Goal: Contribute content: Contribute content

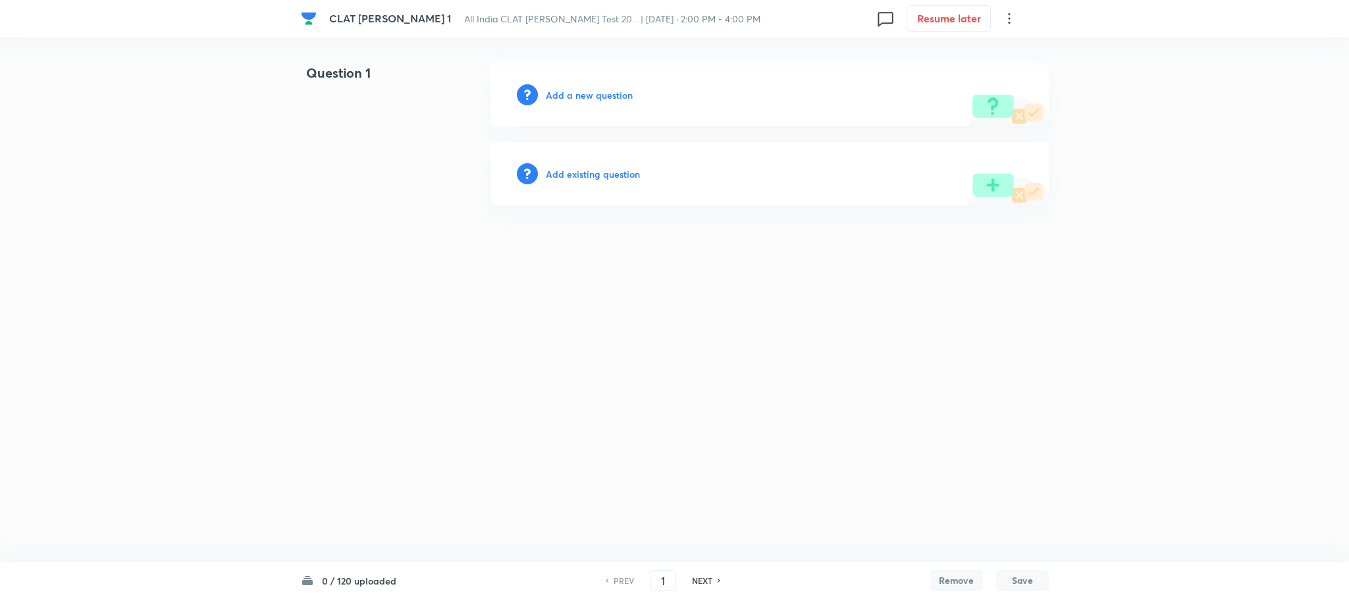
click at [589, 93] on h6 "Add a new question" at bounding box center [589, 95] width 87 height 14
click at [589, 93] on h6 "Choose a question type" at bounding box center [596, 95] width 101 height 14
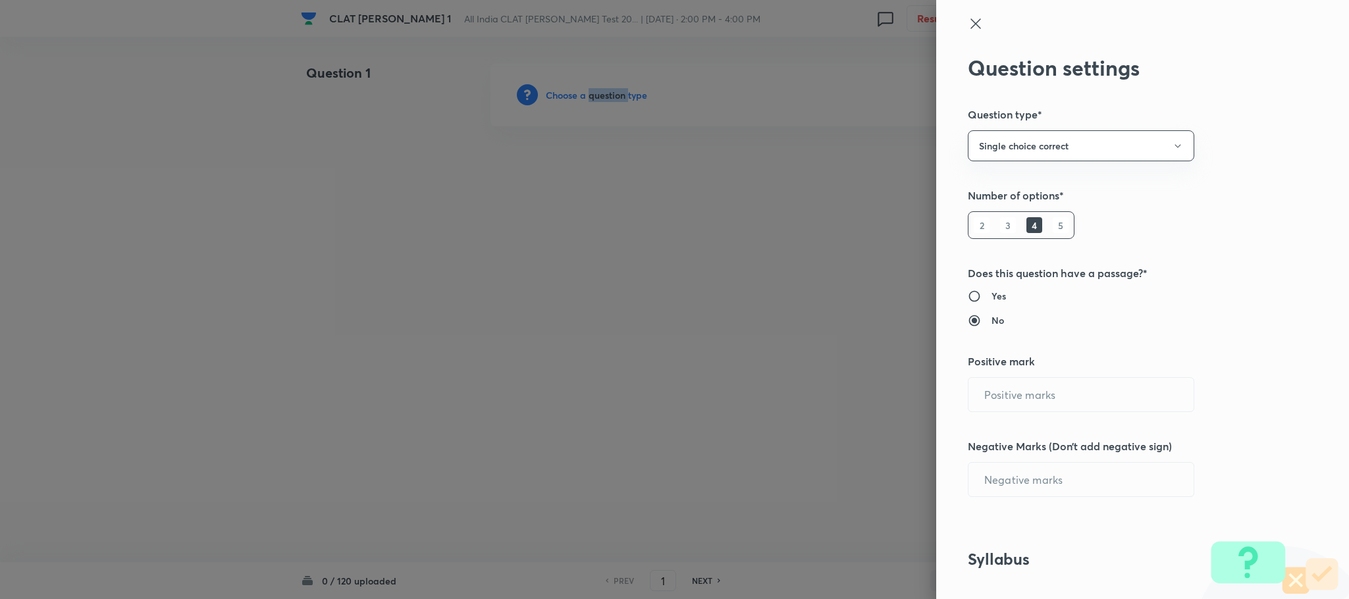
type input "1"
type input "0"
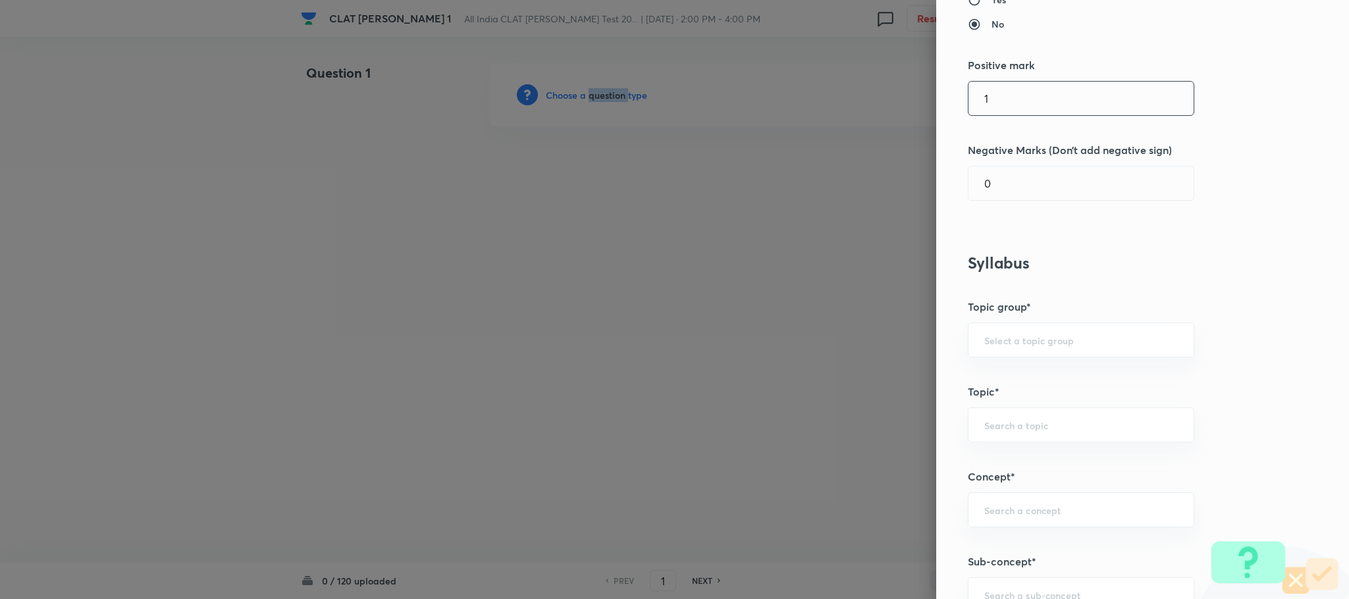
scroll to position [99, 0]
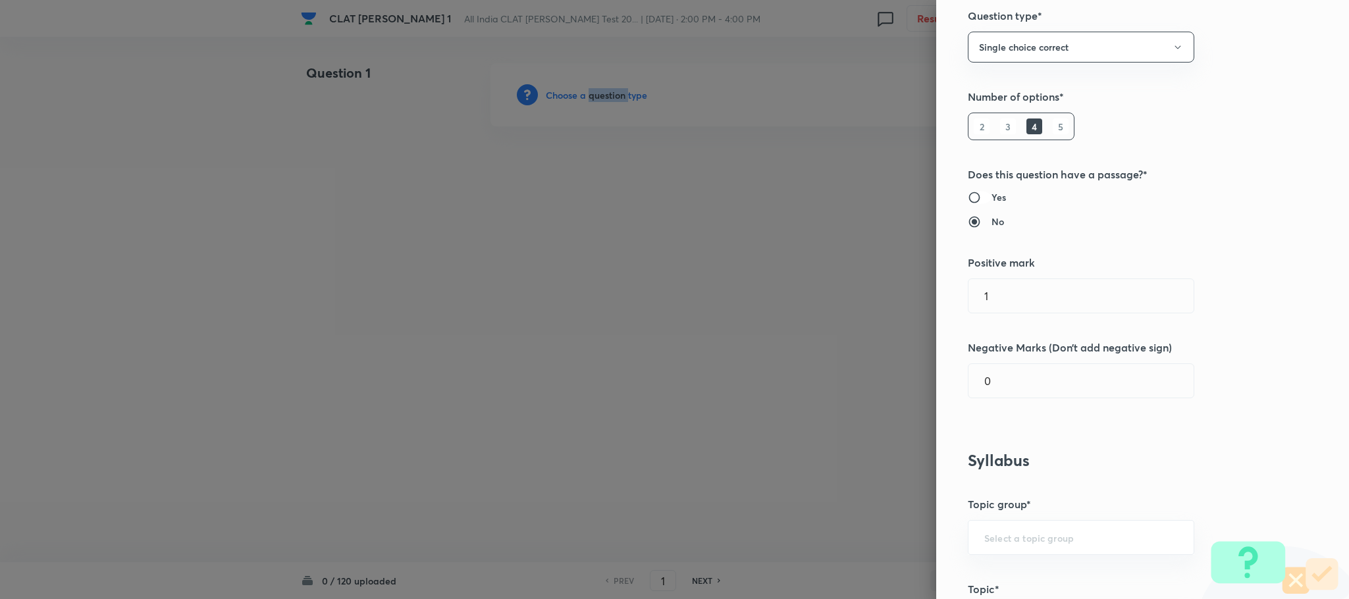
click at [976, 192] on input "Yes" at bounding box center [980, 197] width 24 height 13
radio input "true"
radio input "false"
click at [1035, 371] on input "0" at bounding box center [1081, 381] width 225 height 34
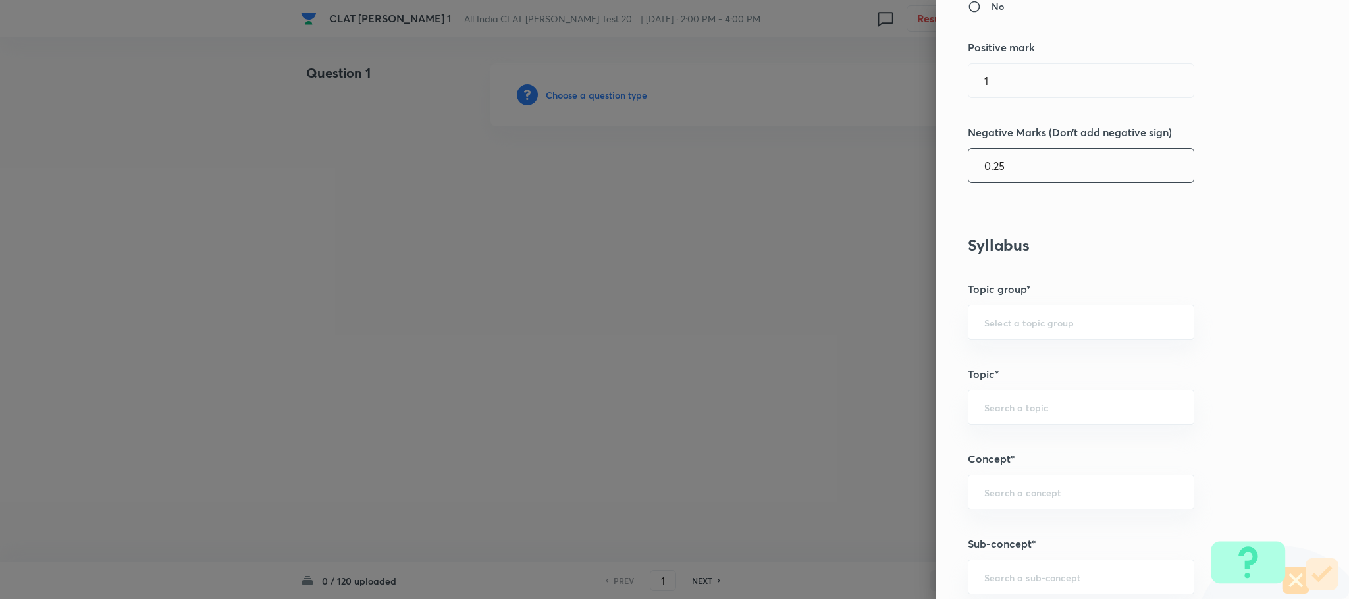
scroll to position [494, 0]
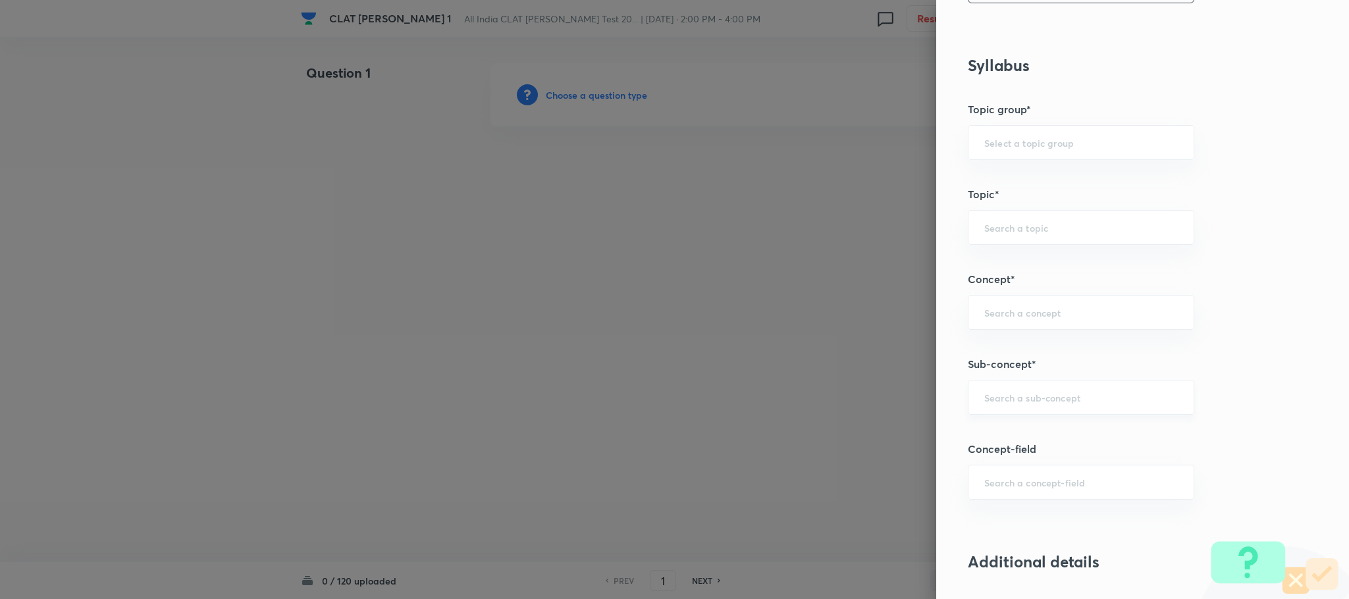
type input "0.25"
click at [1051, 398] on input "text" at bounding box center [1081, 397] width 194 height 13
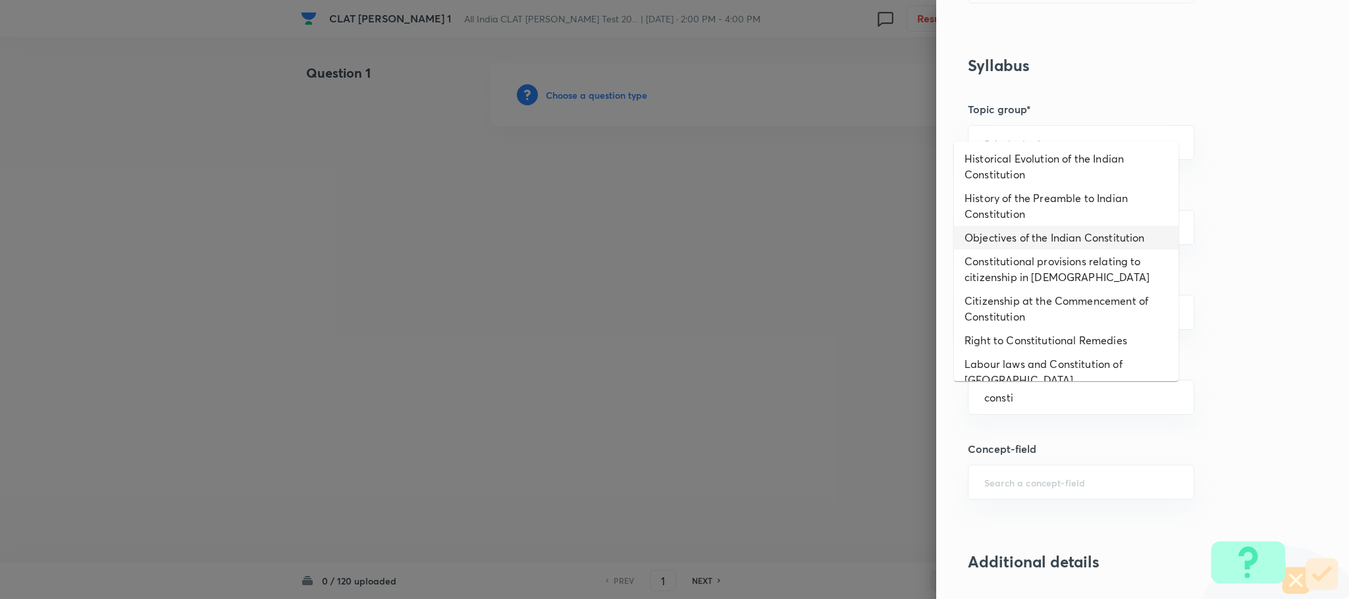
click at [1009, 245] on li "Objectives of the Indian Constitution" at bounding box center [1066, 238] width 225 height 24
type input "Objectives of the Indian Constitution"
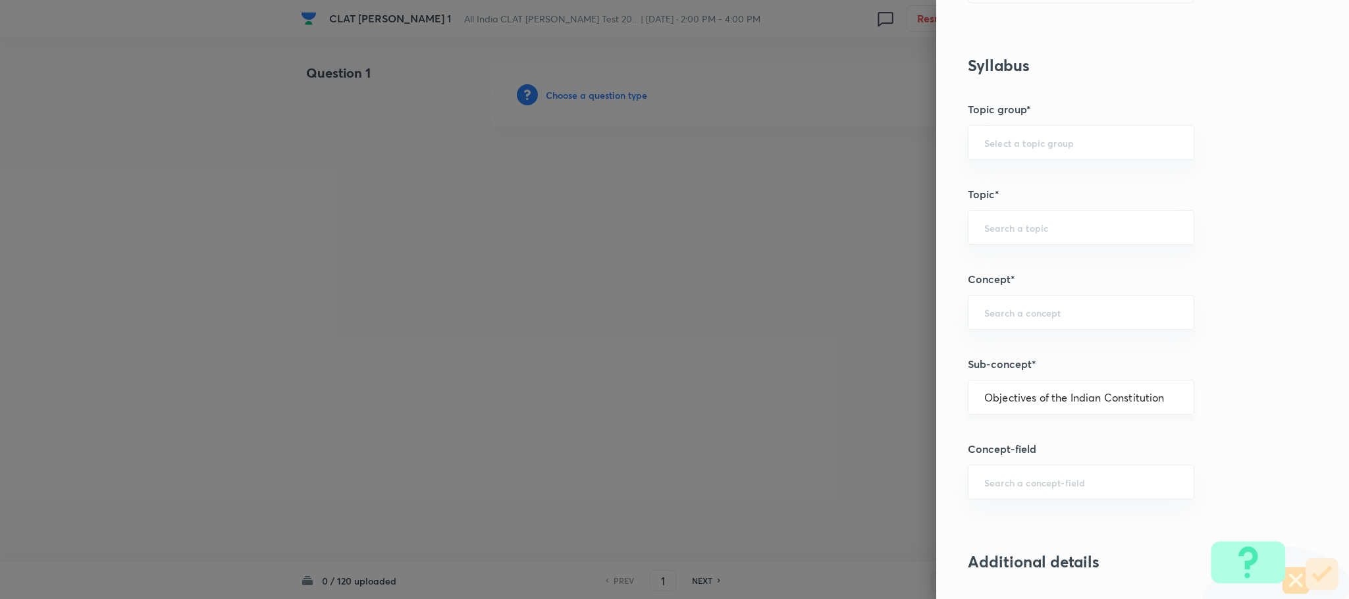
type input "Constitution of [GEOGRAPHIC_DATA]"
type input "Preamble"
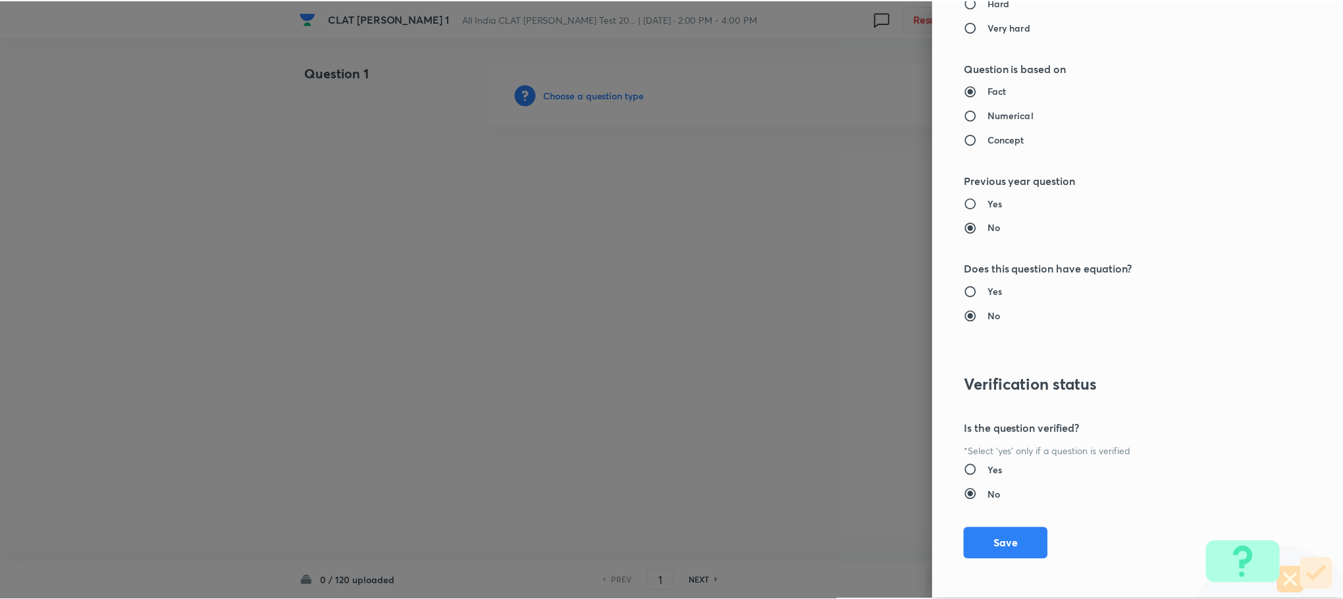
scroll to position [1200, 0]
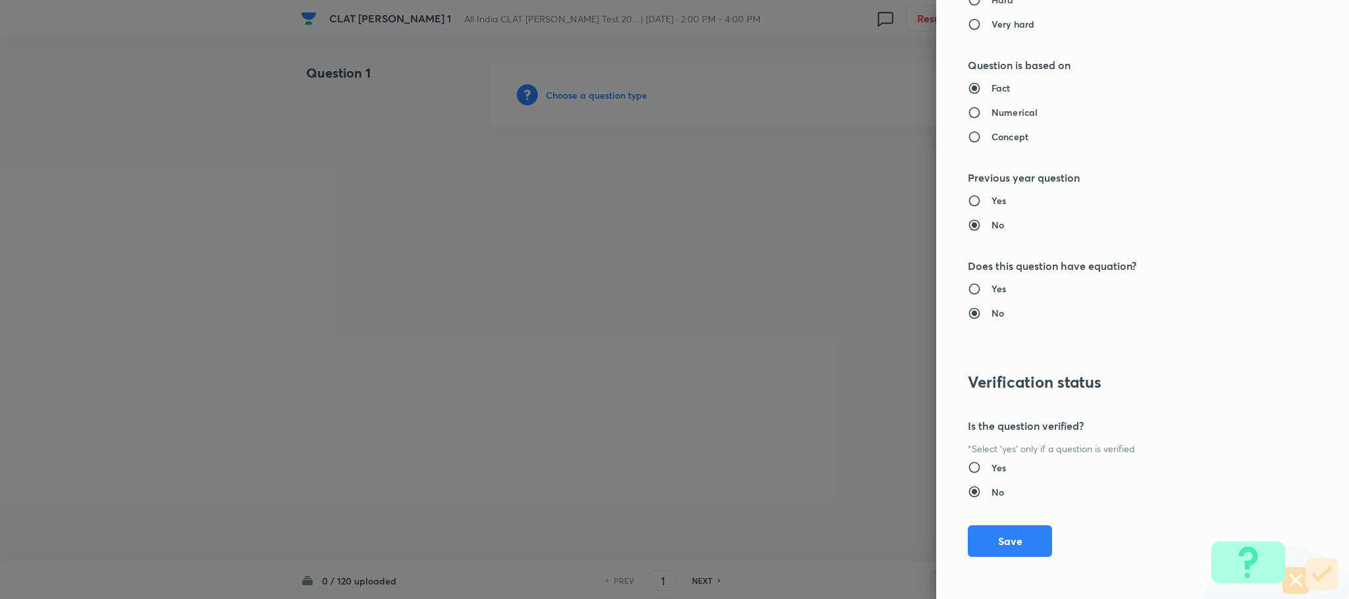
click at [992, 461] on h6 "Yes" at bounding box center [999, 468] width 14 height 14
click at [986, 461] on input "Yes" at bounding box center [980, 467] width 24 height 13
radio input "true"
radio input "false"
click at [988, 545] on button "Save" at bounding box center [1010, 540] width 84 height 32
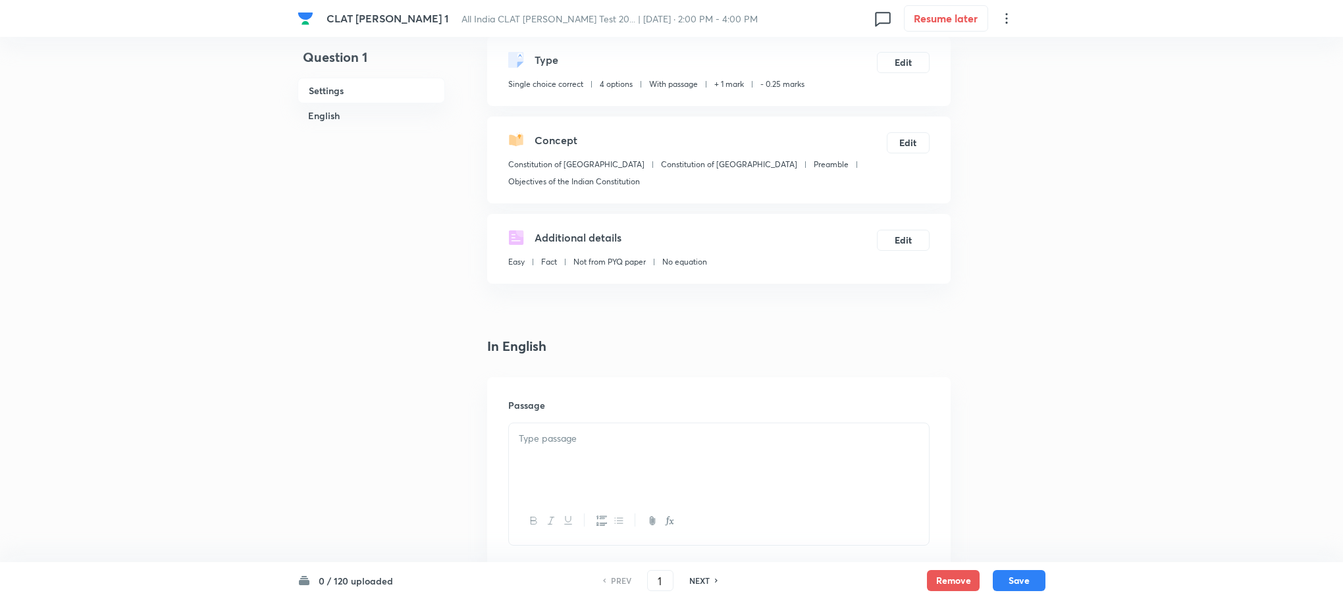
scroll to position [198, 0]
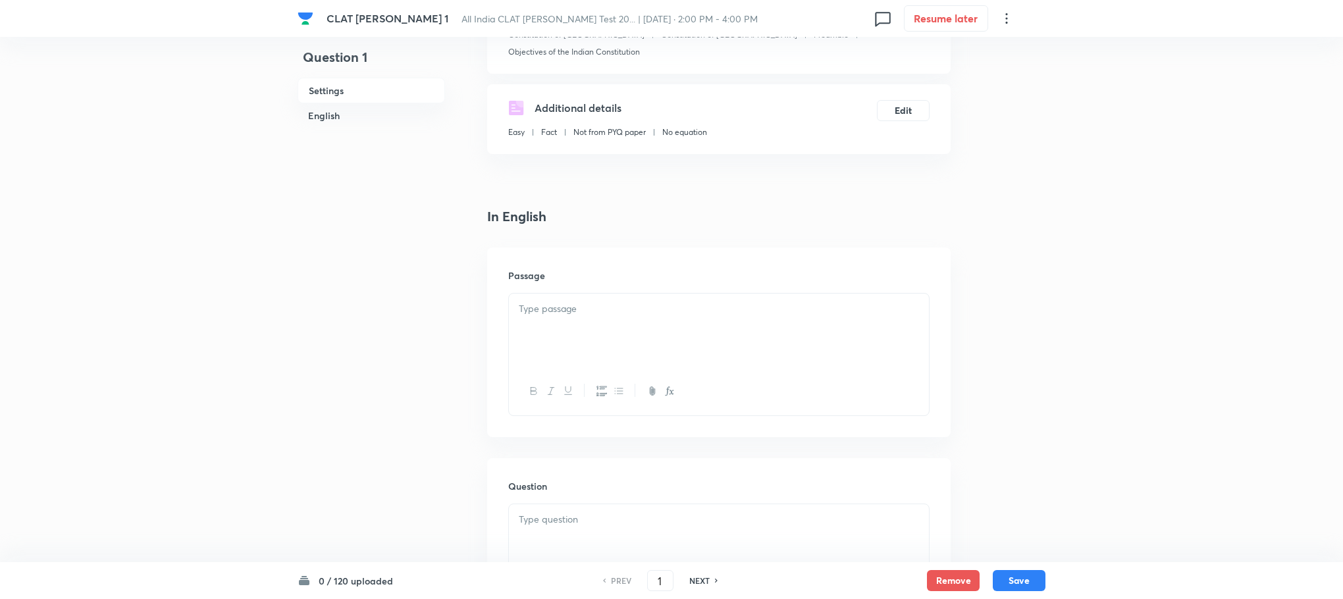
click at [617, 315] on div at bounding box center [719, 331] width 420 height 74
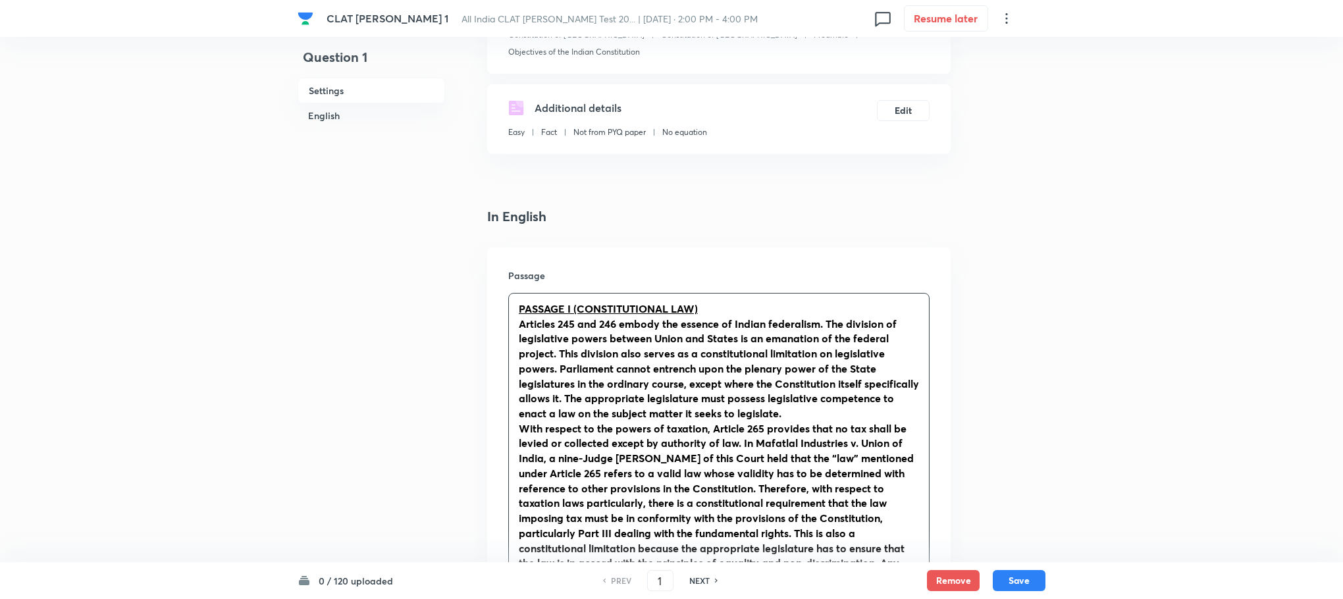
scroll to position [593, 0]
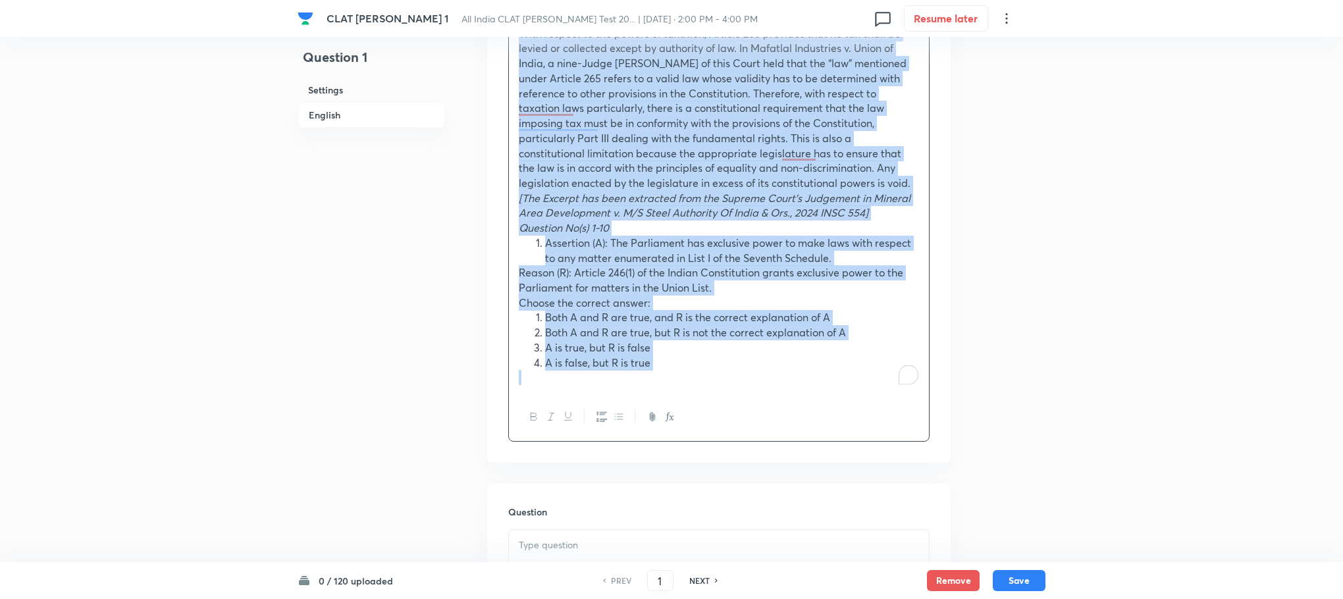
click at [526, 221] on em "Question No(s) 1-10" at bounding box center [564, 228] width 90 height 14
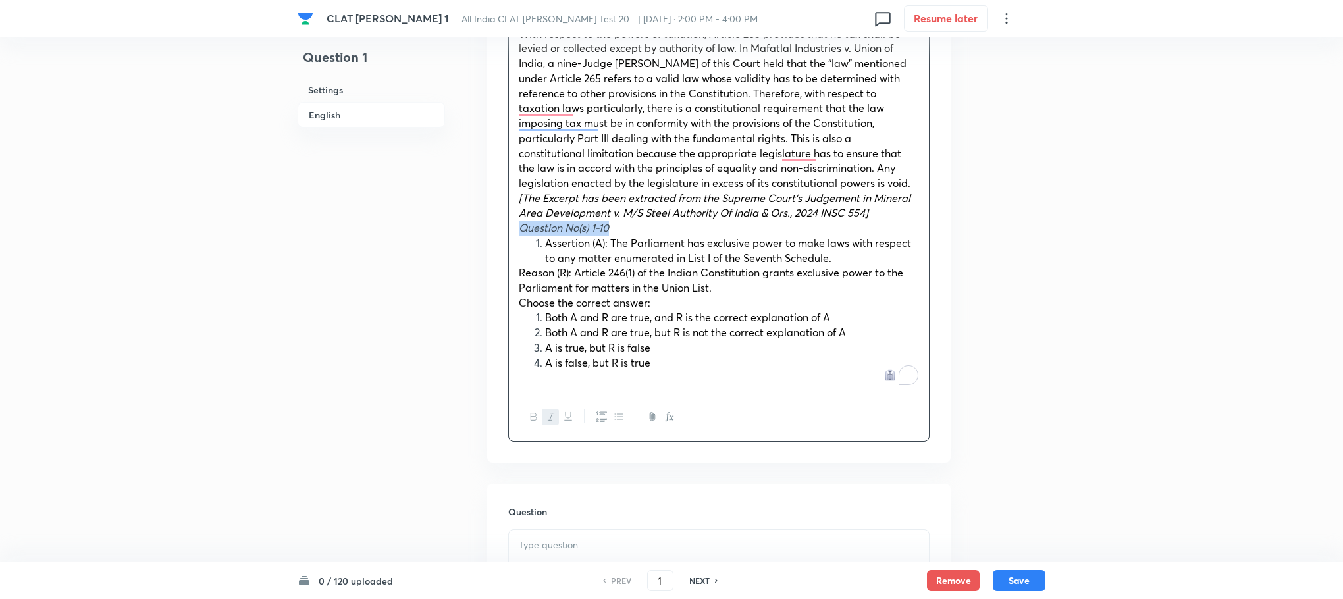
drag, startPoint x: 519, startPoint y: 210, endPoint x: 621, endPoint y: 208, distance: 101.4
click at [621, 221] on p "Question No(s) 1-10" at bounding box center [719, 228] width 400 height 15
click at [545, 236] on li "Assertion (A): The Parliament has exclusive power to make laws with respect to …" at bounding box center [732, 251] width 374 height 30
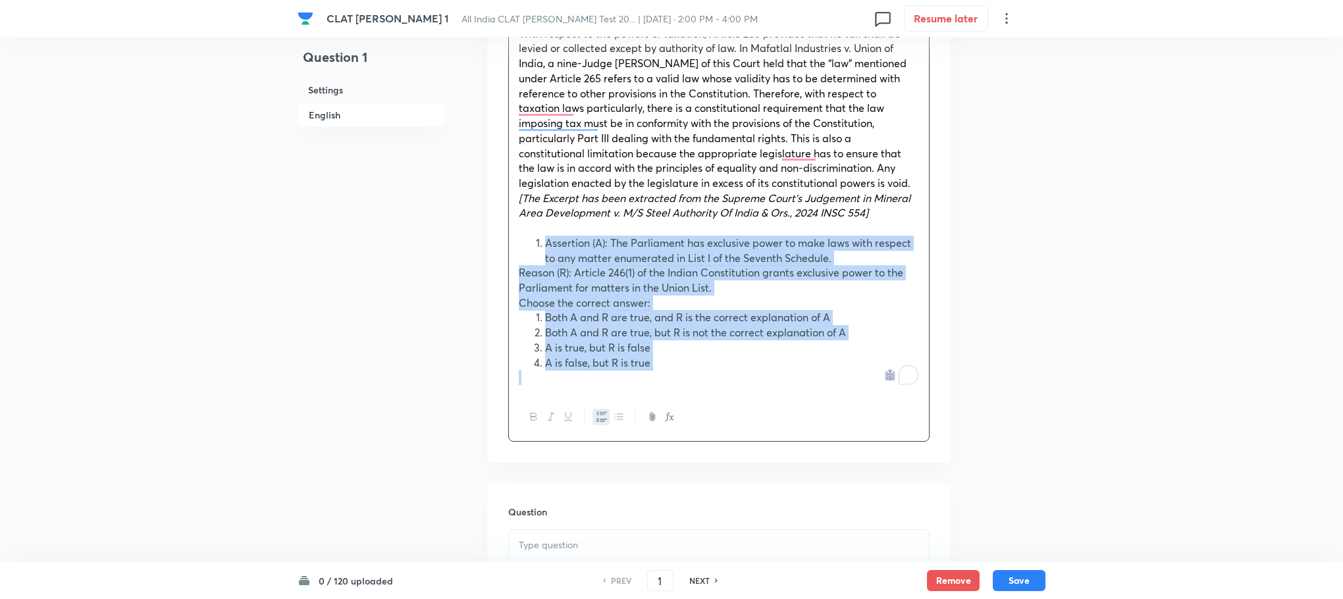
drag, startPoint x: 526, startPoint y: 225, endPoint x: 678, endPoint y: 360, distance: 202.9
click at [678, 360] on div "PASSAGE I (CONSTITUTIONAL LAW) Articles 245 and 246 embody the essence of India…" at bounding box center [719, 146] width 420 height 494
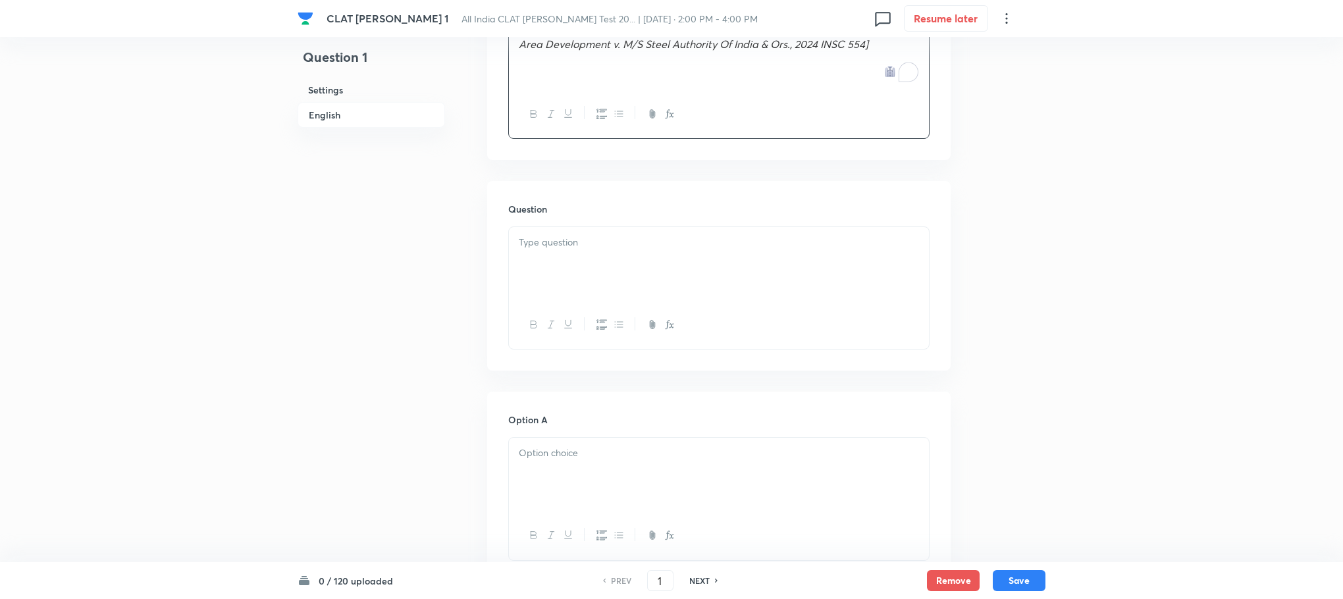
scroll to position [790, 0]
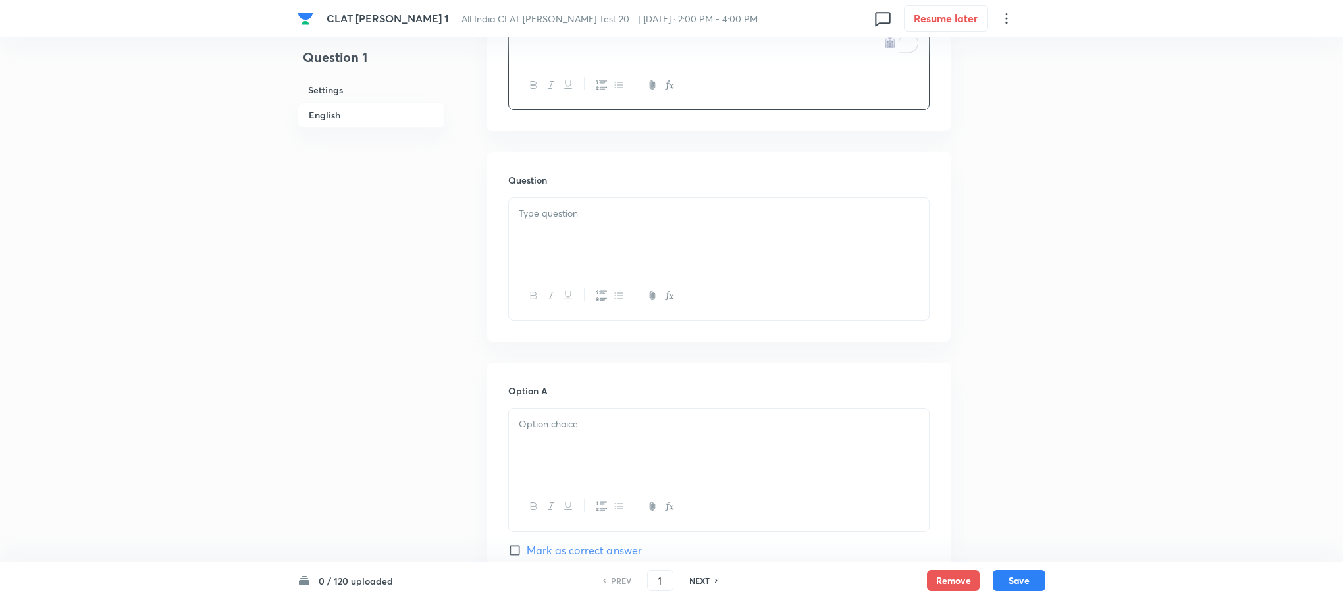
click at [557, 206] on p at bounding box center [719, 213] width 400 height 15
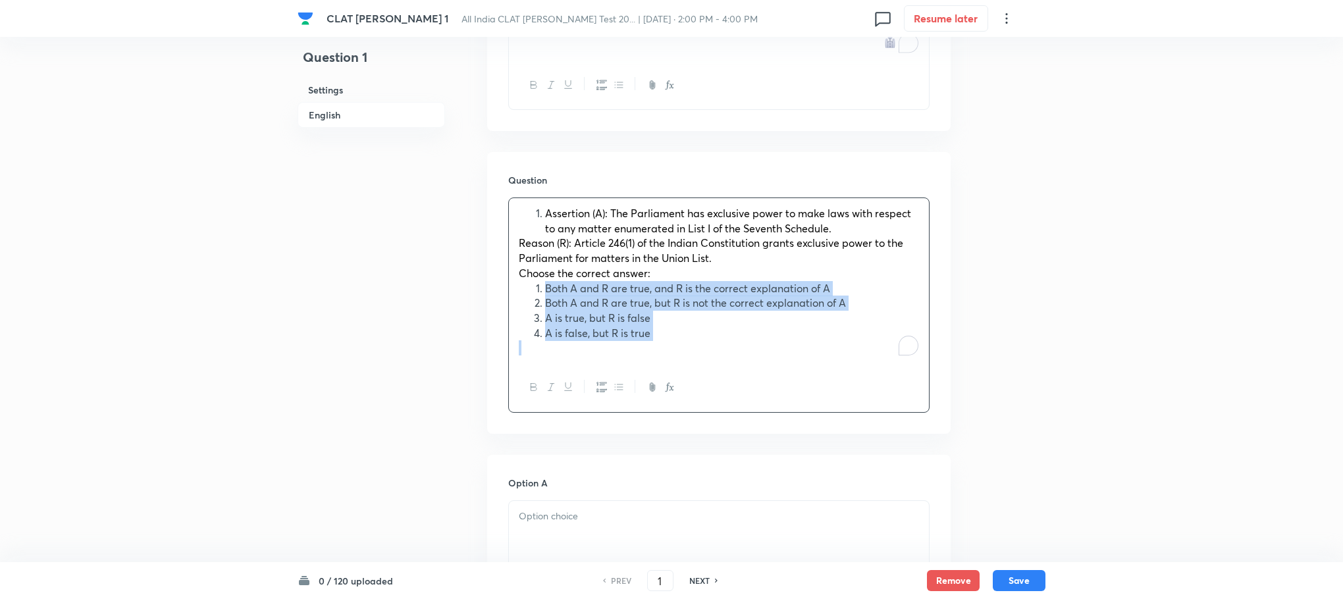
drag, startPoint x: 579, startPoint y: 295, endPoint x: 689, endPoint y: 359, distance: 128.1
click at [689, 359] on div "Assertion (A): The Parliament has exclusive power to make laws with respect to …" at bounding box center [718, 305] width 421 height 215
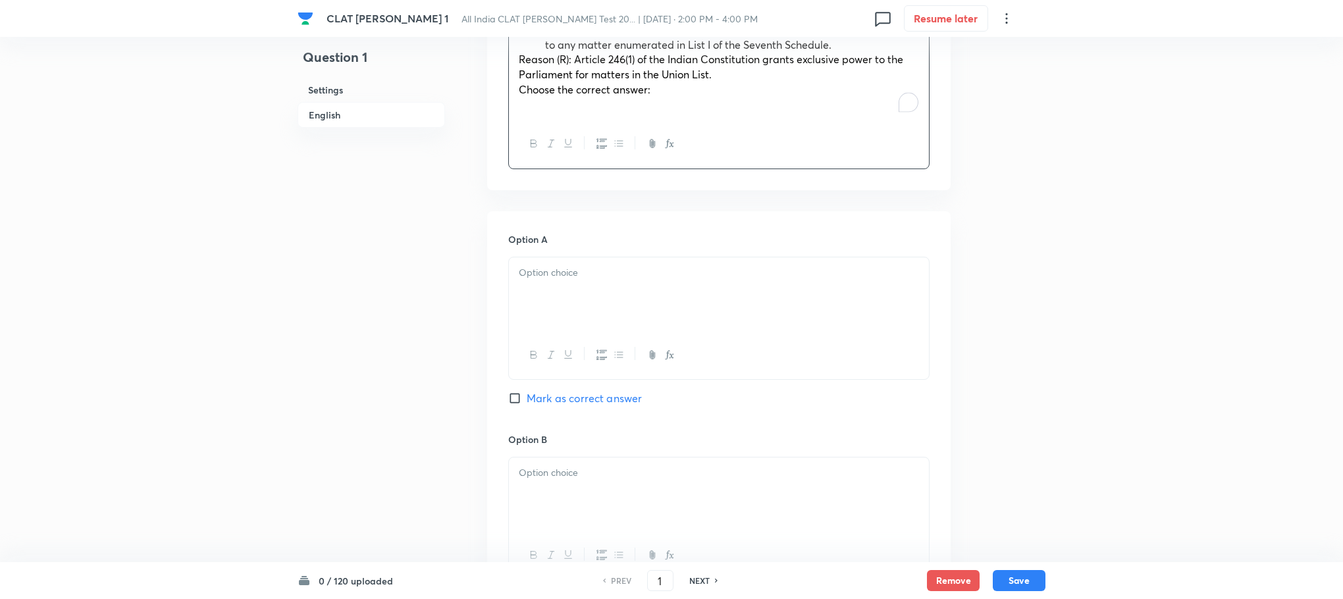
scroll to position [988, 0]
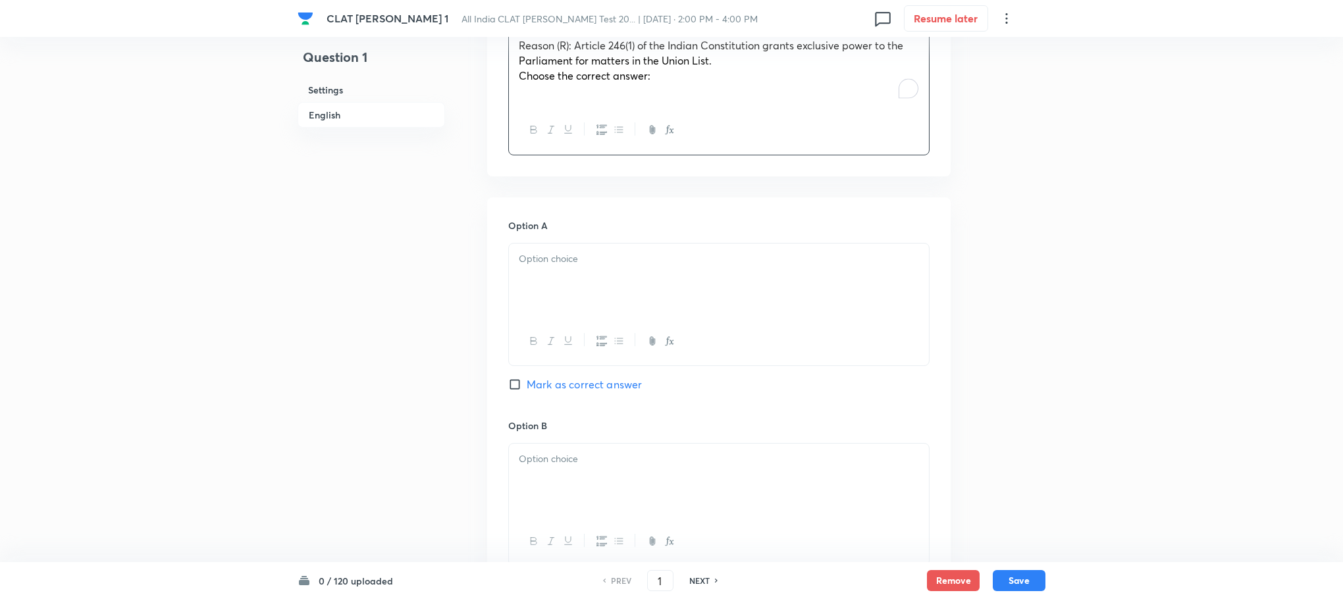
click at [561, 252] on p at bounding box center [719, 259] width 400 height 15
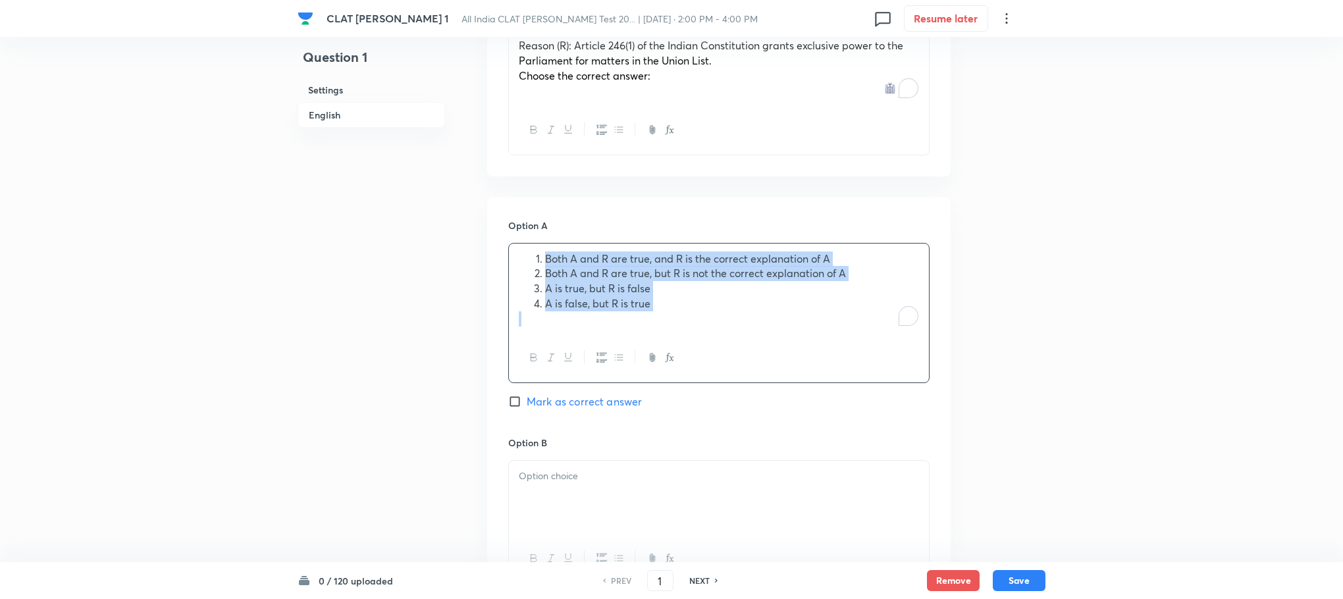
drag, startPoint x: 546, startPoint y: 243, endPoint x: 660, endPoint y: 294, distance: 124.9
click at [660, 294] on div "Both A and R are true, and R is the correct explanation of A Both A and R are t…" at bounding box center [719, 289] width 420 height 91
click at [600, 353] on icon "button" at bounding box center [602, 358] width 11 height 10
click at [516, 257] on div "Both A and R are true, and R is the correct explanation of A Both A and R are t…" at bounding box center [719, 289] width 420 height 91
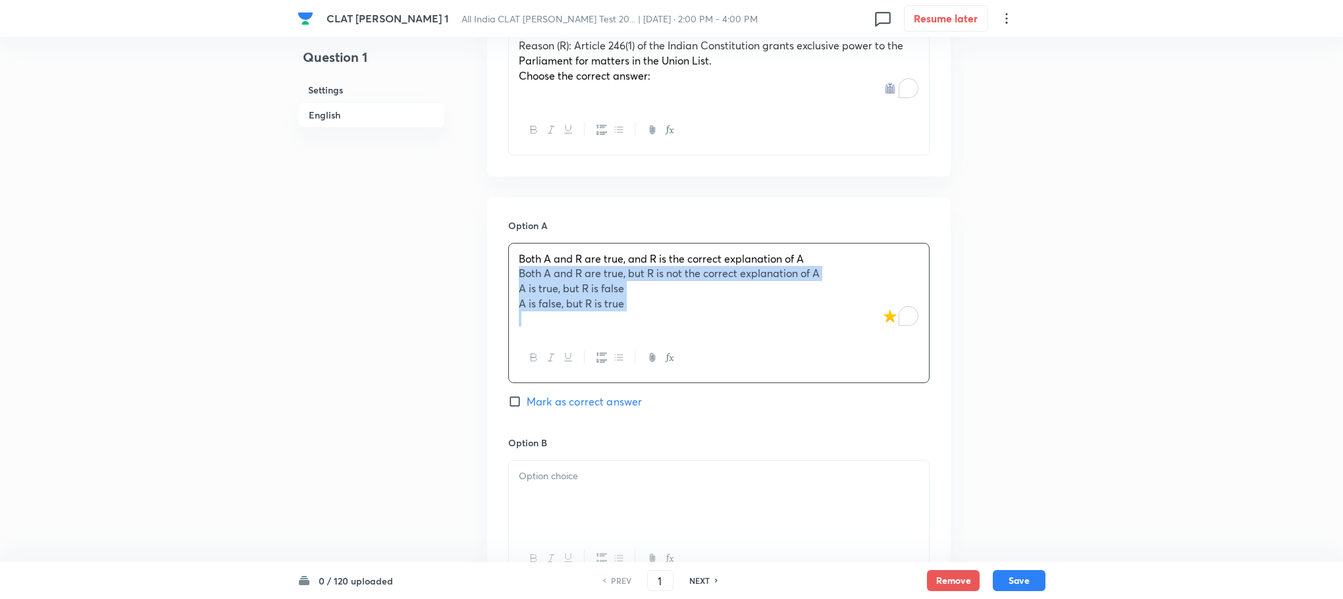
drag, startPoint x: 516, startPoint y: 257, endPoint x: 664, endPoint y: 306, distance: 156.6
click at [664, 306] on div "Both A and R are true, and R is the correct explanation of A Both A and R are t…" at bounding box center [719, 289] width 420 height 91
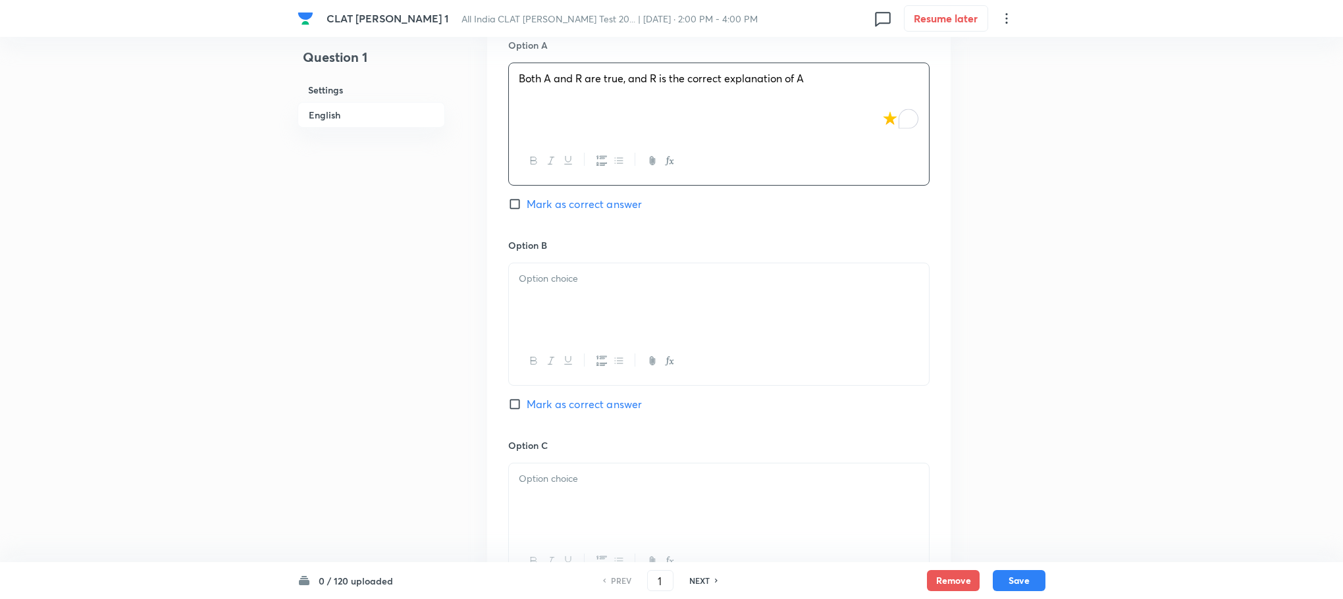
scroll to position [1185, 0]
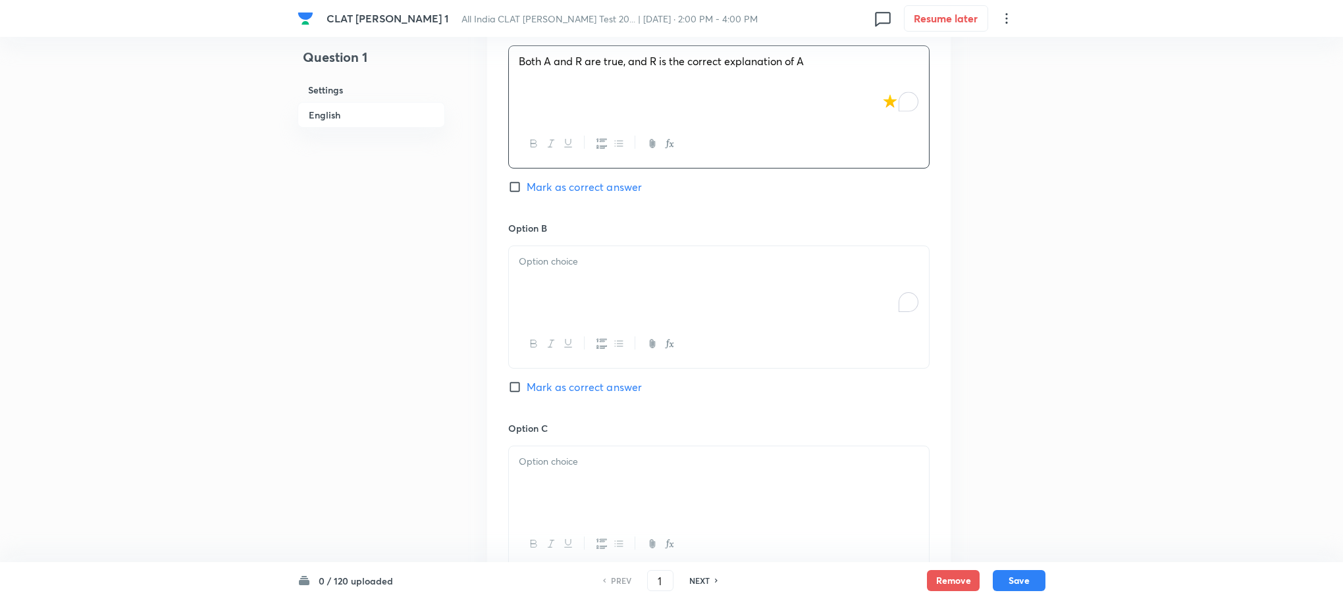
click at [555, 254] on p "To enrich screen reader interactions, please activate Accessibility in Grammarl…" at bounding box center [719, 261] width 400 height 15
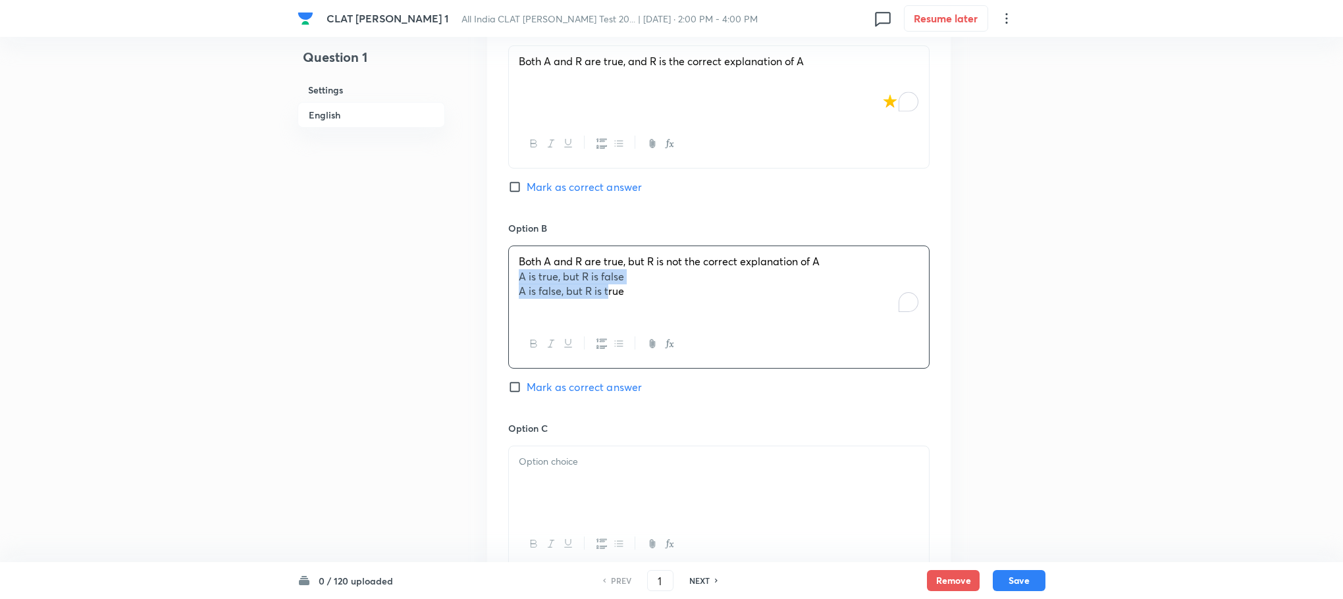
drag, startPoint x: 516, startPoint y: 263, endPoint x: 607, endPoint y: 286, distance: 93.7
click at [607, 286] on div "Both A and R are true, but R is not the correct explanation of A A is true, but…" at bounding box center [719, 283] width 420 height 74
click at [629, 284] on p "A is false, but R is true" at bounding box center [719, 291] width 400 height 15
drag, startPoint x: 629, startPoint y: 271, endPoint x: 519, endPoint y: 265, distance: 109.5
click at [519, 265] on div "Both A and R are true, but R is not the correct explanation of A A is true, but…" at bounding box center [719, 283] width 420 height 74
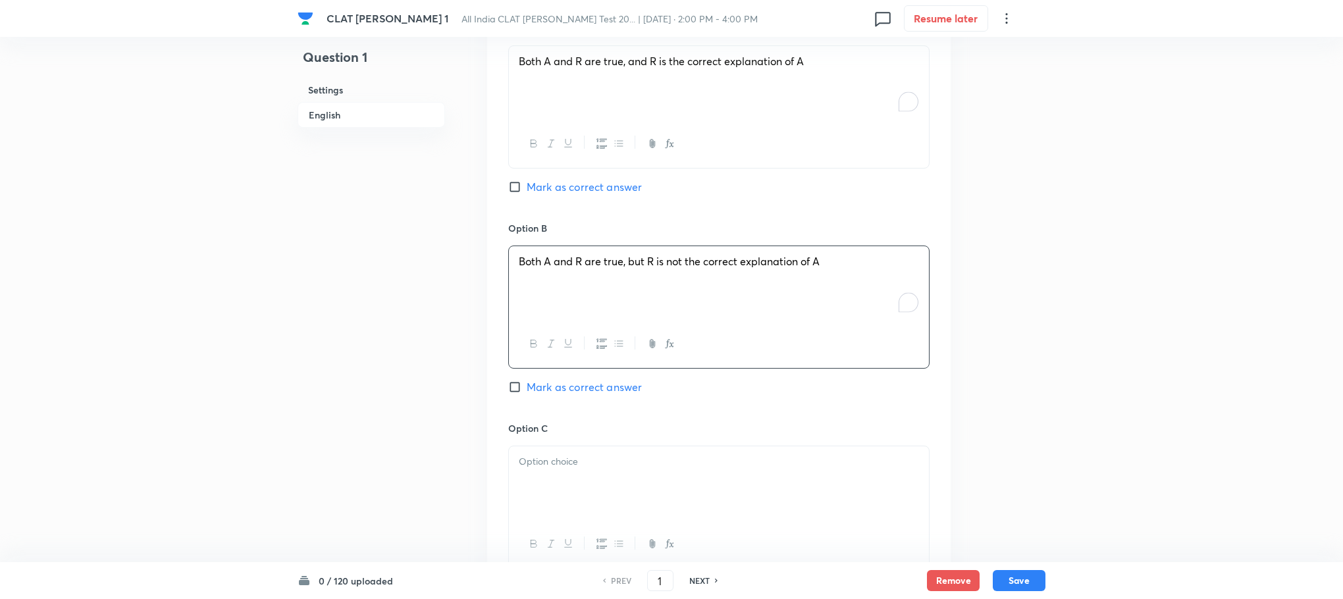
scroll to position [1481, 0]
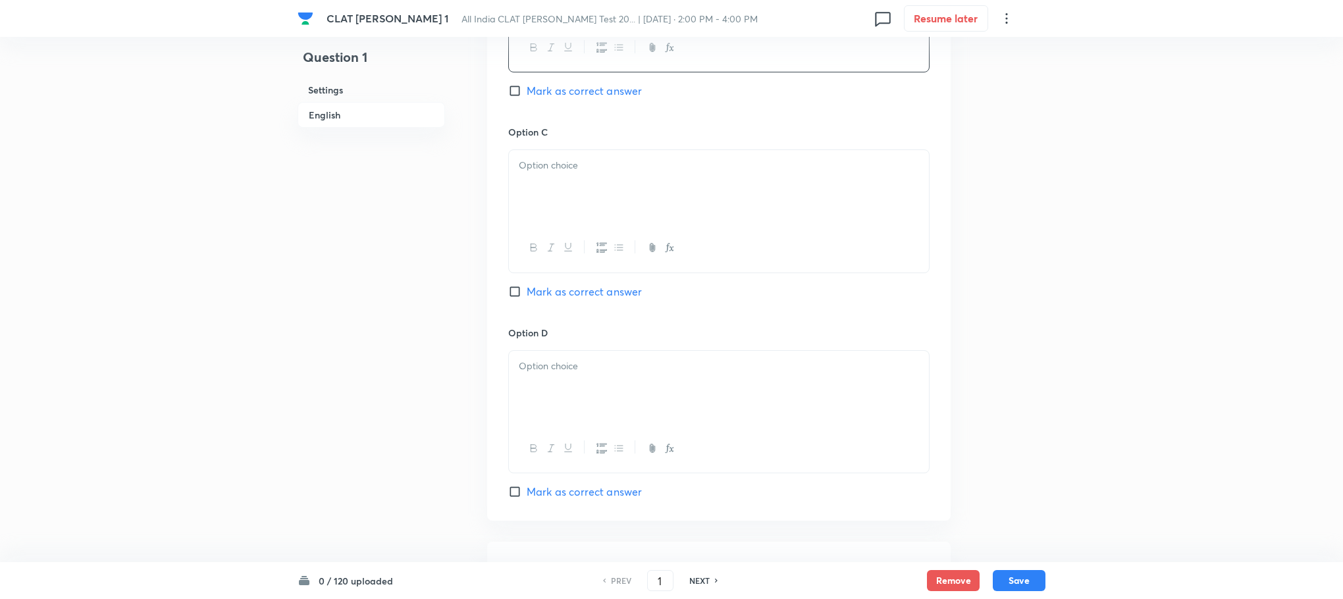
click at [563, 242] on icon "button" at bounding box center [568, 247] width 11 height 11
click at [543, 176] on div "﻿" at bounding box center [719, 187] width 420 height 74
drag, startPoint x: 512, startPoint y: 166, endPoint x: 618, endPoint y: 231, distance: 125.0
click at [629, 188] on div "A is true, but R is false A is false, but R is true" at bounding box center [719, 187] width 420 height 74
click at [604, 330] on div "Option D Mark as correct answer" at bounding box center [718, 413] width 421 height 174
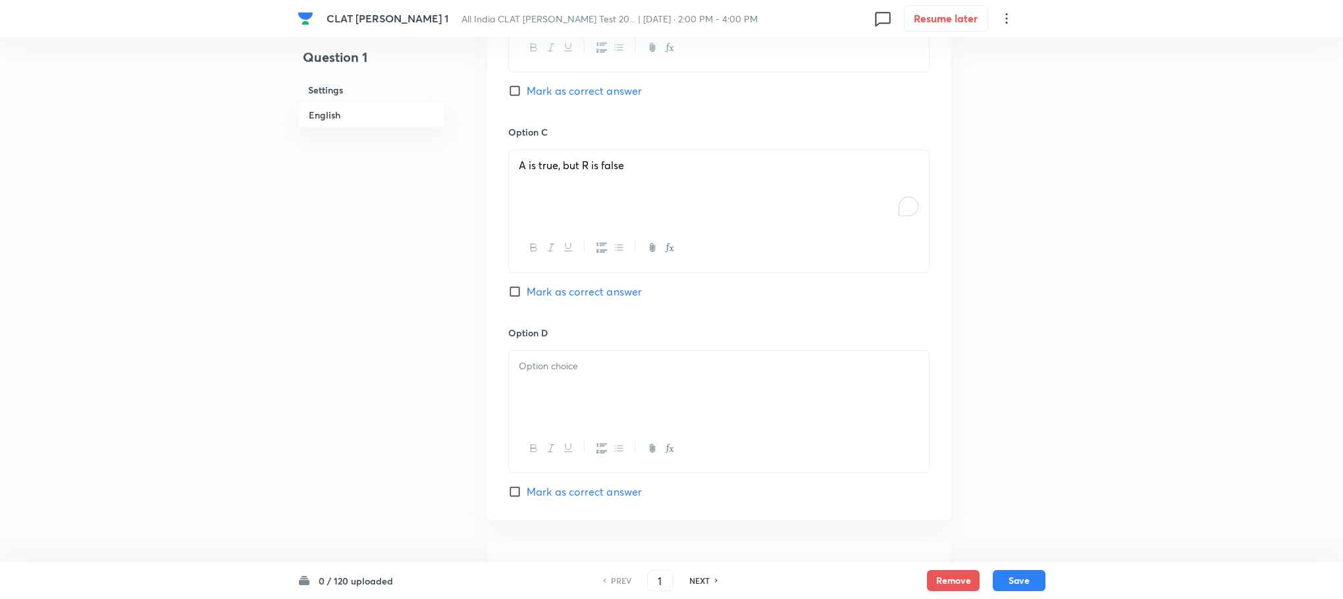
click at [600, 359] on p at bounding box center [719, 366] width 400 height 15
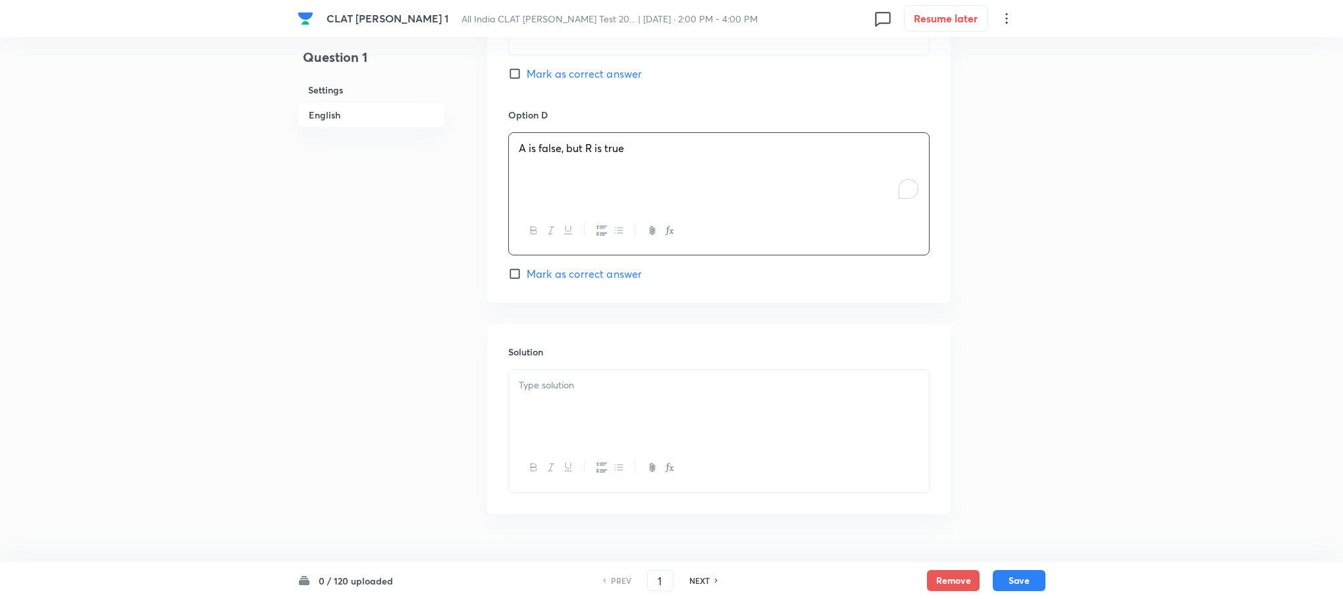
scroll to position [1716, 0]
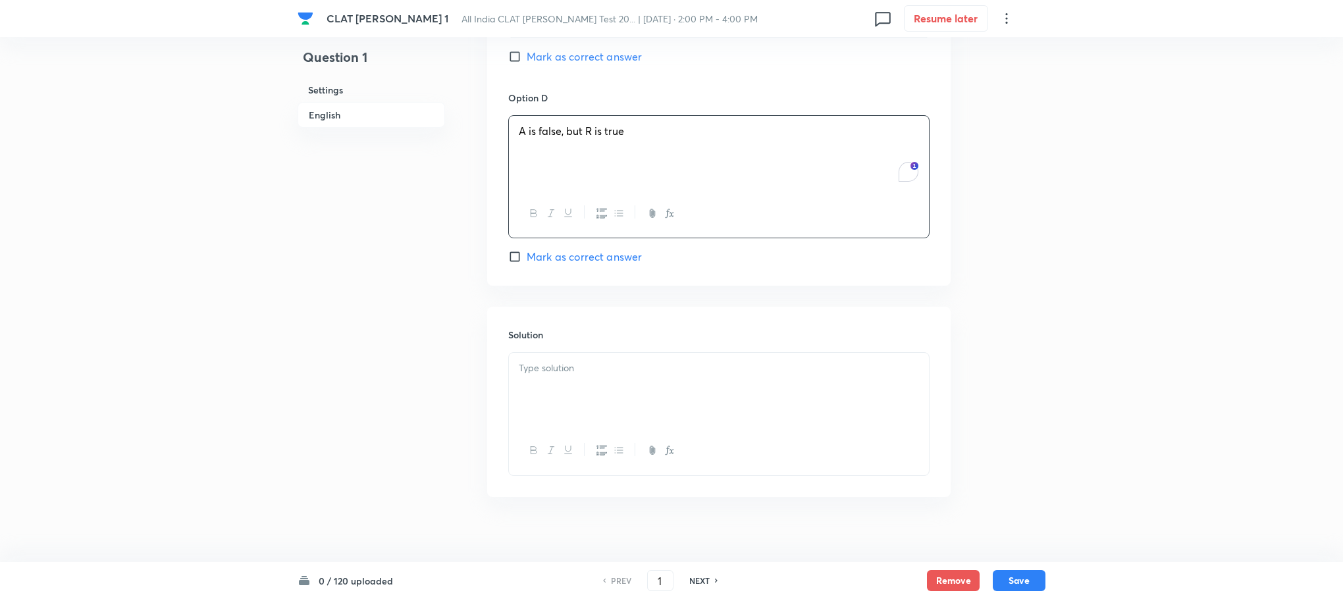
click at [573, 442] on button "button" at bounding box center [567, 450] width 17 height 16
click at [568, 376] on div "﻿" at bounding box center [719, 390] width 420 height 74
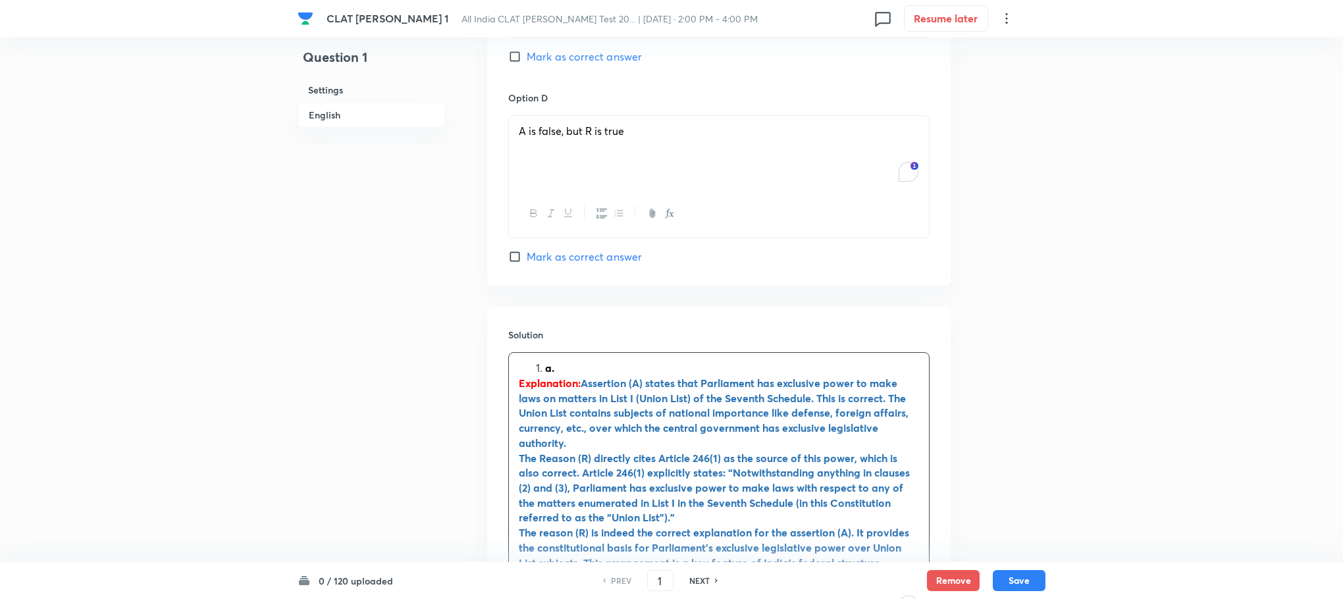
click at [546, 361] on strong "a." at bounding box center [549, 368] width 9 height 14
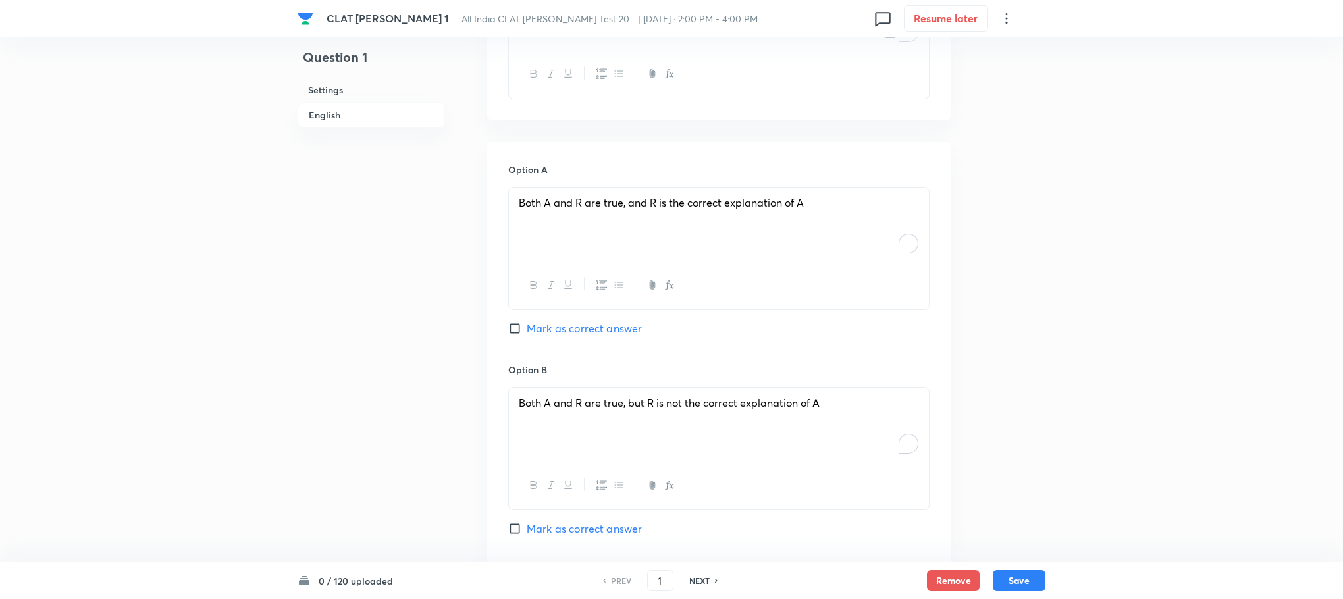
scroll to position [1025, 0]
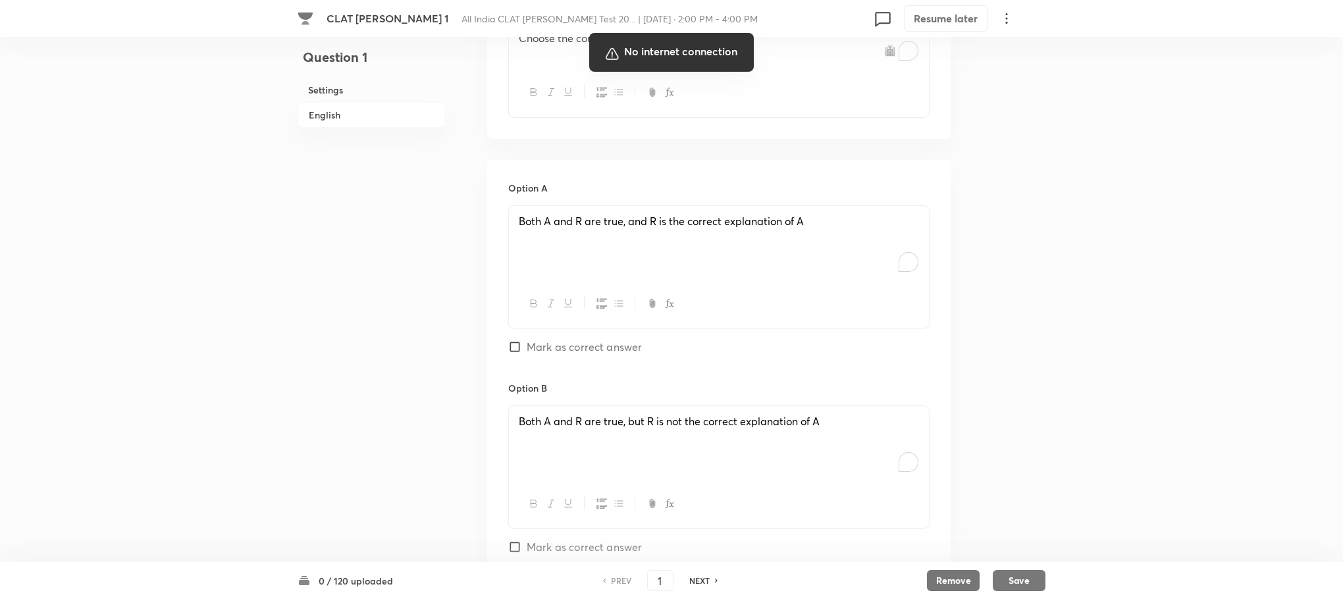
click at [597, 330] on div at bounding box center [671, 299] width 1343 height 599
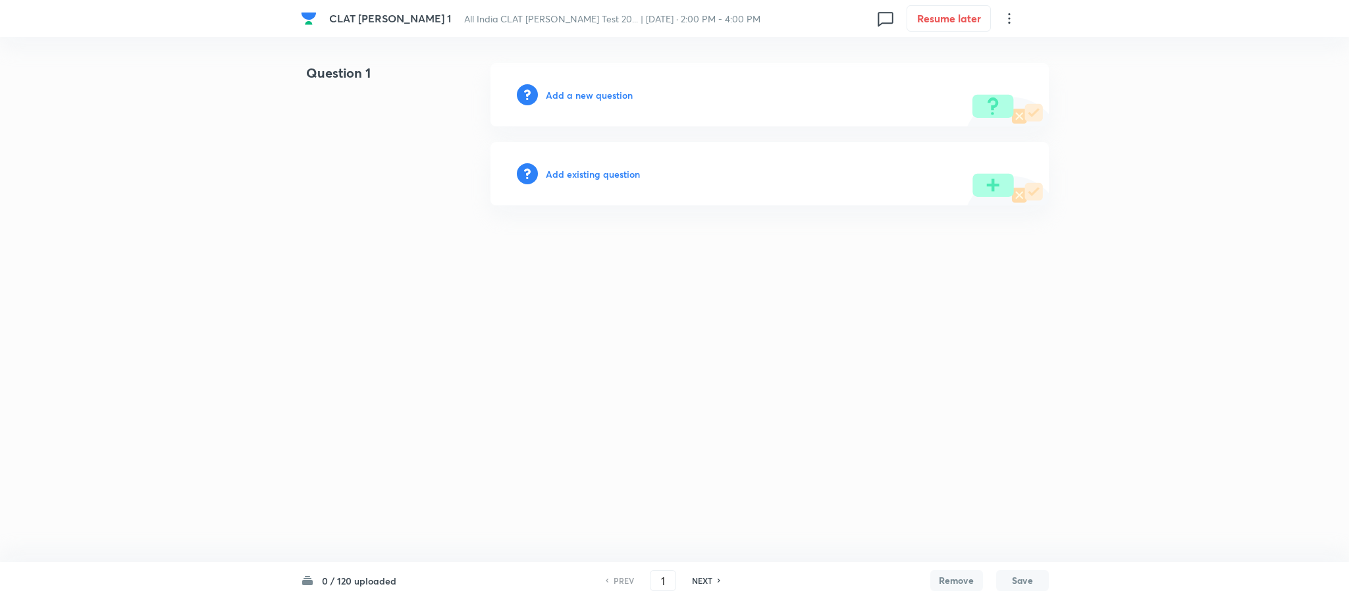
click at [662, 269] on html "CLAT PG Mock 1 All India CLAT PG Mock Test 20... | Sep 6, 2025 · 2:00 PM - 4:00…" at bounding box center [674, 134] width 1349 height 269
click at [593, 97] on h6 "Add a new question" at bounding box center [589, 95] width 87 height 14
click at [593, 97] on h6 "Choose a question type" at bounding box center [596, 95] width 101 height 14
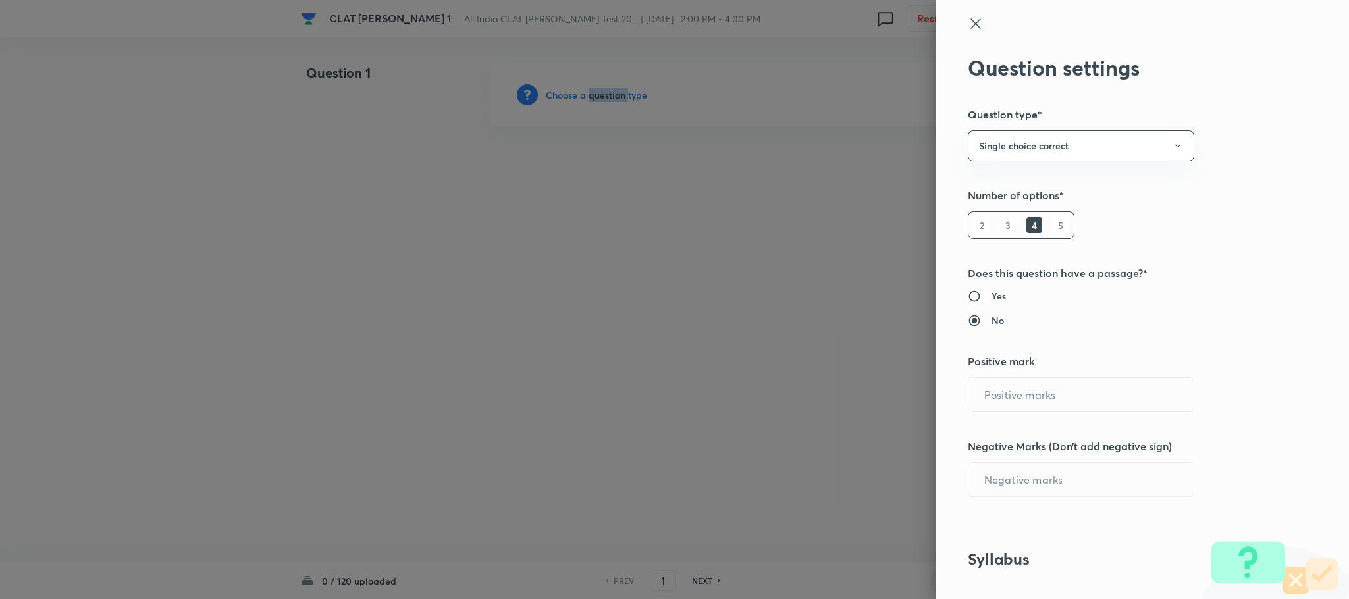
type input "1"
type input "0"
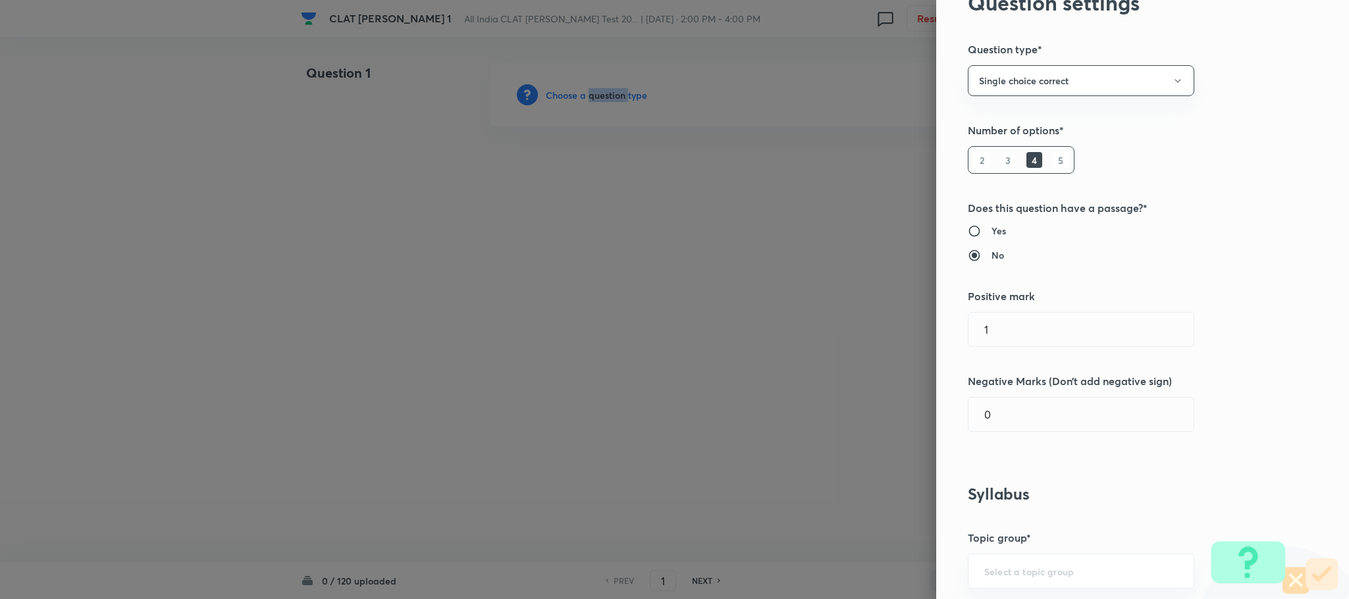
scroll to position [99, 0]
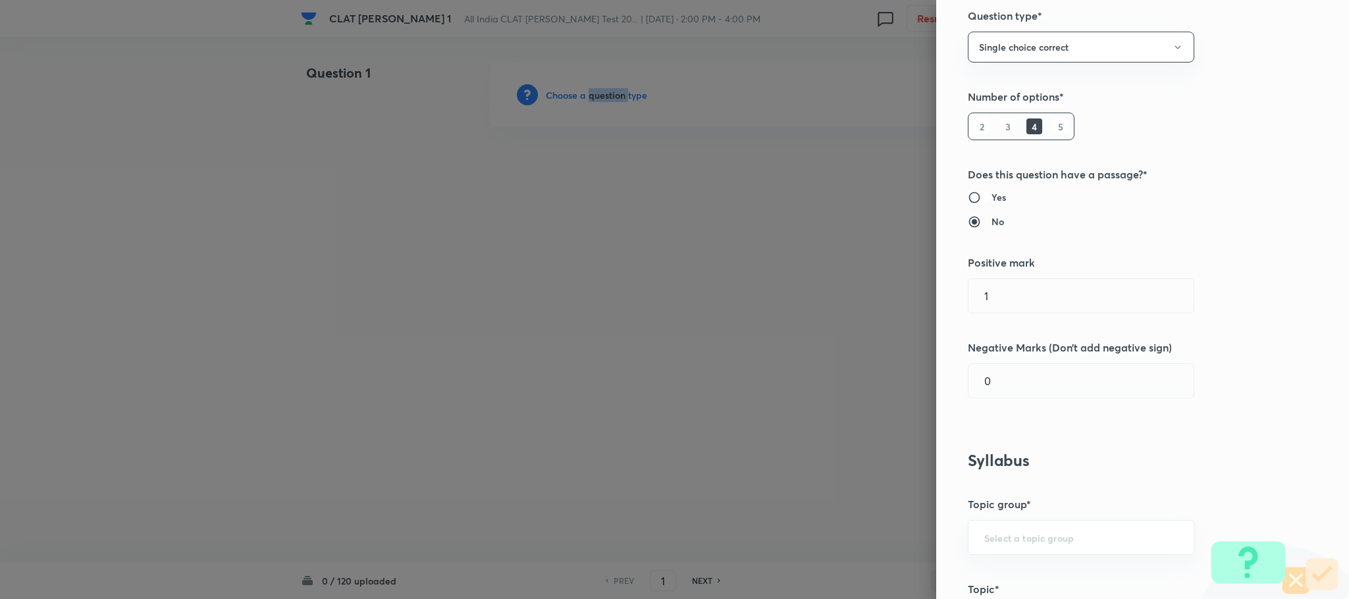
click at [968, 192] on input "Yes" at bounding box center [980, 197] width 24 height 13
radio input "true"
radio input "false"
click at [996, 384] on input "0" at bounding box center [1081, 381] width 225 height 34
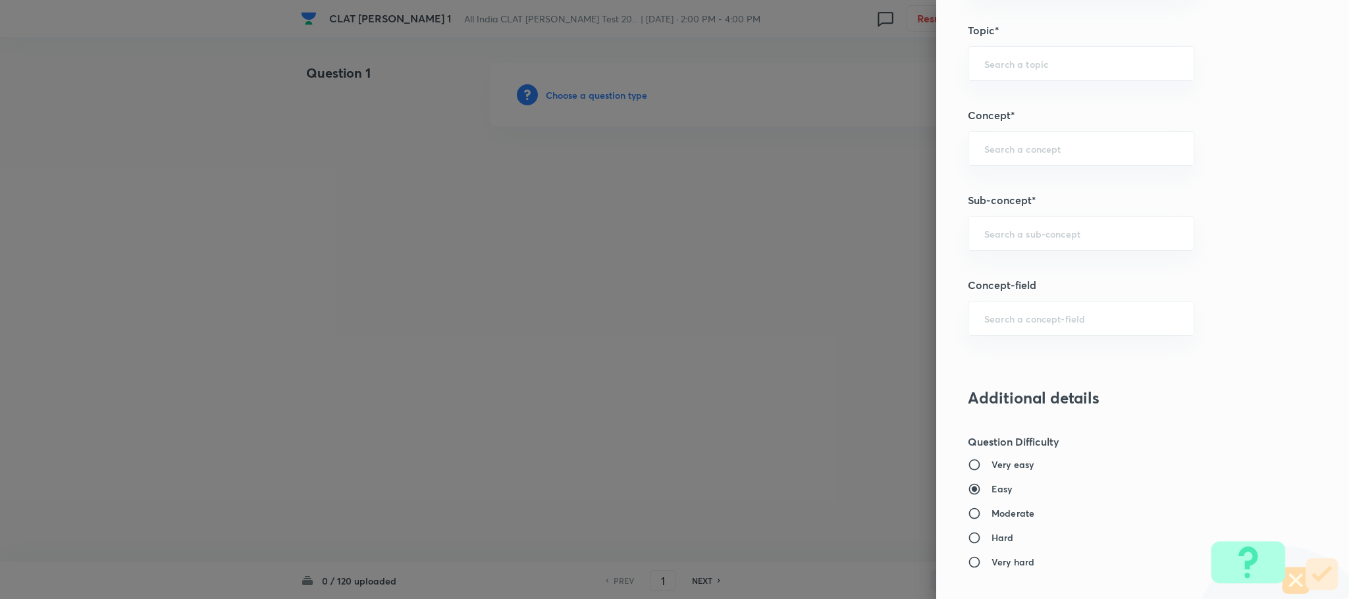
scroll to position [691, 0]
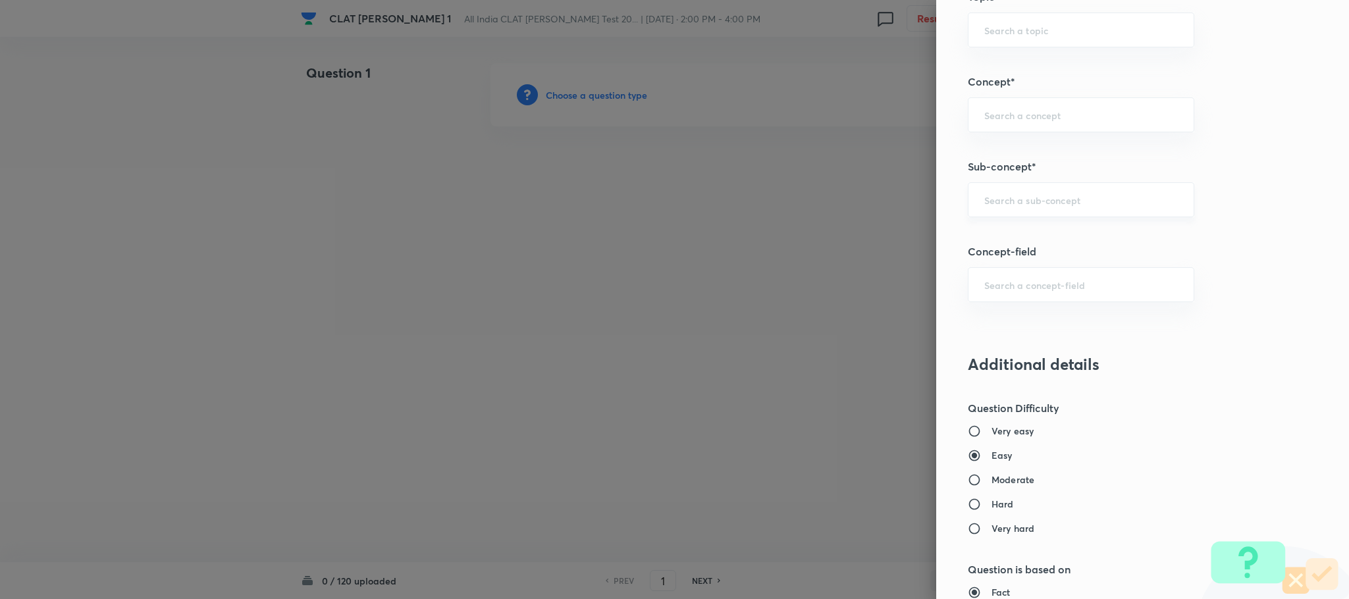
type input "0.25"
click at [1012, 206] on input "text" at bounding box center [1081, 200] width 194 height 13
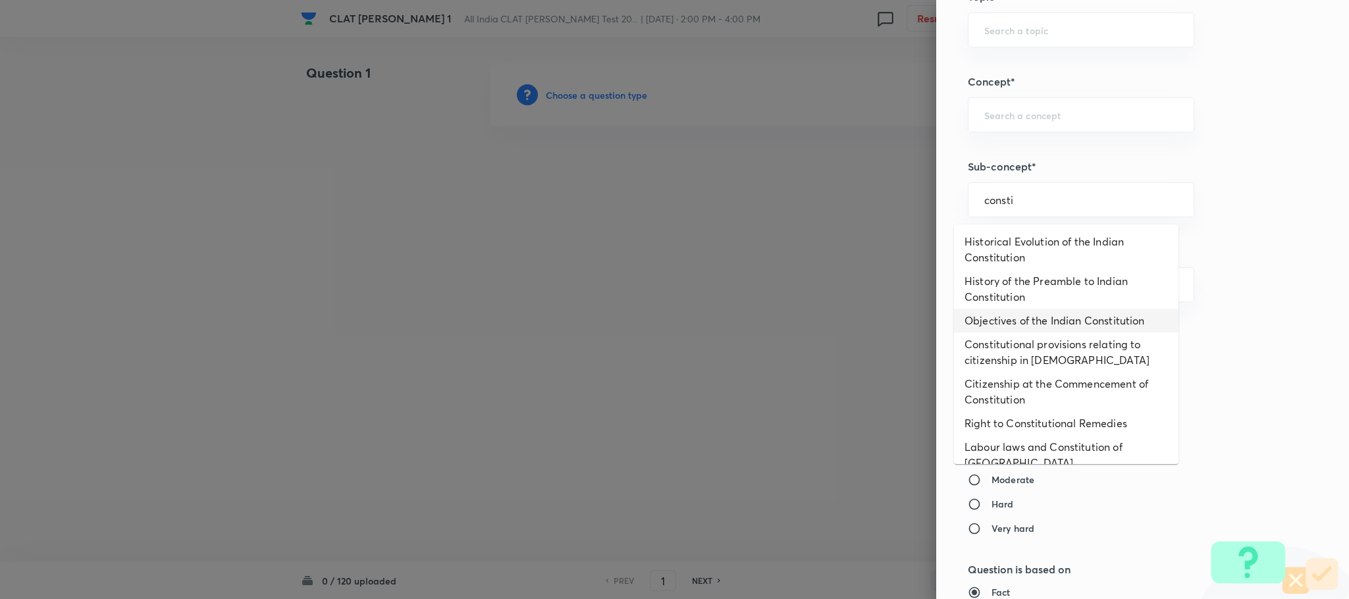
click at [1004, 326] on li "Objectives of the Indian Constitution" at bounding box center [1066, 321] width 225 height 24
type input "Objectives of the Indian Constitution"
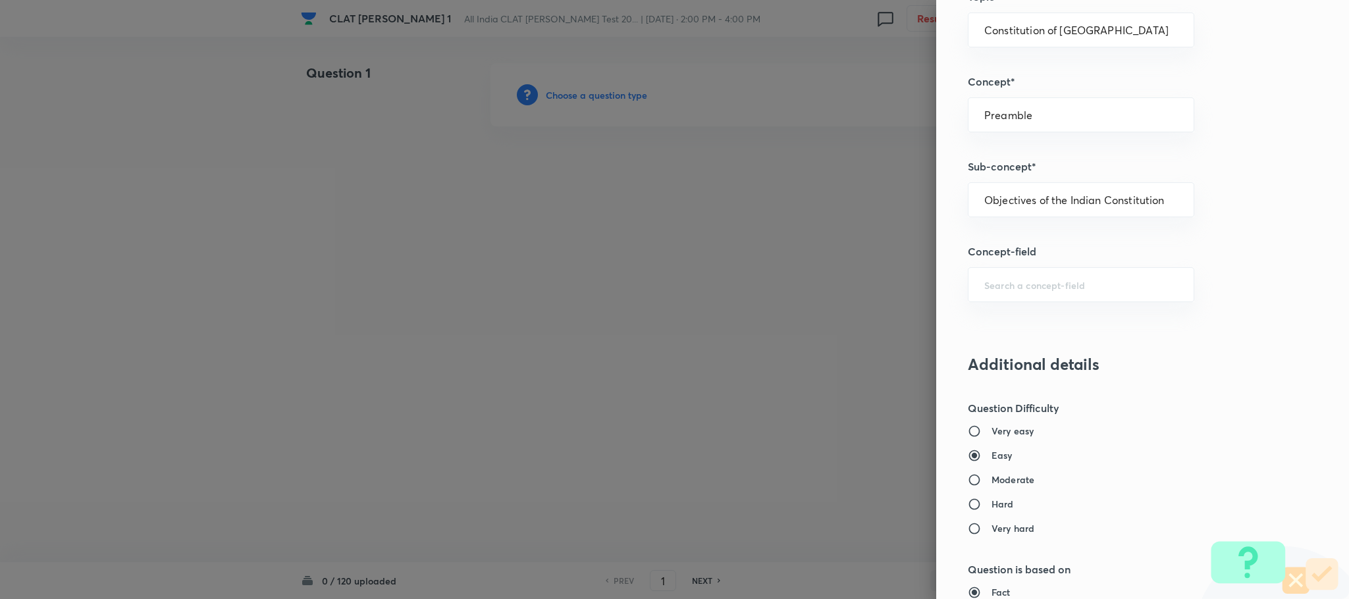
type input "Constitution of [GEOGRAPHIC_DATA]"
type input "Preamble"
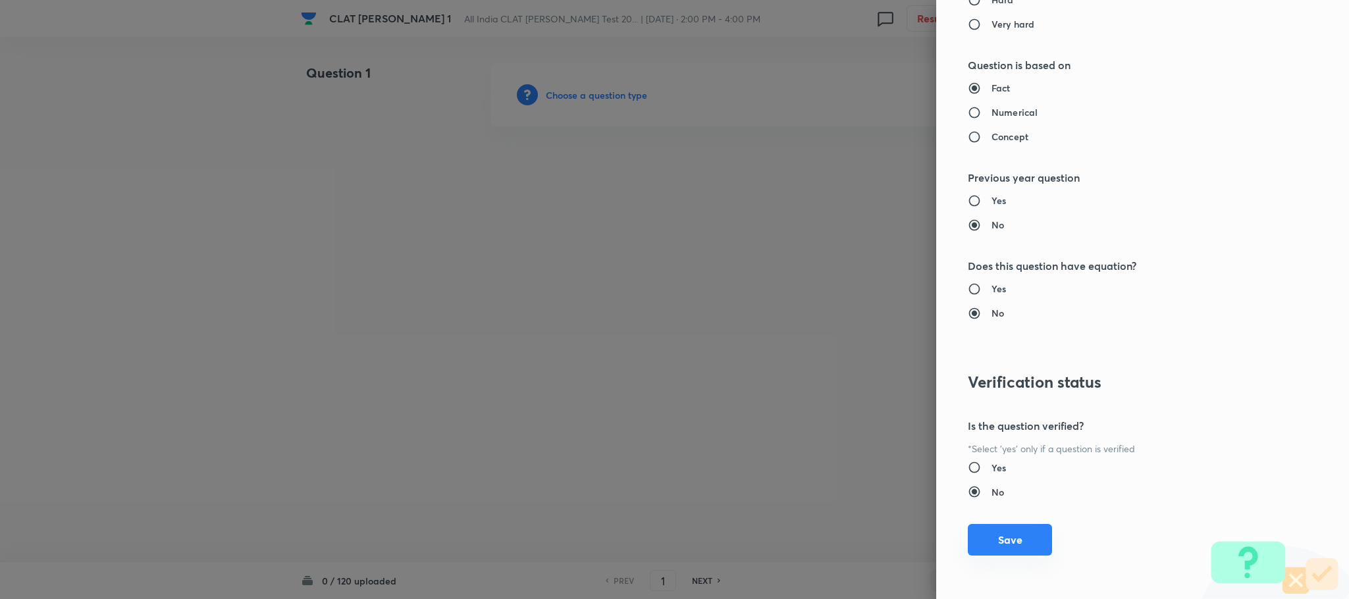
click at [1005, 536] on button "Save" at bounding box center [1010, 540] width 84 height 32
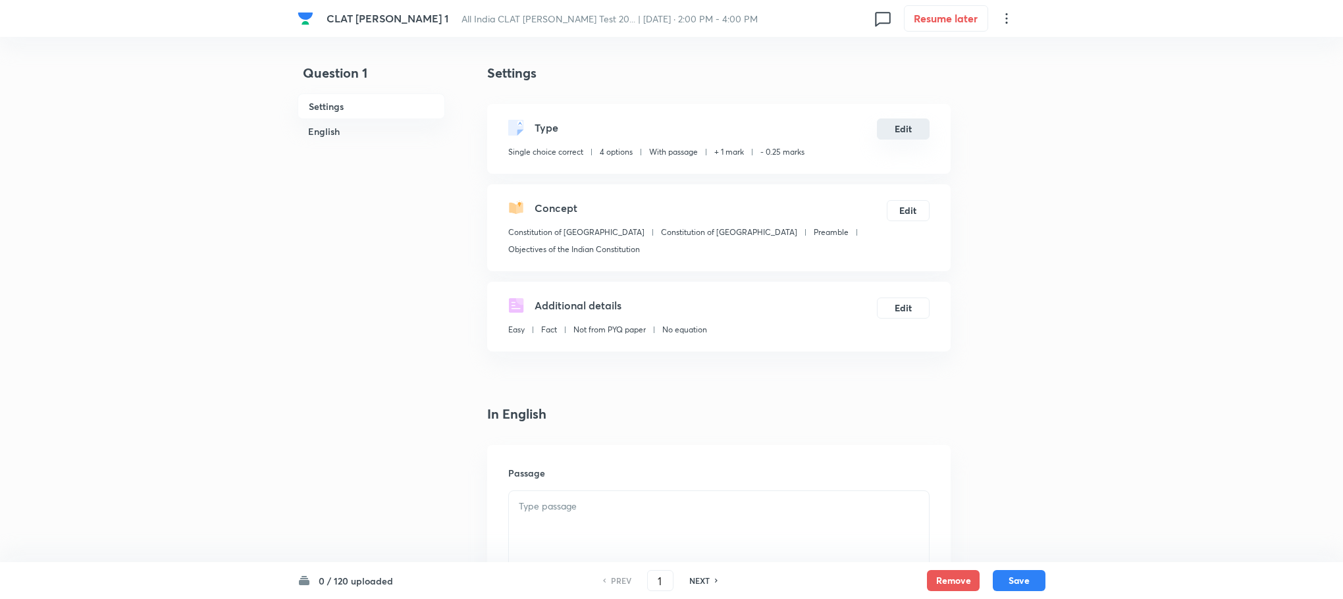
click at [895, 132] on button "Edit" at bounding box center [903, 129] width 53 height 21
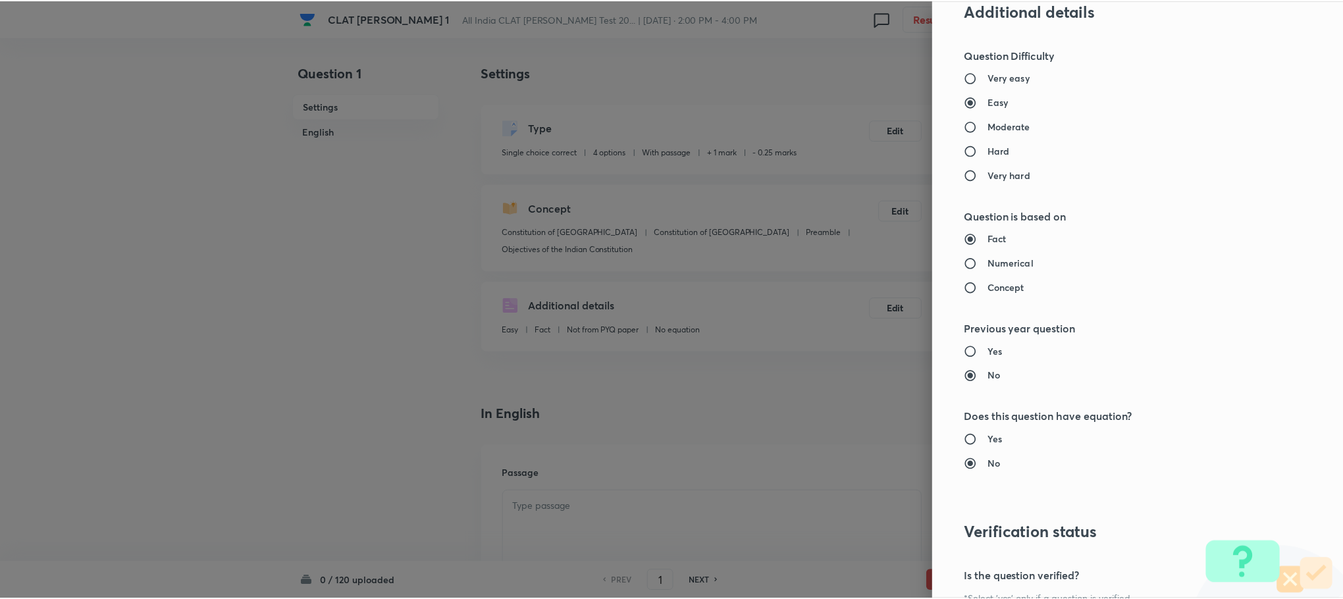
scroll to position [1185, 0]
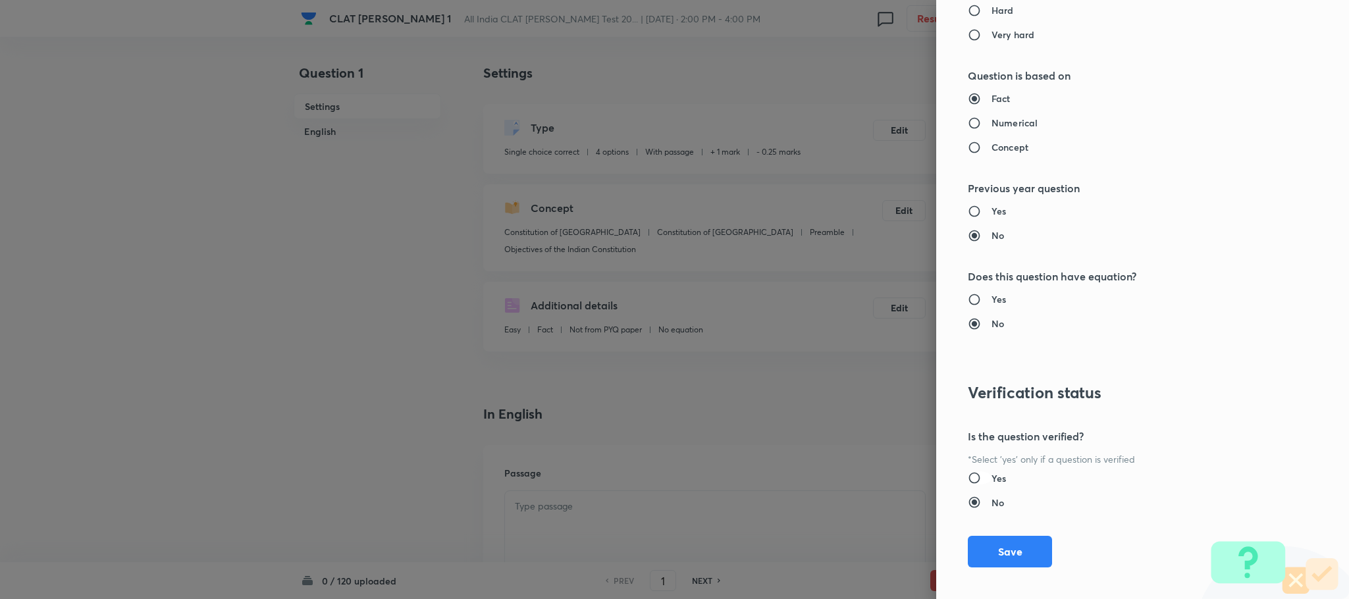
click at [976, 485] on input "Yes" at bounding box center [980, 477] width 24 height 13
radio input "true"
radio input "false"
click at [980, 553] on button "Save" at bounding box center [1010, 551] width 84 height 32
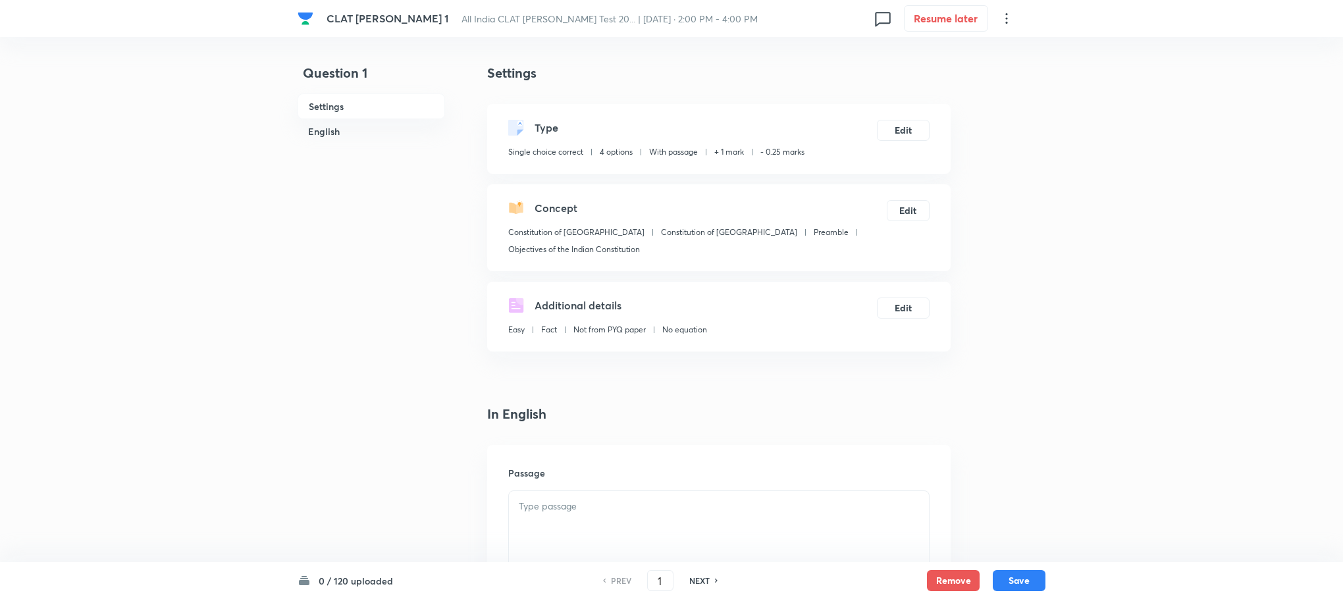
click at [688, 500] on div at bounding box center [719, 528] width 420 height 74
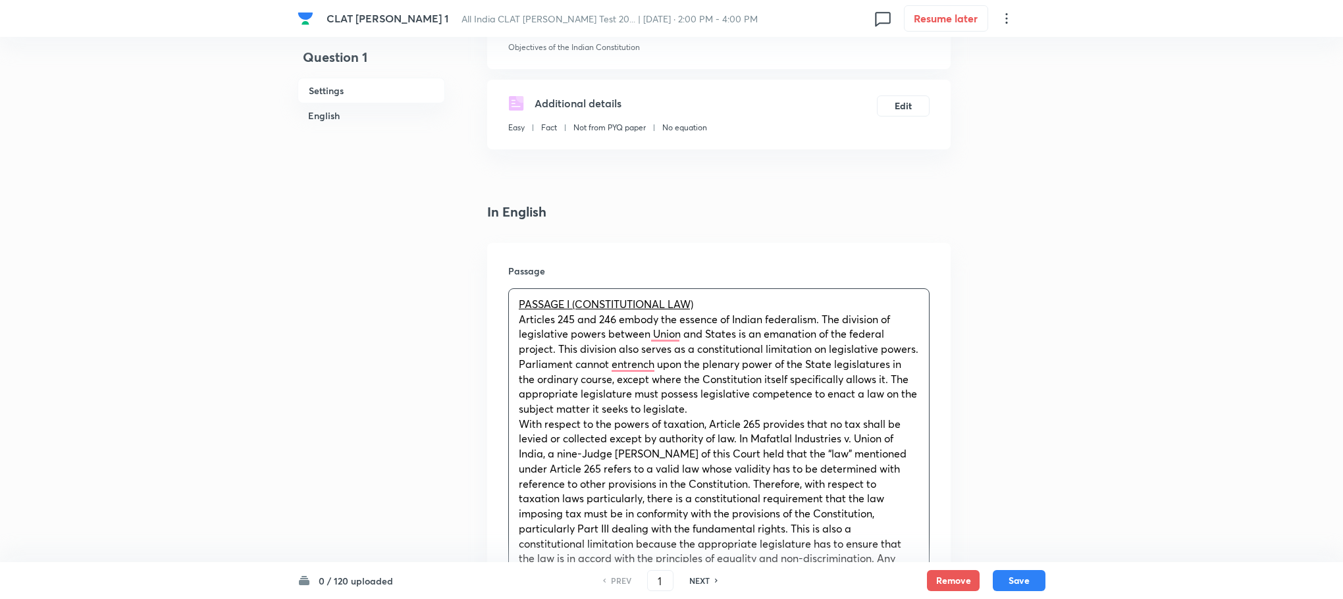
scroll to position [99, 0]
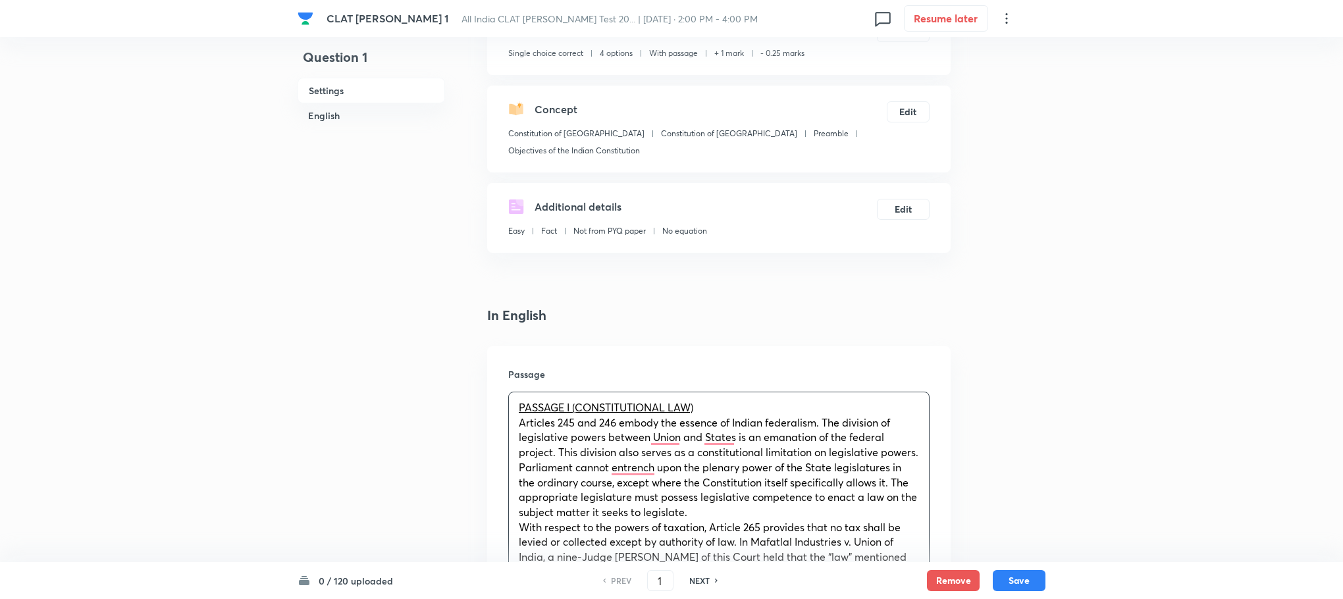
drag, startPoint x: 514, startPoint y: 386, endPoint x: 733, endPoint y: 390, distance: 218.6
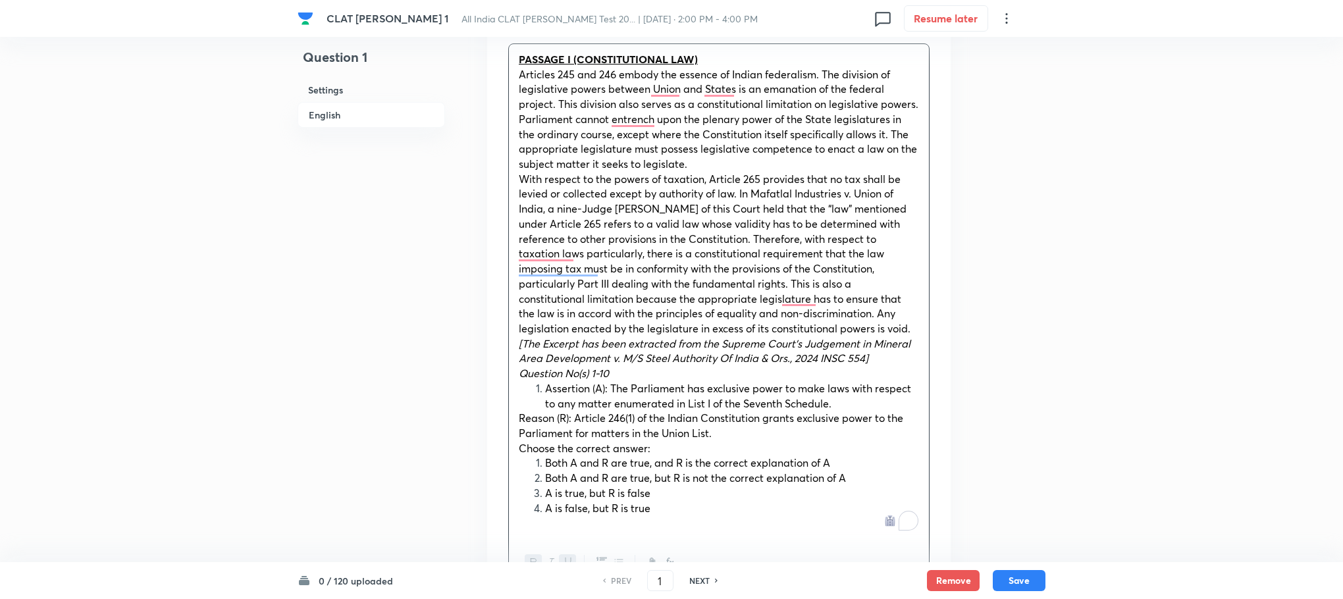
scroll to position [593, 0]
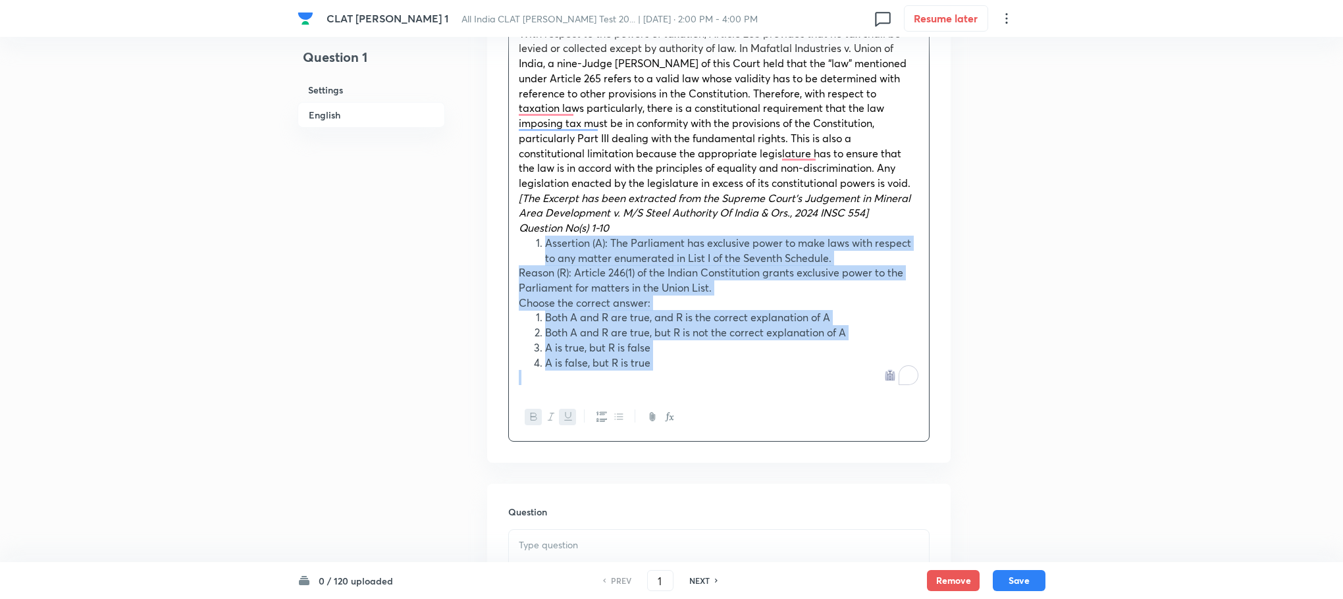
drag, startPoint x: 536, startPoint y: 224, endPoint x: 751, endPoint y: 380, distance: 265.4
click at [751, 380] on div "PASSAGE I (CONSTITUTIONAL LAW) Articles 245 and 246 embody the essence of India…" at bounding box center [718, 170] width 421 height 544
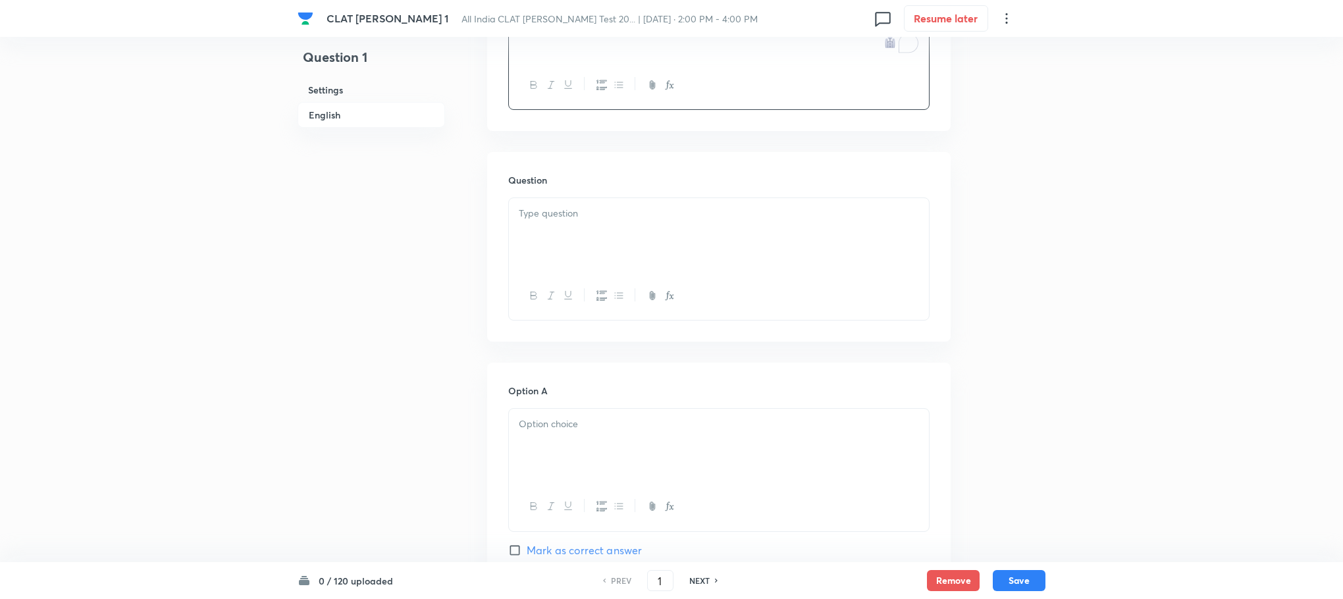
click at [566, 228] on div at bounding box center [719, 235] width 420 height 74
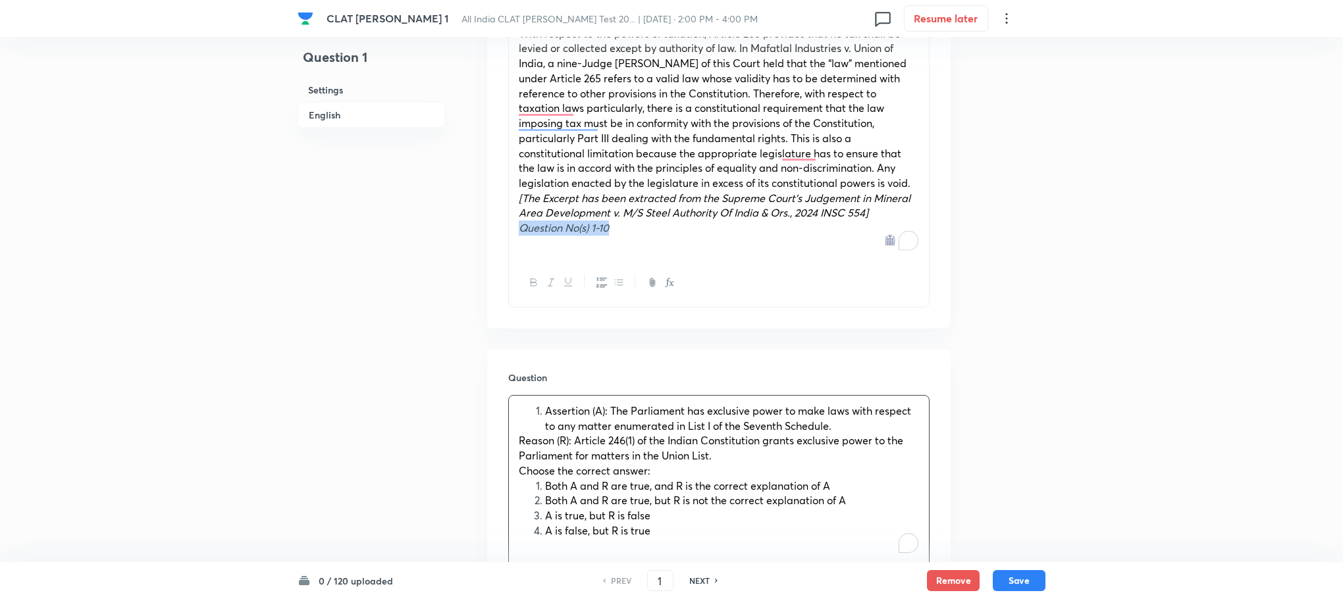
drag, startPoint x: 628, startPoint y: 207, endPoint x: 404, endPoint y: 208, distance: 224.5
click at [404, 208] on div "Question 1 Settings English Settings Type Single choice correct 4 options With …" at bounding box center [672, 602] width 748 height 2262
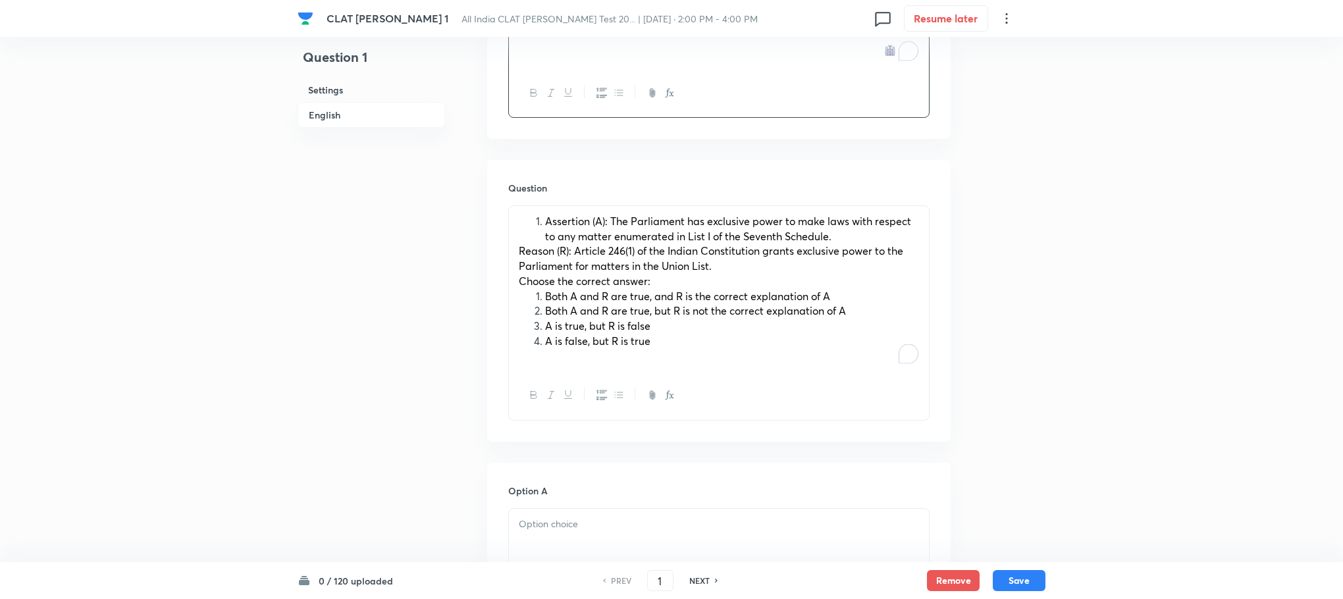
scroll to position [790, 0]
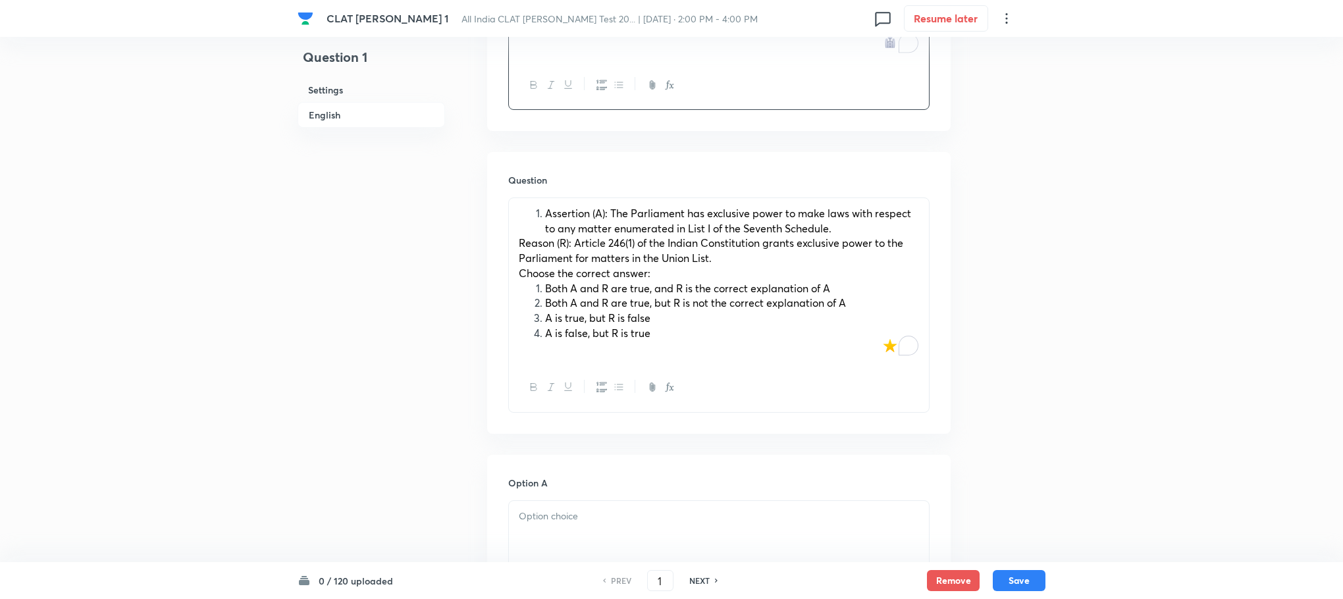
drag, startPoint x: 543, startPoint y: 194, endPoint x: 450, endPoint y: 199, distance: 93.0
click at [450, 199] on div "Question 1 Settings English Settings Type Single choice correct 4 options With …" at bounding box center [672, 404] width 748 height 2262
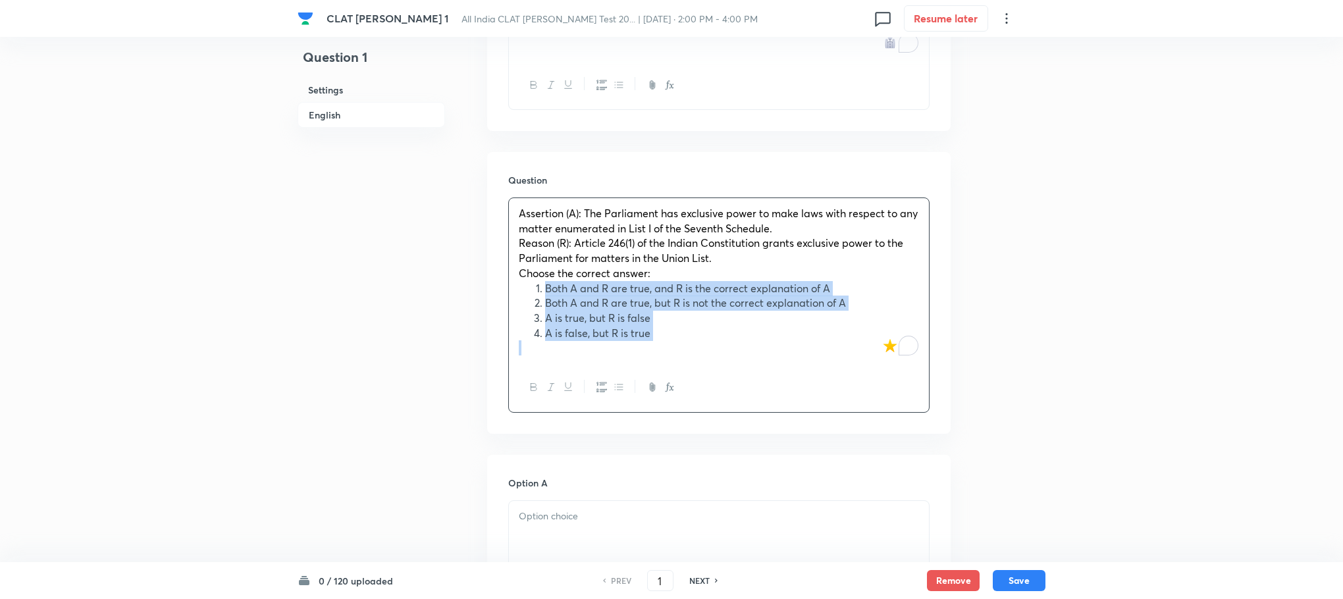
drag, startPoint x: 542, startPoint y: 275, endPoint x: 705, endPoint y: 342, distance: 176.6
click at [705, 342] on div "Assertion (A): The Parliament has exclusive power to make laws with respect to …" at bounding box center [719, 280] width 420 height 165
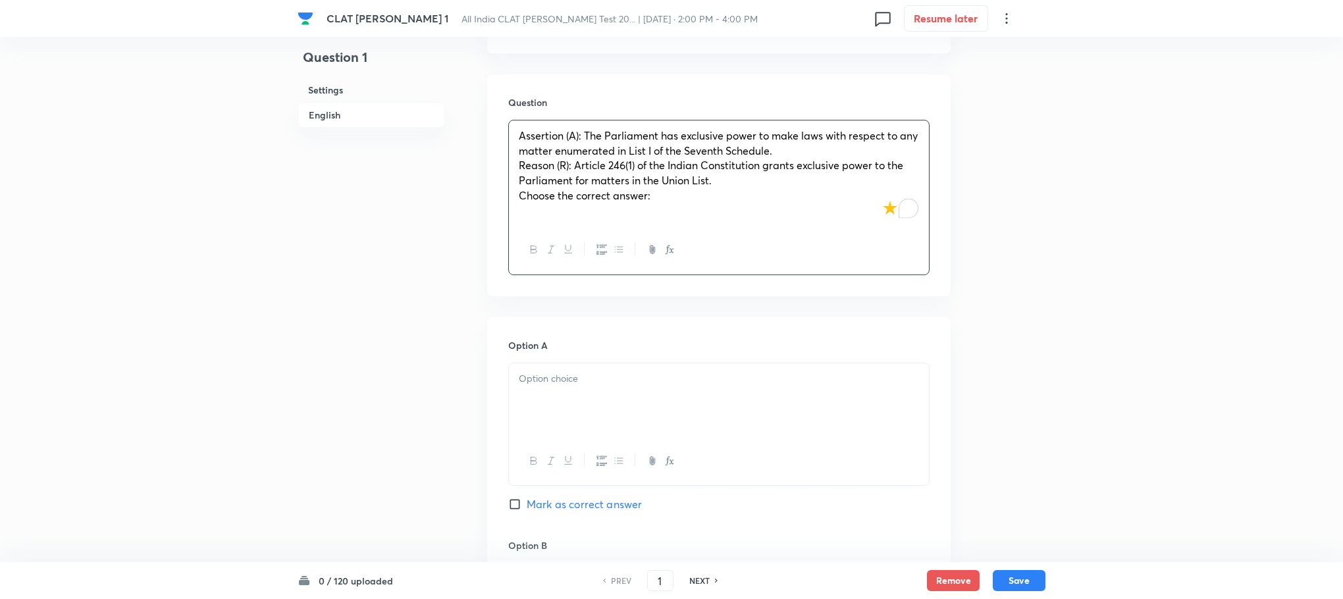
scroll to position [988, 0]
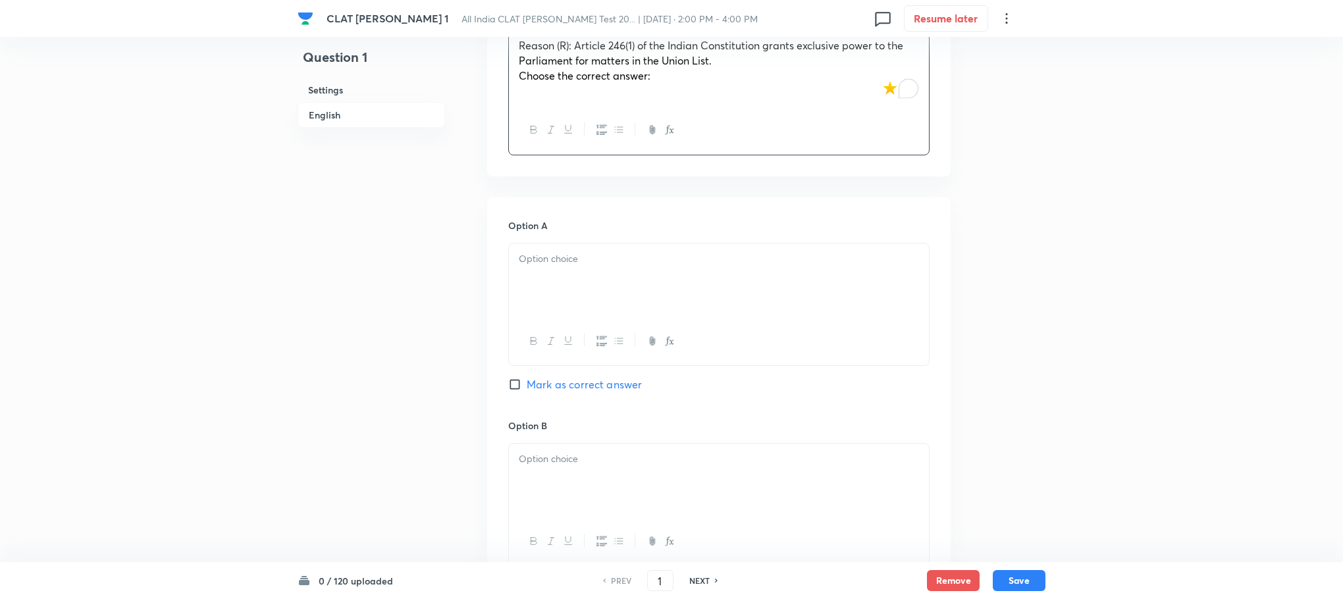
click at [558, 252] on p at bounding box center [719, 259] width 400 height 15
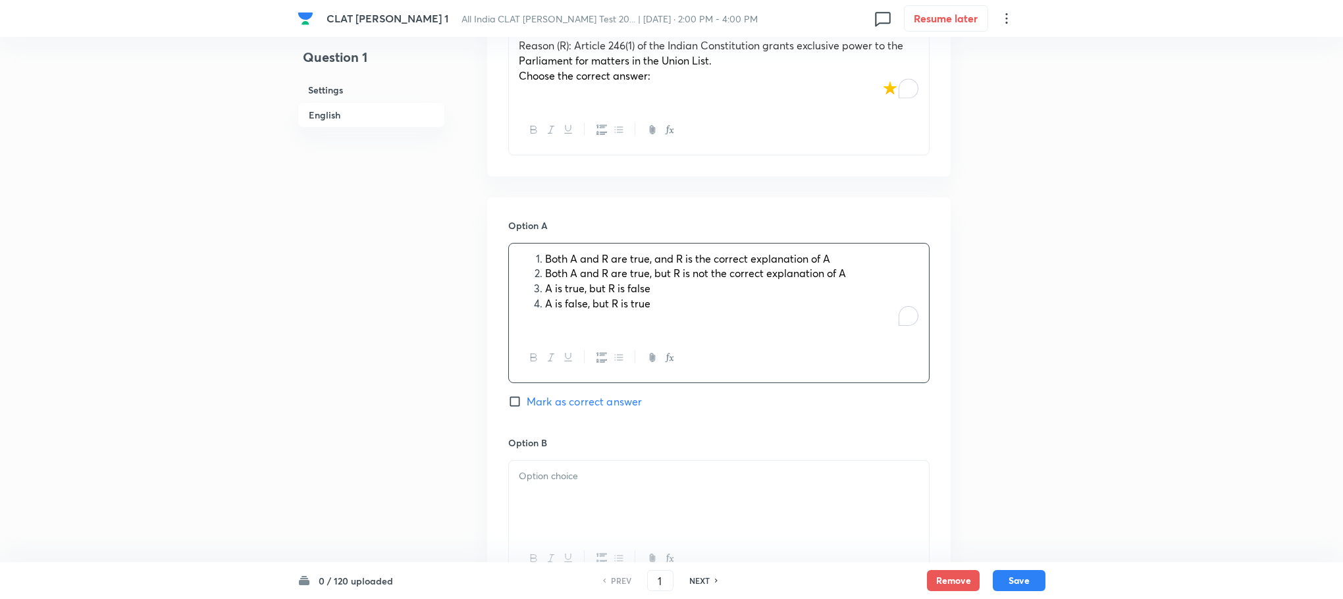
click at [550, 244] on div "Both A and R are true, and R is the correct explanation of A Both A and R are t…" at bounding box center [719, 289] width 420 height 91
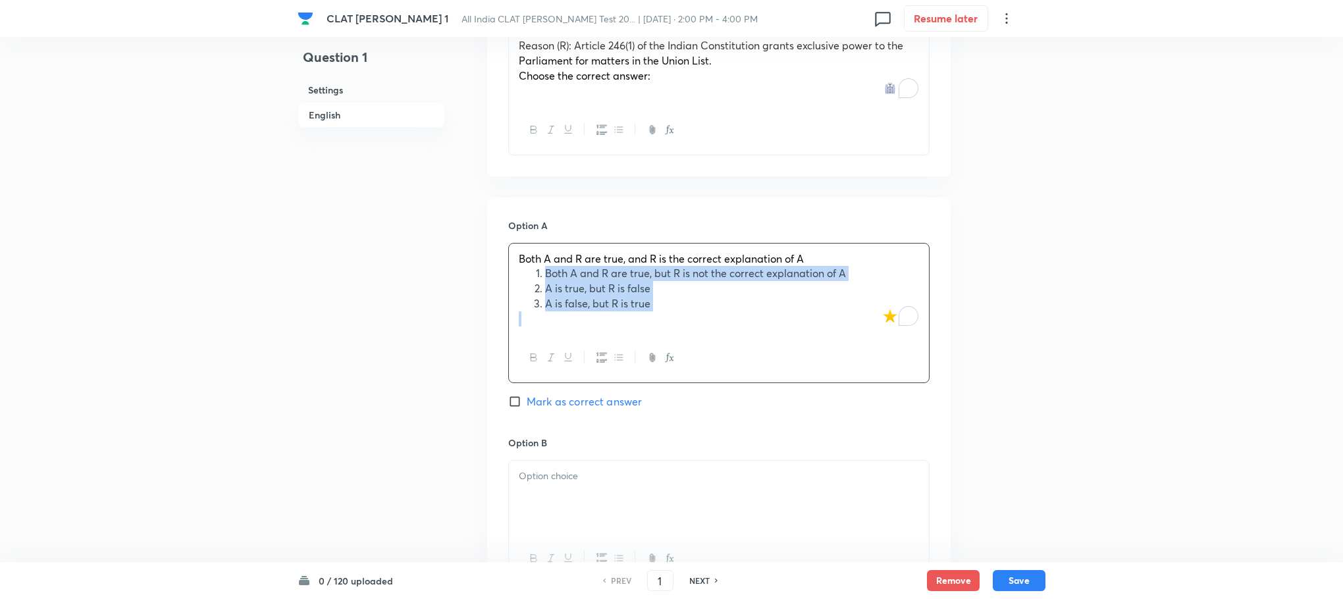
drag, startPoint x: 543, startPoint y: 261, endPoint x: 705, endPoint y: 321, distance: 172.5
click at [705, 321] on div "Both A and R are true, and R is the correct explanation of A Both A and R are t…" at bounding box center [718, 313] width 421 height 140
click at [601, 353] on icon "button" at bounding box center [602, 358] width 11 height 10
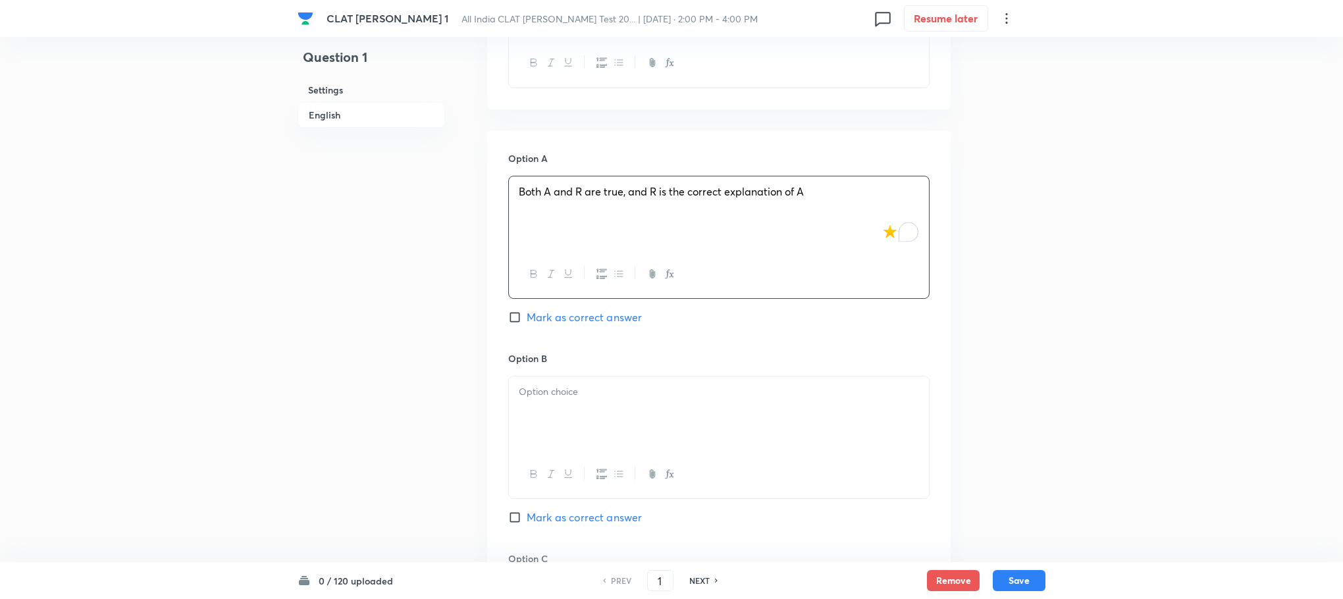
scroll to position [1086, 0]
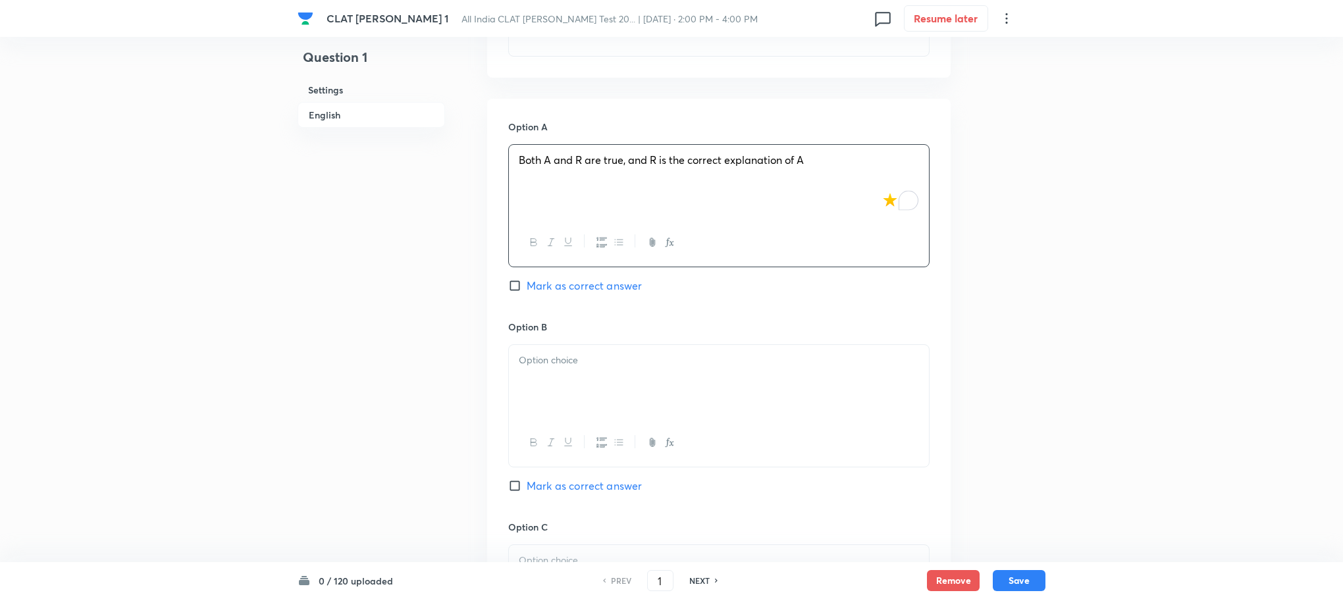
click at [537, 353] on p at bounding box center [719, 360] width 400 height 15
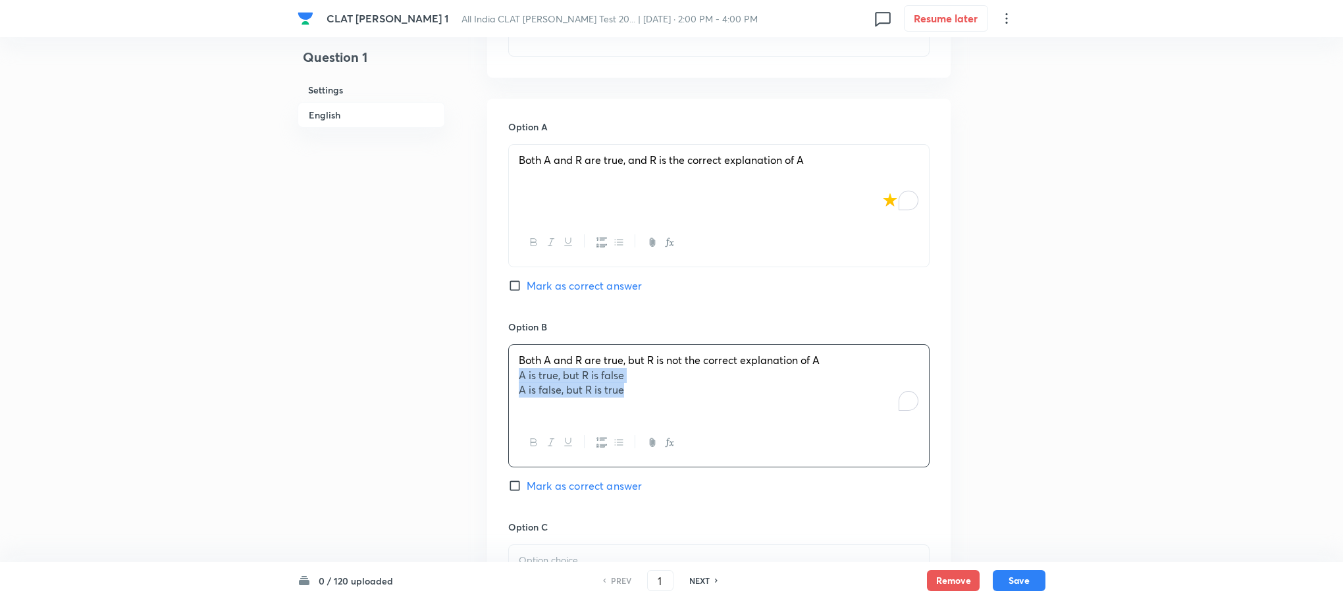
drag, startPoint x: 512, startPoint y: 359, endPoint x: 587, endPoint y: 373, distance: 76.3
click at [723, 406] on div "Both A and R are true, but R is not the correct explanation of A A is true, but…" at bounding box center [718, 405] width 421 height 123
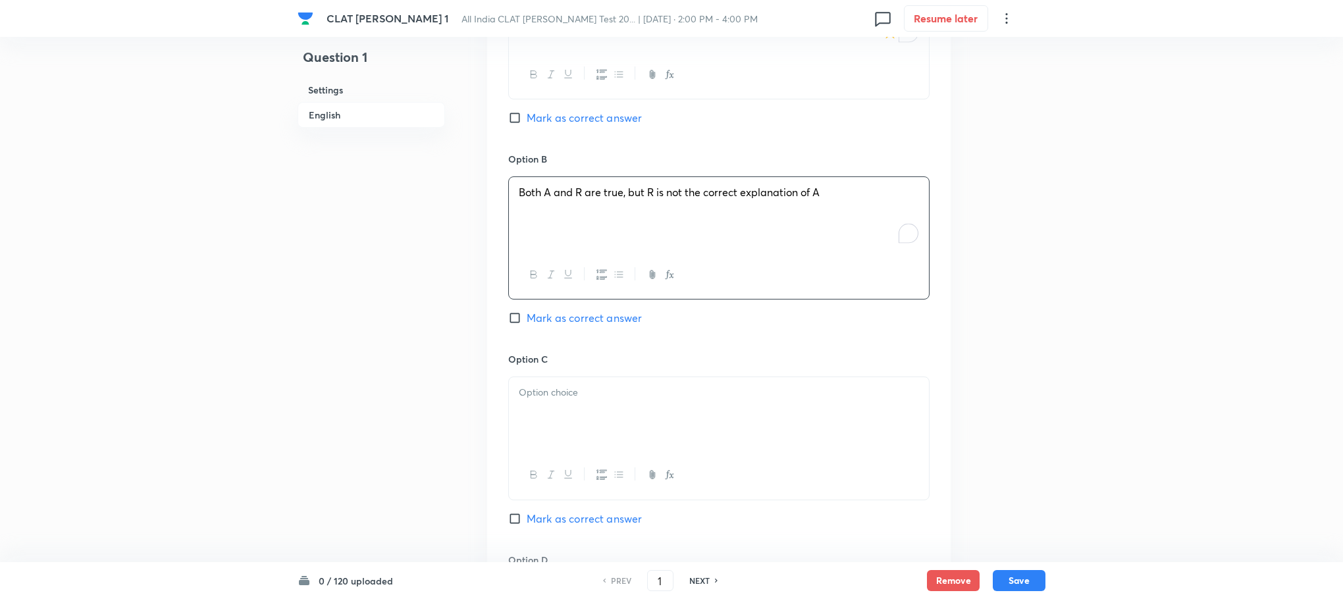
scroll to position [1383, 0]
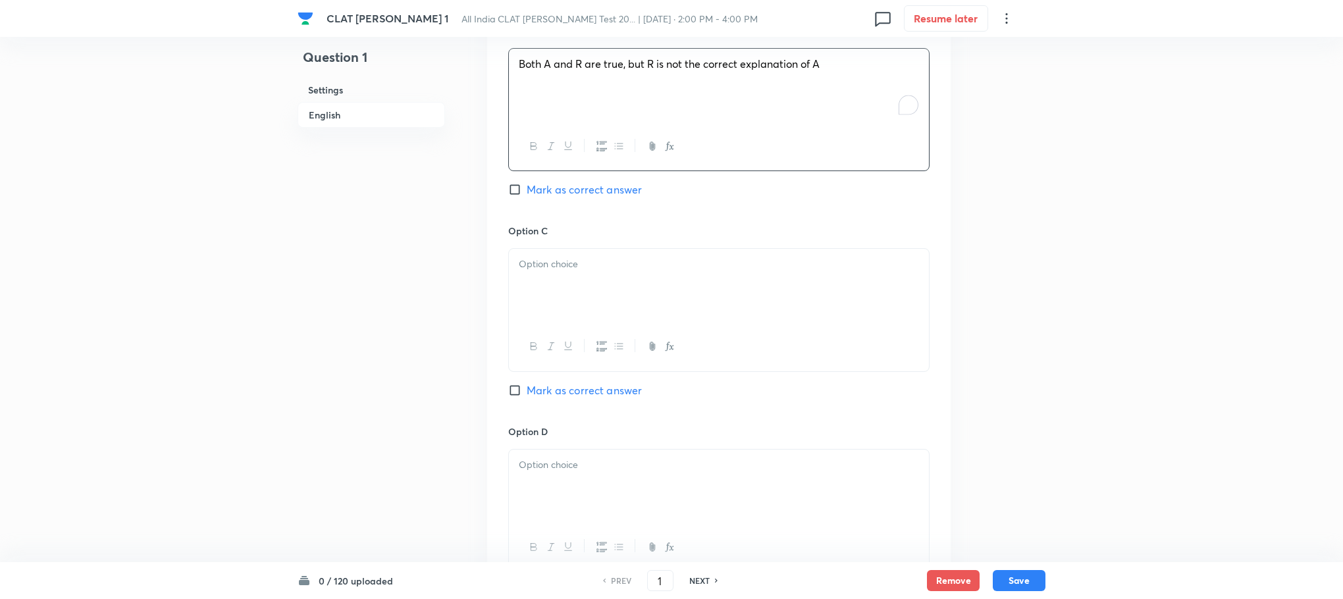
click at [553, 279] on div at bounding box center [719, 286] width 420 height 74
drag, startPoint x: 536, startPoint y: 263, endPoint x: 654, endPoint y: 267, distance: 117.9
click at [654, 267] on div "A is true, but R is false A is false, but R is true" at bounding box center [719, 286] width 420 height 74
click at [558, 504] on div "To enrich screen reader interactions, please activate Accessibility in Grammarl…" at bounding box center [719, 487] width 420 height 74
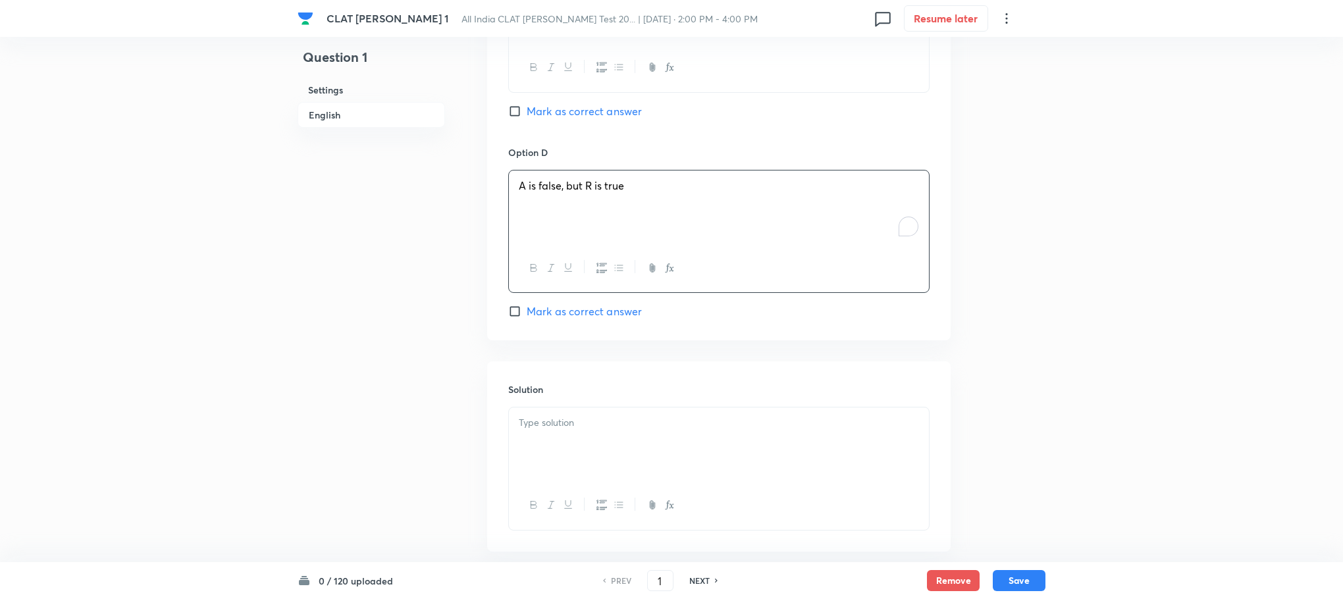
scroll to position [1679, 0]
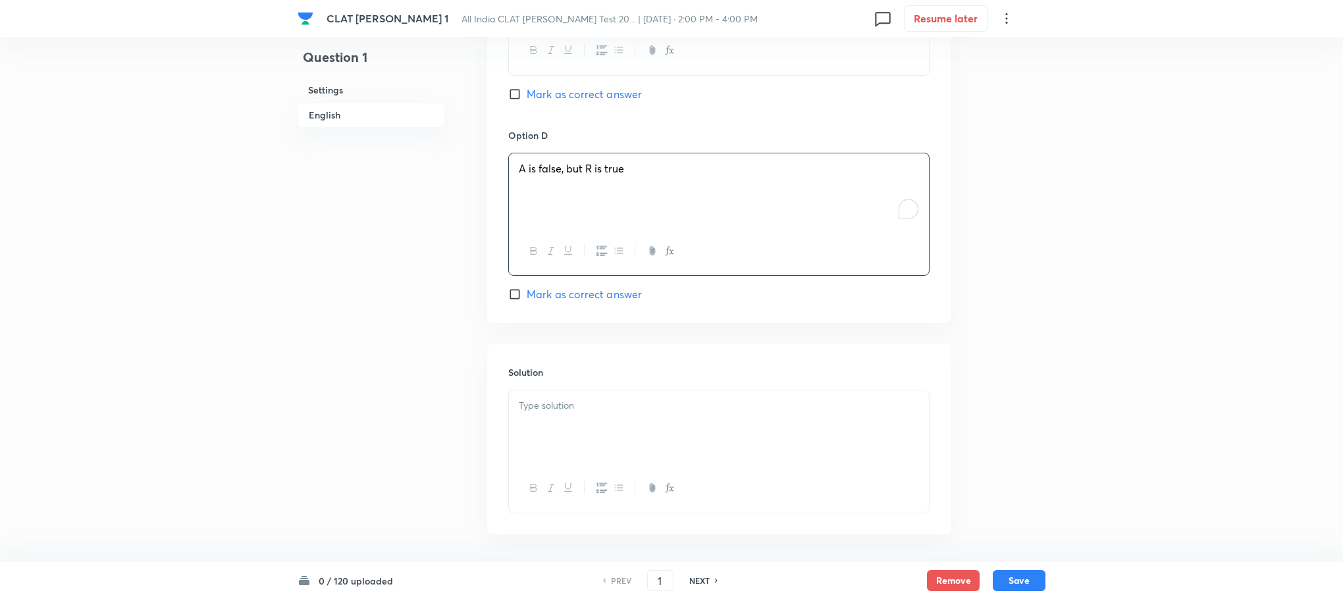
click at [568, 399] on p at bounding box center [719, 405] width 400 height 15
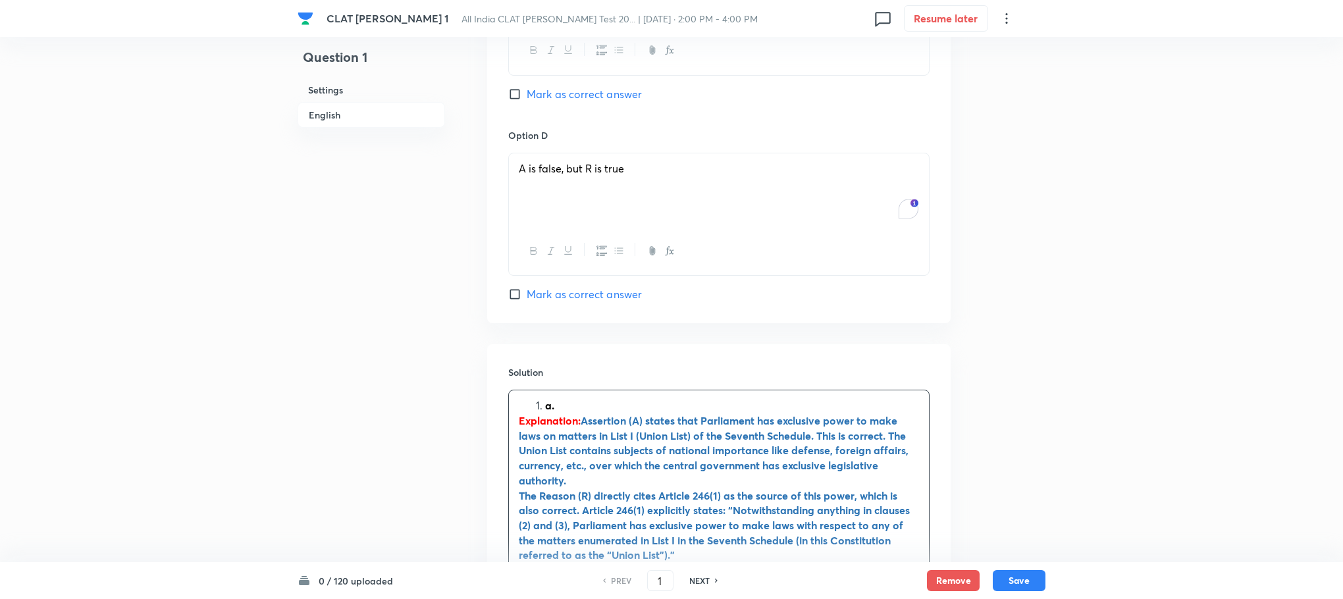
click at [545, 398] on li "a." at bounding box center [732, 405] width 374 height 15
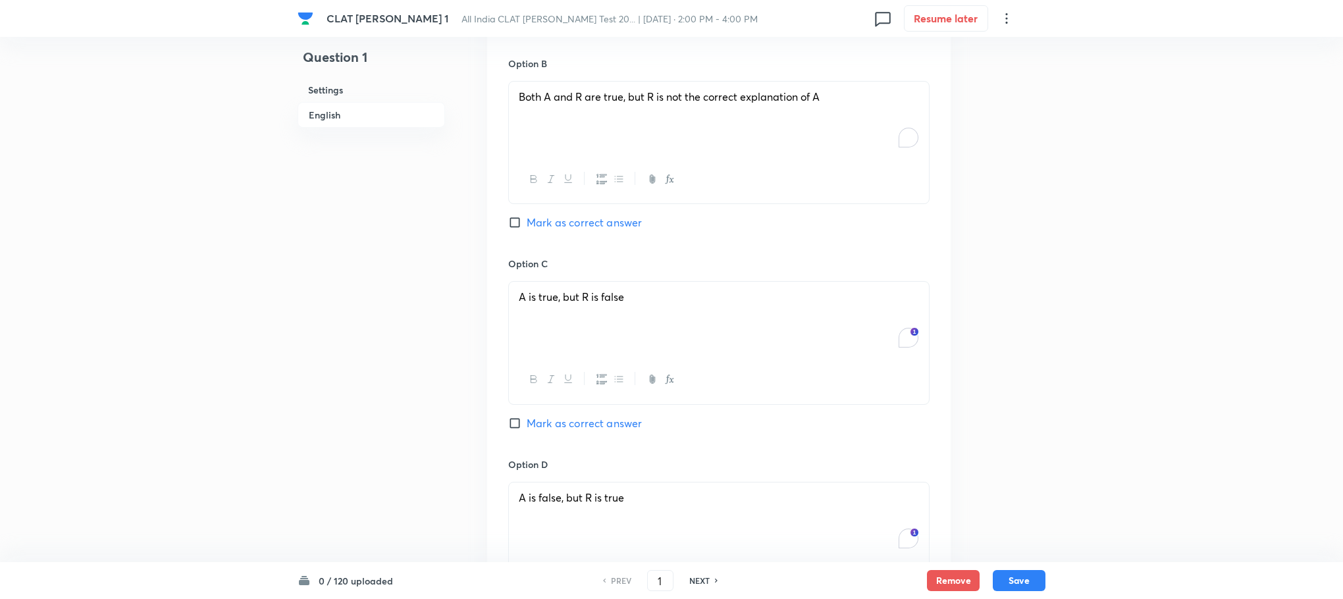
scroll to position [1086, 0]
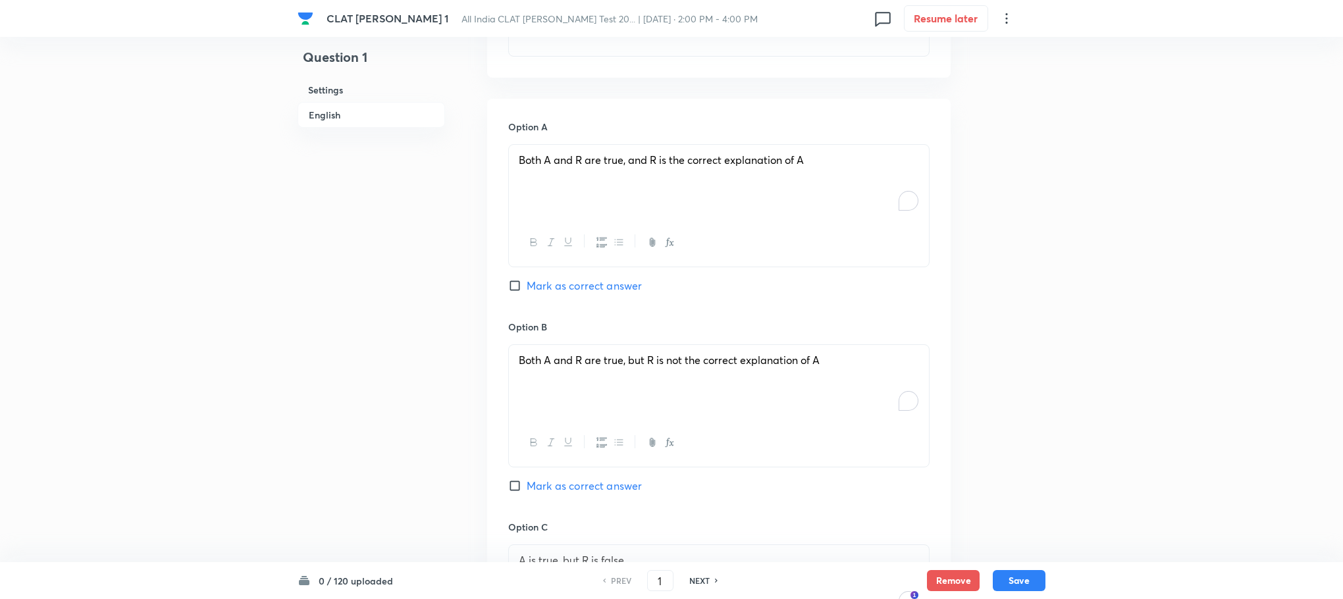
click at [572, 278] on span "Mark as correct answer" at bounding box center [584, 286] width 115 height 16
click at [527, 279] on input "Mark as correct answer" at bounding box center [517, 285] width 18 height 13
checkbox input "true"
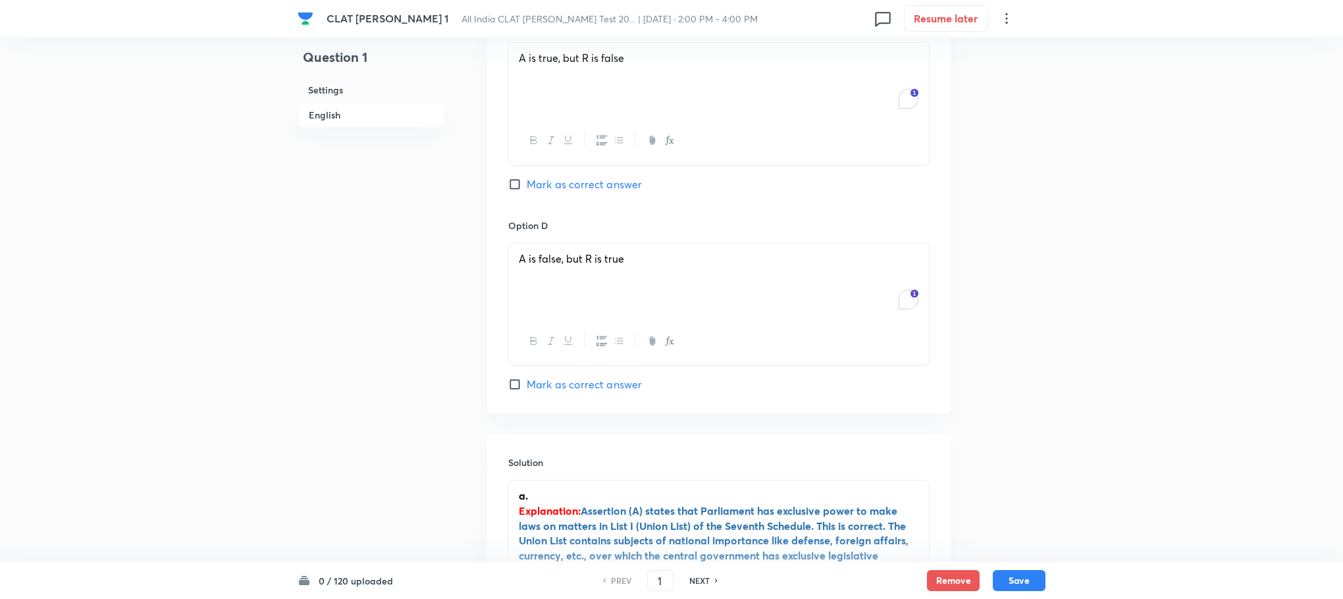
scroll to position [1778, 0]
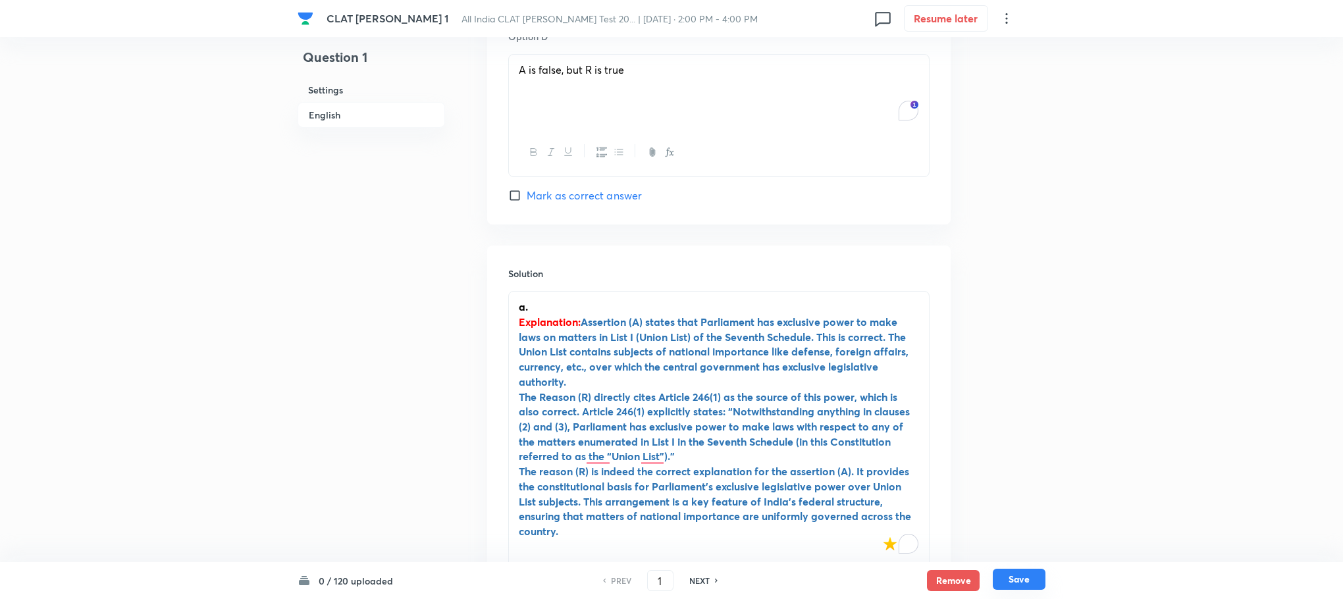
click at [1036, 583] on button "Save" at bounding box center [1019, 579] width 53 height 21
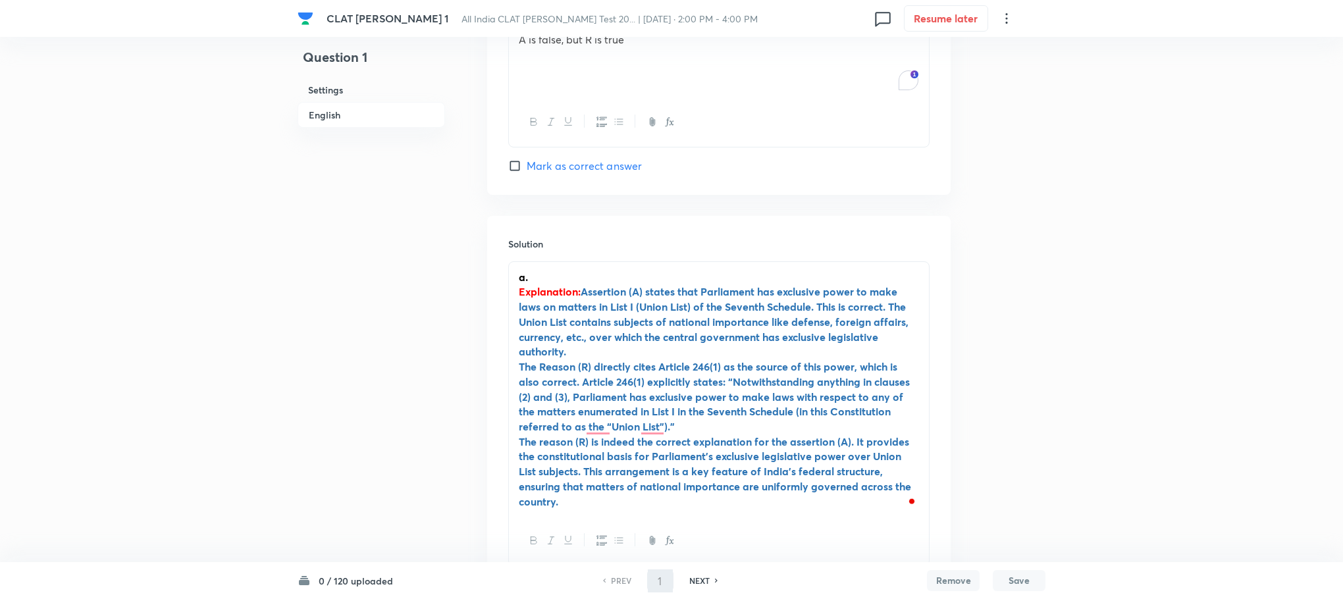
type input "2"
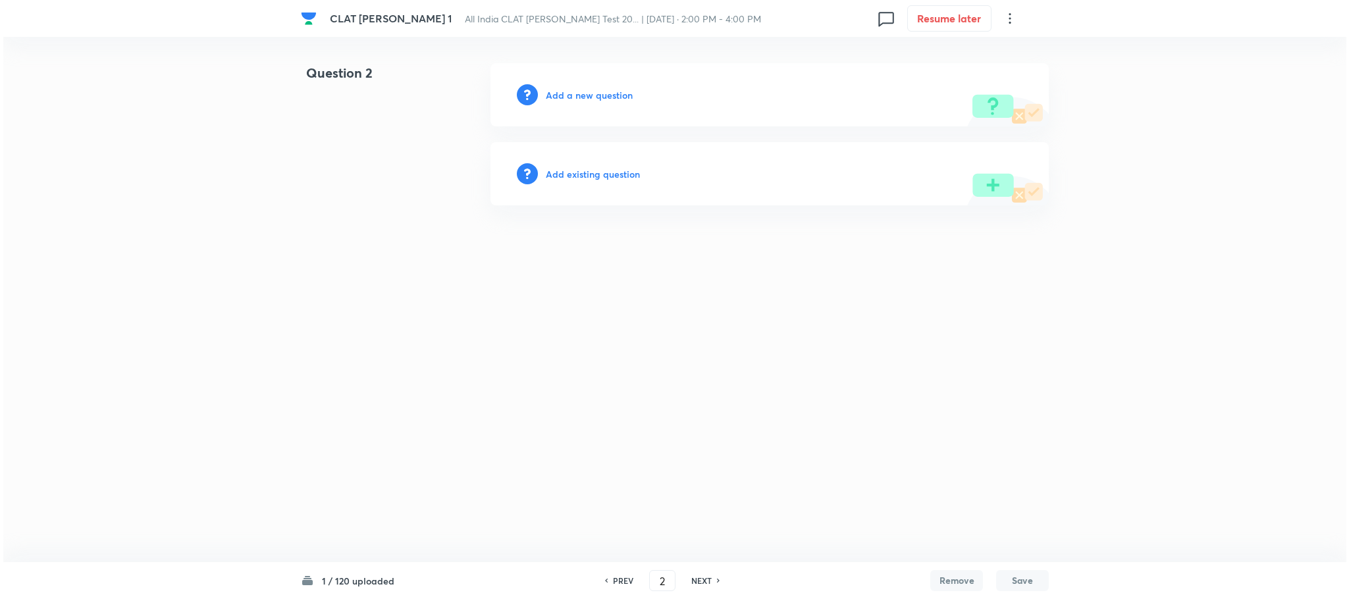
scroll to position [0, 0]
click at [587, 95] on h6 "Add a new question" at bounding box center [589, 95] width 87 height 14
click at [587, 95] on h6 "Choose a question type" at bounding box center [596, 95] width 101 height 14
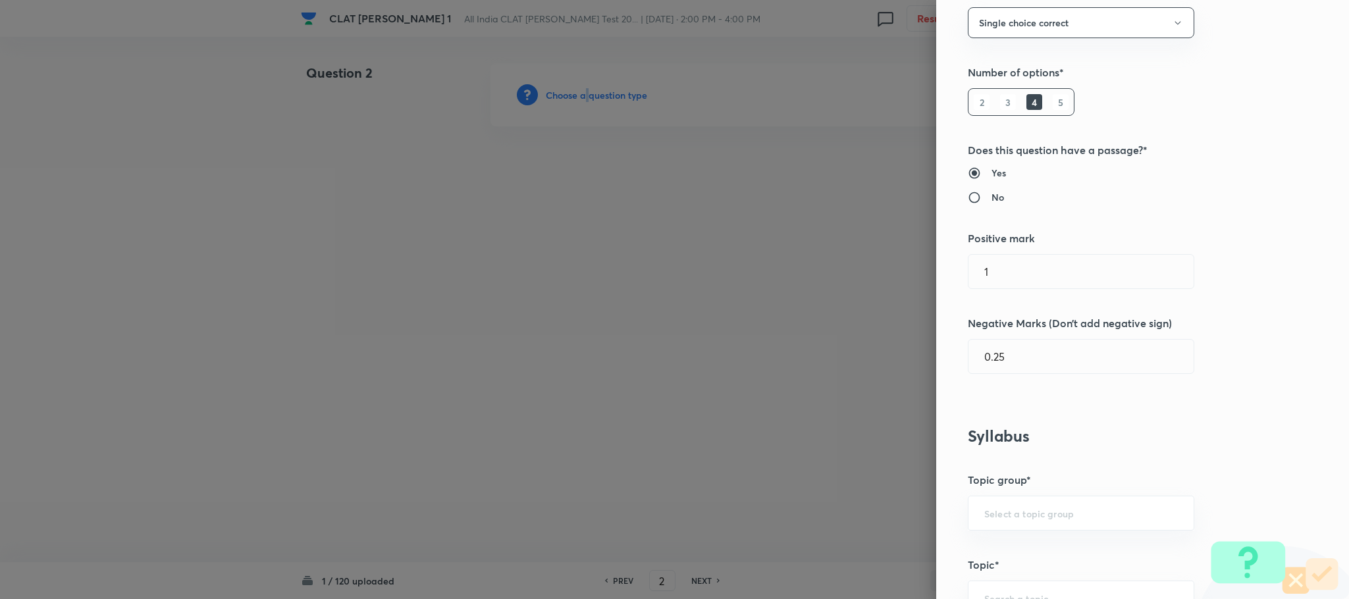
scroll to position [593, 0]
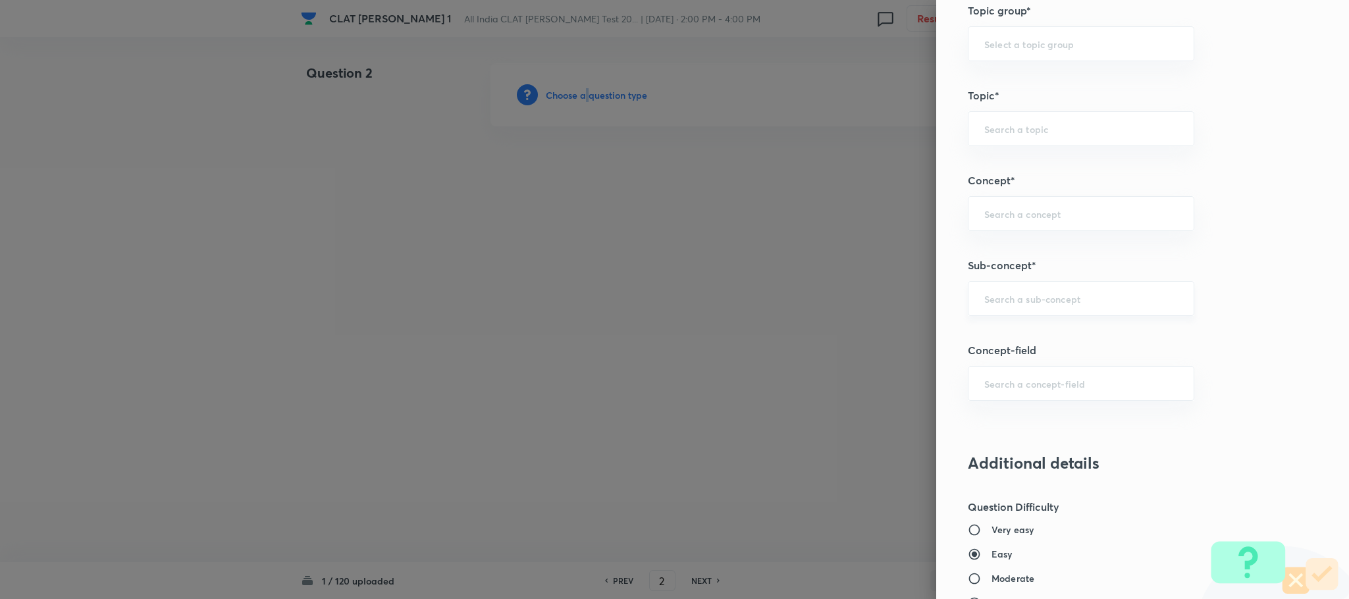
click at [1011, 305] on input "text" at bounding box center [1081, 298] width 194 height 13
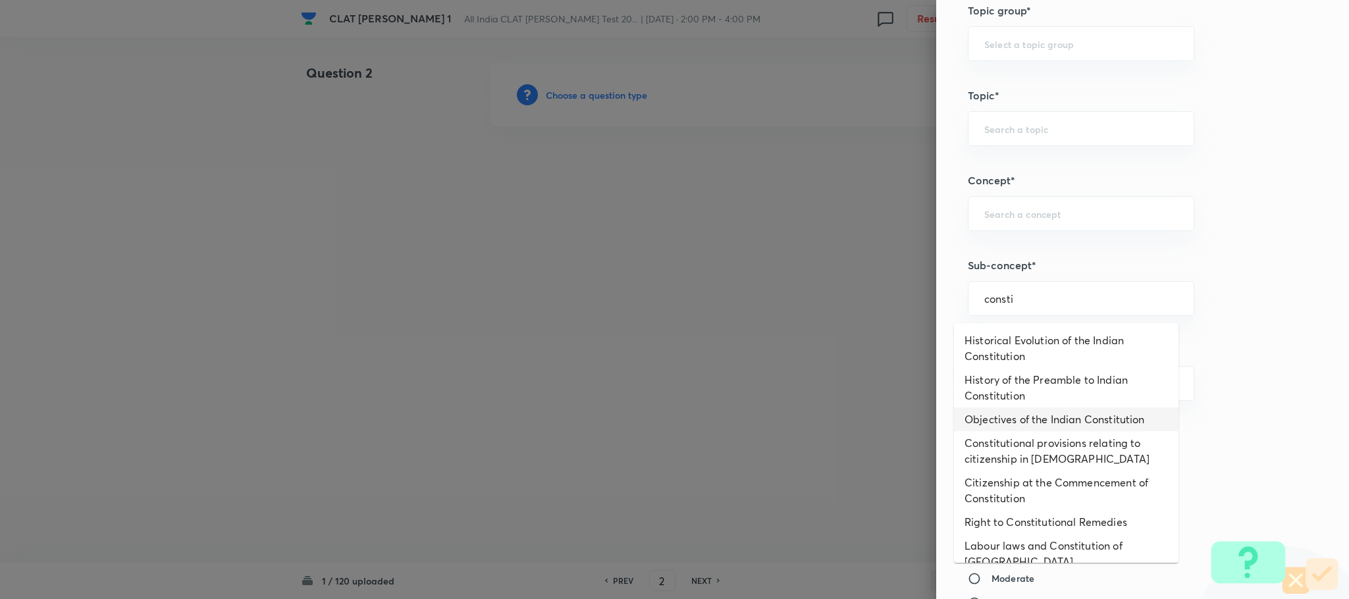
click at [994, 417] on li "Objectives of the Indian Constitution" at bounding box center [1066, 420] width 225 height 24
type input "Objectives of the Indian Constitution"
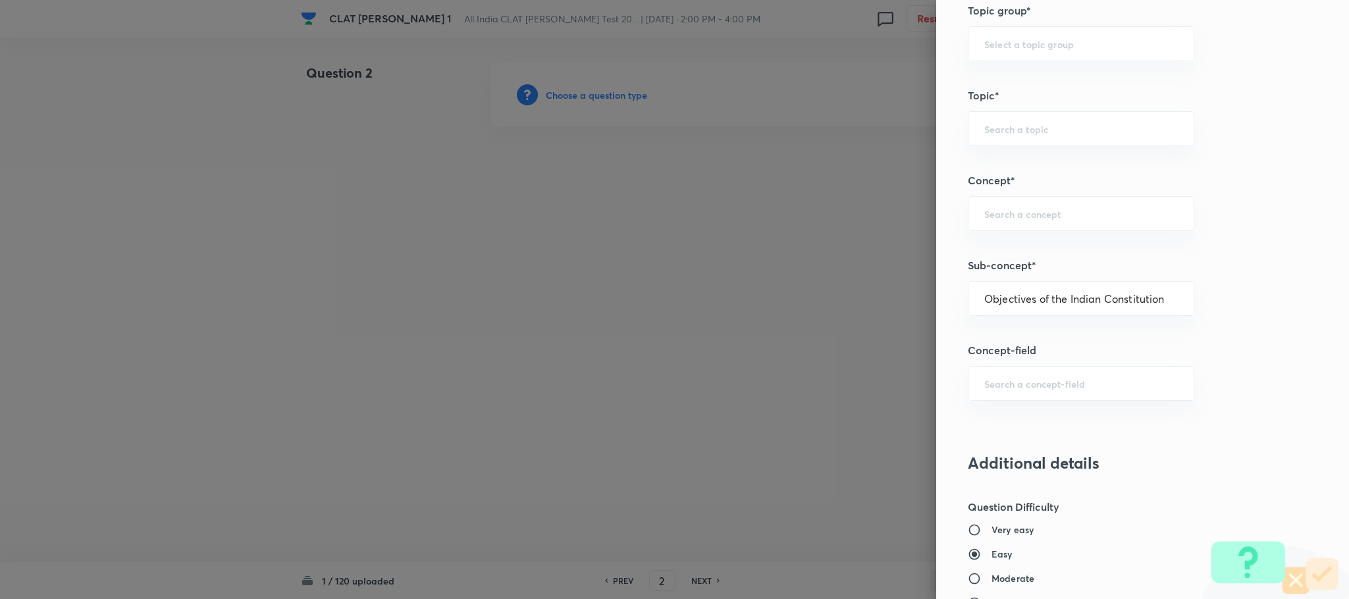
type input "Constitution of India"
type input "Preamble"
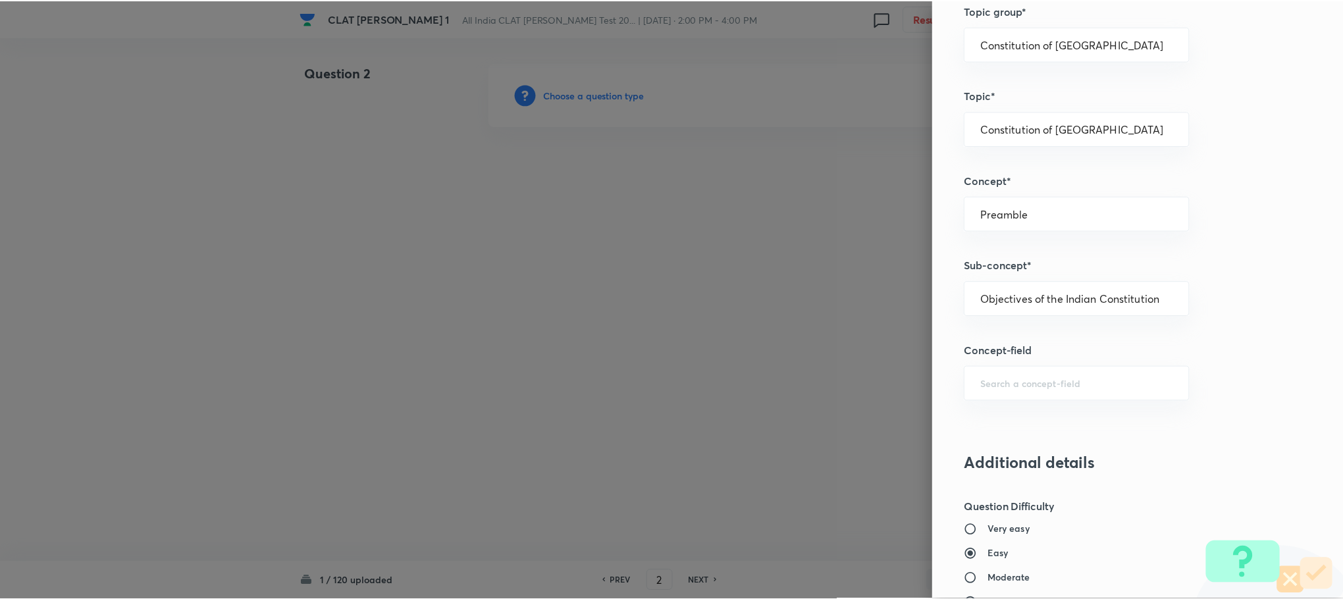
scroll to position [1200, 0]
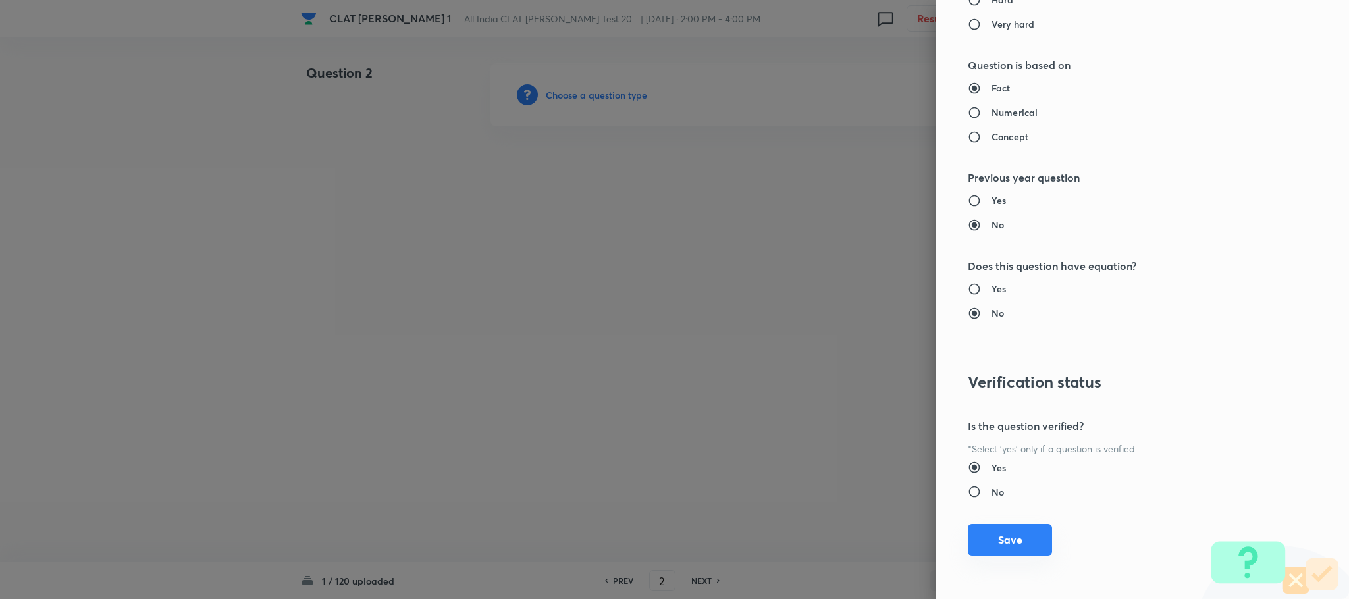
click at [992, 533] on button "Save" at bounding box center [1010, 540] width 84 height 32
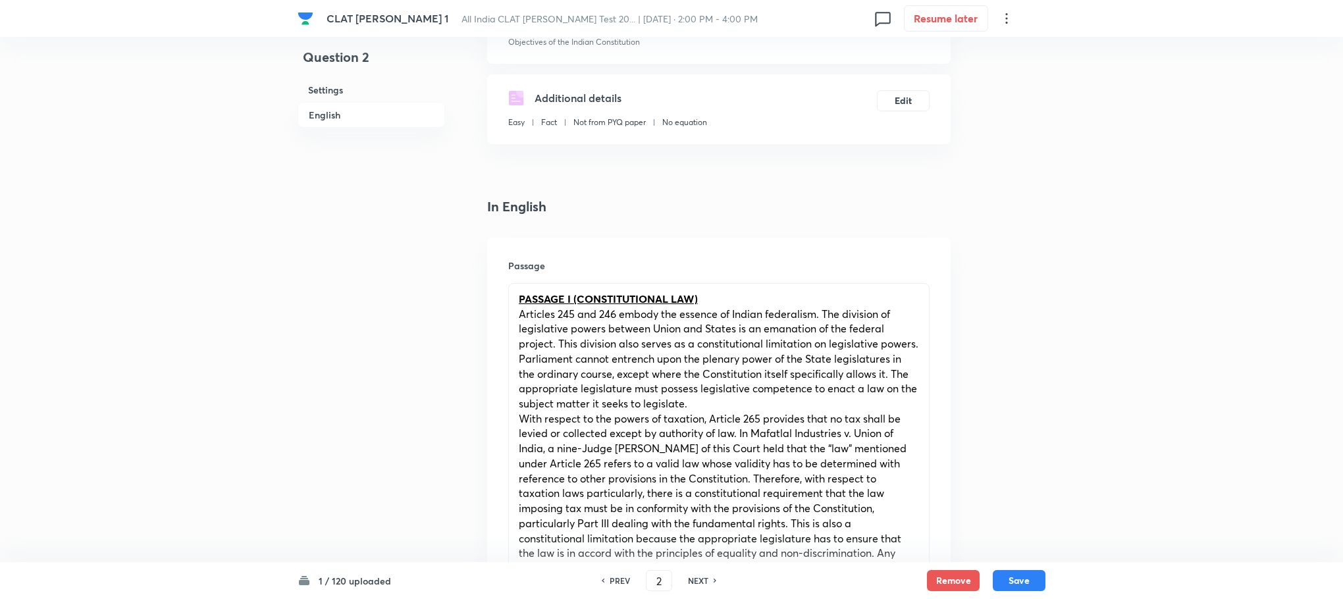
scroll to position [494, 0]
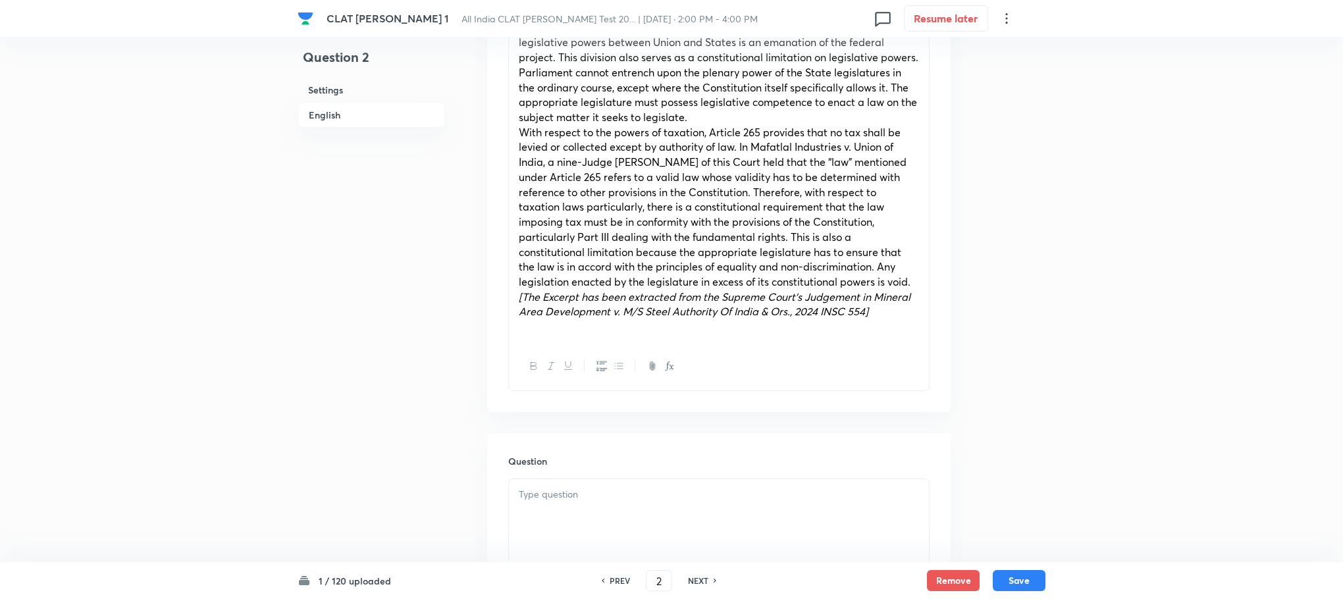
click at [556, 487] on div at bounding box center [719, 516] width 420 height 74
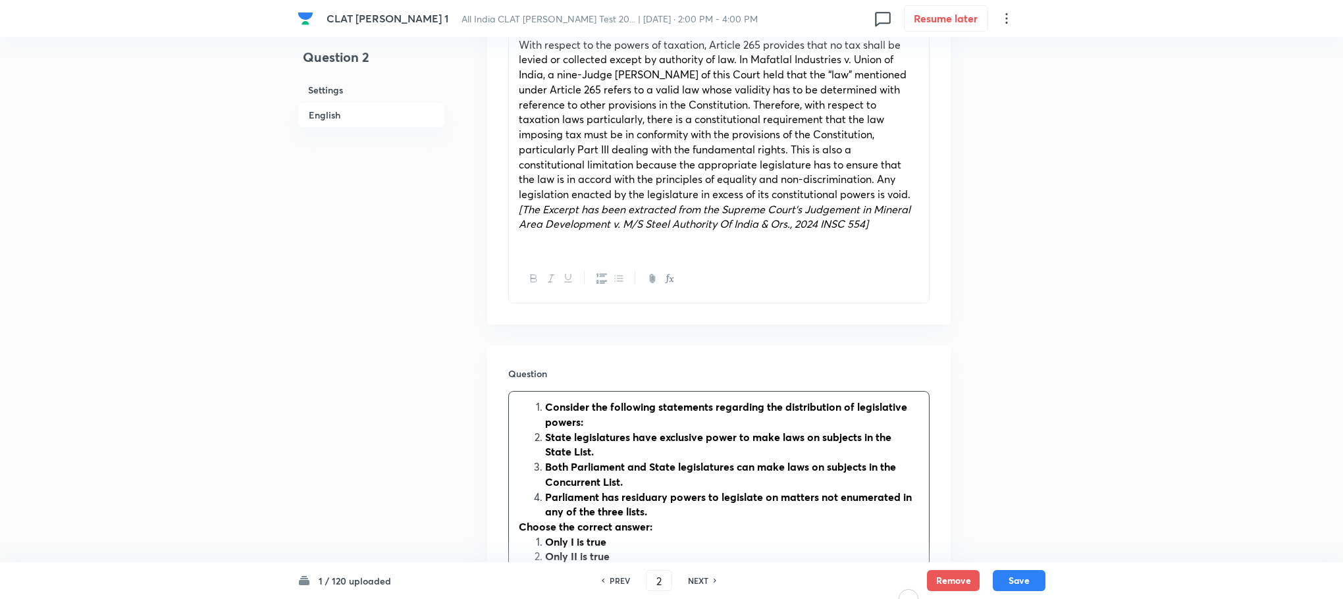
scroll to position [889, 0]
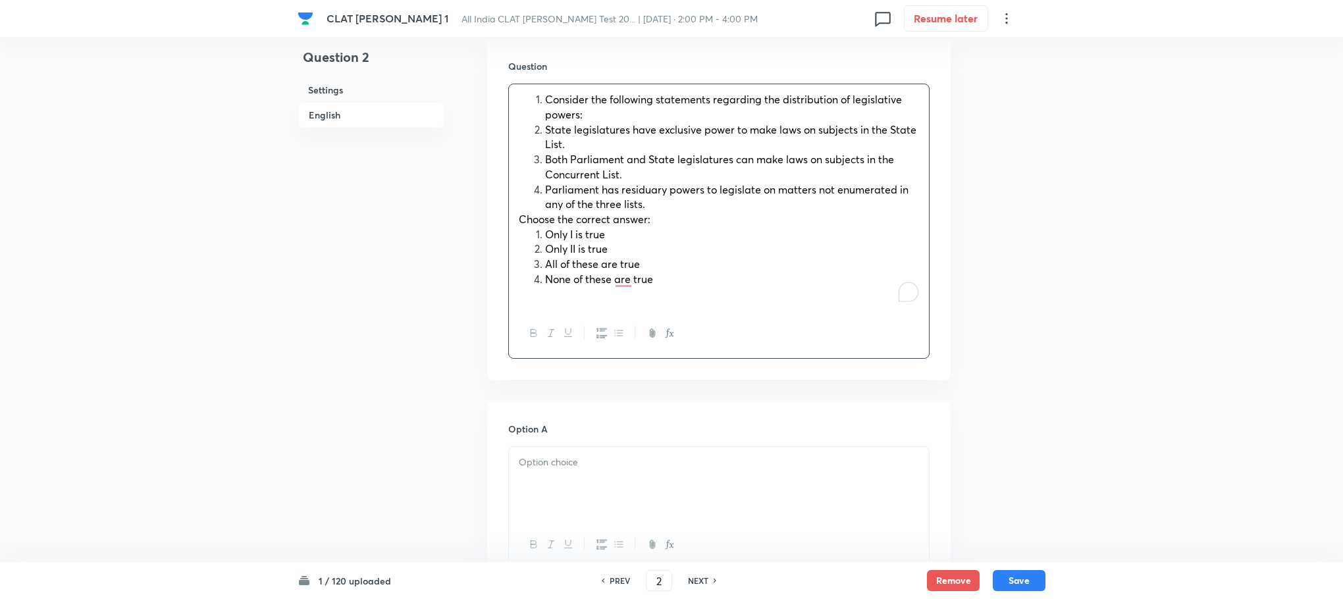
click at [523, 212] on span "Choose the correct answer:" at bounding box center [585, 219] width 132 height 14
drag, startPoint x: 519, startPoint y: 200, endPoint x: 720, endPoint y: 279, distance: 215.2
click at [720, 279] on div "Consider the following statements regarding the distribution of legislative pow…" at bounding box center [719, 196] width 420 height 225
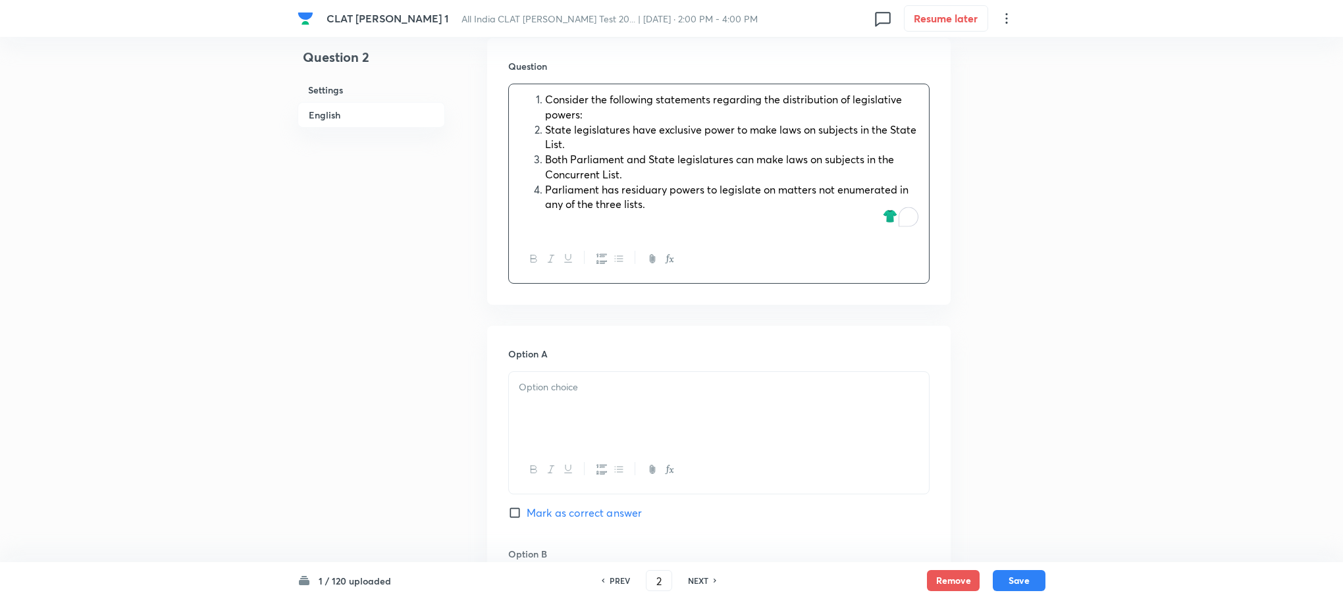
click at [579, 380] on p at bounding box center [719, 387] width 400 height 15
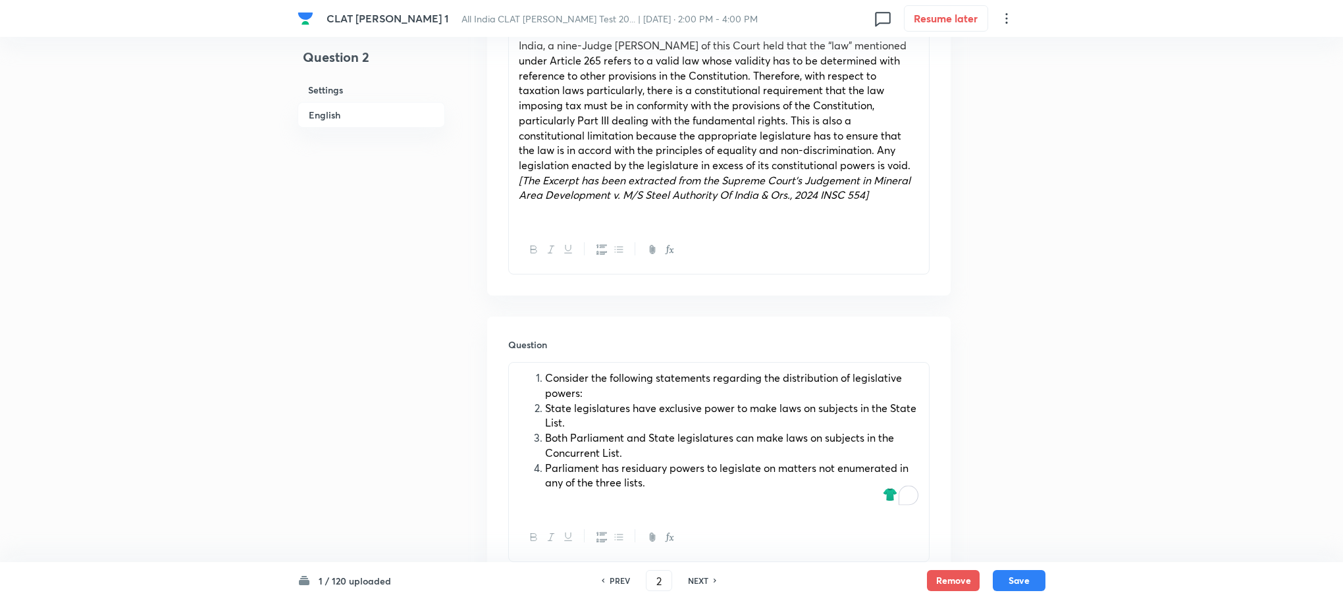
scroll to position [593, 0]
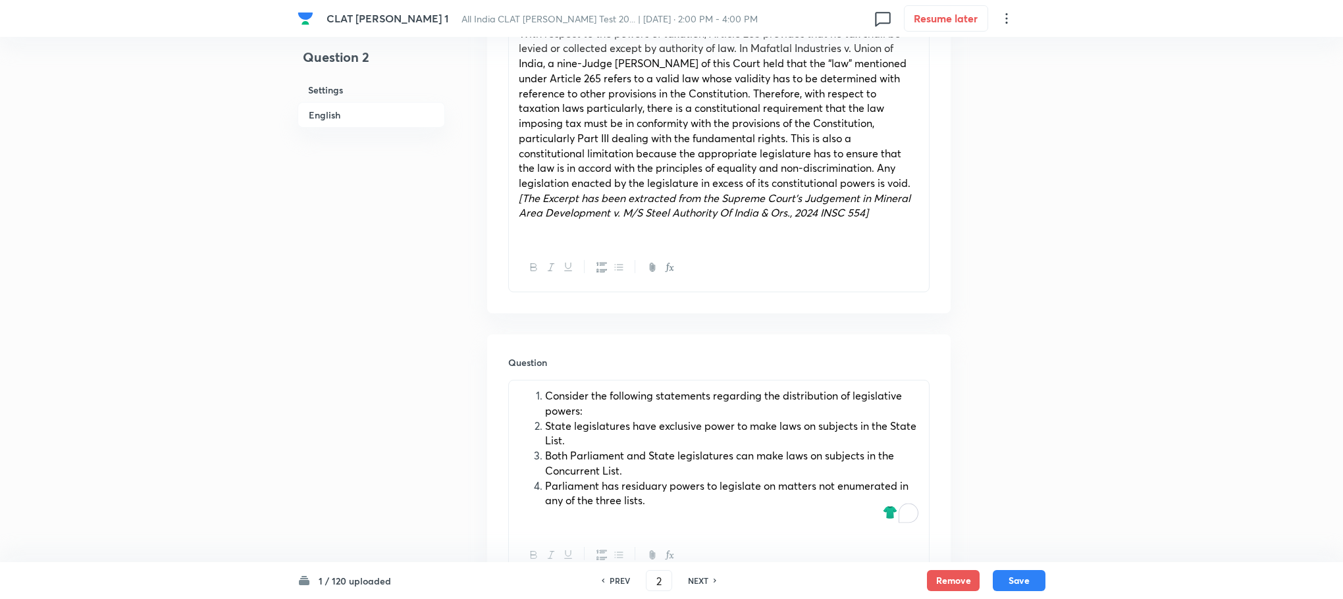
click at [545, 388] on span "Consider the following statements regarding the distribution of legislative pow…" at bounding box center [723, 402] width 357 height 29
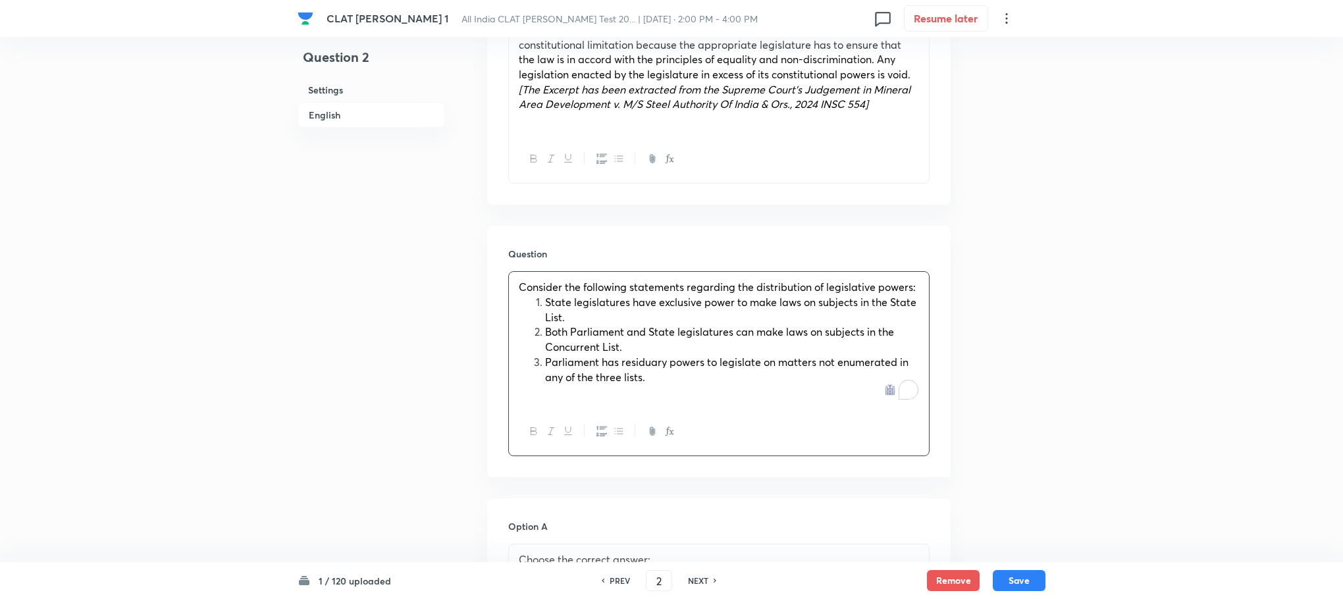
scroll to position [889, 0]
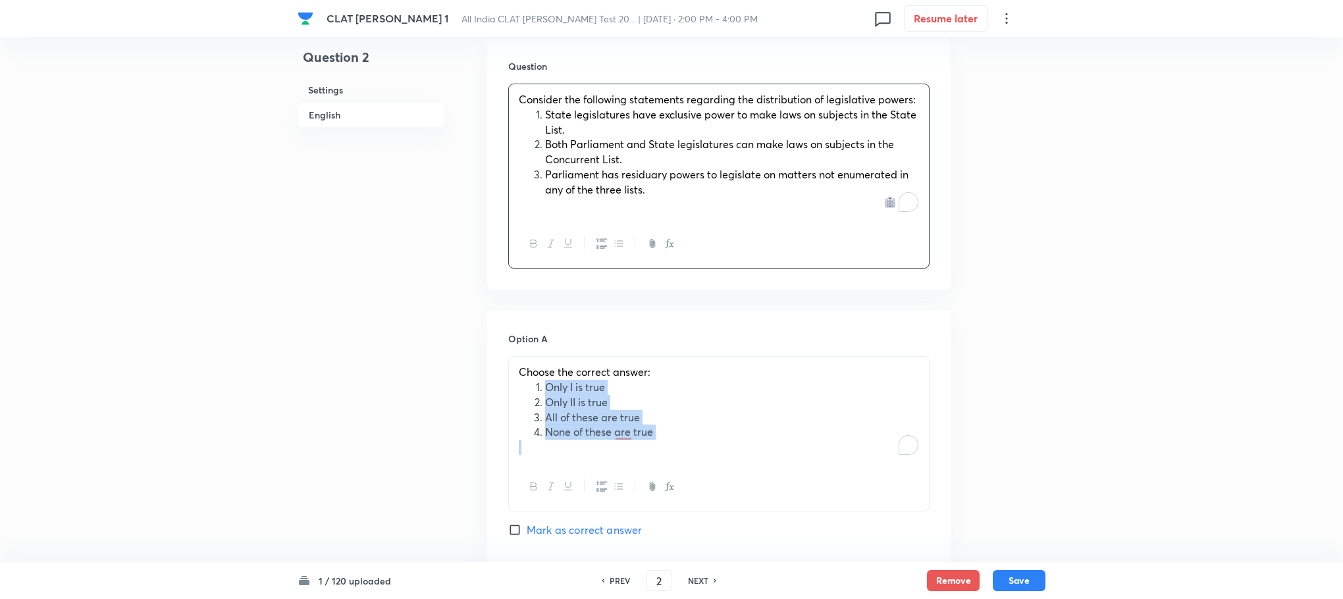
drag, startPoint x: 540, startPoint y: 368, endPoint x: 707, endPoint y: 447, distance: 185.0
click at [707, 447] on div "Choose the correct answer: Only I is true Only II is true All of these are true…" at bounding box center [718, 433] width 421 height 155
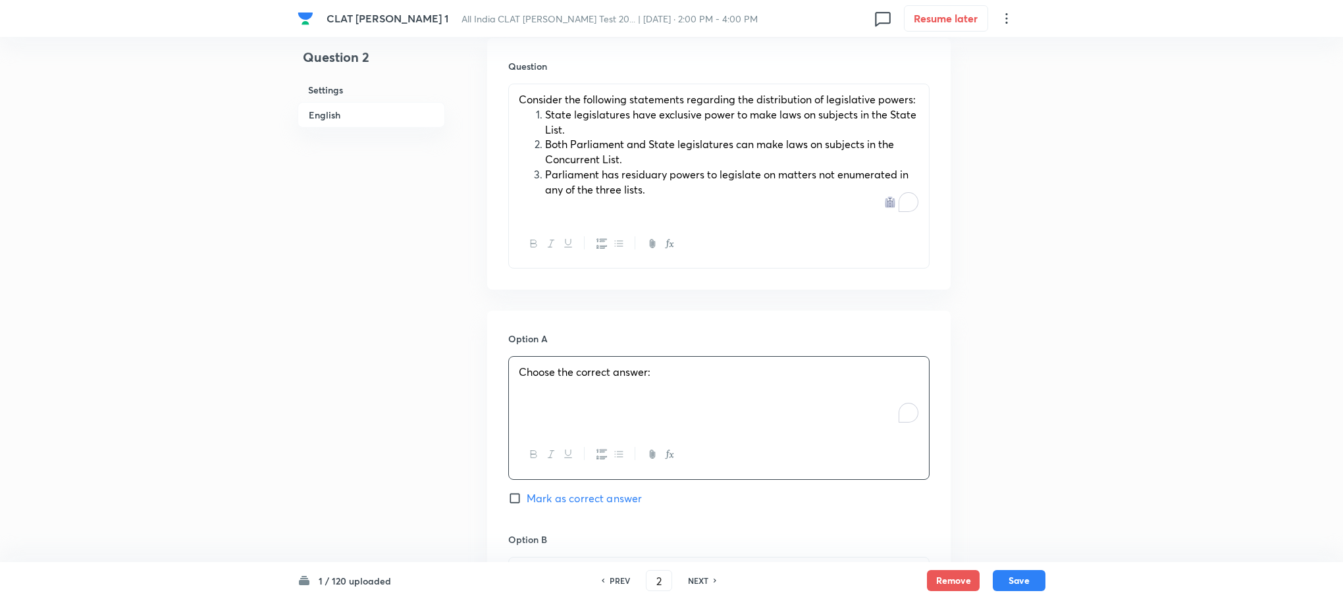
click at [542, 558] on div at bounding box center [719, 595] width 420 height 74
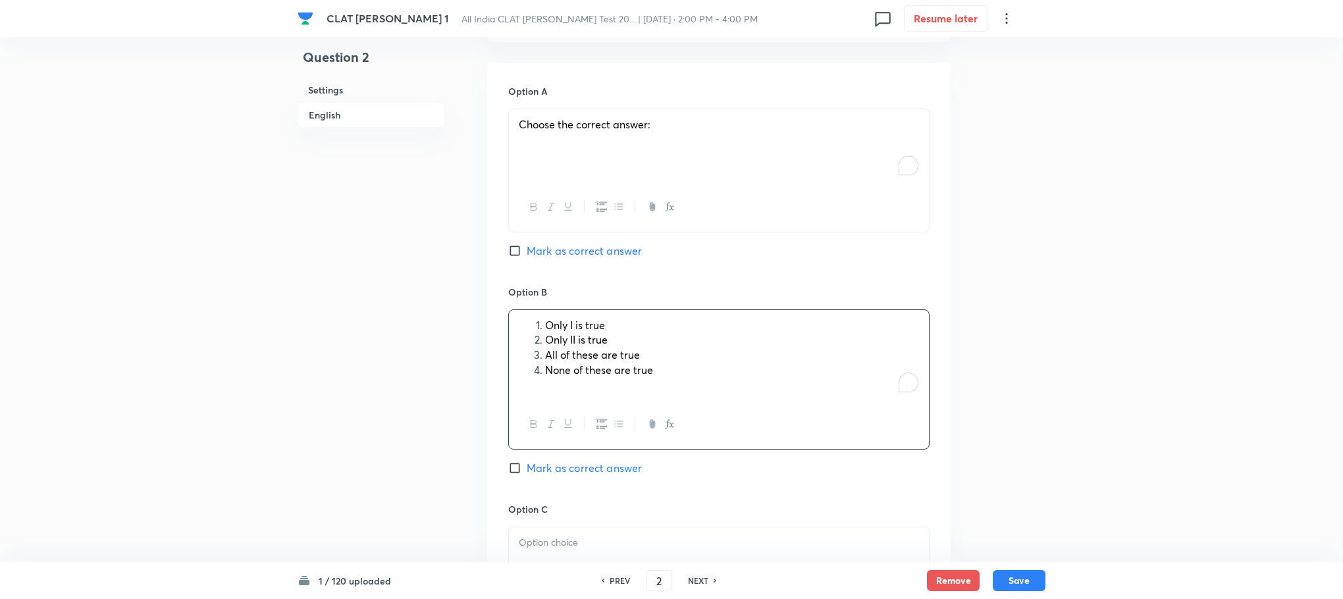
scroll to position [1185, 0]
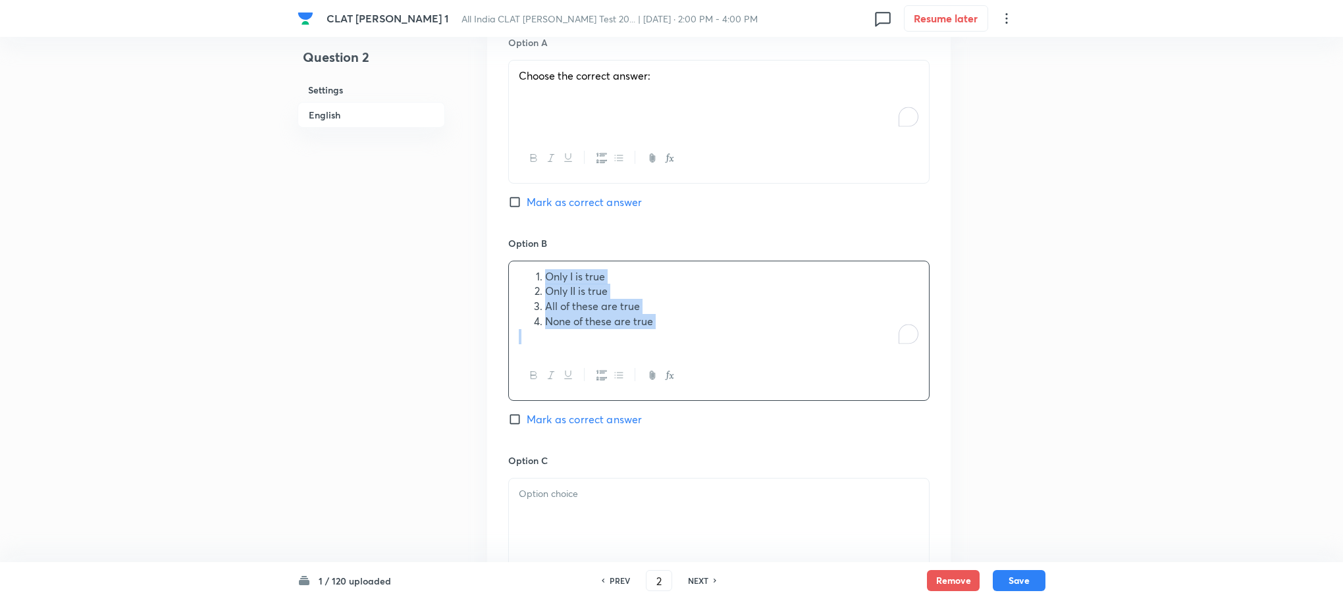
drag, startPoint x: 546, startPoint y: 259, endPoint x: 662, endPoint y: 352, distance: 148.9
click at [730, 354] on div "Only I is true Only II is true All of these are true None of these are true" at bounding box center [718, 331] width 421 height 140
click at [595, 367] on button "button" at bounding box center [601, 375] width 17 height 16
drag, startPoint x: 514, startPoint y: 275, endPoint x: 714, endPoint y: 336, distance: 209.5
click at [714, 336] on div "Only I is true Only II is true All of these are true None of these are true" at bounding box center [718, 331] width 421 height 140
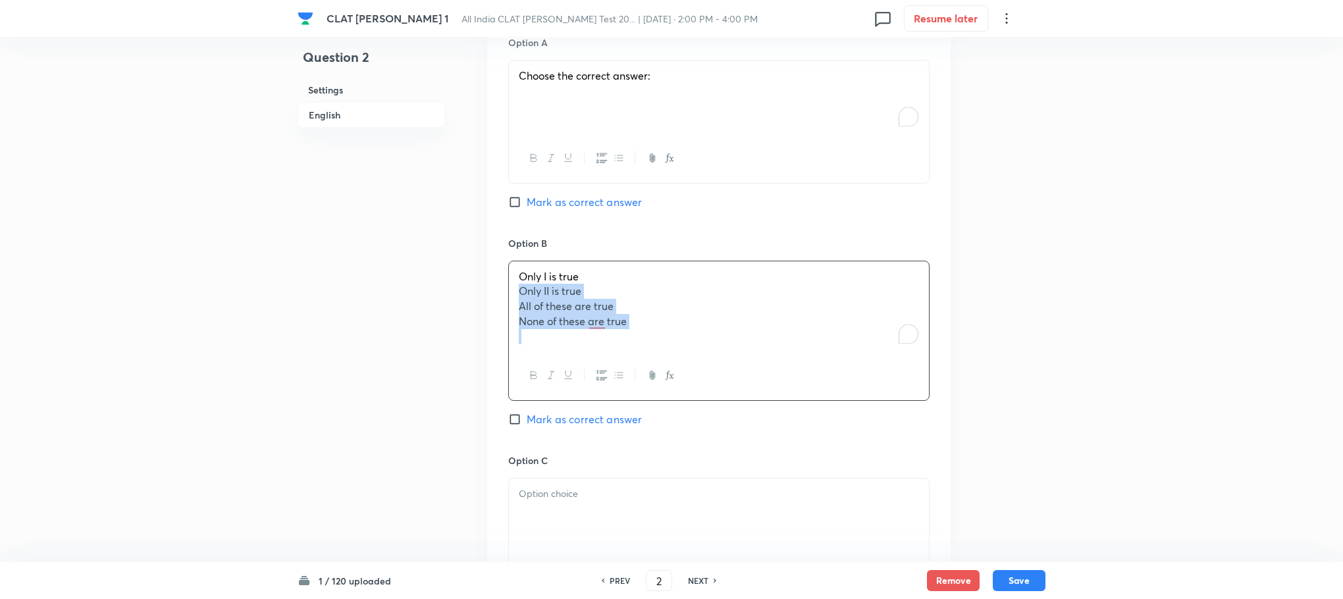
drag, startPoint x: 557, startPoint y: 289, endPoint x: 755, endPoint y: 375, distance: 215.5
click at [755, 375] on div "Only I is true Only II is true All of these are true None of these are true" at bounding box center [718, 331] width 421 height 140
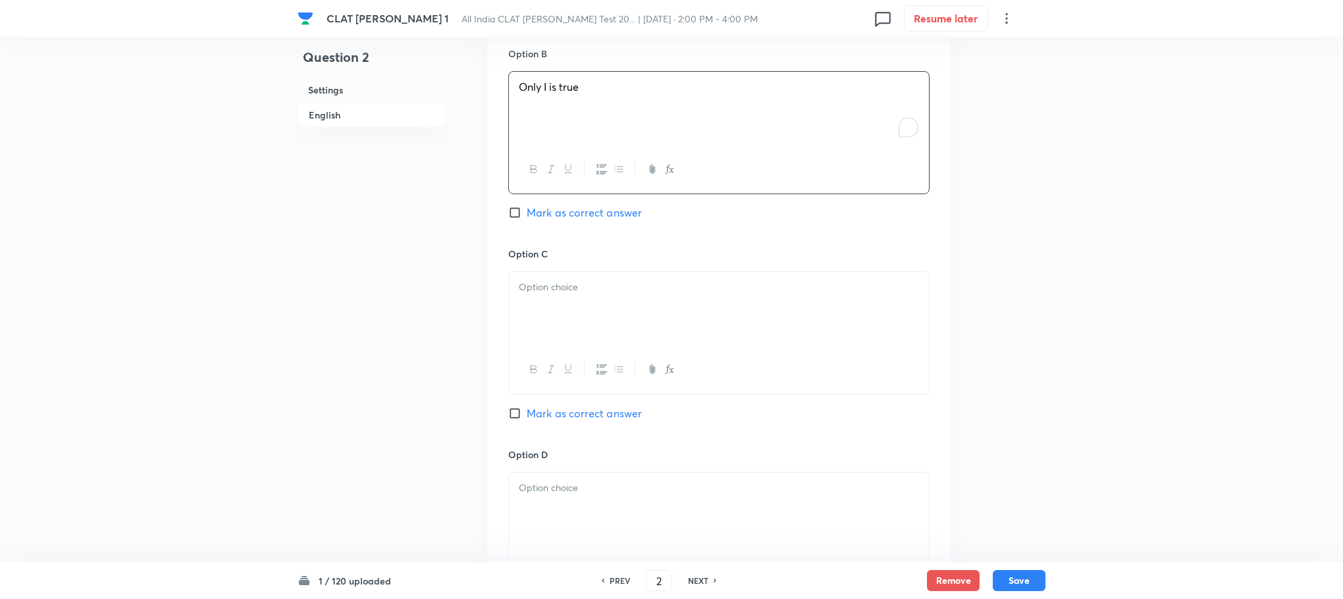
scroll to position [1383, 0]
click at [552, 312] on div at bounding box center [719, 301] width 420 height 74
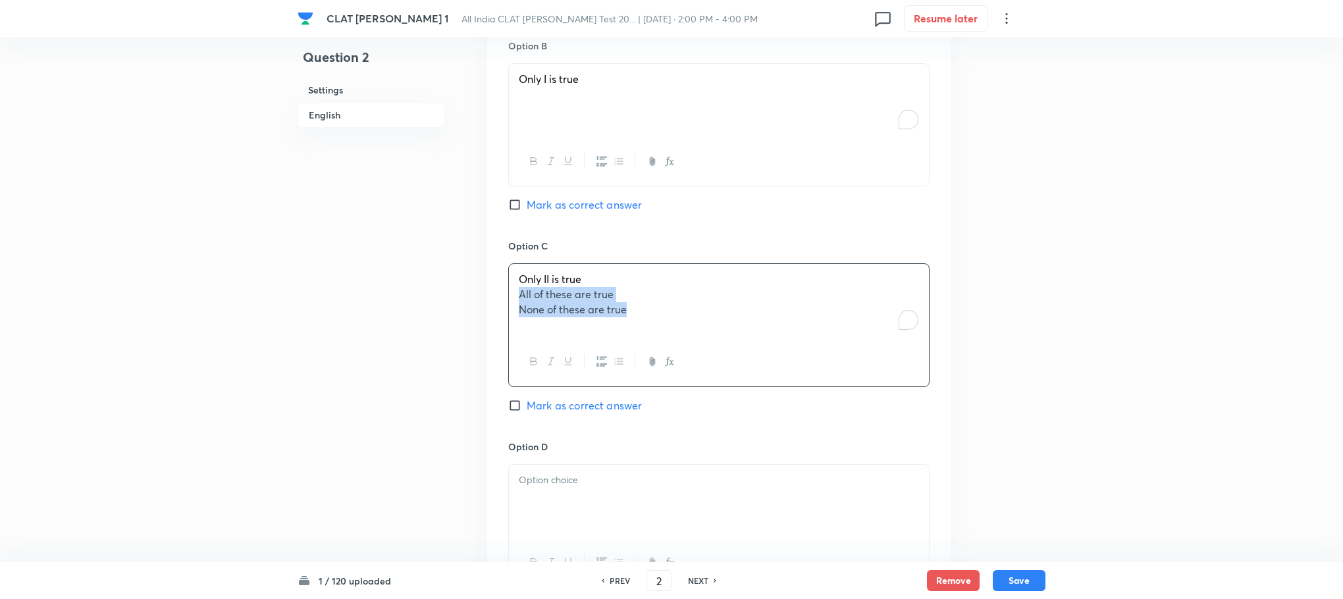
drag, startPoint x: 510, startPoint y: 281, endPoint x: 697, endPoint y: 354, distance: 200.8
click at [723, 327] on div "Only II is true All of these are true None of these are true" at bounding box center [718, 324] width 421 height 123
click at [599, 492] on div at bounding box center [719, 502] width 420 height 74
drag, startPoint x: 519, startPoint y: 481, endPoint x: 741, endPoint y: 491, distance: 222.1
click at [771, 491] on div "All of these are true None of these are true" at bounding box center [719, 502] width 420 height 74
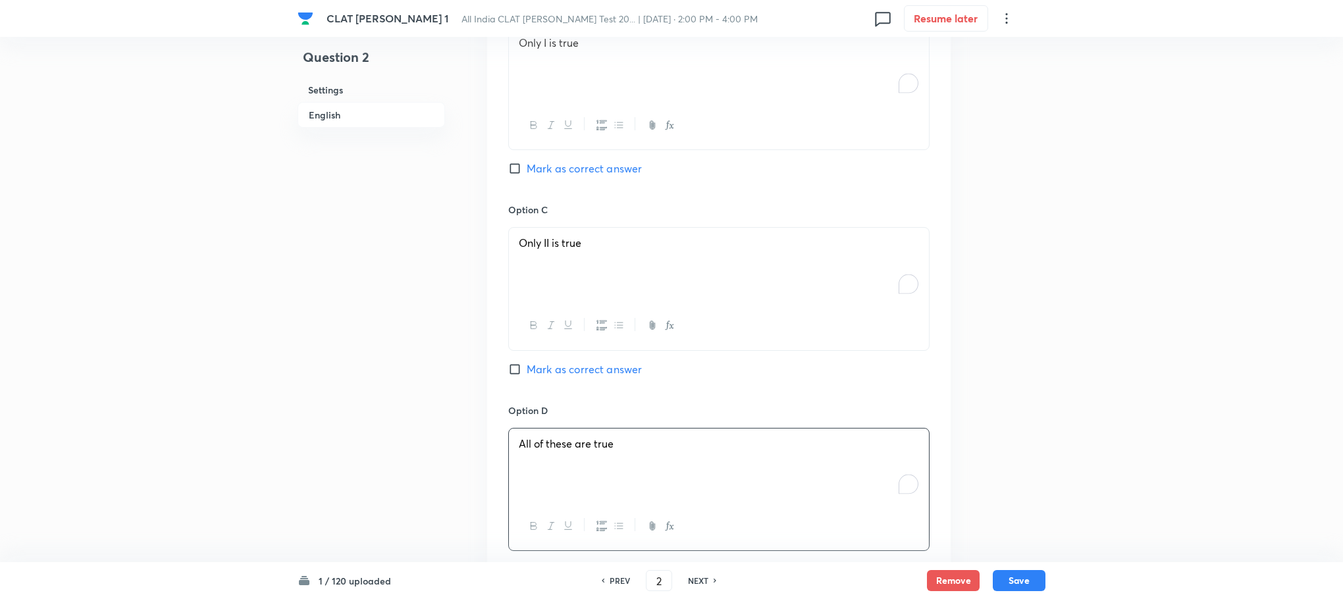
scroll to position [1731, 0]
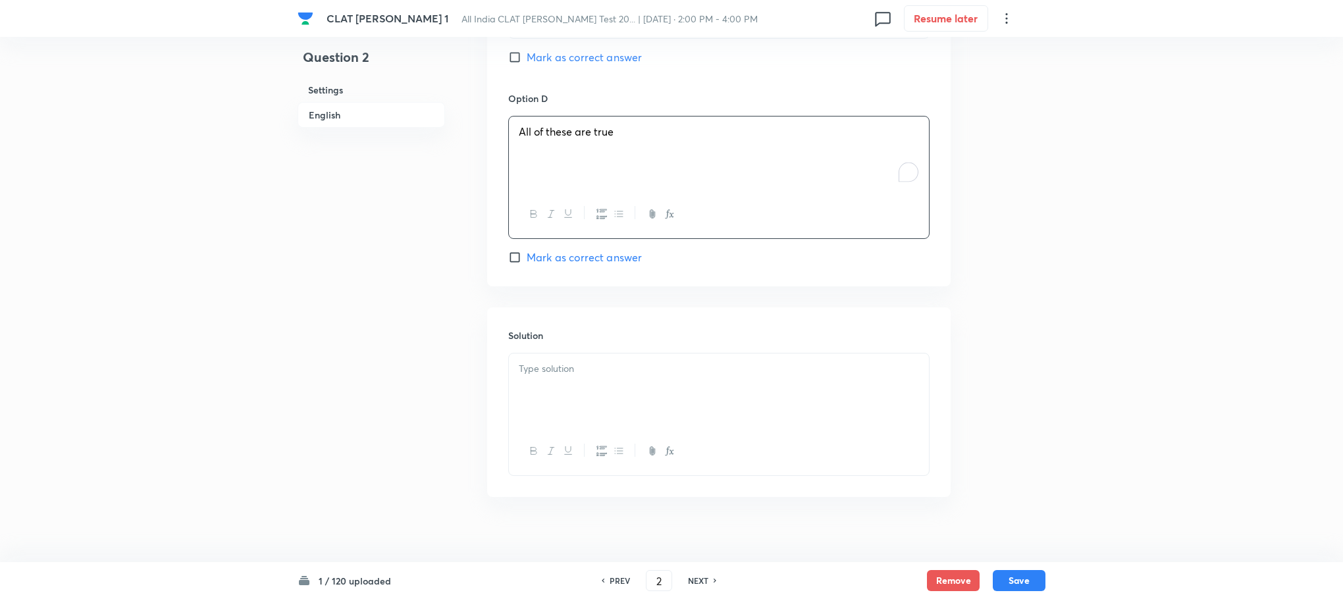
click at [579, 361] on p at bounding box center [719, 368] width 400 height 15
click at [557, 369] on div "All of these are true" at bounding box center [719, 351] width 420 height 74
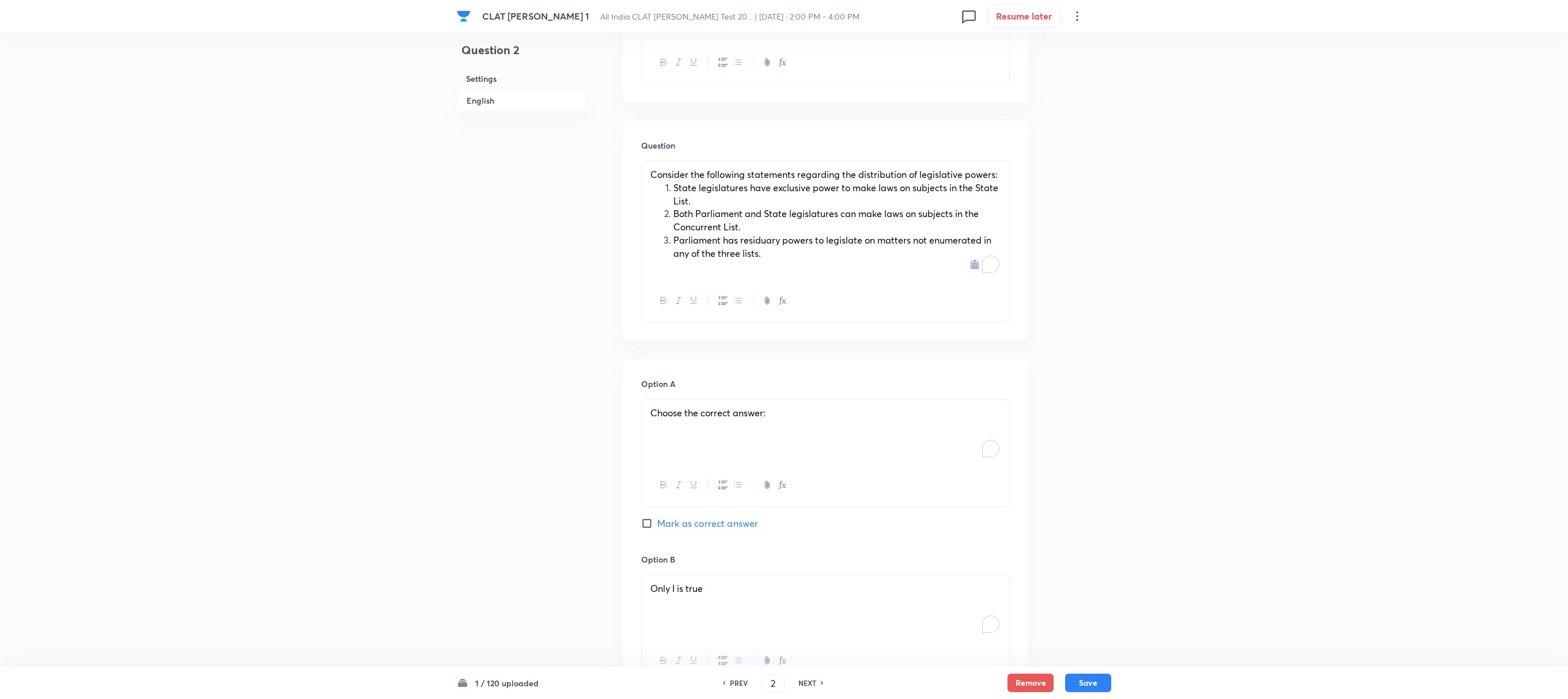
scroll to position [694, 0]
drag, startPoint x: 778, startPoint y: 410, endPoint x: 592, endPoint y: 406, distance: 186.0
click at [592, 406] on div "Question 2 Settings English Settings Type Single choice correct 4 options With …" at bounding box center [784, 332] width 654 height 1940
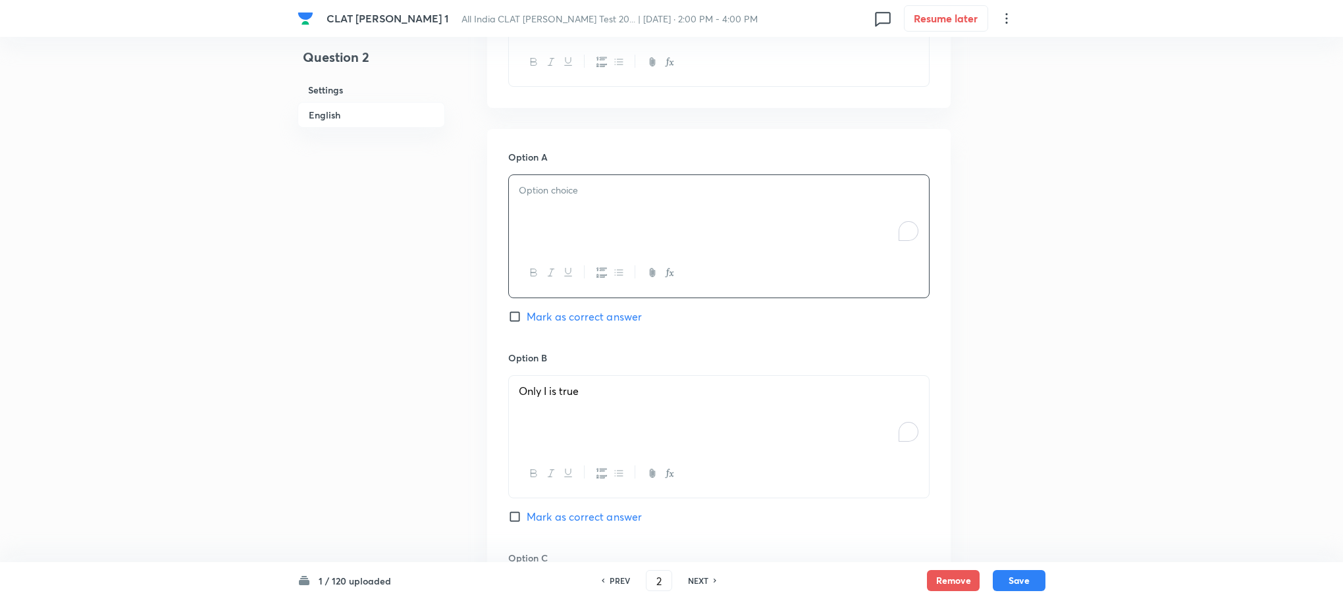
scroll to position [1089, 0]
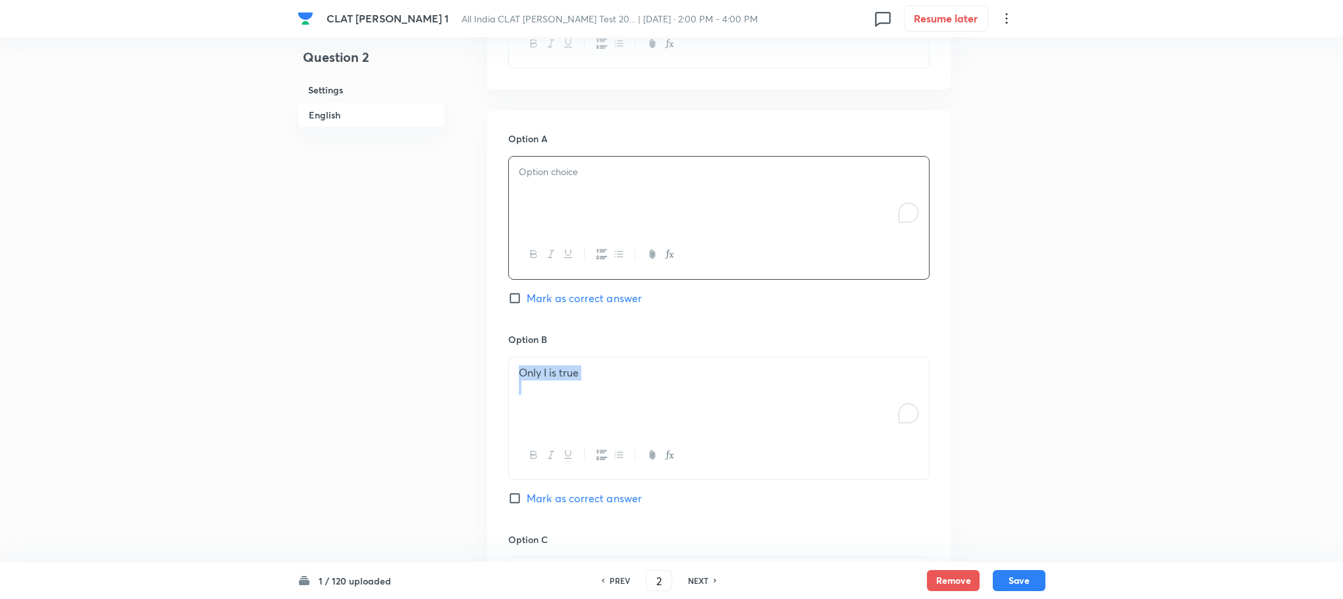
drag, startPoint x: 607, startPoint y: 378, endPoint x: 479, endPoint y: 328, distance: 137.8
click at [479, 328] on div "Question 2 Settings English Settings Type Single choice correct 4 options With …" at bounding box center [672, 83] width 748 height 2218
click at [562, 188] on div "To enrich screen reader interactions, please activate Accessibility in Grammarl…" at bounding box center [719, 194] width 420 height 74
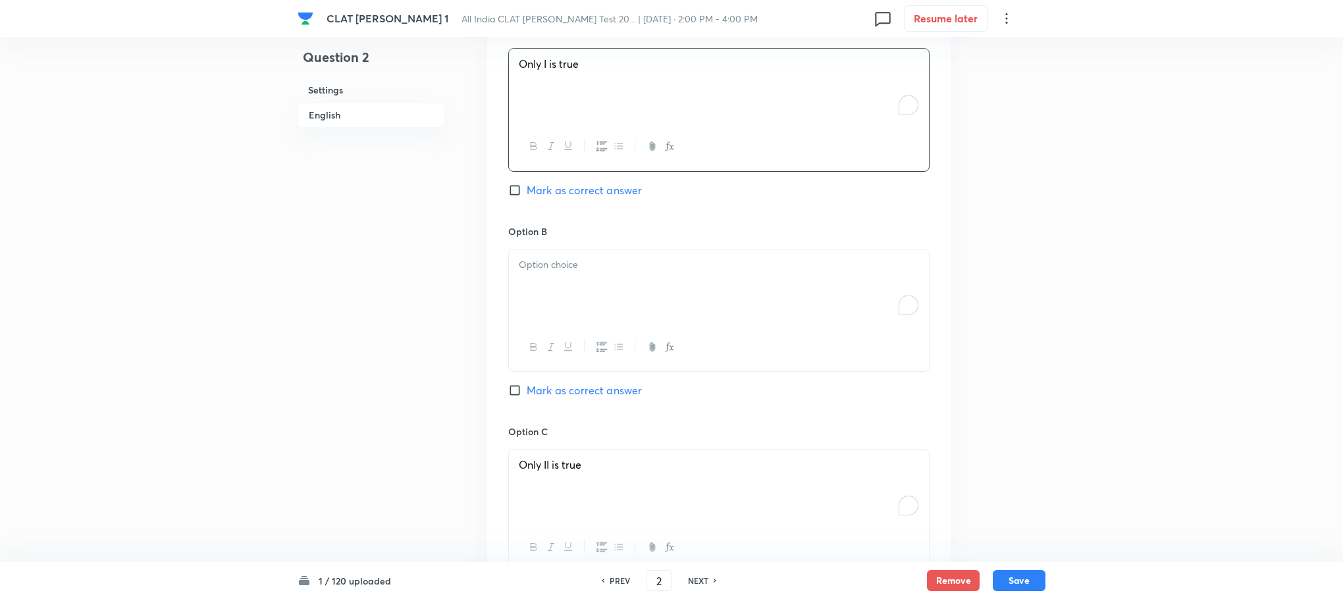
scroll to position [1287, 0]
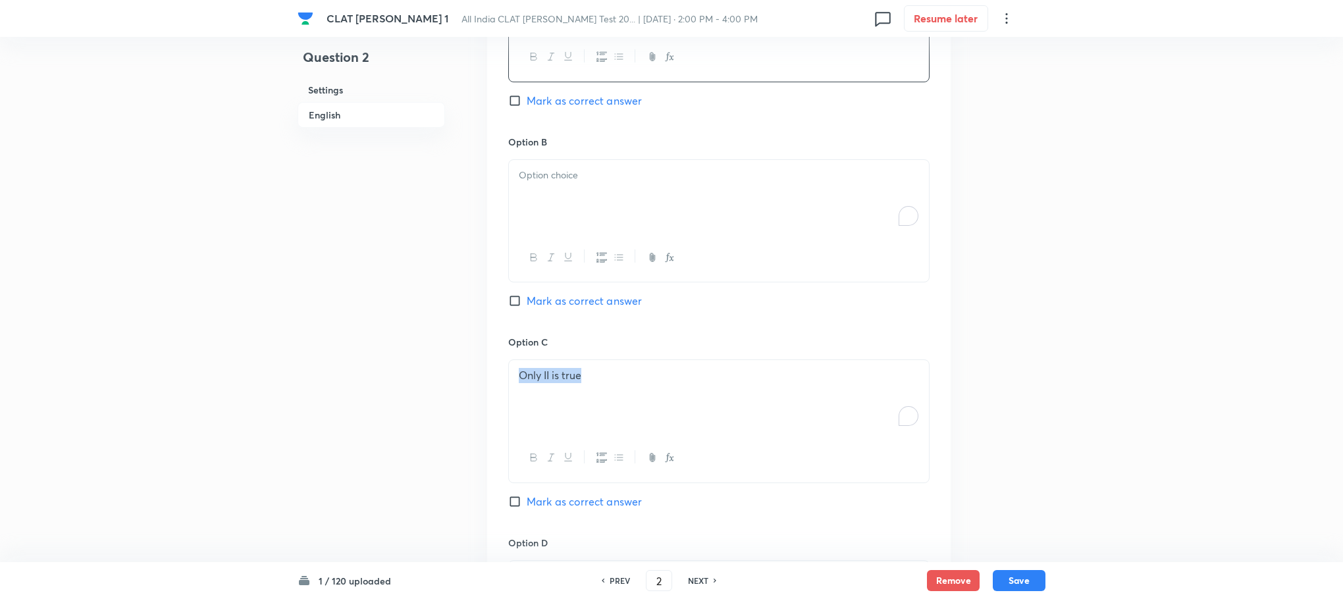
drag, startPoint x: 583, startPoint y: 358, endPoint x: 453, endPoint y: 360, distance: 130.4
click at [547, 214] on div "To enrich screen reader interactions, please activate Accessibility in Grammarl…" at bounding box center [719, 197] width 420 height 74
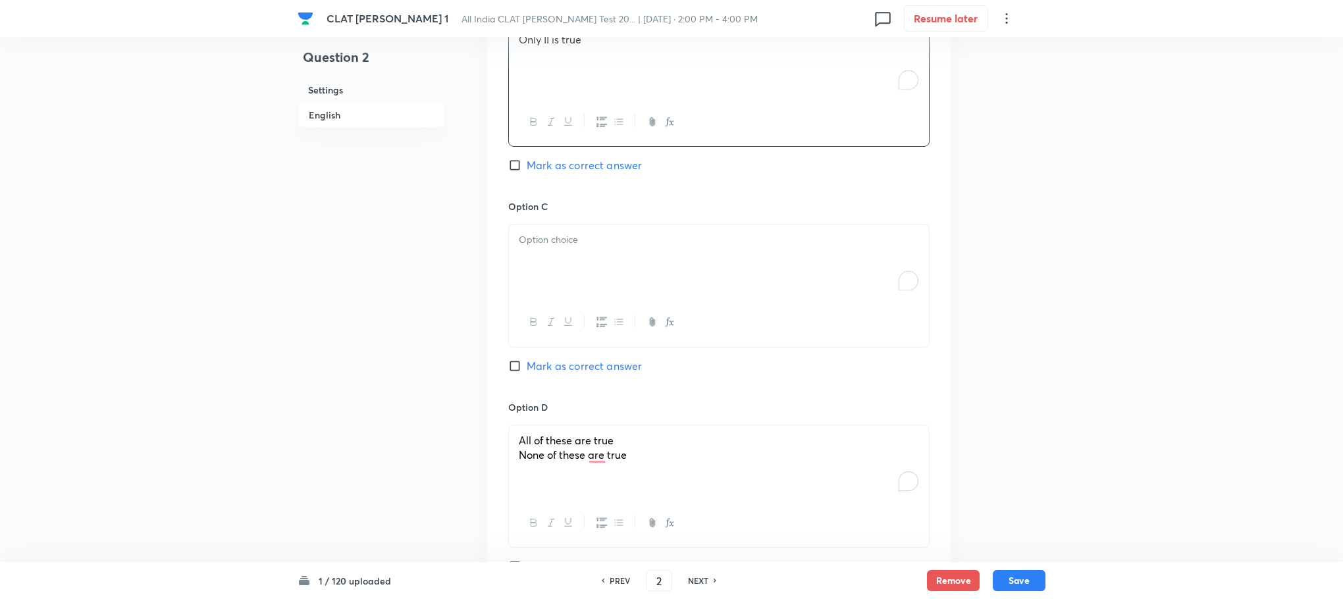
scroll to position [1484, 0]
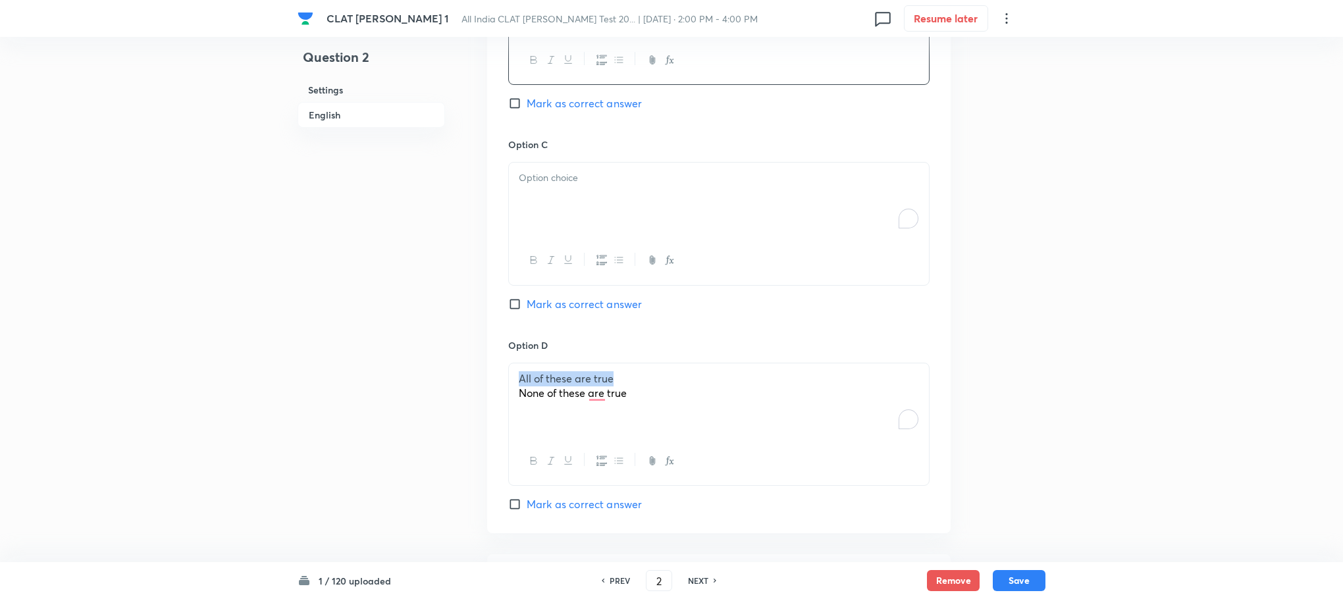
drag, startPoint x: 620, startPoint y: 354, endPoint x: 504, endPoint y: 354, distance: 116.5
click at [504, 354] on div "Option A Only I is true Mark as correct answer Option B Only II is true Mark as…" at bounding box center [719, 125] width 464 height 818
click at [573, 173] on div "To enrich screen reader interactions, please activate Accessibility in Grammarl…" at bounding box center [719, 200] width 420 height 74
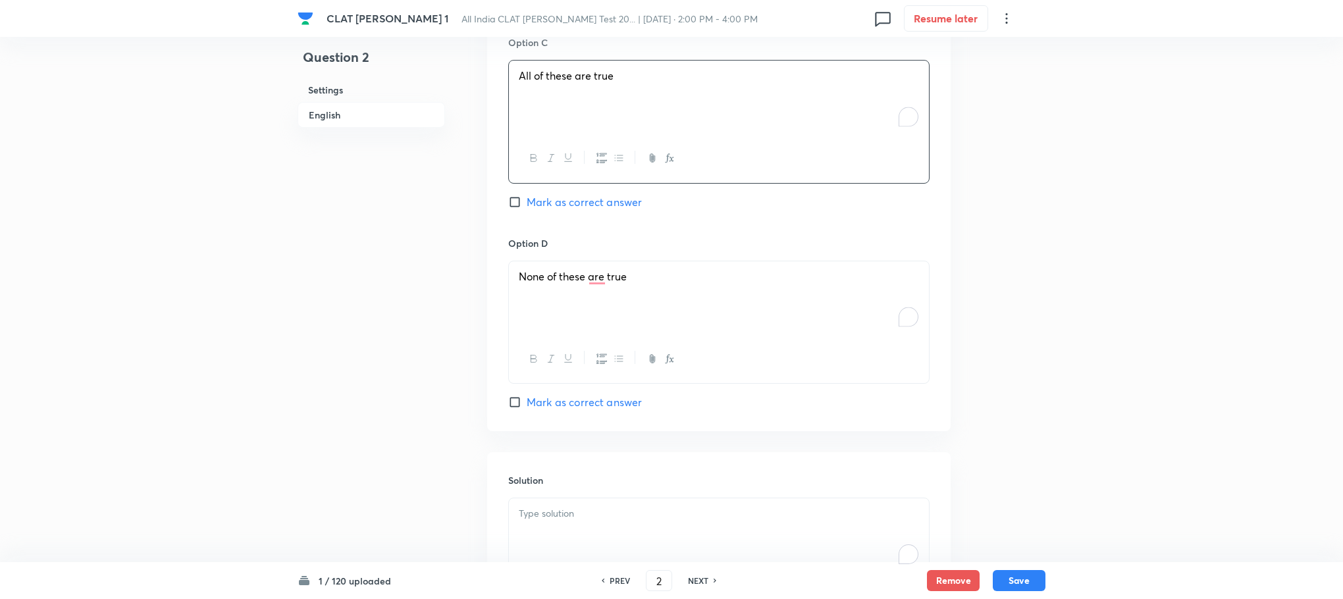
scroll to position [1731, 0]
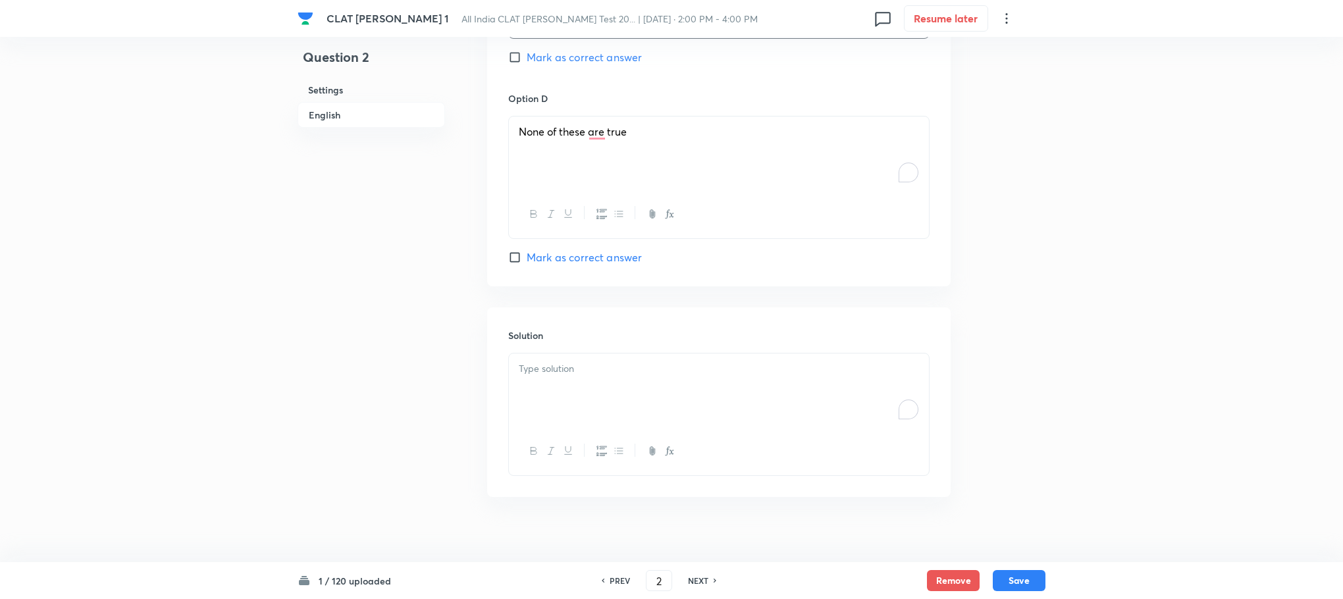
click at [556, 385] on div "To enrich screen reader interactions, please activate Accessibility in Grammarl…" at bounding box center [719, 391] width 420 height 74
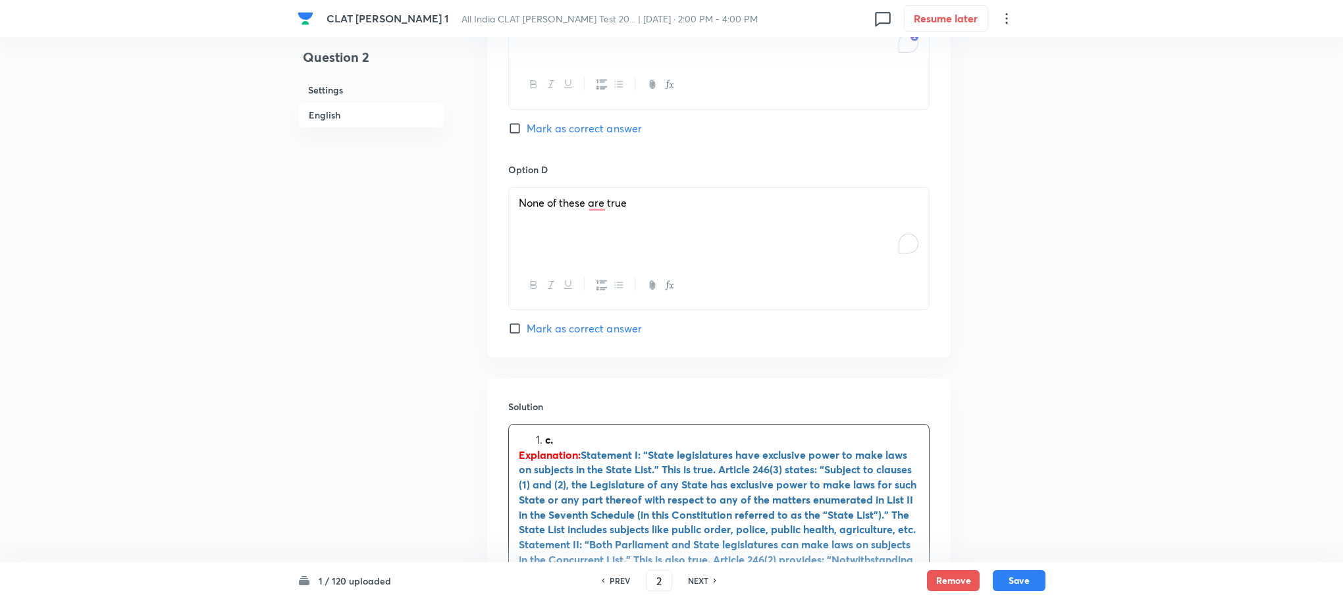
scroll to position [1632, 0]
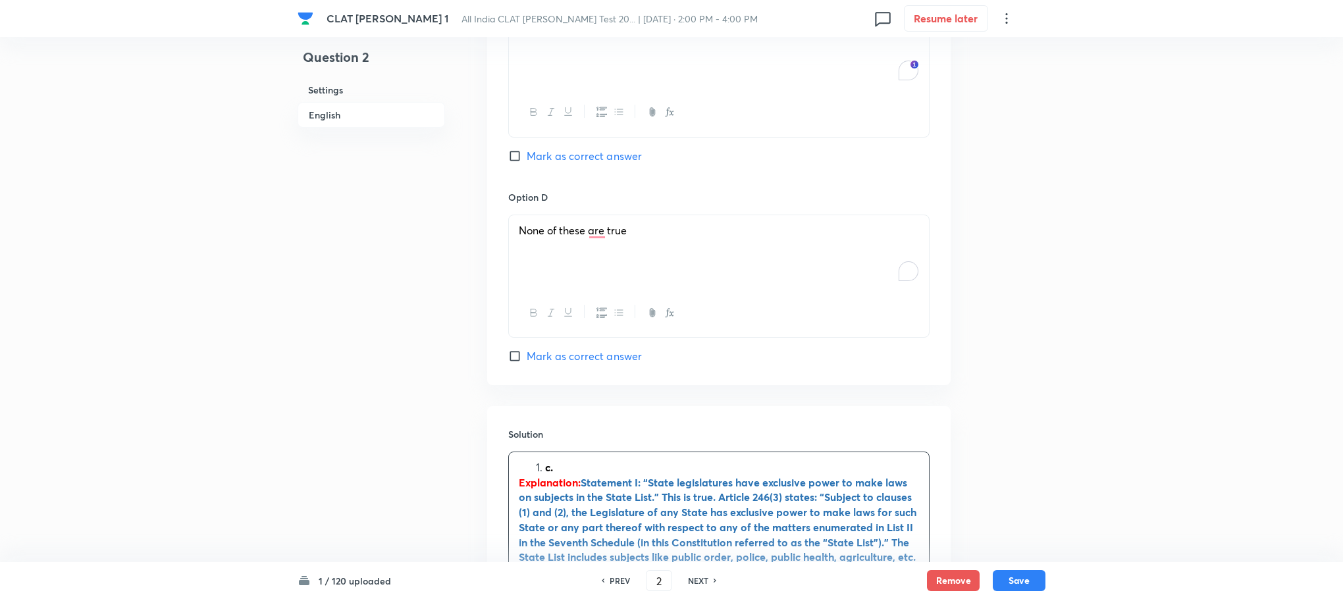
click at [545, 460] on li "c." at bounding box center [732, 467] width 374 height 15
click at [577, 148] on span "Mark as correct answer" at bounding box center [584, 156] width 115 height 16
click at [527, 149] on input "Mark as correct answer" at bounding box center [517, 155] width 18 height 13
checkbox input "true"
click at [606, 223] on span "None of these are true" at bounding box center [573, 230] width 108 height 14
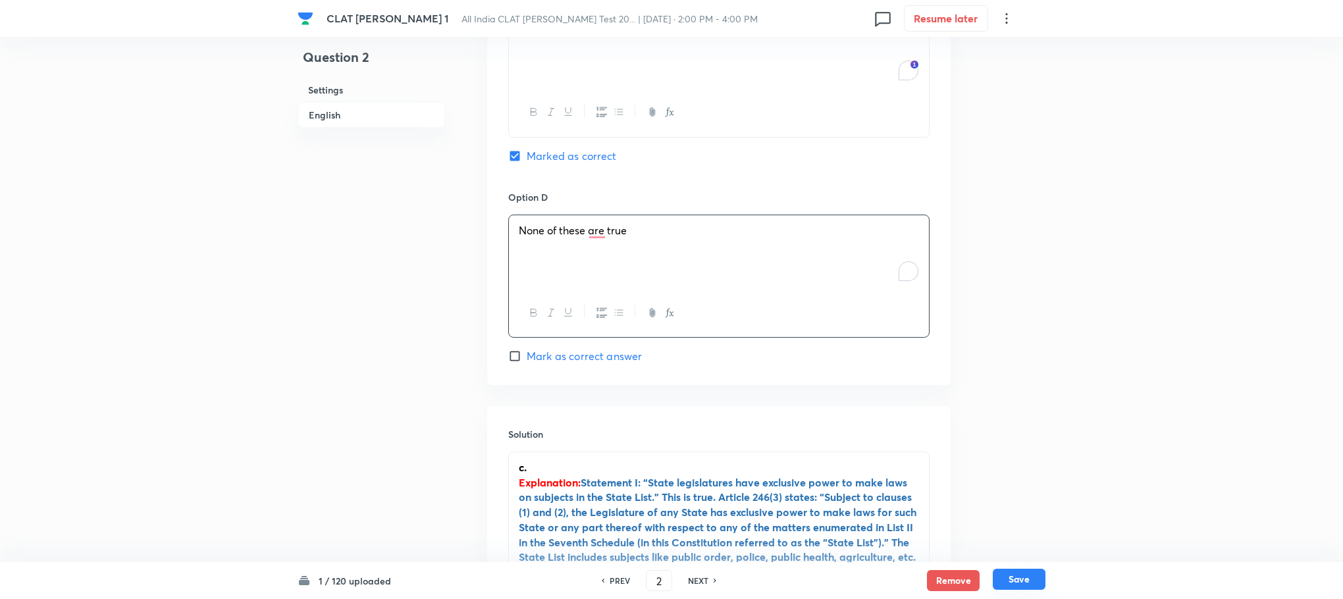
click at [1011, 587] on button "Save" at bounding box center [1019, 579] width 53 height 21
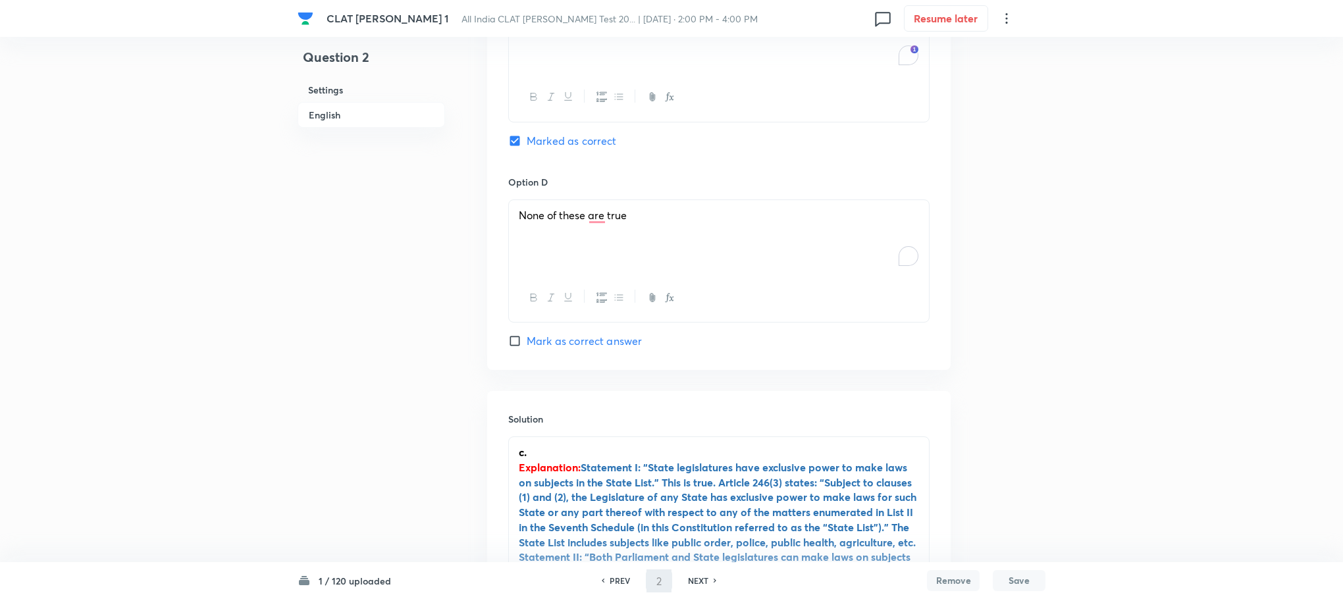
type input "3"
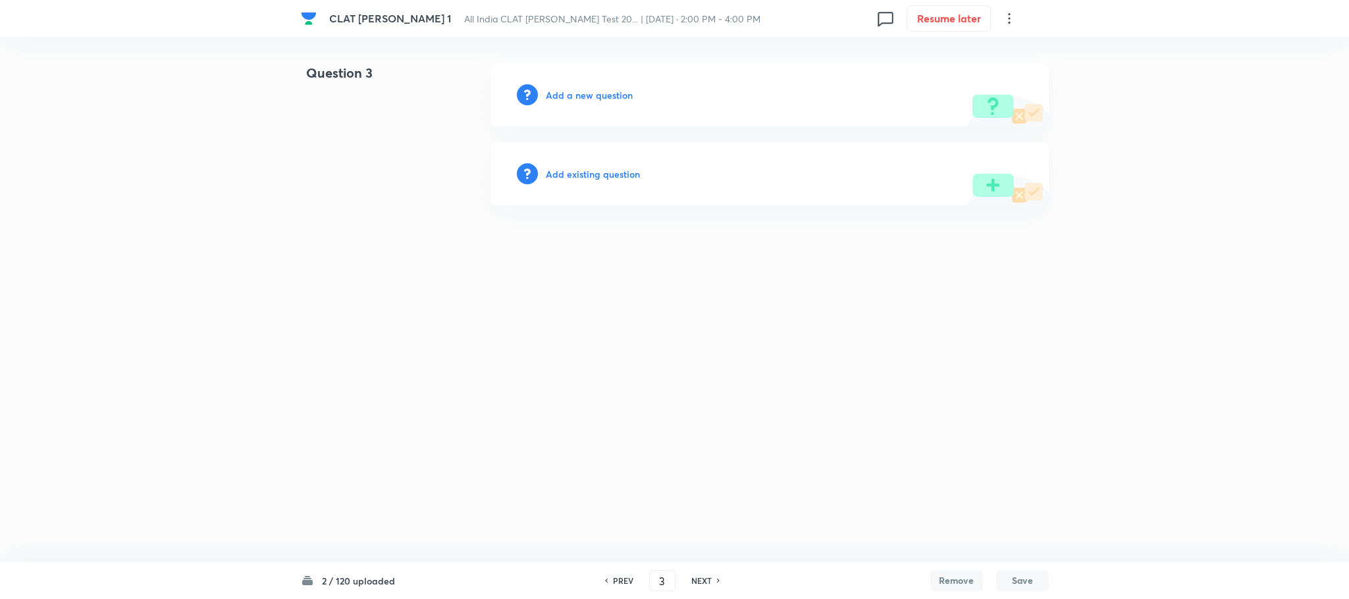
click at [608, 90] on h6 "Add a new question" at bounding box center [589, 95] width 87 height 14
click at [608, 90] on h6 "Choose a question type" at bounding box center [596, 95] width 101 height 14
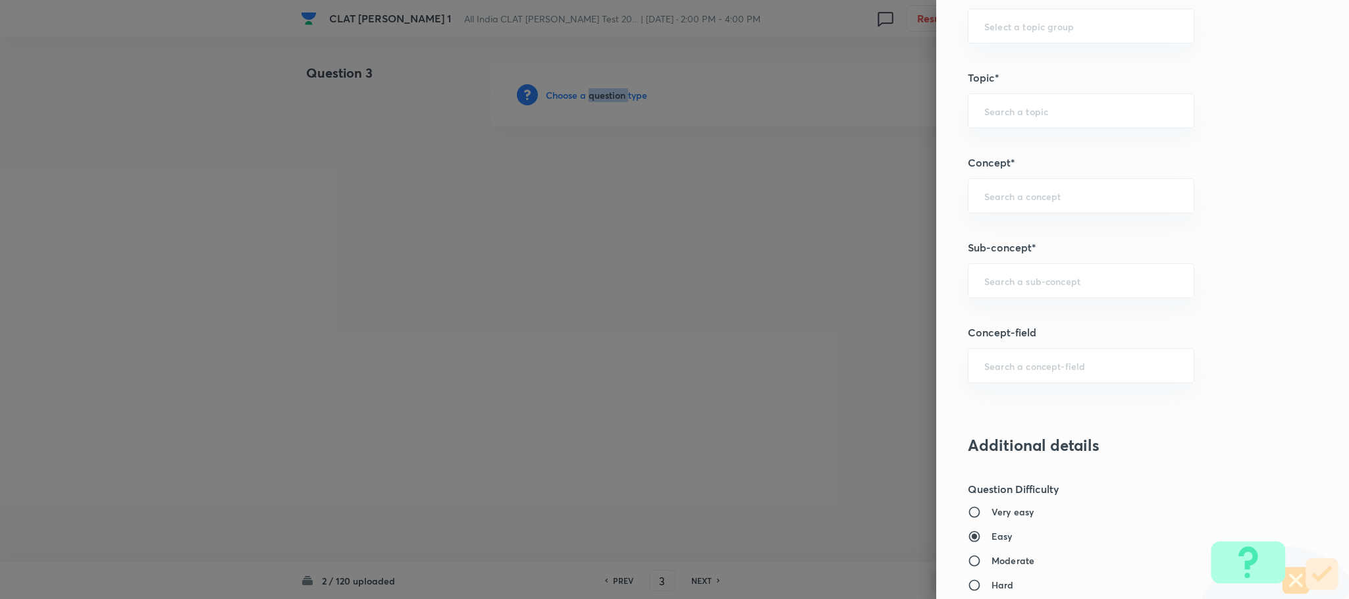
scroll to position [691, 0]
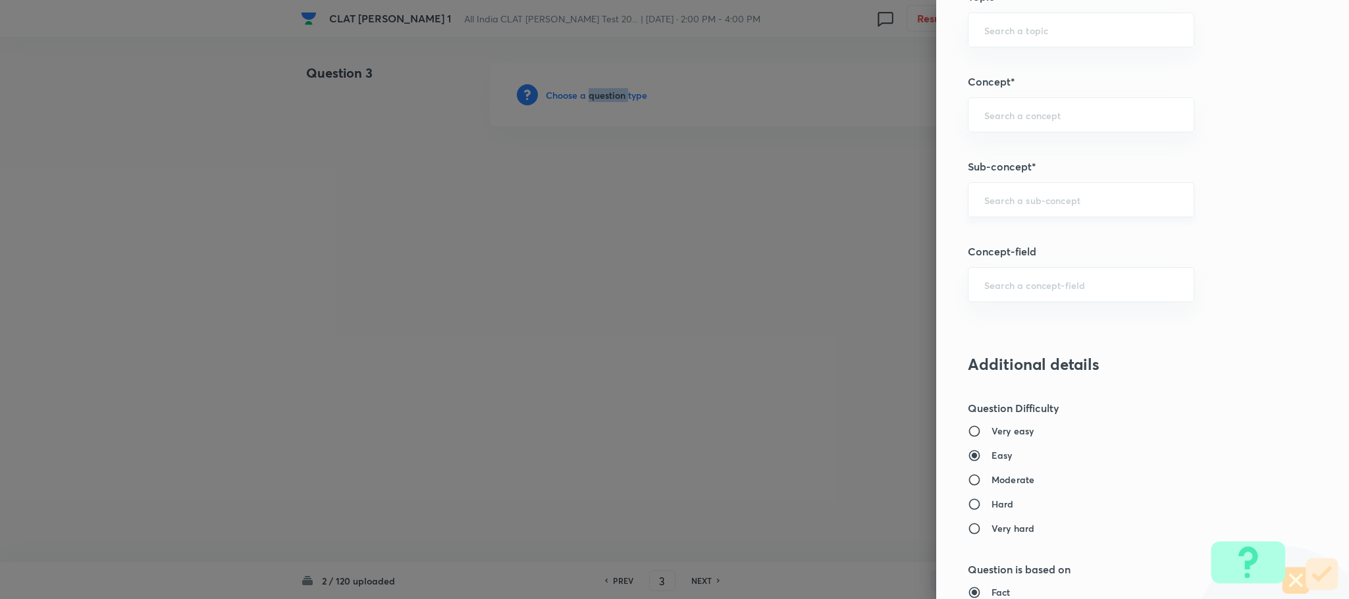
click at [1013, 216] on div "​" at bounding box center [1081, 199] width 226 height 35
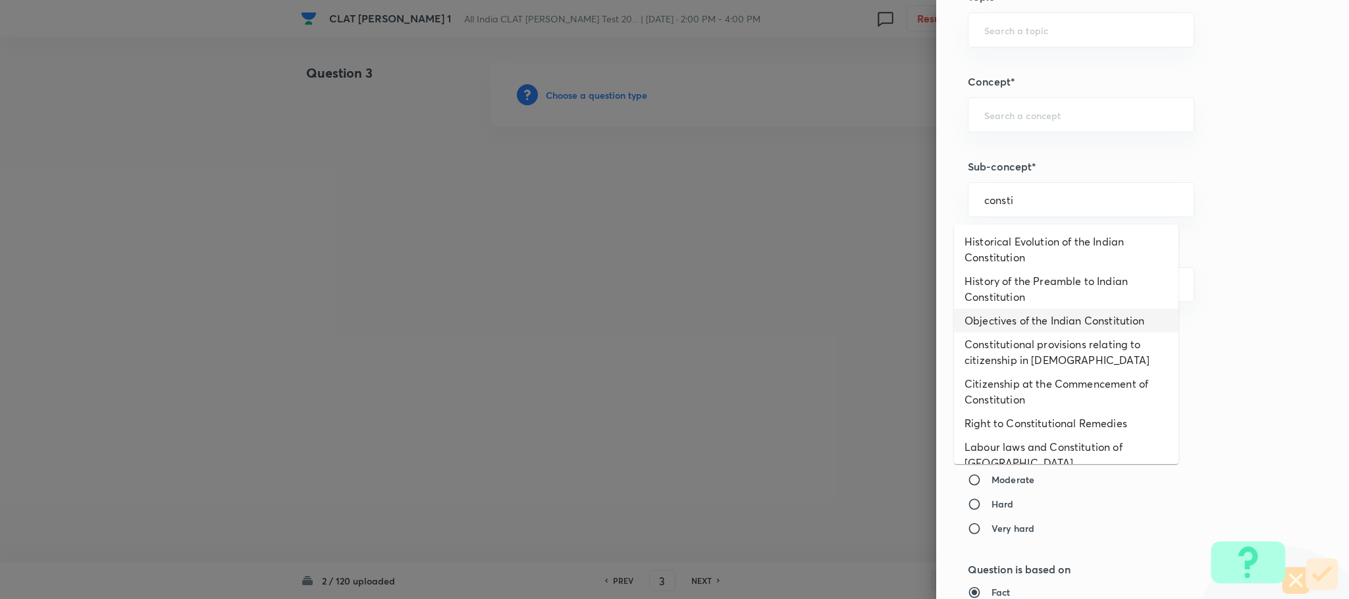
click at [1001, 319] on li "Objectives of the Indian Constitution" at bounding box center [1066, 321] width 225 height 24
type input "Objectives of the Indian Constitution"
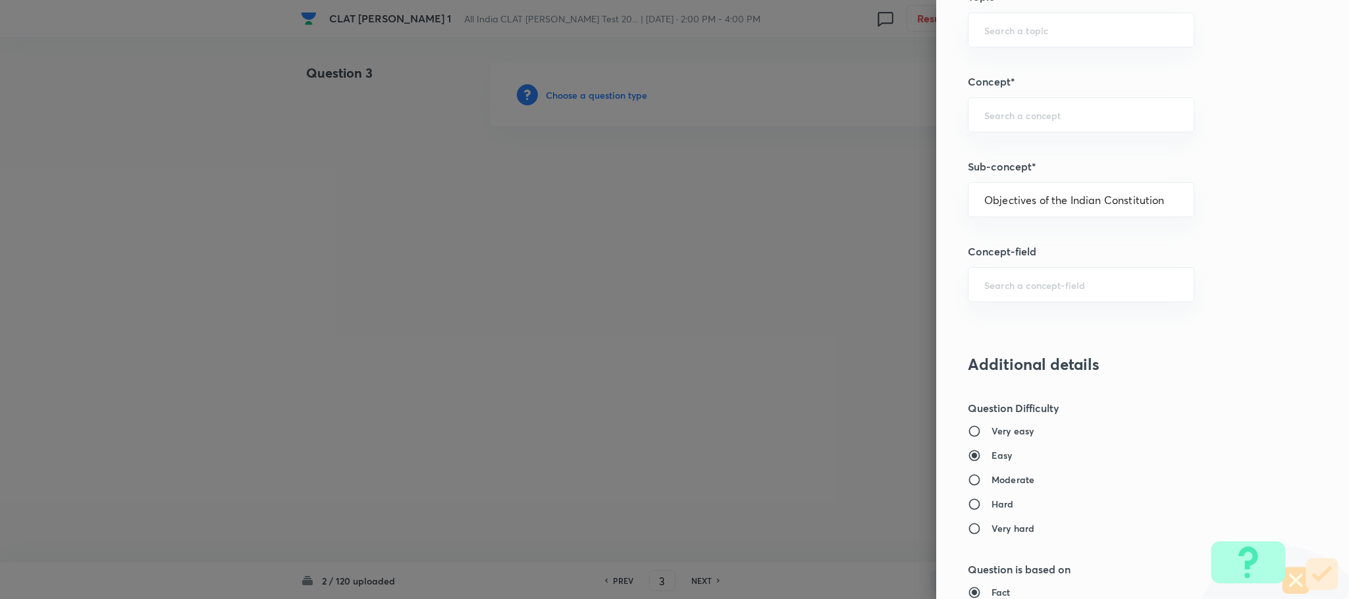
type input "Constitution of India"
type input "Preamble"
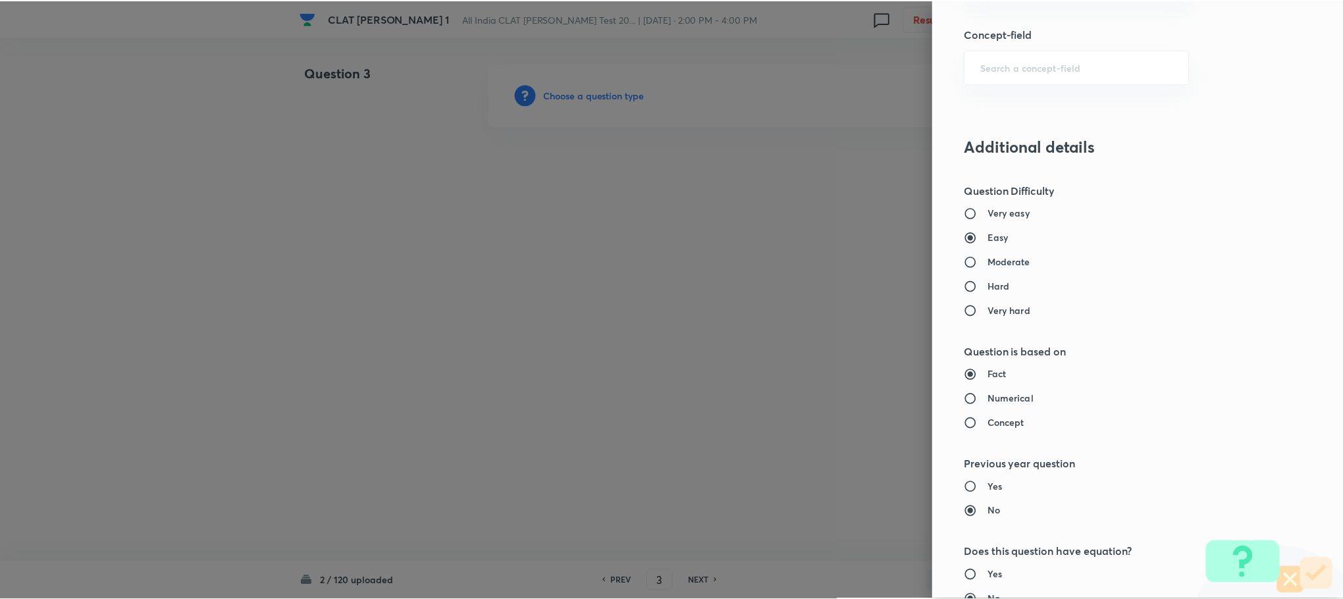
scroll to position [1200, 0]
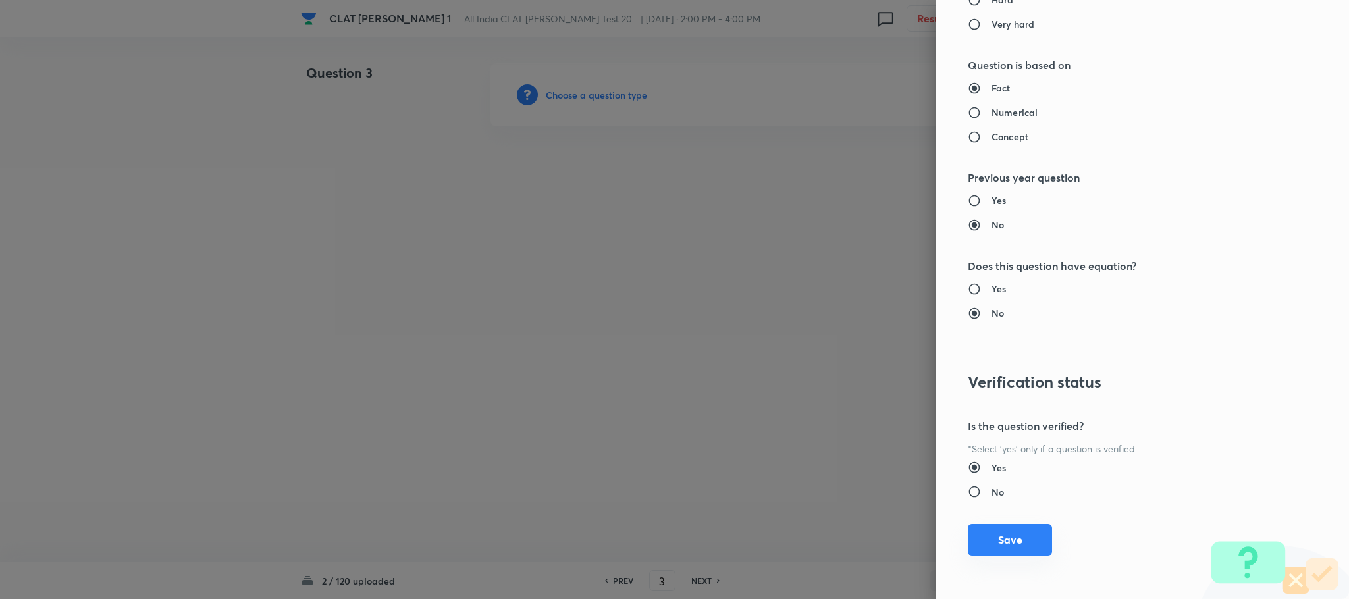
click at [996, 532] on button "Save" at bounding box center [1010, 540] width 84 height 32
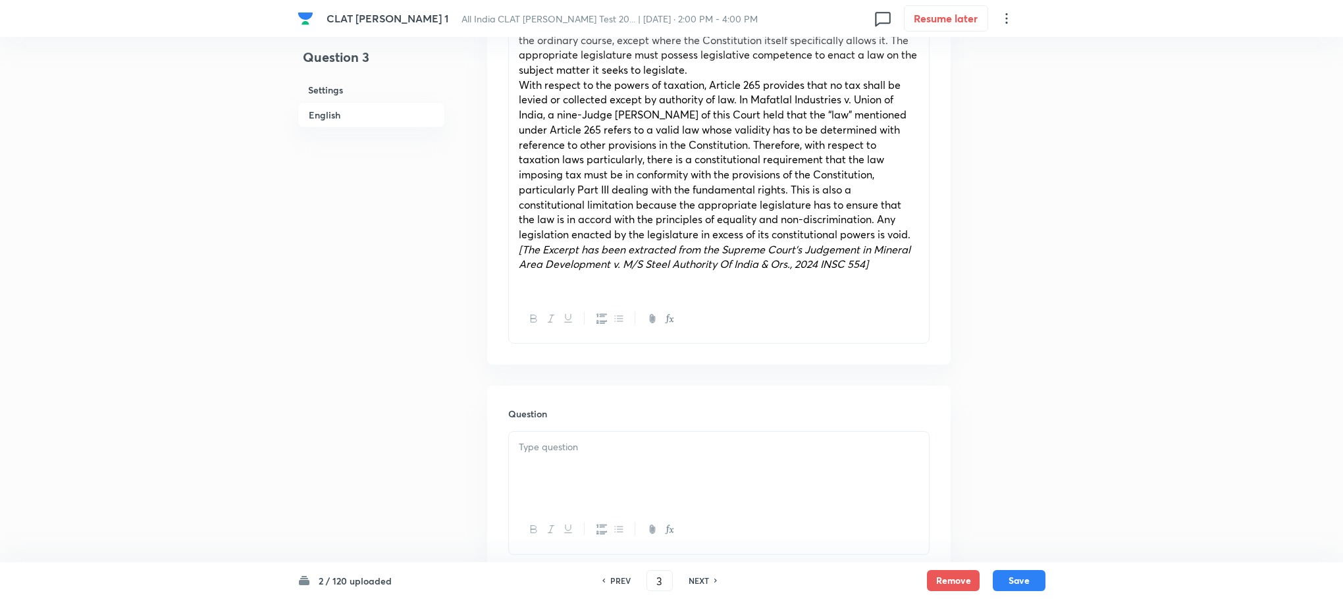
scroll to position [593, 0]
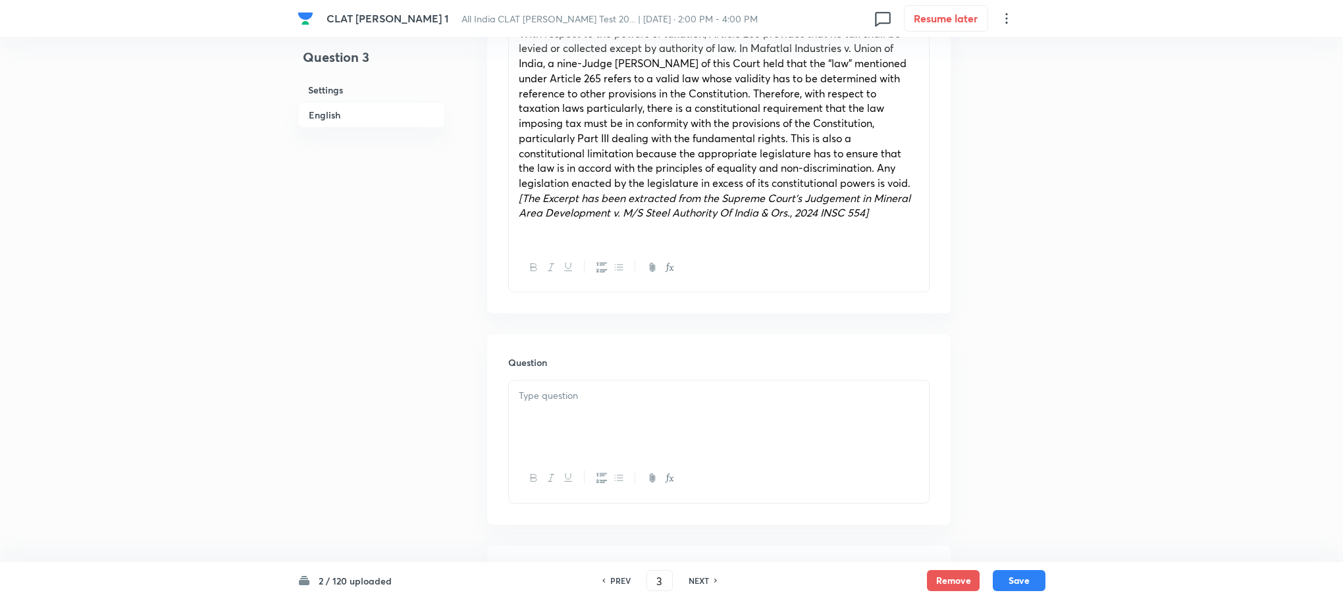
click at [570, 397] on div at bounding box center [719, 418] width 420 height 74
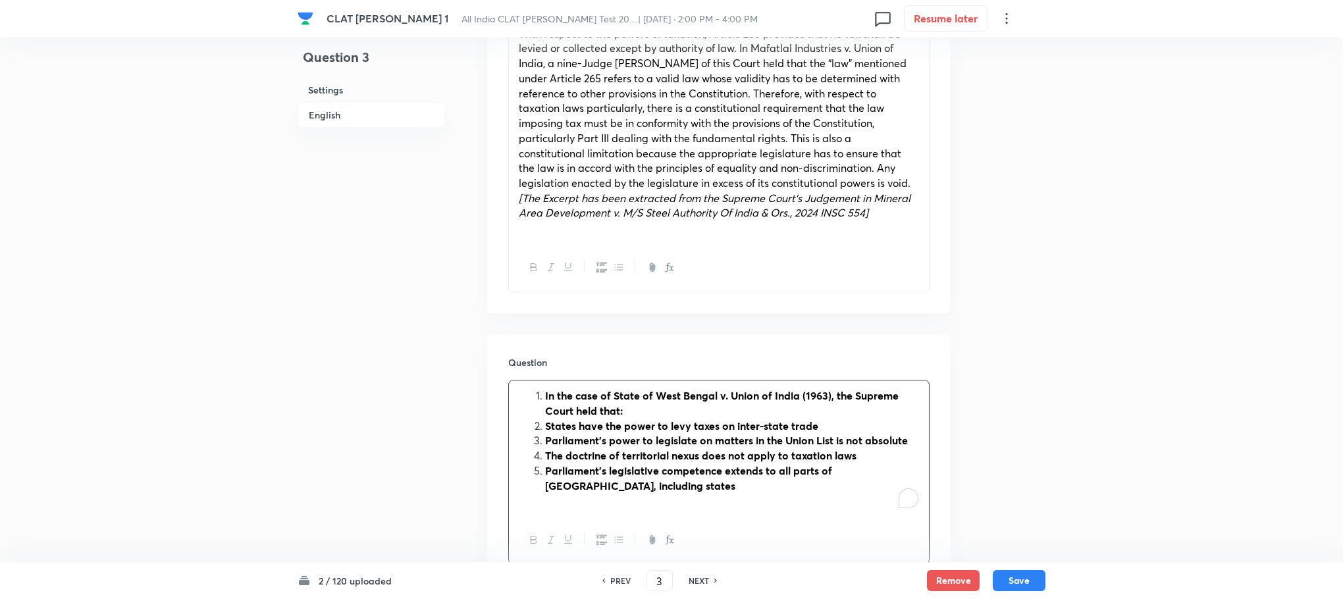
click at [545, 388] on li "In the case of State of West Bengal v. Union of India (1963), the Supreme Court…" at bounding box center [732, 403] width 374 height 30
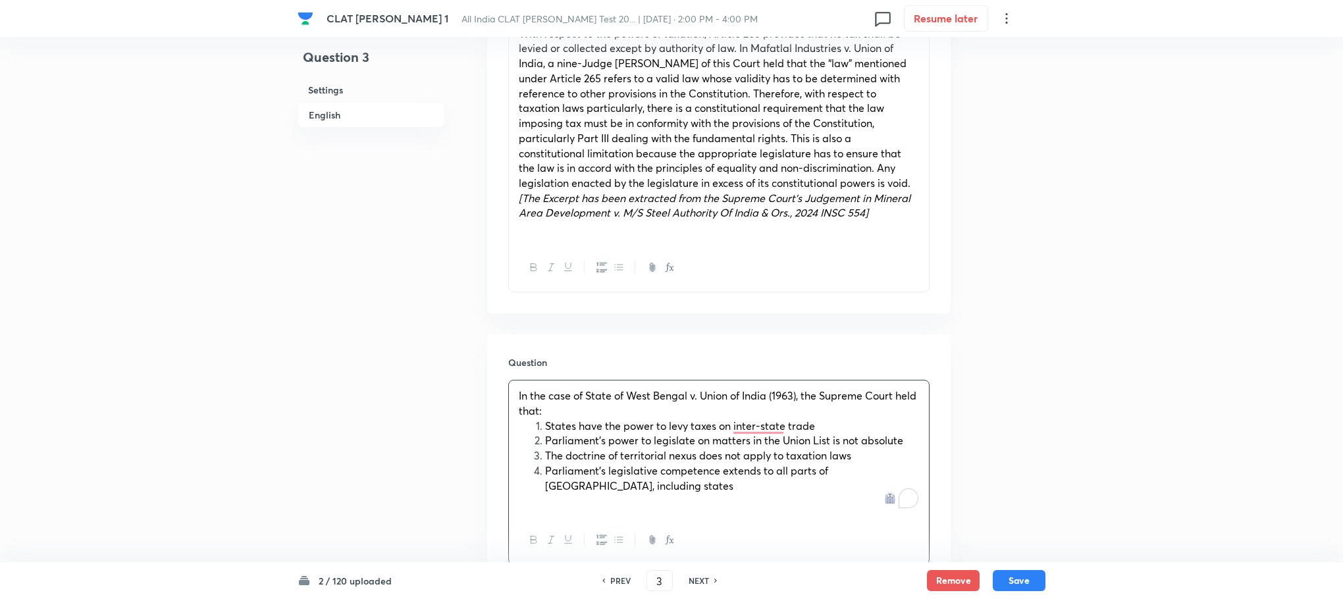
click at [525, 439] on ol "States have the power to levy taxes on inter-state trade Parliament’s power to …" at bounding box center [719, 456] width 400 height 75
click at [545, 419] on li "States have the power to levy taxes on inter-state trade" at bounding box center [732, 426] width 374 height 15
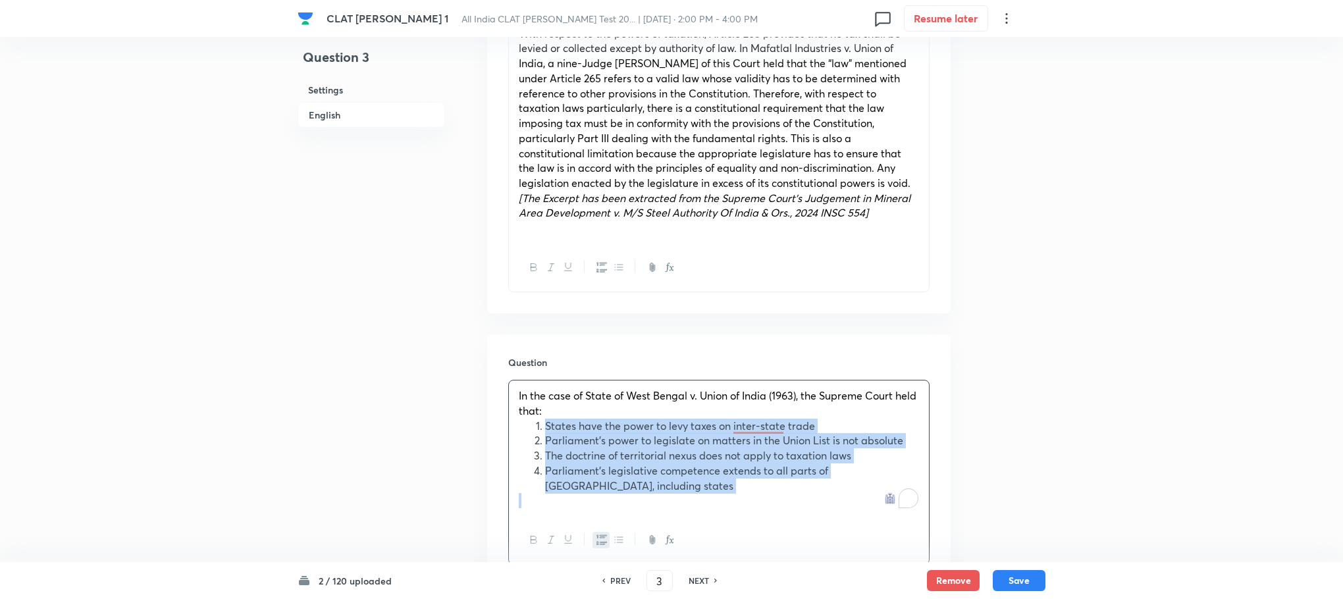
drag, startPoint x: 542, startPoint y: 405, endPoint x: 583, endPoint y: 464, distance: 72.0
click at [583, 464] on ol "States have the power to levy taxes on inter-state trade Parliament’s power to …" at bounding box center [719, 456] width 400 height 75
click at [603, 532] on button "button" at bounding box center [601, 540] width 17 height 16
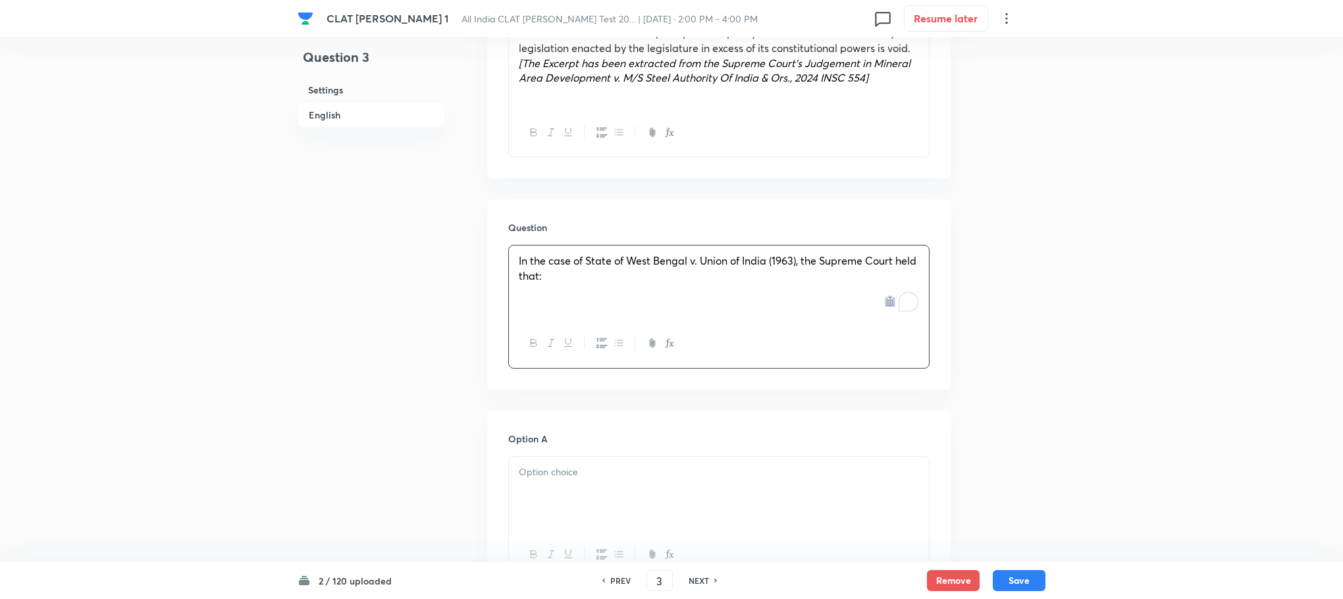
scroll to position [889, 0]
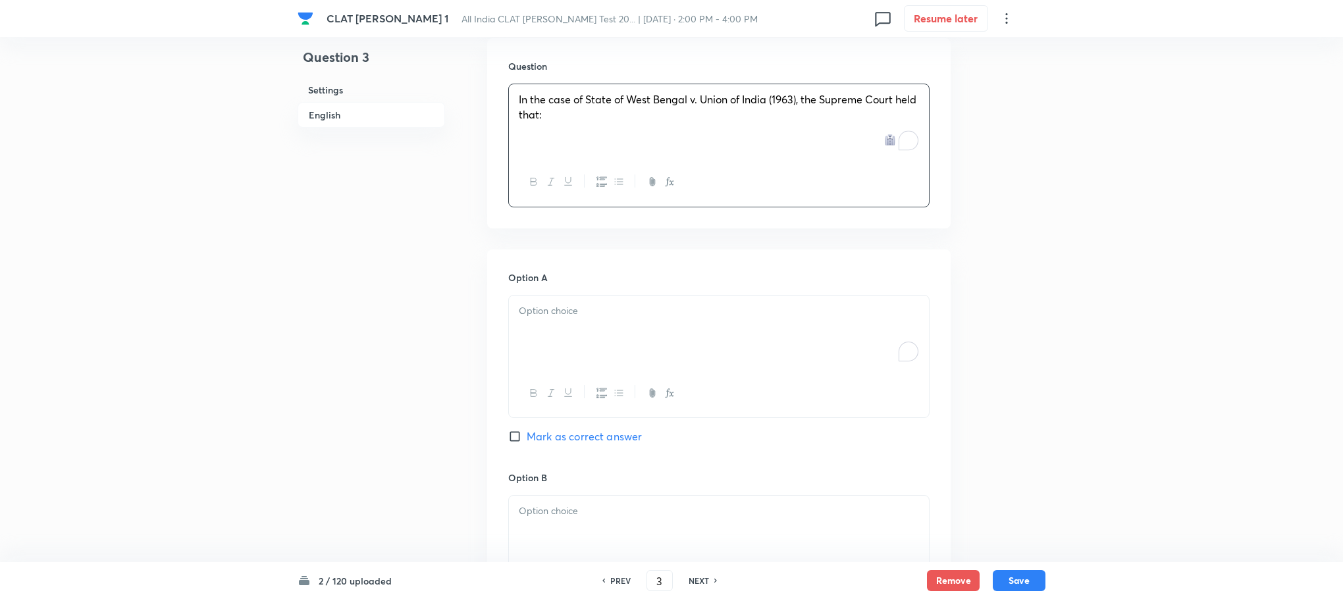
click at [529, 304] on p "To enrich screen reader interactions, please activate Accessibility in Grammarl…" at bounding box center [719, 311] width 400 height 15
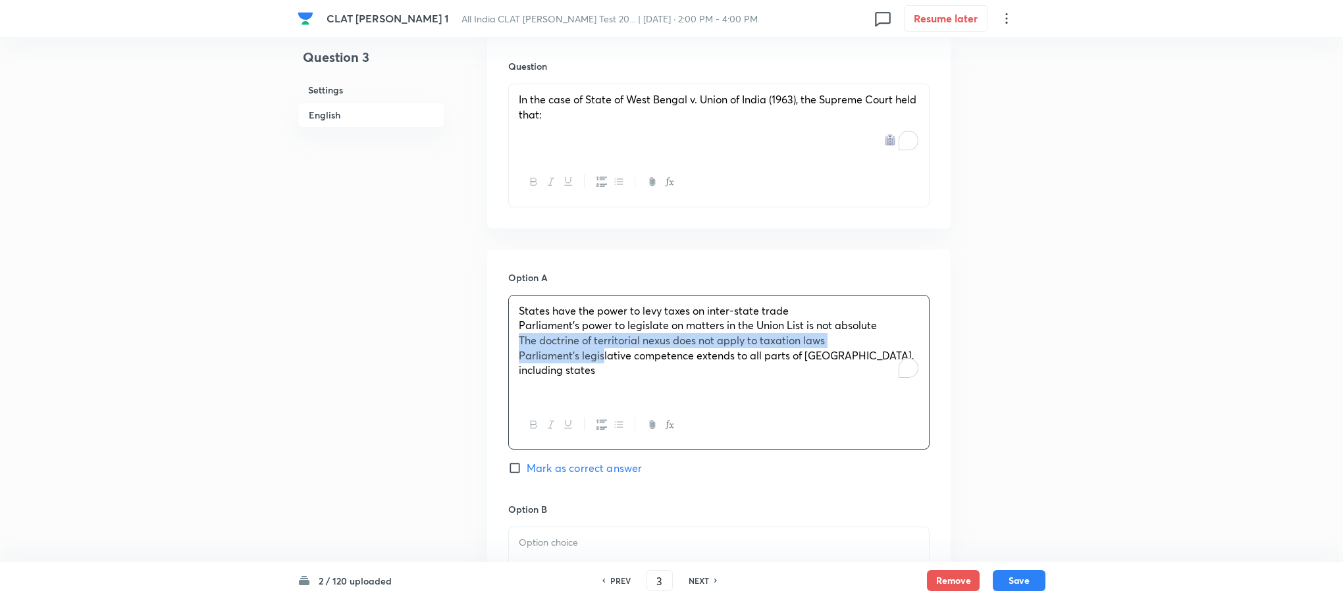
drag, startPoint x: 519, startPoint y: 317, endPoint x: 602, endPoint y: 336, distance: 85.3
click at [602, 336] on div "States have the power to levy taxes on inter-state trade Parliament’s power to …" at bounding box center [719, 348] width 420 height 105
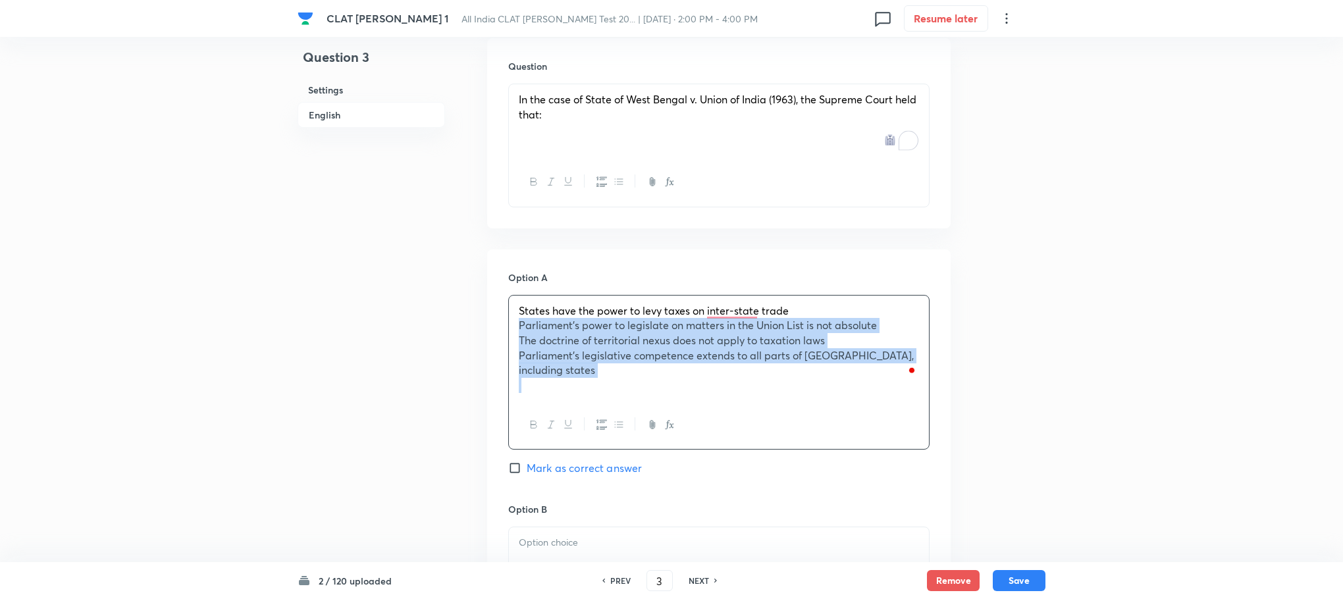
drag, startPoint x: 508, startPoint y: 304, endPoint x: 907, endPoint y: 376, distance: 404.8
click at [907, 376] on div "States have the power to levy taxes on inter-state trade Parliament’s power to …" at bounding box center [718, 372] width 421 height 155
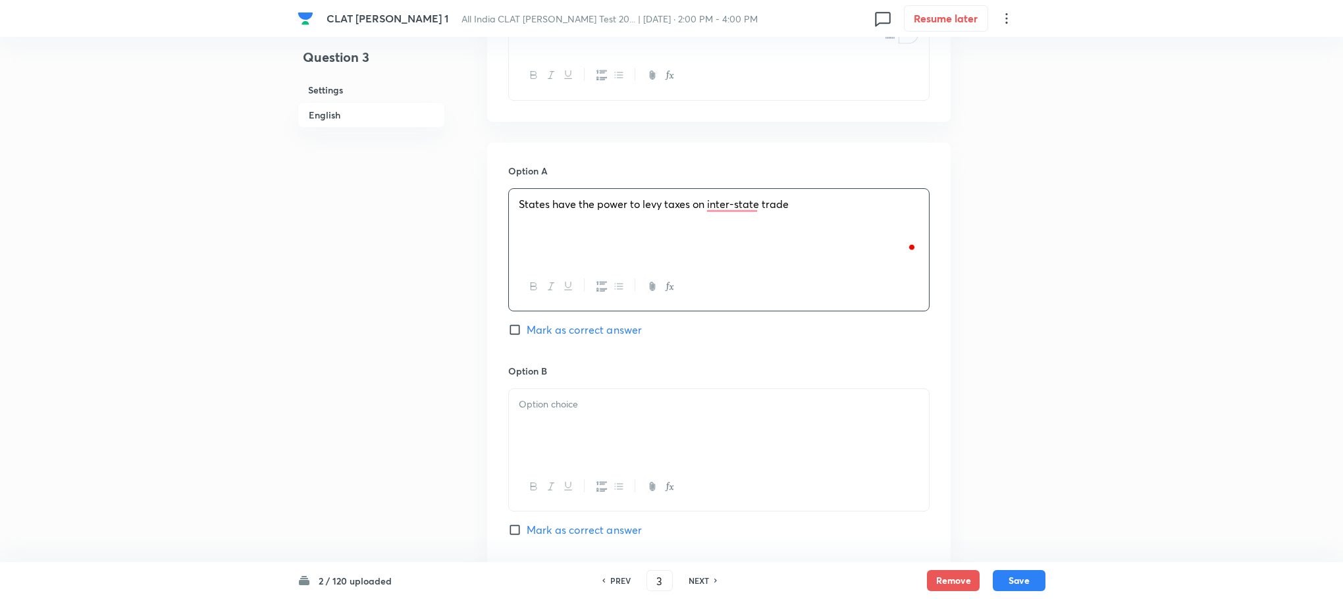
scroll to position [1086, 0]
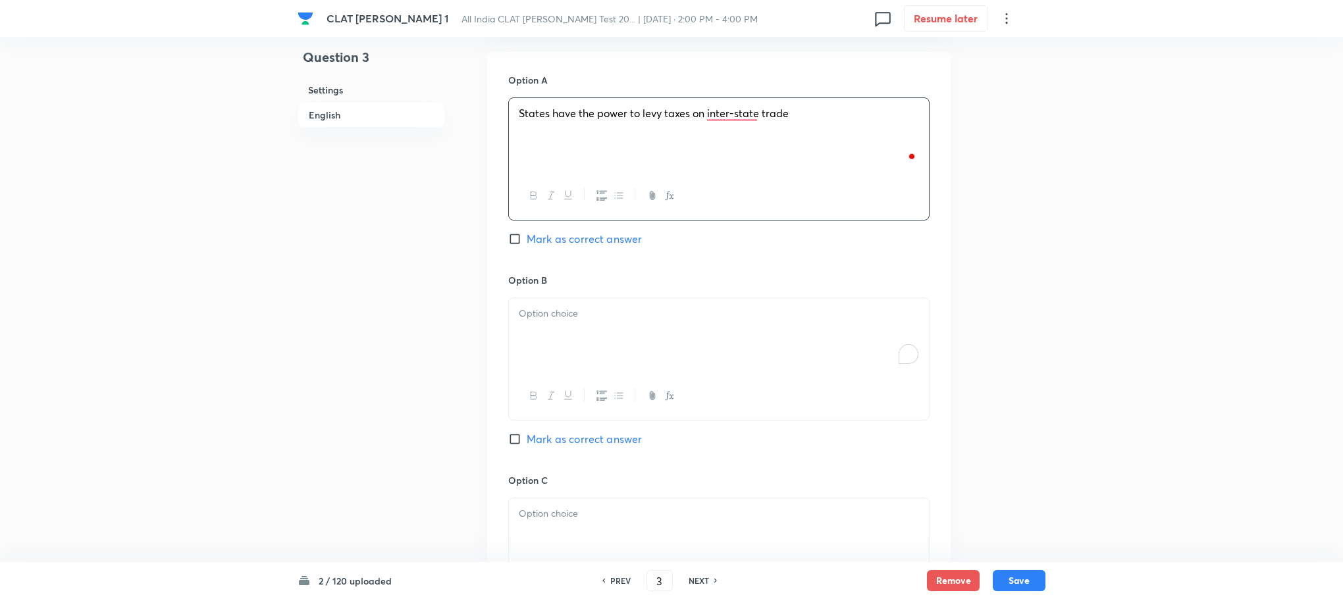
click at [577, 314] on div "To enrich screen reader interactions, please activate Accessibility in Grammarl…" at bounding box center [719, 335] width 420 height 74
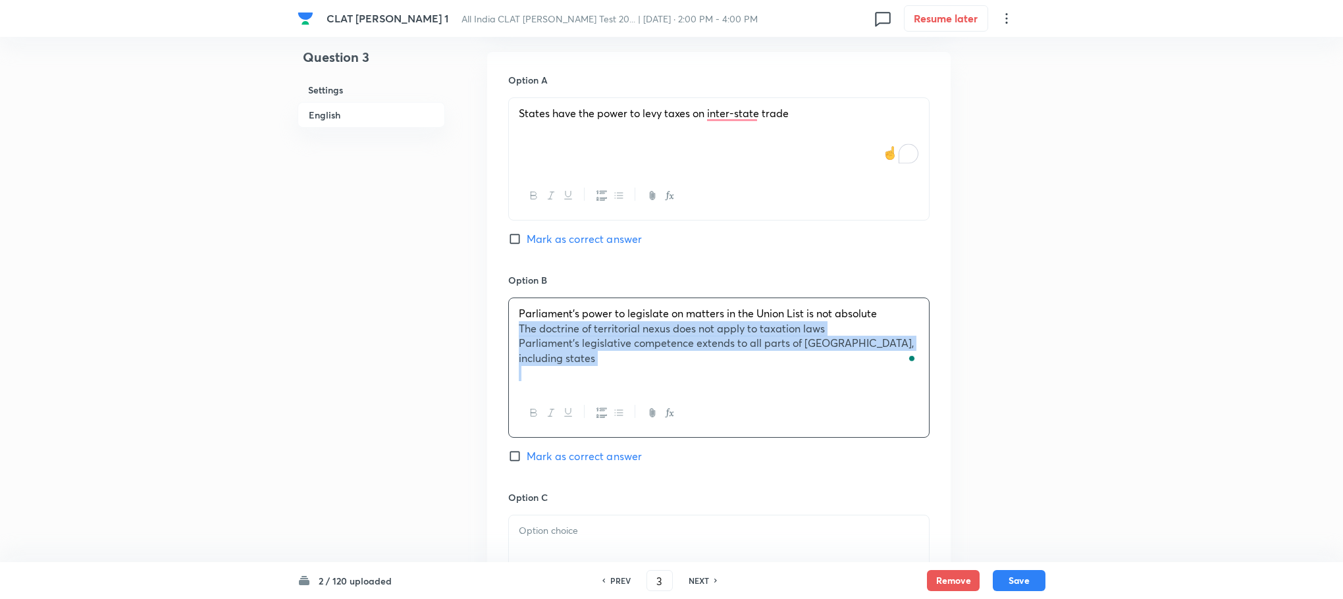
drag, startPoint x: 516, startPoint y: 306, endPoint x: 978, endPoint y: 352, distance: 463.8
click at [978, 352] on div "Question 3 Settings English Settings Type Single choice correct 4 options With …" at bounding box center [672, 63] width 748 height 2173
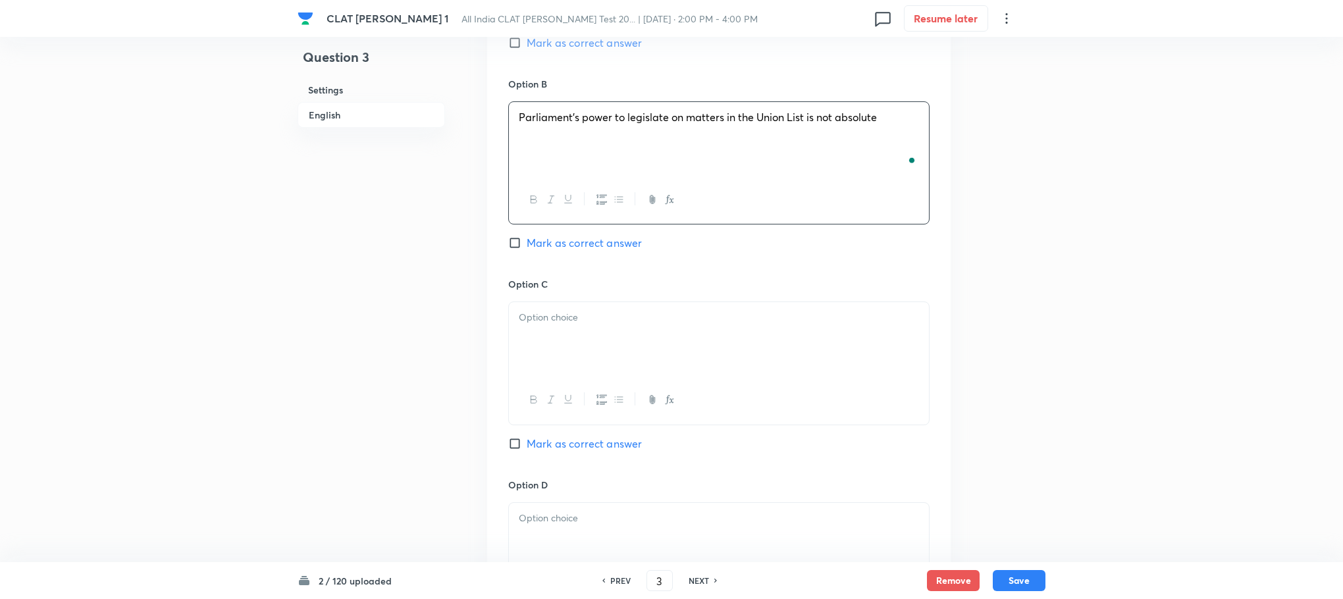
scroll to position [1284, 0]
click at [530, 312] on div at bounding box center [719, 338] width 420 height 74
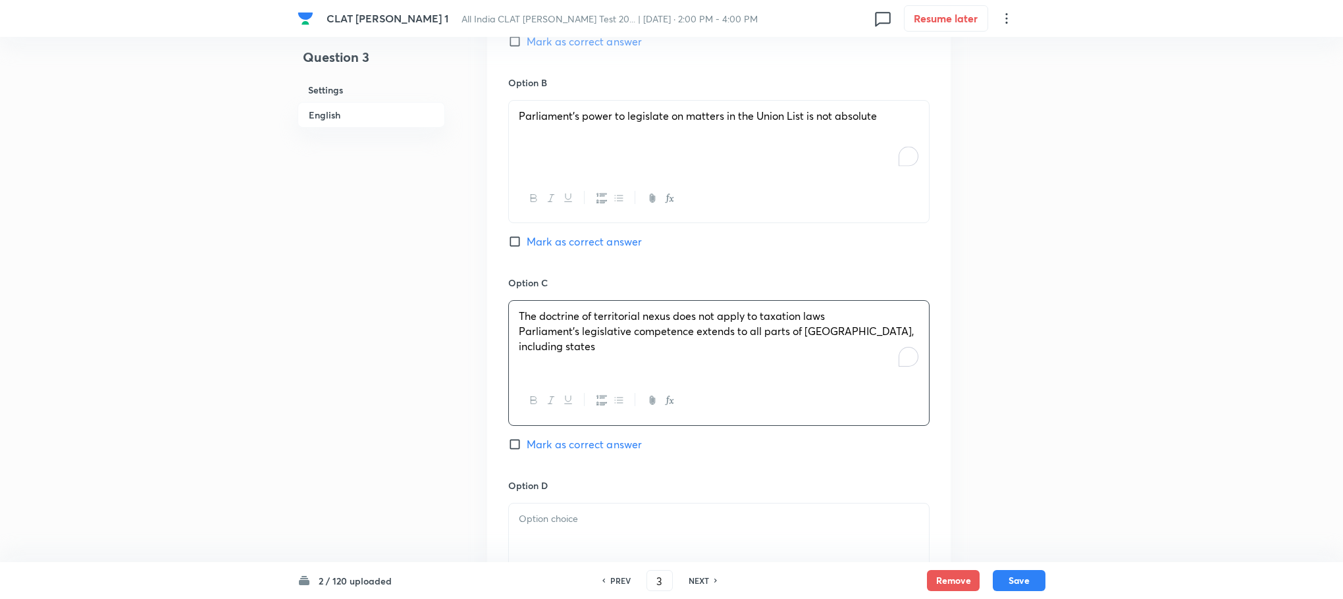
drag, startPoint x: 508, startPoint y: 316, endPoint x: 566, endPoint y: 331, distance: 59.7
click at [612, 334] on div "The doctrine of territorial nexus does not apply to taxation laws Parliament’s …" at bounding box center [718, 362] width 421 height 125
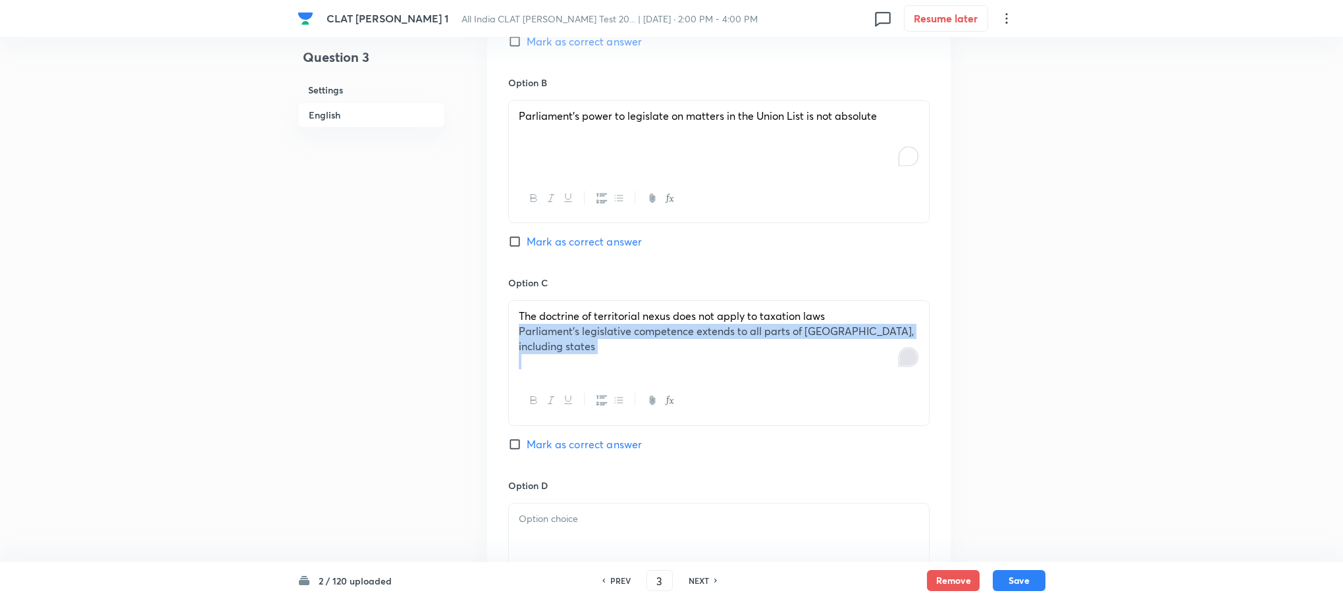
drag, startPoint x: 516, startPoint y: 312, endPoint x: 913, endPoint y: 348, distance: 398.7
click at [913, 348] on div "The doctrine of territorial nexus does not apply to taxation laws Parliament’s …" at bounding box center [719, 339] width 420 height 76
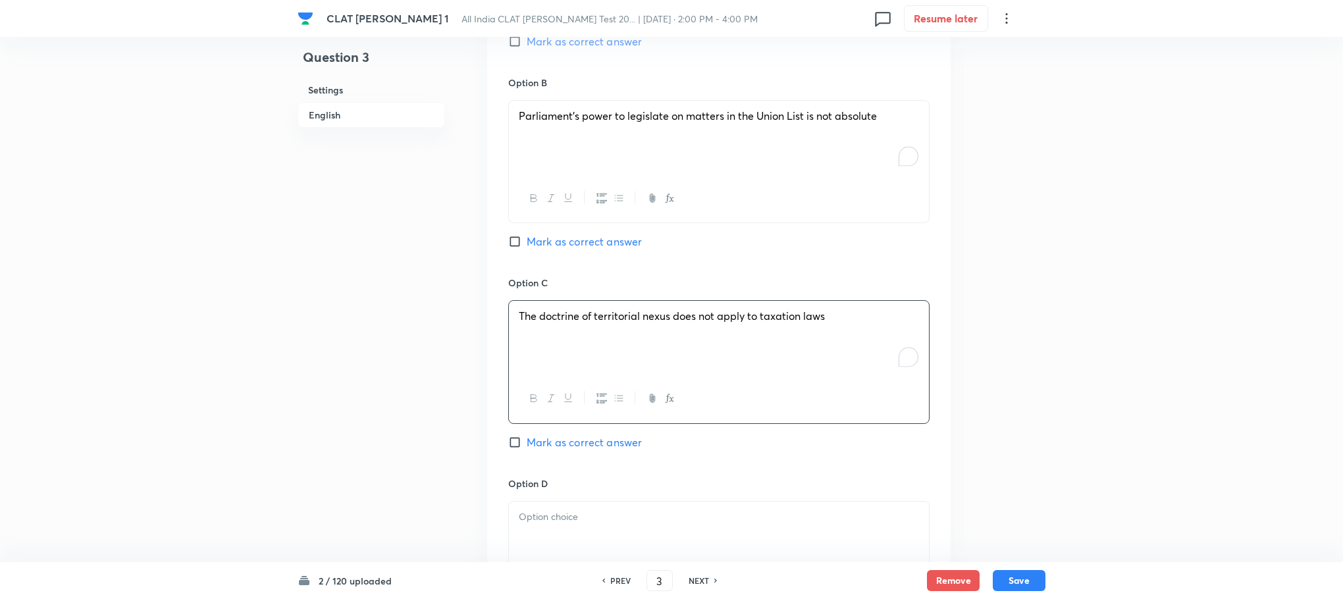
click at [575, 519] on div at bounding box center [719, 539] width 420 height 74
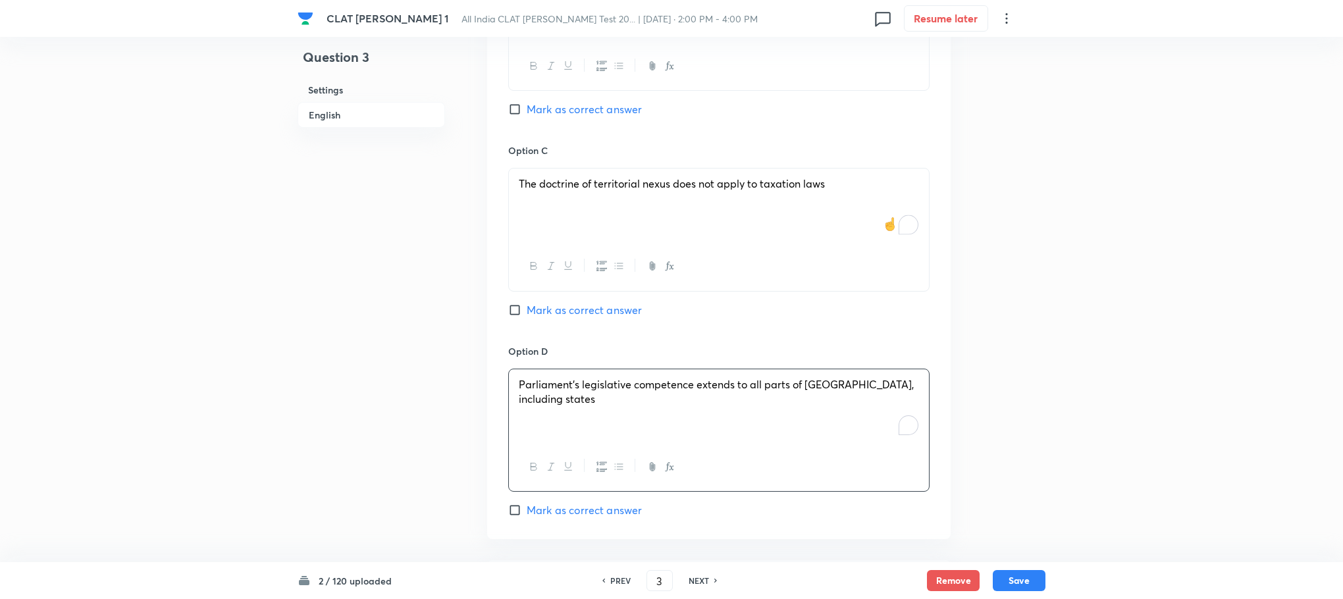
scroll to position [1670, 0]
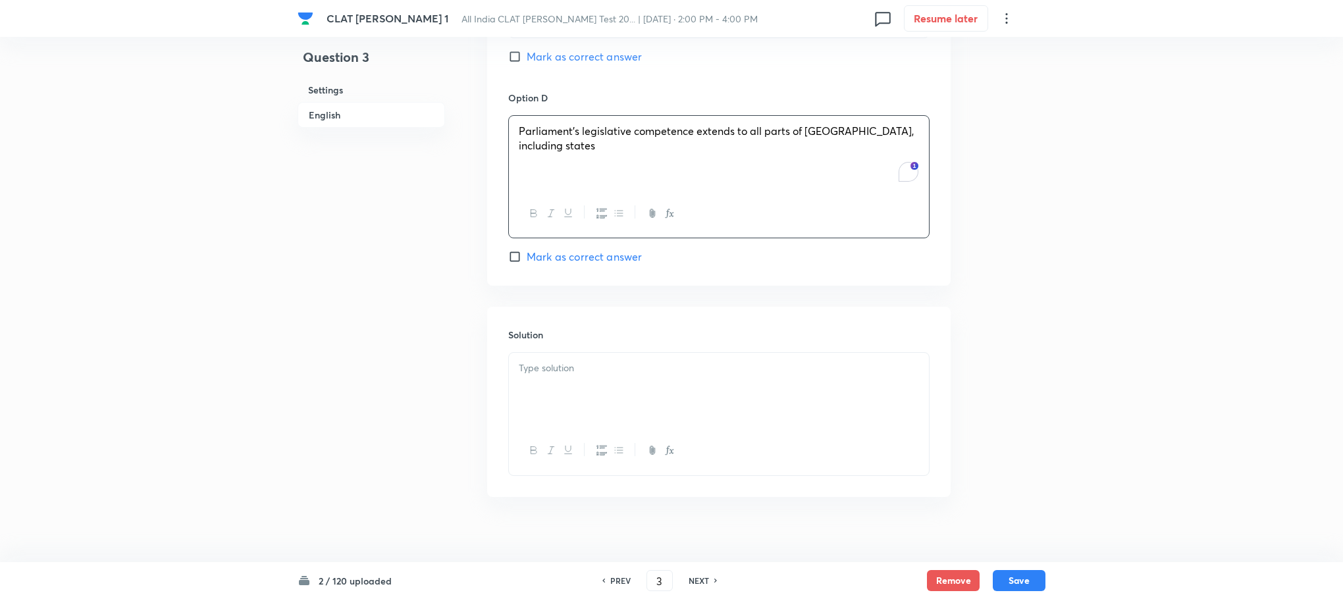
click at [618, 398] on div at bounding box center [719, 390] width 420 height 74
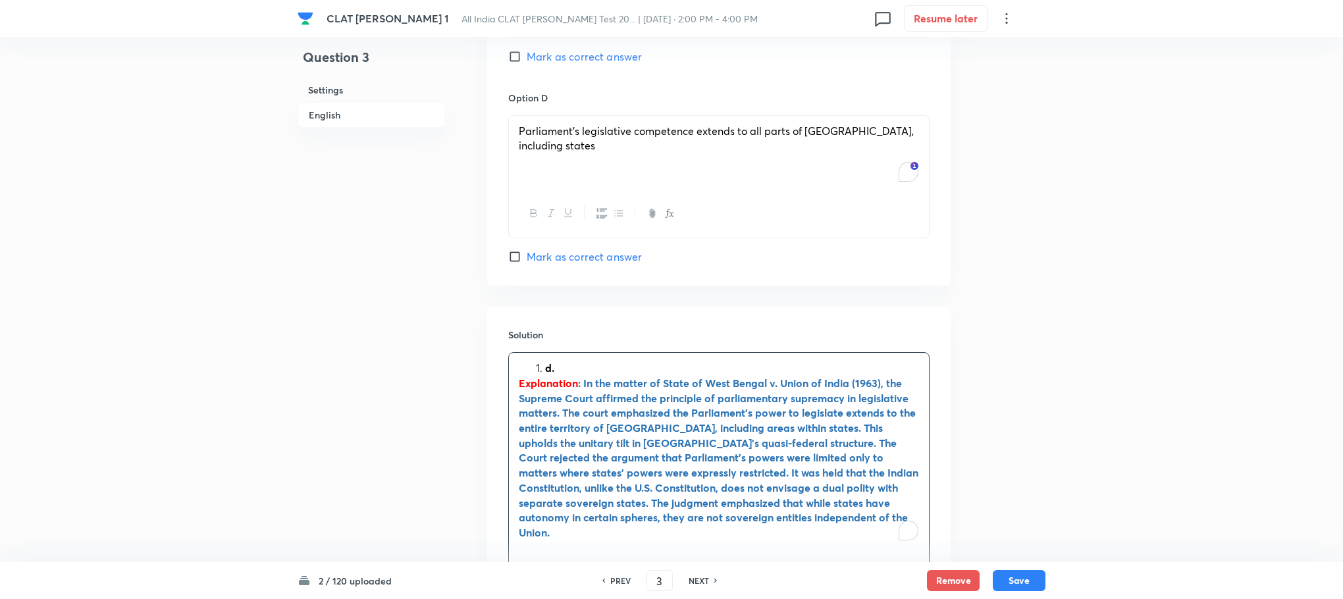
click at [545, 361] on li "d." at bounding box center [732, 368] width 374 height 15
click at [556, 249] on span "Mark as correct answer" at bounding box center [584, 257] width 115 height 16
click at [527, 250] on input "Mark as correct answer" at bounding box center [517, 256] width 18 height 13
checkbox input "true"
click at [1007, 585] on button "Save" at bounding box center [1019, 579] width 53 height 21
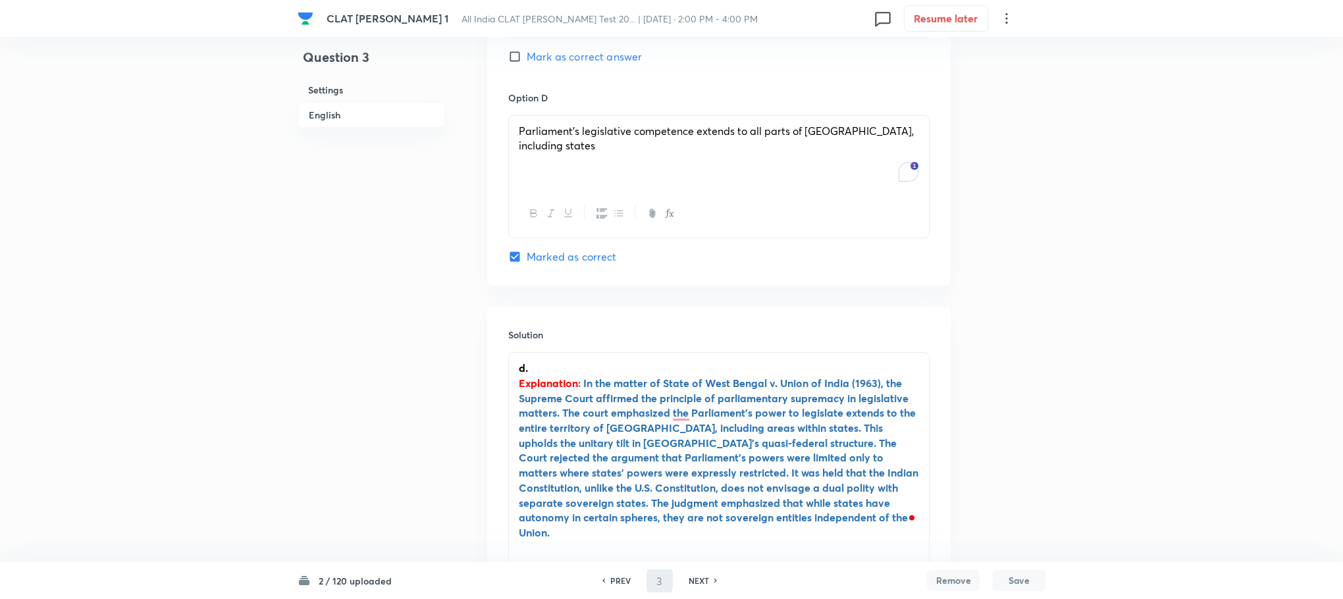
type input "4"
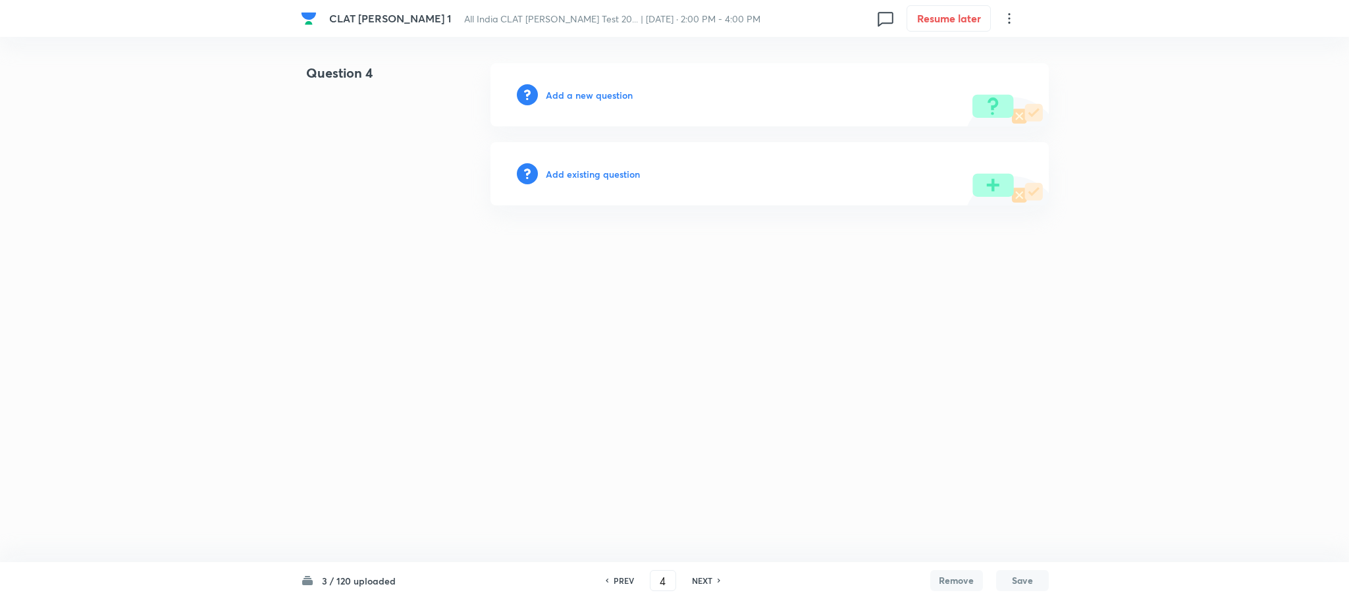
click at [587, 97] on h6 "Add a new question" at bounding box center [589, 95] width 87 height 14
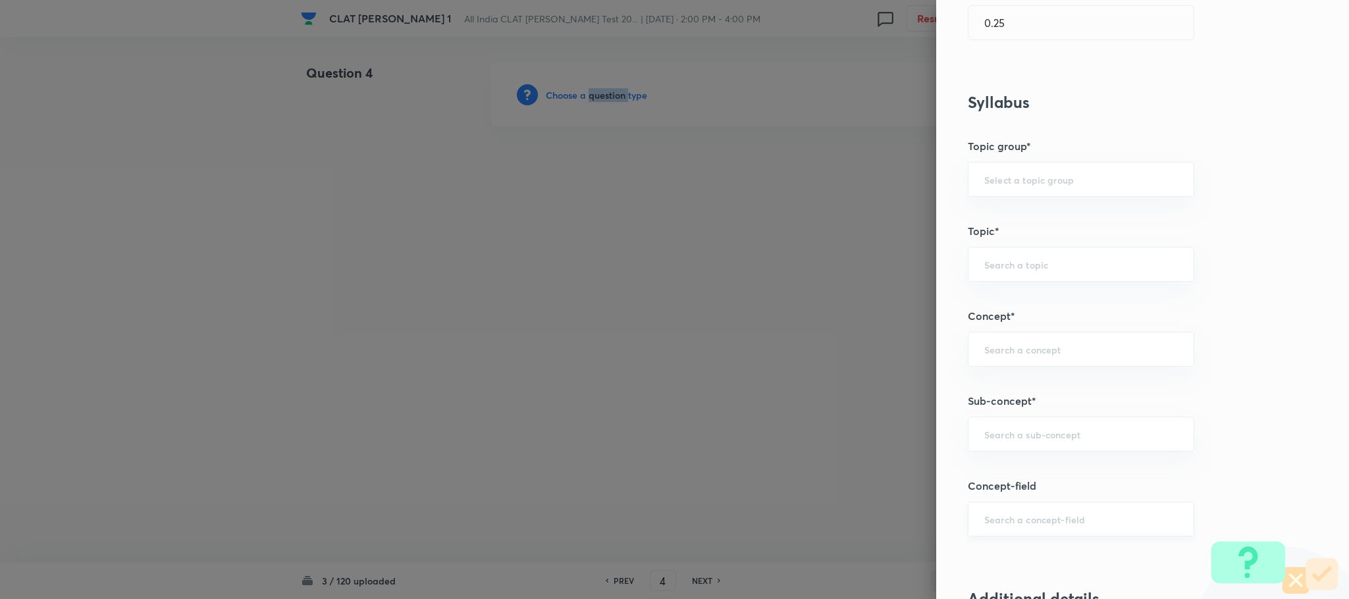
scroll to position [691, 0]
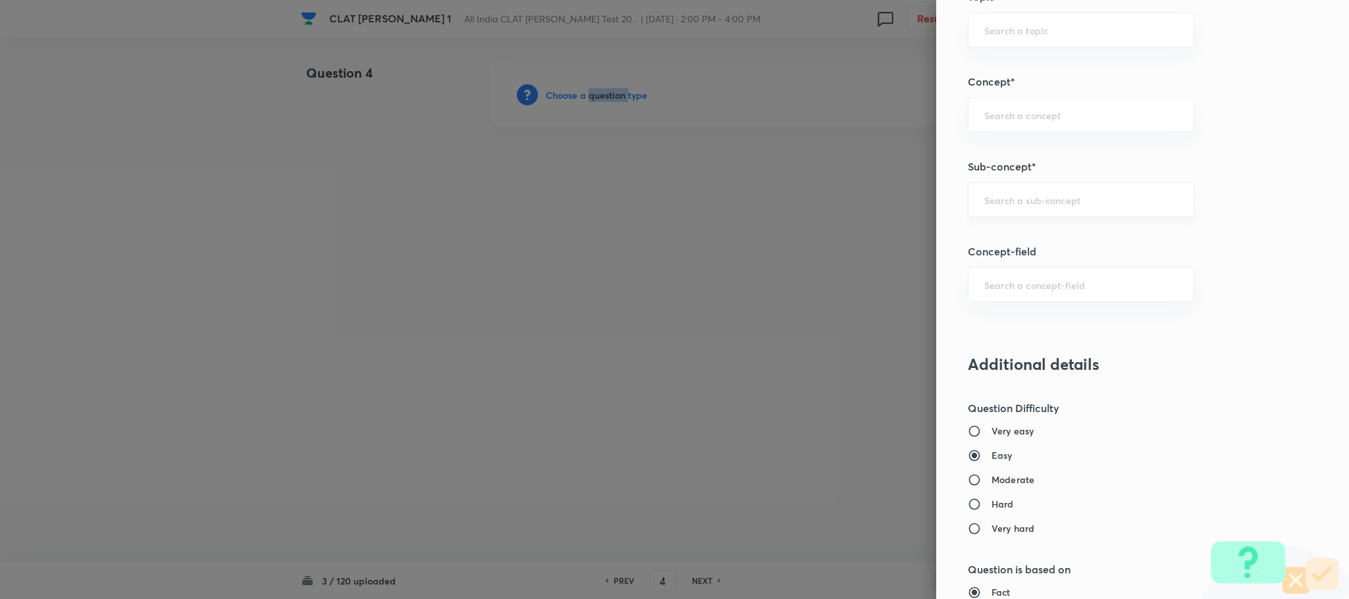
click at [1021, 194] on div "​" at bounding box center [1081, 199] width 226 height 35
click at [1005, 206] on input "text" at bounding box center [1081, 200] width 194 height 13
click at [1008, 201] on input "text" at bounding box center [1081, 200] width 194 height 13
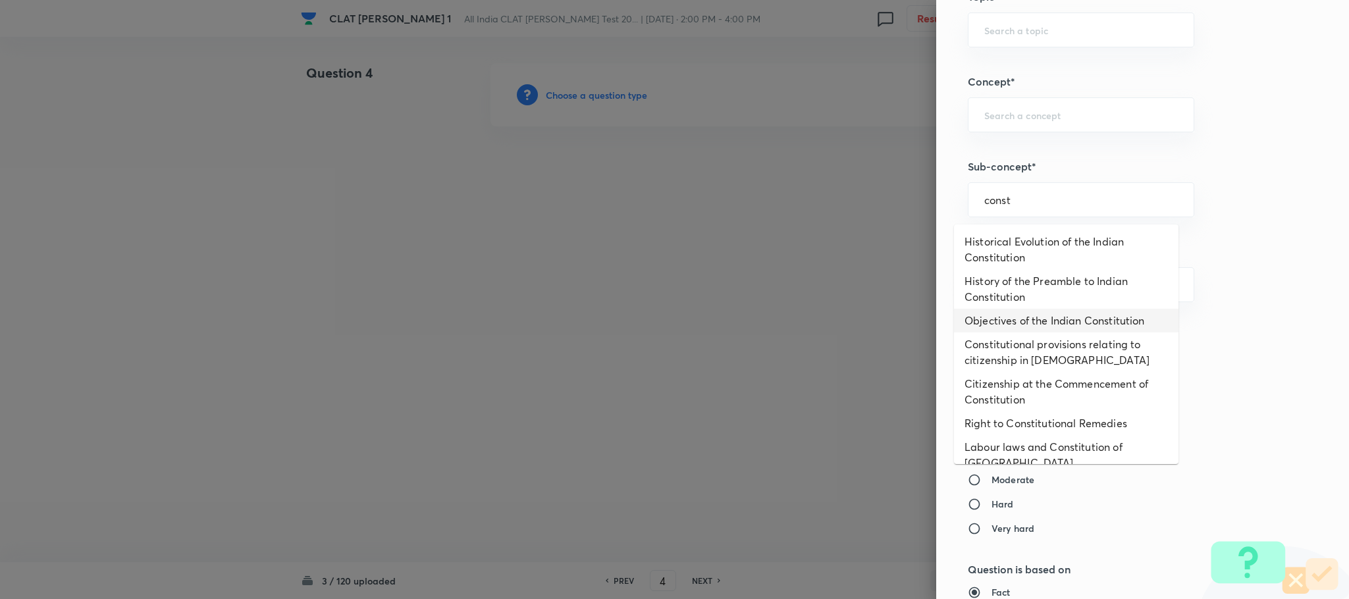
click at [997, 311] on li "Objectives of the Indian Constitution" at bounding box center [1066, 321] width 225 height 24
type input "Objectives of the Indian Constitution"
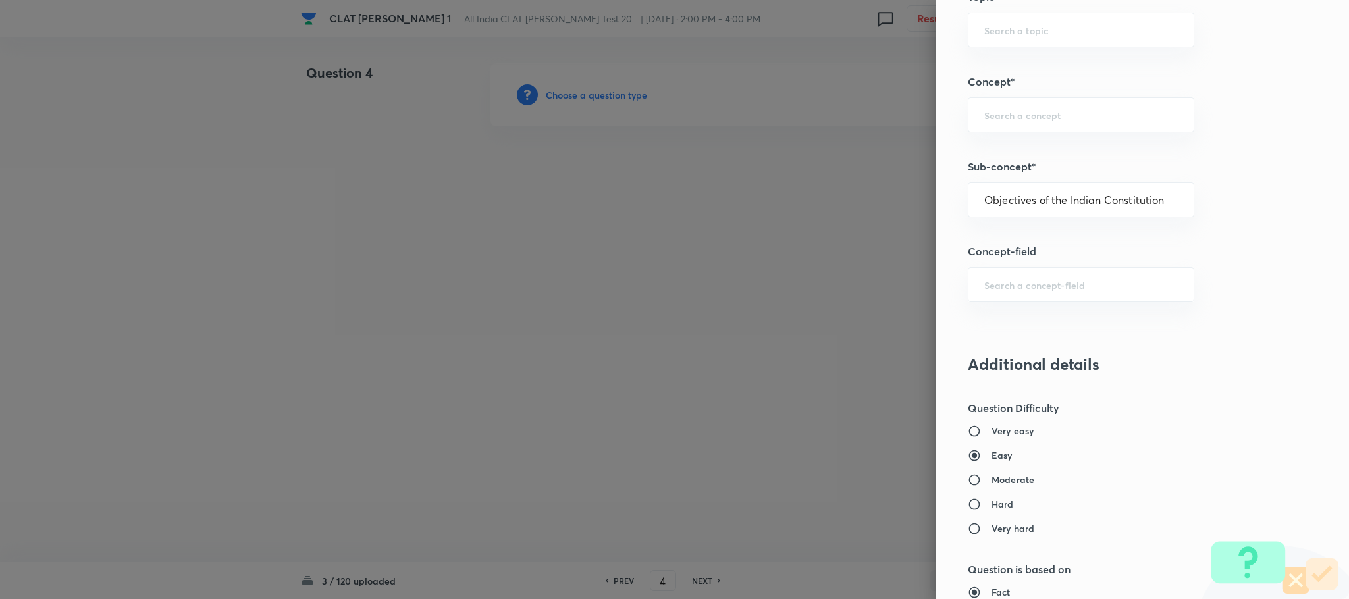
type input "Constitution of [GEOGRAPHIC_DATA]"
type input "Preamble"
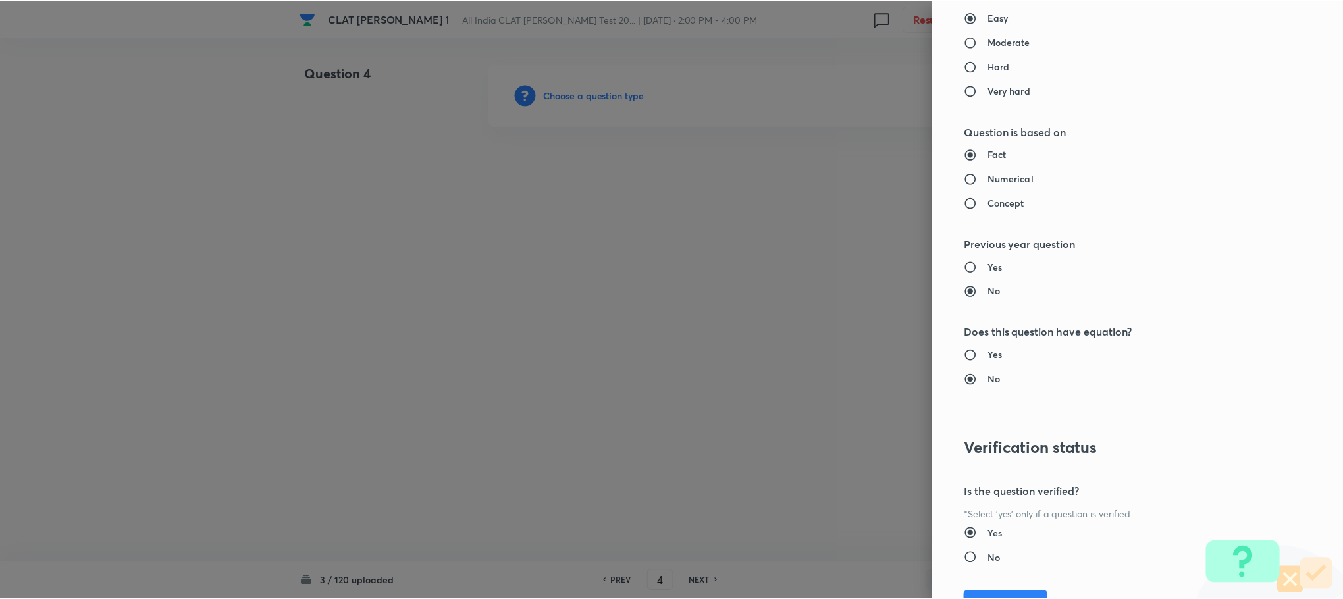
scroll to position [1200, 0]
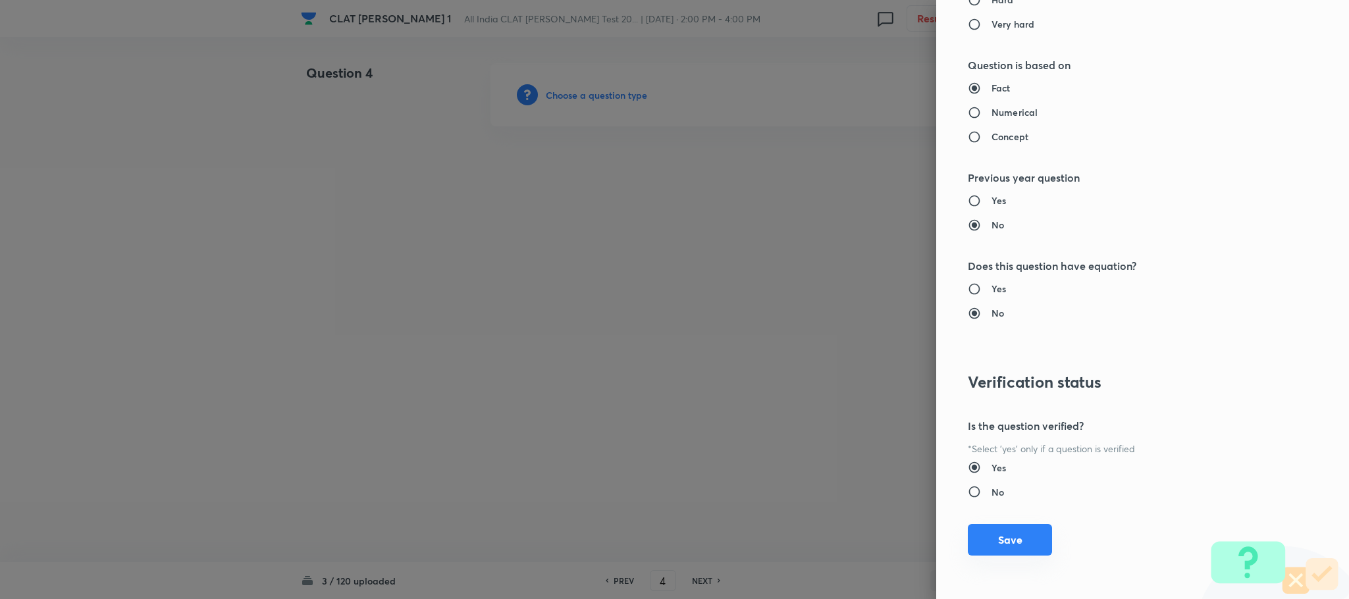
click at [986, 548] on button "Save" at bounding box center [1010, 540] width 84 height 32
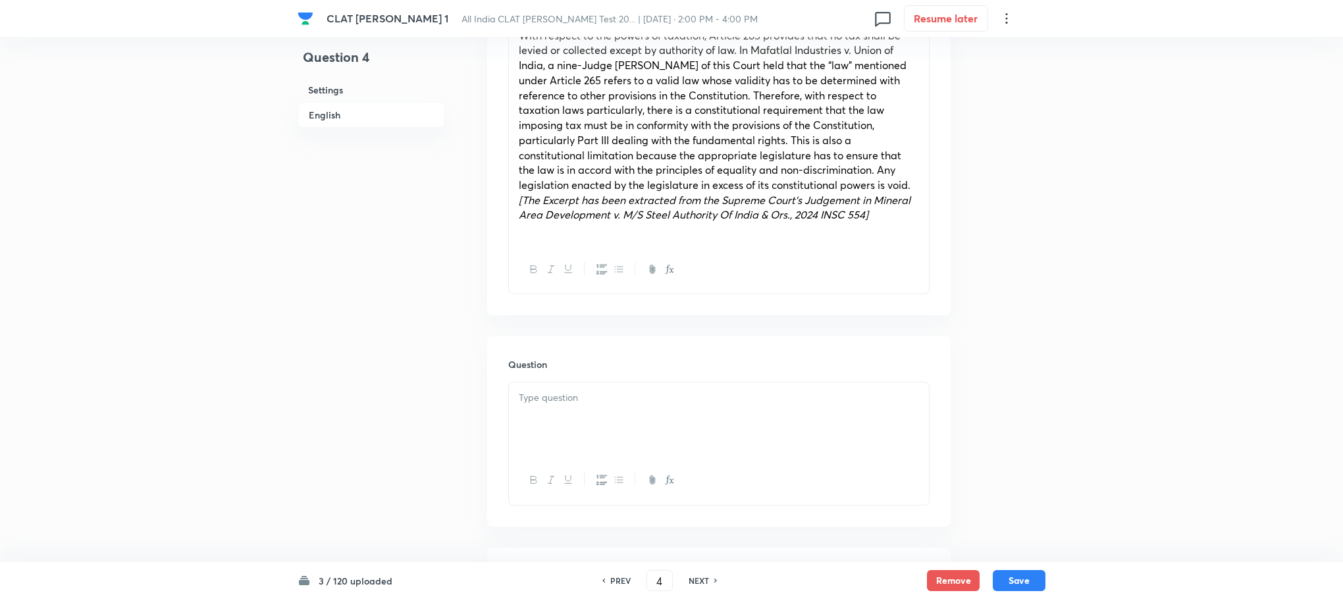
scroll to position [593, 0]
click at [555, 425] on div at bounding box center [719, 418] width 420 height 74
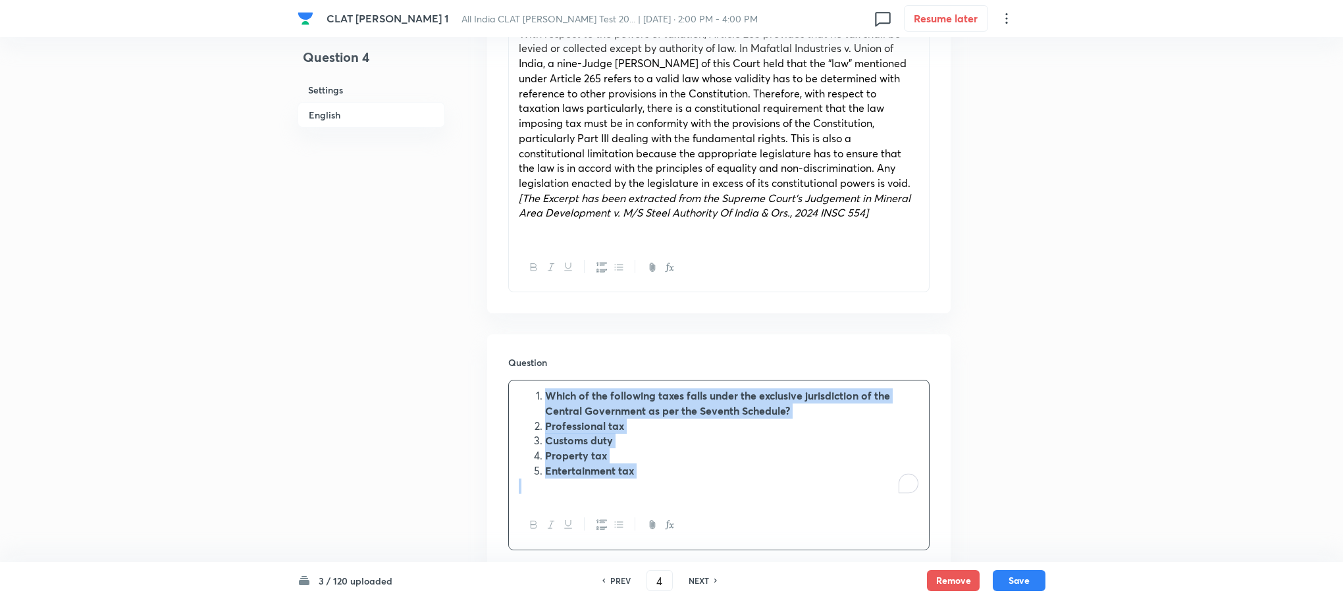
drag, startPoint x: 529, startPoint y: 374, endPoint x: 705, endPoint y: 482, distance: 206.3
click at [705, 482] on div "Which of the following taxes falls under the exclusive jurisdiction of the Cent…" at bounding box center [719, 441] width 420 height 120
click at [605, 519] on icon "button" at bounding box center [602, 524] width 11 height 11
click at [542, 517] on button "button" at bounding box center [550, 525] width 17 height 16
click at [552, 521] on icon "button" at bounding box center [551, 524] width 6 height 7
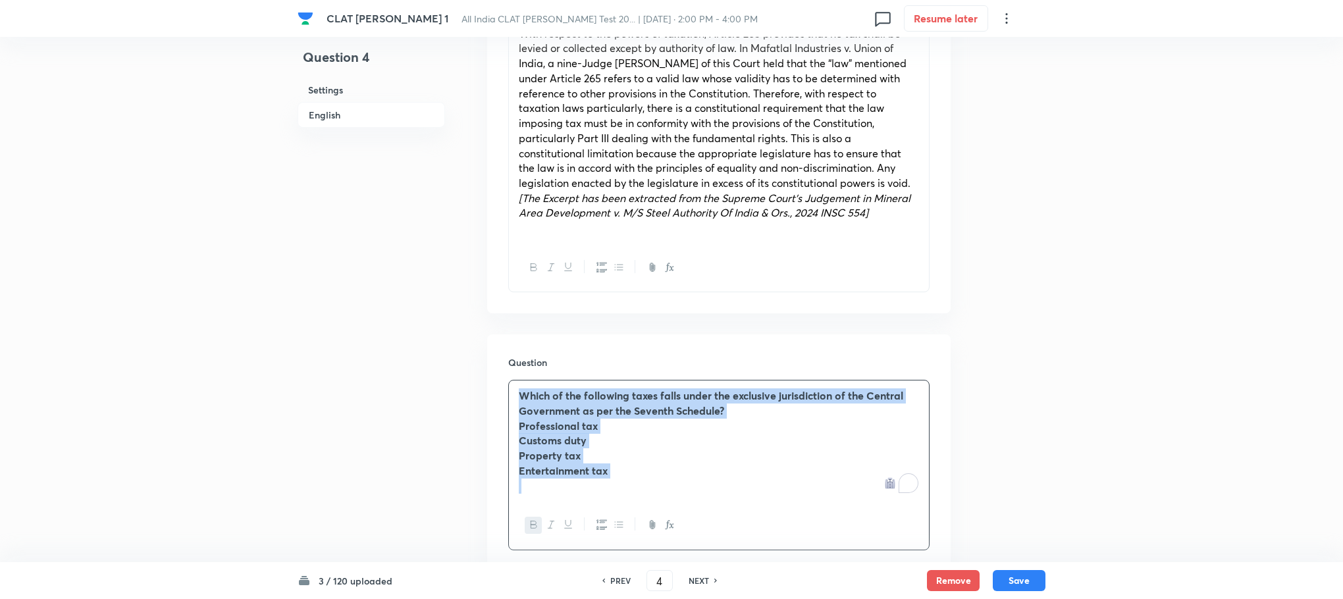
click at [532, 519] on icon "button" at bounding box center [534, 524] width 11 height 11
click at [516, 406] on div "Which of the following taxes falls under the exclusive jurisdiction of the Cent…" at bounding box center [719, 441] width 420 height 120
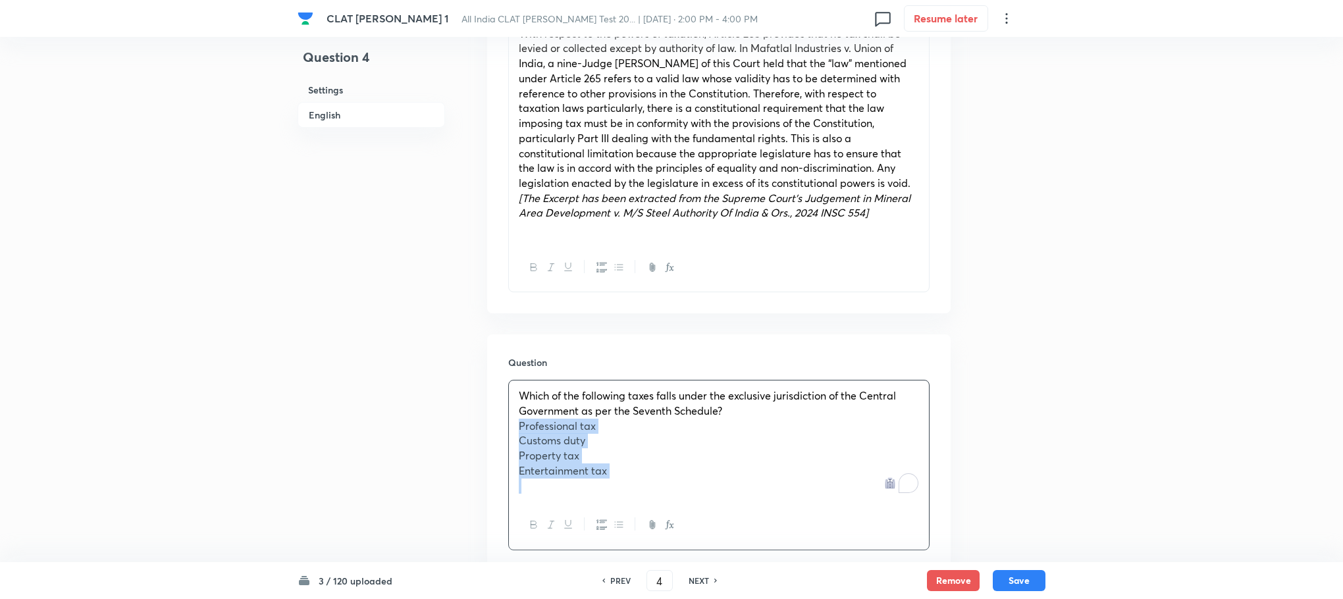
drag, startPoint x: 518, startPoint y: 409, endPoint x: 648, endPoint y: 490, distance: 153.5
click at [647, 494] on div "Which of the following taxes falls under the exclusive jurisdiction of the Cent…" at bounding box center [718, 465] width 421 height 170
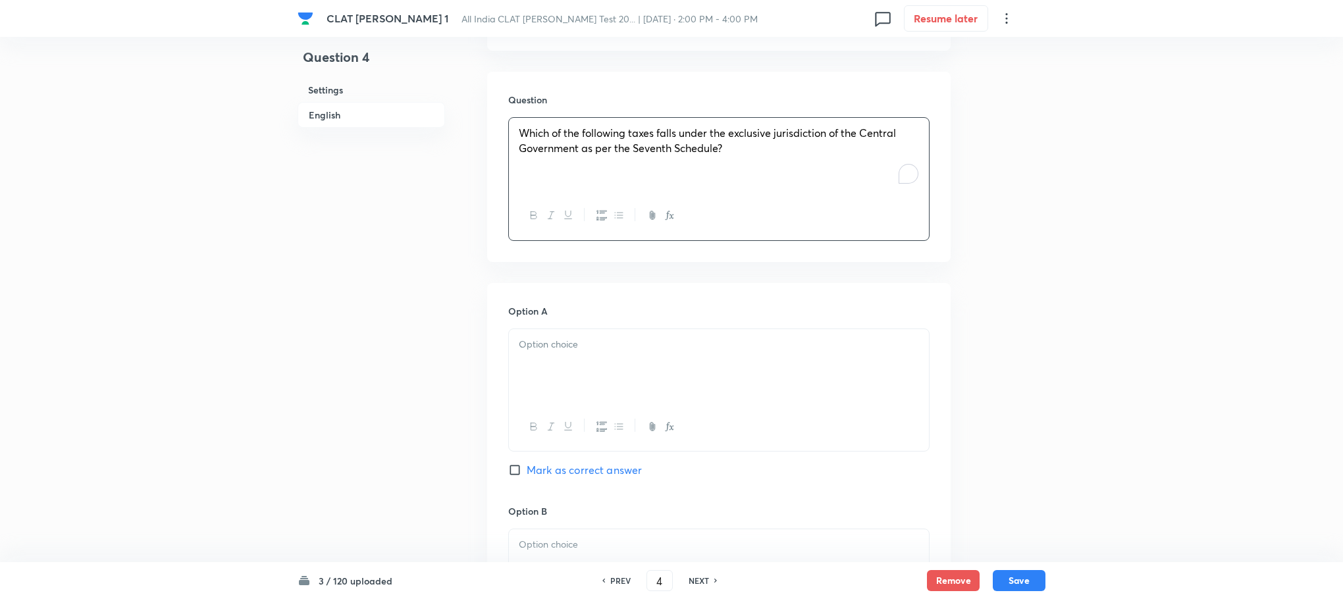
scroll to position [889, 0]
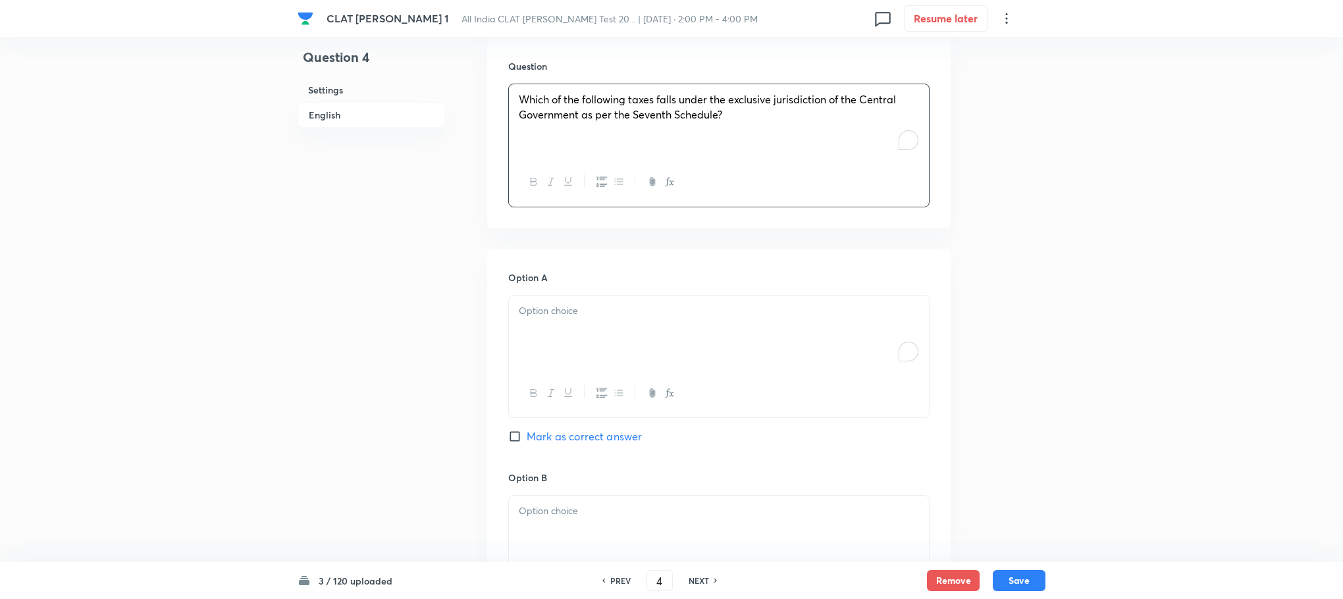
drag, startPoint x: 521, startPoint y: 331, endPoint x: 512, endPoint y: 293, distance: 38.6
click at [521, 330] on div "To enrich screen reader interactions, please activate Accessibility in Grammarl…" at bounding box center [719, 333] width 420 height 74
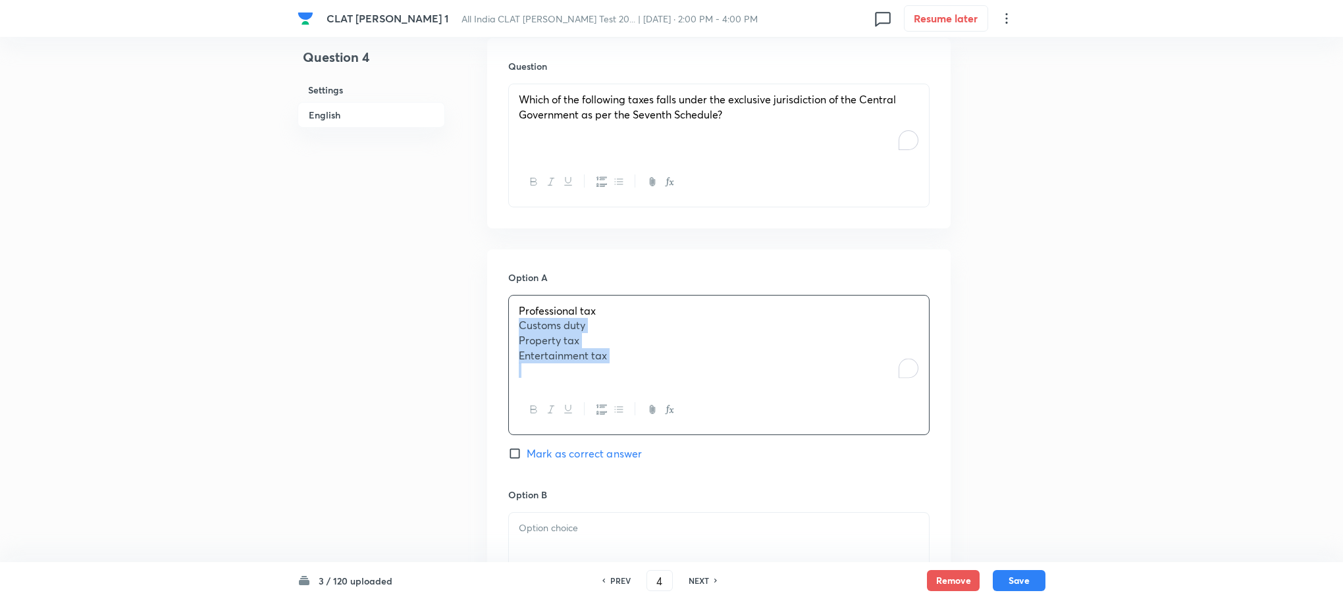
drag, startPoint x: 512, startPoint y: 308, endPoint x: 684, endPoint y: 374, distance: 184.6
click at [684, 374] on div "Professional tax Customs duty Property tax Entertainment tax" at bounding box center [718, 365] width 421 height 140
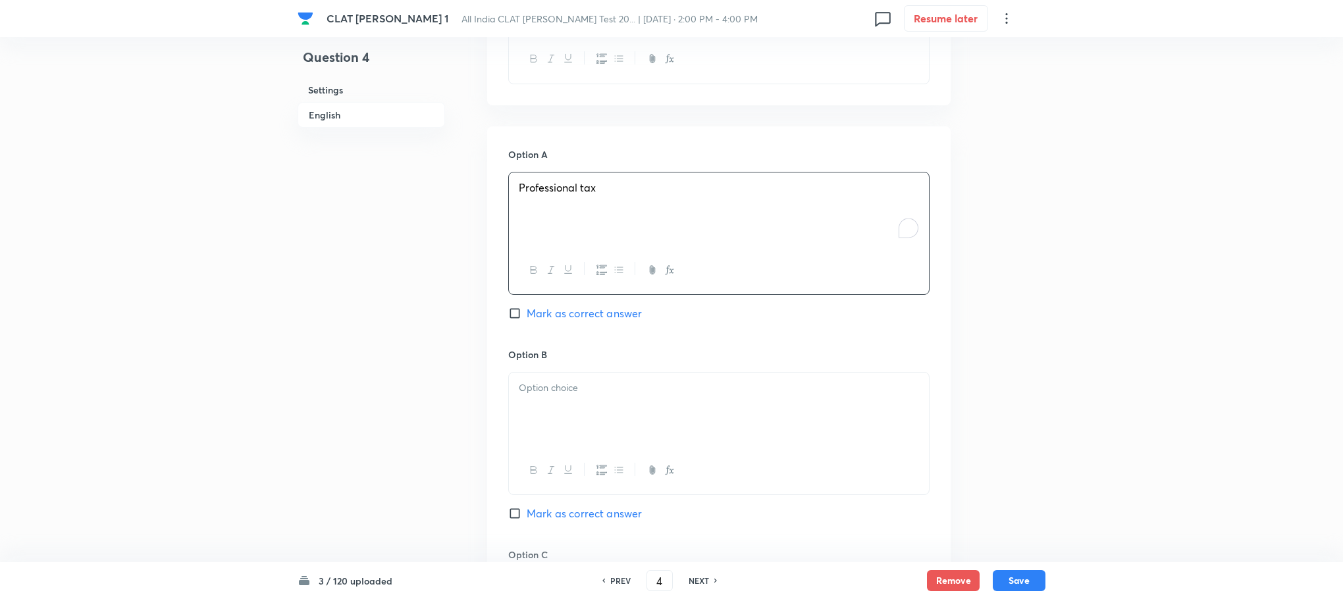
scroll to position [1086, 0]
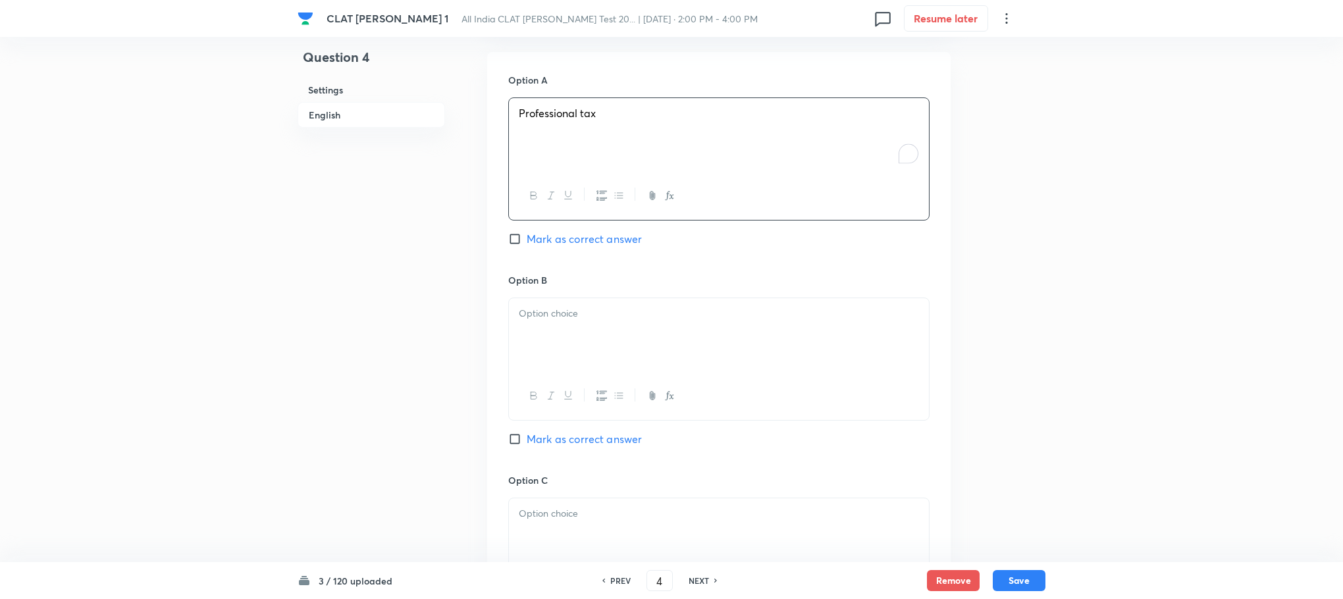
click at [556, 307] on div at bounding box center [719, 335] width 420 height 74
drag, startPoint x: 522, startPoint y: 315, endPoint x: 666, endPoint y: 354, distance: 149.3
click at [666, 354] on div "Customs duty Property tax Entertainment tax" at bounding box center [719, 336] width 420 height 76
click at [523, 321] on span "Property tax" at bounding box center [549, 328] width 61 height 14
drag, startPoint x: 508, startPoint y: 314, endPoint x: 716, endPoint y: 364, distance: 213.4
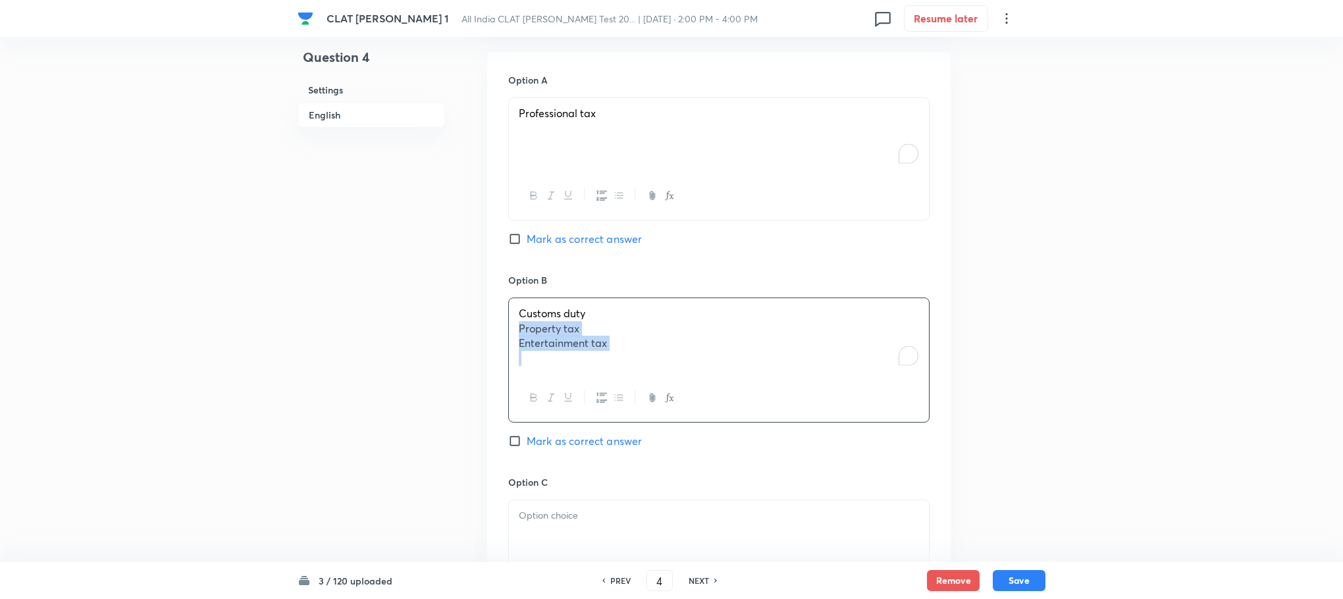
click at [716, 364] on div "Customs duty Property tax Entertainment tax" at bounding box center [718, 360] width 421 height 125
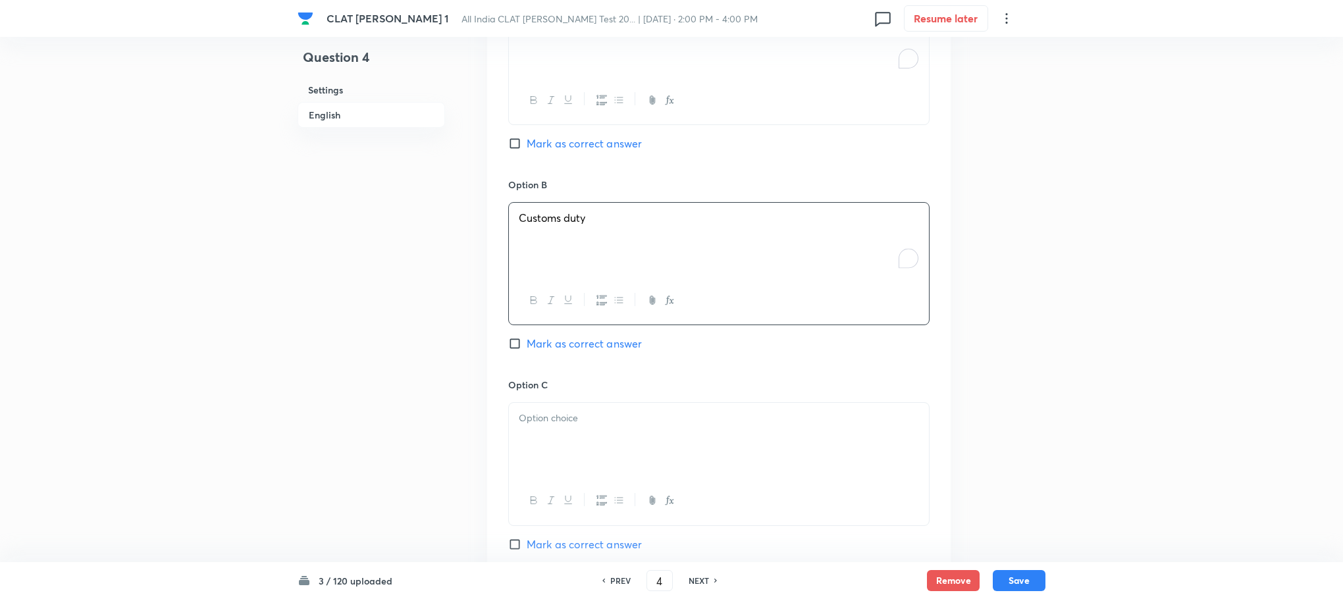
scroll to position [1383, 0]
click at [532, 210] on p at bounding box center [719, 217] width 400 height 15
drag, startPoint x: 518, startPoint y: 218, endPoint x: 715, endPoint y: 243, distance: 199.1
click at [715, 243] on div "Property tax Entertainment tax" at bounding box center [719, 239] width 420 height 74
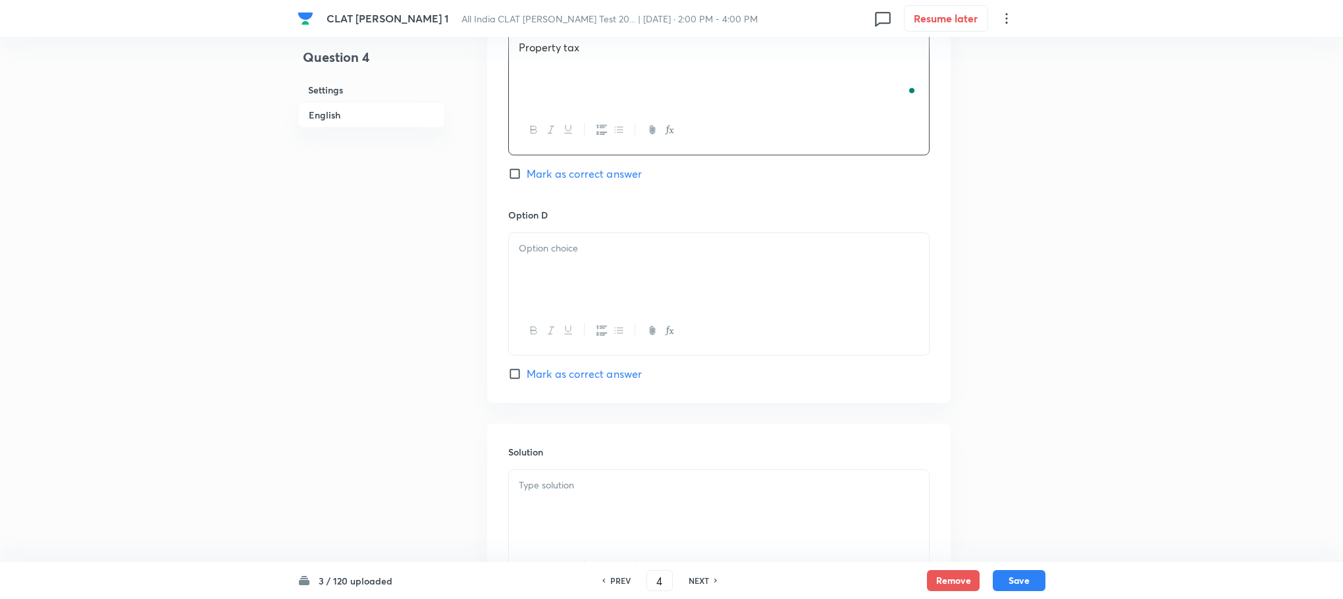
scroll to position [1580, 0]
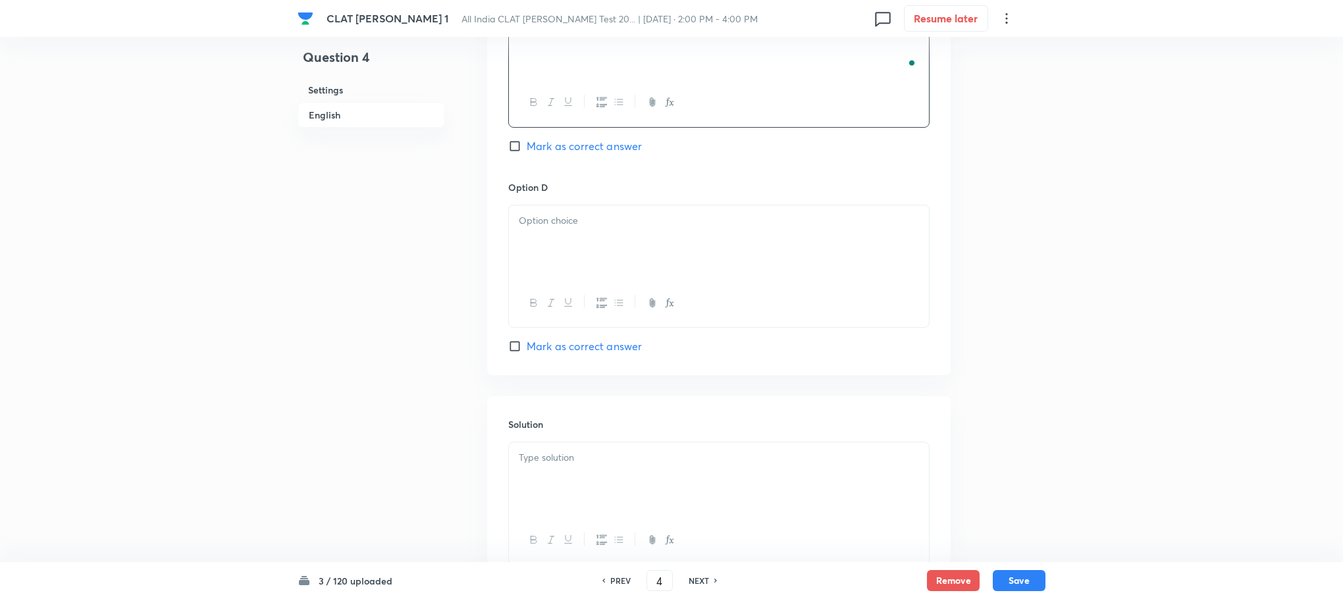
click at [550, 263] on div at bounding box center [719, 242] width 420 height 74
click at [547, 462] on div at bounding box center [719, 479] width 420 height 74
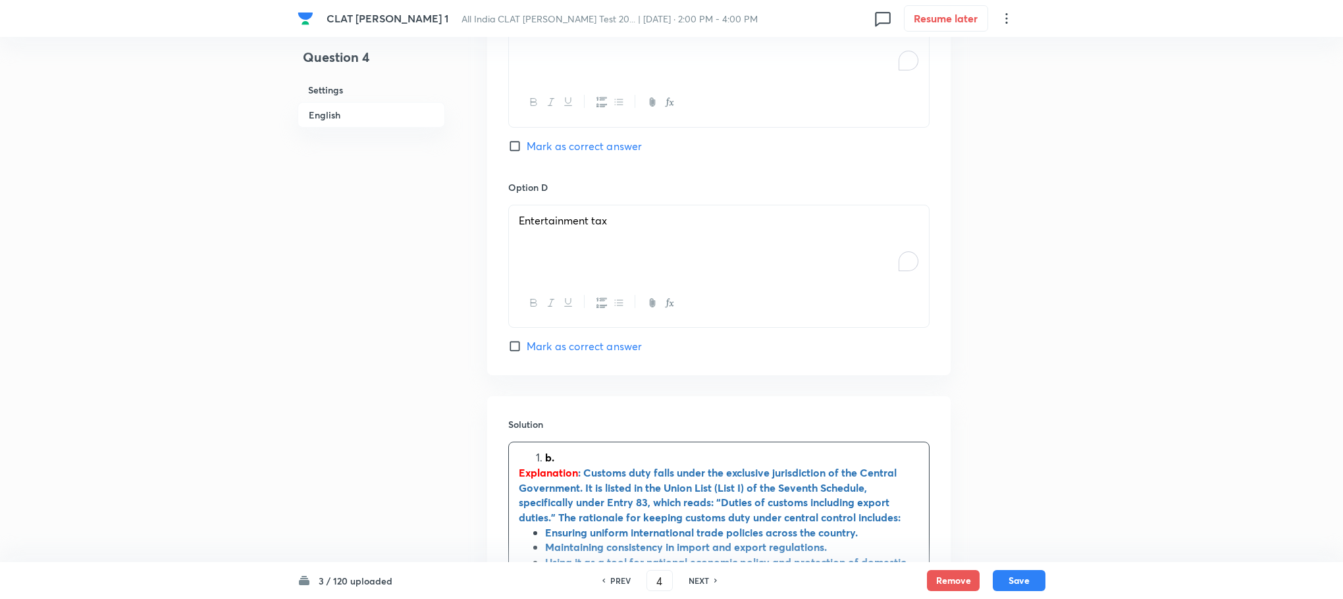
click at [545, 450] on li "b." at bounding box center [732, 457] width 374 height 15
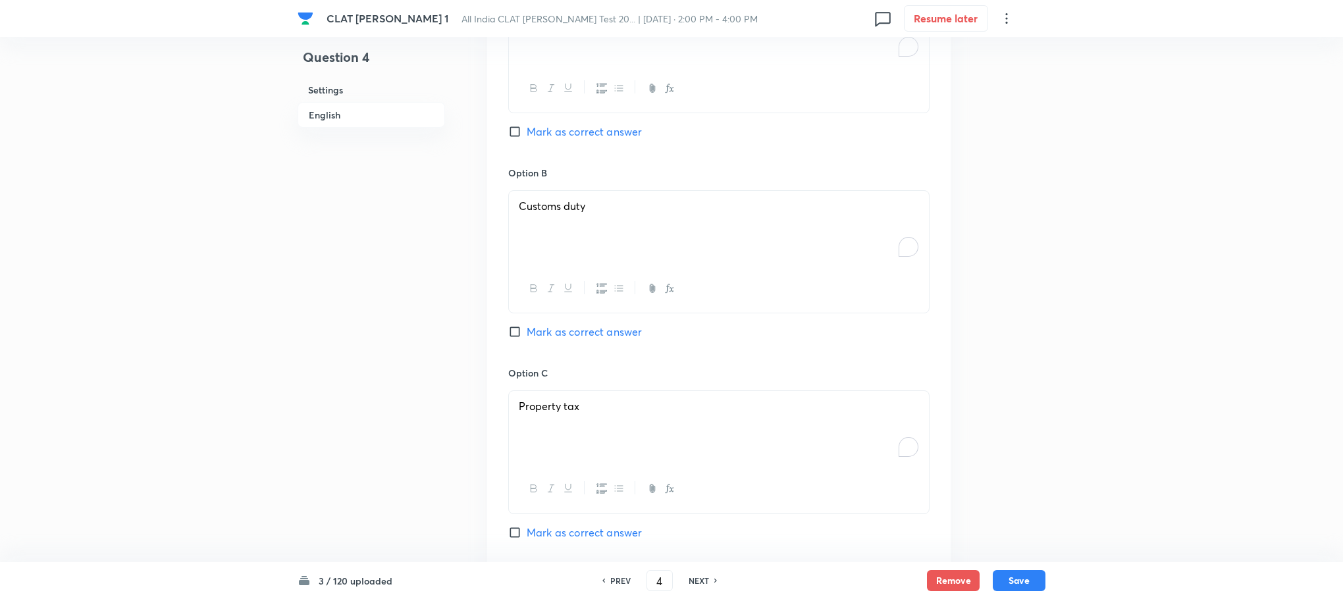
scroll to position [1185, 0]
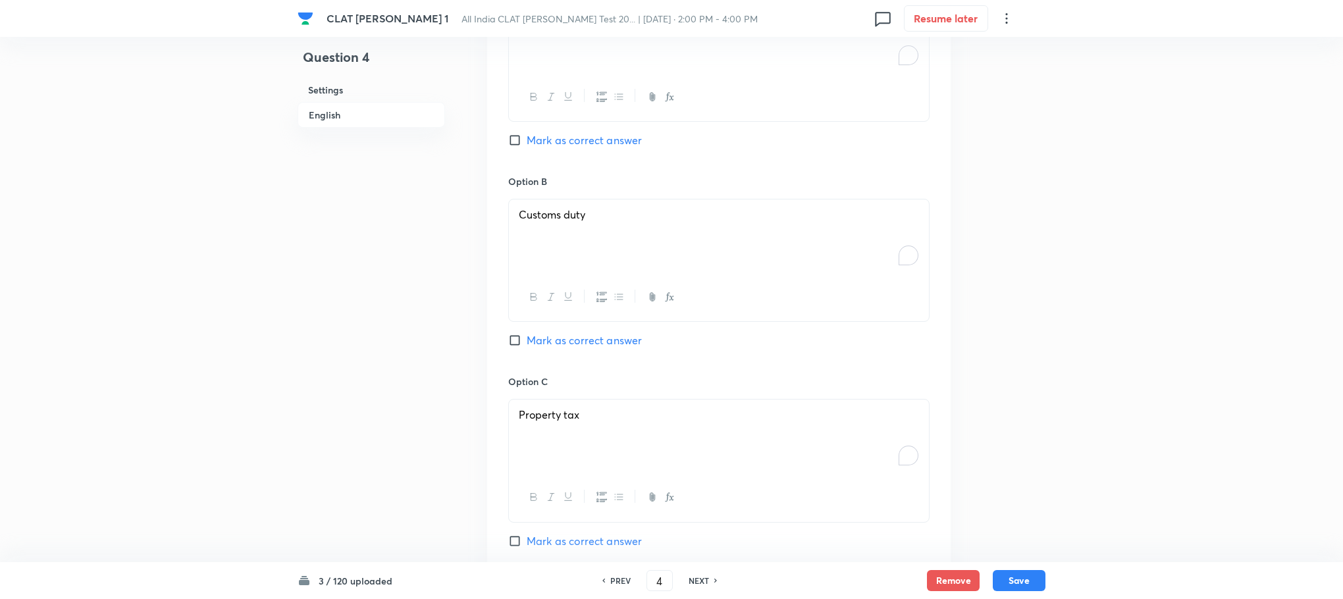
click at [567, 332] on span "Mark as correct answer" at bounding box center [584, 340] width 115 height 16
click at [527, 334] on input "Mark as correct answer" at bounding box center [517, 340] width 18 height 13
checkbox input "true"
click at [1003, 575] on button "Save" at bounding box center [1019, 579] width 53 height 21
type input "5"
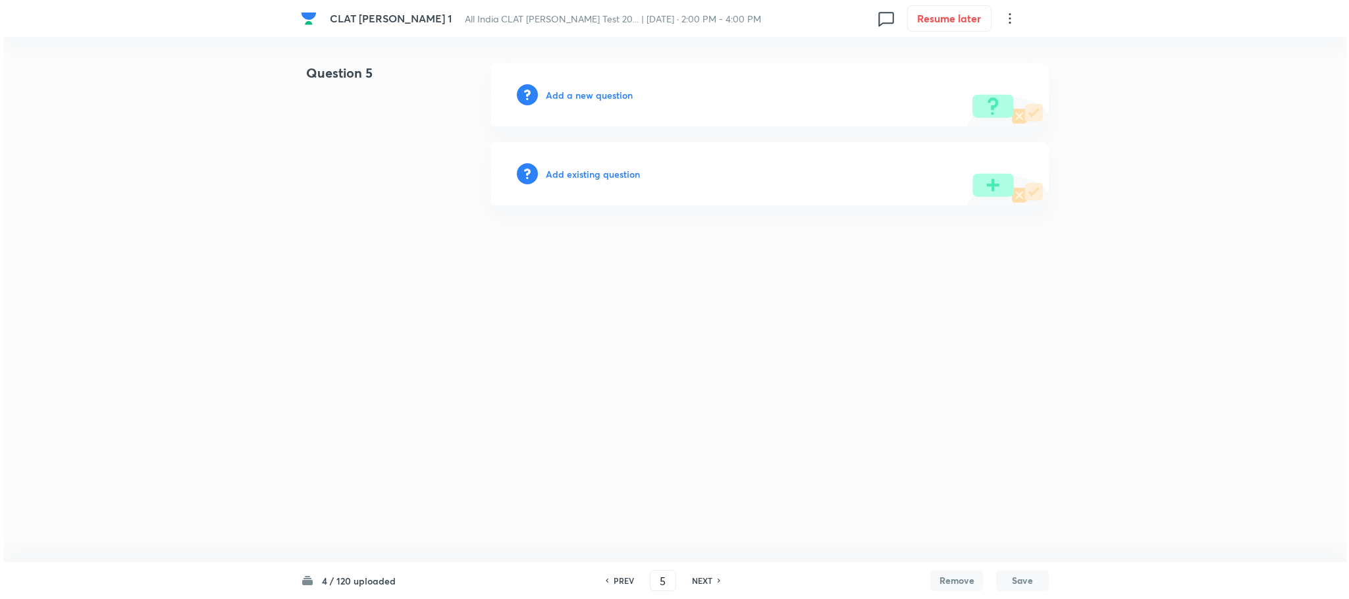
scroll to position [0, 0]
click at [587, 95] on h6 "Add a new question" at bounding box center [589, 95] width 87 height 14
click at [587, 95] on h6 "Choose a question type" at bounding box center [596, 95] width 101 height 14
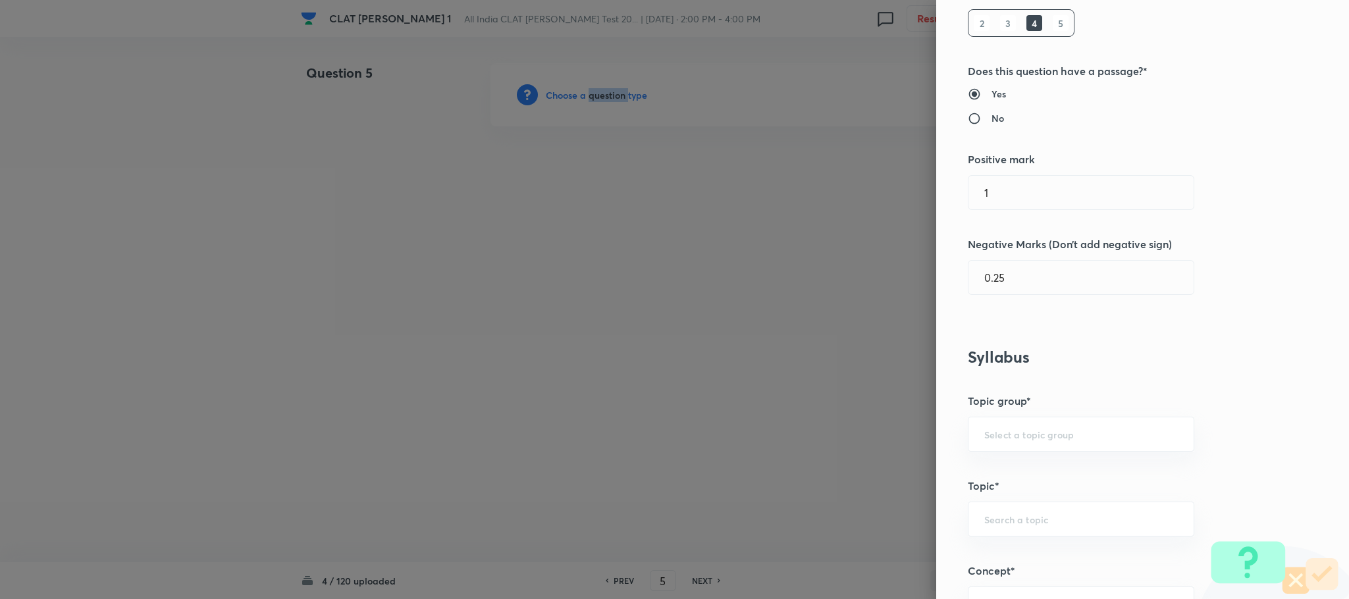
scroll to position [593, 0]
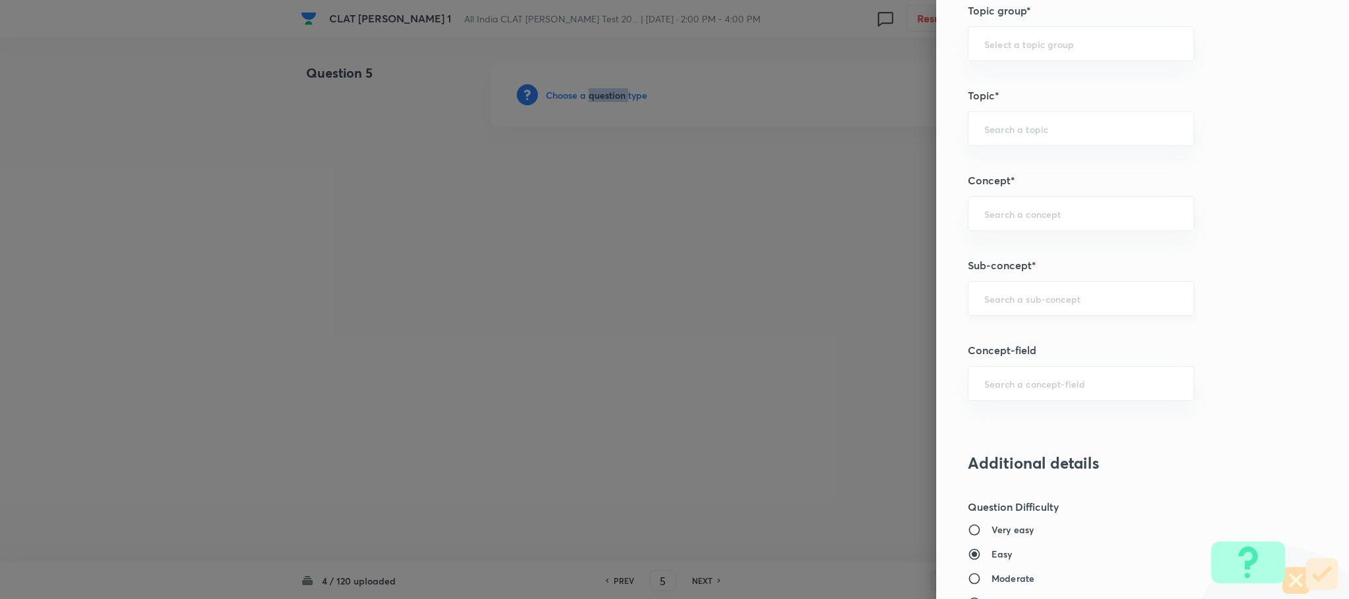
click at [999, 314] on div "​" at bounding box center [1081, 298] width 226 height 35
click at [1019, 300] on input "const" at bounding box center [1081, 298] width 194 height 13
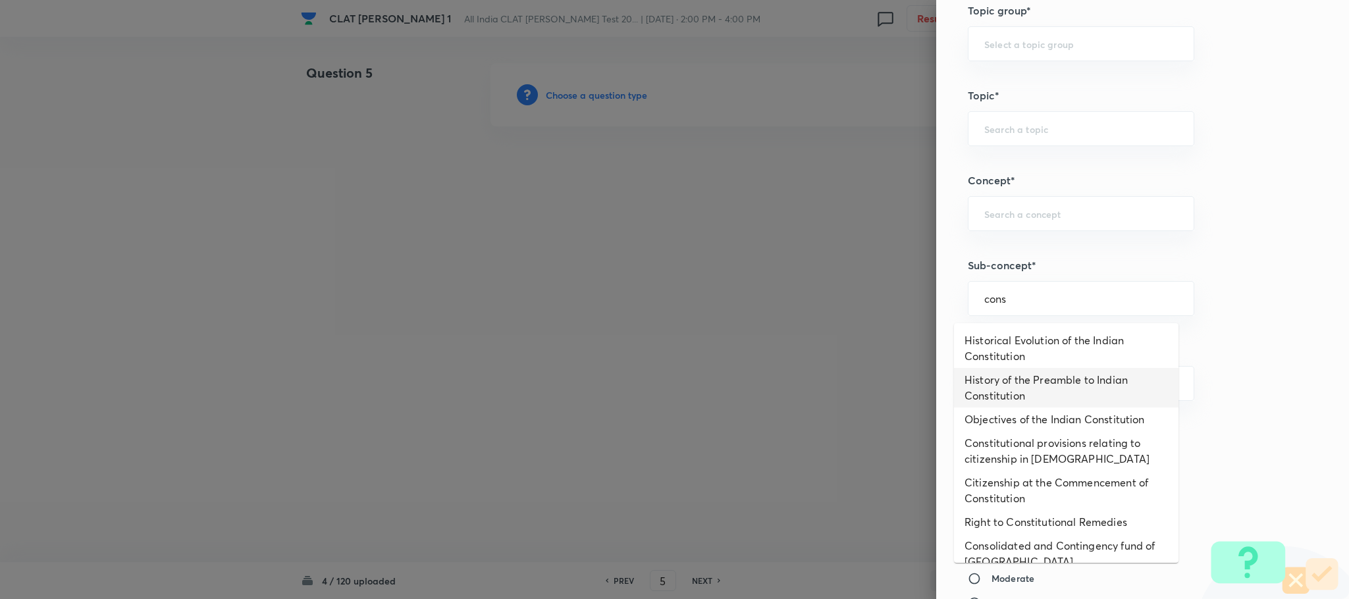
click at [1011, 375] on li "History of the Preamble to Indian Constitution" at bounding box center [1066, 388] width 225 height 40
type input "History of the Preamble to Indian Constitution"
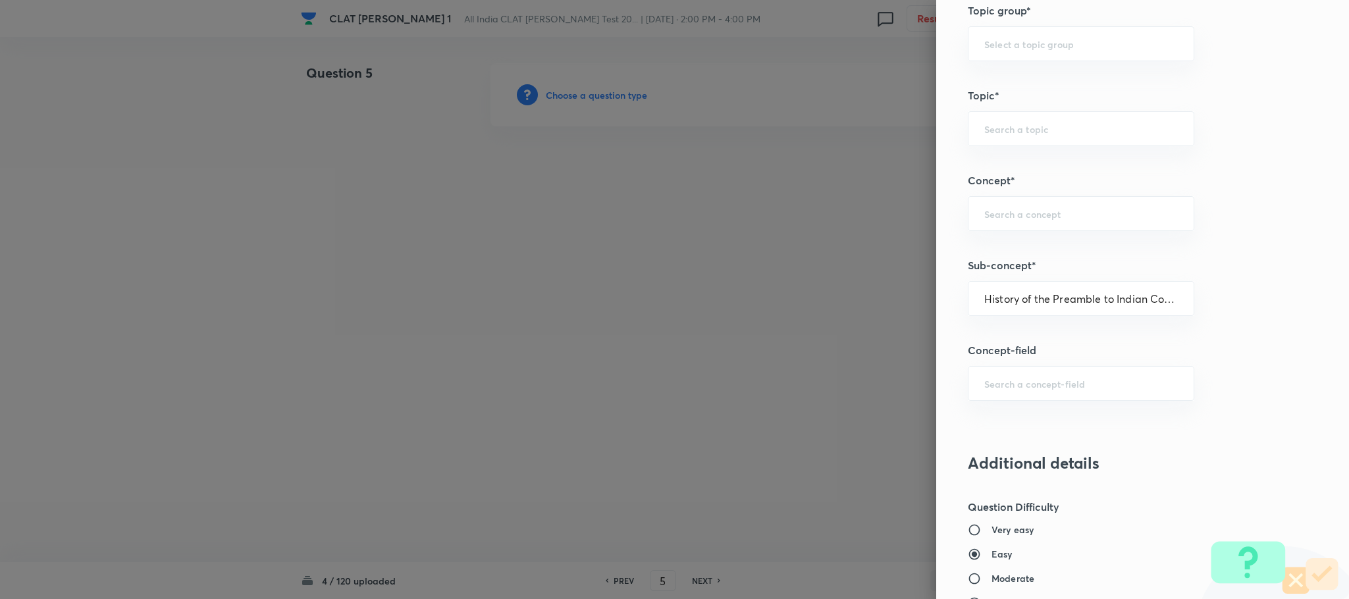
type input "Constitution of India"
type input "Preamble"
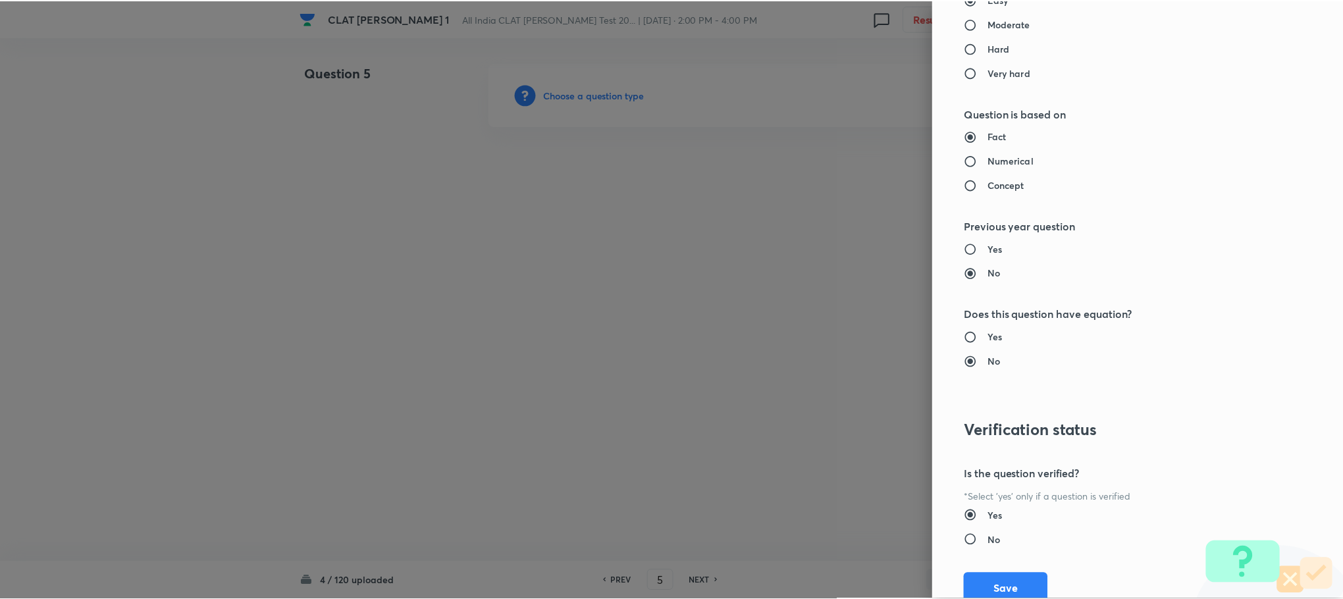
scroll to position [1200, 0]
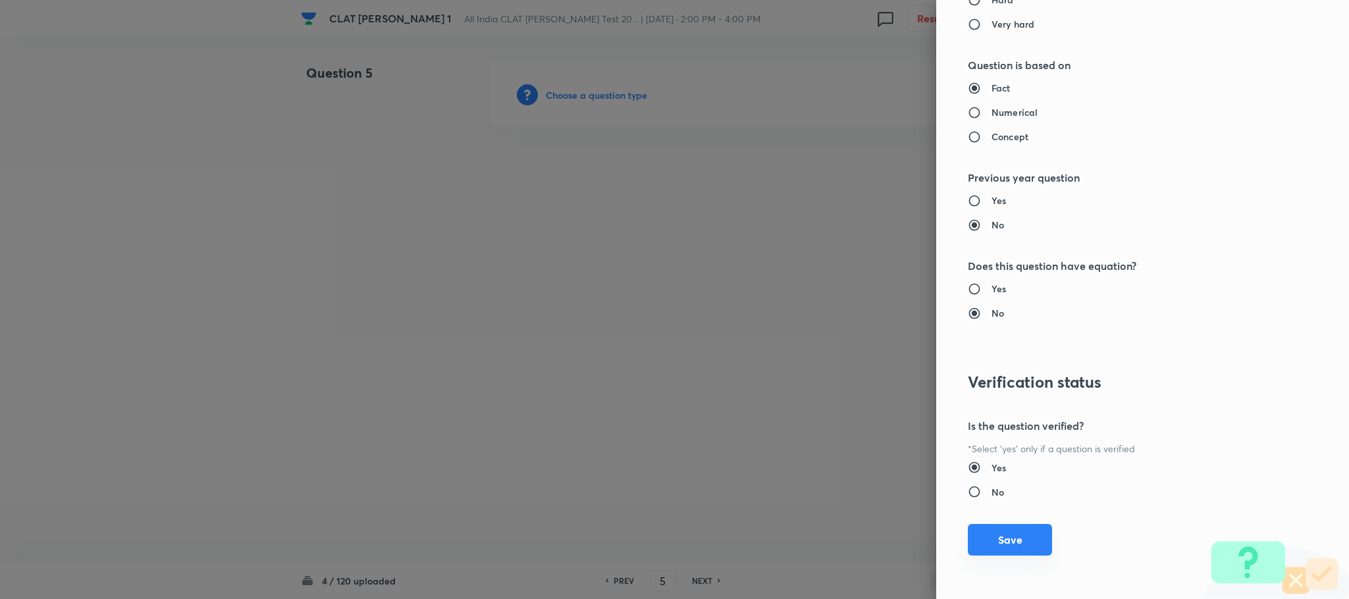
click at [997, 548] on button "Save" at bounding box center [1010, 540] width 84 height 32
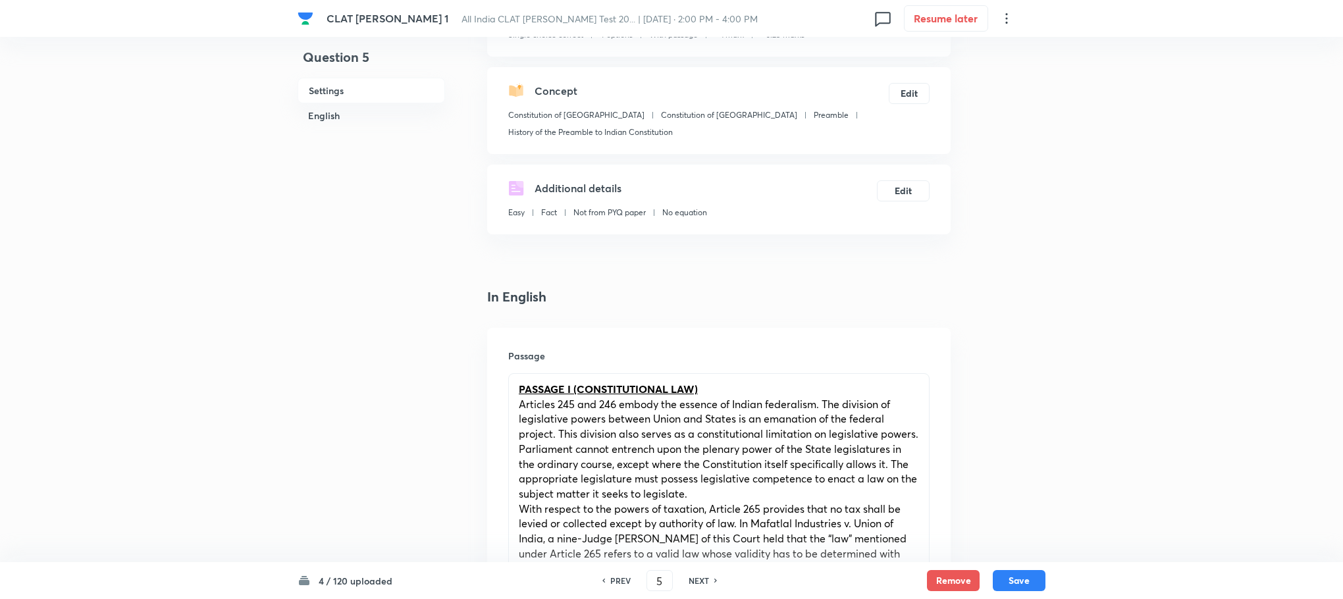
scroll to position [593, 0]
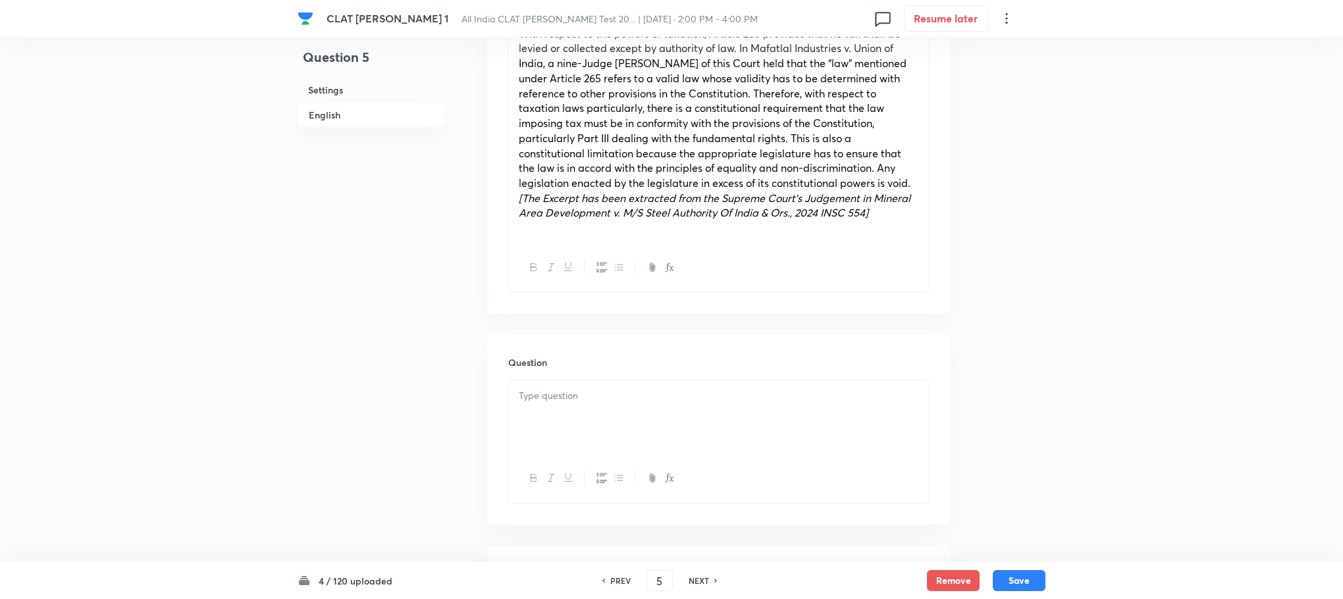
click at [571, 400] on p at bounding box center [719, 395] width 400 height 15
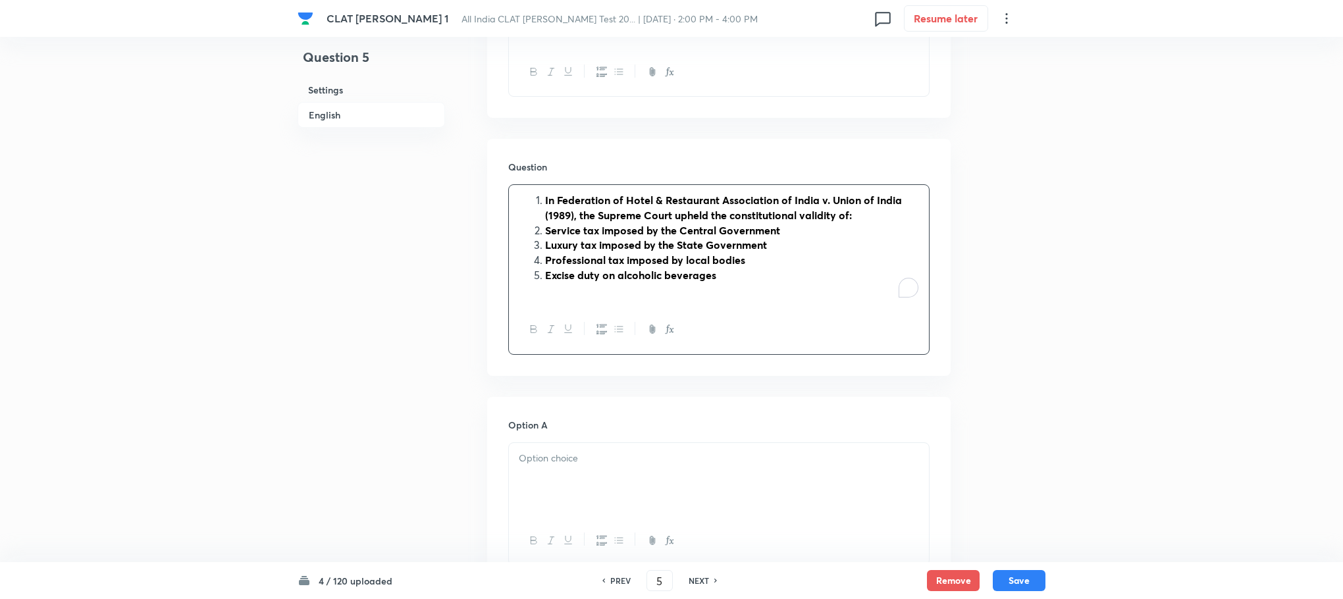
scroll to position [790, 0]
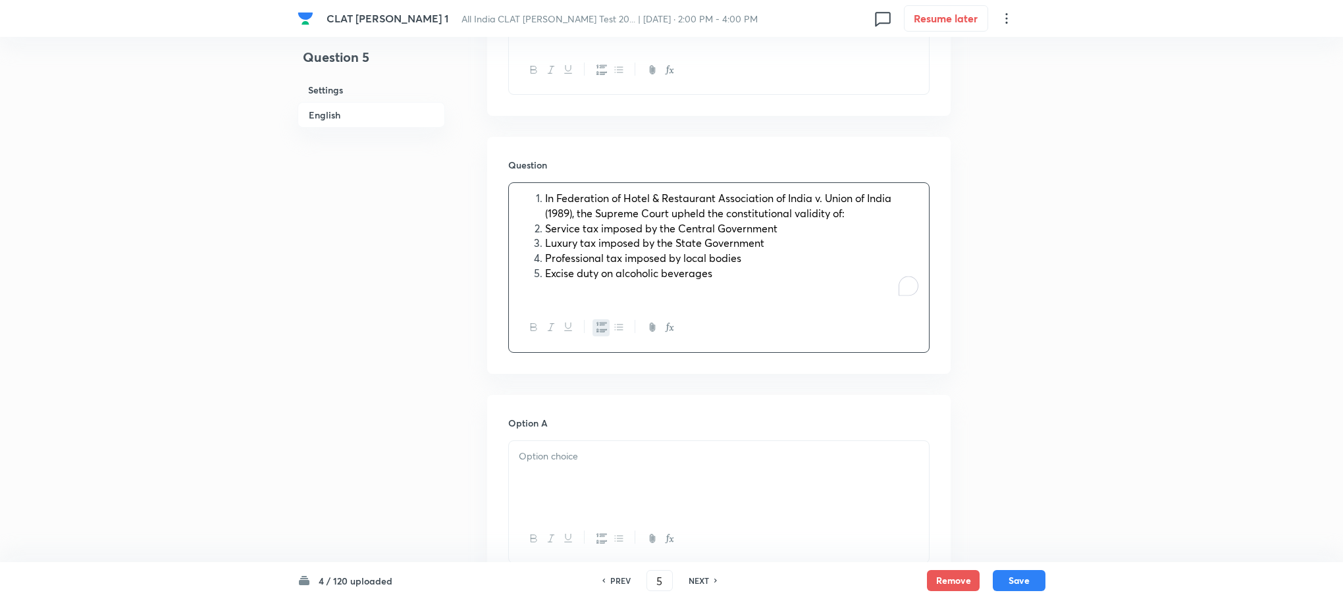
click at [545, 192] on li "In Federation of Hotel & Restaurant Association of India v. Union of India (198…" at bounding box center [732, 206] width 374 height 30
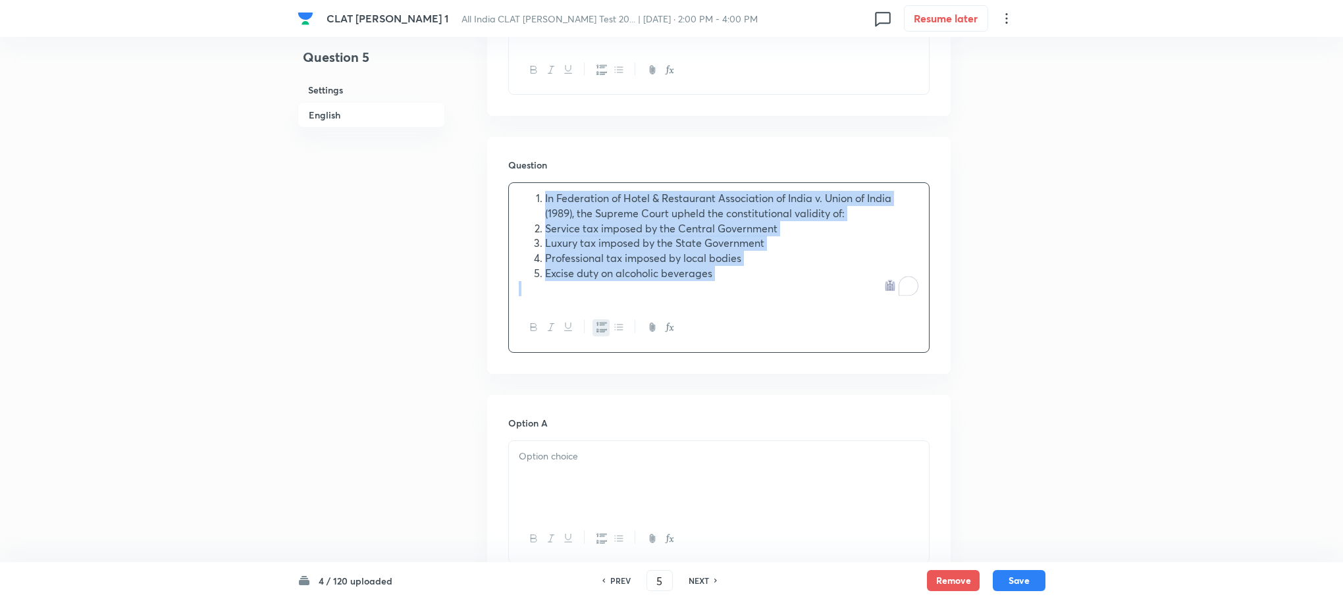
drag, startPoint x: 542, startPoint y: 198, endPoint x: 786, endPoint y: 321, distance: 273.2
click at [786, 321] on div "In Federation of Hotel & Restaurant Association of India v. Union of India (198…" at bounding box center [718, 267] width 421 height 170
click at [604, 323] on icon "button" at bounding box center [602, 327] width 11 height 11
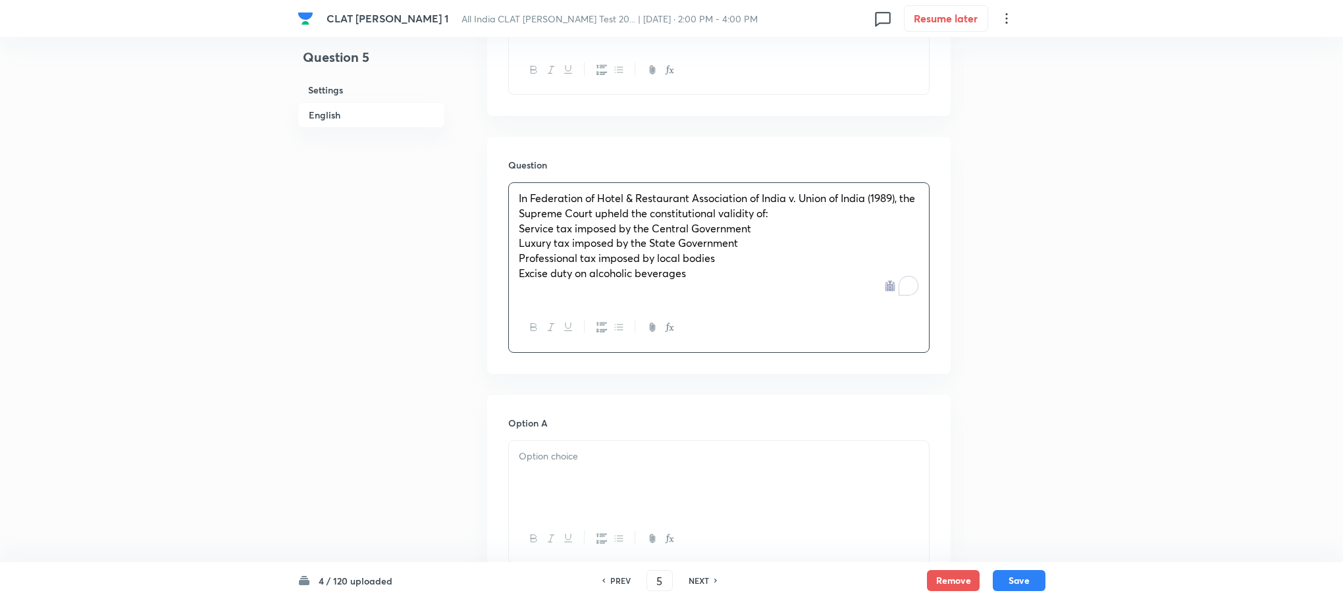
click at [504, 228] on div "Question In Federation of Hotel & Restaurant Association of India v. Union of I…" at bounding box center [719, 255] width 464 height 236
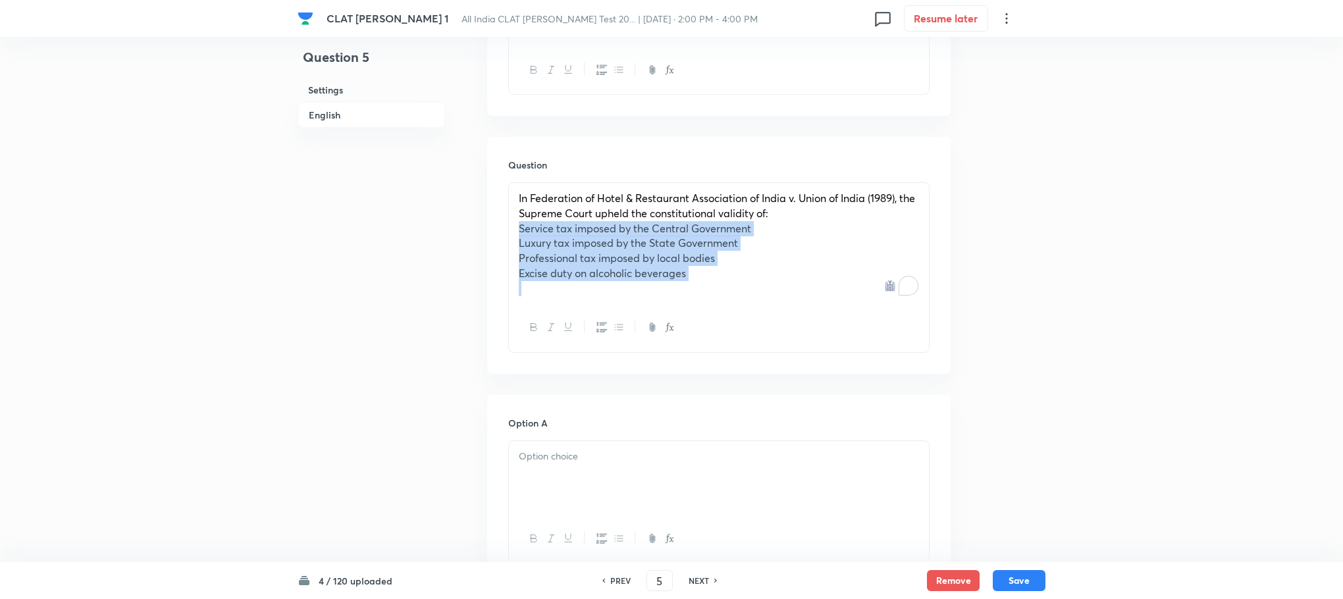
drag, startPoint x: 516, startPoint y: 226, endPoint x: 733, endPoint y: 315, distance: 234.8
click at [733, 315] on div "In Federation of Hotel & Restaurant Association of India v. Union of India (198…" at bounding box center [718, 267] width 421 height 170
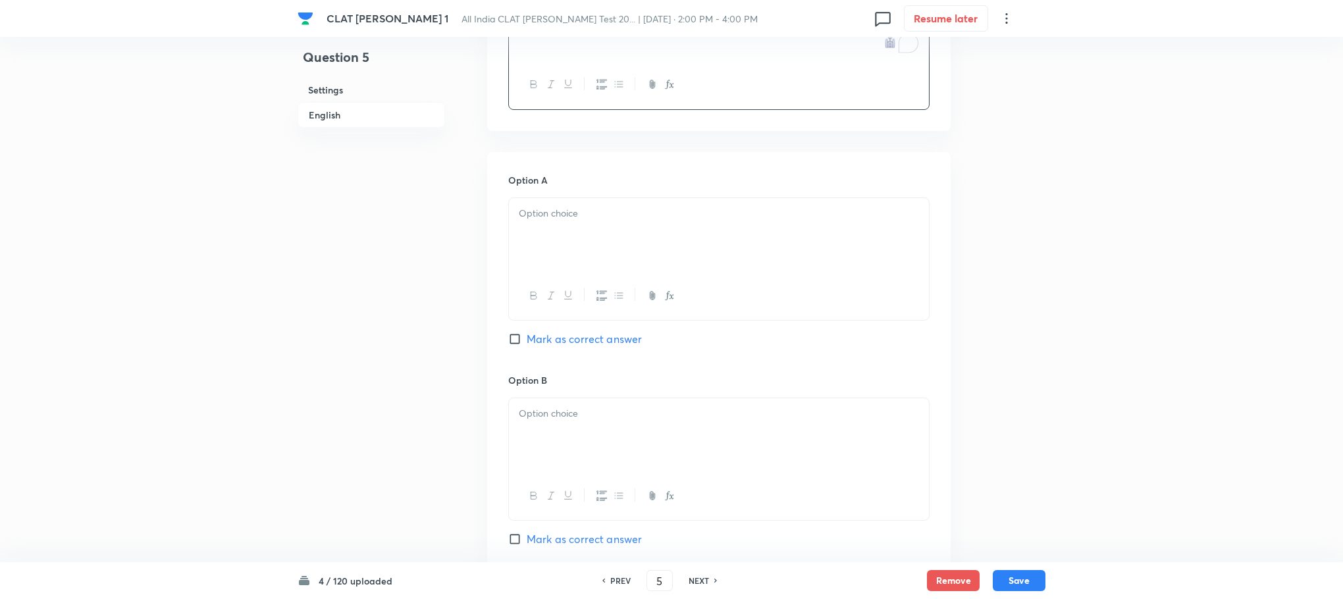
scroll to position [988, 0]
click at [544, 255] on div at bounding box center [719, 234] width 420 height 74
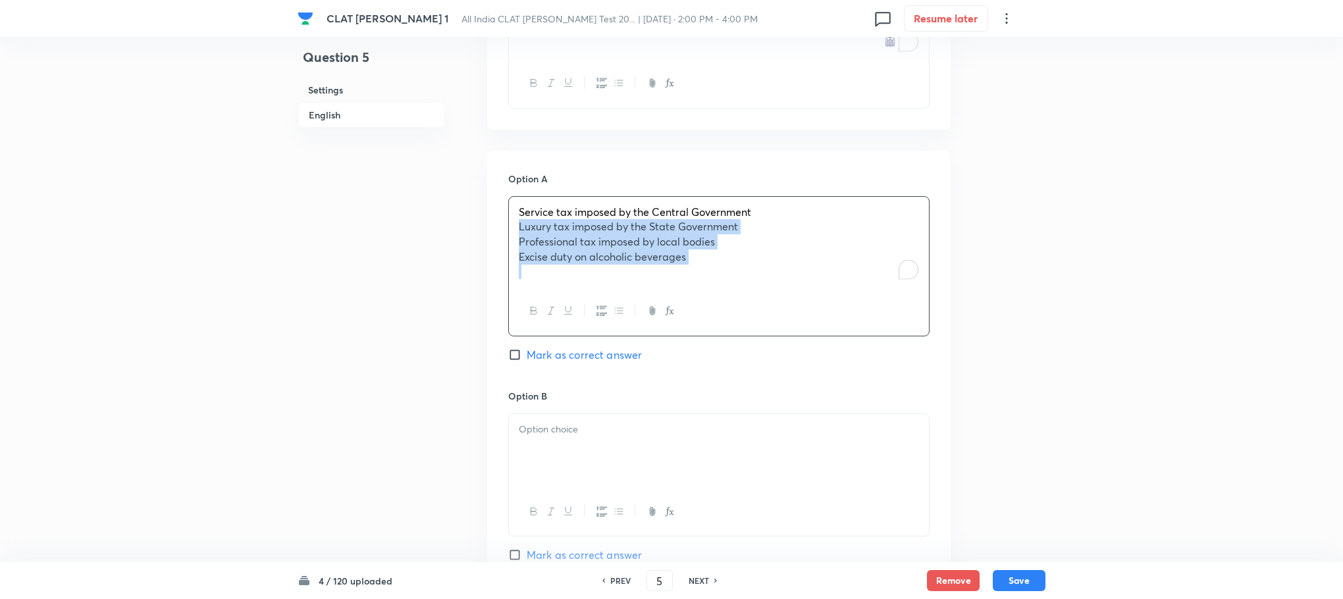
drag, startPoint x: 516, startPoint y: 228, endPoint x: 741, endPoint y: 282, distance: 231.7
click at [741, 282] on div "Service tax imposed by the Central Government Luxury tax imposed by the State G…" at bounding box center [719, 242] width 420 height 91
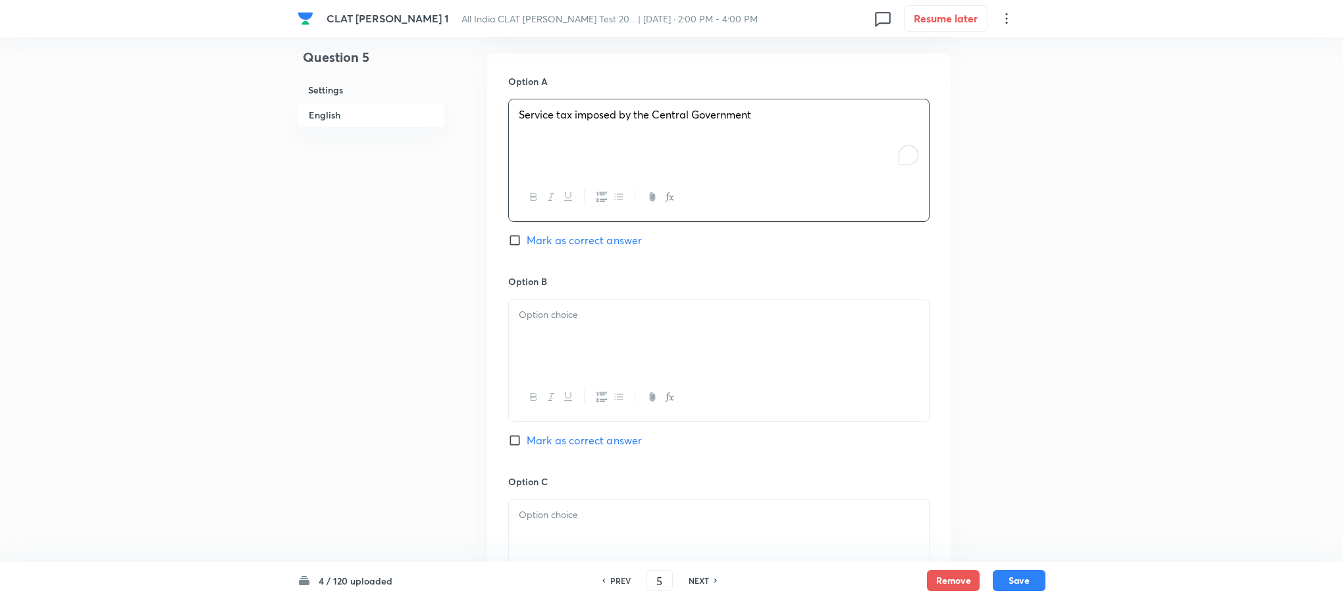
scroll to position [1185, 0]
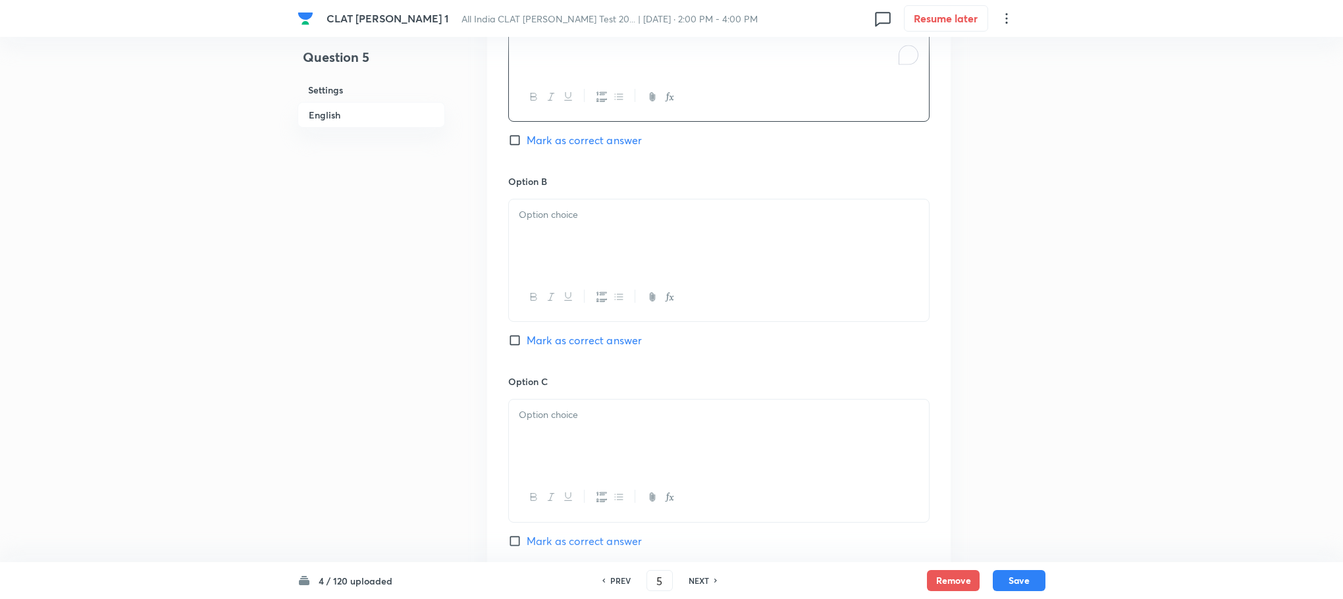
click at [548, 253] on div at bounding box center [719, 236] width 420 height 74
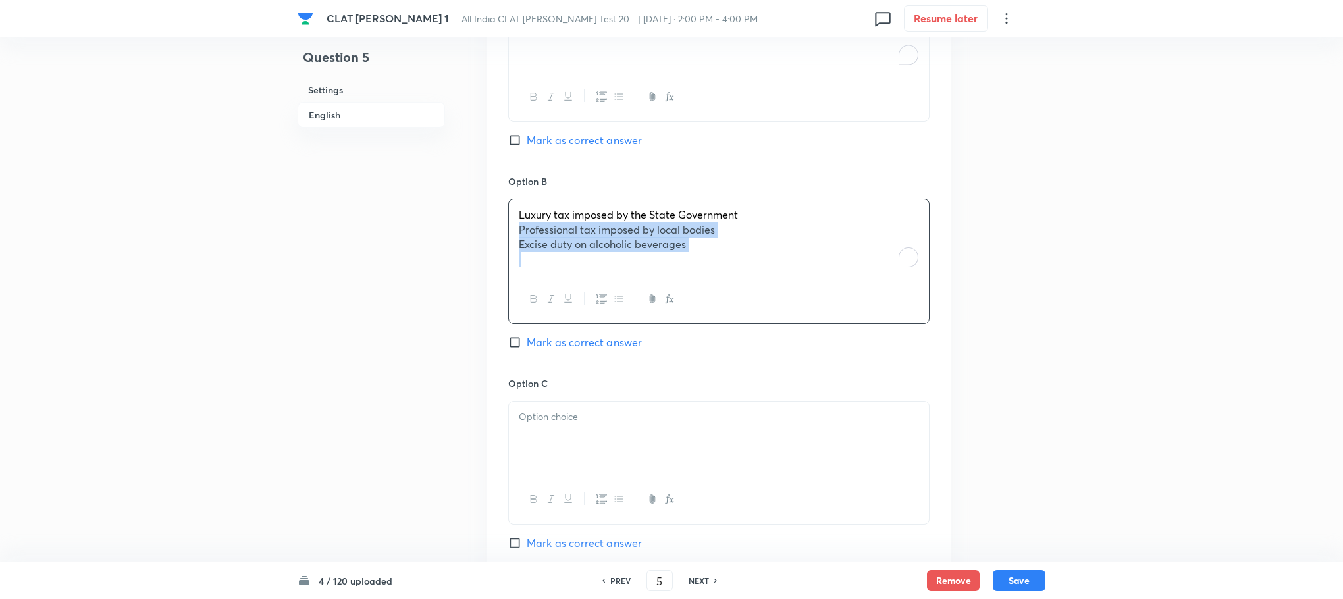
drag, startPoint x: 520, startPoint y: 228, endPoint x: 794, endPoint y: 265, distance: 276.4
click at [794, 265] on div "Luxury tax imposed by the State Government Professional tax imposed by local bo…" at bounding box center [719, 237] width 420 height 76
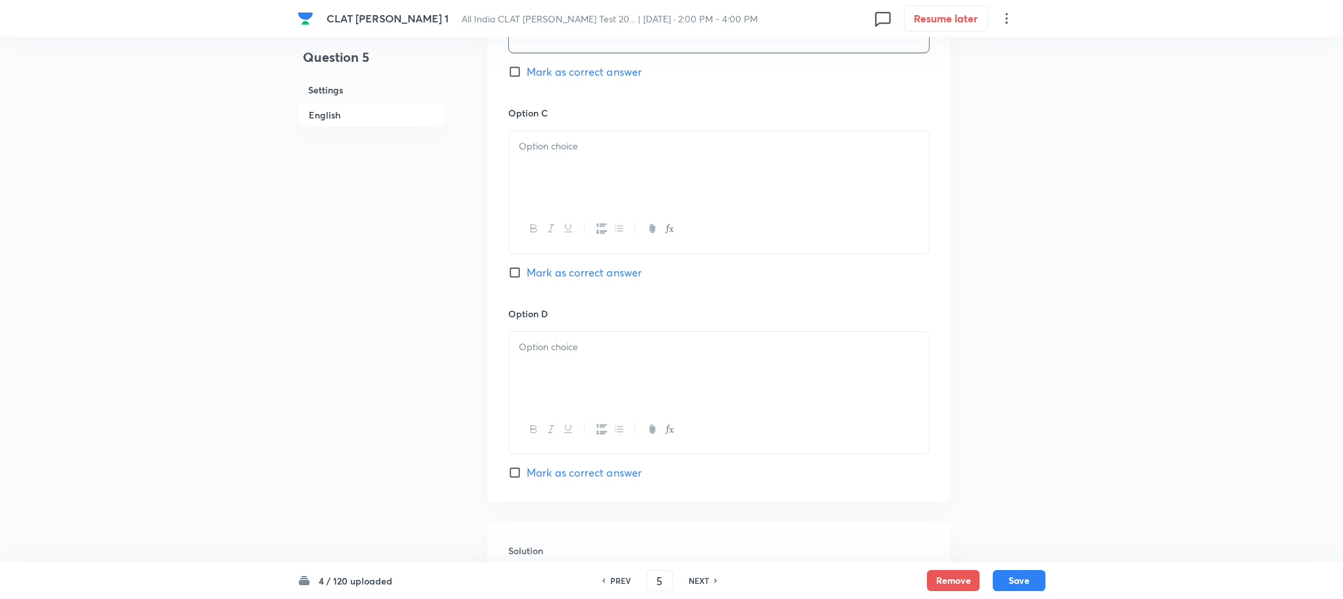
scroll to position [1481, 0]
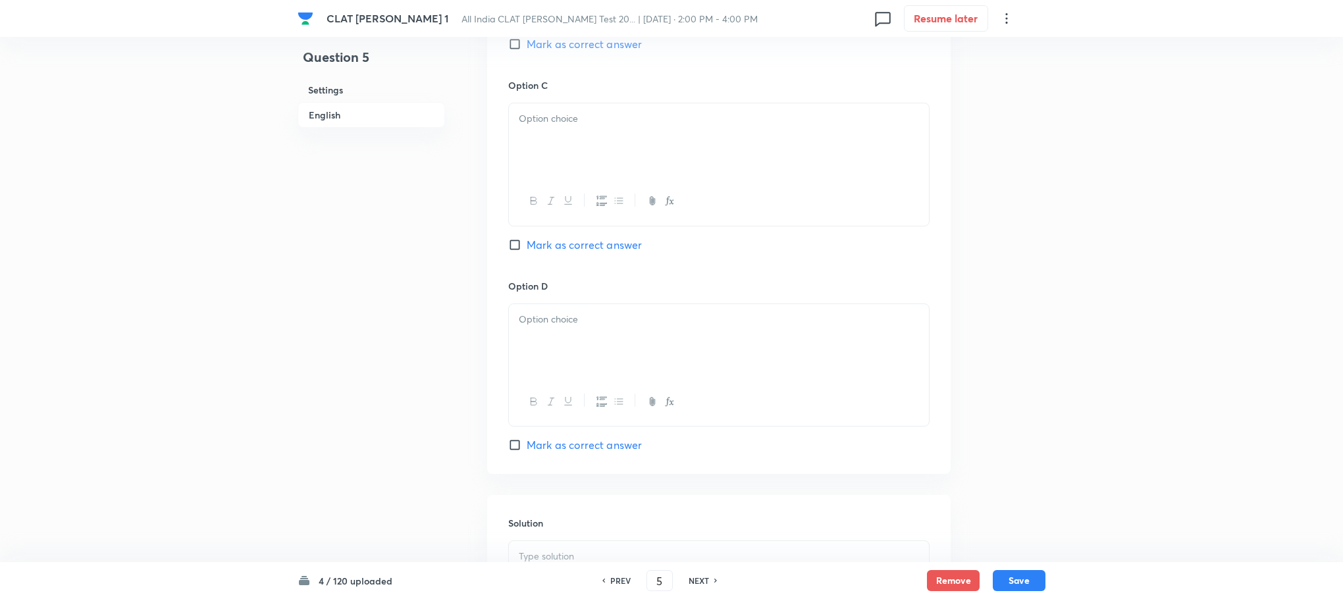
click at [544, 126] on p at bounding box center [719, 118] width 400 height 15
drag, startPoint x: 500, startPoint y: 145, endPoint x: 522, endPoint y: 132, distance: 25.1
click at [512, 142] on div "Option A Service tax imposed by the Central Government Mark as correct answer O…" at bounding box center [719, 66] width 464 height 818
click at [522, 132] on span "Excise duty on alcoholic beverages" at bounding box center [602, 133] width 167 height 14
drag, startPoint x: 508, startPoint y: 139, endPoint x: 639, endPoint y: 259, distance: 177.5
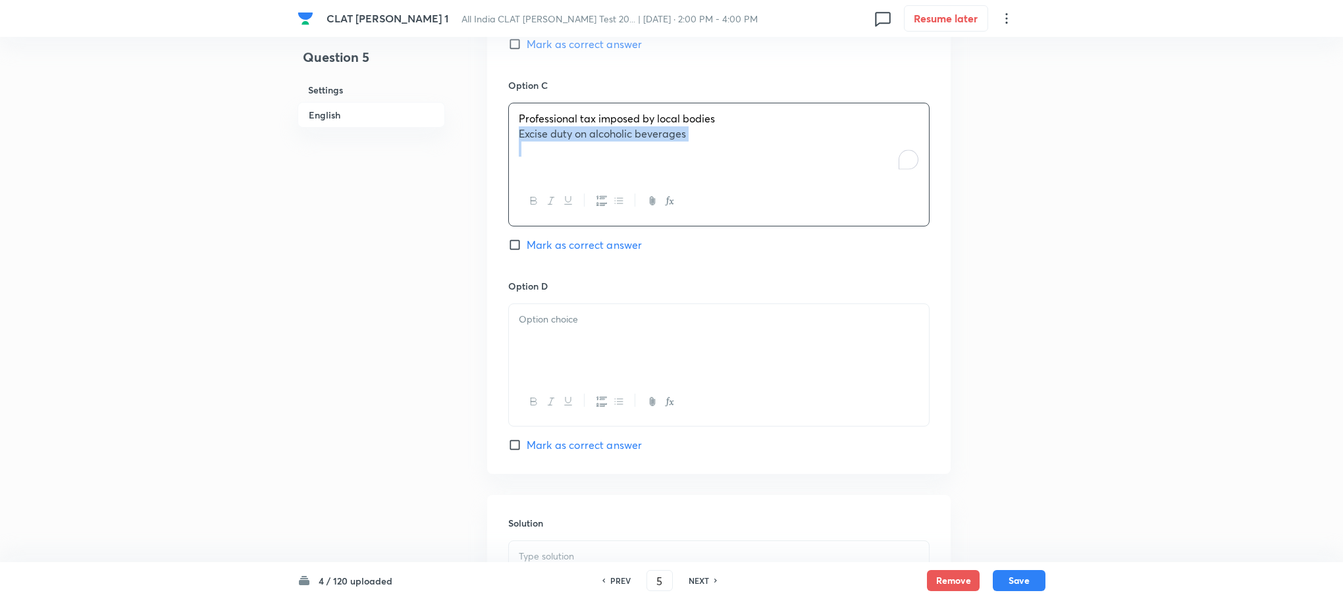
click at [739, 167] on div "Professional tax imposed by local bodies Excise duty on alcoholic beverages" at bounding box center [719, 140] width 420 height 74
click at [606, 316] on p at bounding box center [719, 319] width 400 height 15
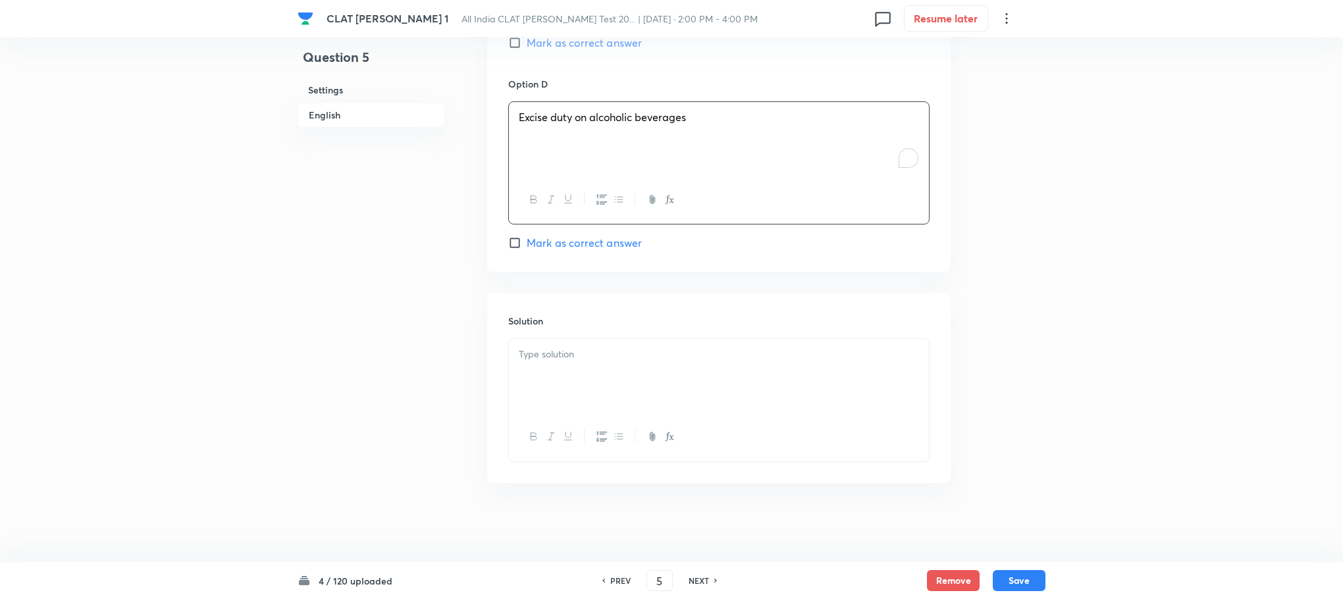
scroll to position [1687, 0]
click at [558, 368] on div "To enrich screen reader interactions, please activate Accessibility in Grammarl…" at bounding box center [719, 376] width 420 height 74
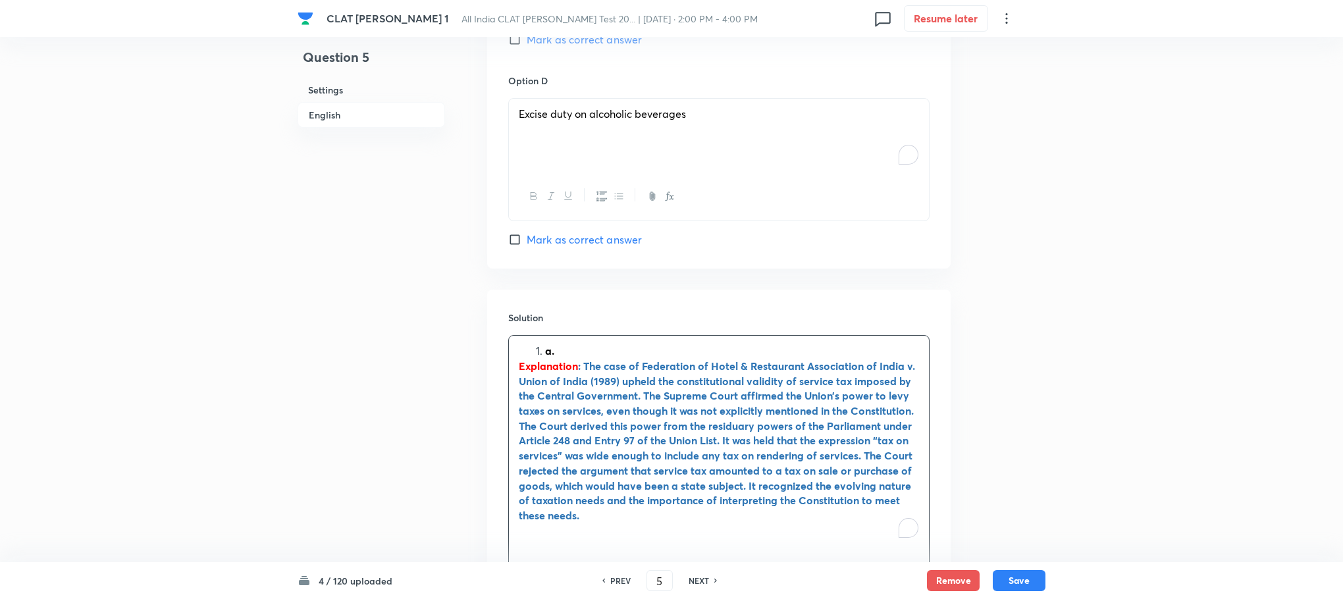
click at [548, 352] on strong "a." at bounding box center [549, 351] width 9 height 14
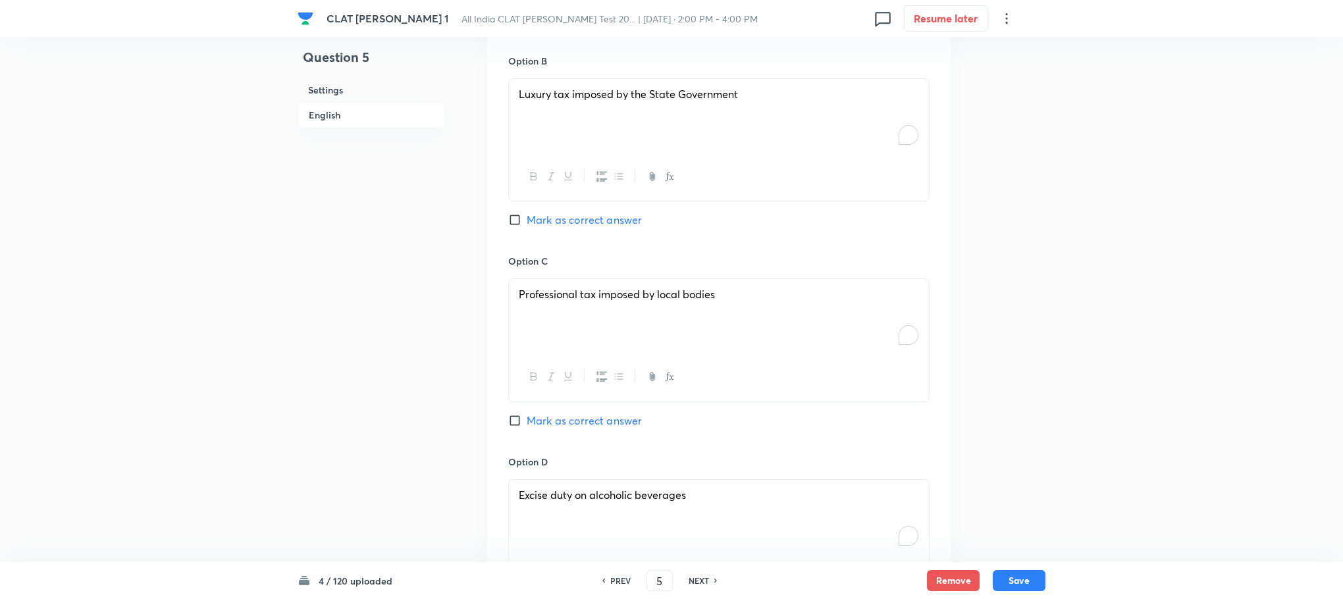
scroll to position [996, 0]
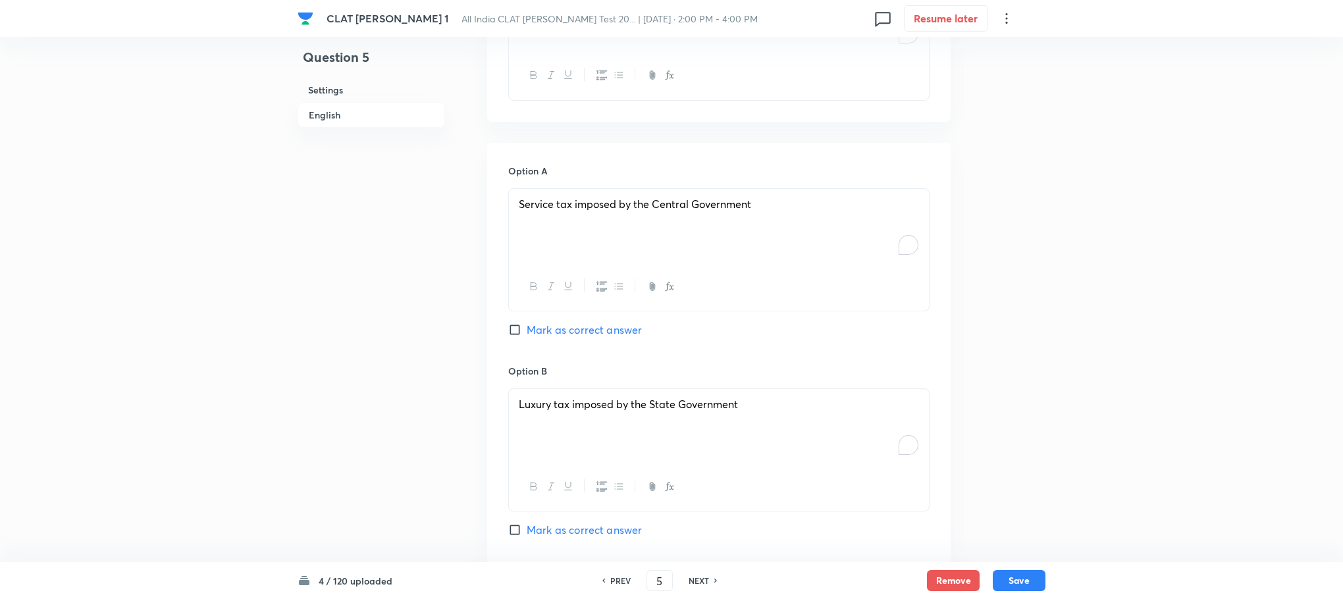
click at [560, 332] on span "Mark as correct answer" at bounding box center [584, 330] width 115 height 16
click at [527, 332] on input "Mark as correct answer" at bounding box center [517, 329] width 18 height 13
checkbox input "true"
click at [1012, 581] on button "Save" at bounding box center [1019, 579] width 53 height 21
type input "6"
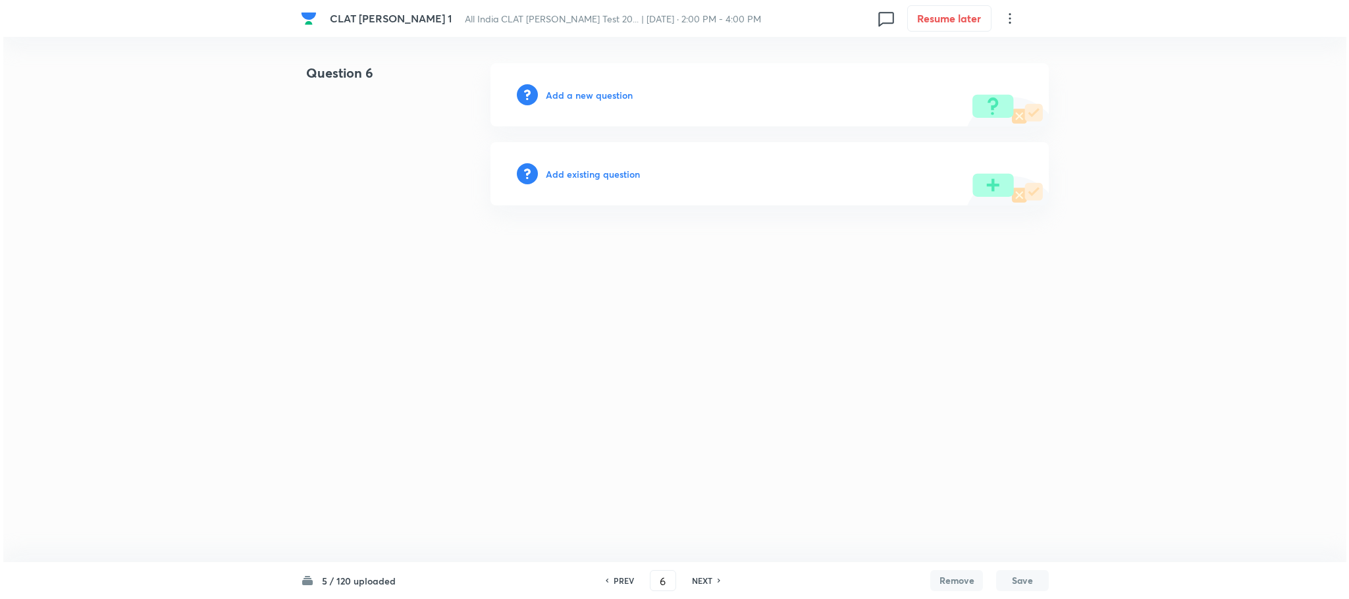
scroll to position [0, 0]
click at [572, 95] on h6 "Add a new question" at bounding box center [589, 95] width 87 height 14
click at [572, 95] on h6 "Choose a question type" at bounding box center [596, 95] width 101 height 14
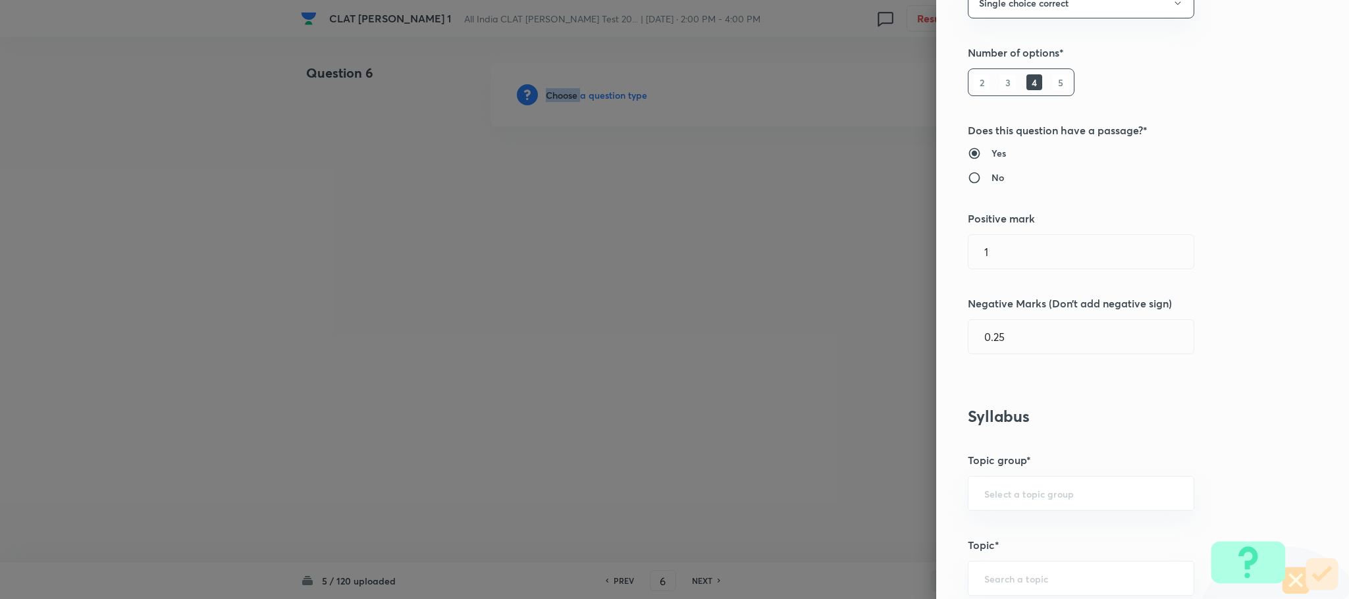
scroll to position [593, 0]
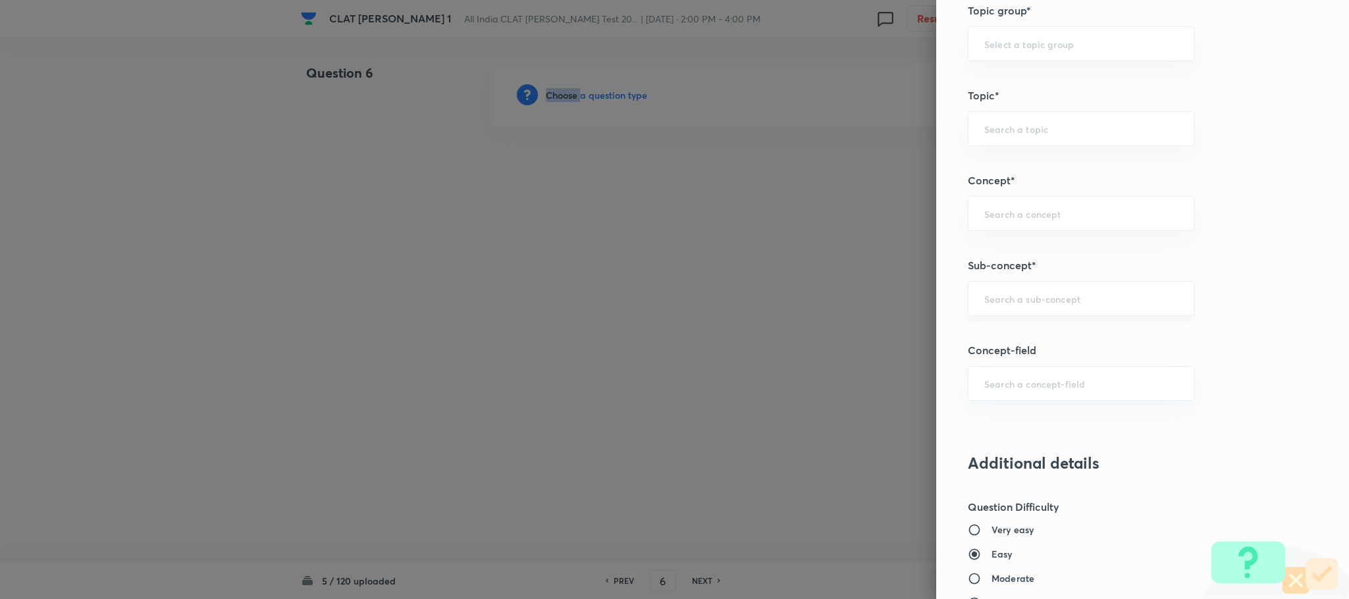
click at [1010, 288] on div "​" at bounding box center [1081, 298] width 226 height 35
type input "d"
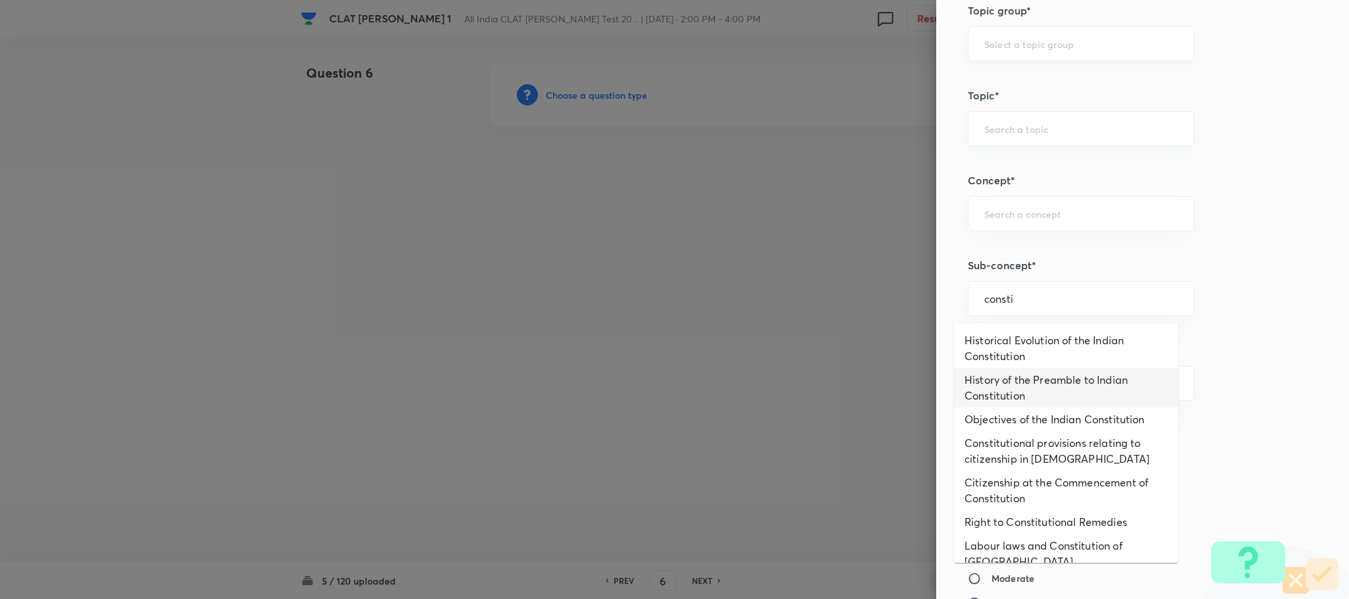
click at [1022, 380] on li "History of the Preamble to Indian Constitution" at bounding box center [1066, 388] width 225 height 40
type input "History of the Preamble to Indian Constitution"
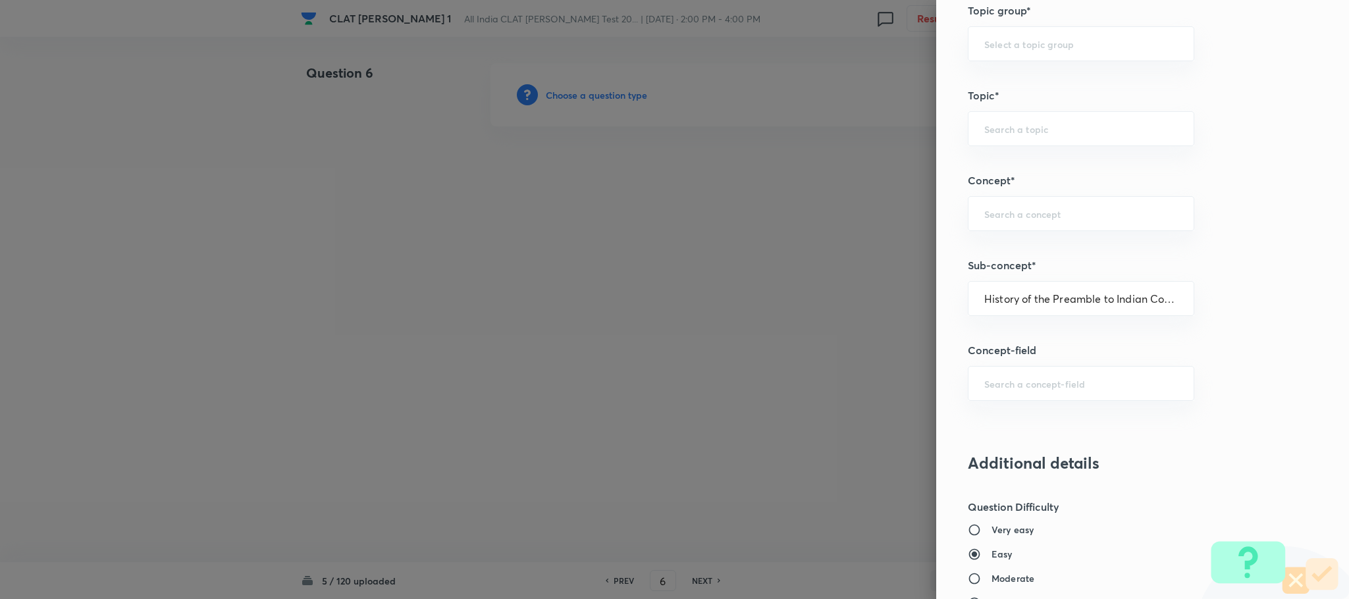
type input "Constitution of India"
type input "Preamble"
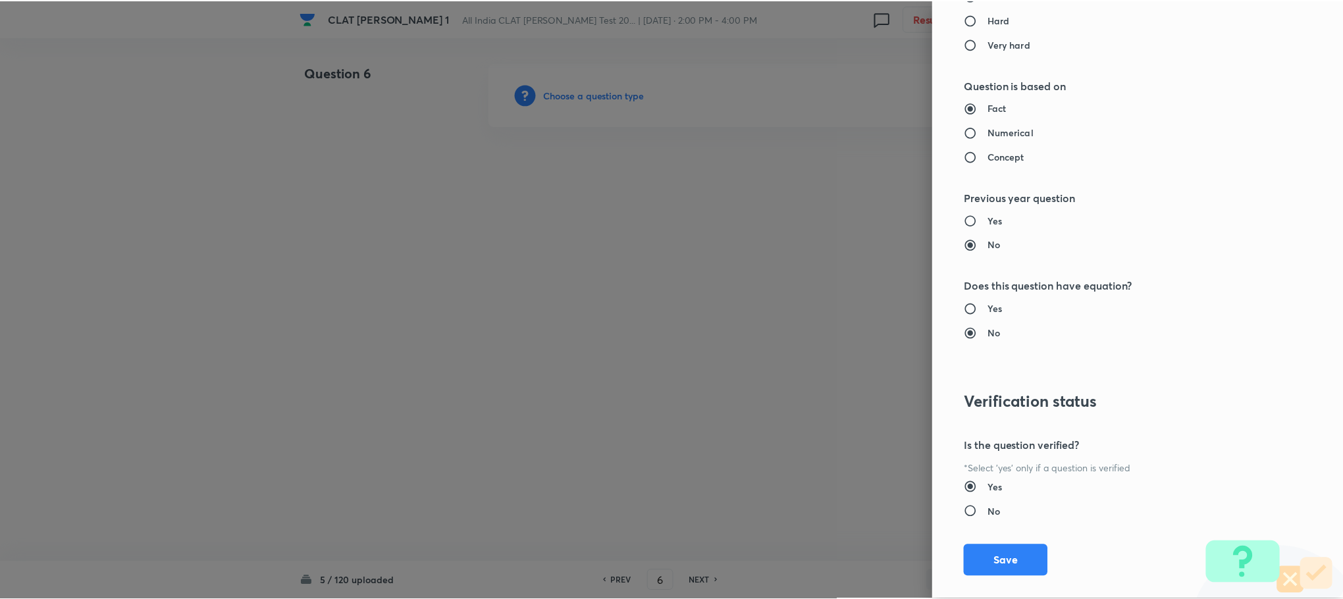
scroll to position [1200, 0]
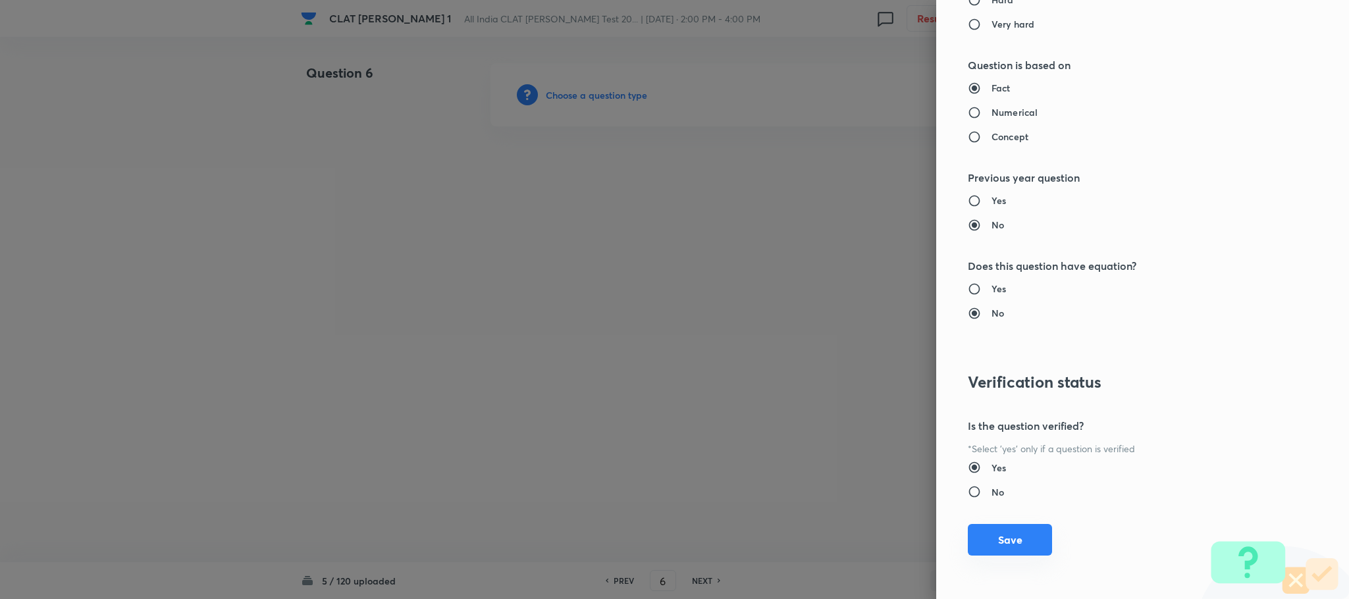
click at [1004, 535] on button "Save" at bounding box center [1010, 540] width 84 height 32
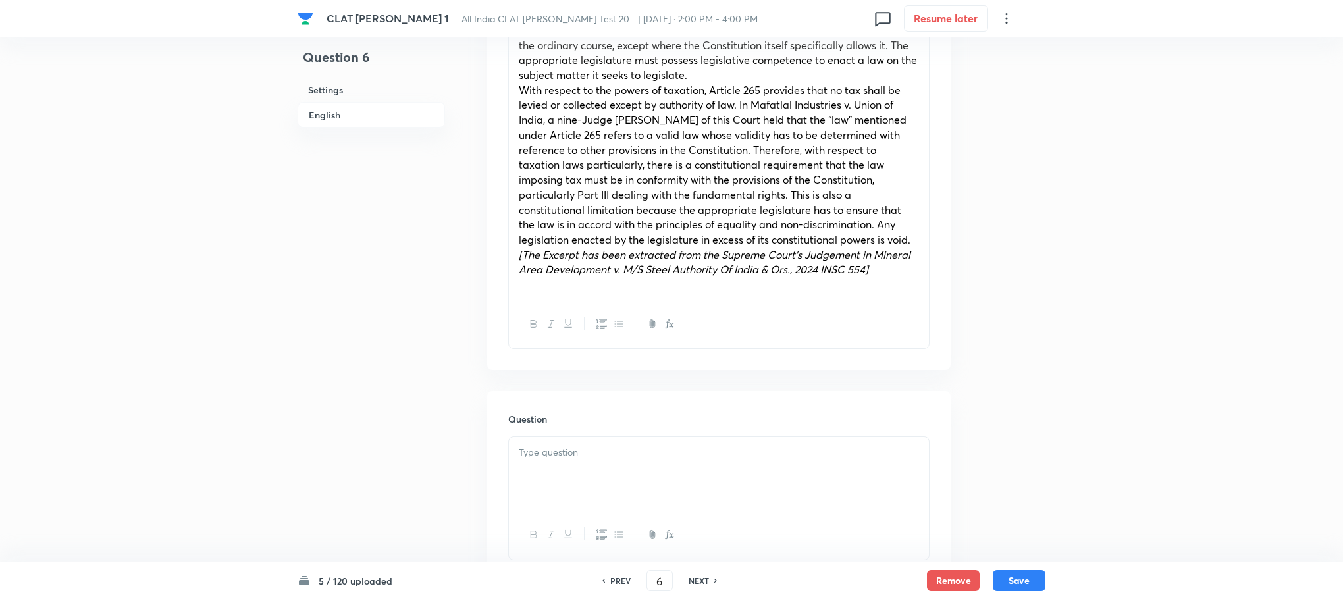
scroll to position [593, 0]
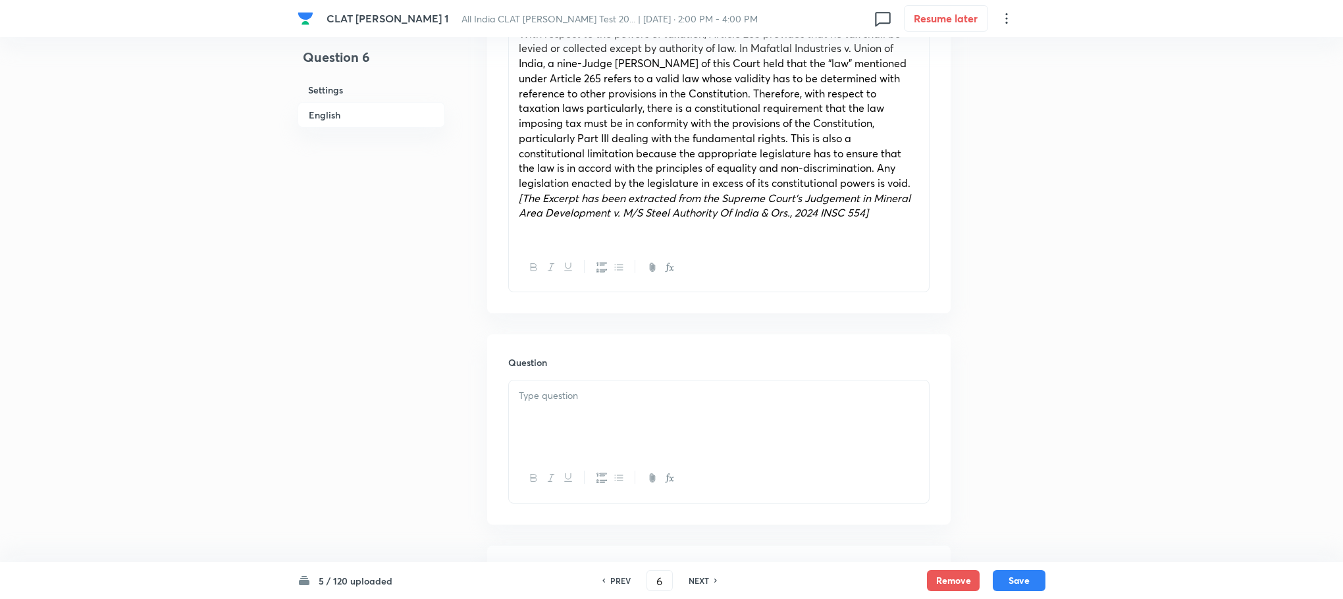
click at [561, 405] on div at bounding box center [719, 418] width 420 height 74
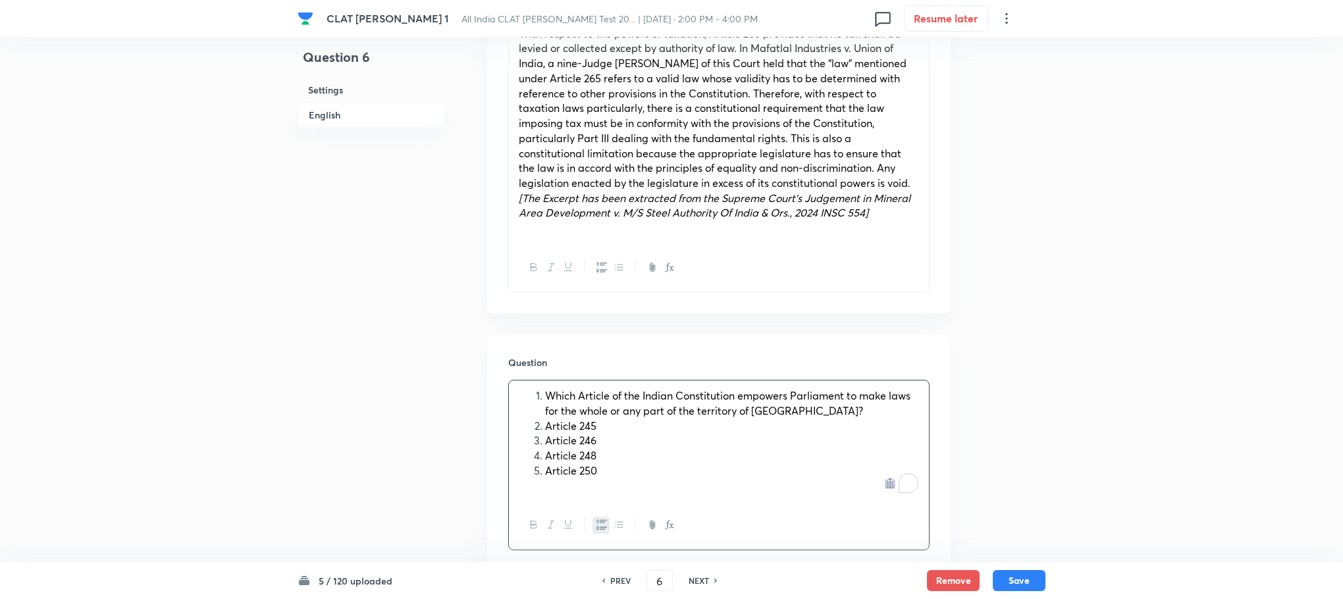
click at [545, 395] on li "Which Article of the Indian Constitution empowers Parliament to make laws for t…" at bounding box center [732, 403] width 374 height 30
drag, startPoint x: 545, startPoint y: 421, endPoint x: 646, endPoint y: 488, distance: 120.7
click at [646, 488] on div "Which Article of the Indian Constitution empowers Parliament to make laws for t…" at bounding box center [719, 441] width 420 height 120
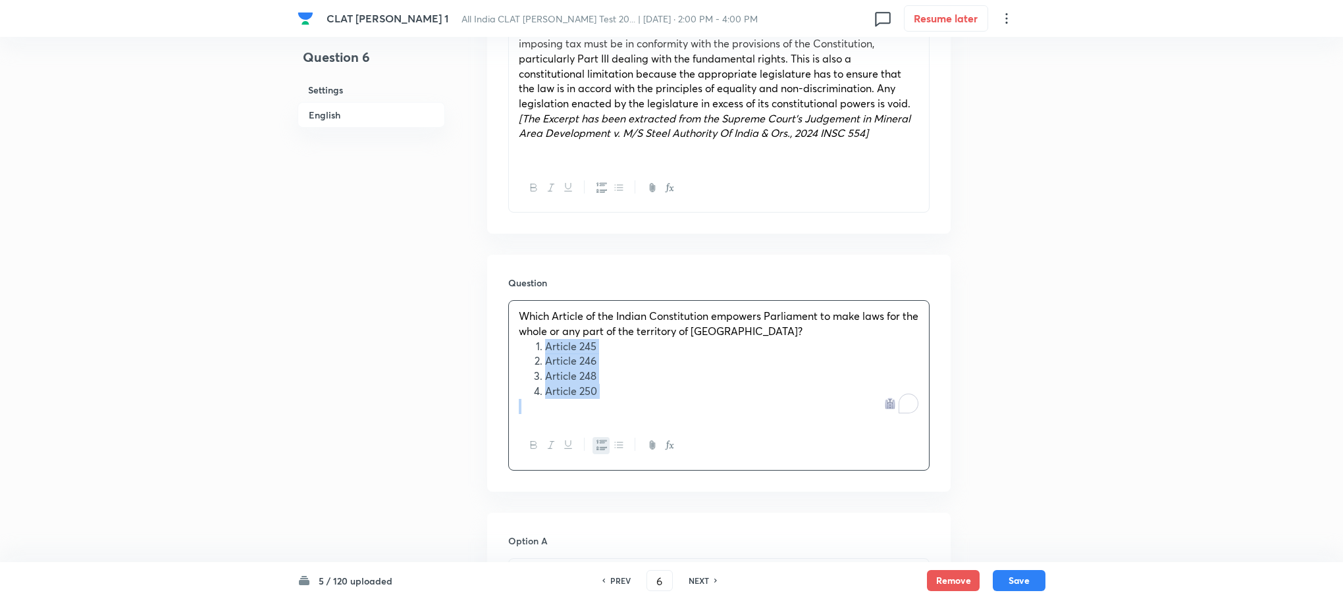
scroll to position [790, 0]
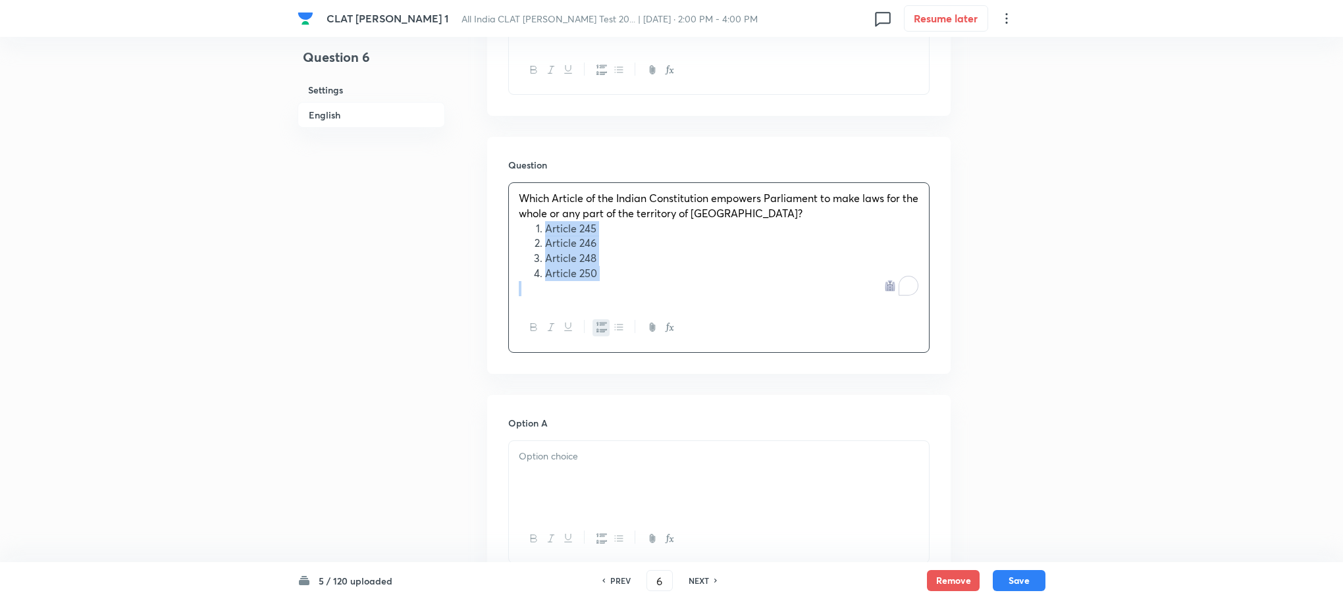
click at [605, 331] on icon "button" at bounding box center [602, 328] width 11 height 10
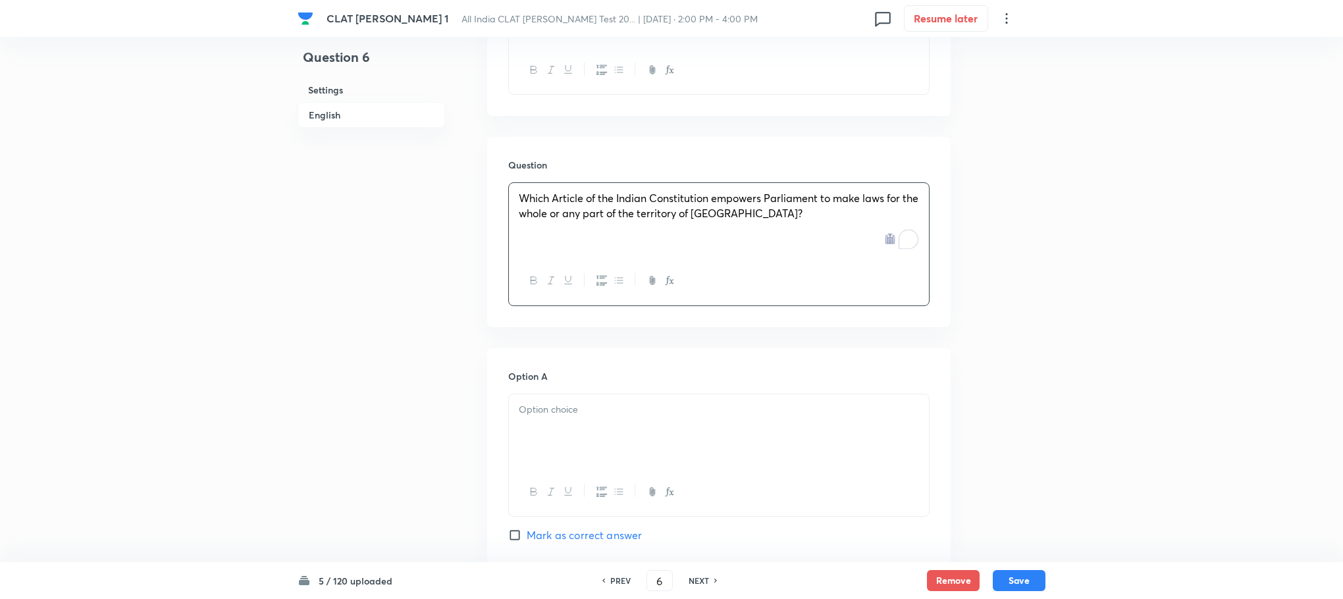
scroll to position [988, 0]
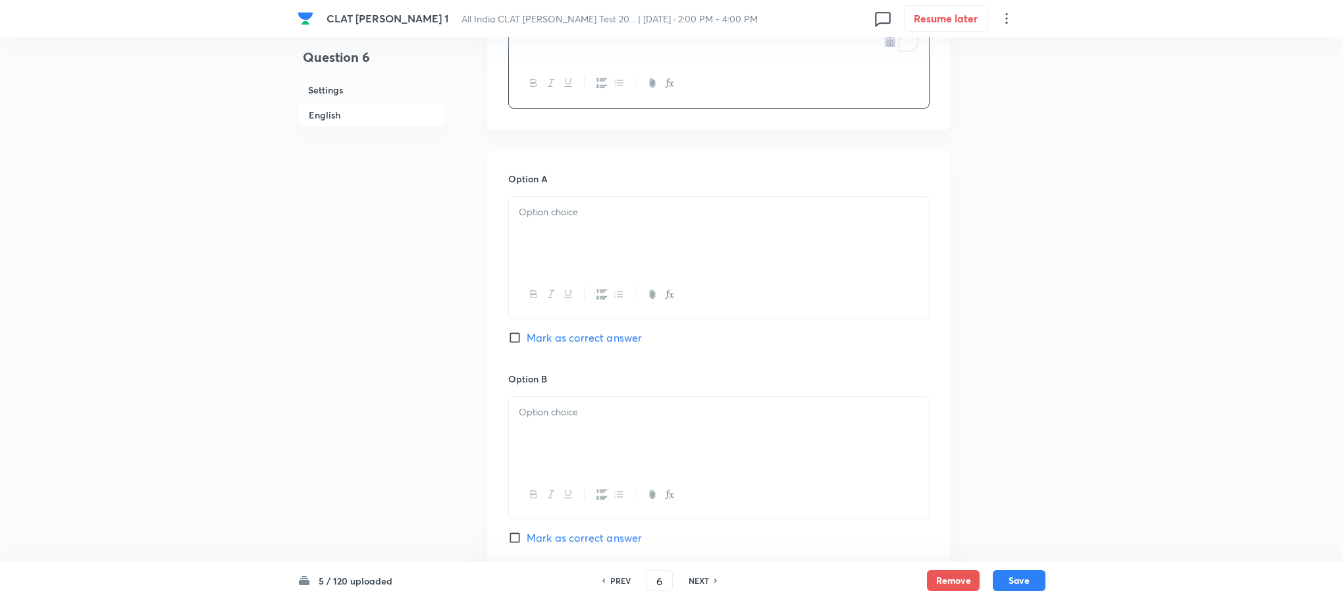
click at [533, 253] on div at bounding box center [719, 234] width 420 height 74
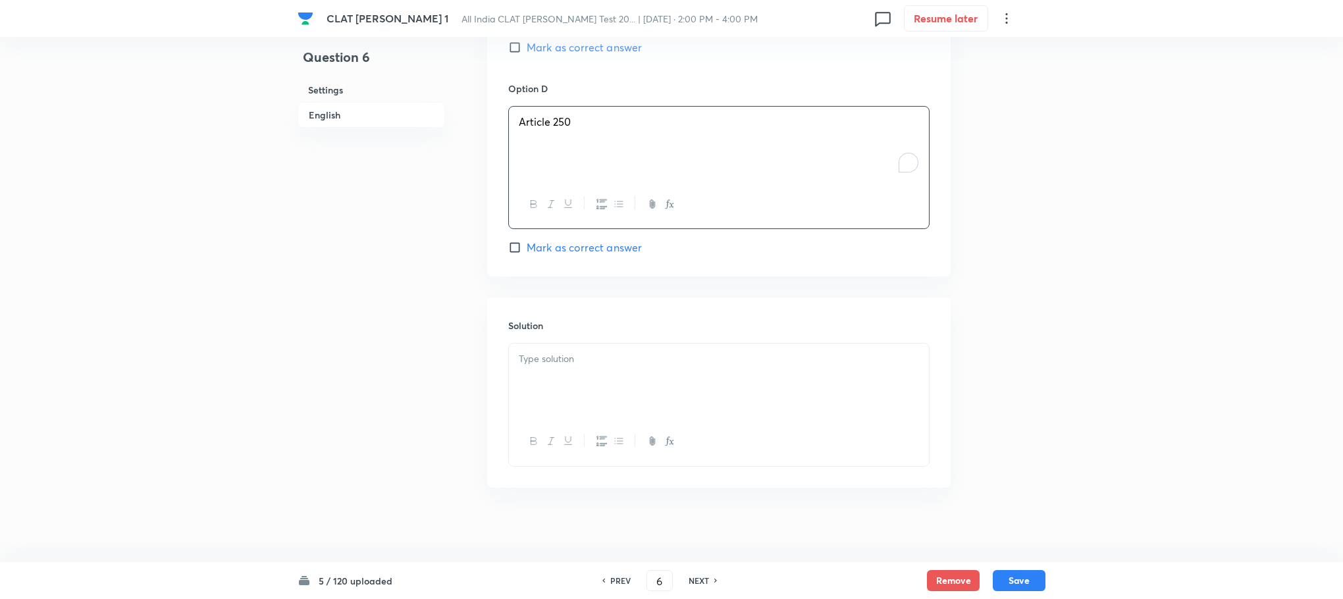
scroll to position [1679, 0]
click at [549, 404] on div at bounding box center [719, 381] width 420 height 74
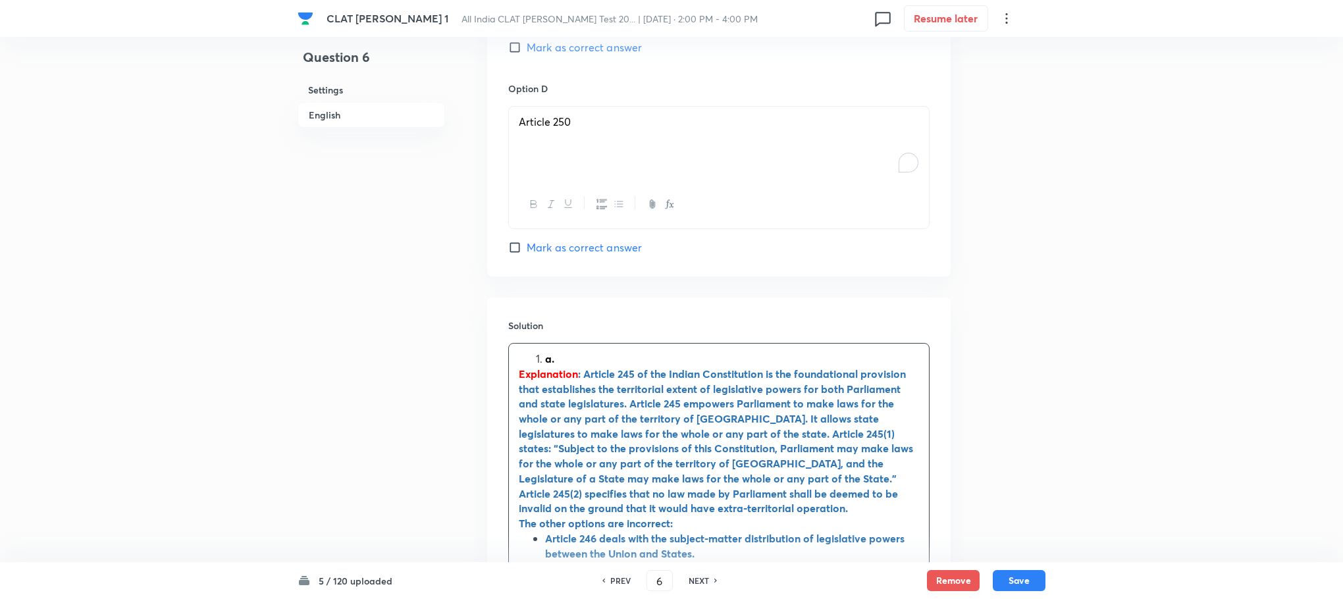
click at [545, 360] on strong "a." at bounding box center [549, 359] width 9 height 14
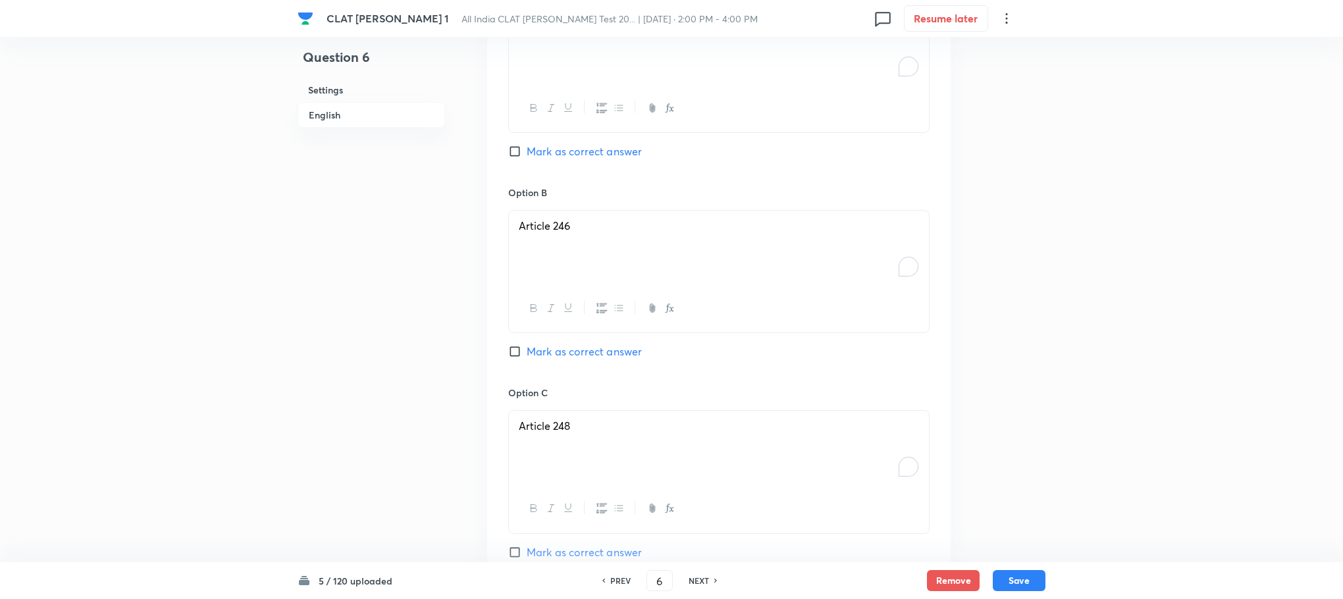
scroll to position [1086, 0]
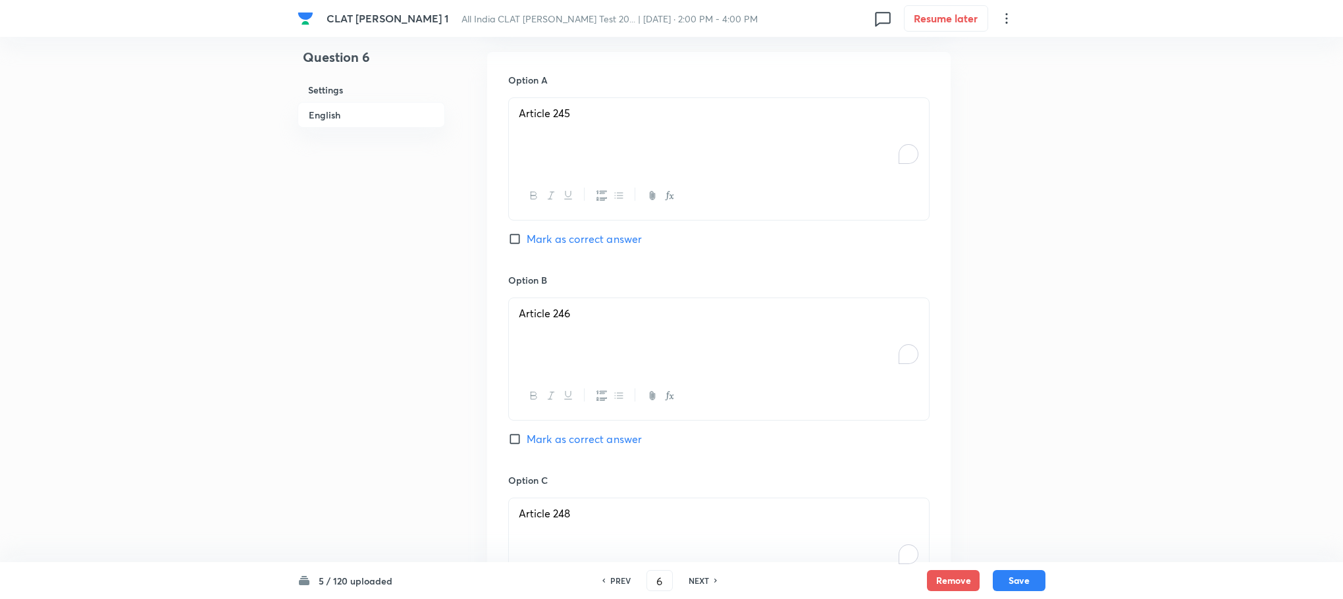
click at [557, 237] on span "Mark as correct answer" at bounding box center [584, 239] width 115 height 16
click at [527, 237] on input "Mark as correct answer" at bounding box center [517, 238] width 18 height 13
checkbox input "true"
click at [1014, 569] on div "5 / 120 uploaded PREV 6 ​ NEXT Remove Save" at bounding box center [672, 580] width 748 height 37
click at [1014, 579] on button "Save" at bounding box center [1019, 579] width 53 height 21
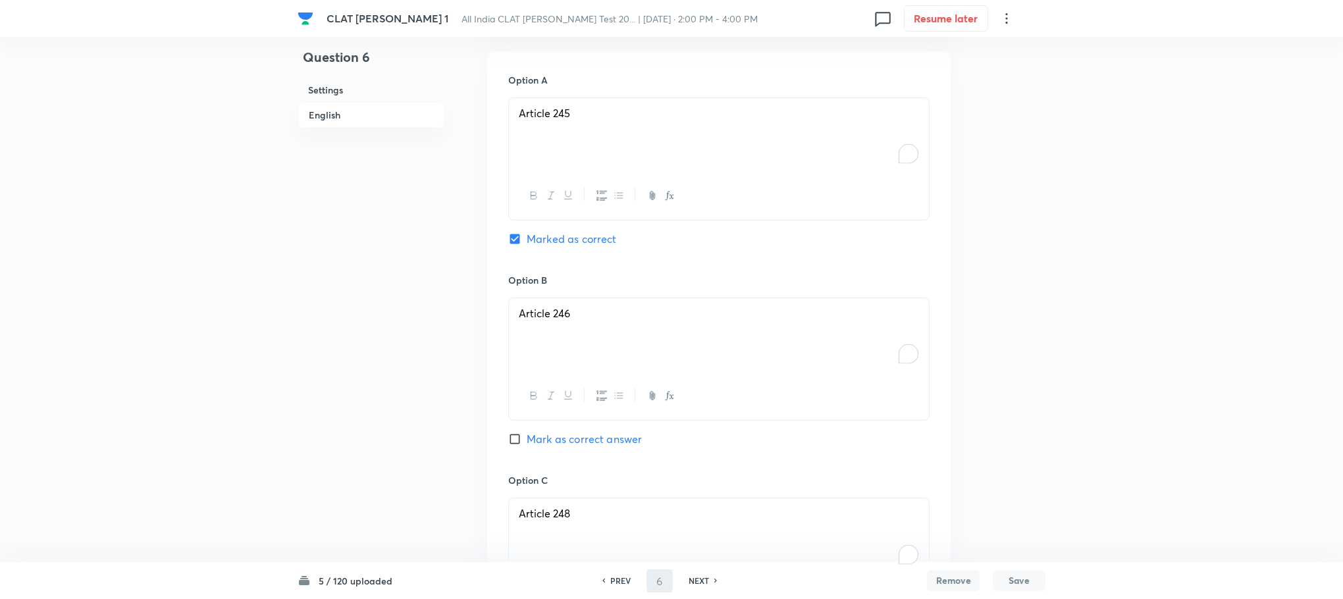
type input "7"
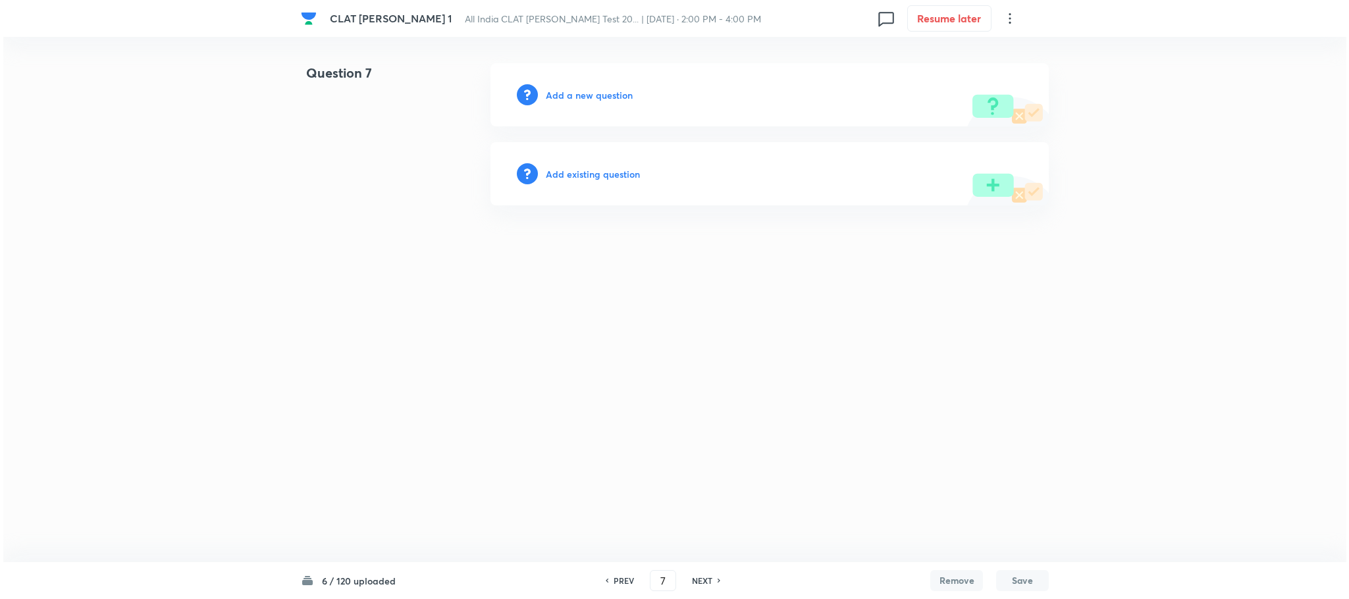
scroll to position [0, 0]
click at [585, 95] on h6 "Add a new question" at bounding box center [589, 95] width 87 height 14
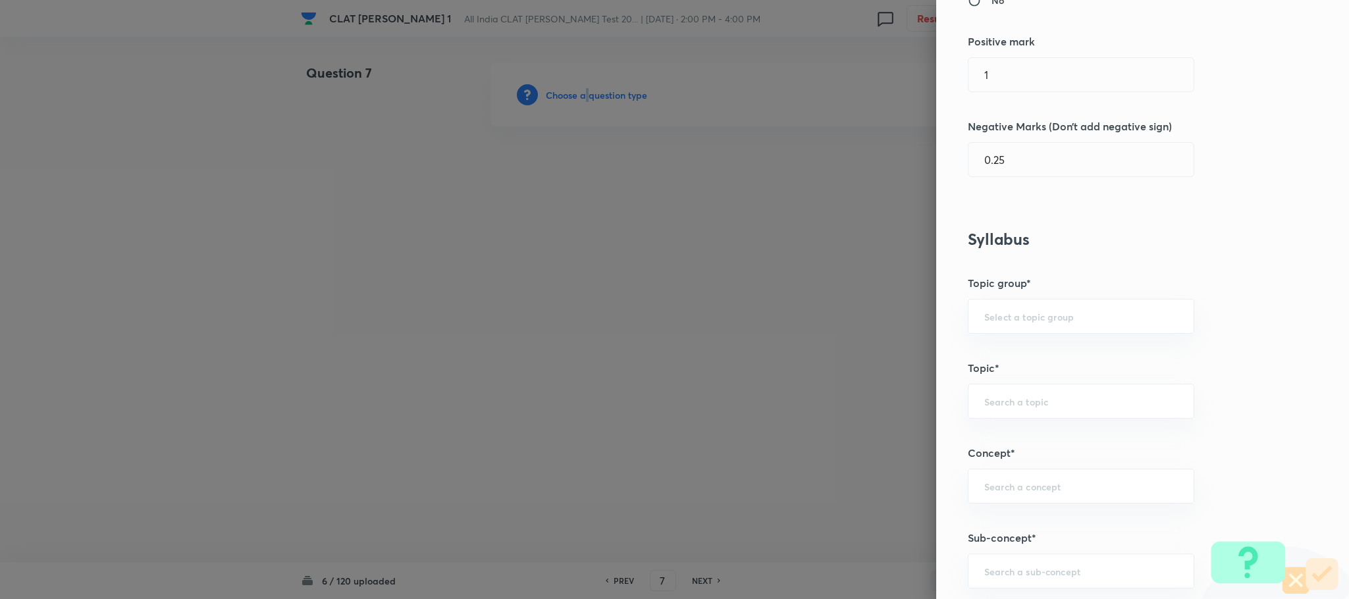
scroll to position [494, 0]
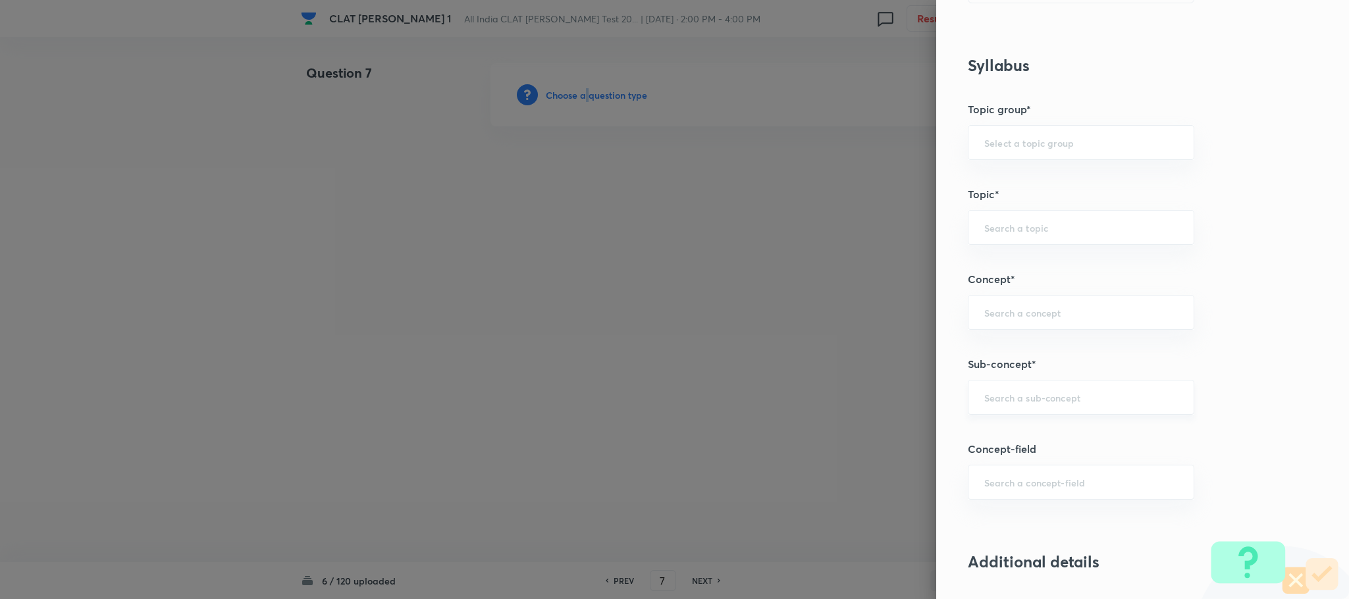
click at [998, 413] on div "​" at bounding box center [1081, 397] width 226 height 35
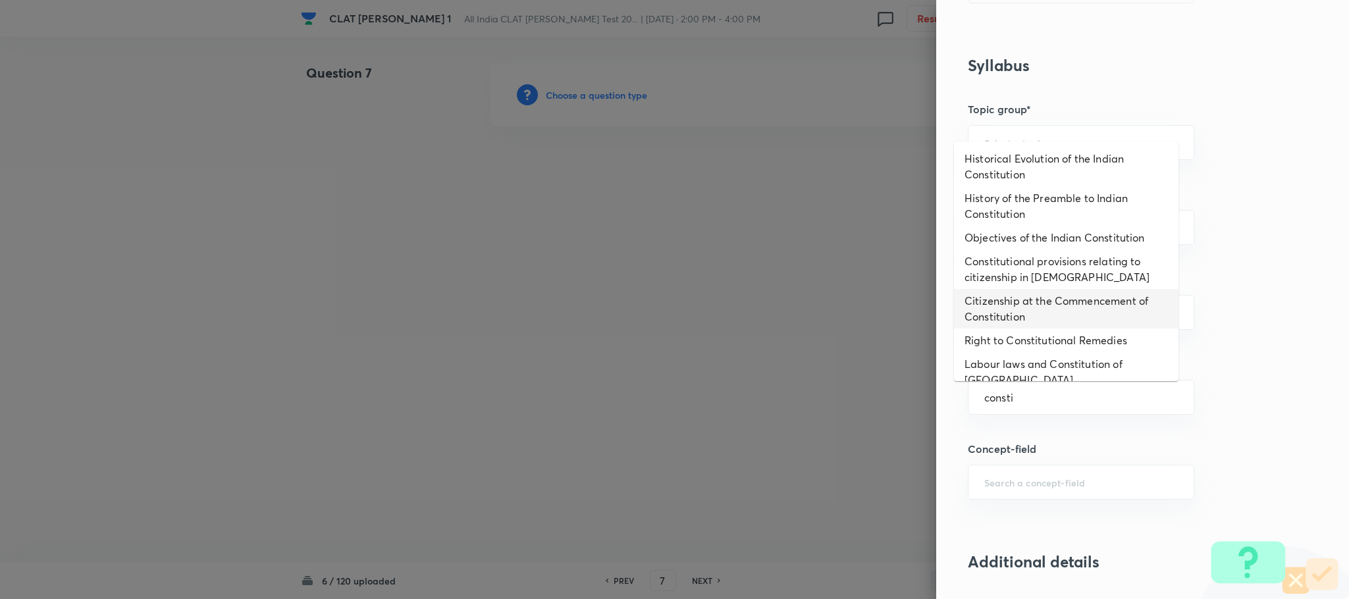
click at [1050, 314] on li "Citizenship at the Commencement of Constitution" at bounding box center [1066, 309] width 225 height 40
type input "Citizenship at the Commencement of Constitution"
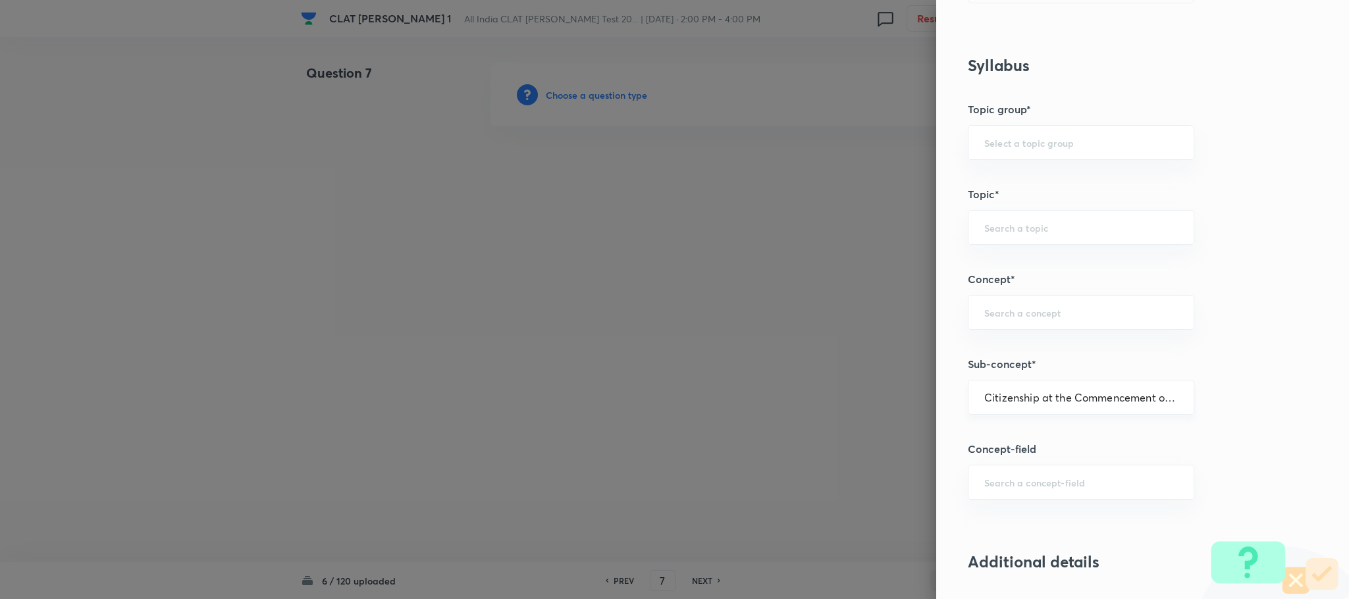
type input "Constitution of [GEOGRAPHIC_DATA]"
type input "Citizenship"
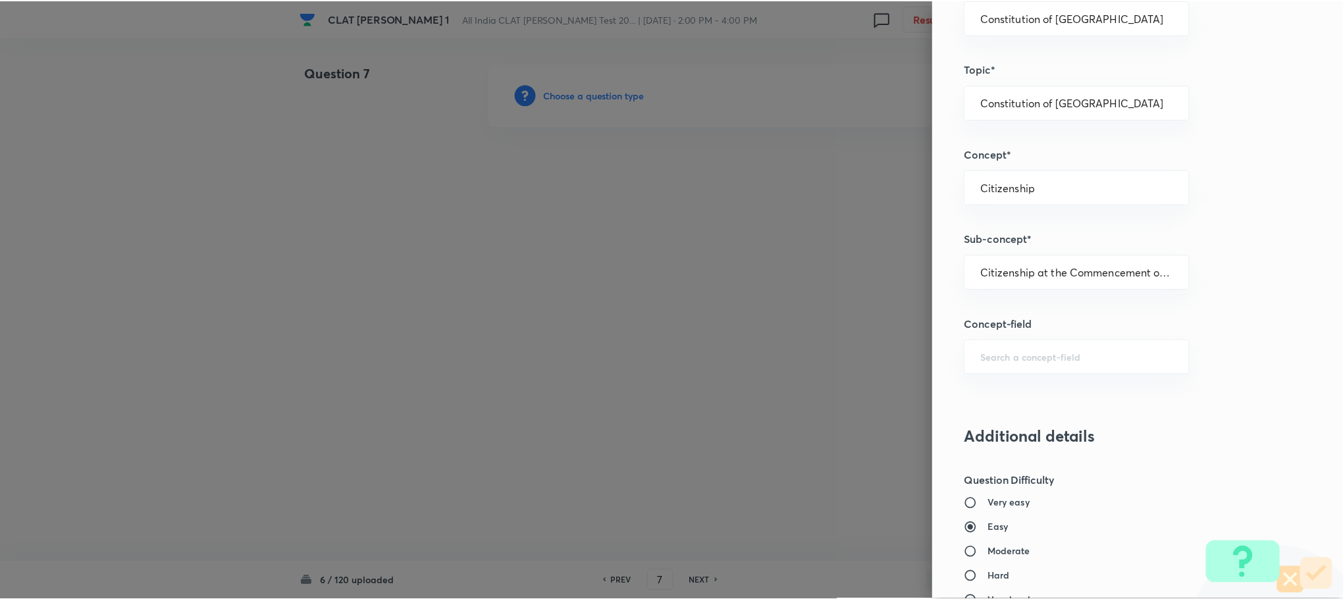
scroll to position [1200, 0]
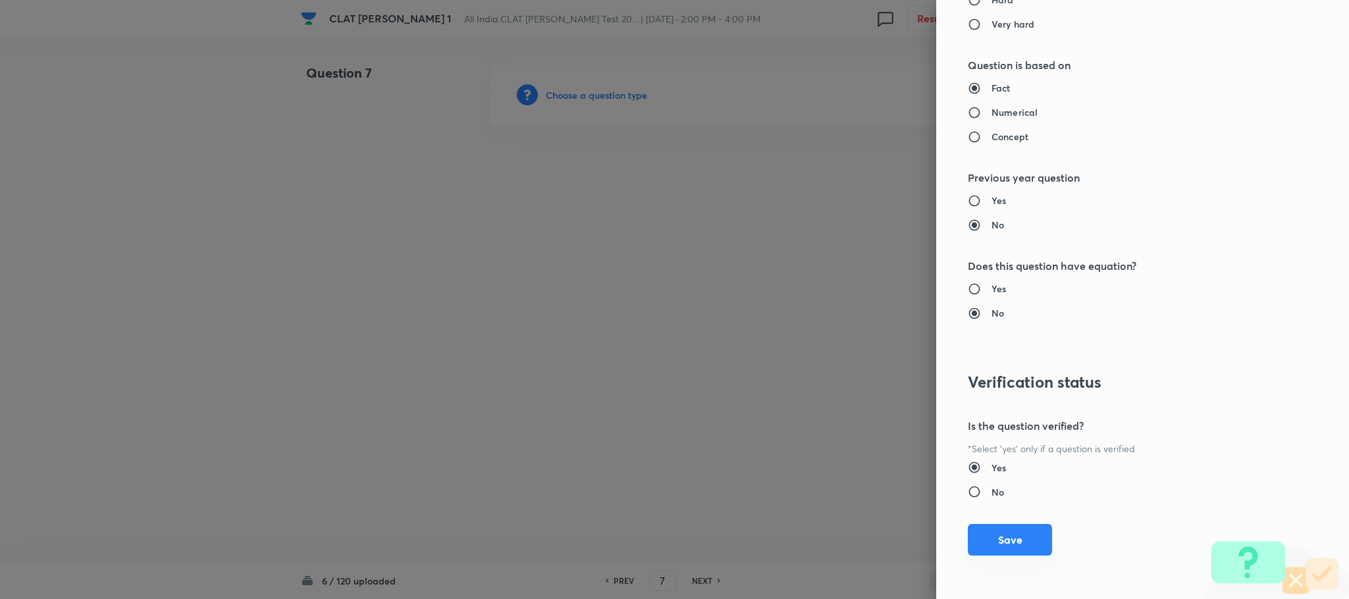
click at [994, 554] on button "Save" at bounding box center [1010, 540] width 84 height 32
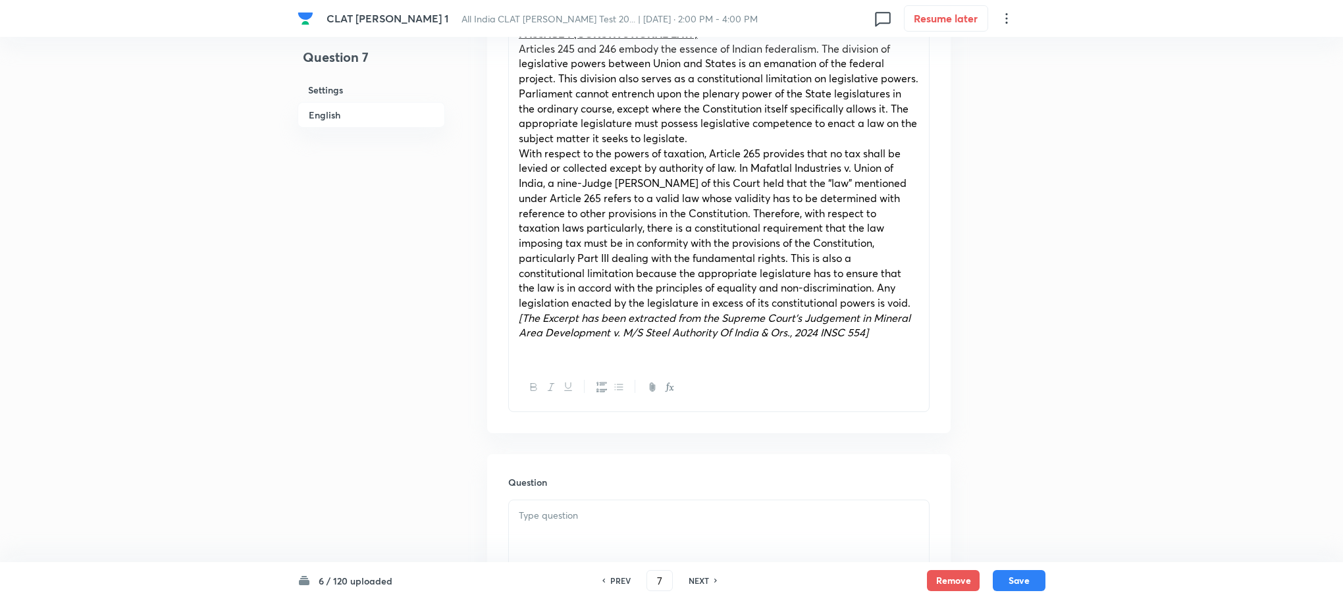
scroll to position [593, 0]
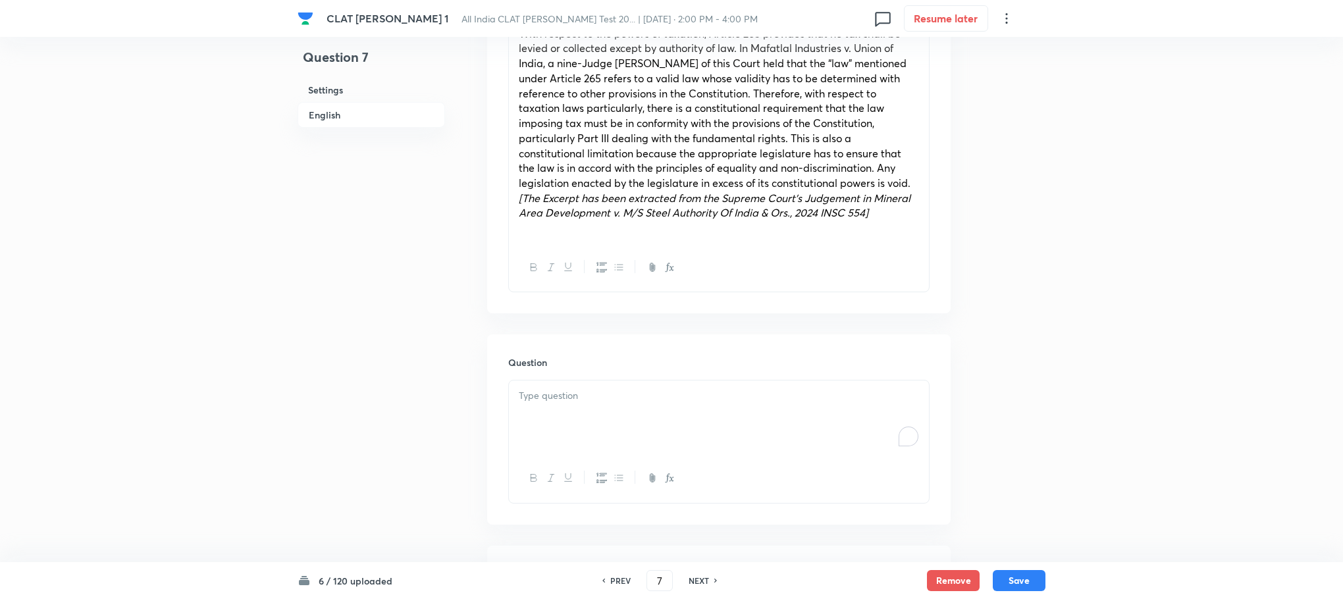
click at [546, 391] on p "To enrich screen reader interactions, please activate Accessibility in Grammarl…" at bounding box center [719, 395] width 400 height 15
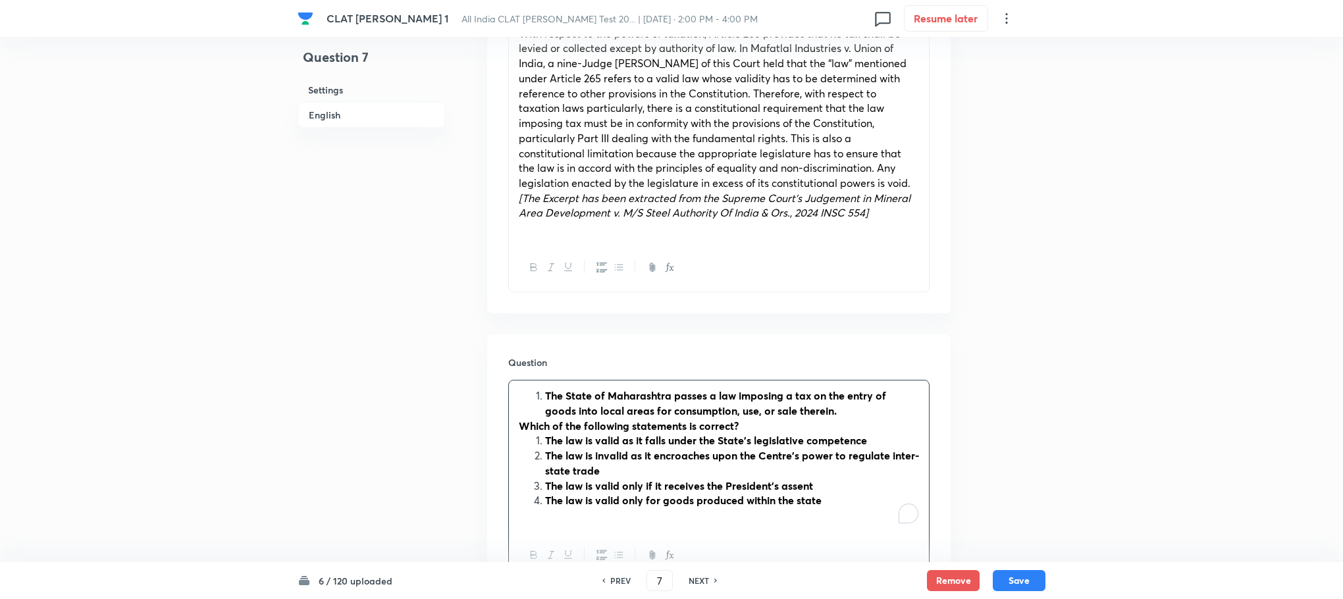
scroll to position [790, 0]
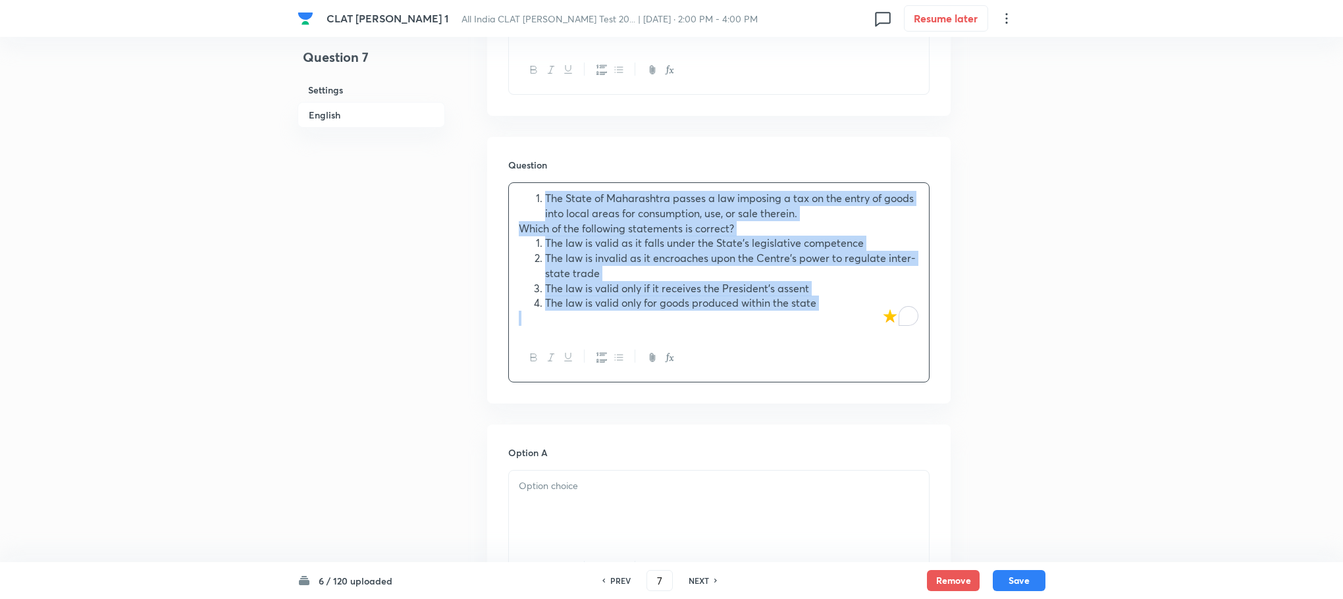
click at [599, 350] on button "button" at bounding box center [601, 358] width 17 height 16
click at [519, 245] on span "The law is valid as it falls under the State’s legislative competence" at bounding box center [678, 243] width 319 height 14
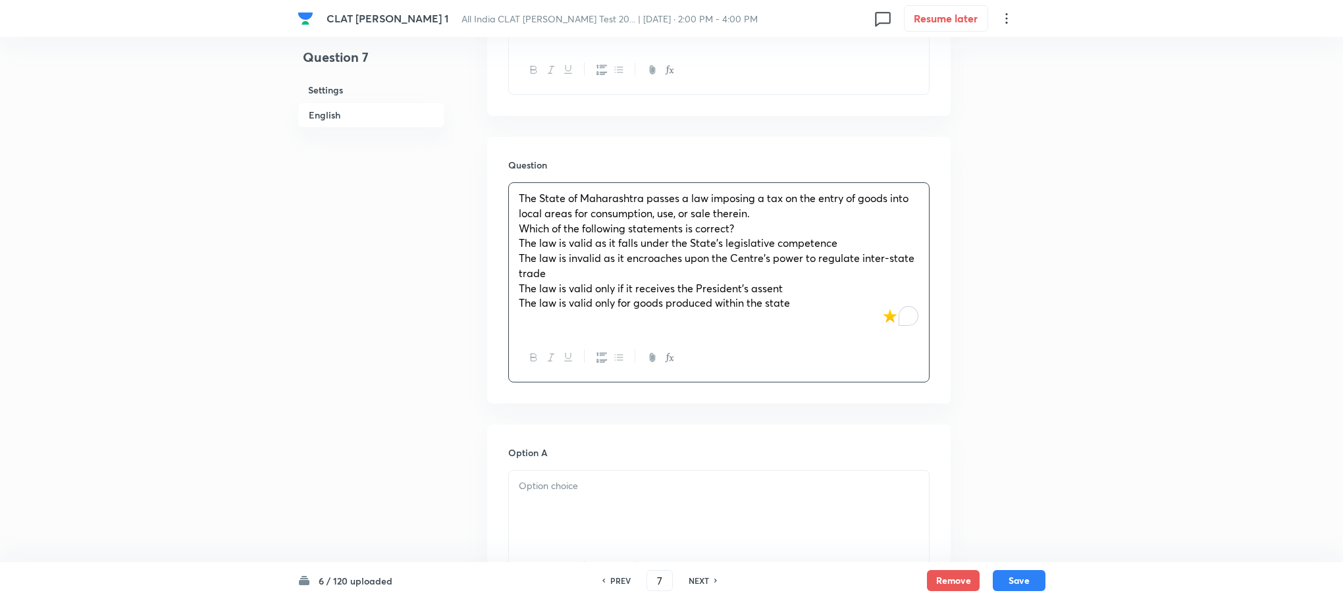
drag, startPoint x: 518, startPoint y: 244, endPoint x: 543, endPoint y: 245, distance: 25.1
click at [542, 245] on span "The law is valid as it falls under the State’s legislative competence" at bounding box center [678, 243] width 319 height 14
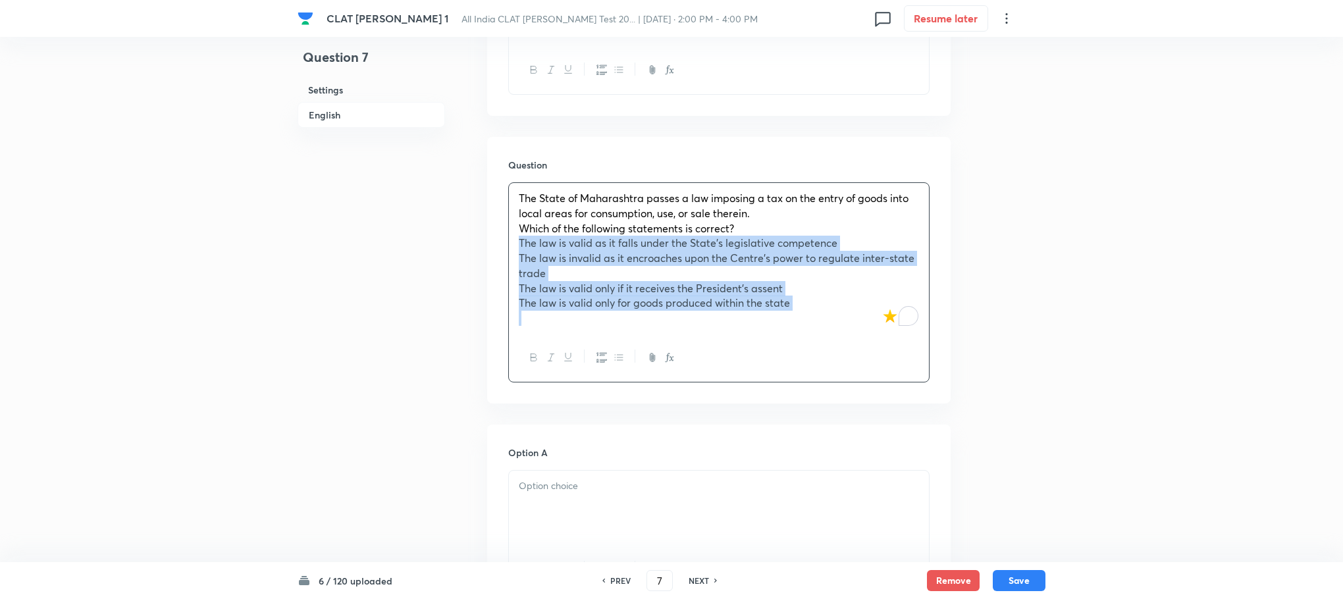
drag, startPoint x: 516, startPoint y: 245, endPoint x: 842, endPoint y: 334, distance: 338.6
click at [842, 334] on div "The State of Maharashtra passes a law imposing a tax on the entry of goods into…" at bounding box center [718, 282] width 421 height 200
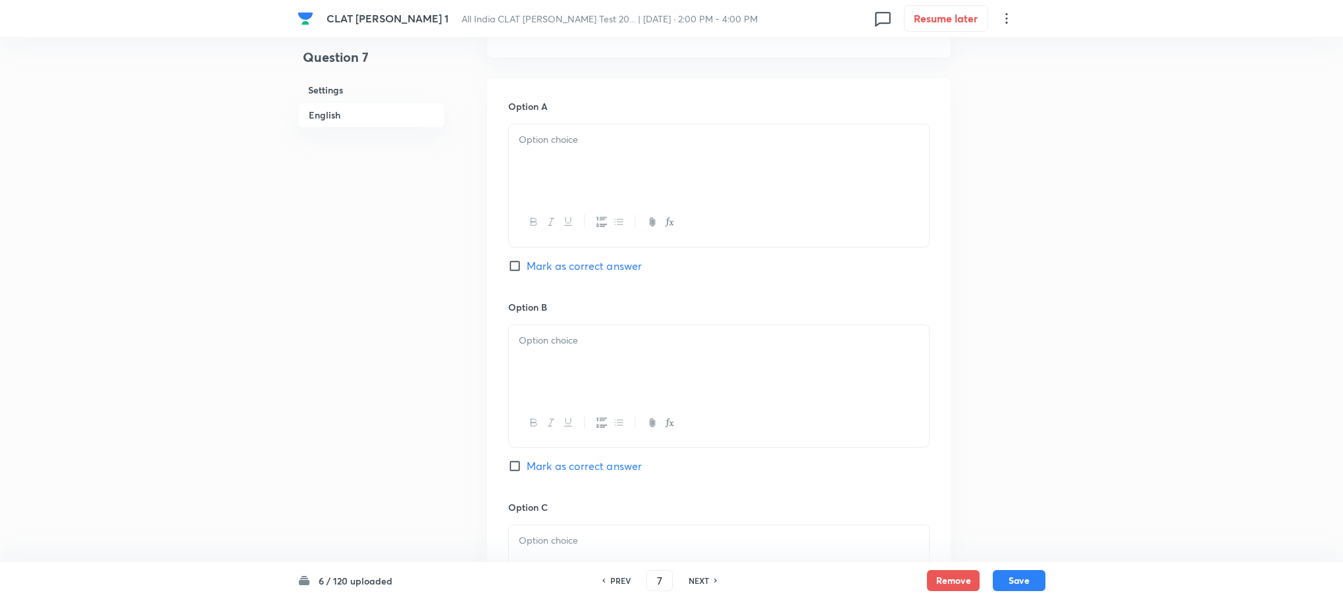
scroll to position [1086, 0]
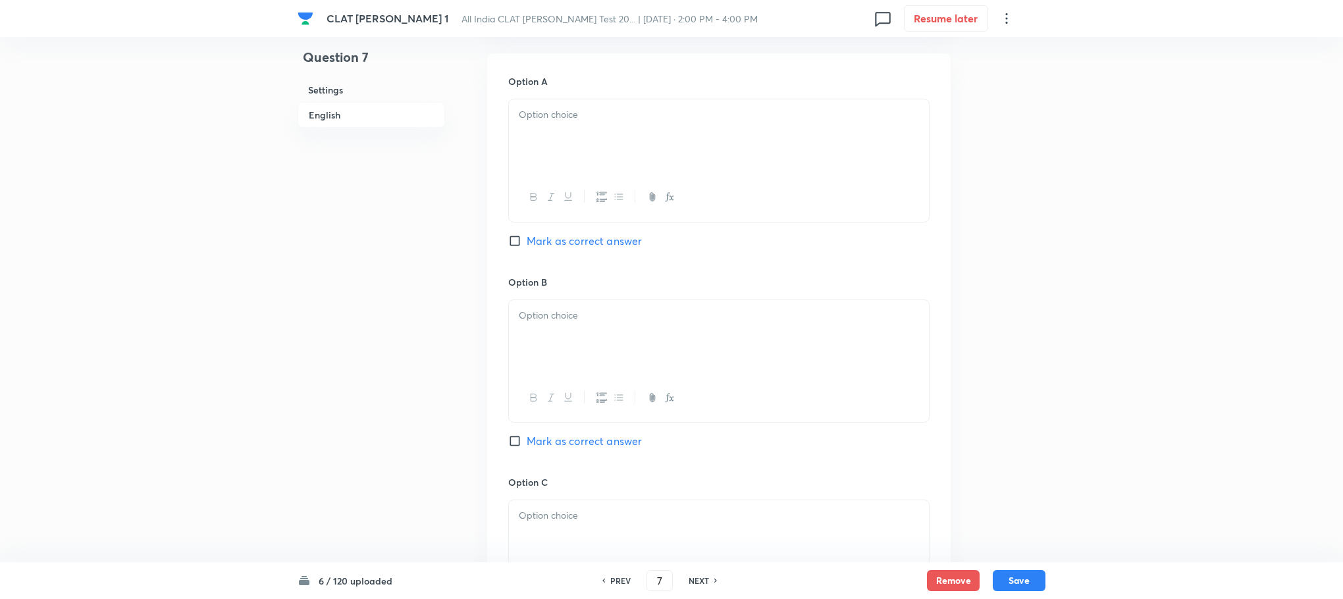
click at [539, 165] on div at bounding box center [719, 136] width 420 height 74
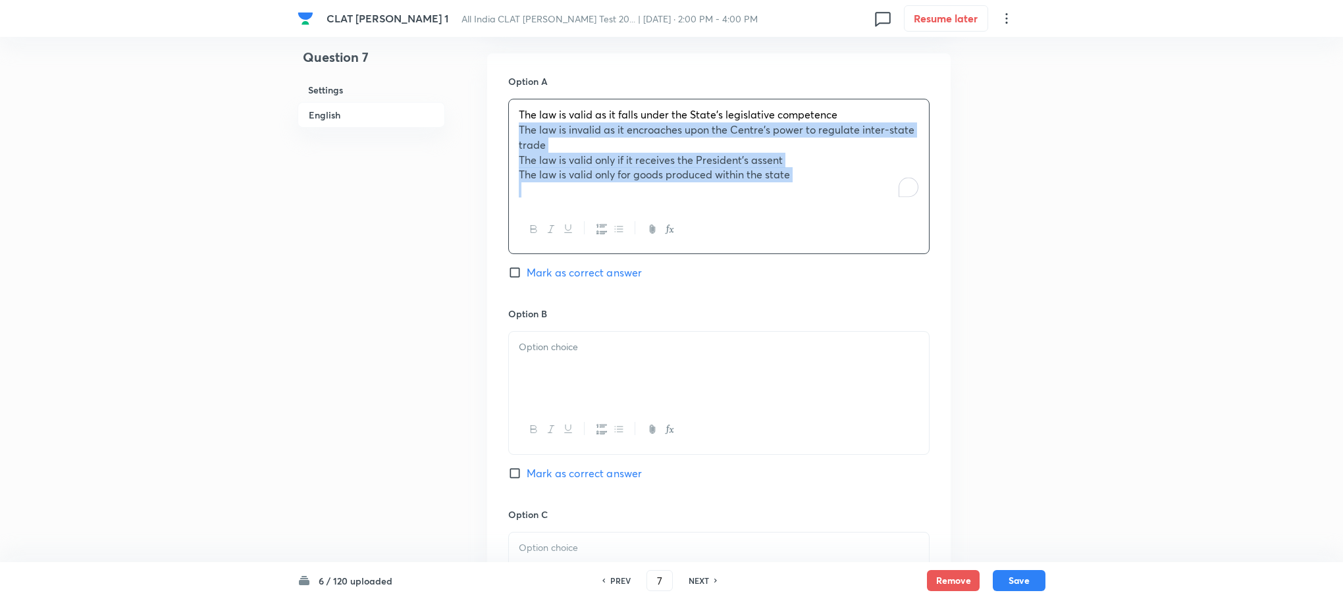
drag, startPoint x: 516, startPoint y: 132, endPoint x: 903, endPoint y: 220, distance: 397.6
click at [903, 220] on div "The law is valid as it falls under the State’s legislative competence The law i…" at bounding box center [718, 176] width 421 height 155
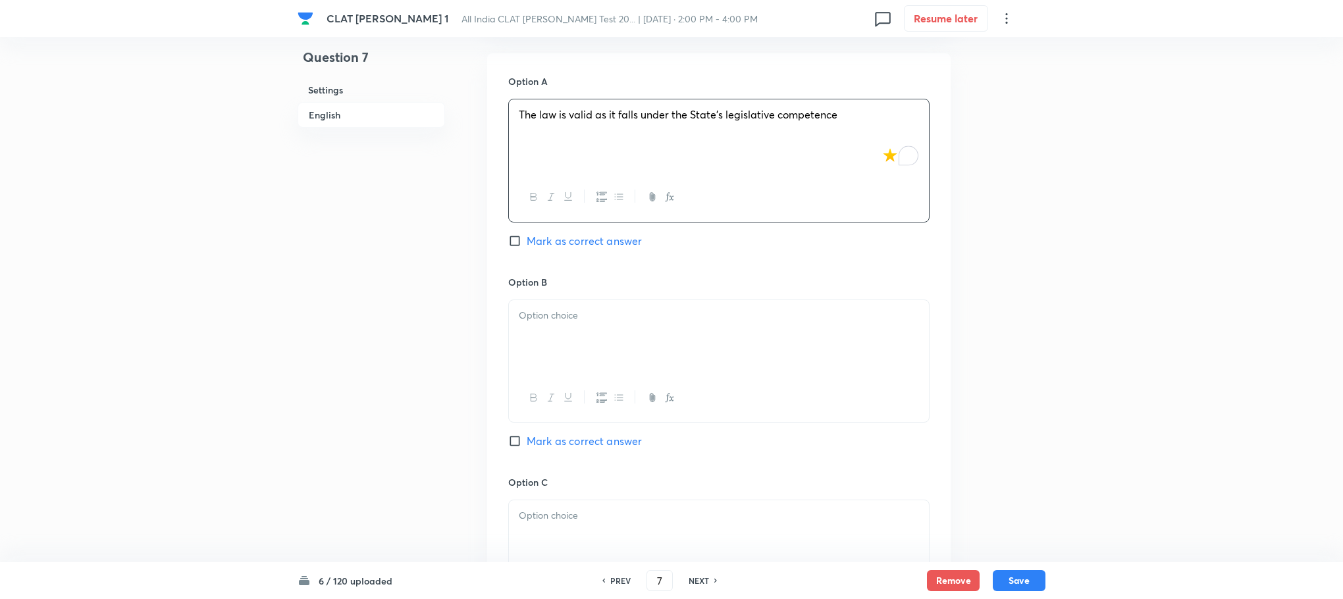
click at [531, 318] on p at bounding box center [719, 315] width 400 height 15
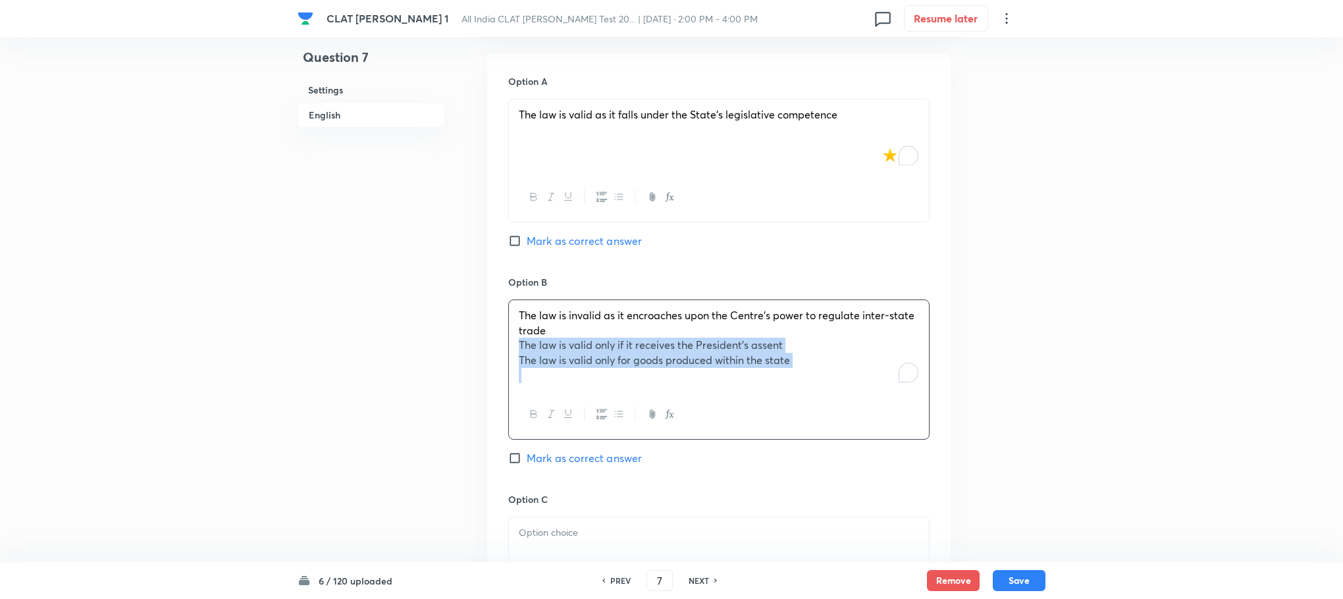
drag, startPoint x: 519, startPoint y: 342, endPoint x: 915, endPoint y: 439, distance: 407.4
click at [915, 439] on div "The law is invalid as it encroaches upon the Centre’s power to regulate inter-s…" at bounding box center [718, 370] width 421 height 140
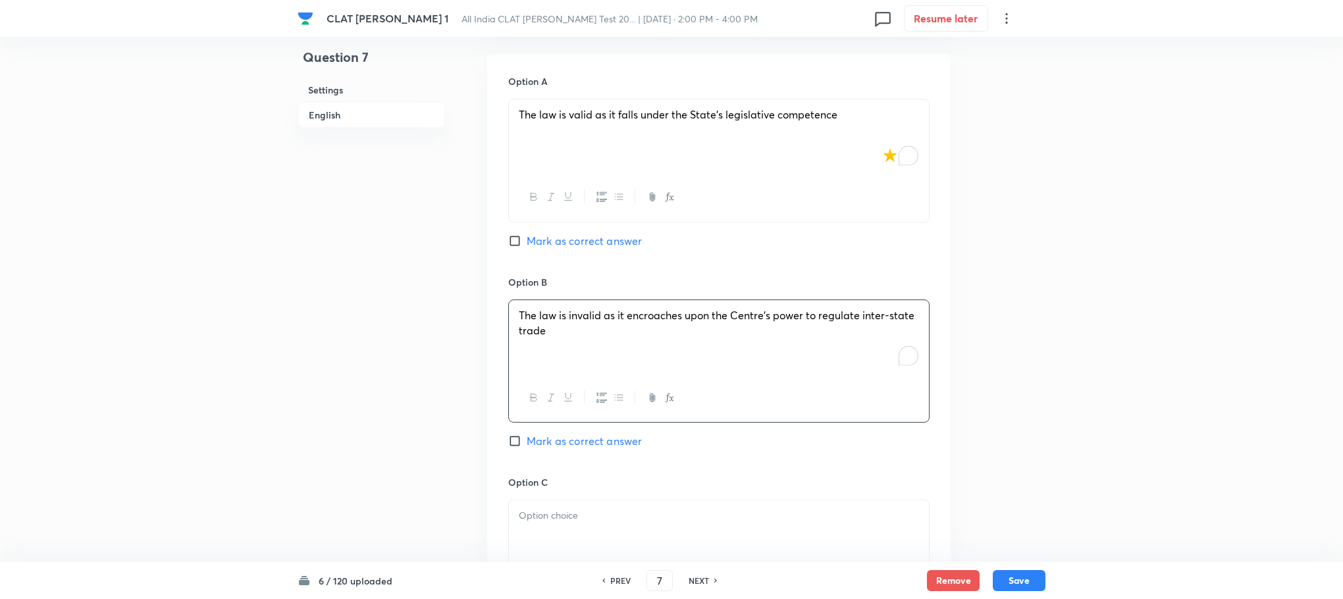
scroll to position [1383, 0]
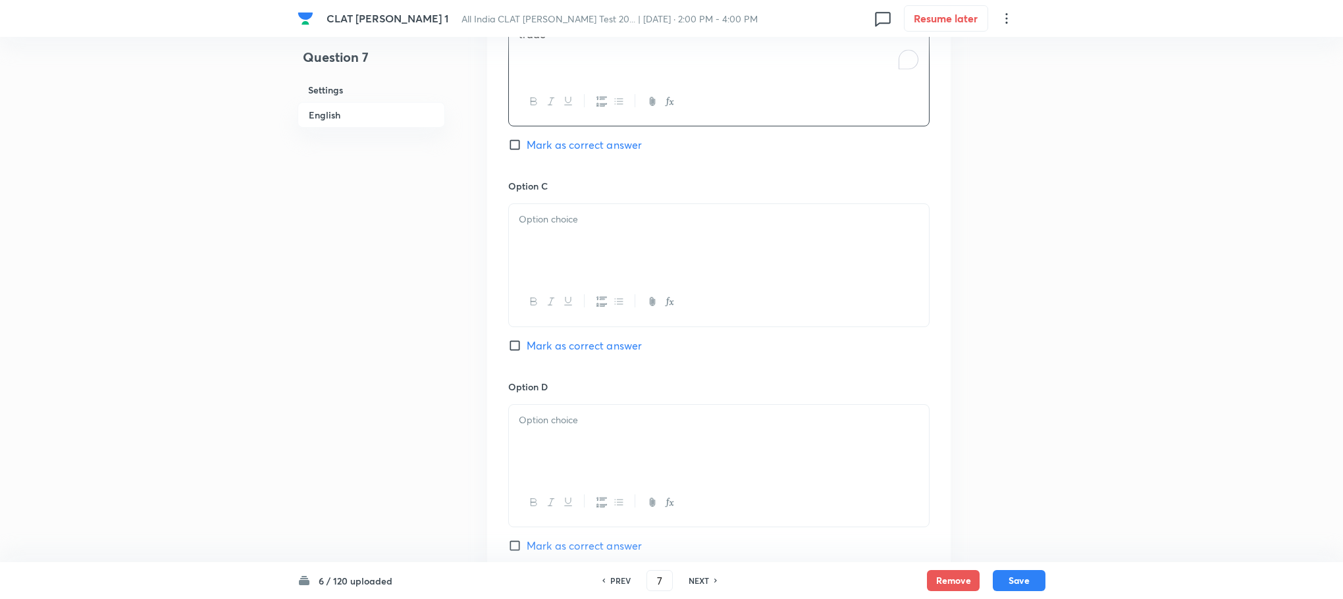
click at [524, 239] on div at bounding box center [719, 241] width 420 height 74
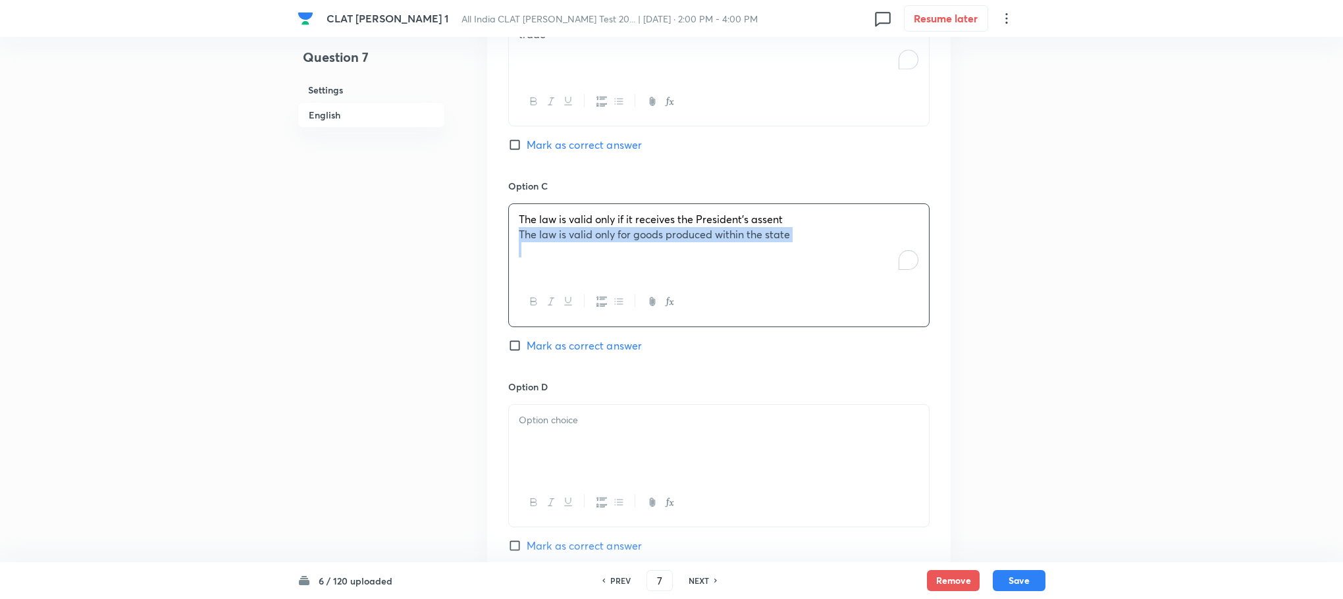
drag, startPoint x: 519, startPoint y: 239, endPoint x: 777, endPoint y: 267, distance: 259.0
click at [777, 267] on div "The law is valid only if it receives the President’s assent The law is valid on…" at bounding box center [719, 241] width 420 height 74
click at [569, 448] on div at bounding box center [719, 442] width 420 height 74
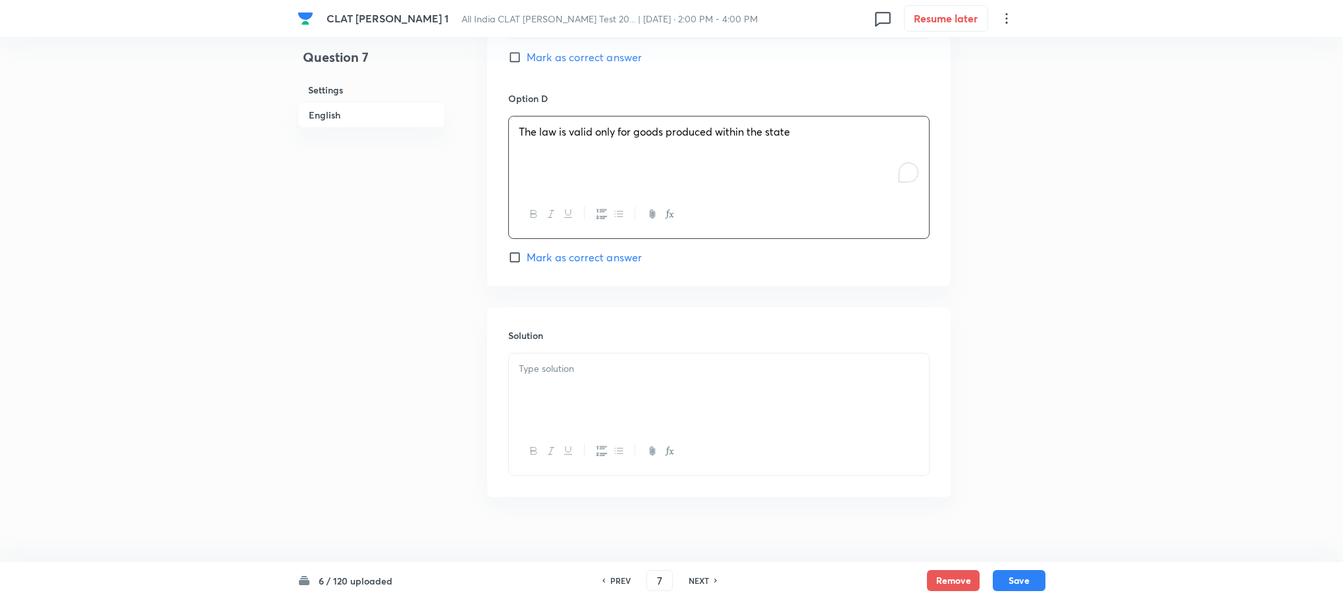
scroll to position [1679, 0]
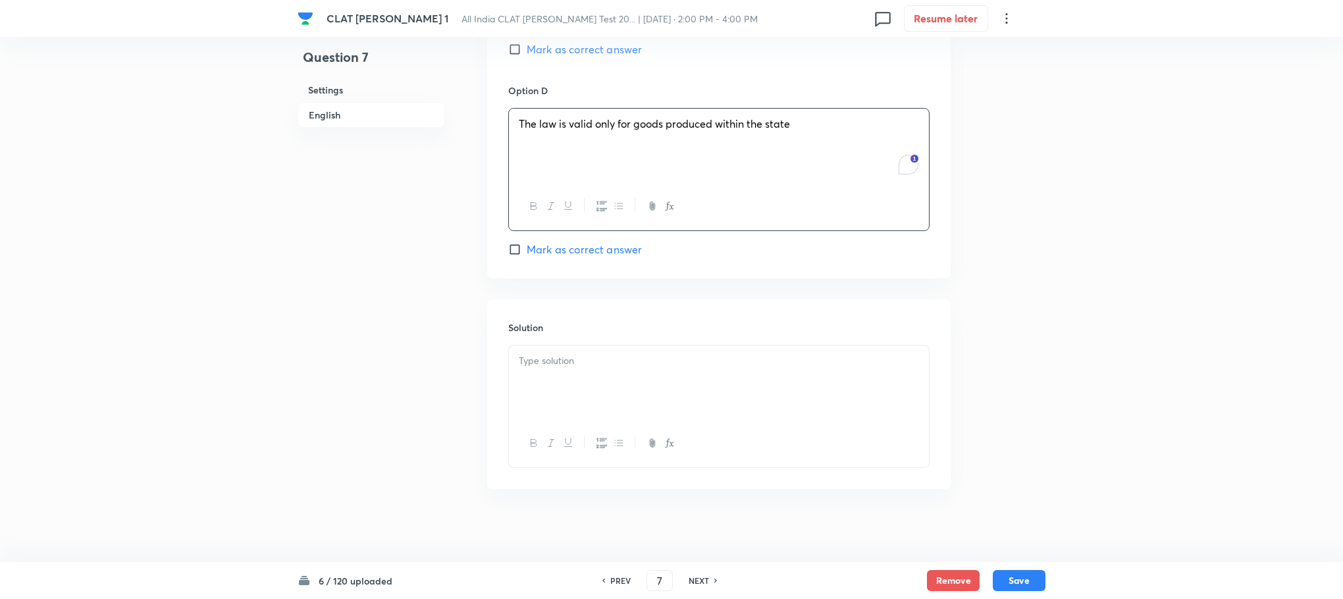
click at [589, 354] on div at bounding box center [719, 383] width 420 height 74
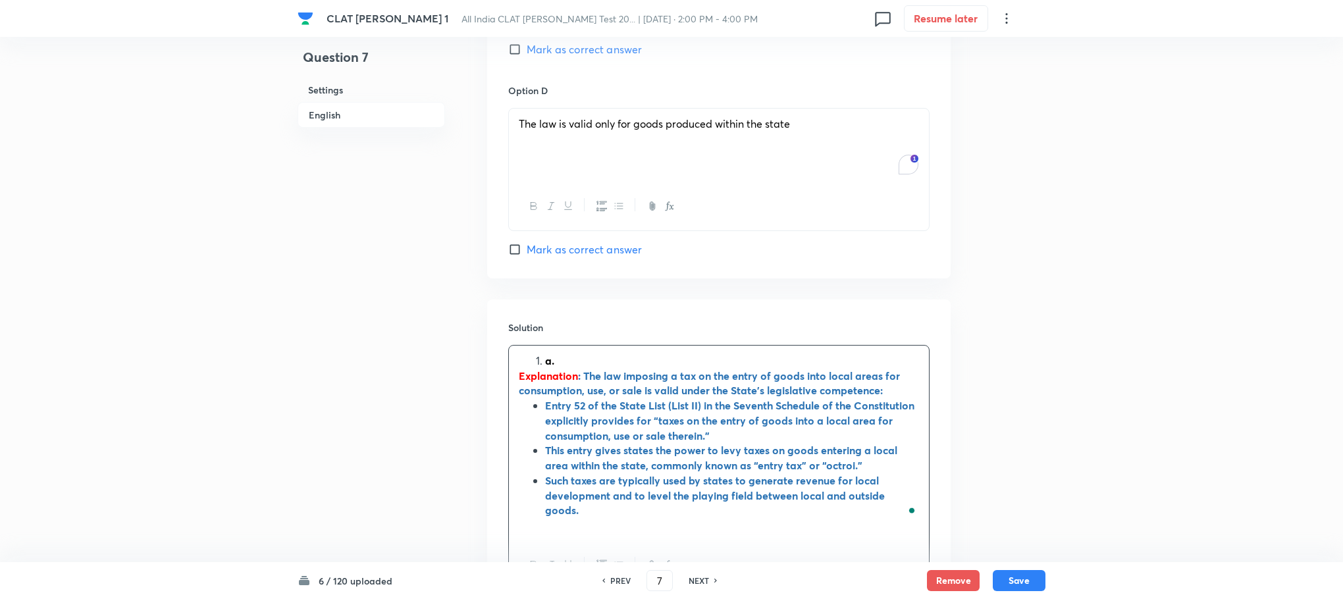
click at [549, 364] on strong "a." at bounding box center [549, 361] width 9 height 14
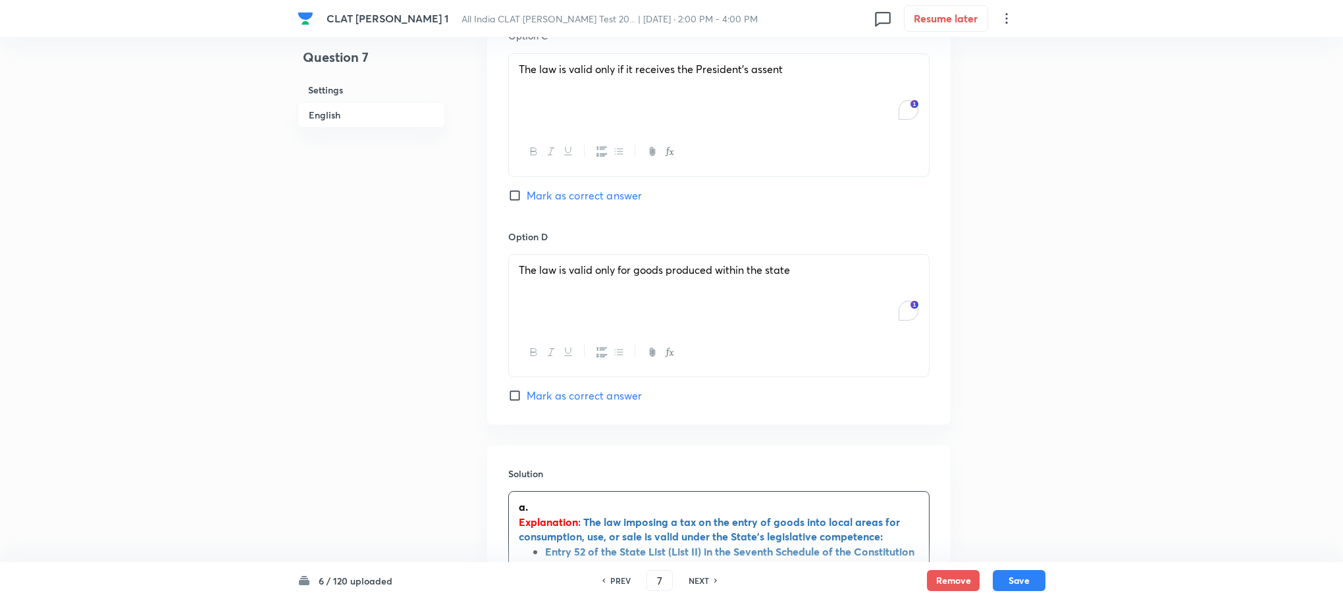
scroll to position [1185, 0]
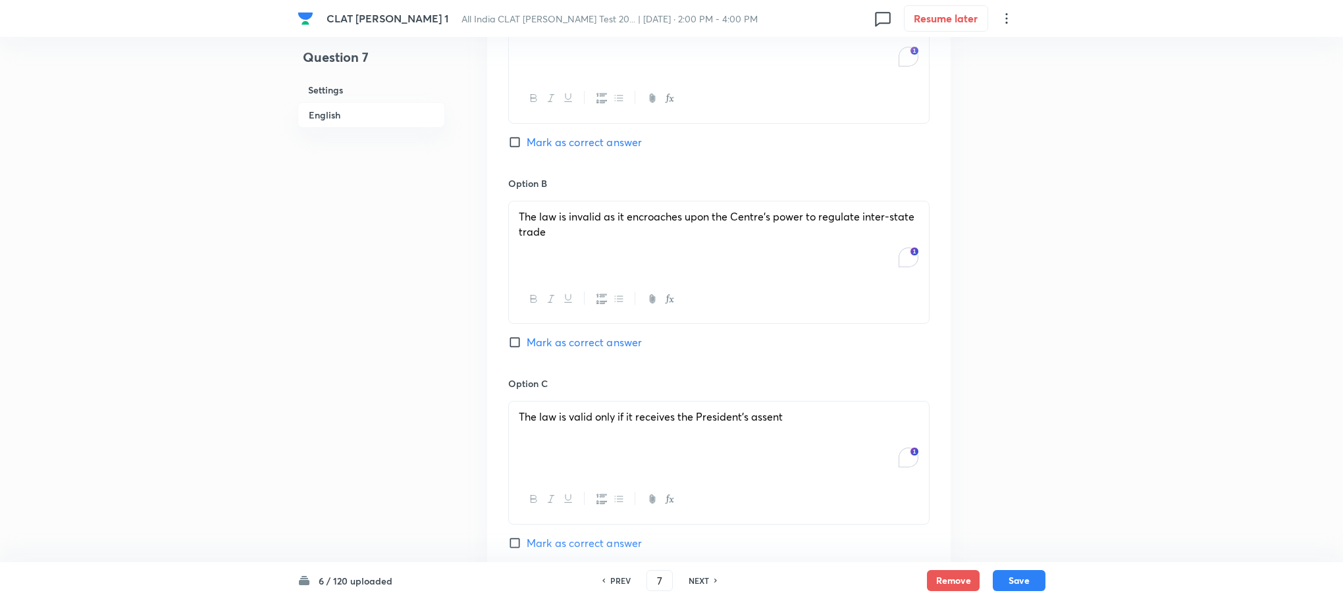
click at [575, 144] on span "Mark as correct answer" at bounding box center [584, 142] width 115 height 16
click at [527, 144] on input "Mark as correct answer" at bounding box center [517, 142] width 18 height 13
checkbox input "true"
click at [1013, 577] on button "Save" at bounding box center [1019, 579] width 53 height 21
type input "8"
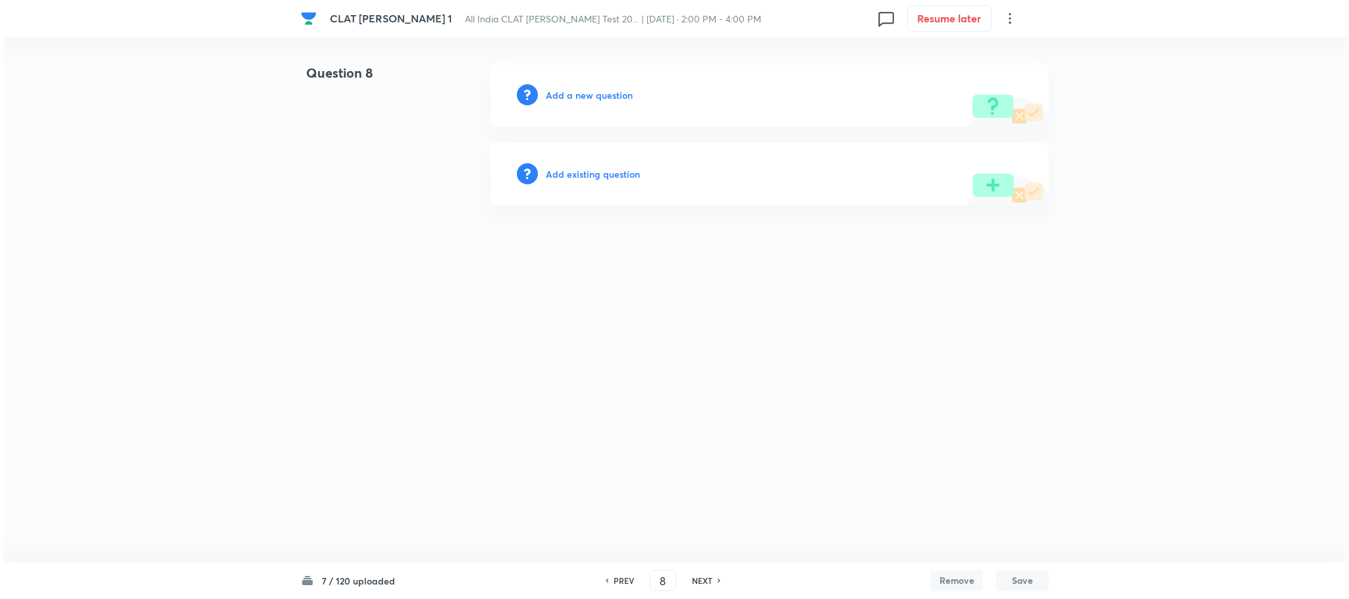
scroll to position [0, 0]
click at [609, 95] on h6 "Add a new question" at bounding box center [589, 95] width 87 height 14
click at [609, 95] on h6 "Choose a question type" at bounding box center [596, 95] width 101 height 14
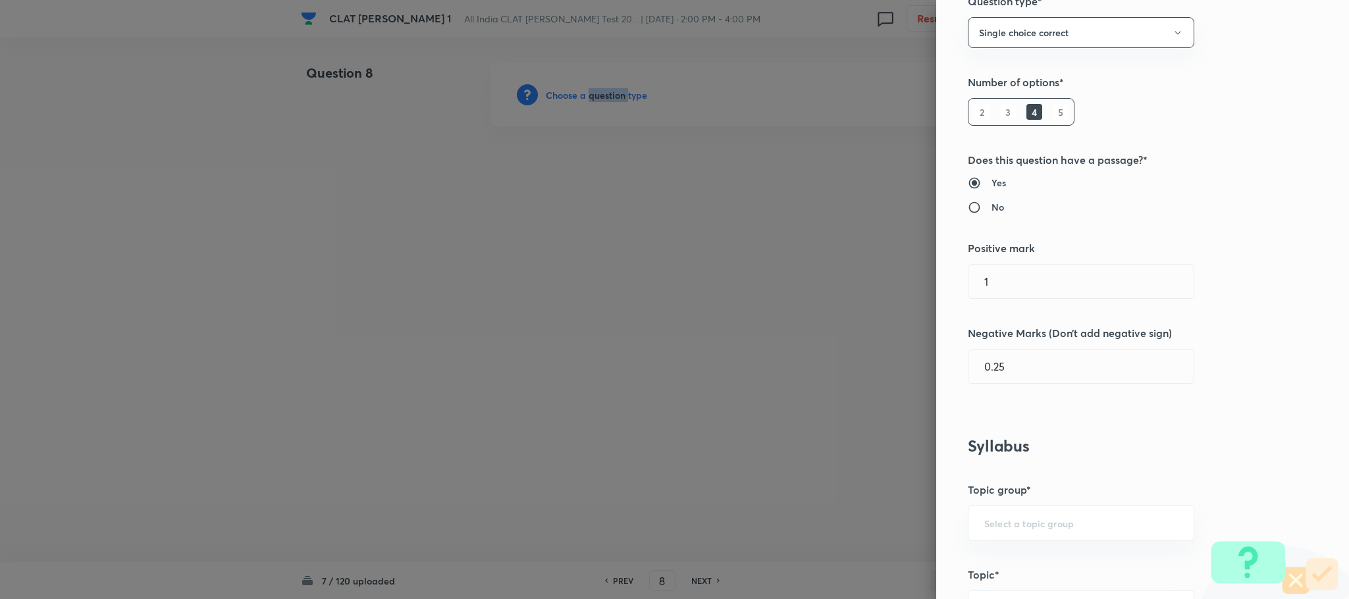
scroll to position [395, 0]
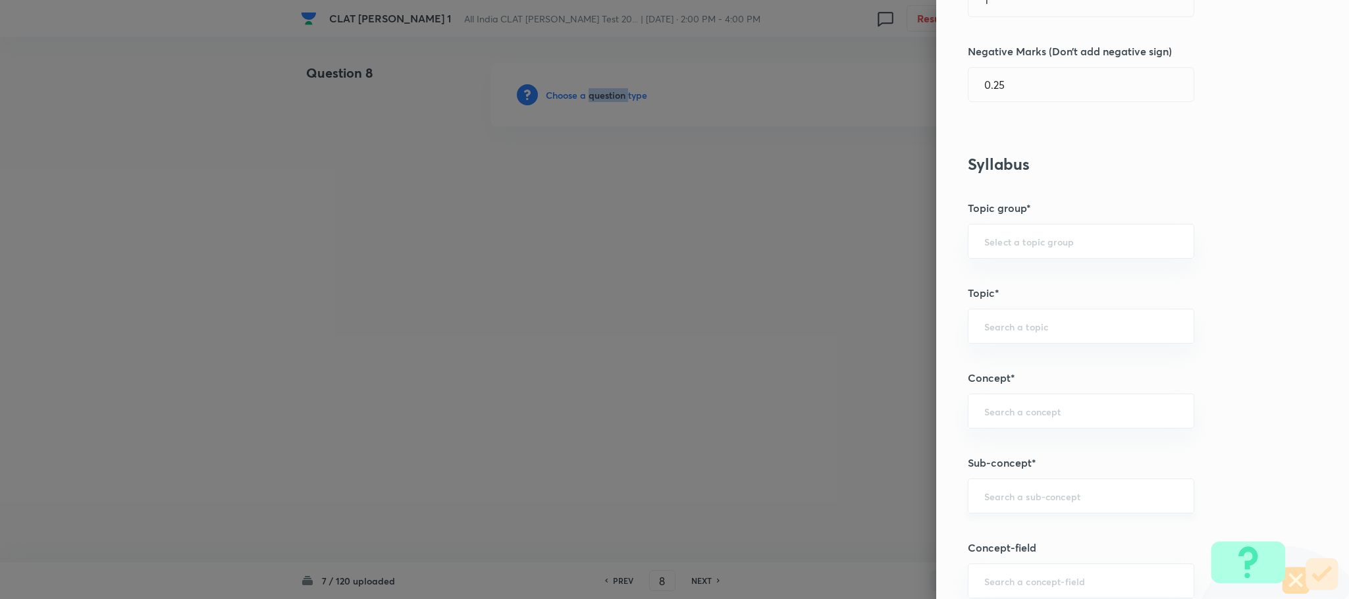
click at [997, 492] on div "​" at bounding box center [1081, 496] width 226 height 35
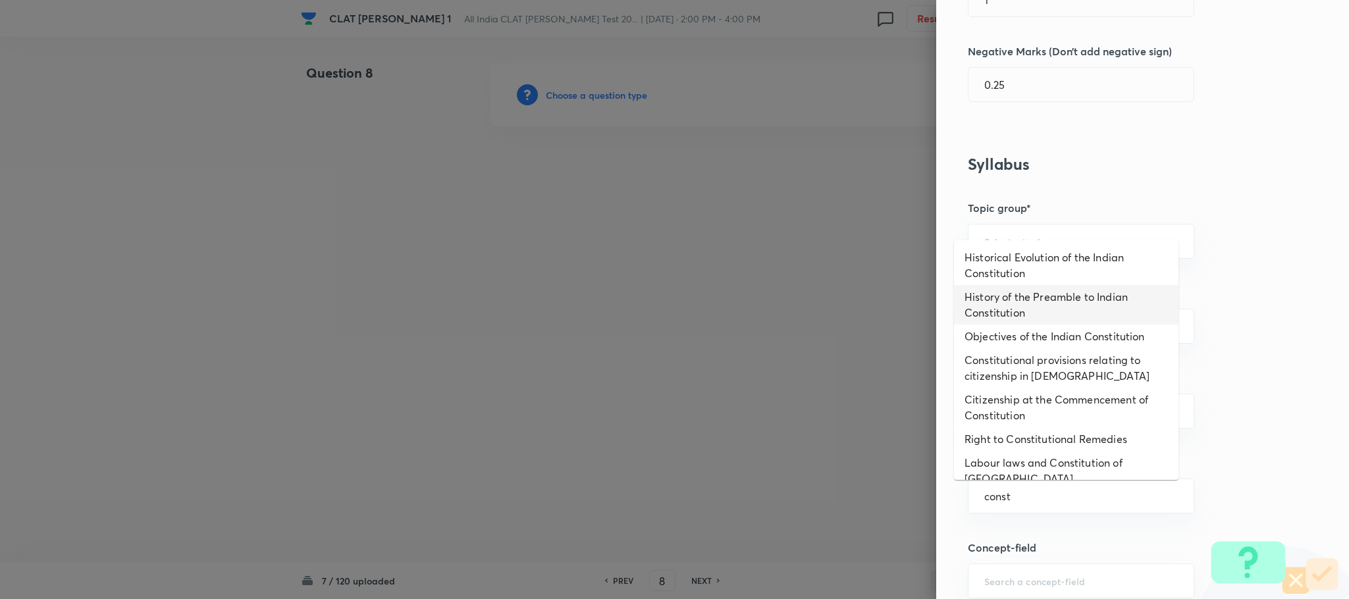
click at [990, 285] on li "History of the Preamble to Indian Constitution" at bounding box center [1066, 305] width 225 height 40
type input "History of the Preamble to Indian Constitution"
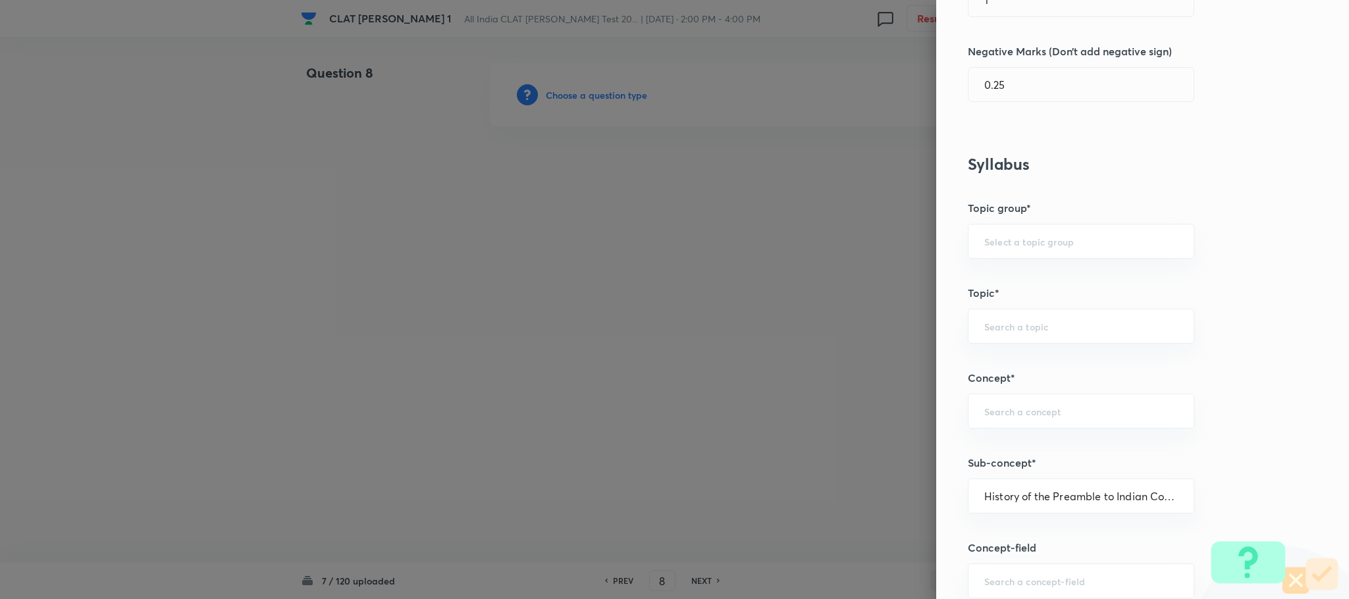
type input "Constitution of [GEOGRAPHIC_DATA]"
type input "Preamble"
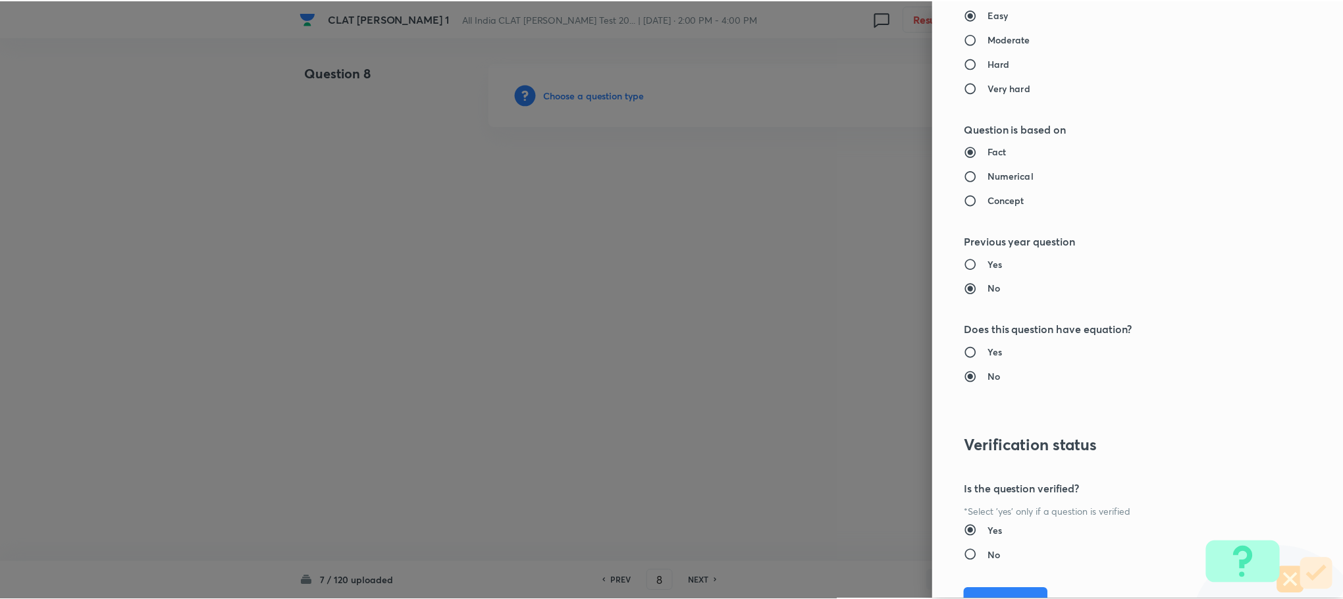
scroll to position [1200, 0]
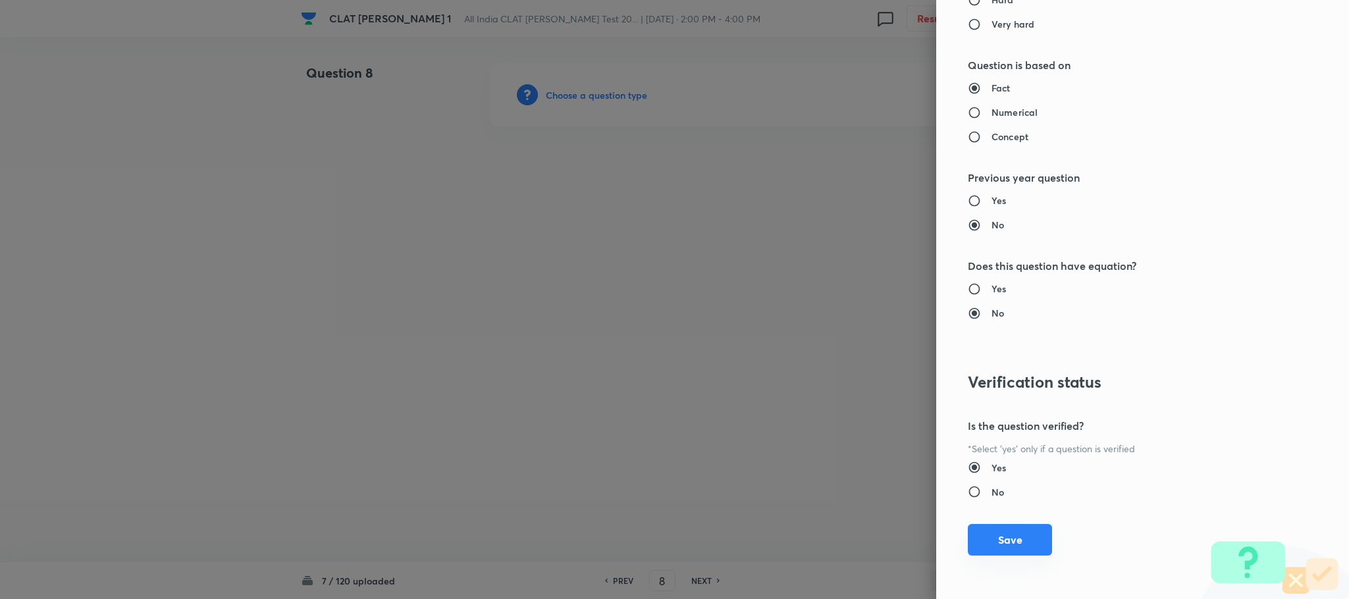
click at [988, 545] on button "Save" at bounding box center [1010, 540] width 84 height 32
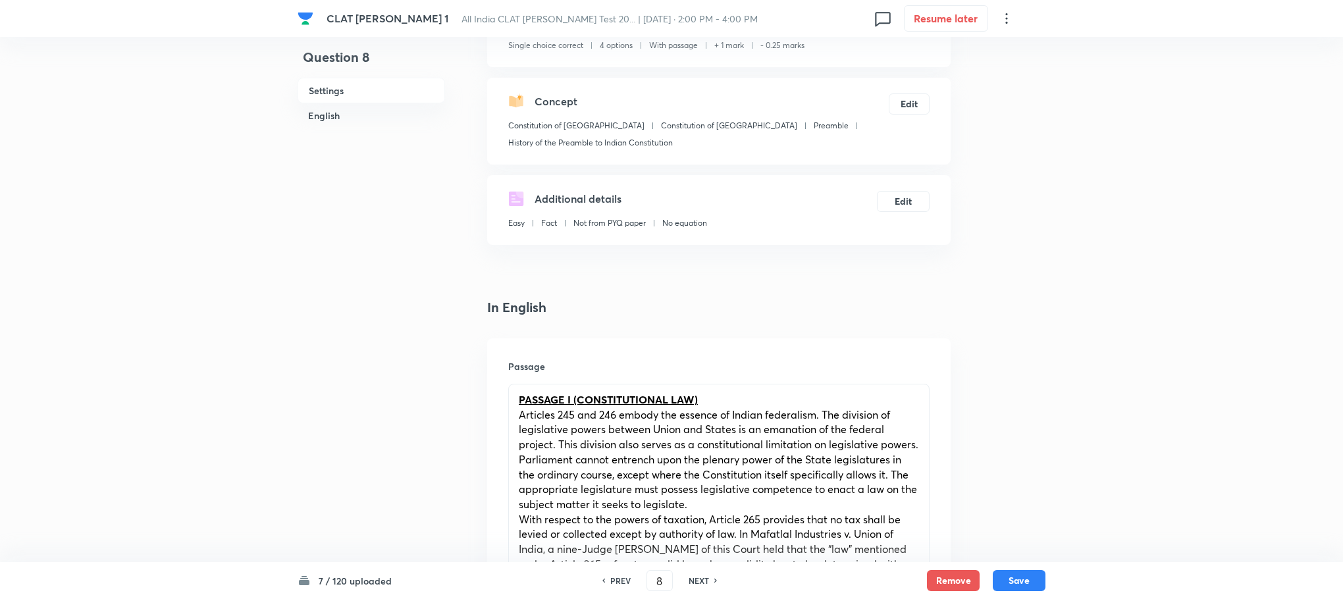
scroll to position [691, 0]
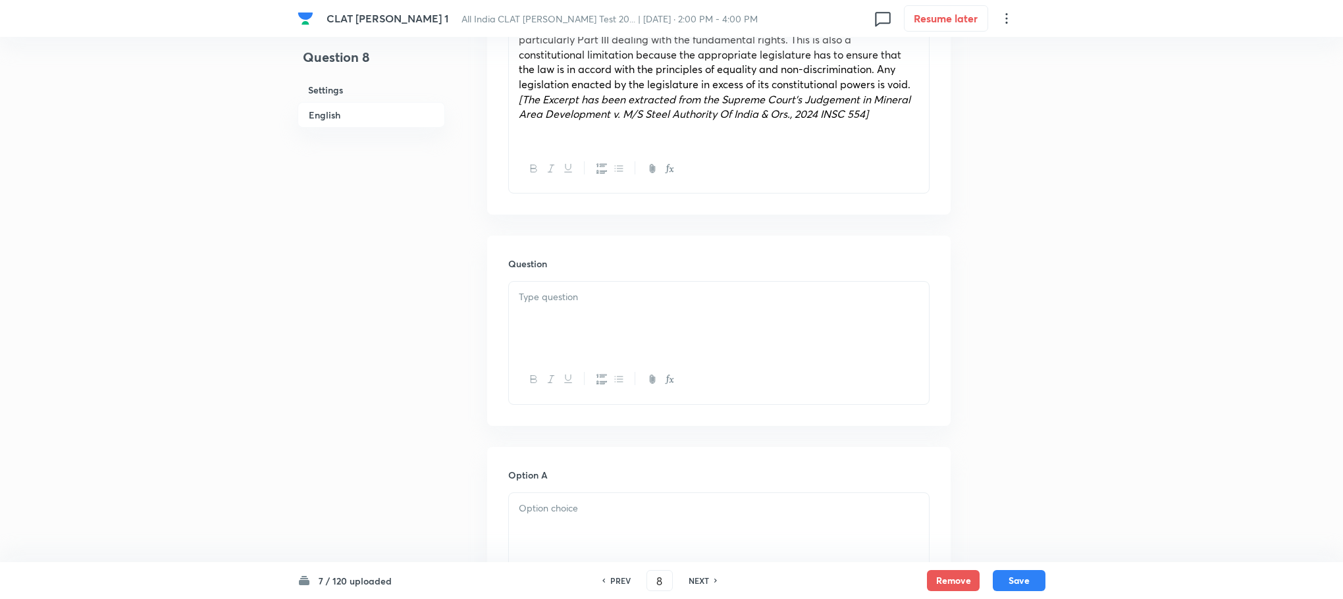
click at [558, 328] on div at bounding box center [719, 319] width 420 height 74
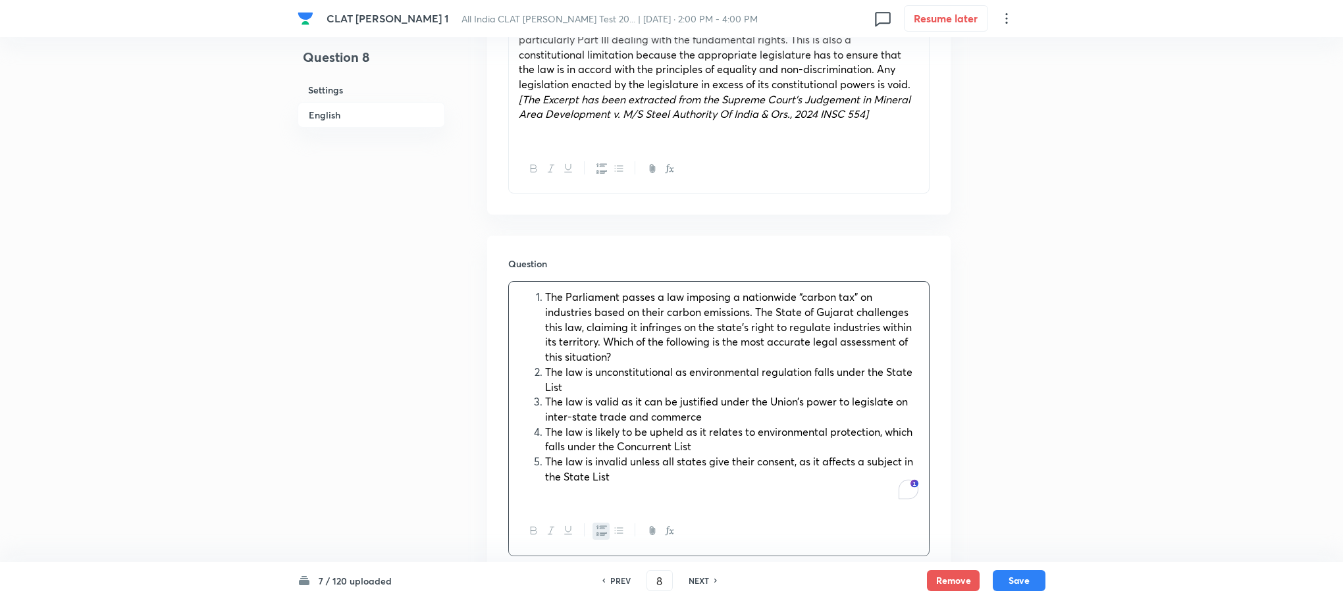
click at [545, 372] on li "The law is unconstitutional as environmental regulation falls under the State L…" at bounding box center [732, 380] width 374 height 30
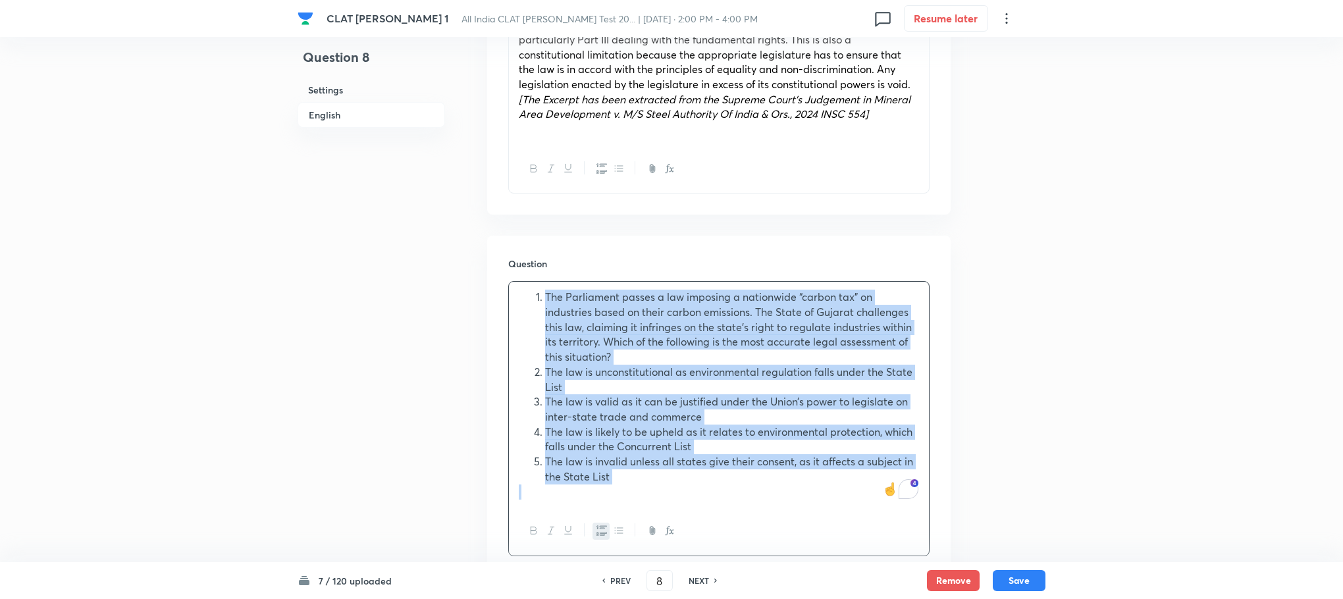
click at [597, 533] on icon "button" at bounding box center [602, 531] width 11 height 10
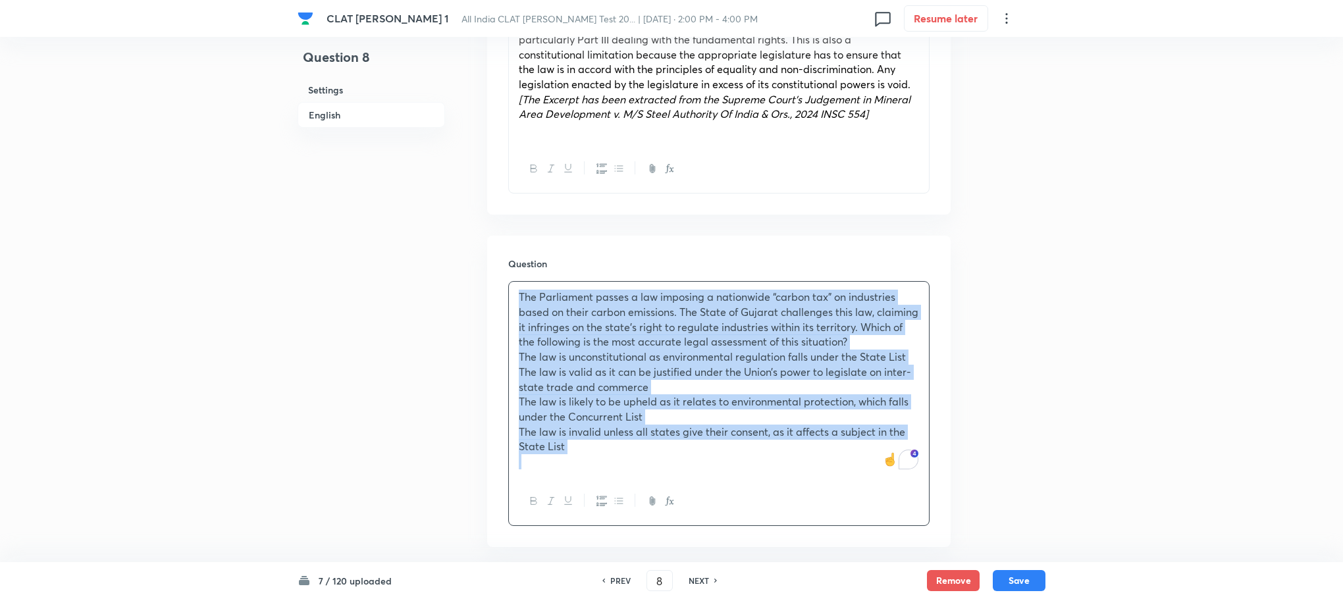
click at [518, 362] on div "The Parliament passes a law imposing a nationwide “carbon tax” on industries ba…" at bounding box center [719, 380] width 420 height 196
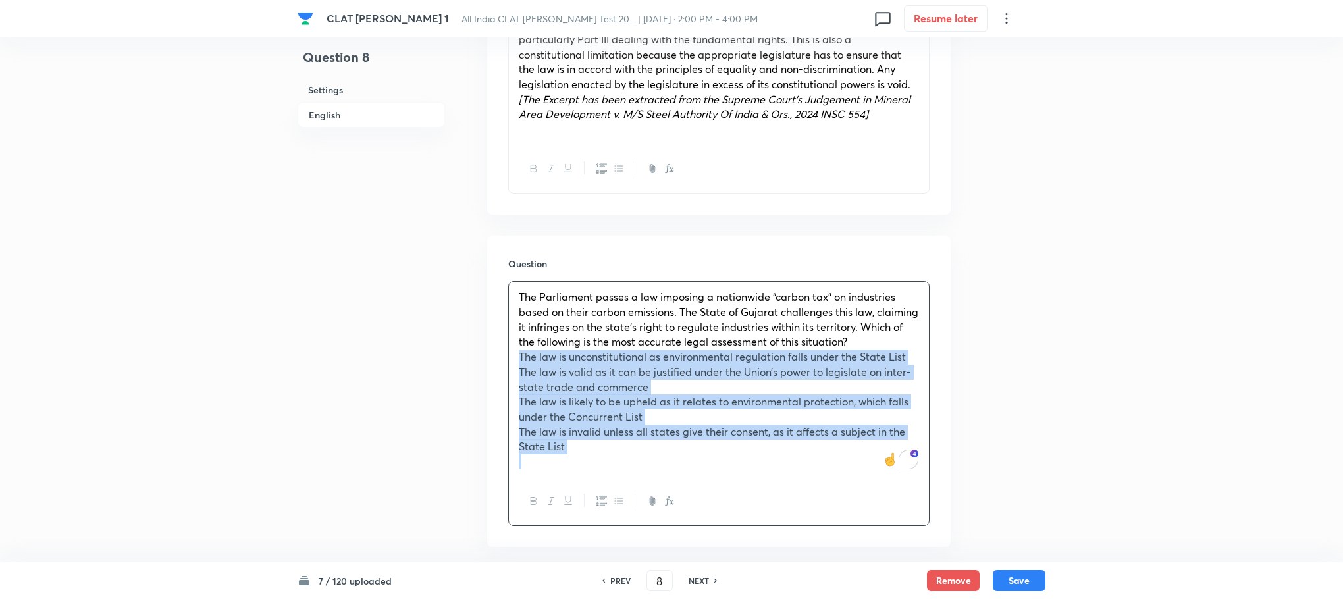
drag, startPoint x: 518, startPoint y: 362, endPoint x: 627, endPoint y: 466, distance: 150.9
click at [627, 466] on div "The Parliament passes a law imposing a nationwide “carbon tax” on industries ba…" at bounding box center [719, 380] width 420 height 196
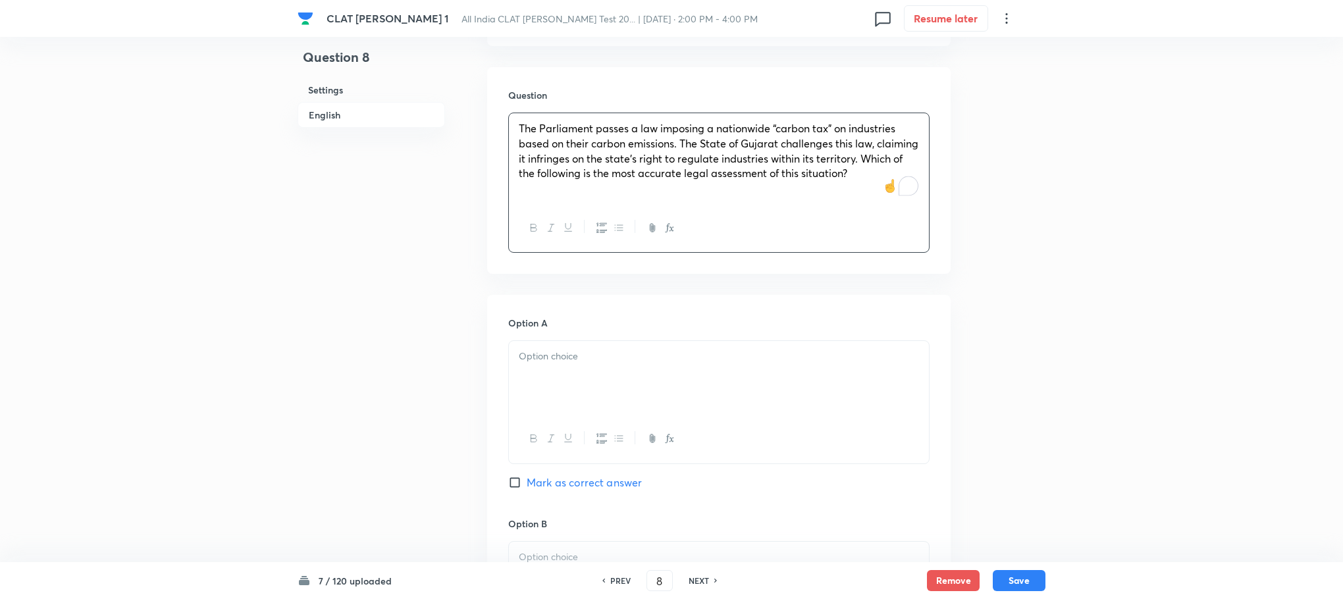
scroll to position [889, 0]
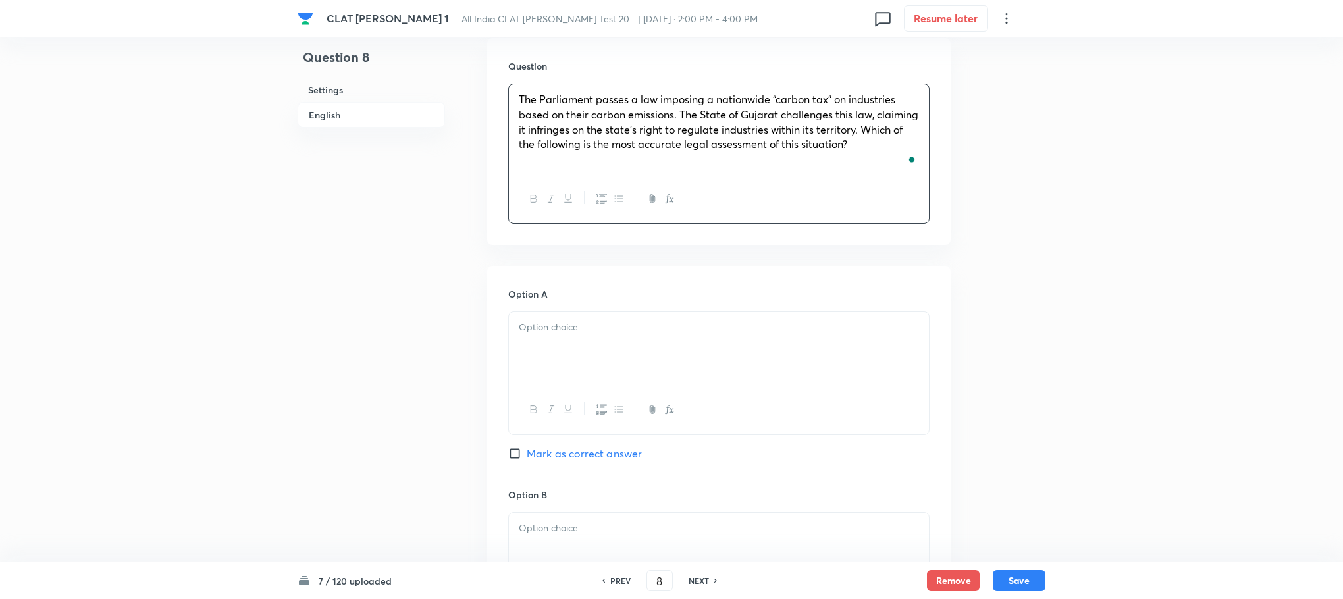
click at [545, 338] on div at bounding box center [719, 349] width 420 height 74
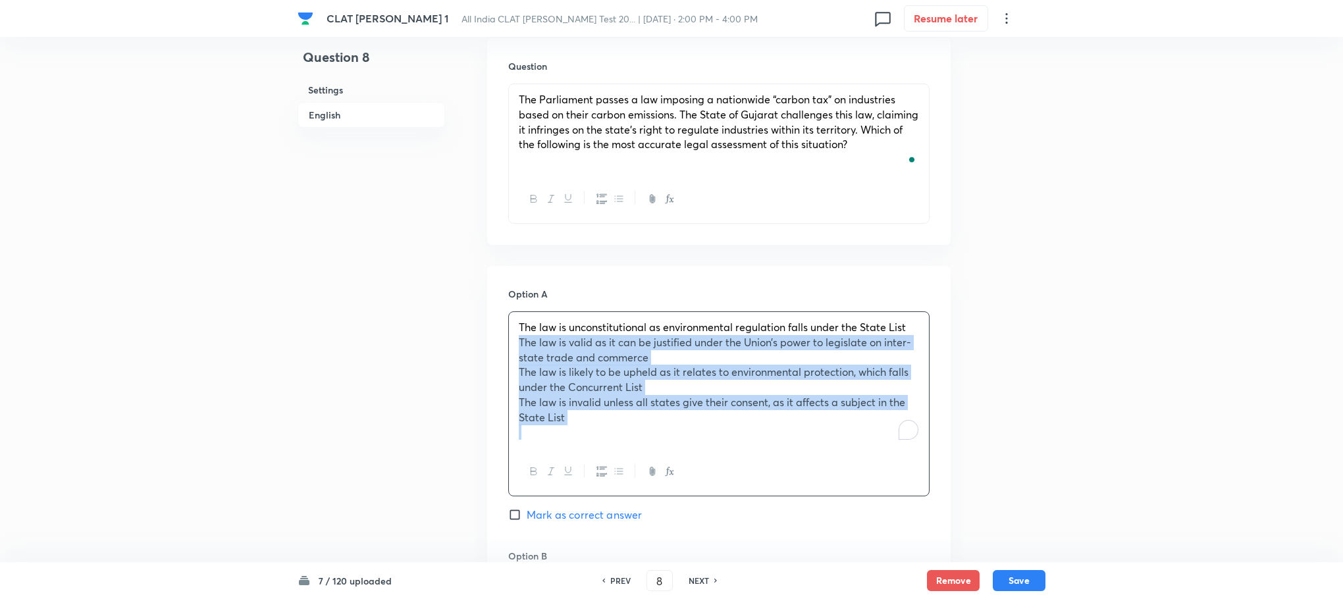
drag, startPoint x: 514, startPoint y: 346, endPoint x: 654, endPoint y: 485, distance: 197.4
click at [654, 485] on div "The law is unconstitutional as environmental regulation falls under the State L…" at bounding box center [718, 403] width 421 height 185
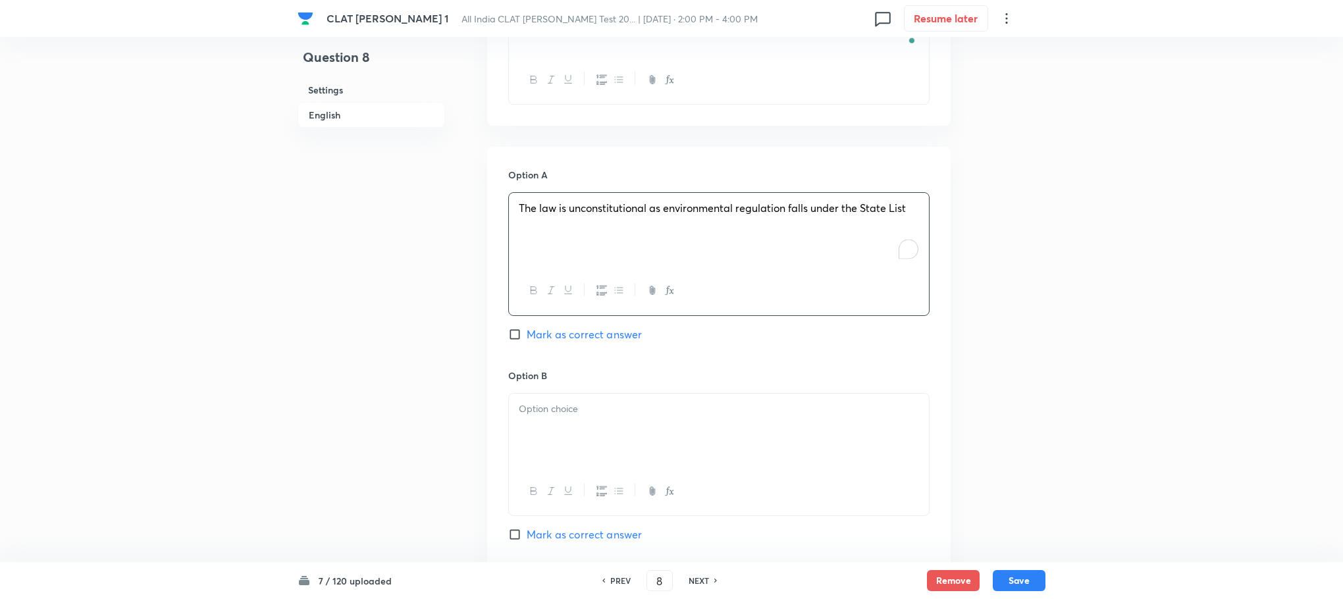
scroll to position [1185, 0]
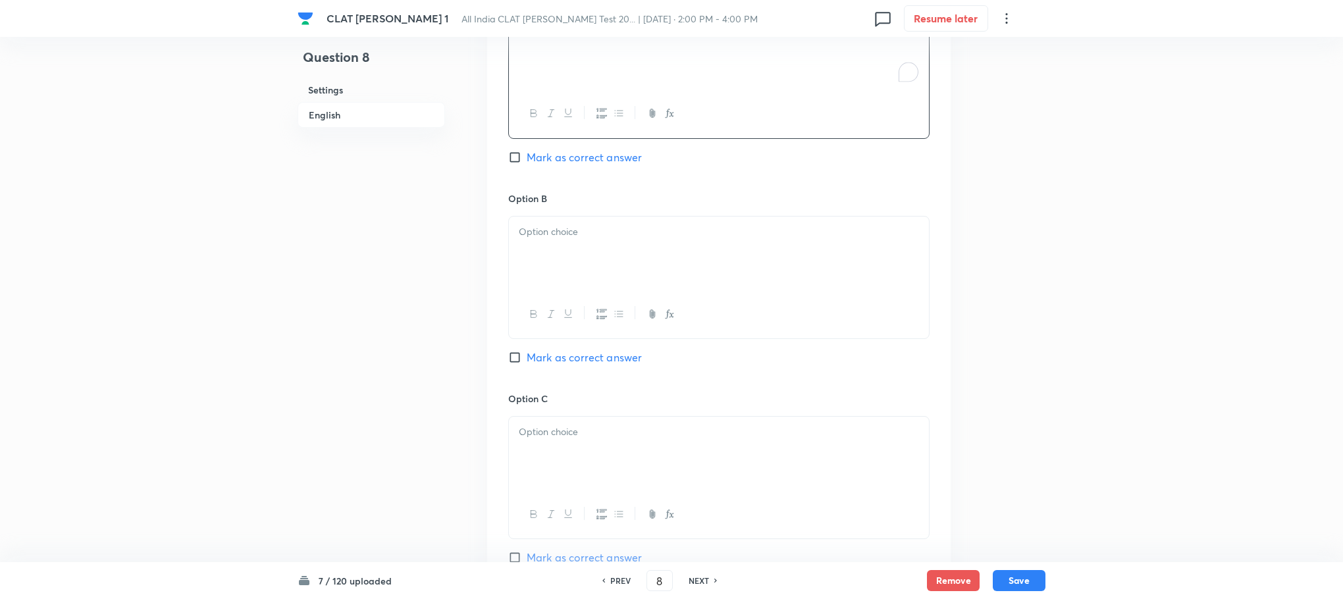
click at [537, 253] on div at bounding box center [719, 254] width 420 height 74
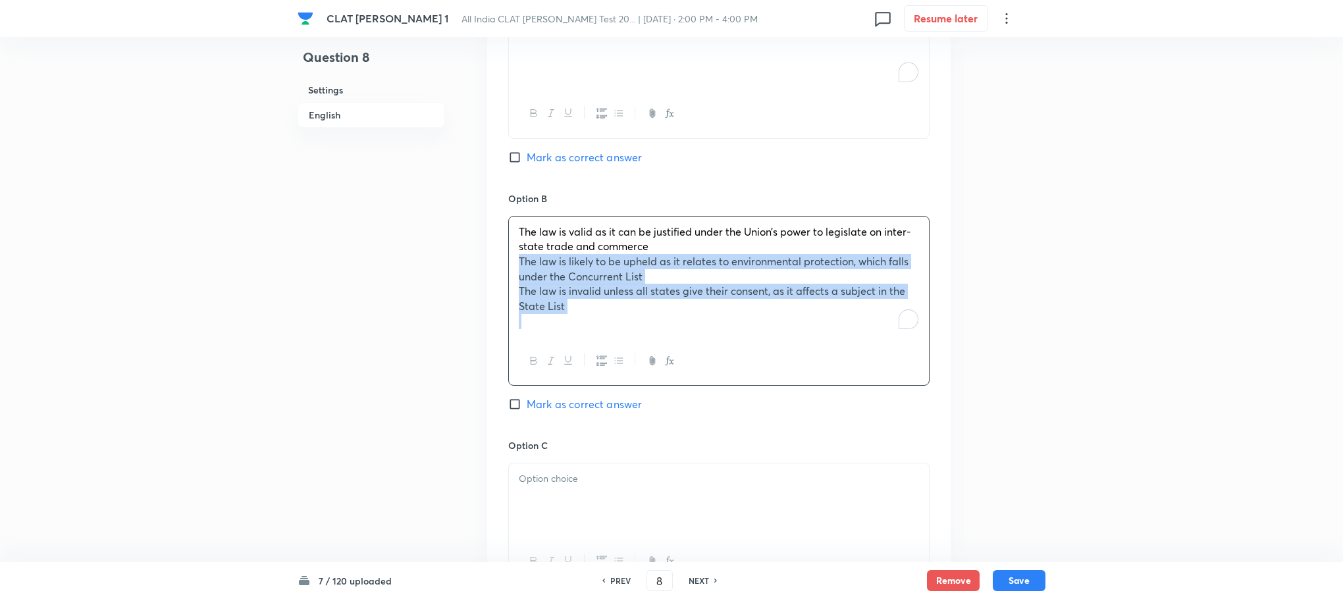
drag, startPoint x: 514, startPoint y: 259, endPoint x: 640, endPoint y: 356, distance: 158.7
click at [643, 359] on div "The law is valid as it can be justified under the Union’s power to legislate on…" at bounding box center [718, 301] width 421 height 170
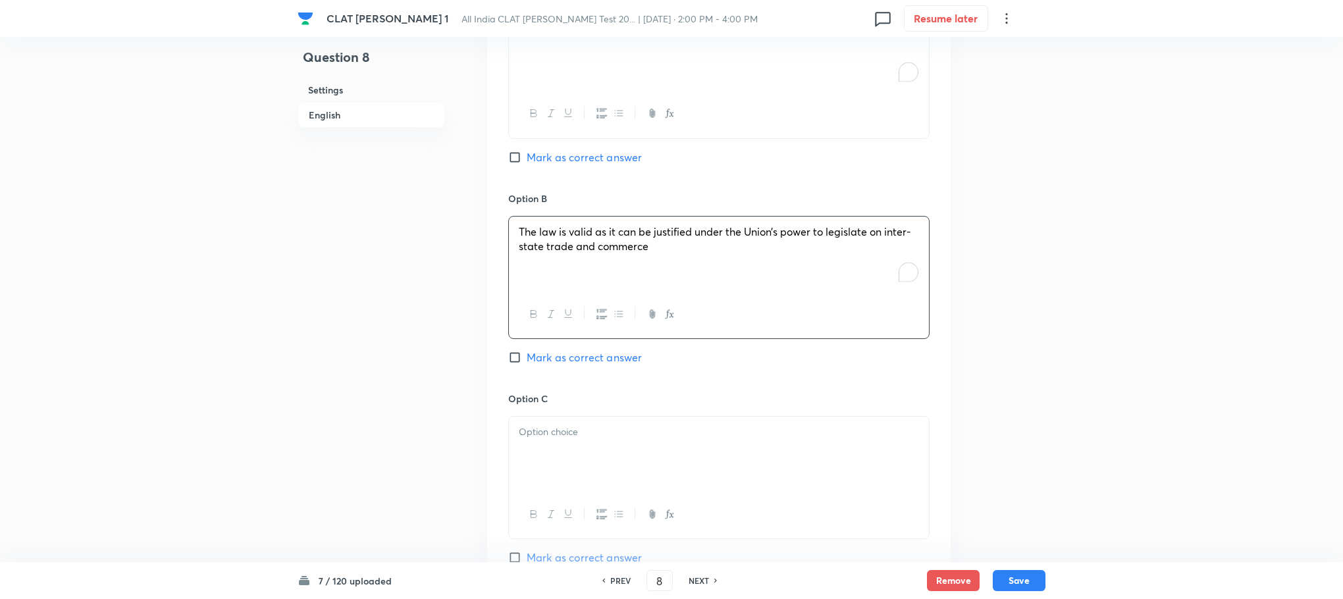
scroll to position [1383, 0]
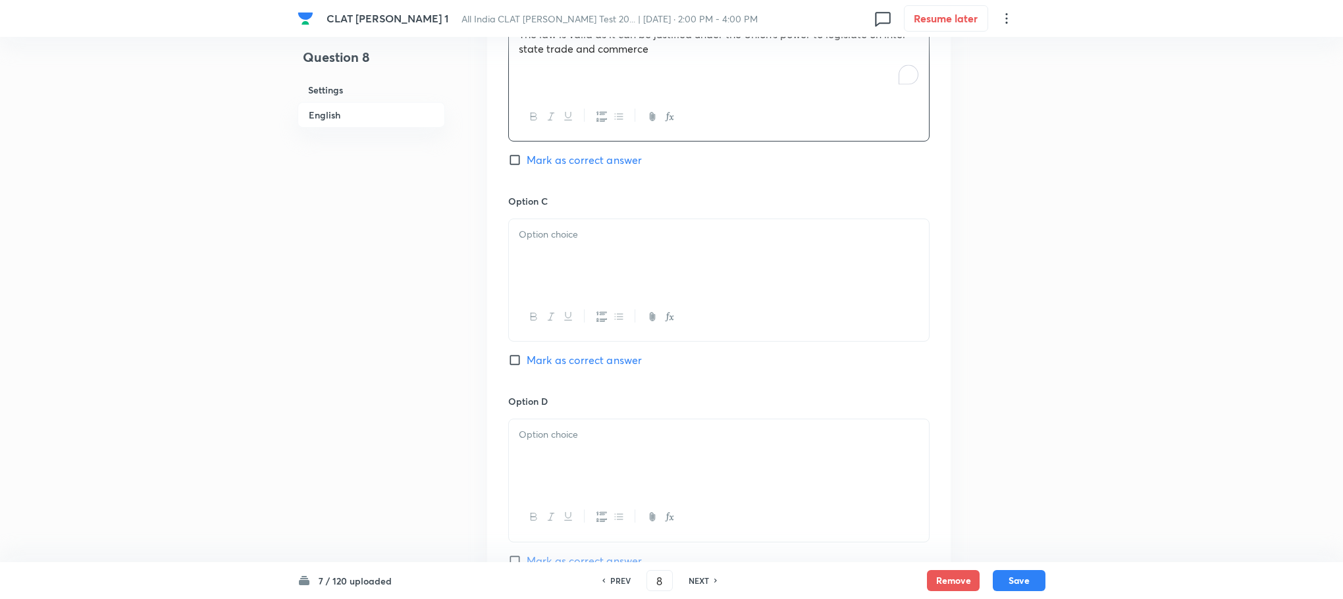
click at [555, 273] on div at bounding box center [719, 256] width 420 height 74
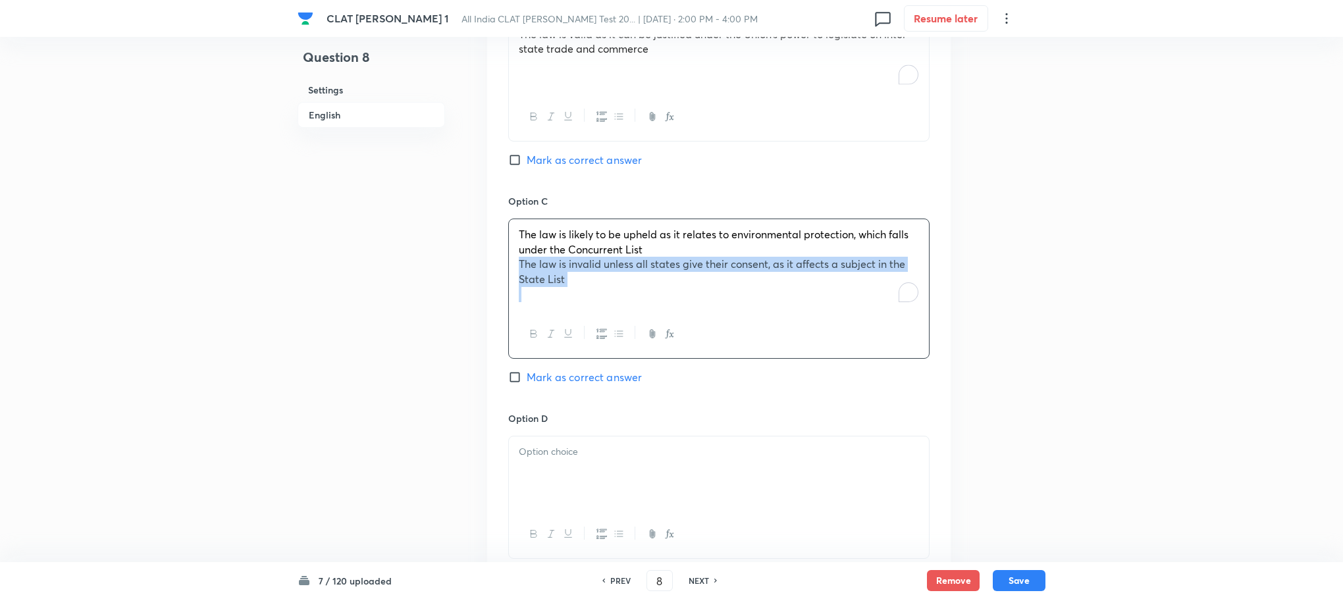
drag, startPoint x: 520, startPoint y: 267, endPoint x: 611, endPoint y: 323, distance: 106.4
click at [611, 323] on div "The law is likely to be upheld as it relates to environmental protection, which…" at bounding box center [718, 289] width 421 height 140
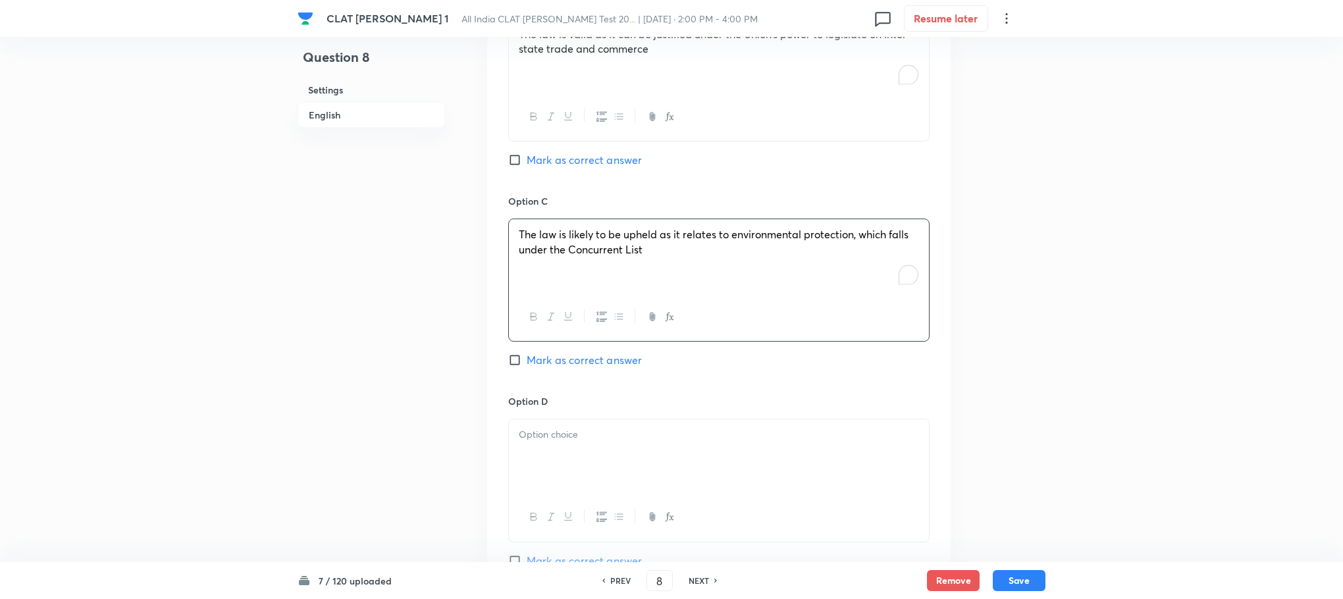
scroll to position [1580, 0]
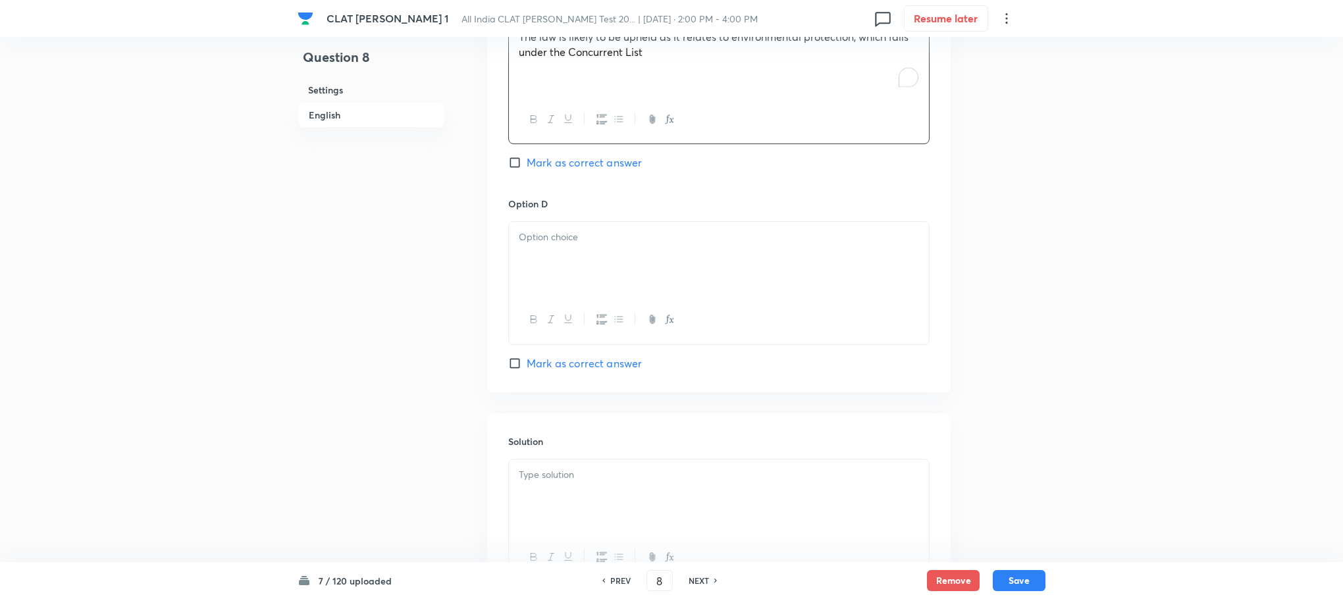
click at [529, 245] on p at bounding box center [719, 237] width 400 height 15
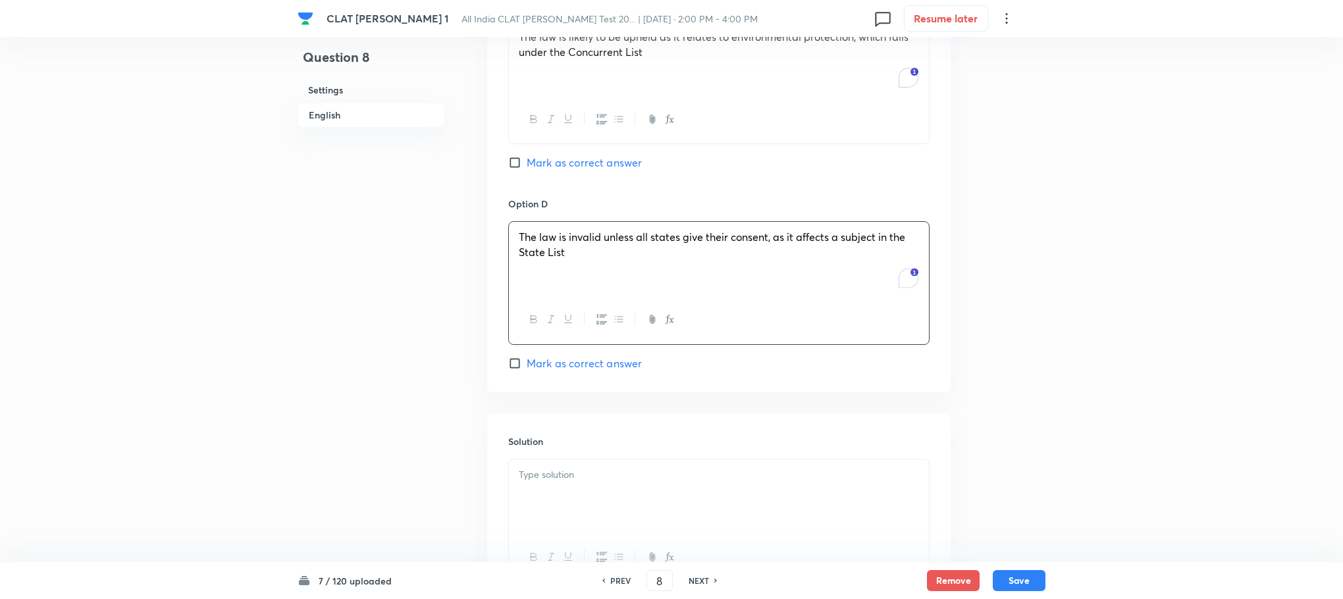
click at [540, 512] on div at bounding box center [719, 497] width 420 height 74
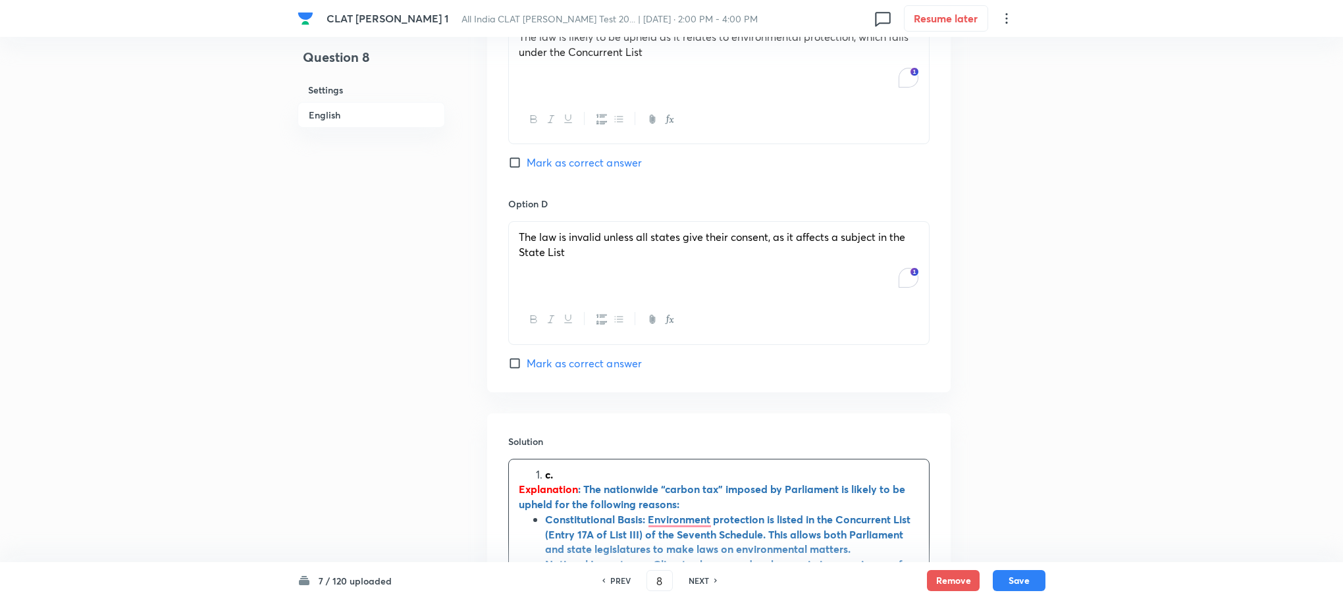
click at [545, 479] on li "c." at bounding box center [732, 474] width 374 height 15
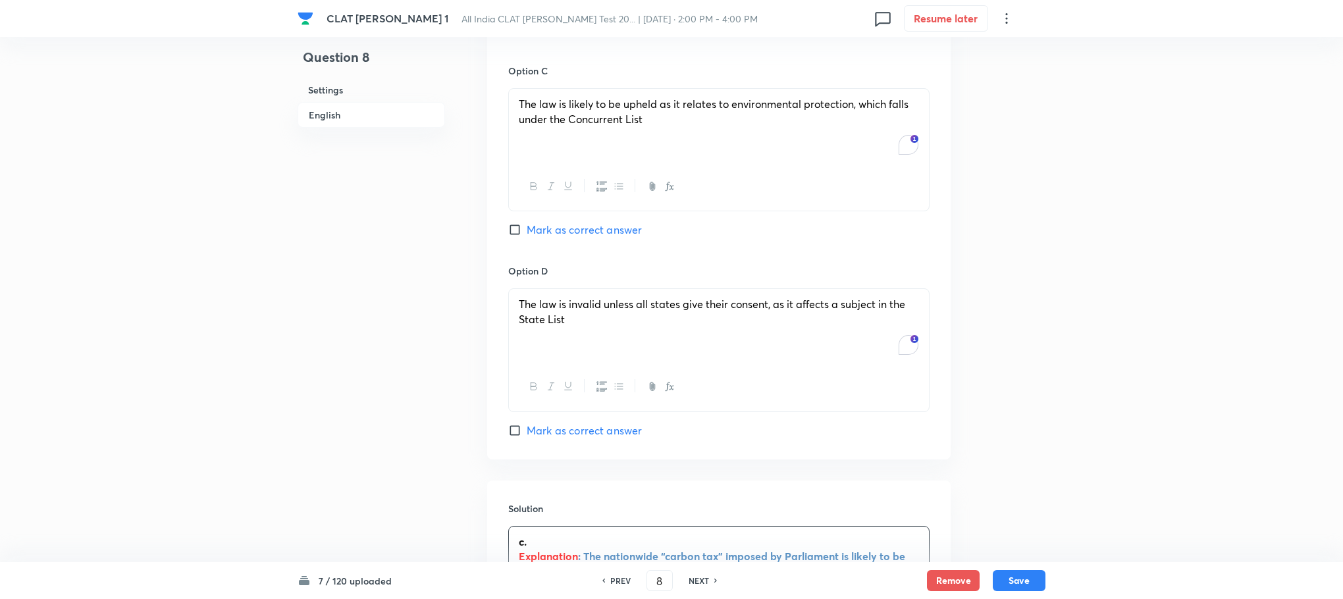
scroll to position [1481, 0]
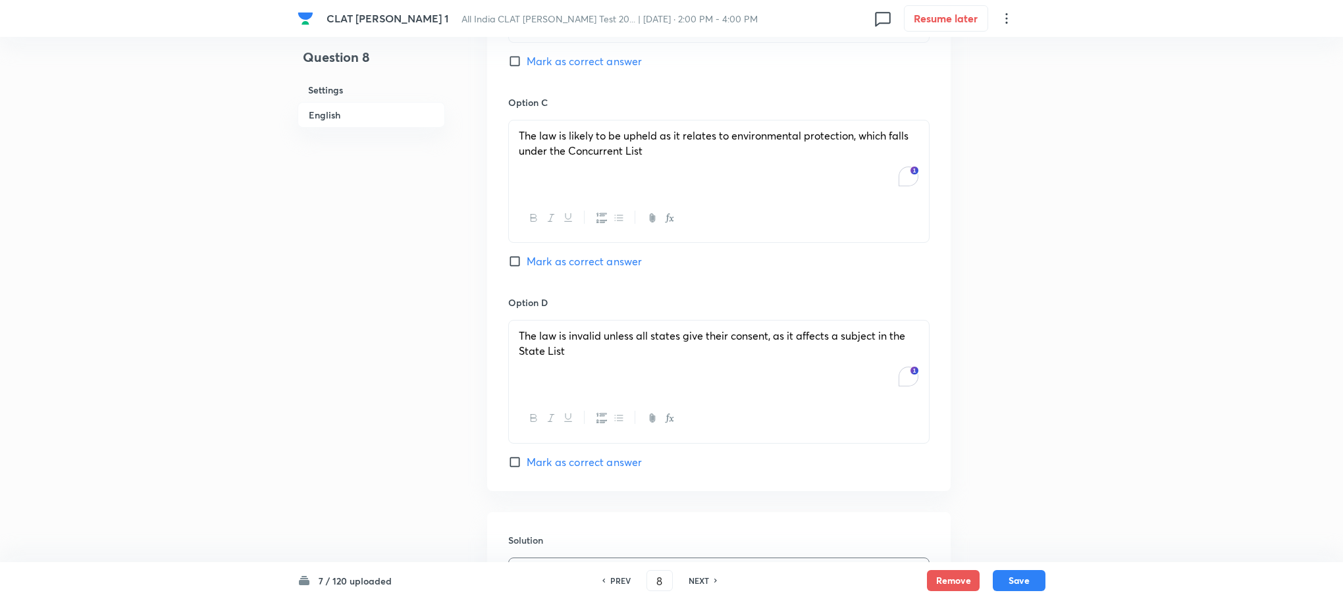
click at [559, 269] on span "Mark as correct answer" at bounding box center [584, 261] width 115 height 16
click at [527, 268] on input "Mark as correct answer" at bounding box center [517, 261] width 18 height 13
checkbox input "true"
click at [1008, 575] on button "Save" at bounding box center [1019, 579] width 53 height 21
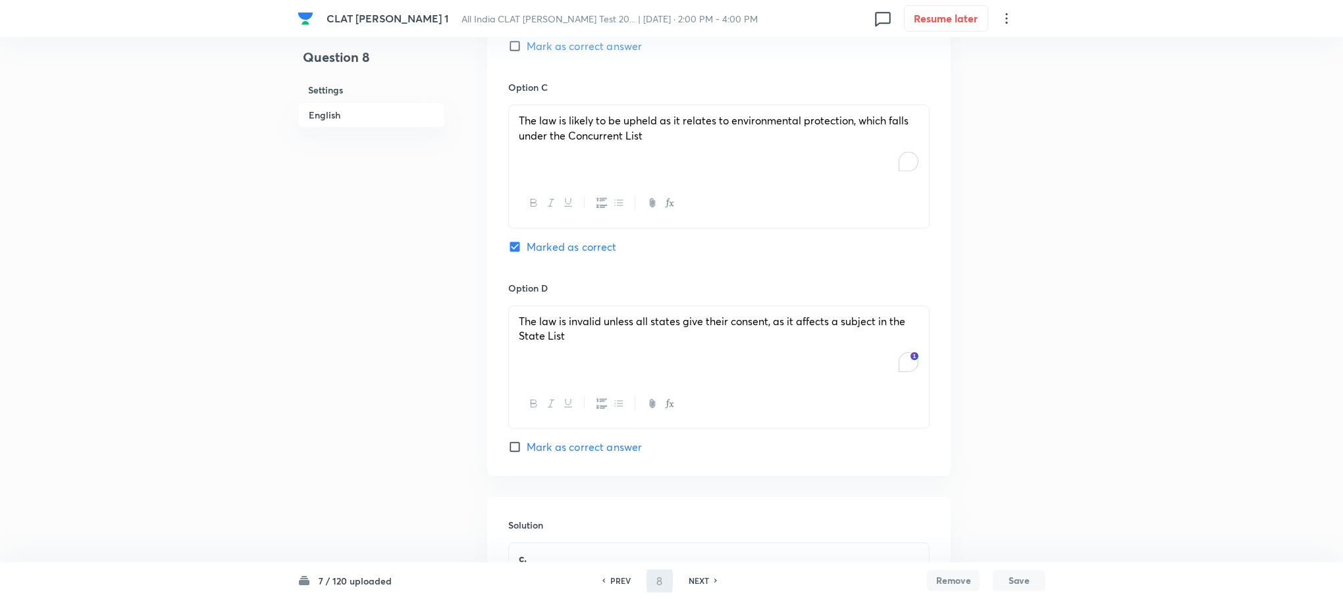
type input "9"
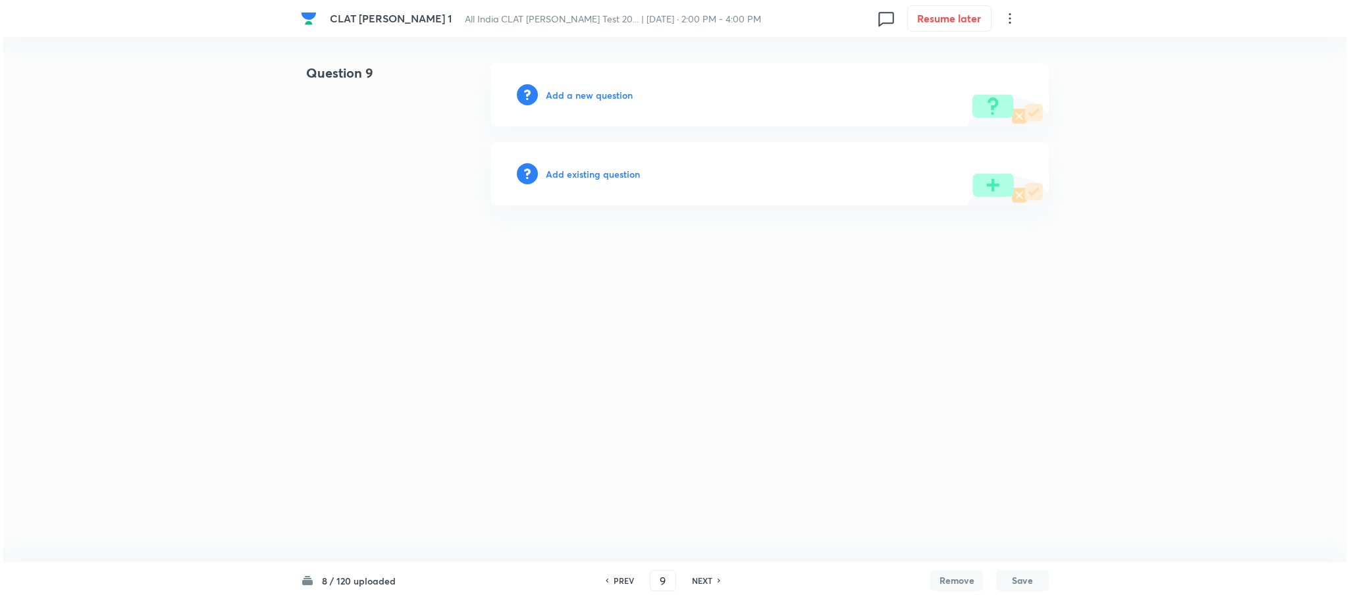
scroll to position [0, 0]
click at [583, 89] on h6 "Add a new question" at bounding box center [589, 95] width 87 height 14
click at [583, 89] on h6 "Choose a question type" at bounding box center [596, 95] width 101 height 14
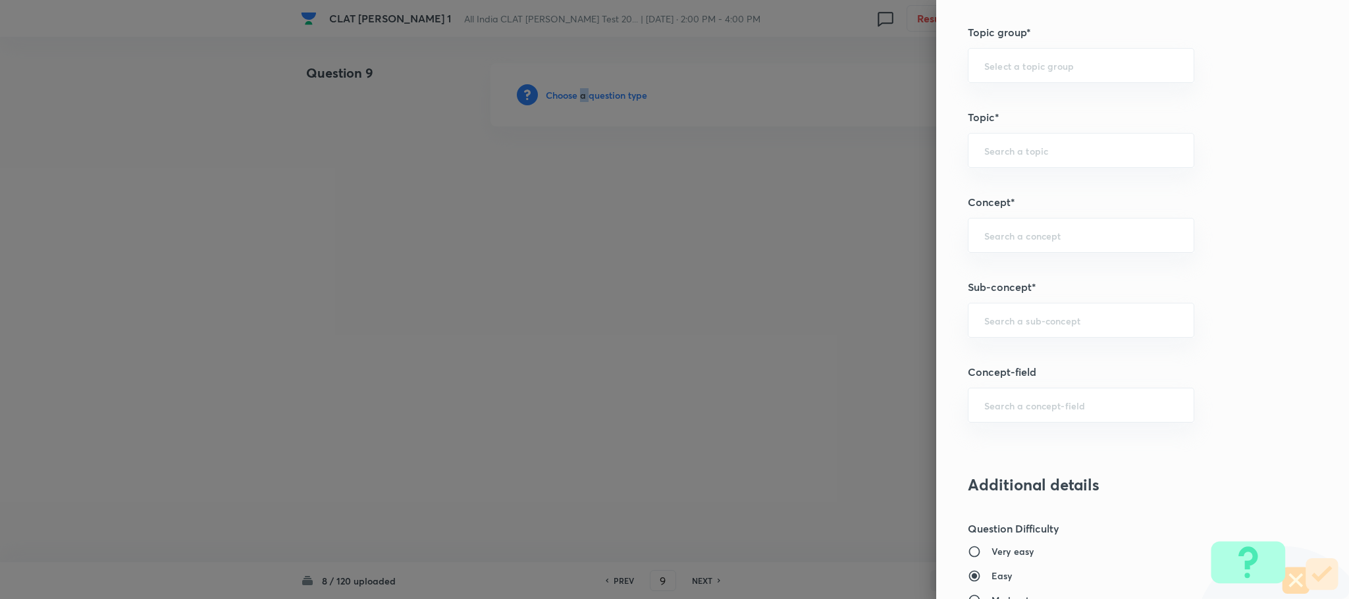
scroll to position [593, 0]
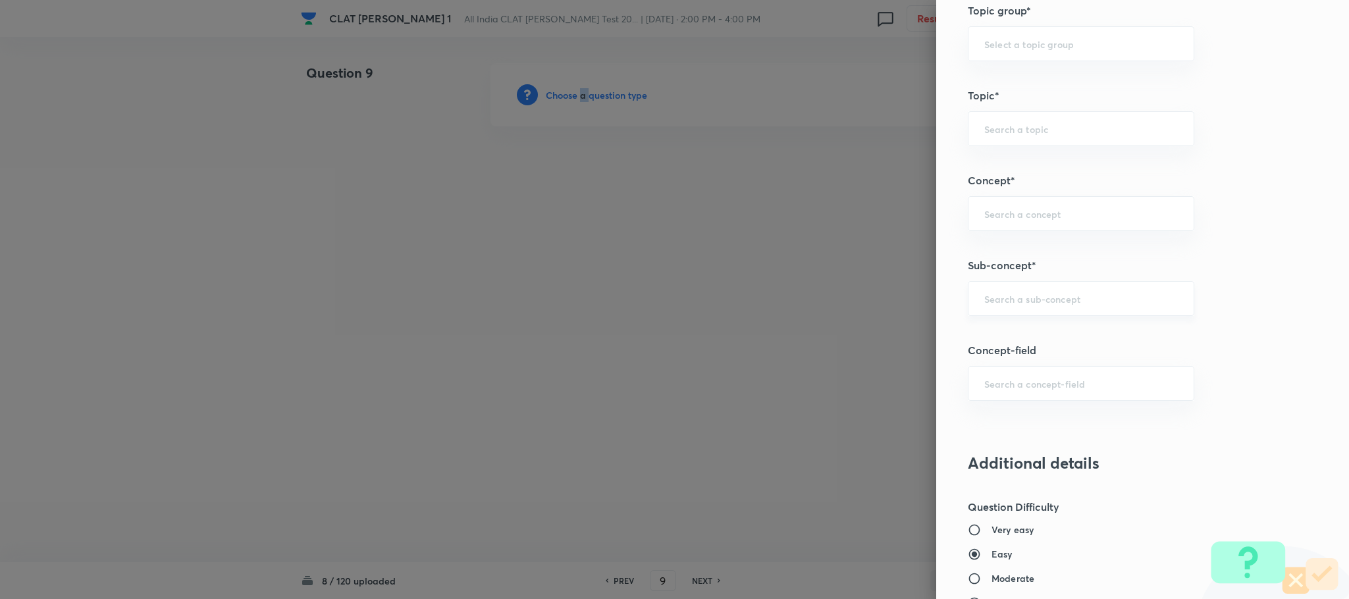
click at [1013, 305] on input "text" at bounding box center [1081, 298] width 194 height 13
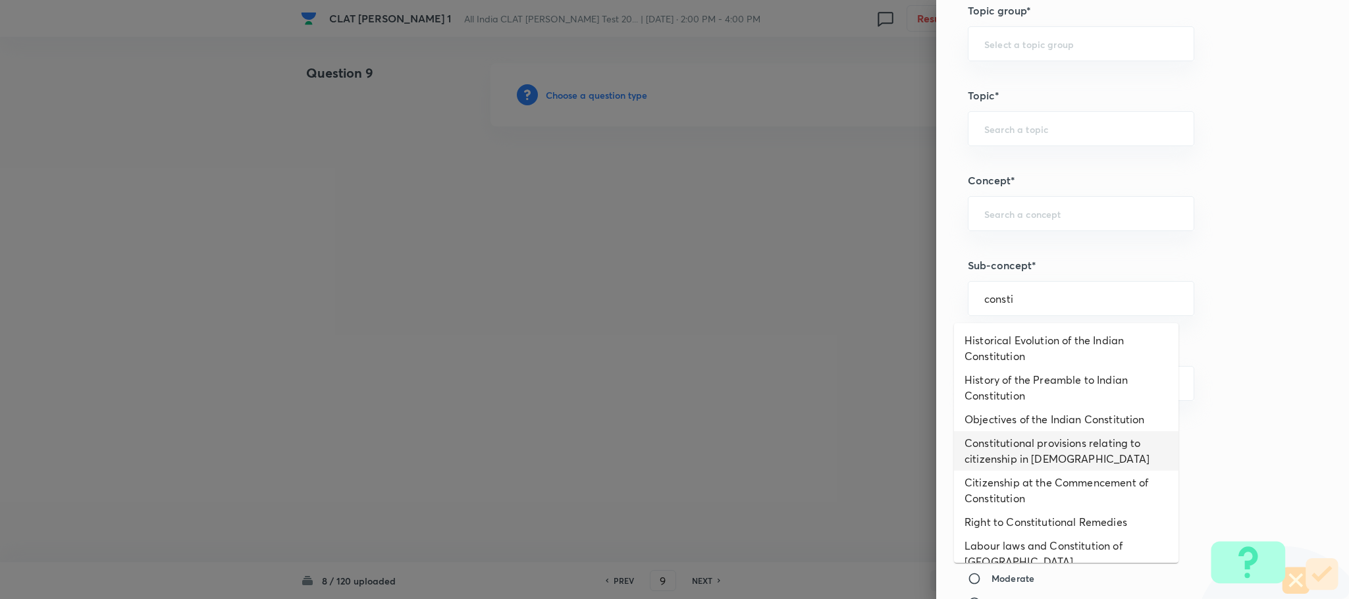
click at [1020, 449] on li "Constitutional provisions relating to citizenship in [DEMOGRAPHIC_DATA]" at bounding box center [1066, 451] width 225 height 40
type input "Constitutional provisions relating to citizenship in [DEMOGRAPHIC_DATA]"
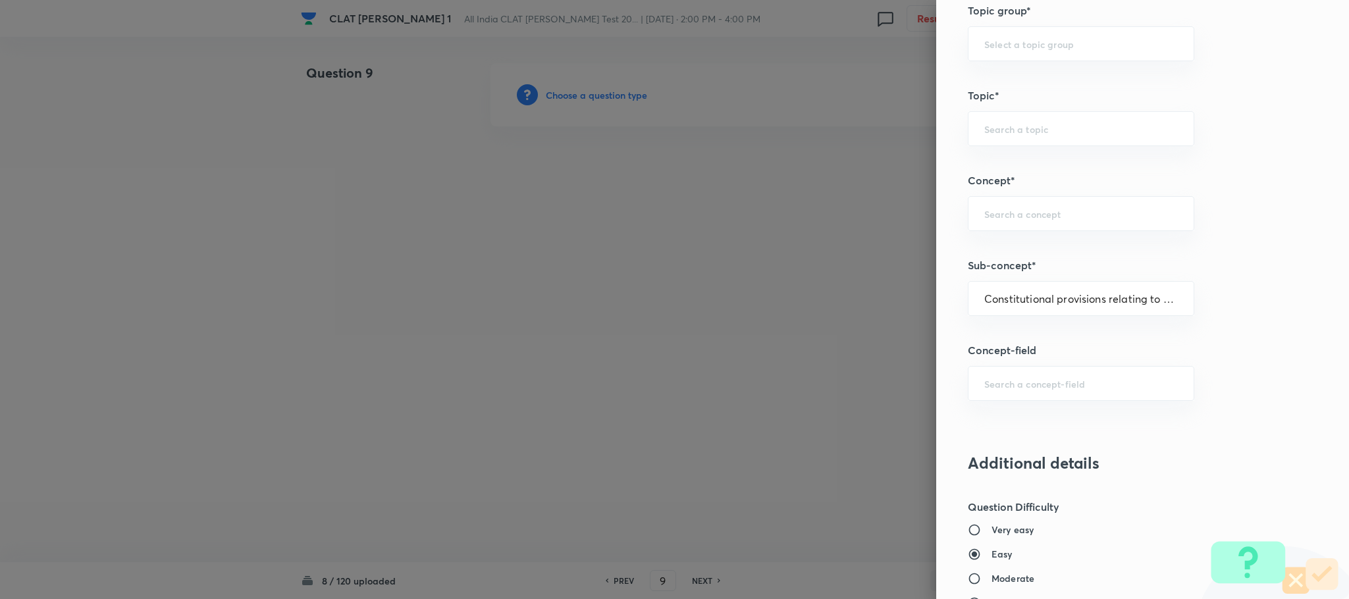
type input "Constitution of [GEOGRAPHIC_DATA]"
type input "Citizenship"
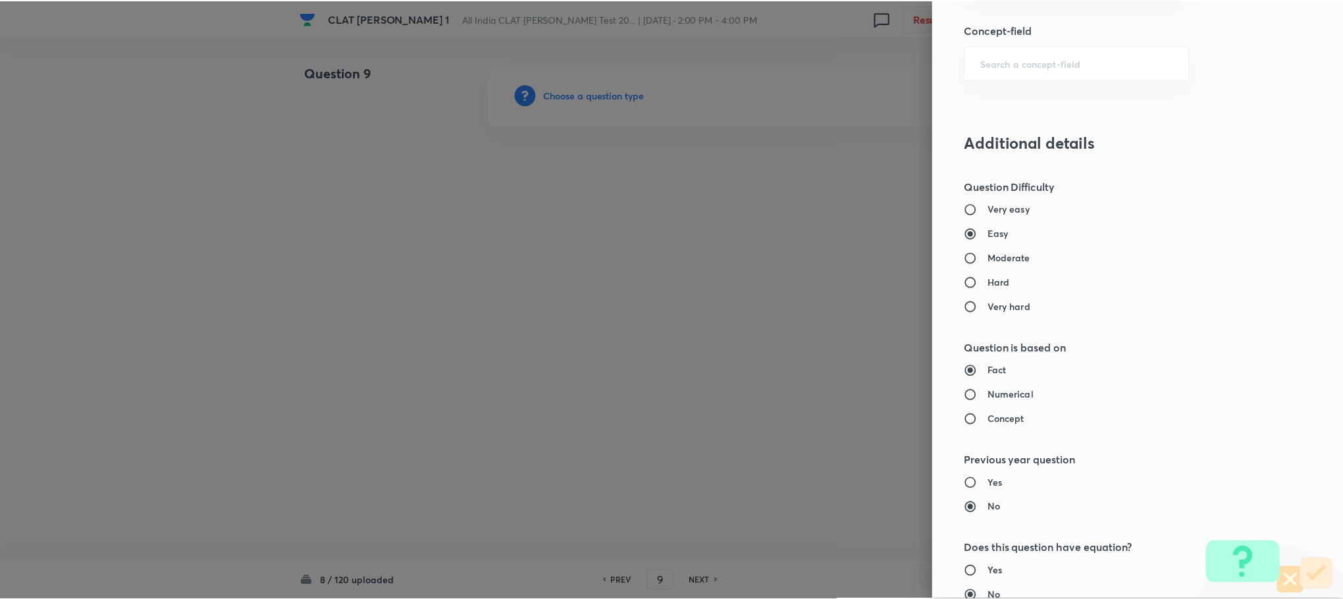
scroll to position [1200, 0]
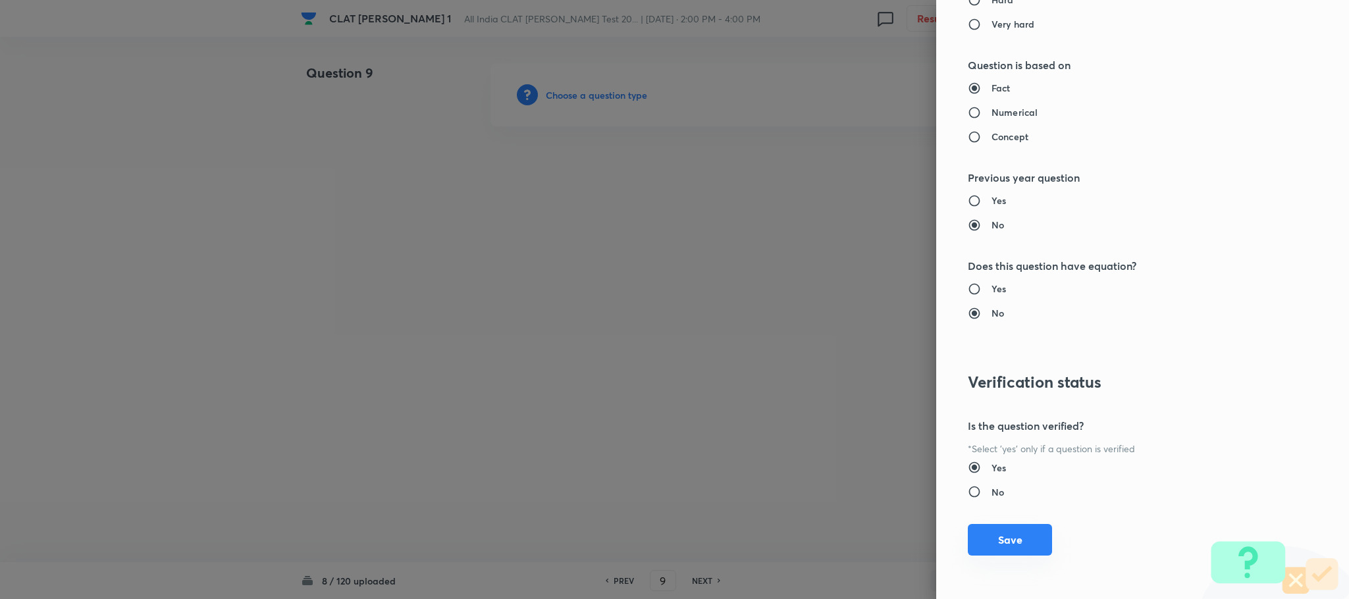
click at [998, 551] on button "Save" at bounding box center [1010, 540] width 84 height 32
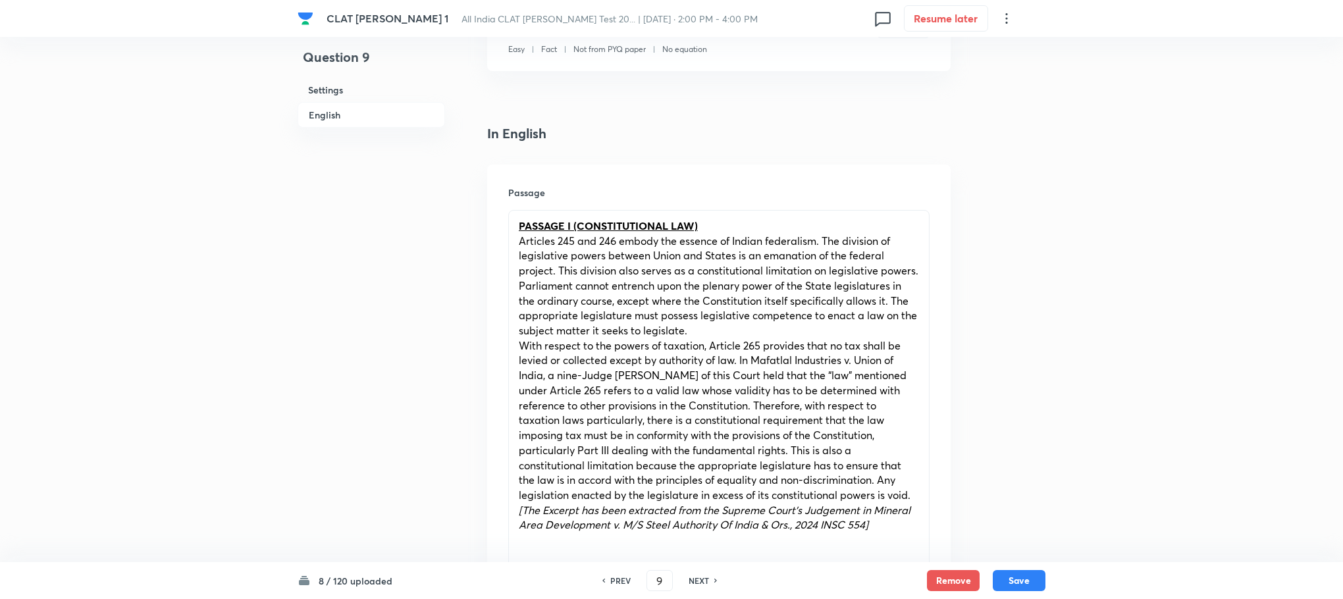
scroll to position [593, 0]
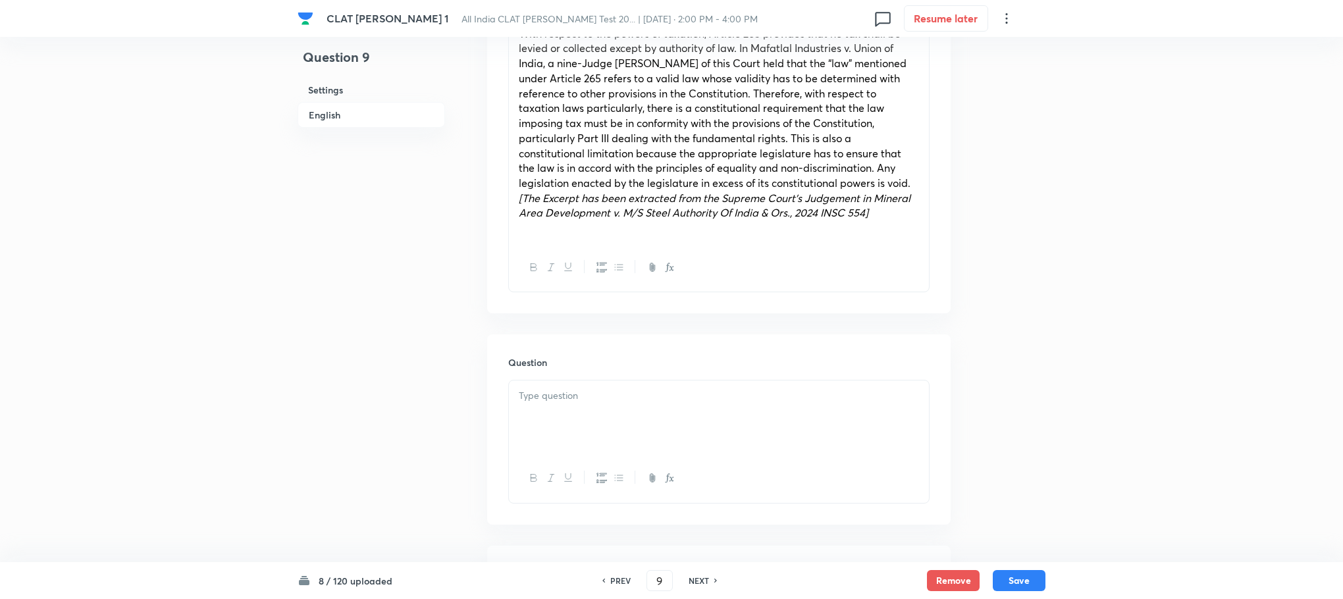
click at [562, 402] on p at bounding box center [719, 395] width 400 height 15
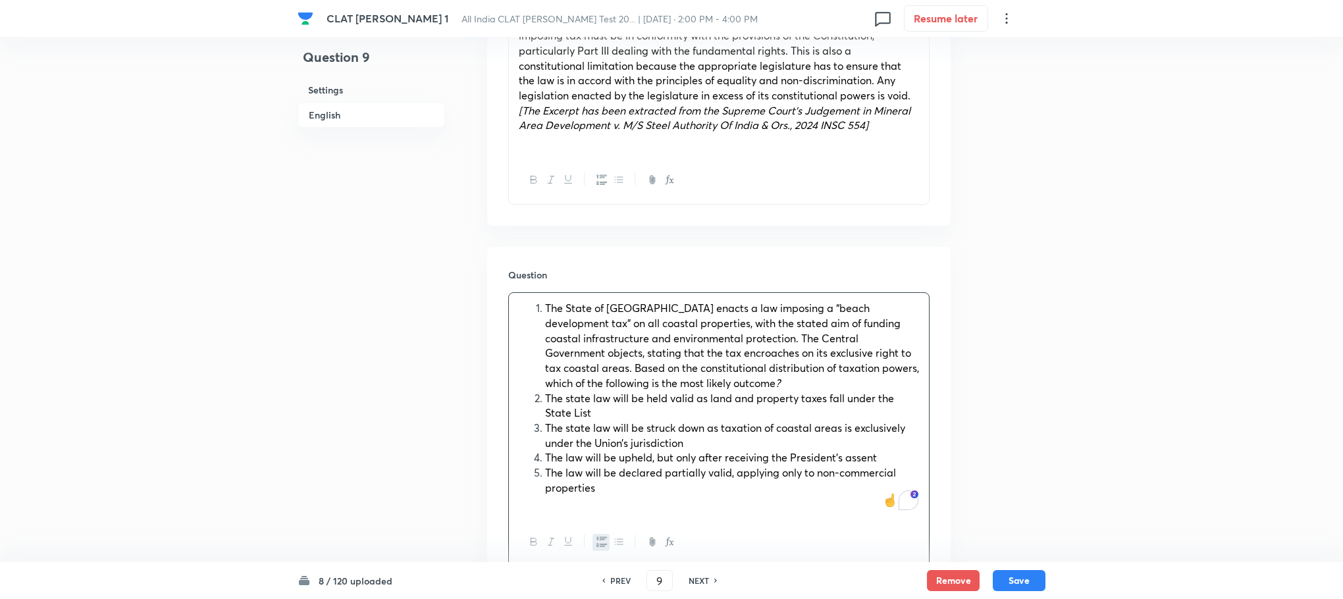
scroll to position [889, 0]
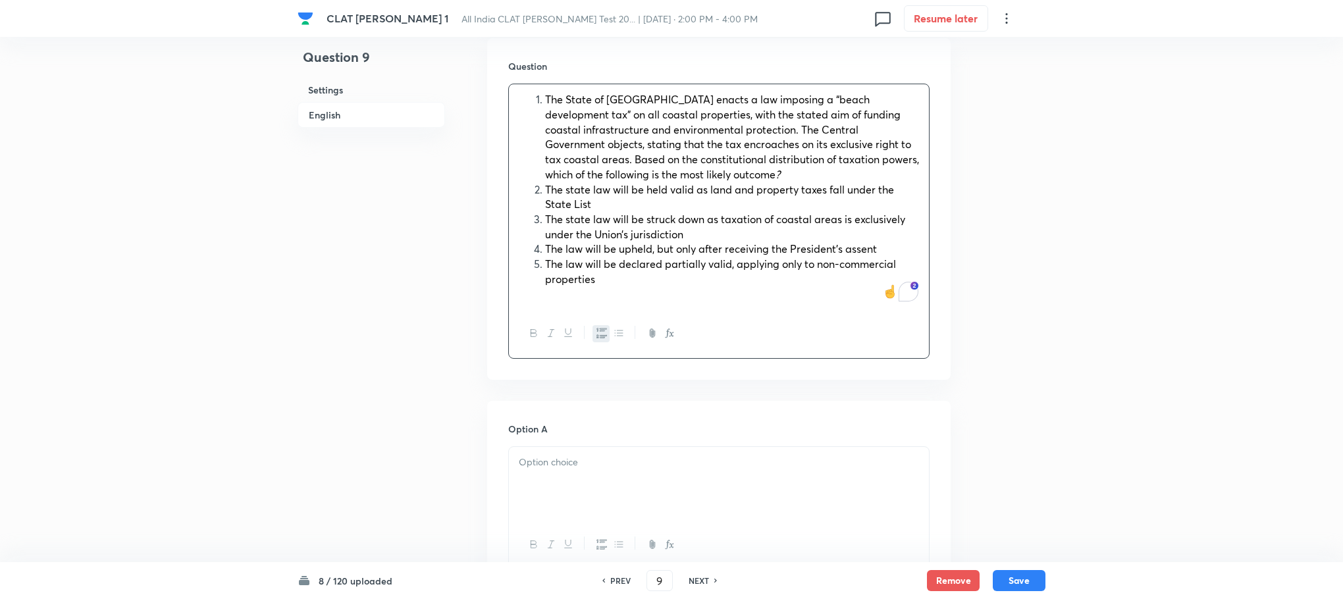
click at [605, 329] on icon "button" at bounding box center [602, 333] width 11 height 11
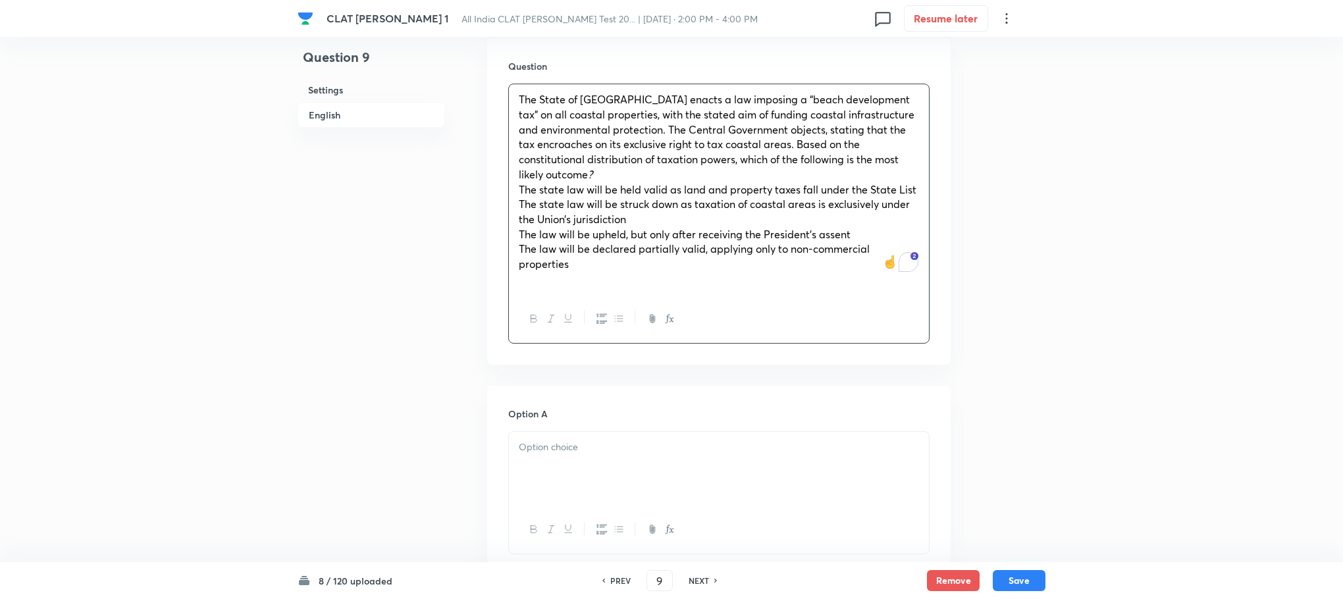
click at [509, 176] on div "The State of Tamil Nadu enacts a law imposing a “beach development tax” on all …" at bounding box center [719, 189] width 420 height 210
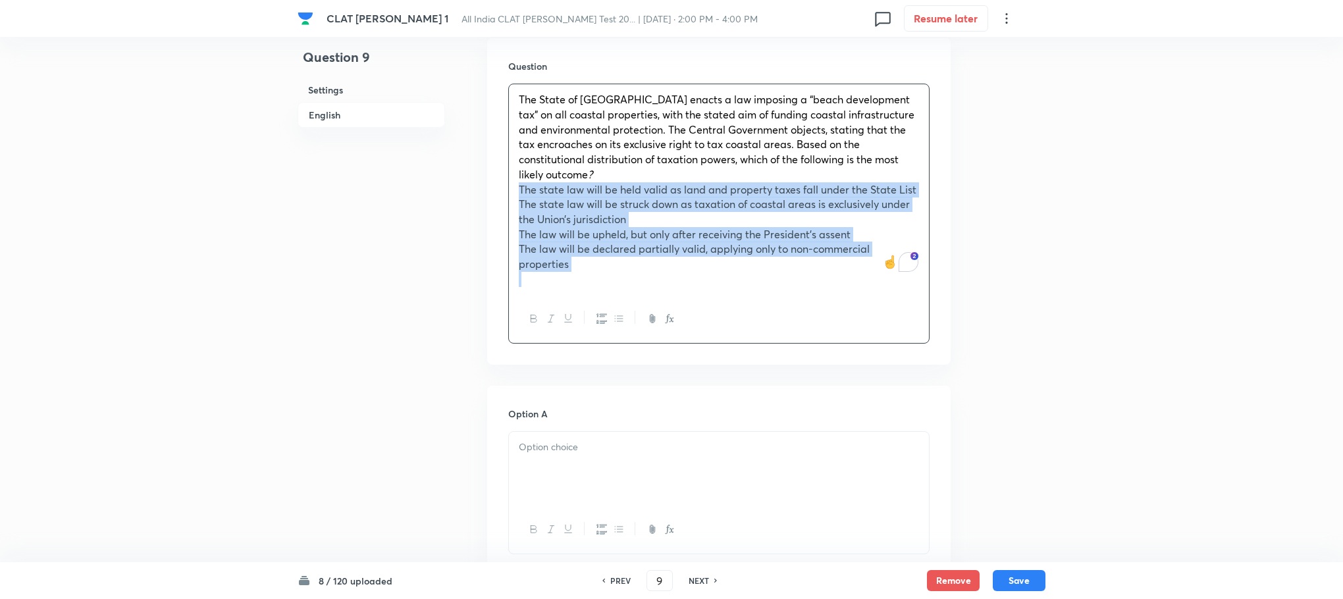
drag, startPoint x: 508, startPoint y: 176, endPoint x: 609, endPoint y: 277, distance: 142.5
click at [609, 277] on div "The State of Tamil Nadu enacts a law imposing a “beach development tax” on all …" at bounding box center [719, 189] width 420 height 210
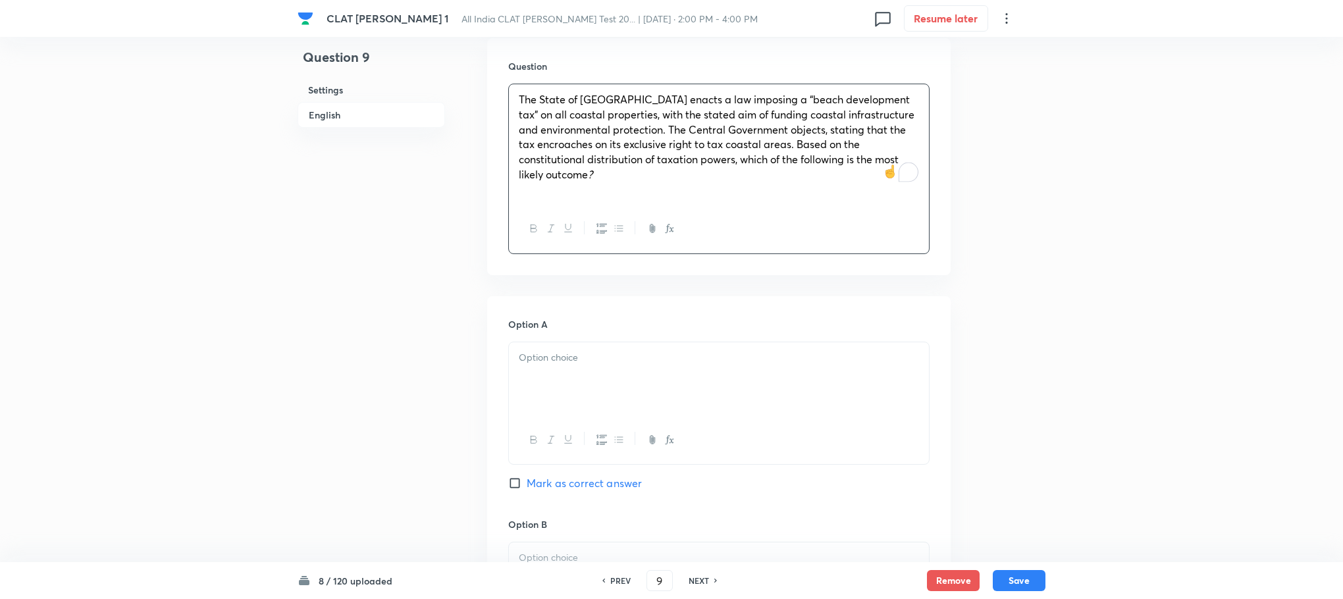
scroll to position [1086, 0]
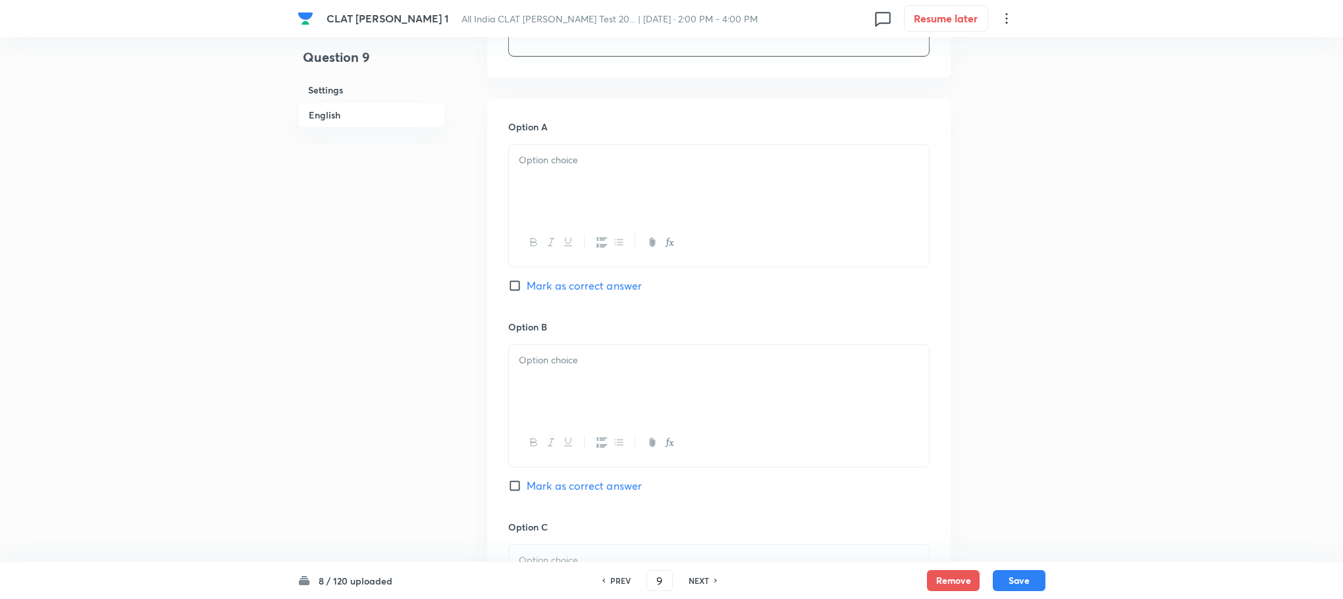
click at [558, 153] on p at bounding box center [719, 160] width 400 height 15
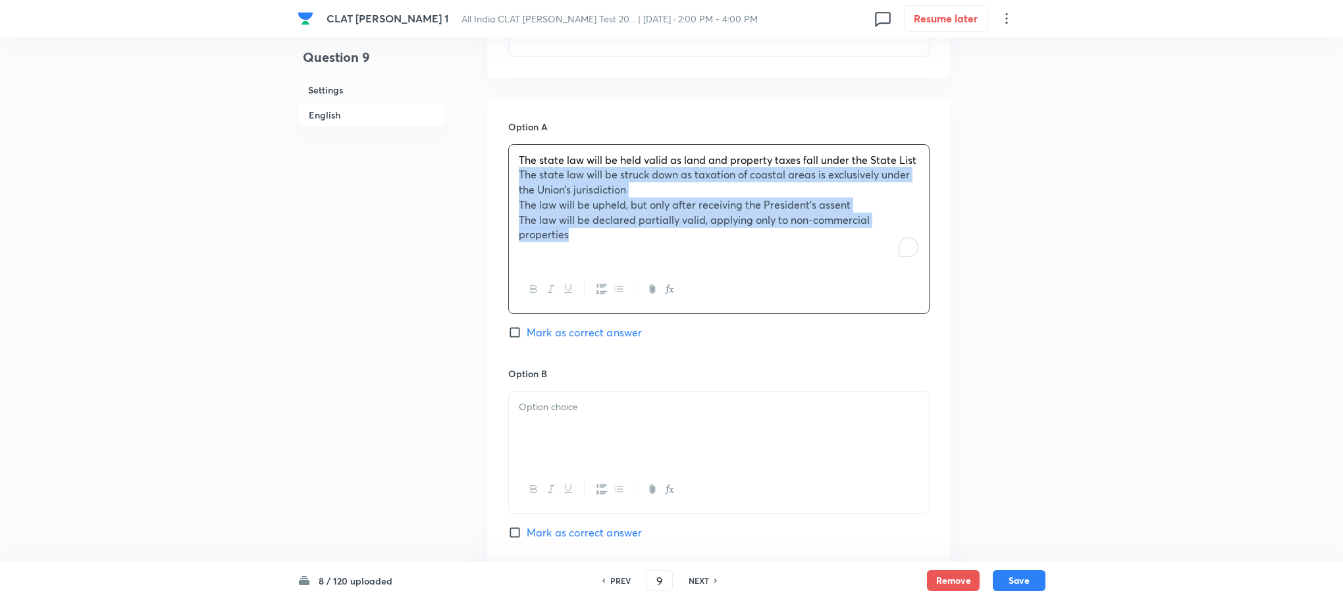
drag, startPoint x: 518, startPoint y: 166, endPoint x: 591, endPoint y: 223, distance: 93.4
click at [591, 223] on div "The state law will be held valid as land and property taxes fall under the Stat…" at bounding box center [719, 205] width 420 height 120
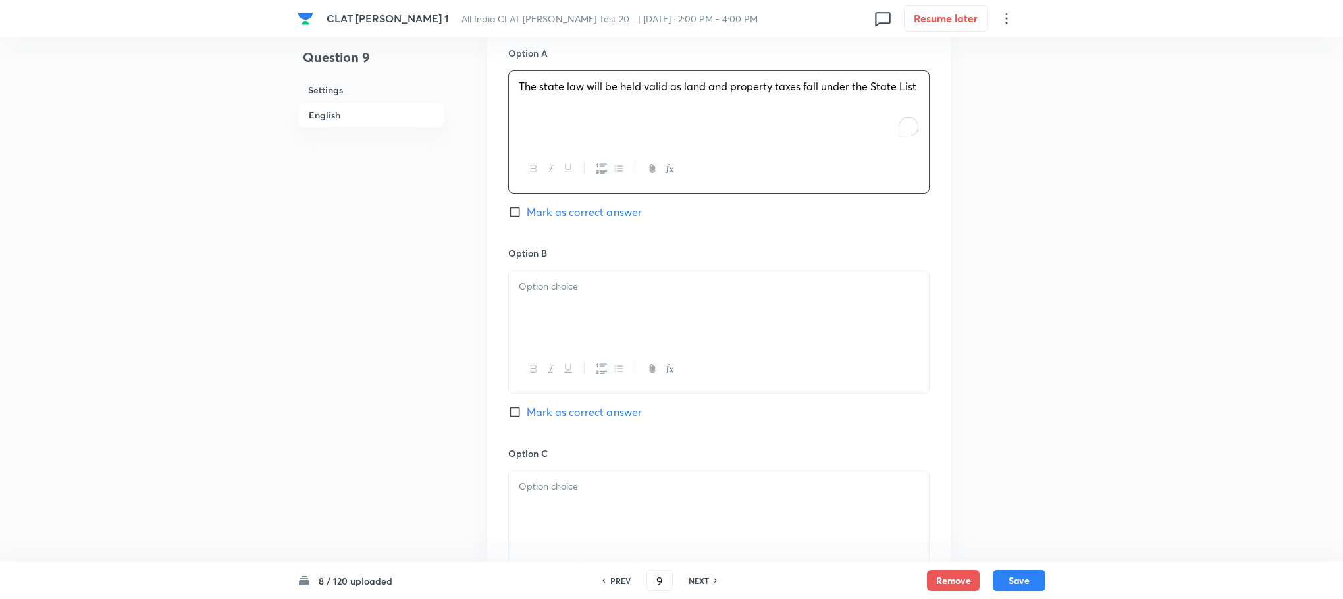
scroll to position [1284, 0]
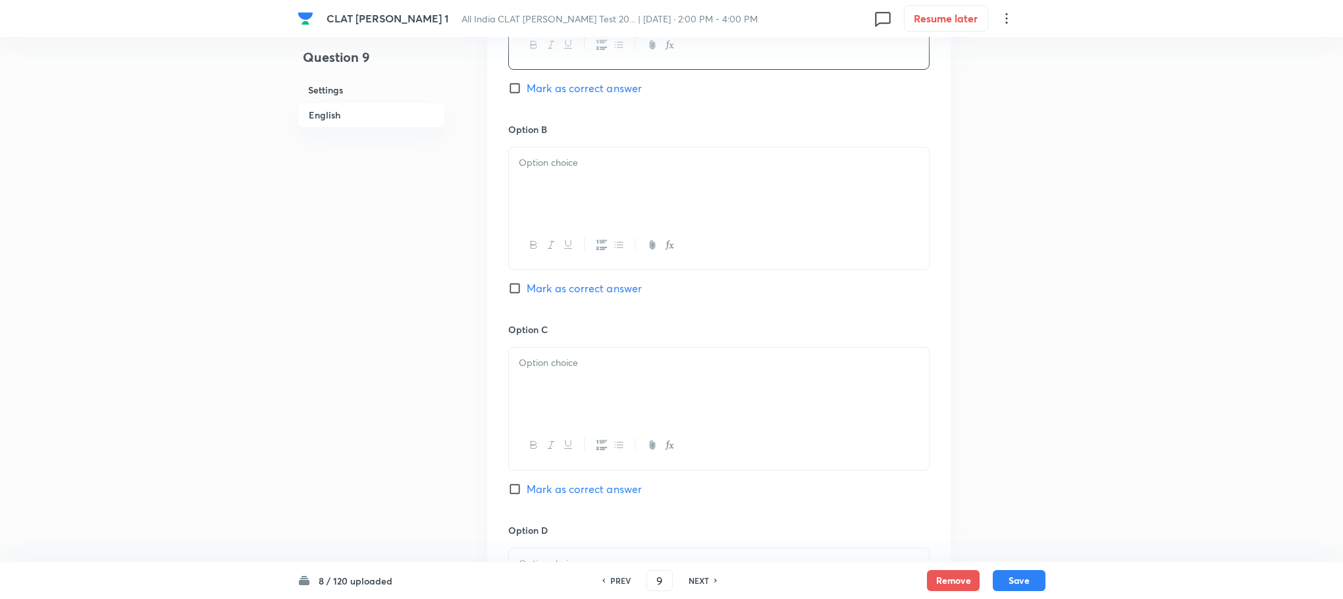
click at [552, 164] on div at bounding box center [719, 184] width 420 height 74
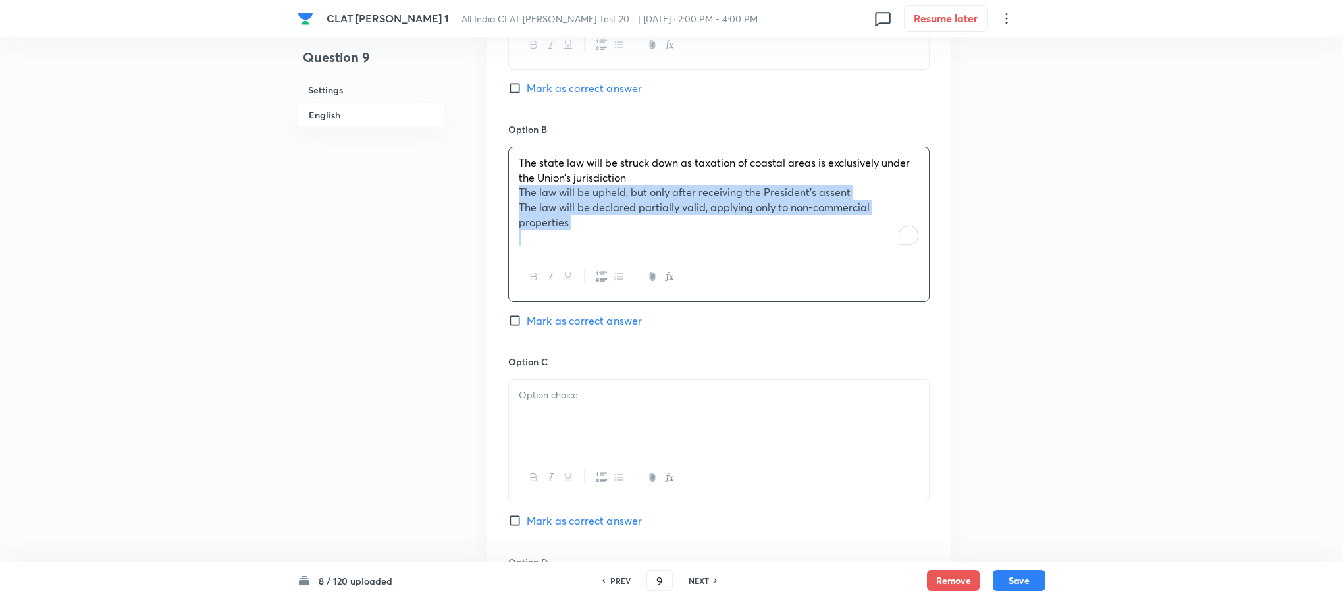
drag, startPoint x: 512, startPoint y: 180, endPoint x: 662, endPoint y: 261, distance: 169.7
click at [662, 261] on div "The state law will be struck down as taxation of coastal areas is exclusively u…" at bounding box center [718, 224] width 421 height 155
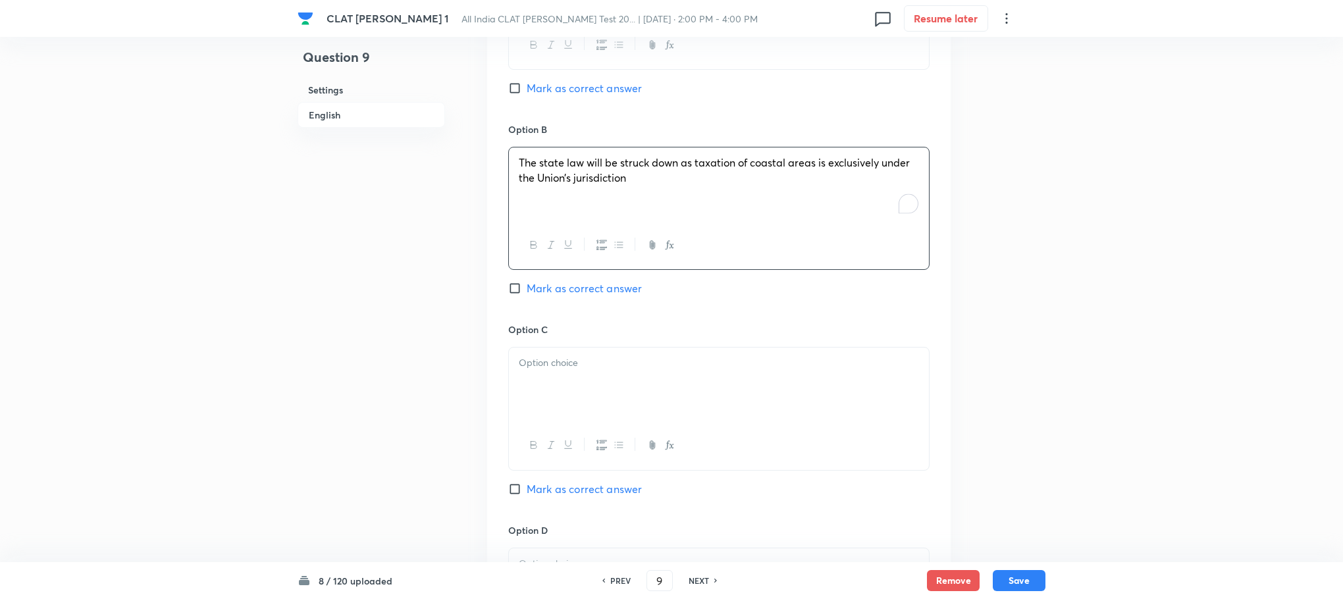
scroll to position [1481, 0]
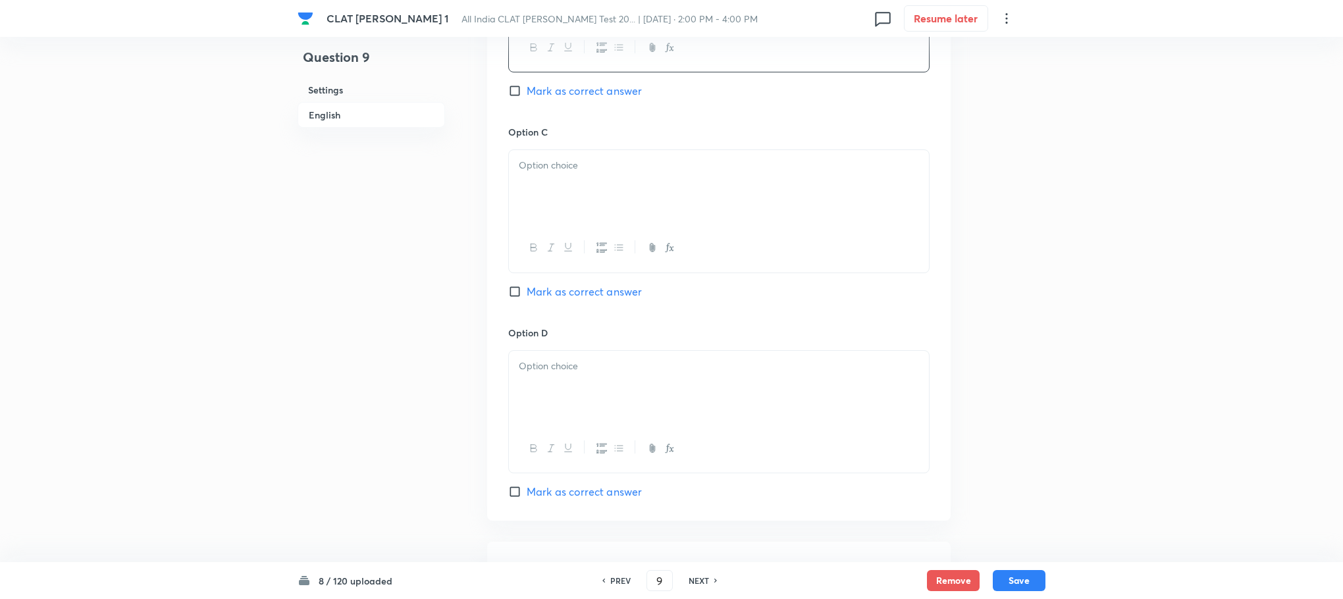
click at [555, 178] on div at bounding box center [719, 187] width 420 height 74
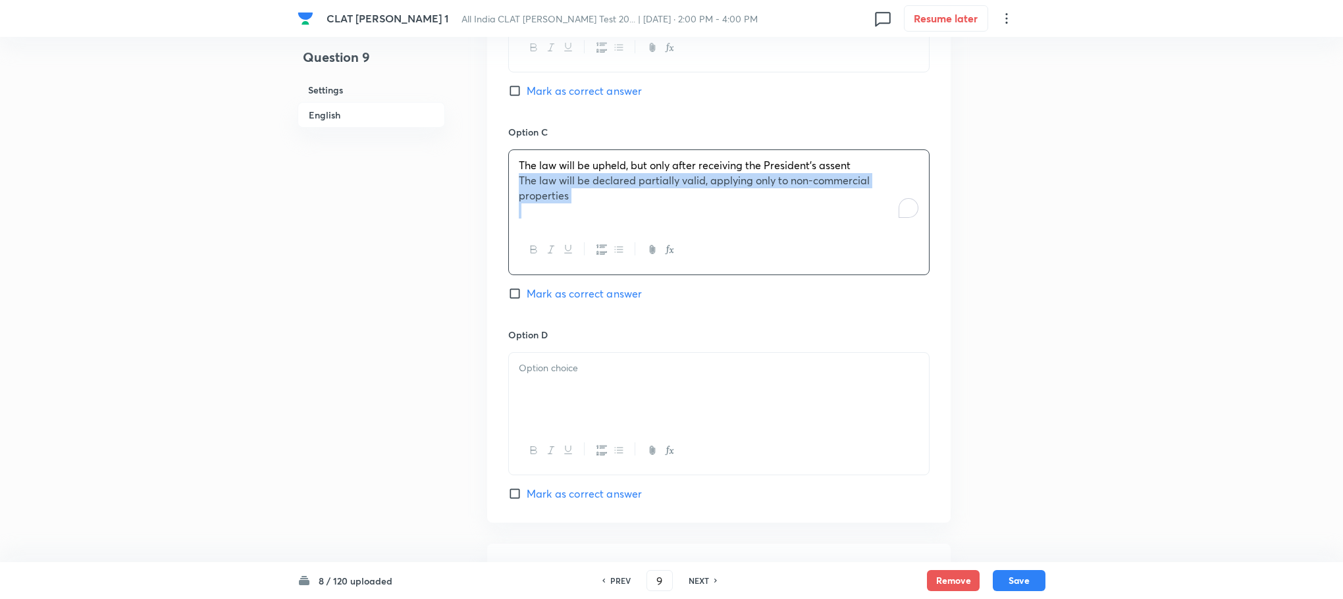
click at [604, 196] on div "The law will be upheld, but only after receiving the President’s assent The law…" at bounding box center [719, 188] width 420 height 76
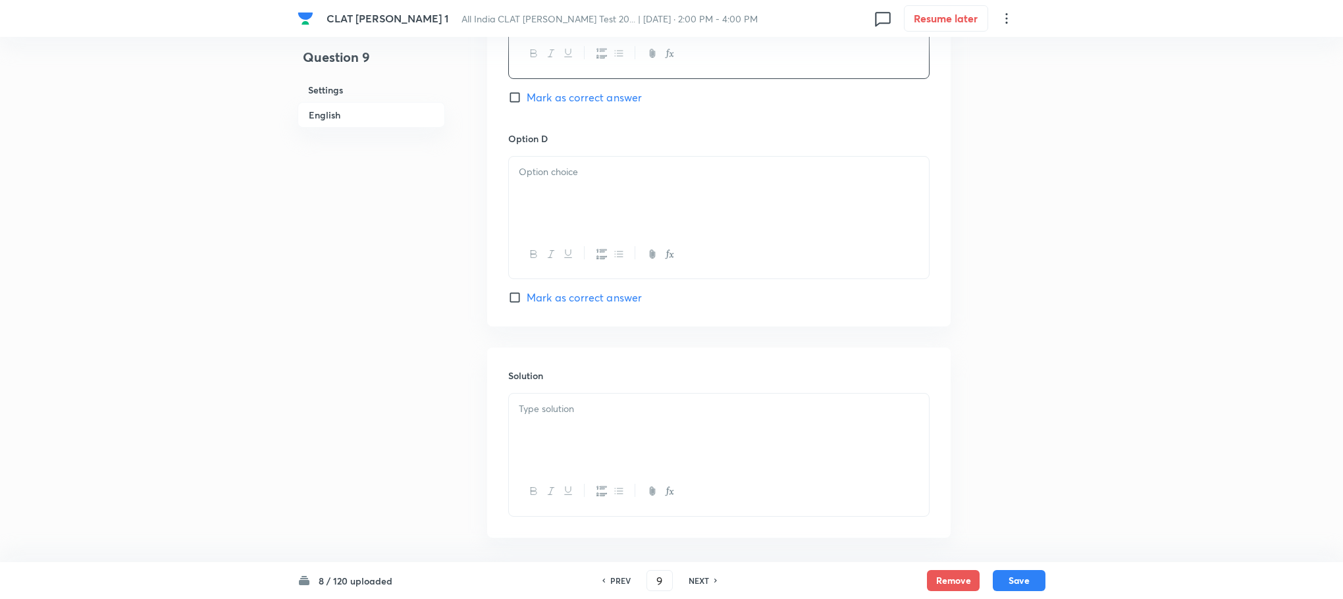
scroll to position [1679, 0]
click at [547, 213] on div at bounding box center [719, 190] width 420 height 74
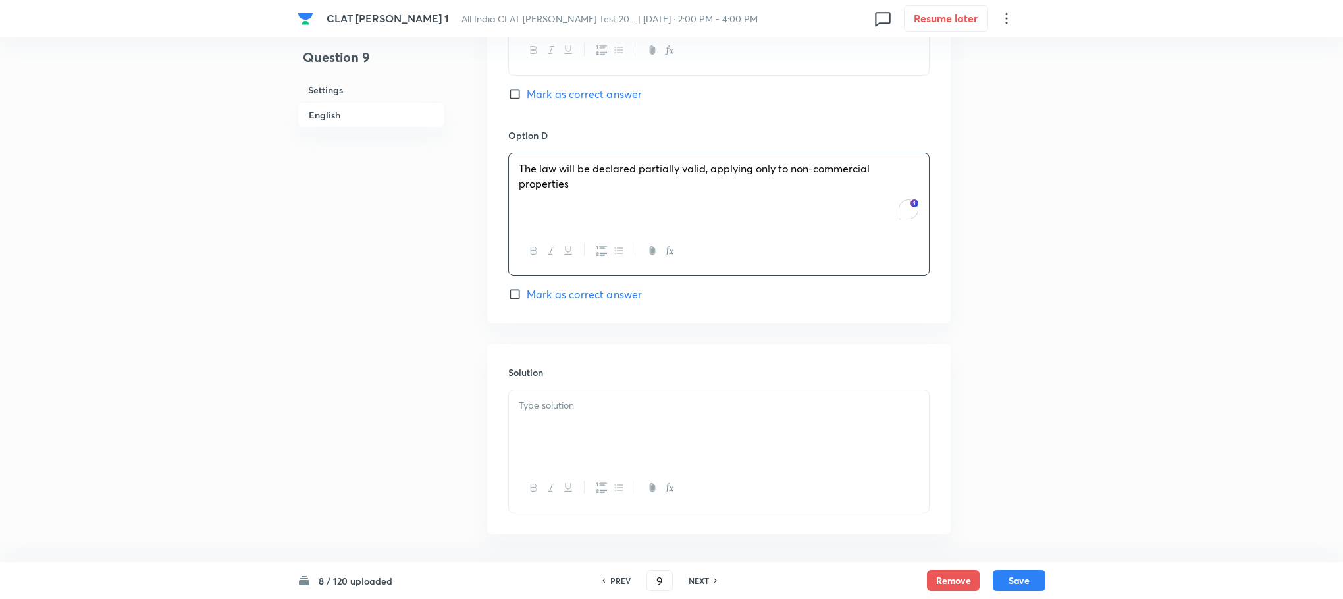
click at [579, 421] on div at bounding box center [719, 427] width 420 height 74
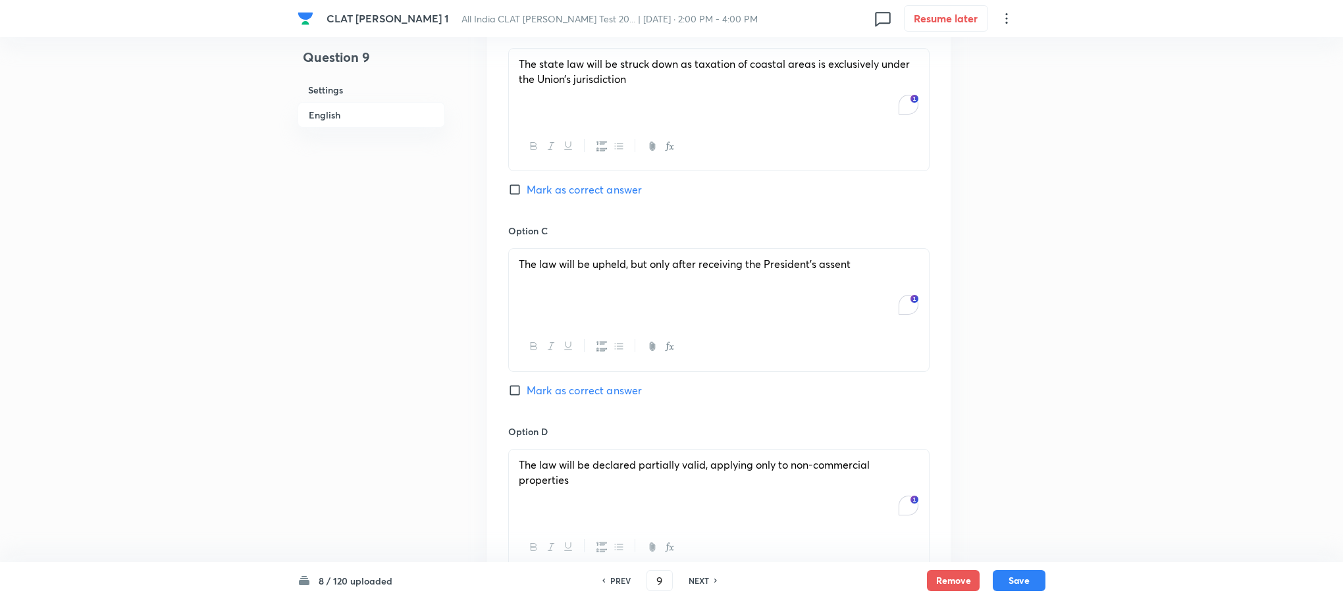
scroll to position [988, 0]
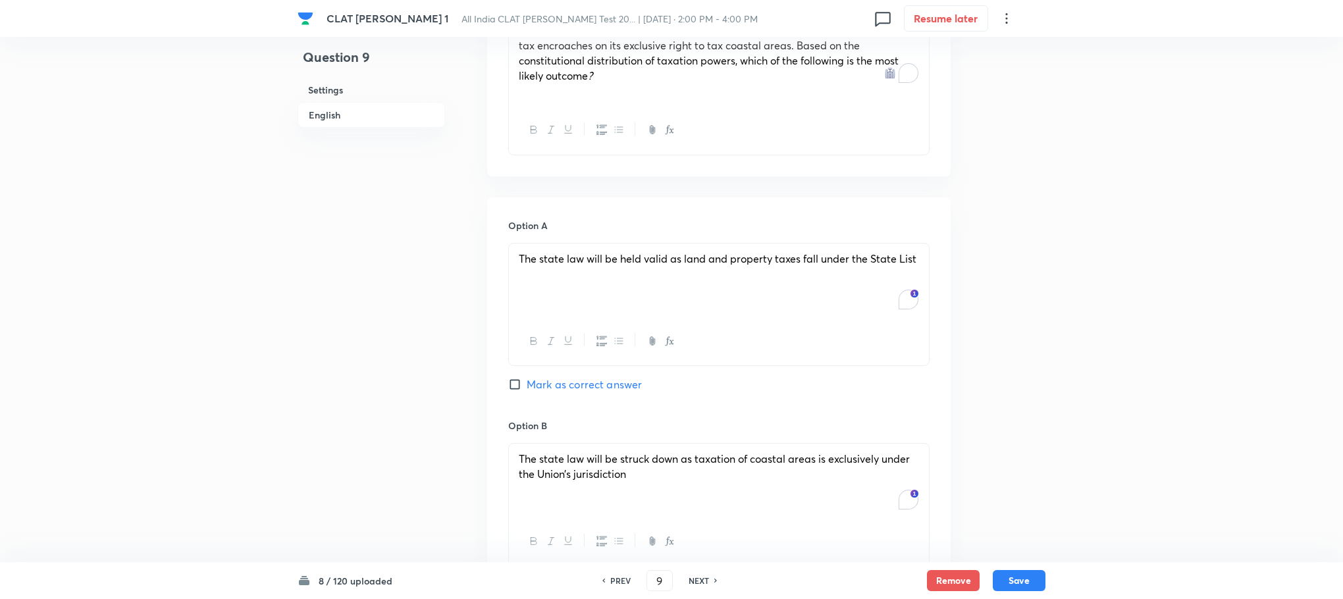
click at [563, 377] on span "Mark as correct answer" at bounding box center [584, 385] width 115 height 16
click at [527, 378] on input "Mark as correct answer" at bounding box center [517, 384] width 18 height 13
checkbox input "true"
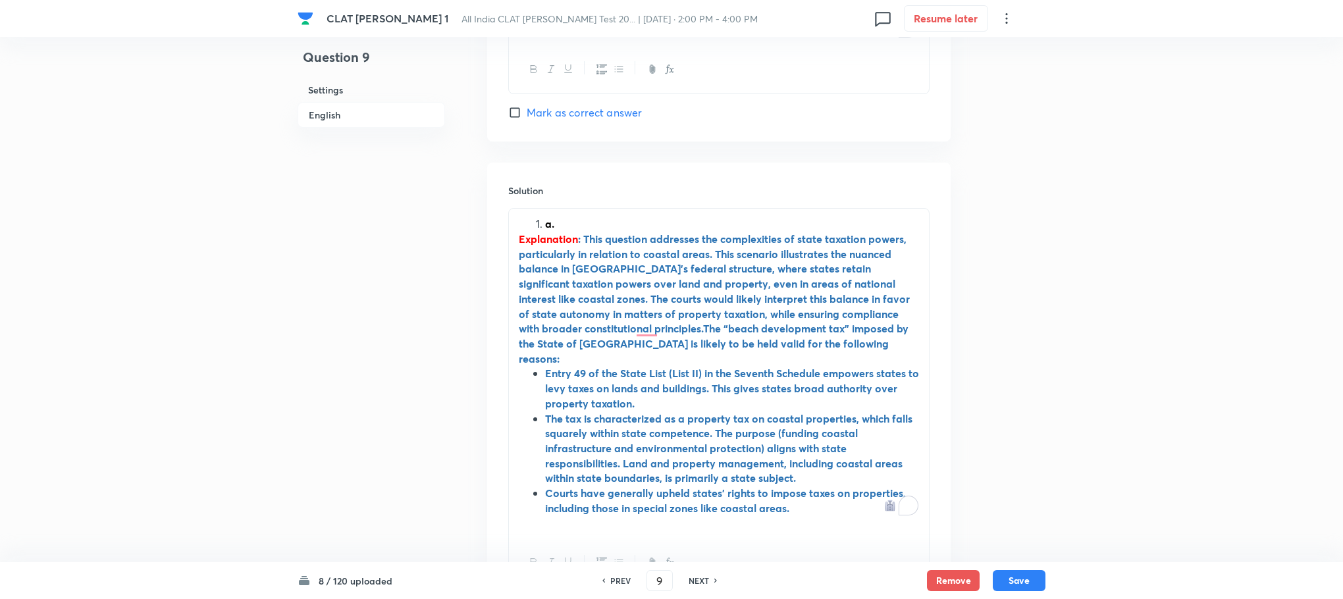
scroll to position [1959, 0]
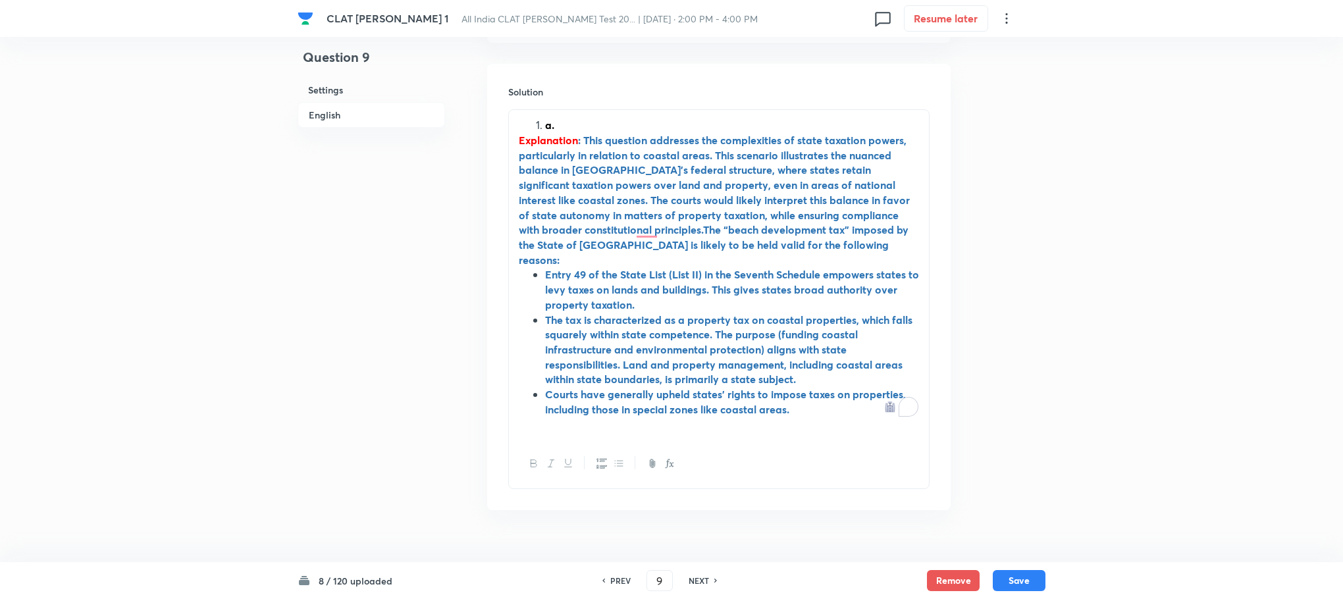
click at [545, 118] on li "a." at bounding box center [732, 125] width 374 height 15
click at [1029, 583] on button "Save" at bounding box center [1019, 579] width 53 height 21
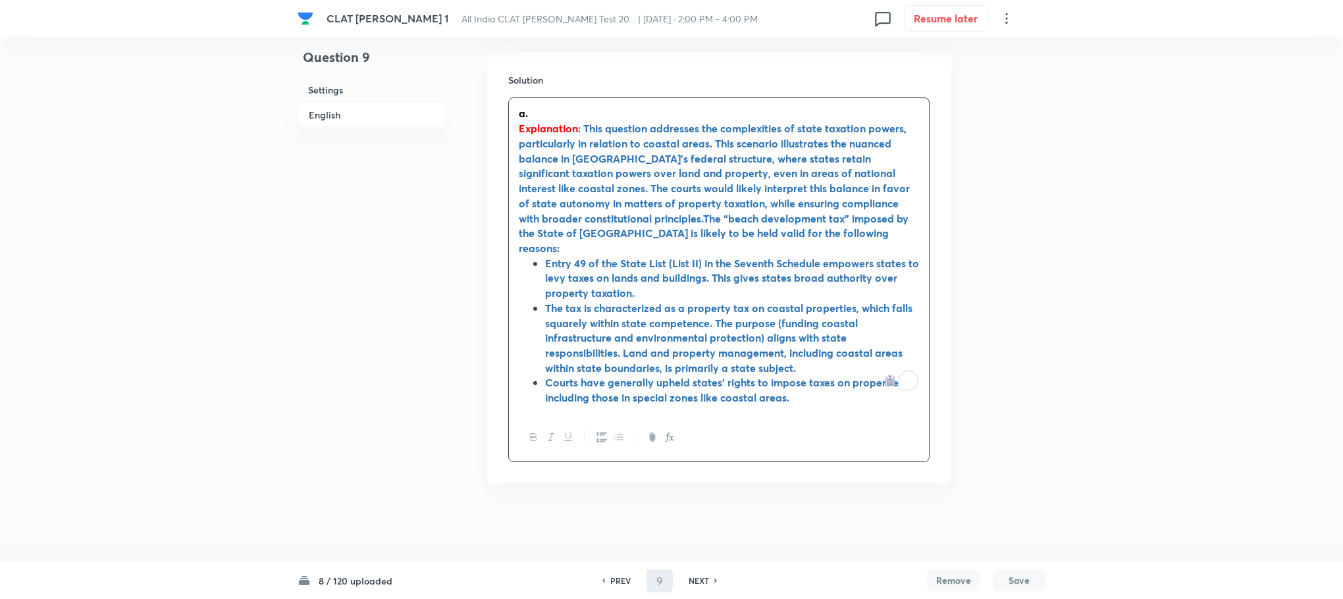
scroll to position [1930, 0]
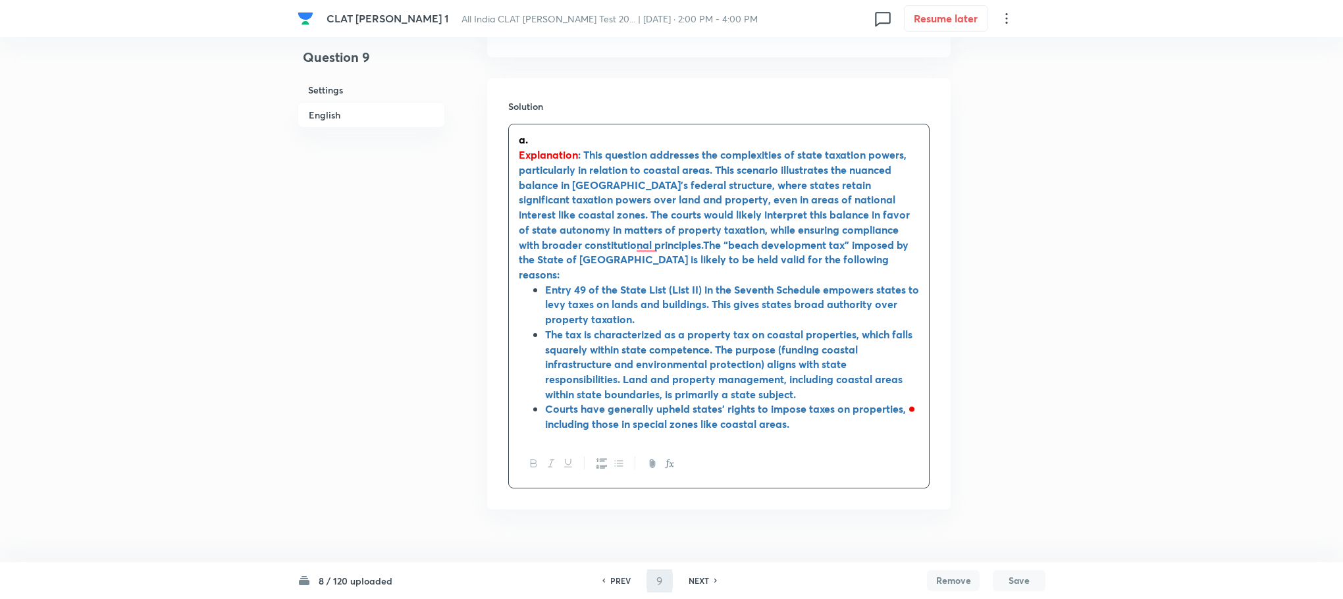
type input "10"
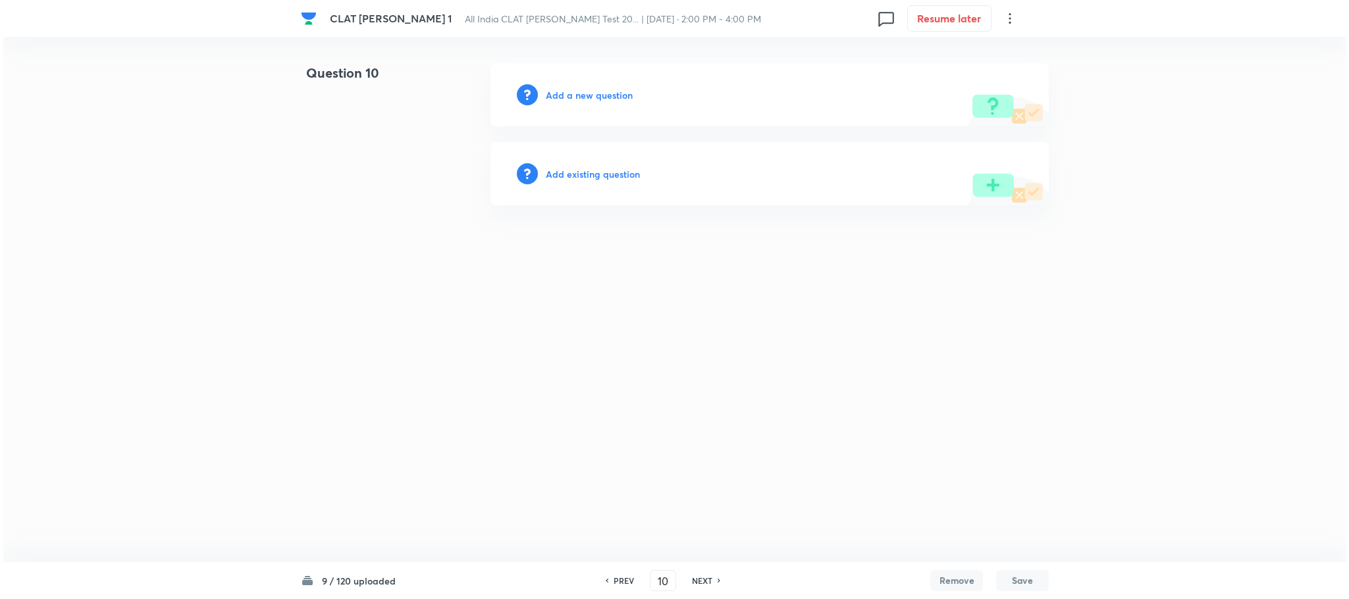
scroll to position [0, 0]
click at [593, 93] on h6 "Add a new question" at bounding box center [589, 95] width 87 height 14
click at [593, 93] on h6 "Choose a question type" at bounding box center [596, 95] width 101 height 14
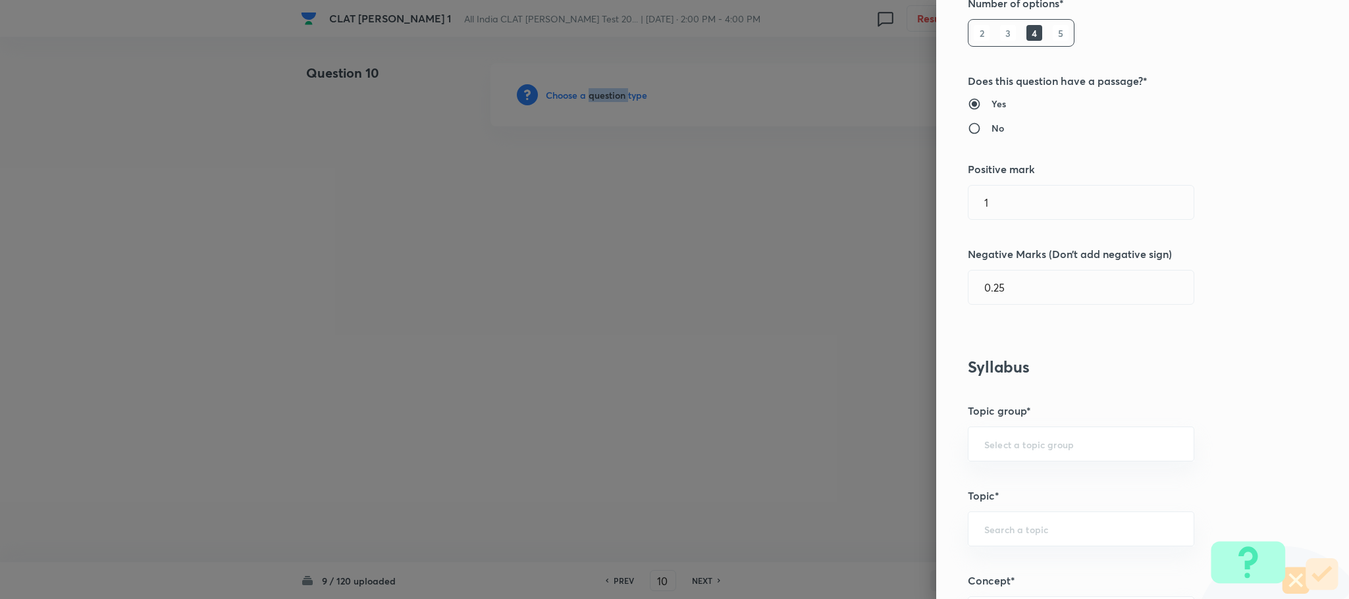
scroll to position [494, 0]
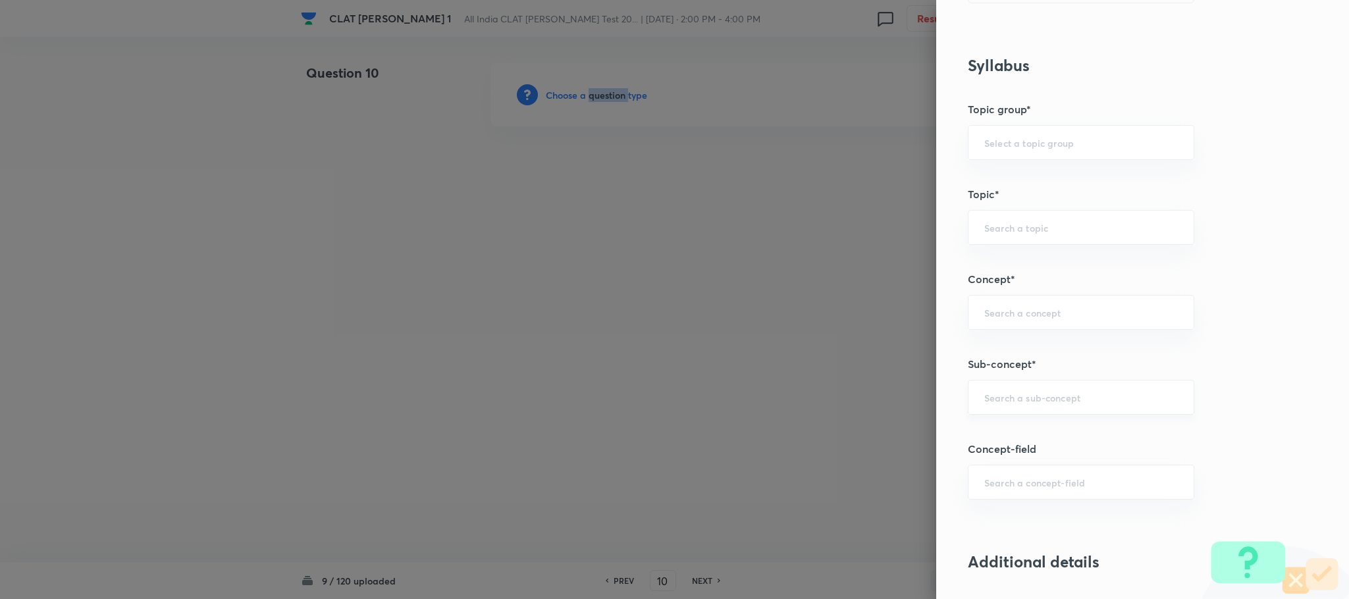
click at [996, 410] on div "​" at bounding box center [1081, 397] width 226 height 35
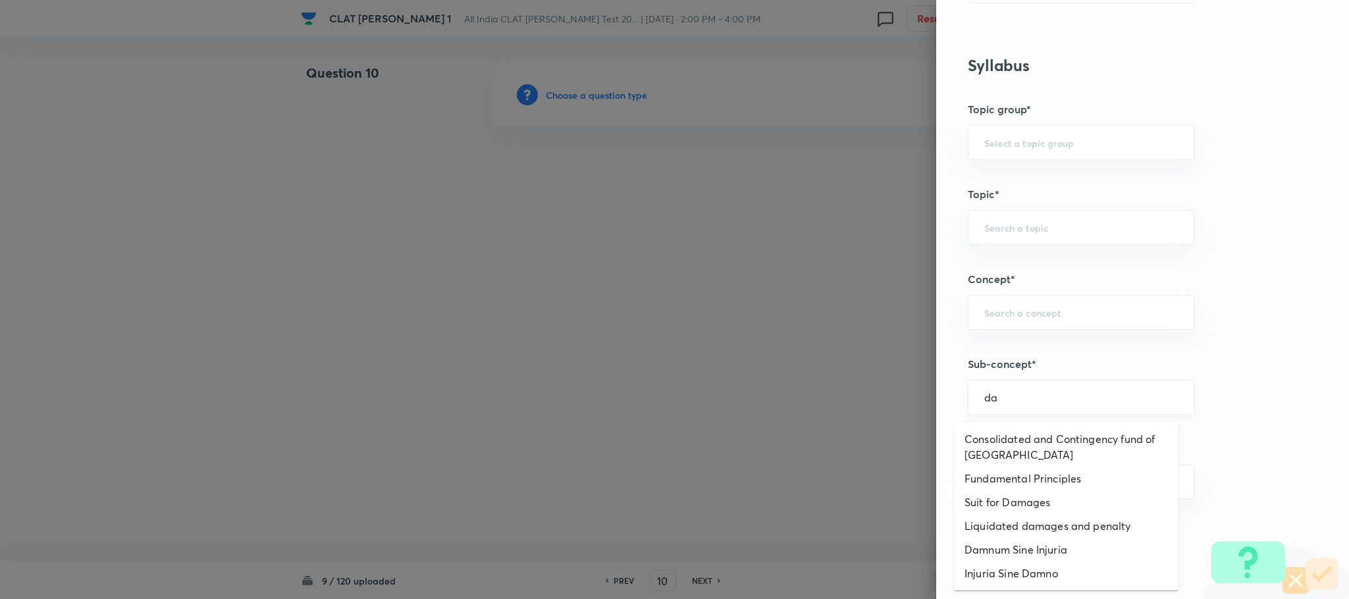
type input "d"
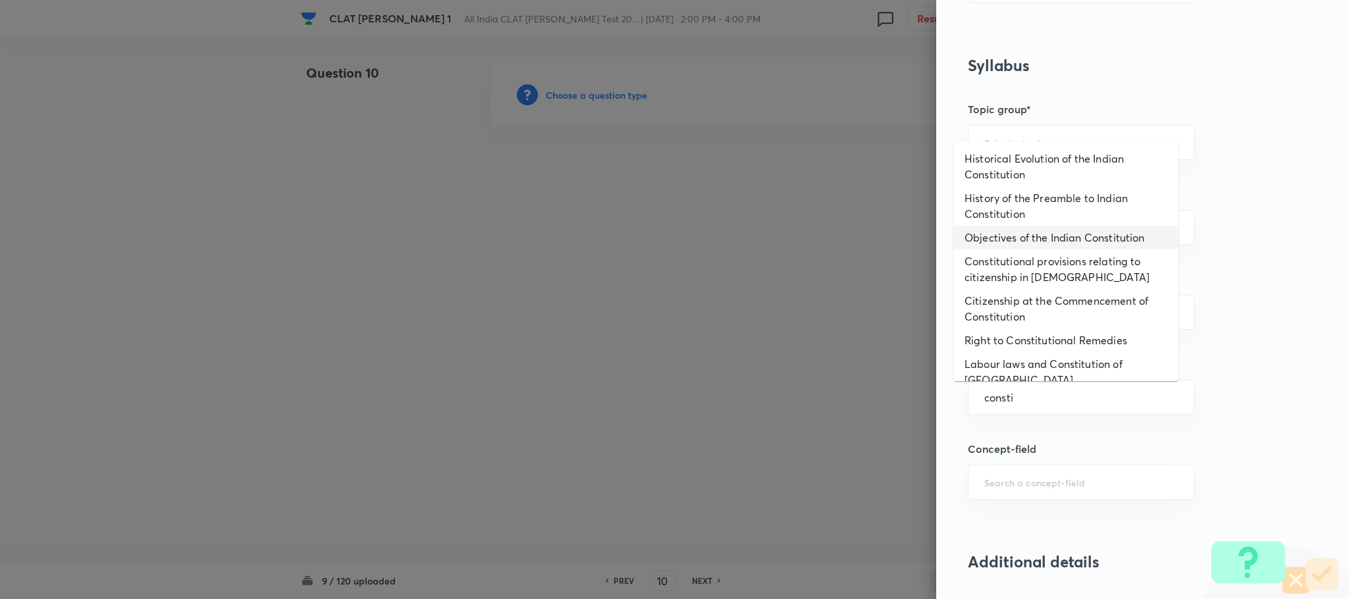
click at [1018, 226] on li "Objectives of the Indian Constitution" at bounding box center [1066, 238] width 225 height 24
type input "Objectives of the Indian Constitution"
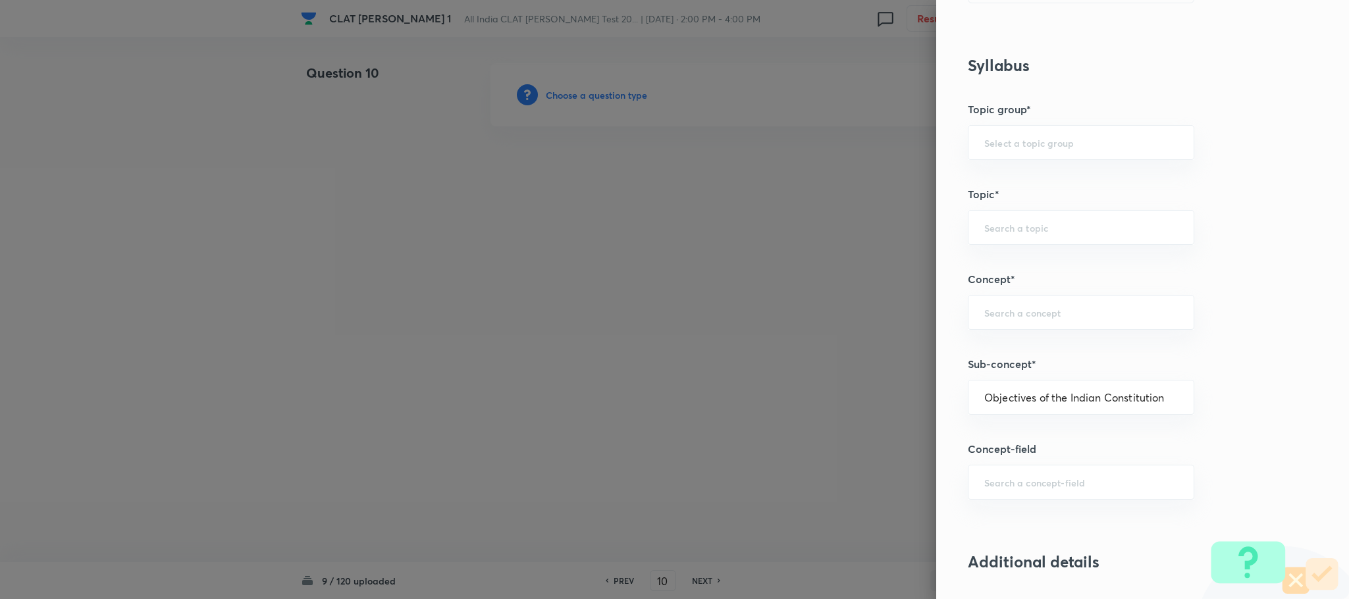
type input "Constitution of India"
type input "Preamble"
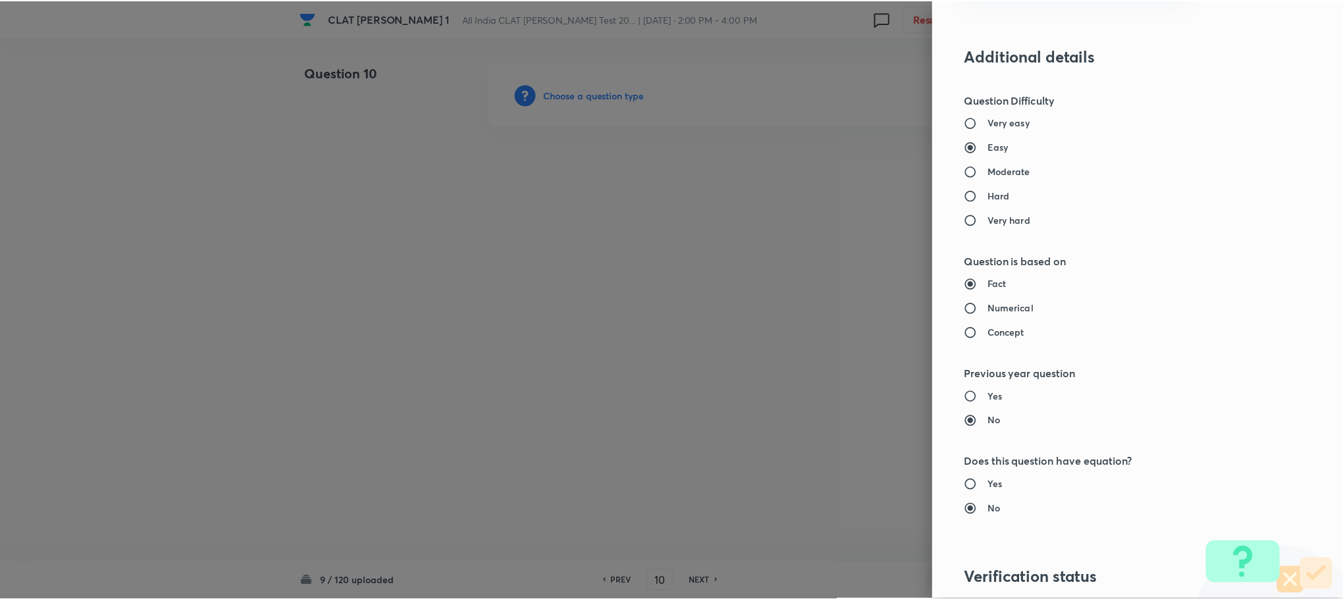
scroll to position [1185, 0]
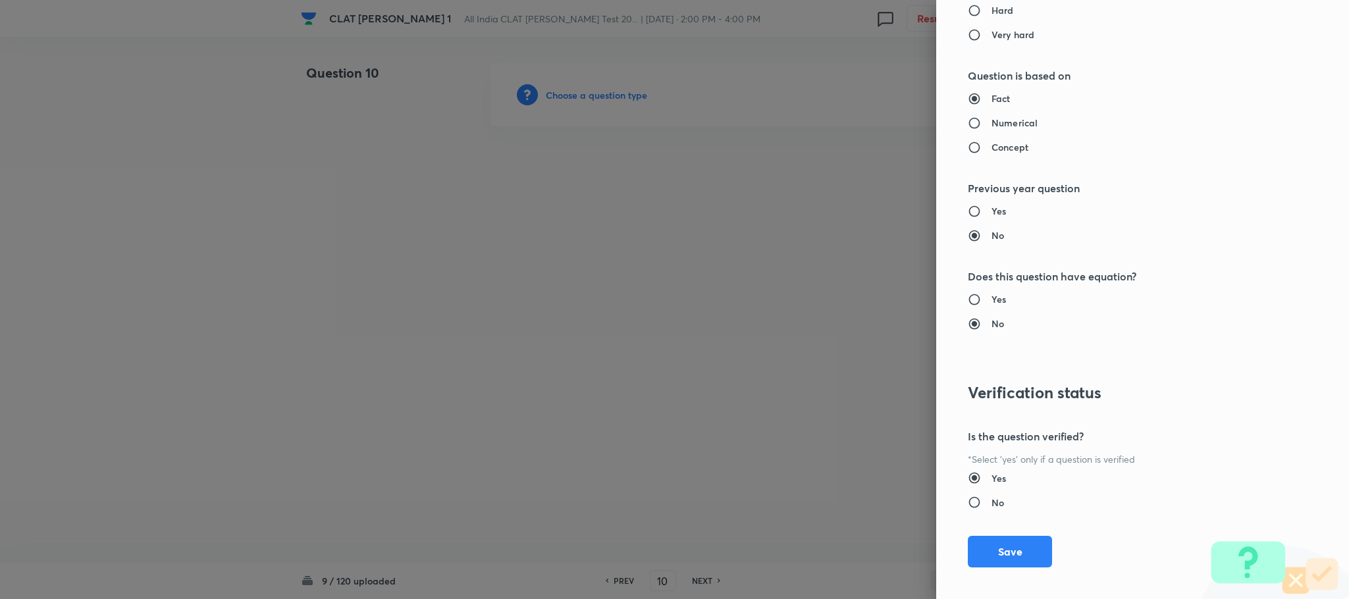
click at [1004, 573] on div "Question settings Question type* Single choice correct Number of options* 2 3 4…" at bounding box center [1142, 299] width 413 height 599
click at [1003, 566] on button "Save" at bounding box center [1010, 551] width 84 height 32
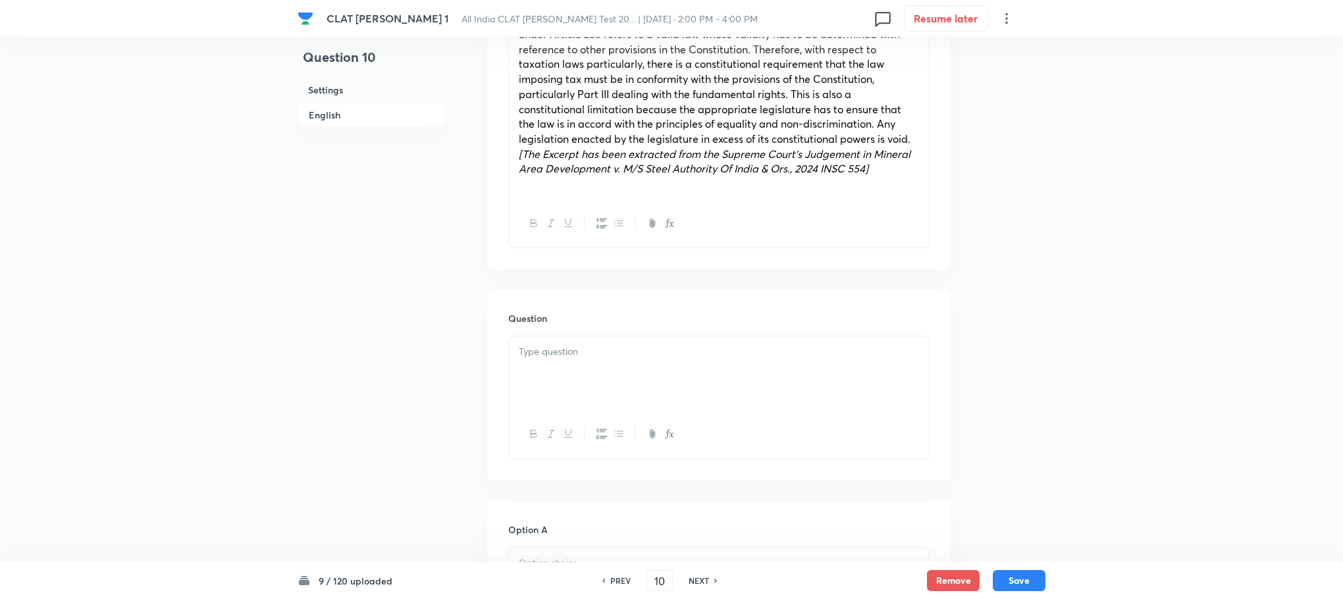
scroll to position [691, 0]
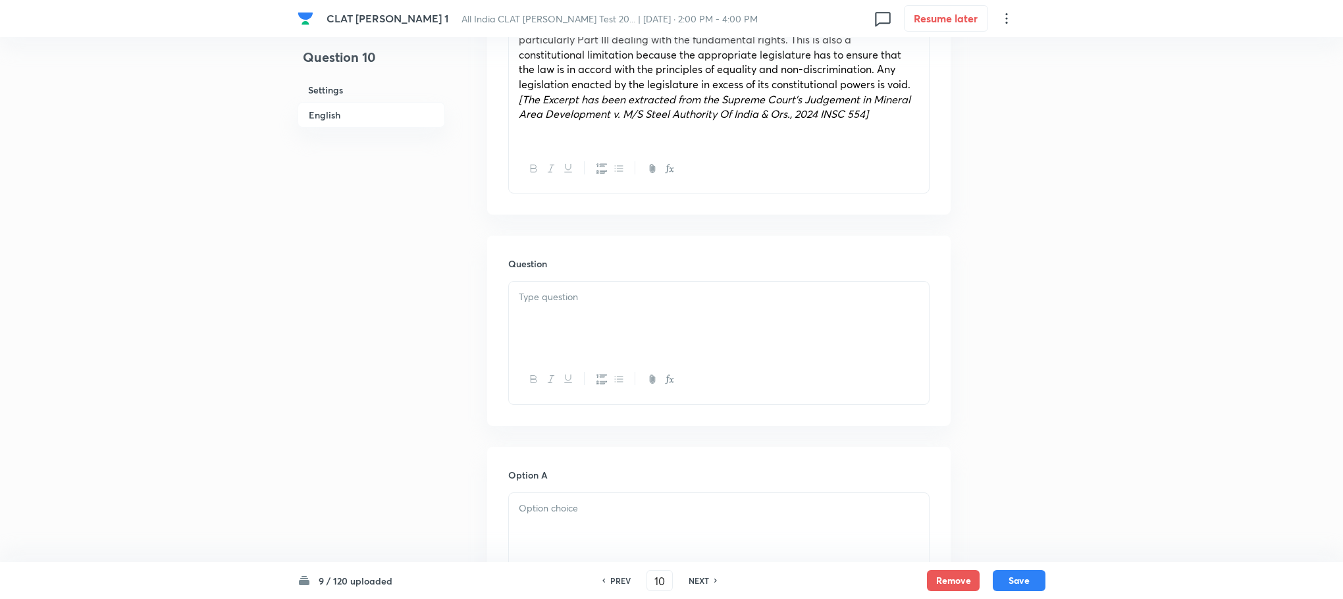
click at [556, 296] on div at bounding box center [719, 319] width 420 height 74
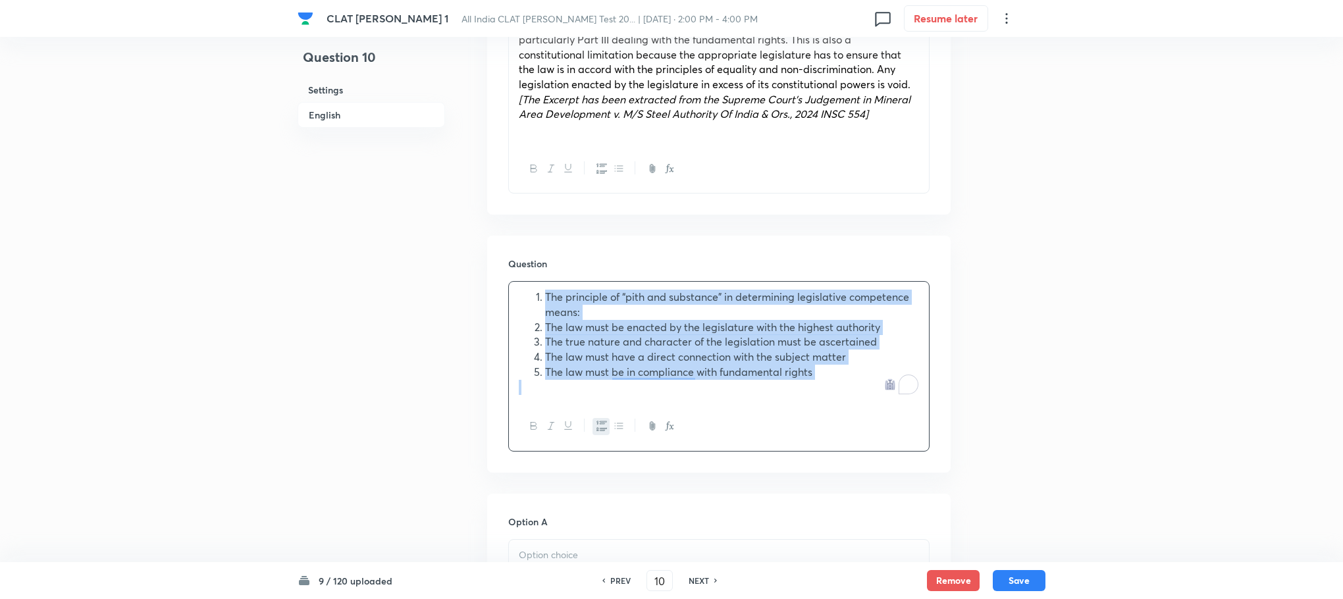
click at [602, 421] on icon "button" at bounding box center [602, 426] width 11 height 10
click at [516, 314] on div "The principle of “pith and substance” in determining legislative competence mea…" at bounding box center [719, 342] width 420 height 120
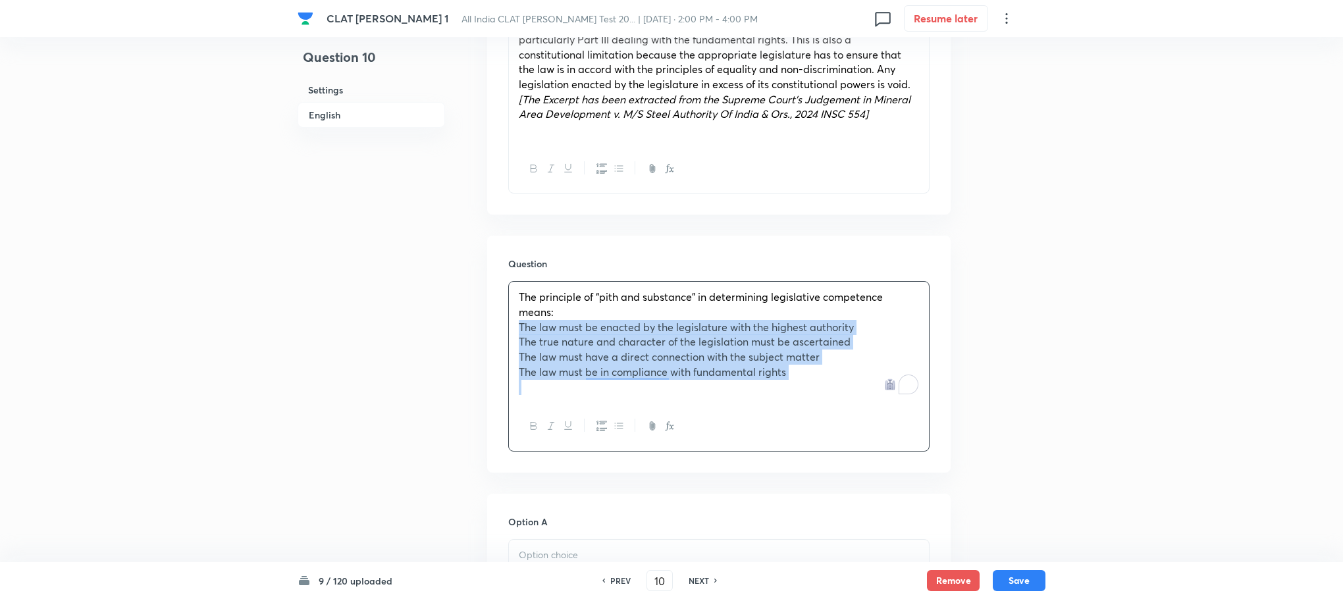
drag, startPoint x: 516, startPoint y: 314, endPoint x: 798, endPoint y: 387, distance: 291.1
click at [798, 387] on div "The principle of “pith and substance” in determining legislative competence mea…" at bounding box center [718, 366] width 421 height 170
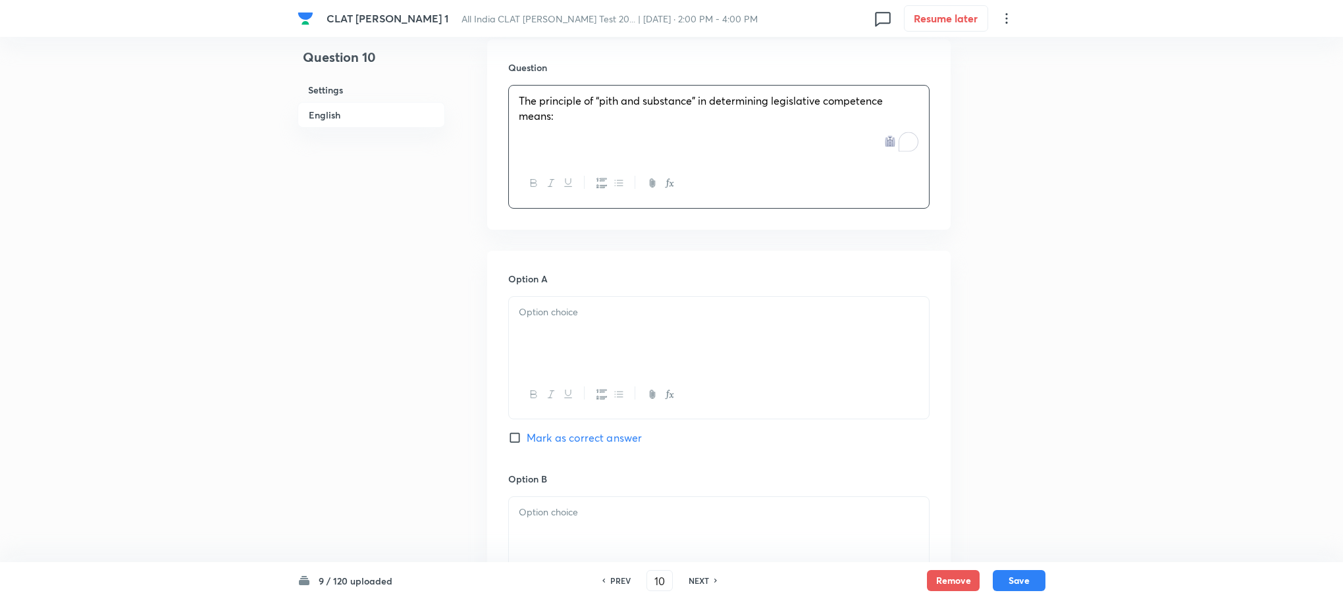
scroll to position [889, 0]
click at [522, 315] on div at bounding box center [719, 333] width 420 height 74
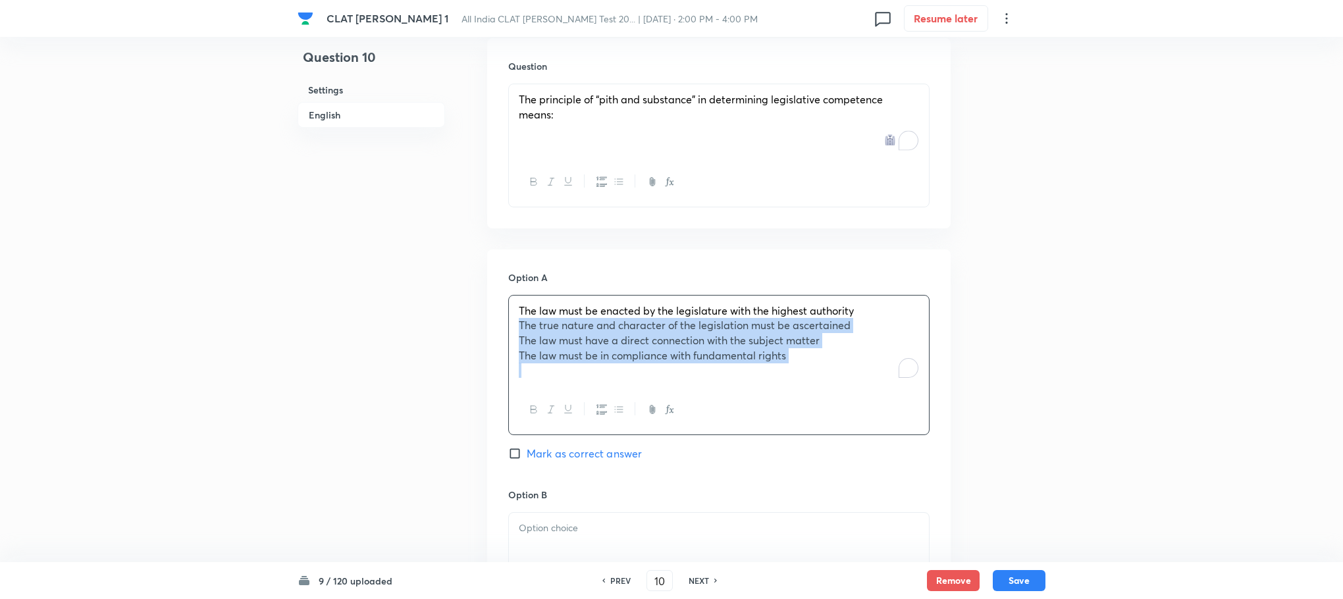
drag, startPoint x: 512, startPoint y: 308, endPoint x: 895, endPoint y: 391, distance: 392.1
click at [895, 391] on div "The law must be enacted by the legislature with the highest authority The true …" at bounding box center [718, 365] width 421 height 140
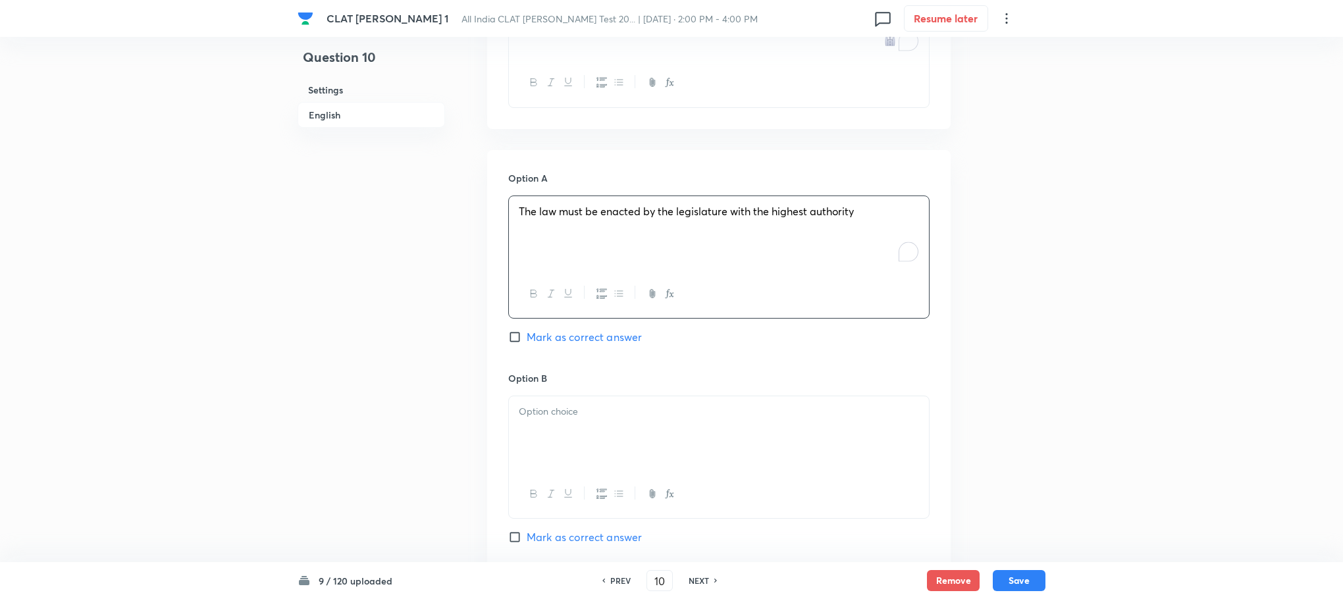
scroll to position [1086, 0]
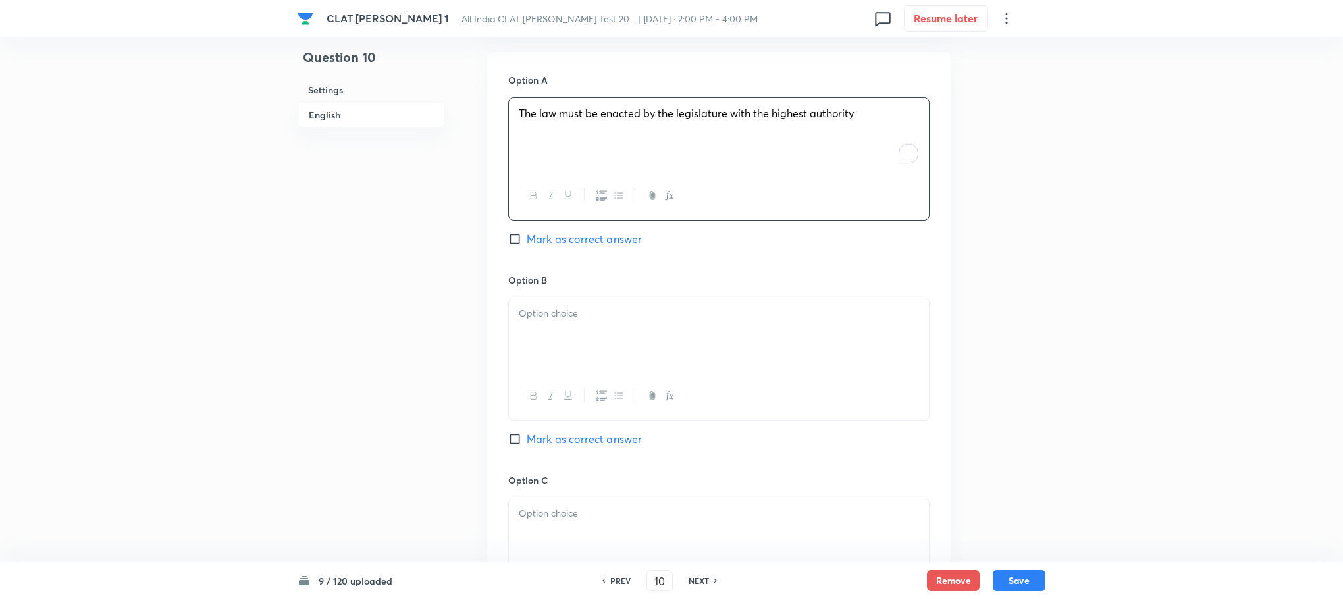
click at [548, 332] on div at bounding box center [719, 335] width 420 height 74
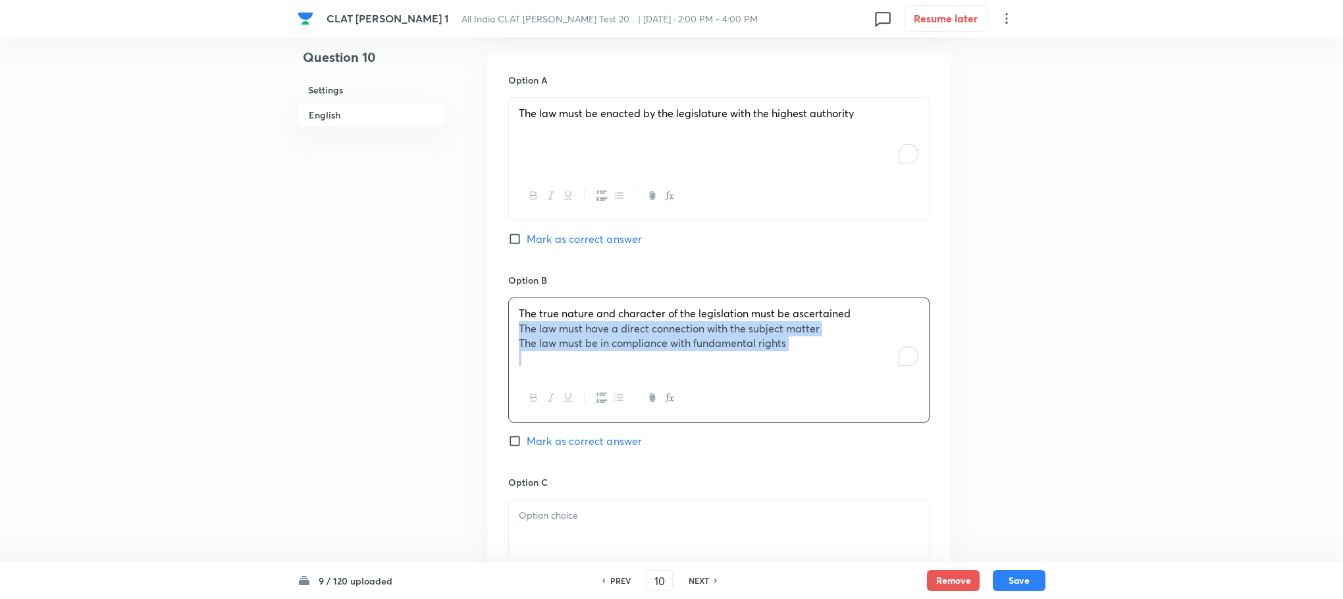
drag, startPoint x: 508, startPoint y: 319, endPoint x: 826, endPoint y: 391, distance: 326.2
click at [826, 391] on div "The true nature and character of the legislation must be ascertained The law mu…" at bounding box center [718, 360] width 421 height 125
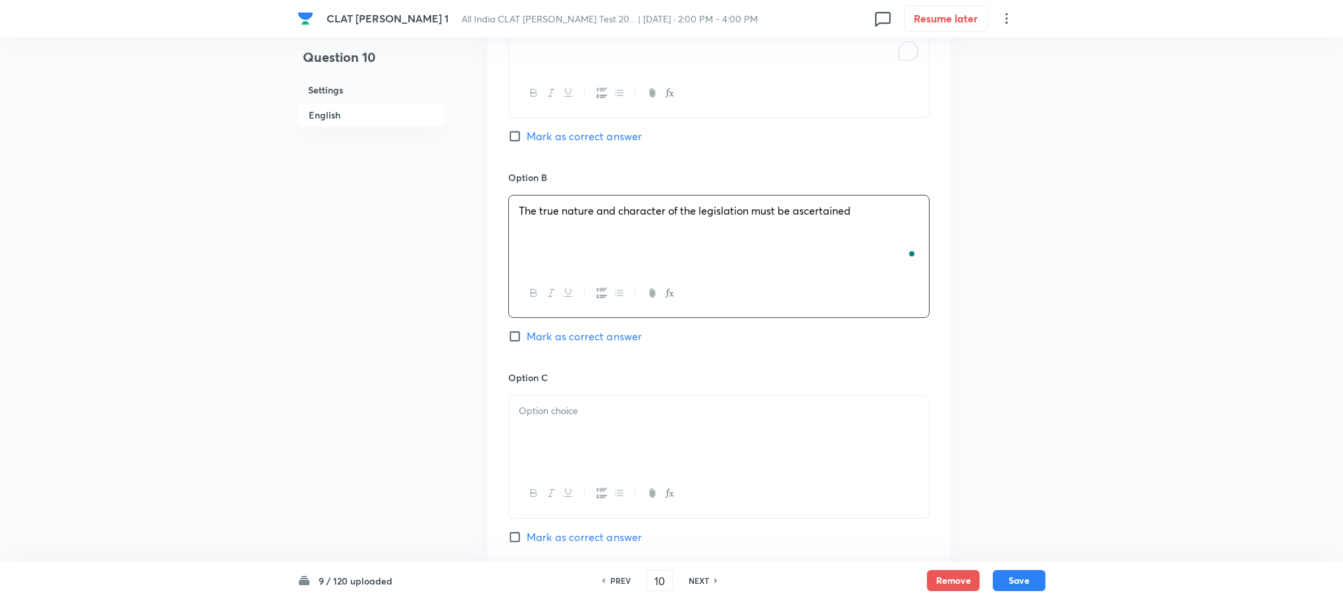
scroll to position [1284, 0]
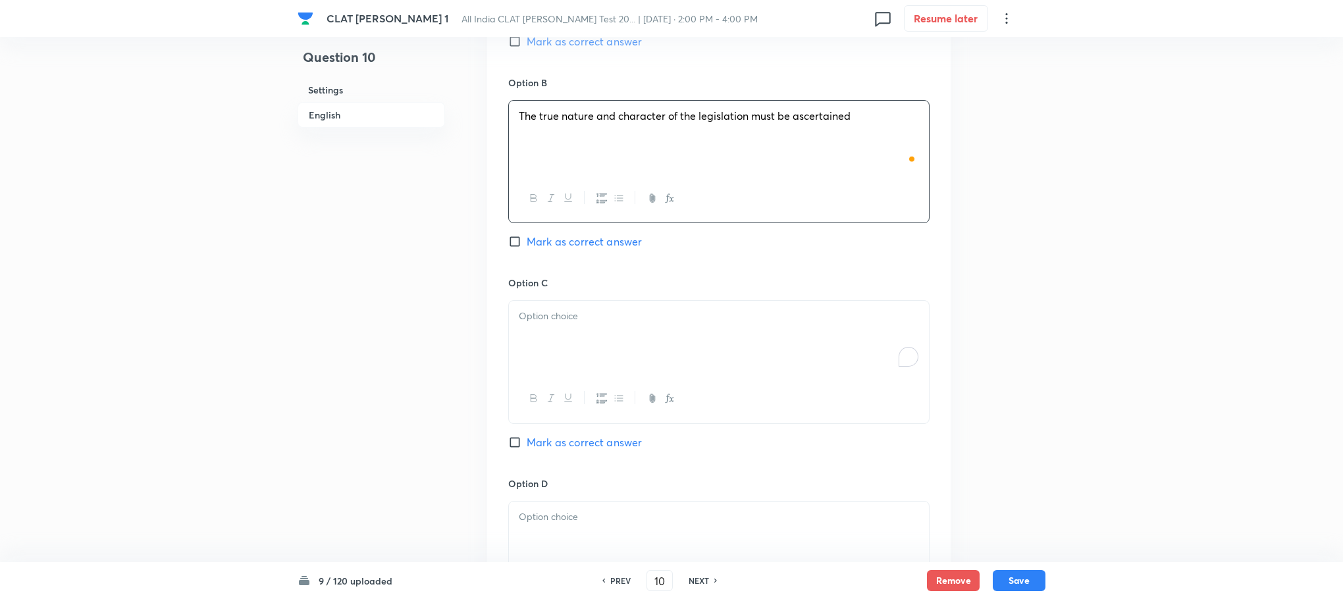
click at [541, 342] on div "To enrich screen reader interactions, please activate Accessibility in Grammarl…" at bounding box center [719, 338] width 420 height 74
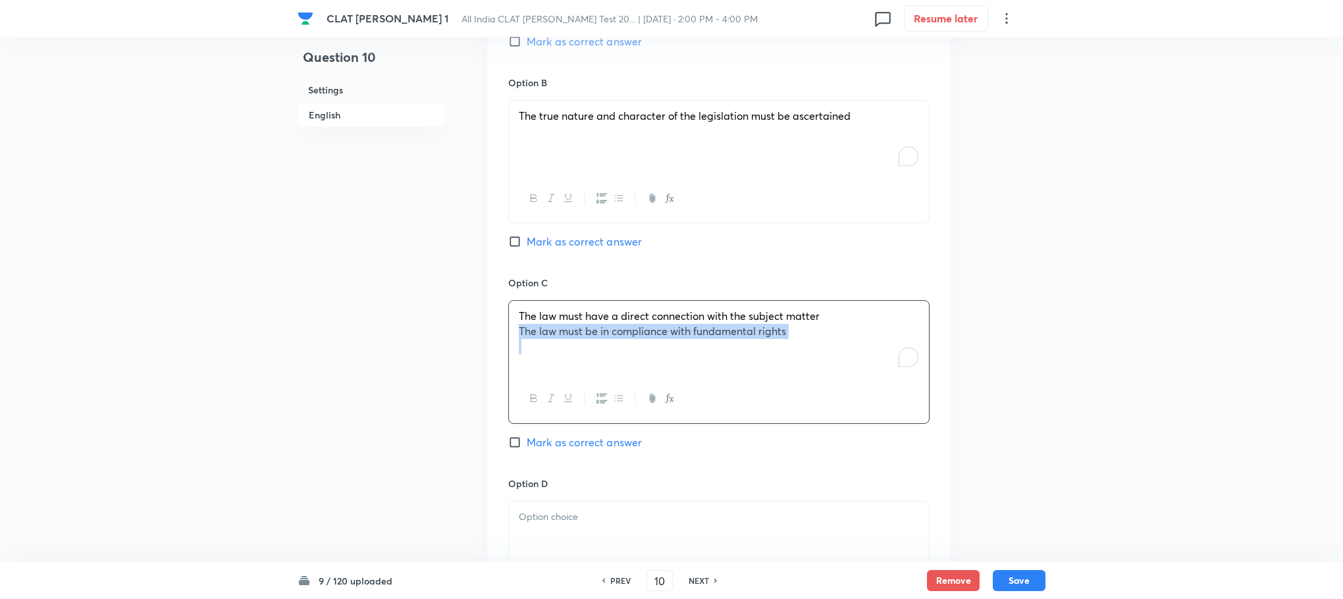
drag, startPoint x: 520, startPoint y: 318, endPoint x: 656, endPoint y: 340, distance: 137.4
click at [836, 344] on div "The law must have a direct connection with the subject matter The law must be i…" at bounding box center [719, 338] width 420 height 74
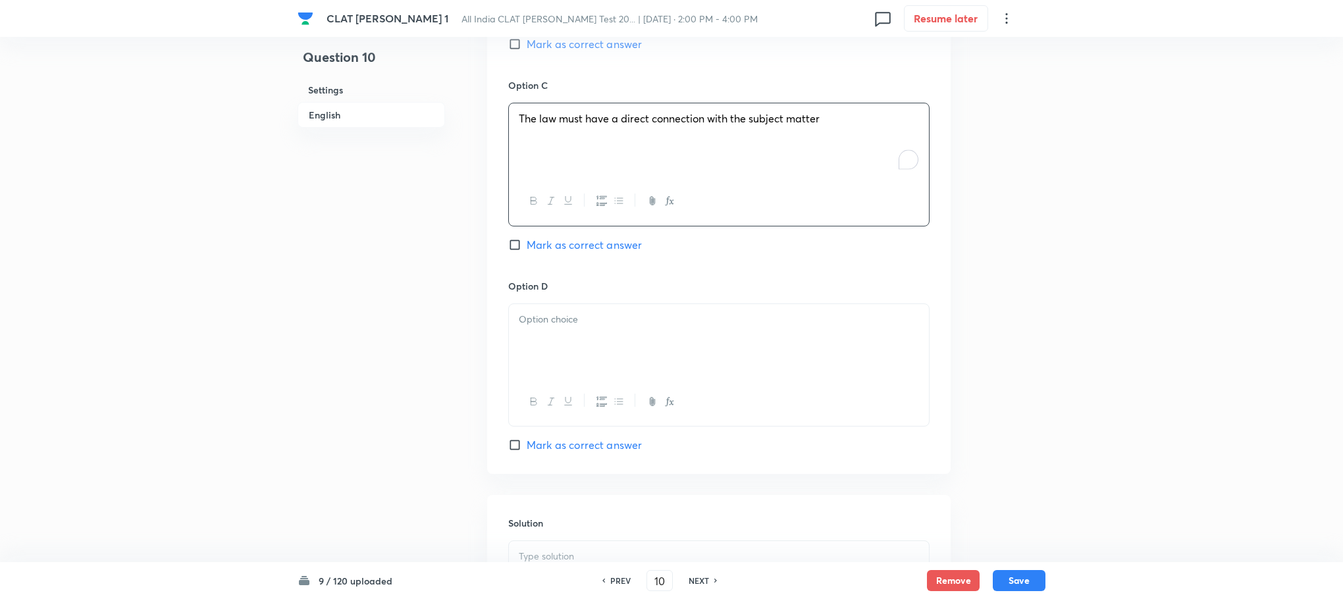
click at [537, 325] on div at bounding box center [719, 341] width 420 height 74
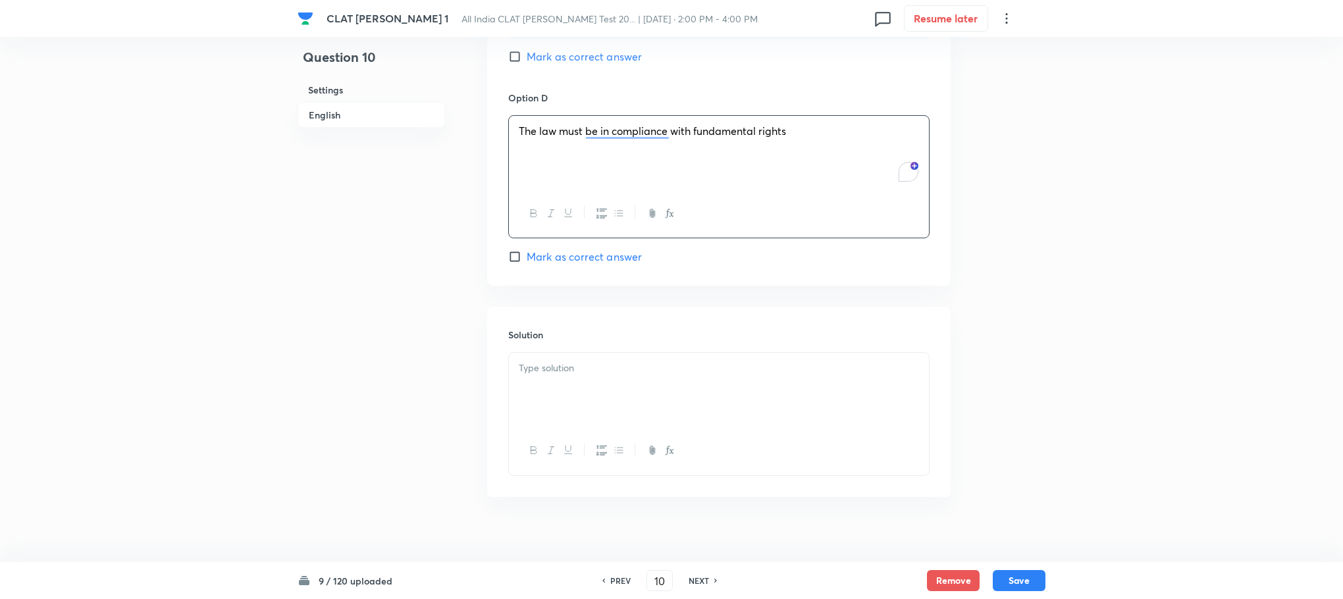
click at [591, 361] on p at bounding box center [719, 368] width 400 height 15
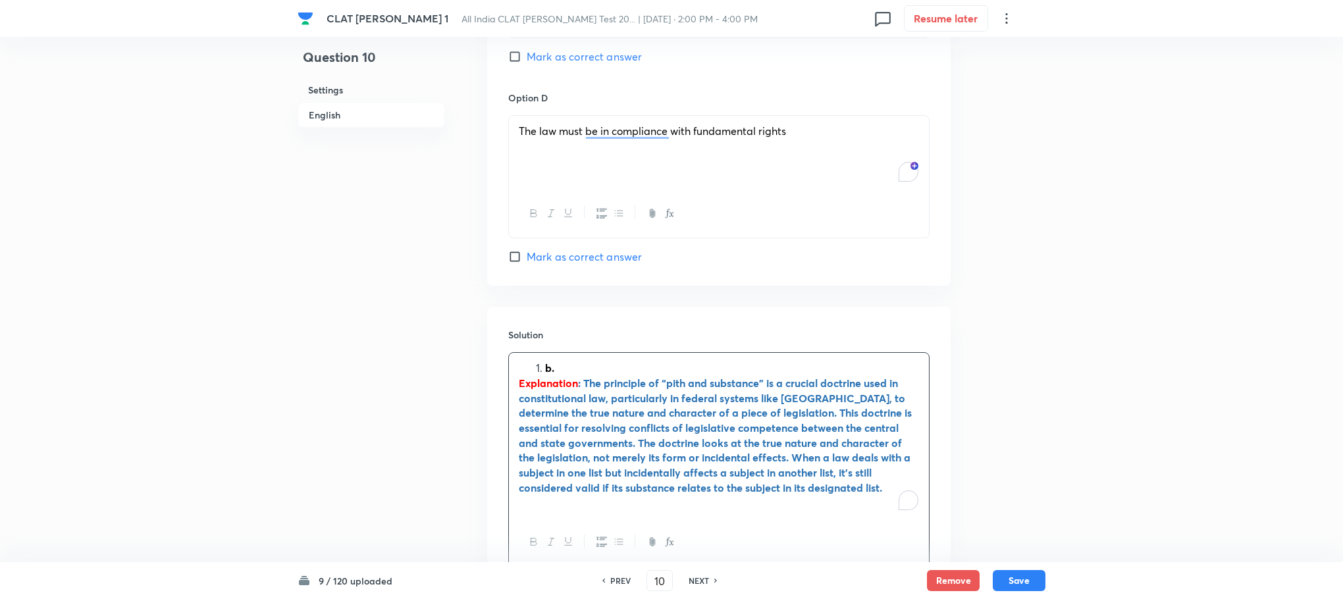
click at [545, 361] on li "b." at bounding box center [732, 368] width 374 height 15
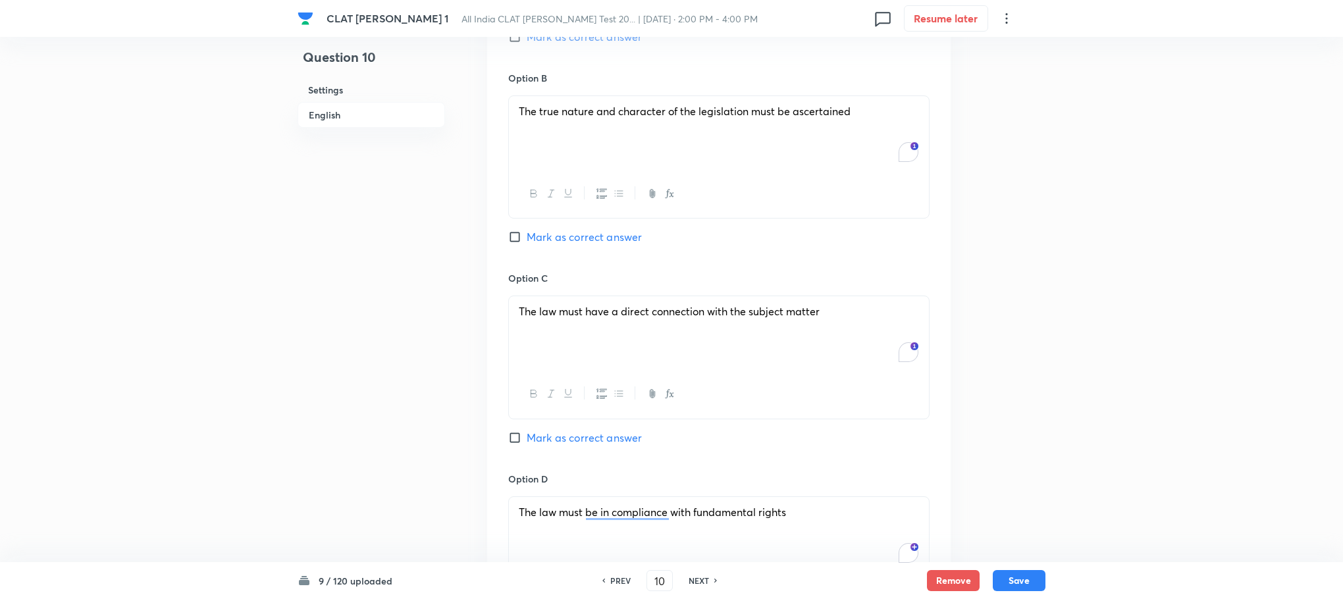
scroll to position [1275, 0]
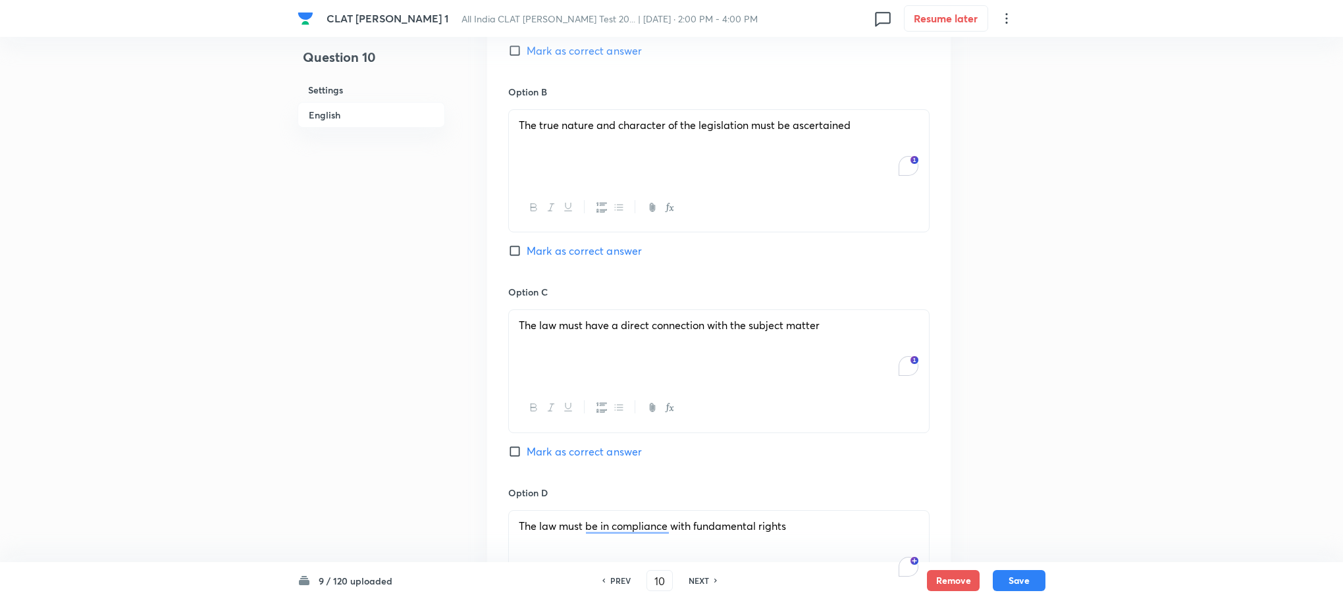
click at [583, 226] on div "Option B The true nature and character of the legislation must be ascertained M…" at bounding box center [718, 185] width 421 height 200
click at [1034, 579] on button "Save" at bounding box center [1019, 579] width 53 height 21
click at [575, 243] on span "Mark as correct answer" at bounding box center [584, 251] width 115 height 16
click at [527, 244] on input "Mark as correct answer" at bounding box center [517, 250] width 18 height 13
checkbox input "true"
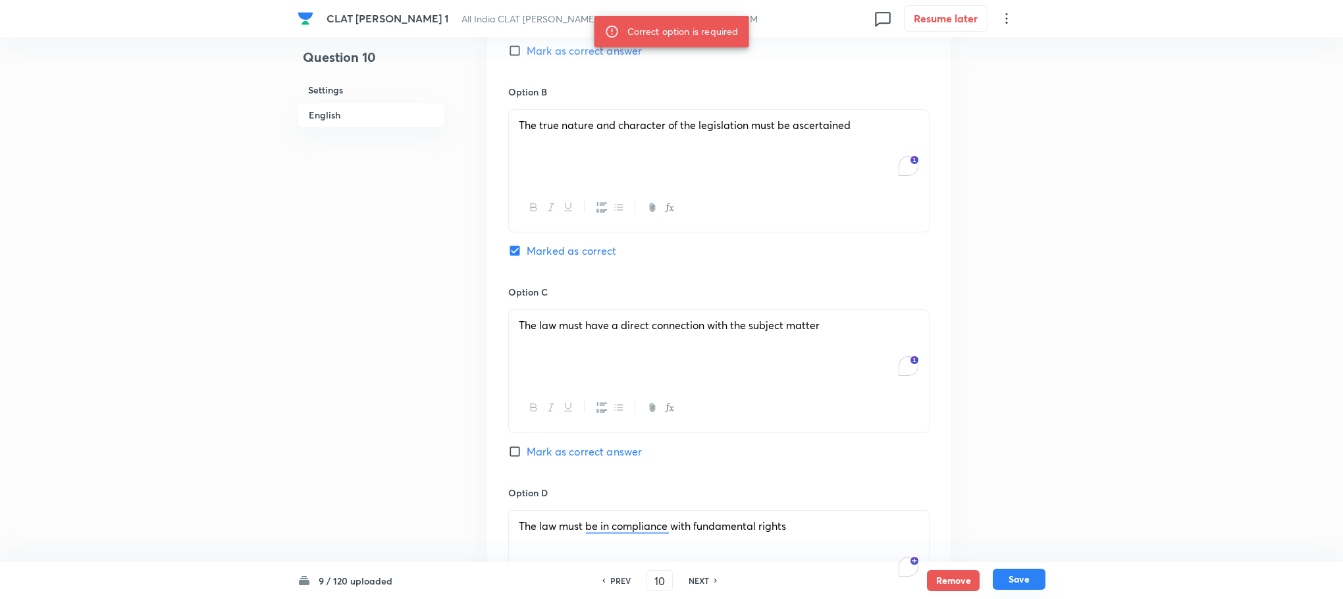
click at [1043, 573] on button "Save" at bounding box center [1019, 579] width 53 height 21
type input "11"
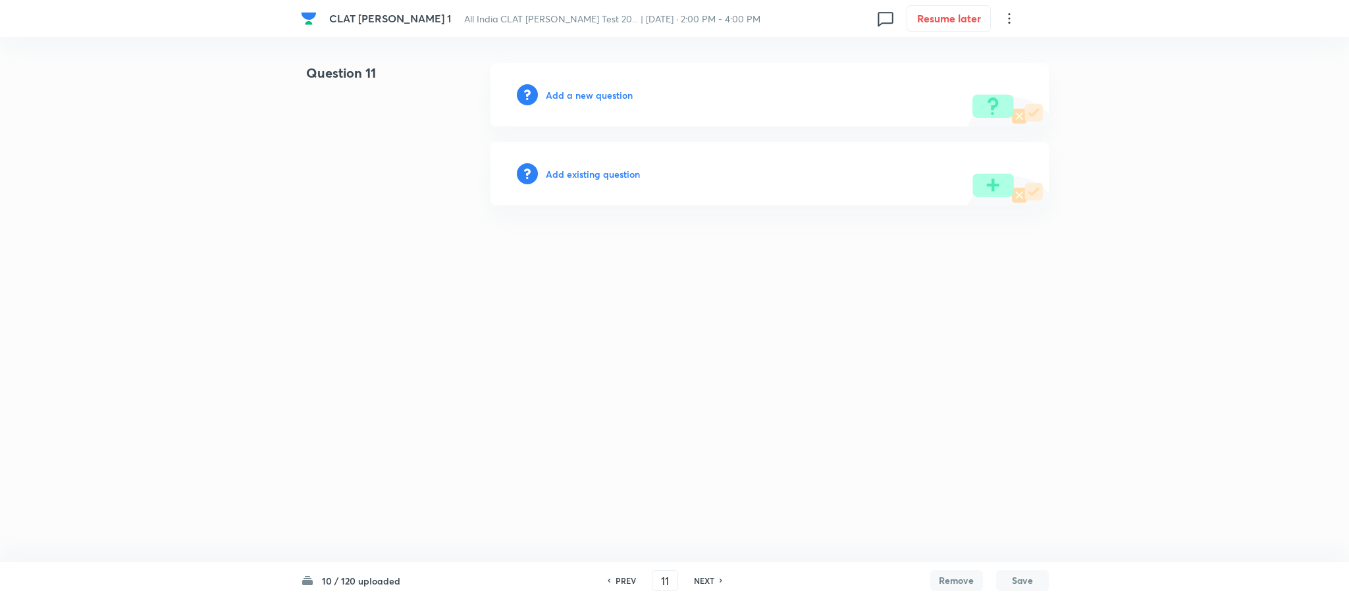
click at [601, 93] on h6 "Add a new question" at bounding box center [589, 95] width 87 height 14
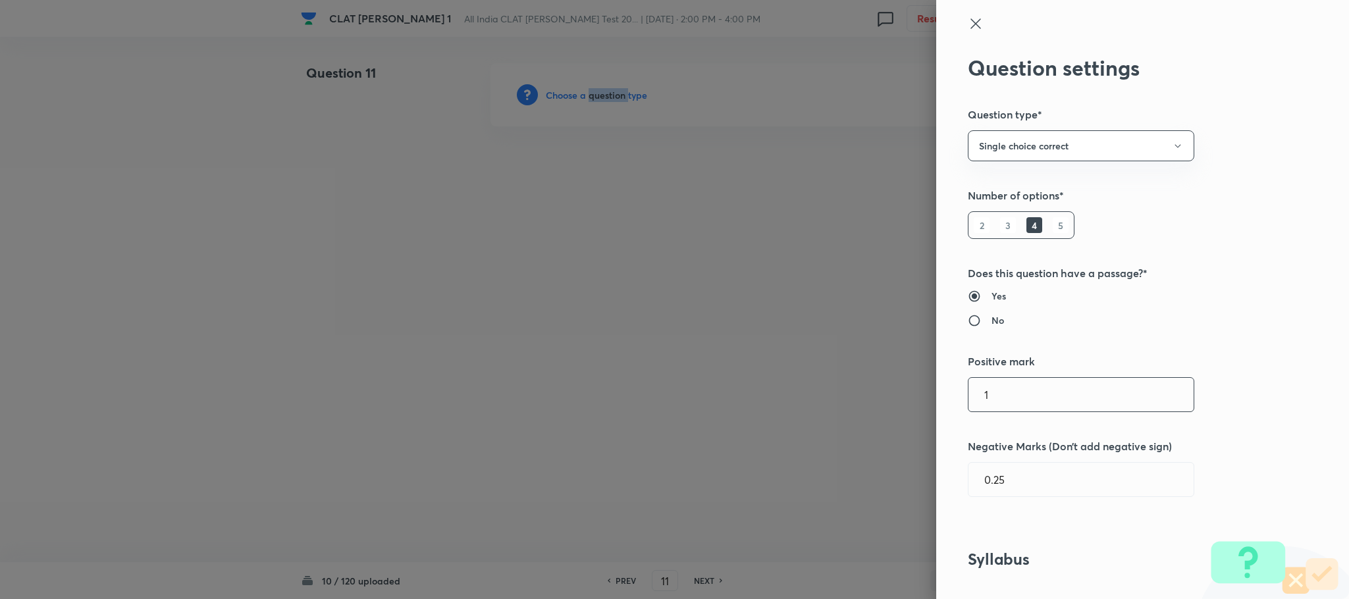
scroll to position [593, 0]
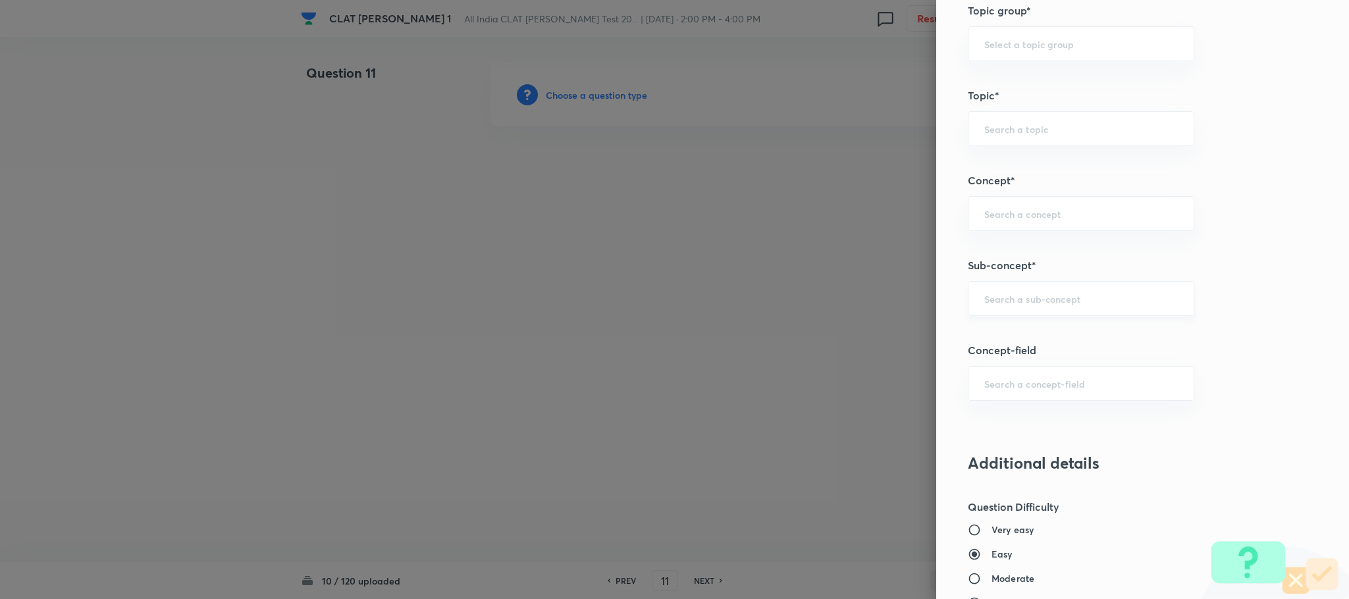
click at [1048, 303] on input "text" at bounding box center [1081, 298] width 194 height 13
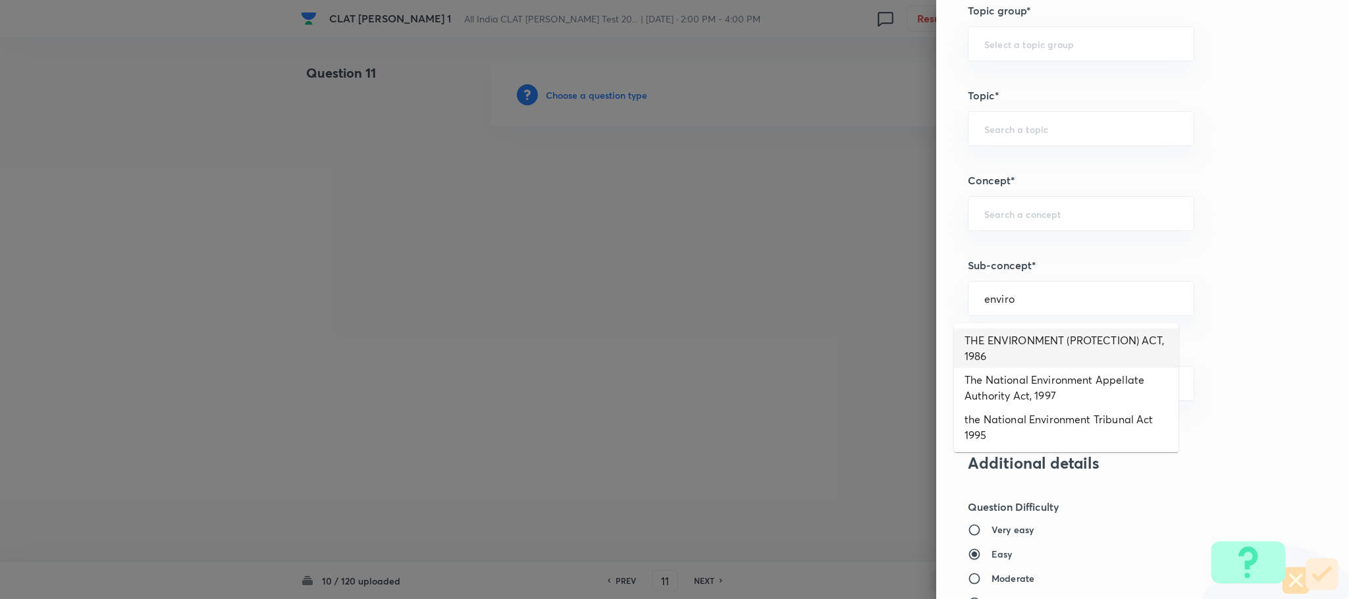
click at [1019, 336] on li "THE ENVIRONMENT (PROTECTION) ACT, 1986" at bounding box center [1066, 349] width 225 height 40
type input "THE ENVIRONMENT (PROTECTION) ACT, 1986"
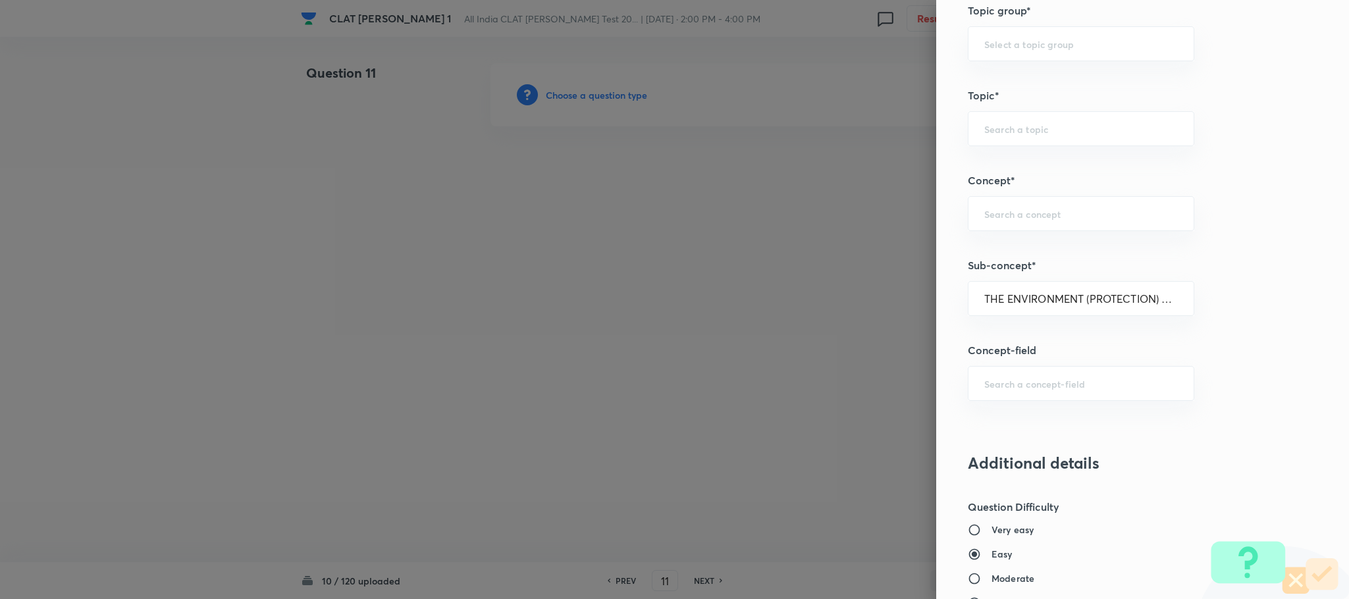
type input "Environmental Law"
type input "Acts"
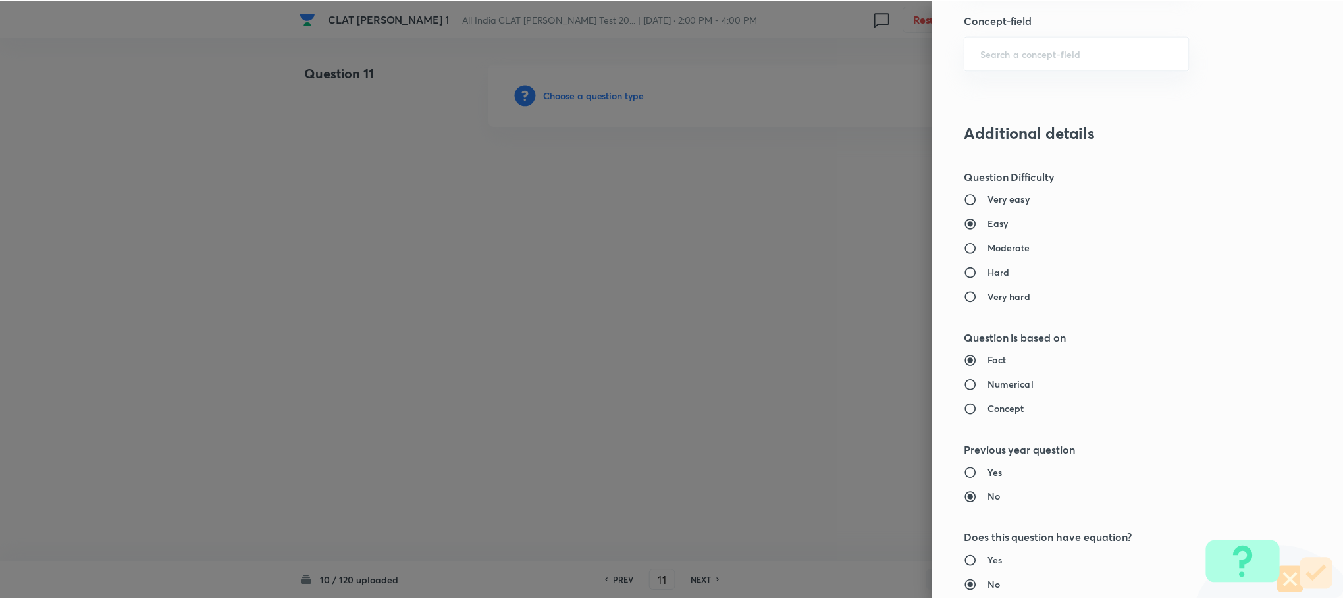
scroll to position [1200, 0]
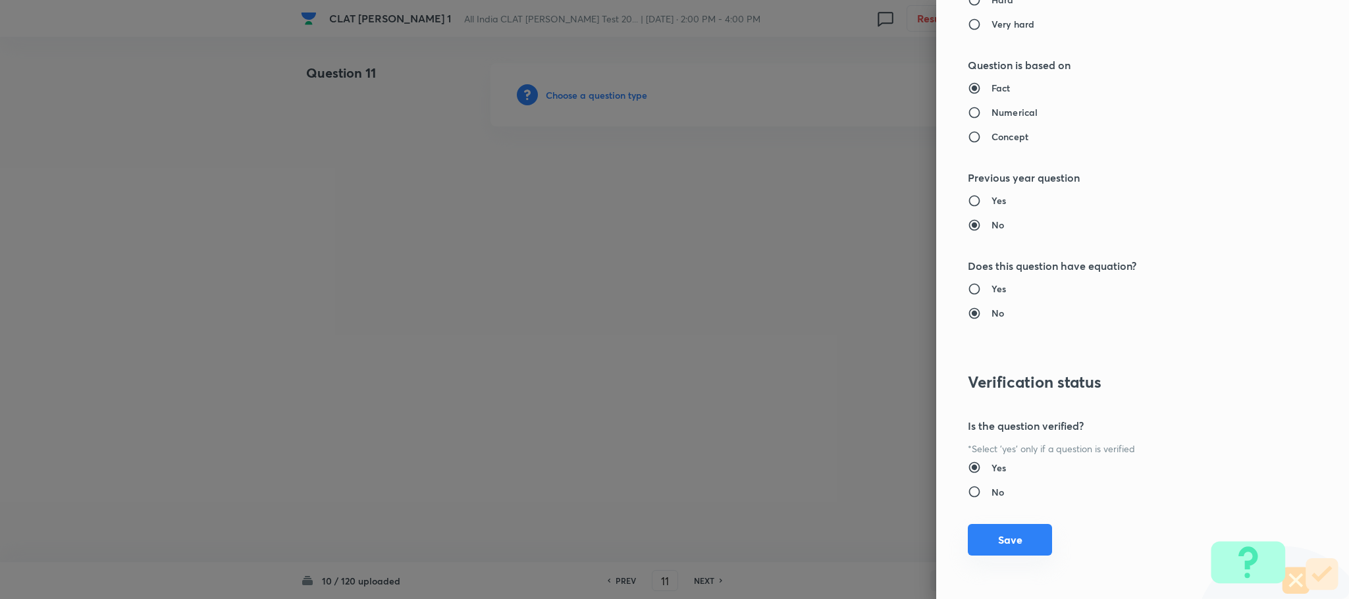
click at [992, 534] on button "Save" at bounding box center [1010, 540] width 84 height 32
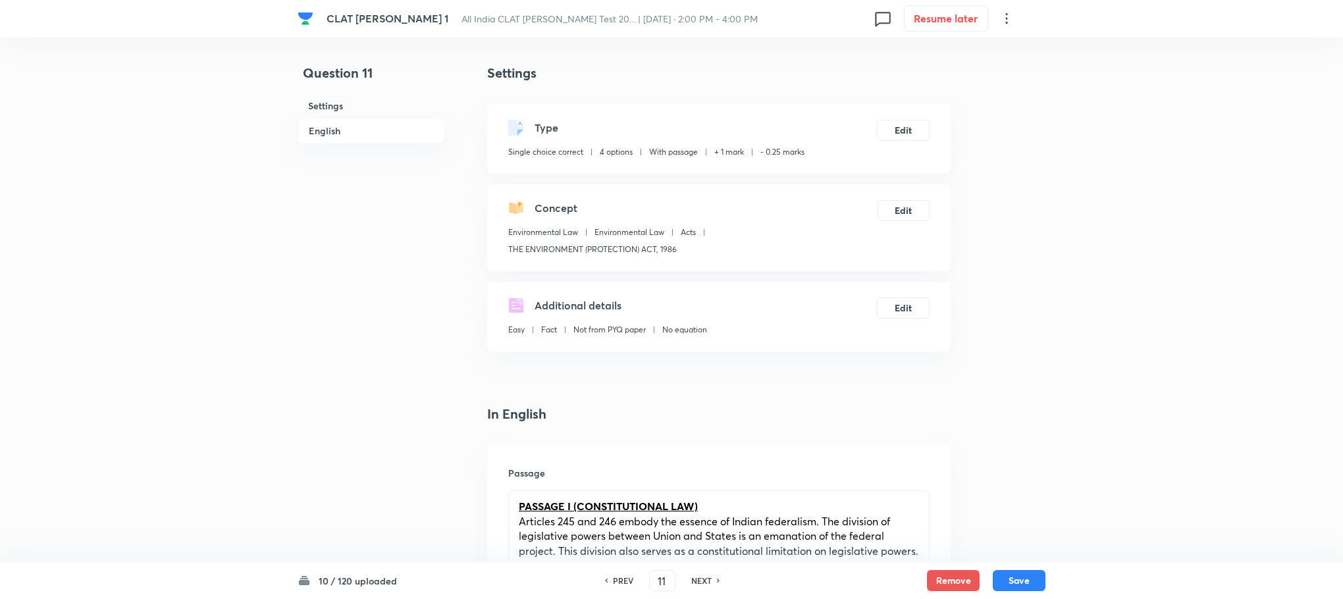
click at [611, 508] on u "PASSAGE I (CONSTITUTIONAL LAW)" at bounding box center [608, 506] width 179 height 14
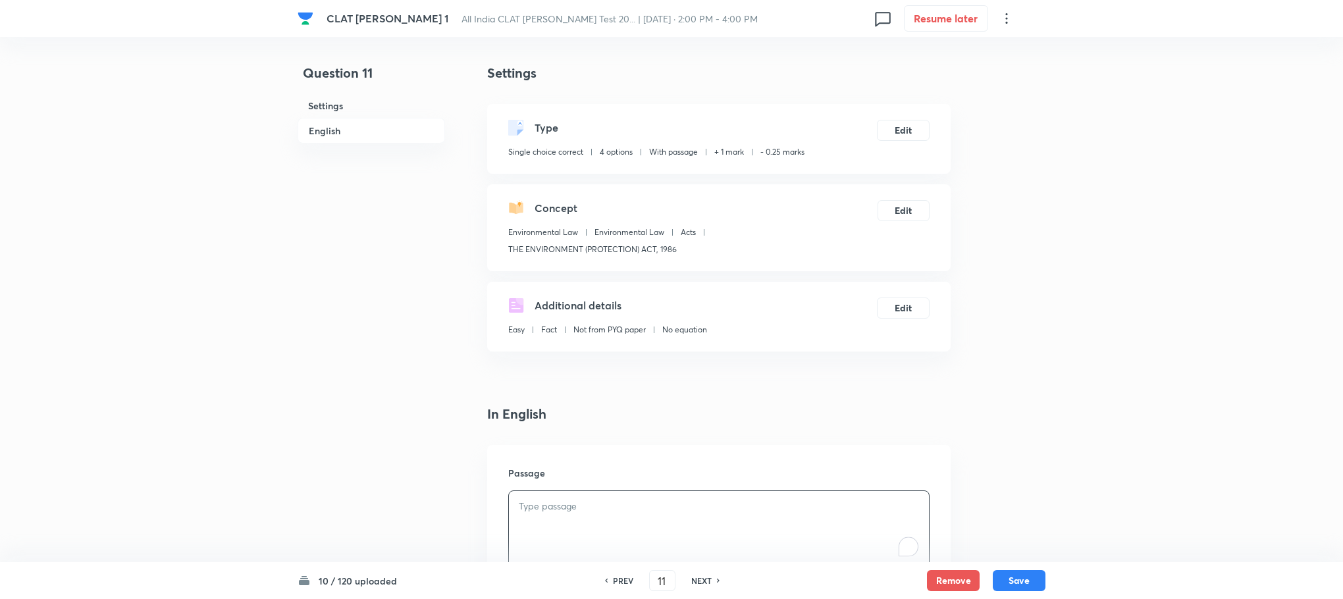
paste div "To enrich screen reader interactions, please activate Accessibility in Grammarl…"
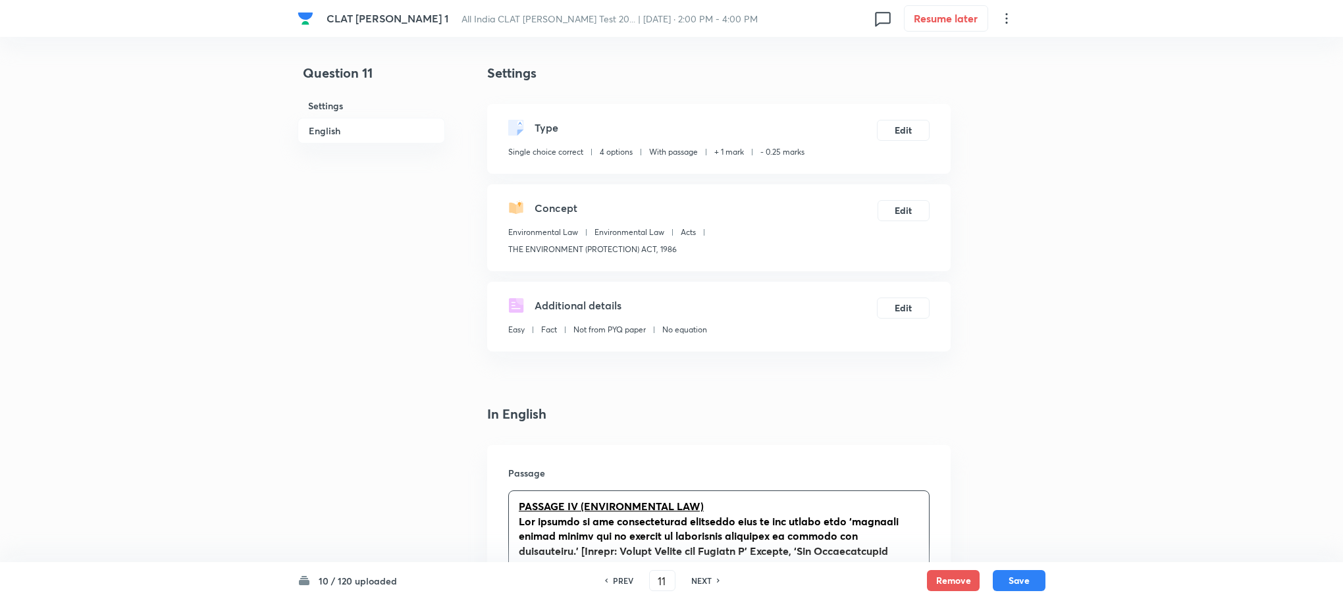
click at [575, 510] on u "PASSAGE IV (ENVIRONMENTAL LAW)" at bounding box center [611, 506] width 185 height 14
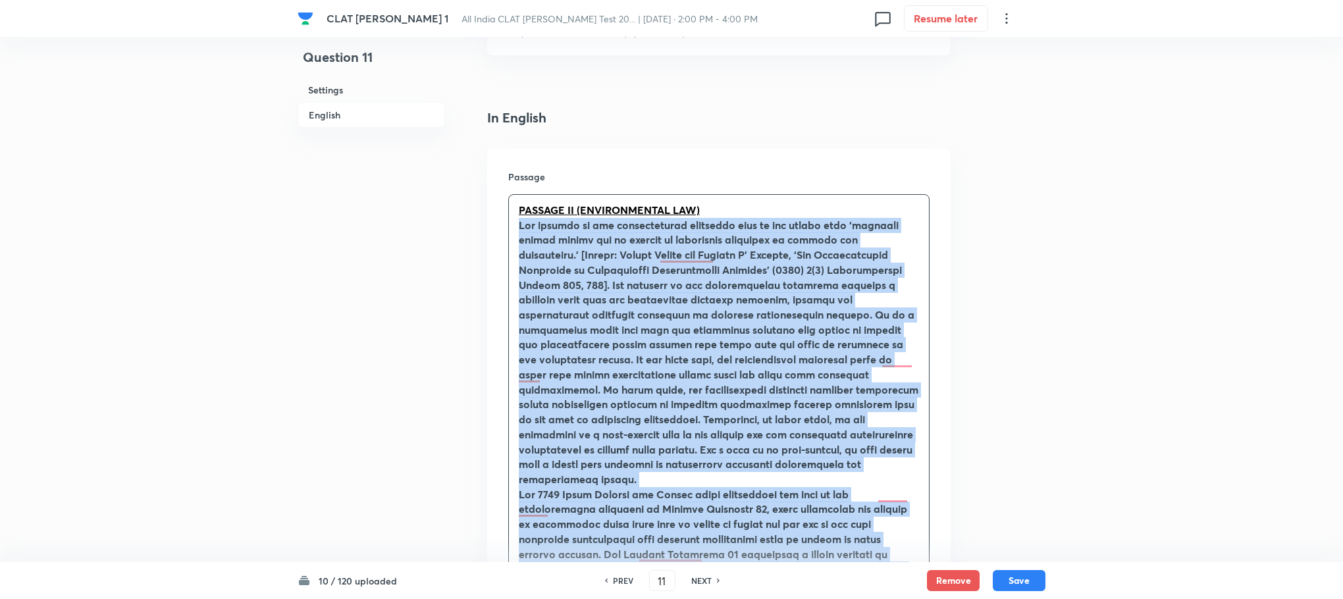
scroll to position [1067, 0]
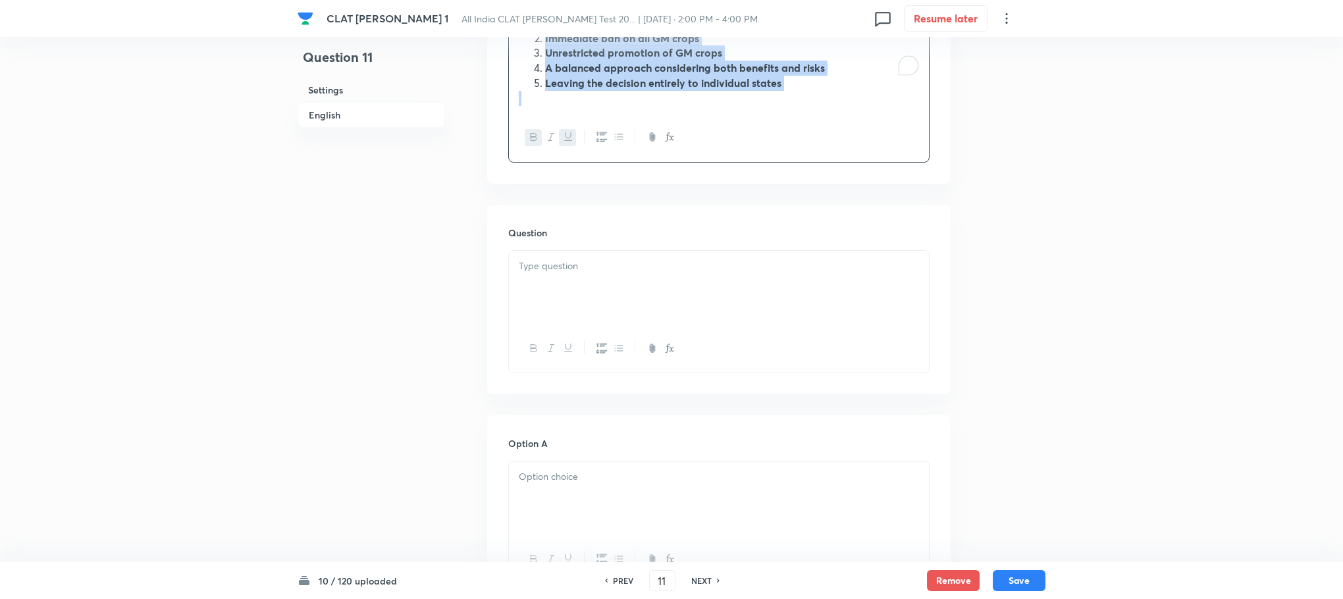
drag, startPoint x: 516, startPoint y: 223, endPoint x: 1241, endPoint y: 638, distance: 835.8
click at [1241, 598] on html "CLAT PG Mock 1 All India CLAT PG Mock Test 20... | Sep 6, 2025 · 2:00 PM - 4:00…" at bounding box center [671, 246] width 1343 height 2626
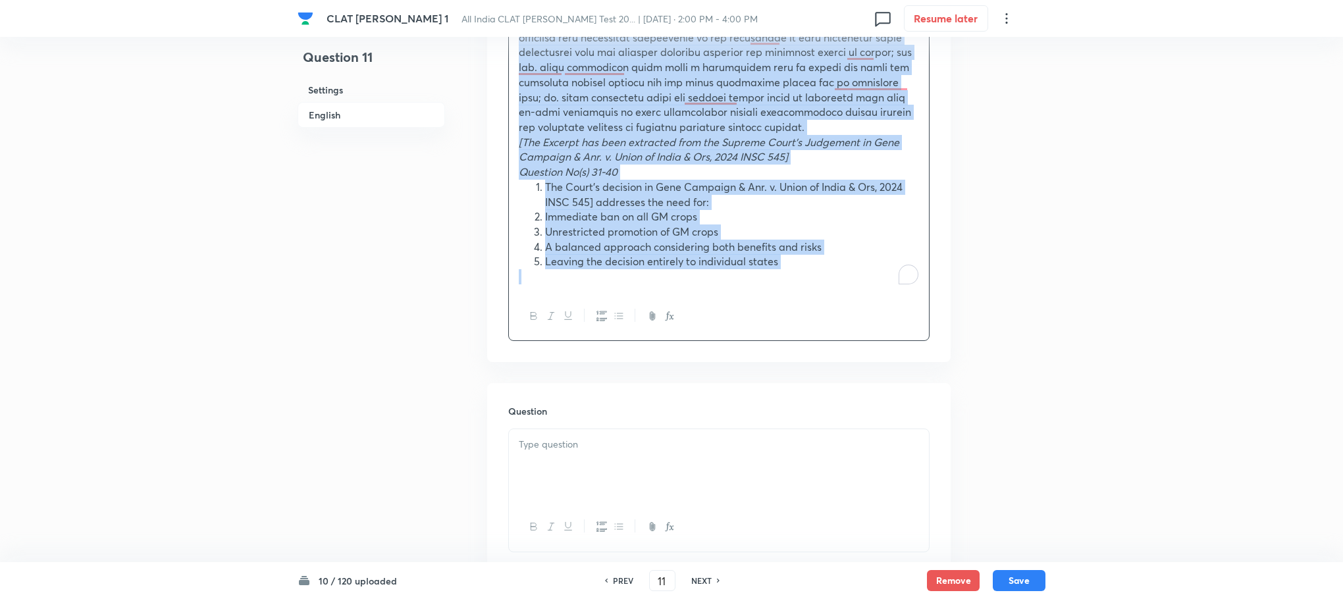
scroll to position [672, 0]
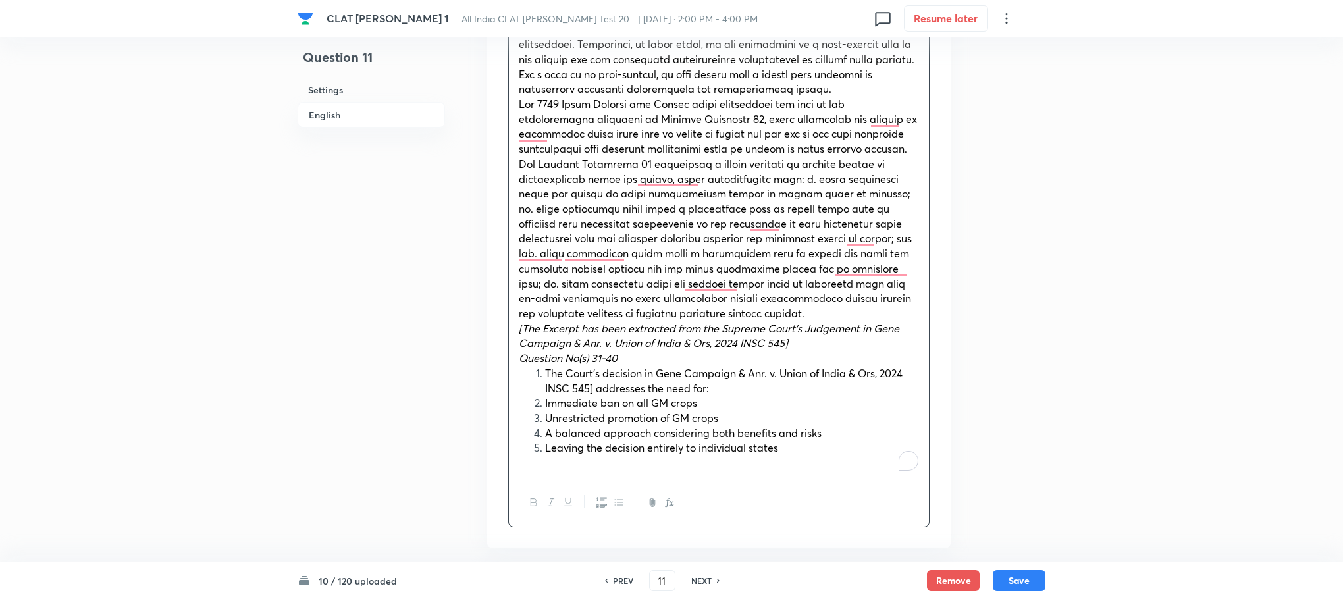
click at [502, 338] on div "Passage PASSAGE II (ENVIRONMENTAL LAW) [The Excerpt has been extracted from the…" at bounding box center [719, 161] width 464 height 775
drag, startPoint x: 516, startPoint y: 354, endPoint x: 630, endPoint y: 361, distance: 114.2
click at [630, 361] on div "PASSAGE II (ENVIRONMENTAL LAW) [The Excerpt has been extracted from the Supreme…" at bounding box center [719, 149] width 420 height 659
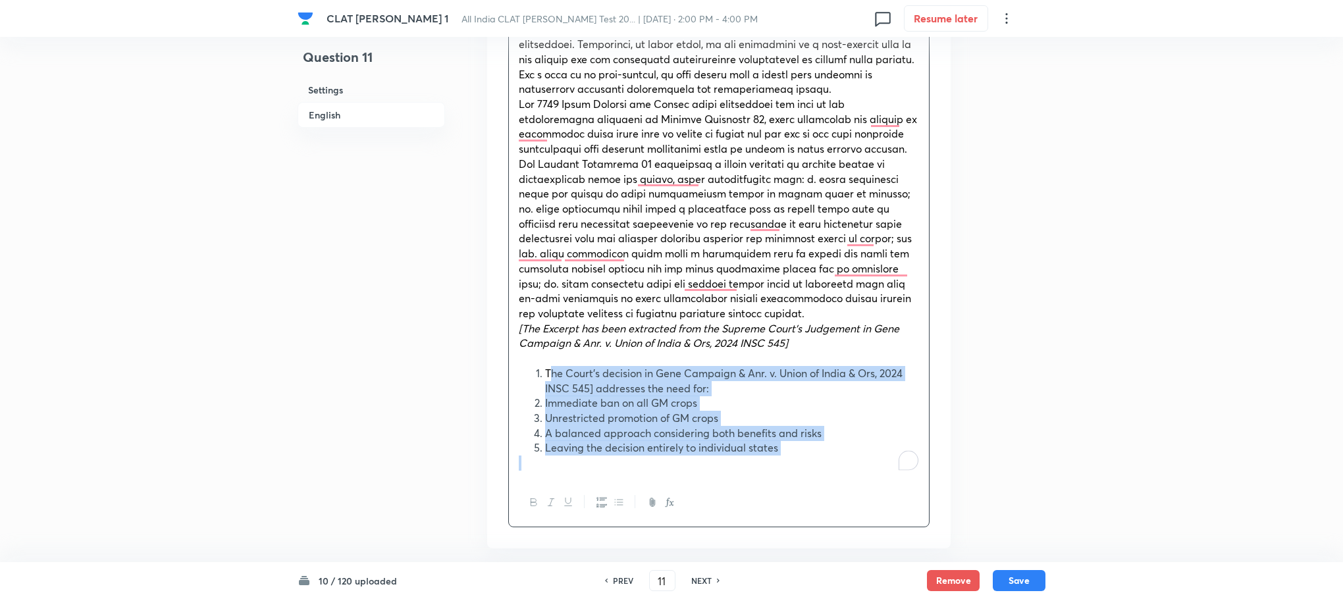
drag, startPoint x: 549, startPoint y: 373, endPoint x: 777, endPoint y: 483, distance: 252.7
click at [777, 483] on div "PASSAGE II (ENVIRONMENTAL LAW) [The Excerpt has been extracted from the Supreme…" at bounding box center [718, 173] width 421 height 708
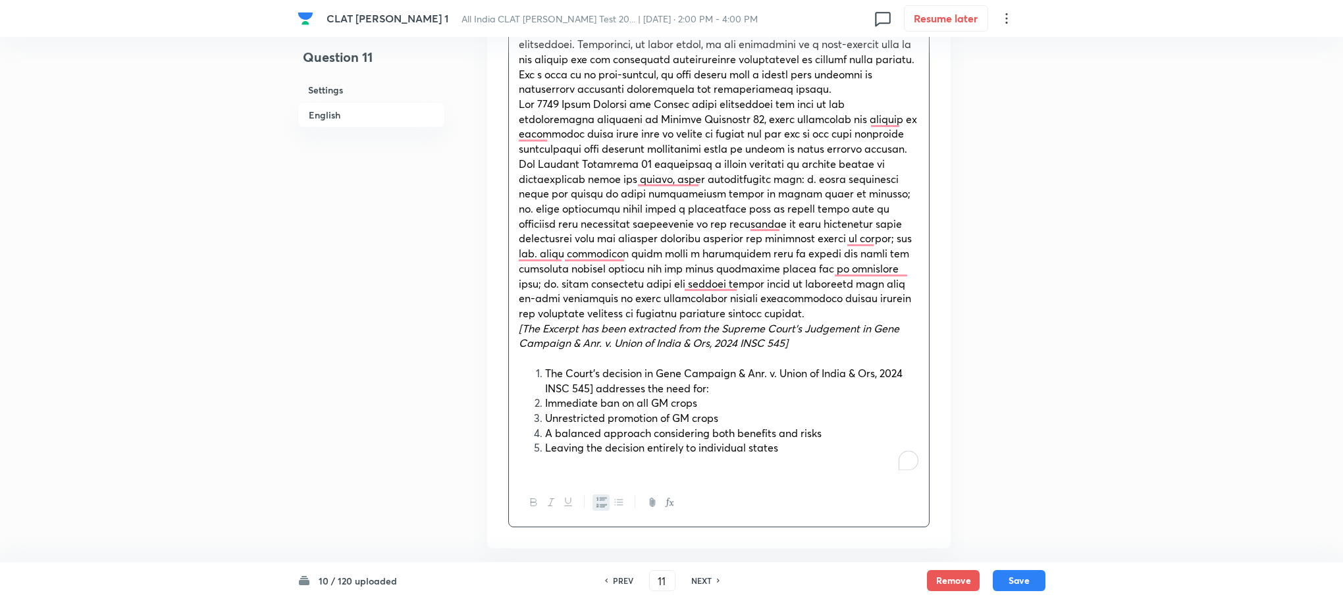
click at [545, 377] on li "The Court’s decision in Gene Campaign & Anr. v. Union of India & Ors, 2024 INSC…" at bounding box center [732, 381] width 374 height 30
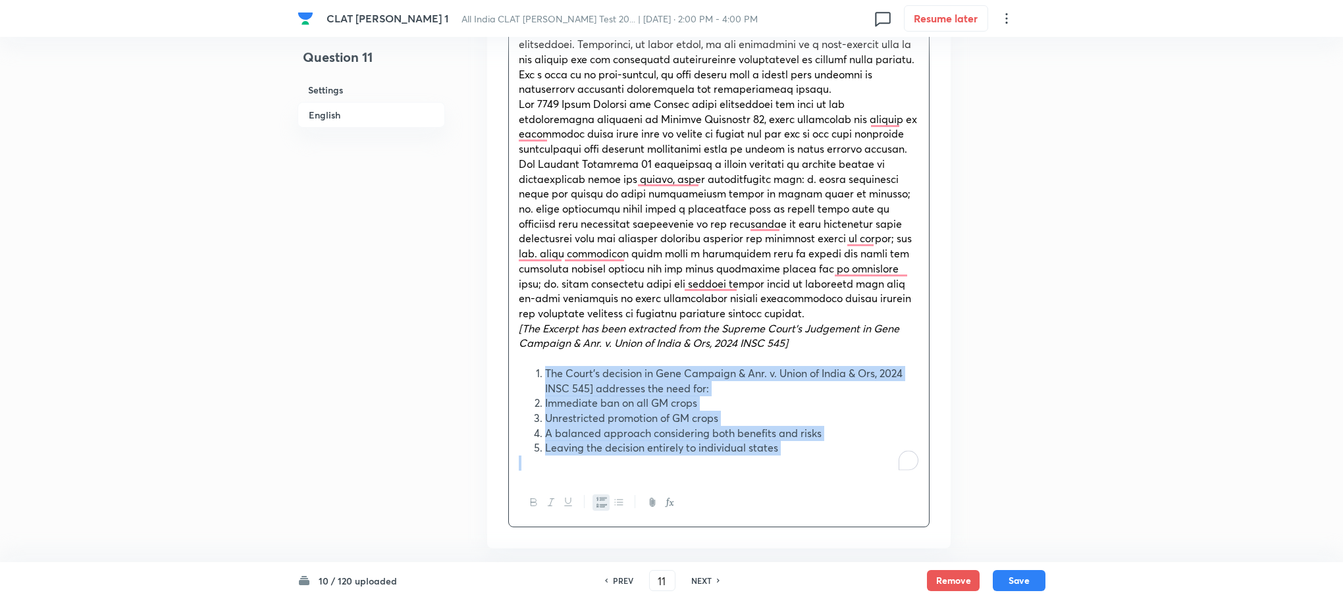
drag, startPoint x: 541, startPoint y: 377, endPoint x: 814, endPoint y: 456, distance: 284.4
click at [814, 456] on div "PASSAGE II (ENVIRONMENTAL LAW) [The Excerpt has been extracted from the Supreme…" at bounding box center [719, 149] width 420 height 659
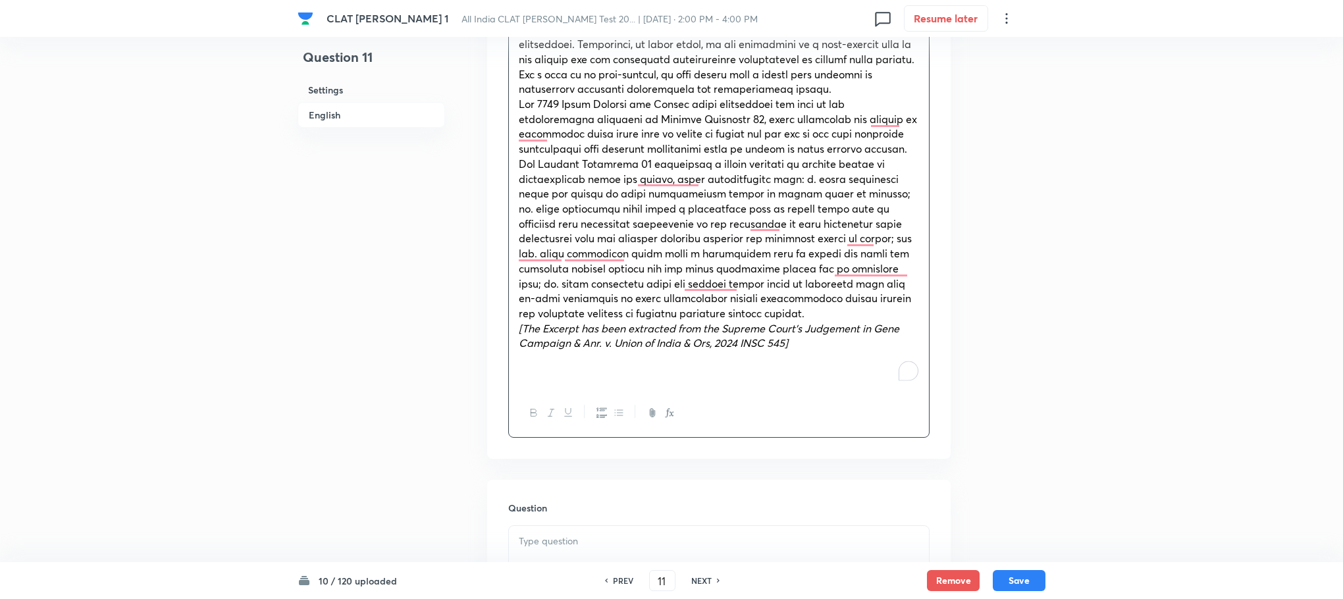
scroll to position [869, 0]
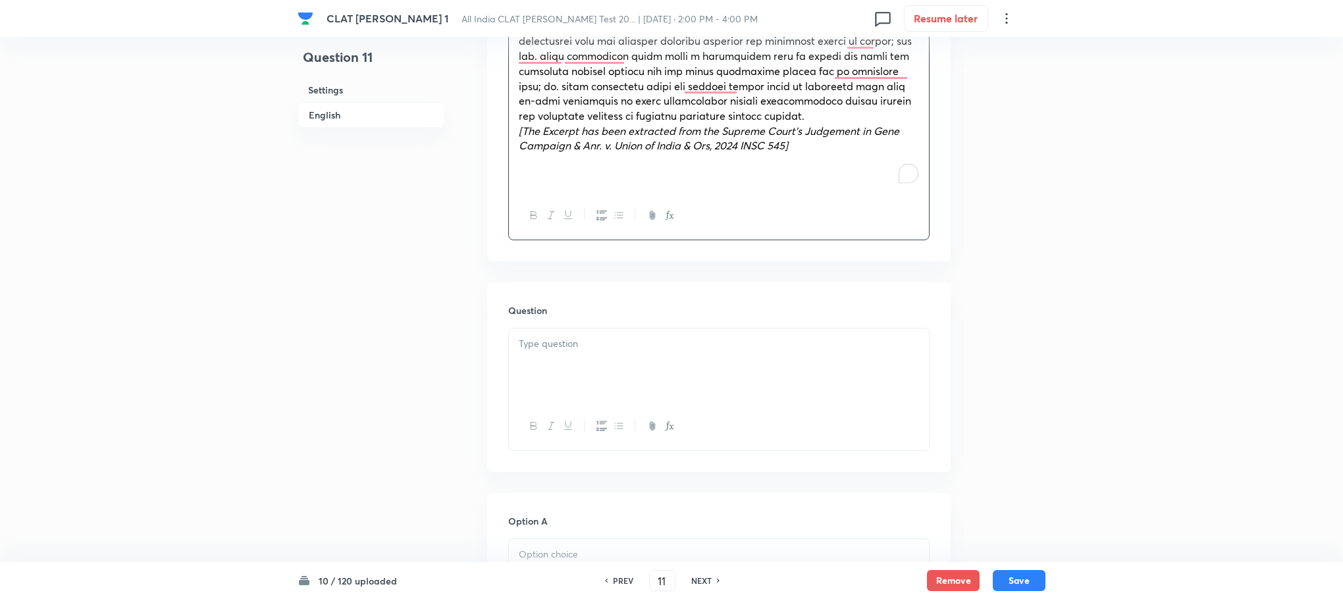
click at [562, 352] on div at bounding box center [719, 366] width 420 height 74
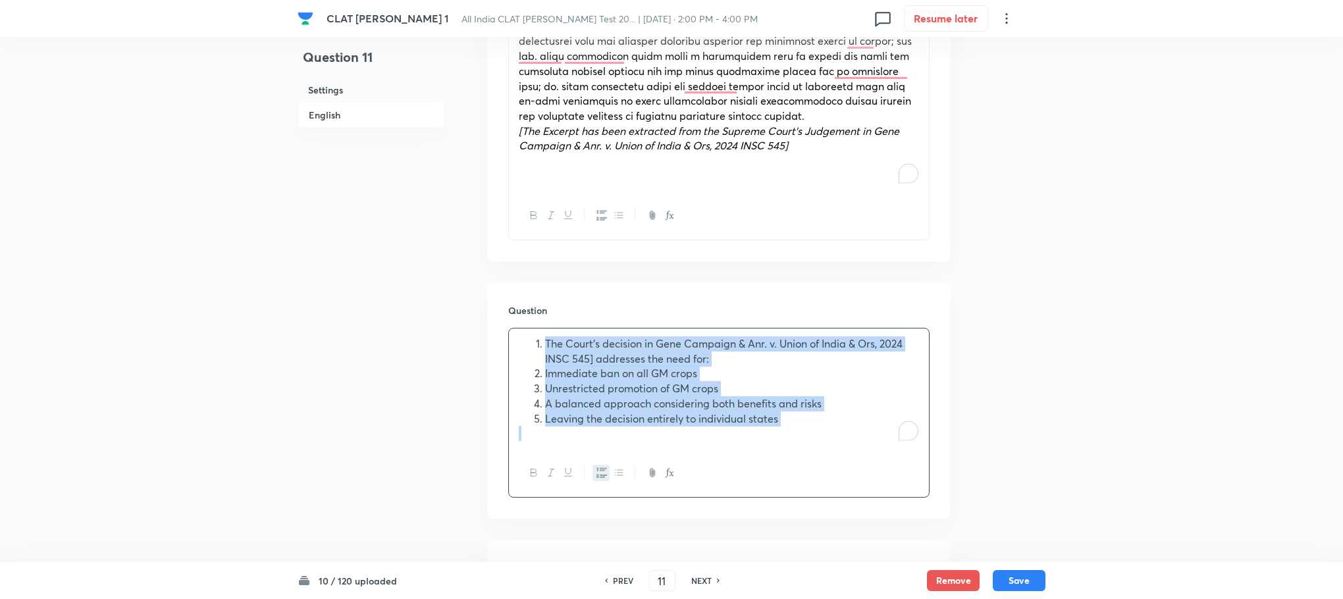
click at [598, 475] on icon "button" at bounding box center [602, 473] width 11 height 10
click at [519, 375] on span "Immediate ban on all GM crops" at bounding box center [595, 373] width 152 height 14
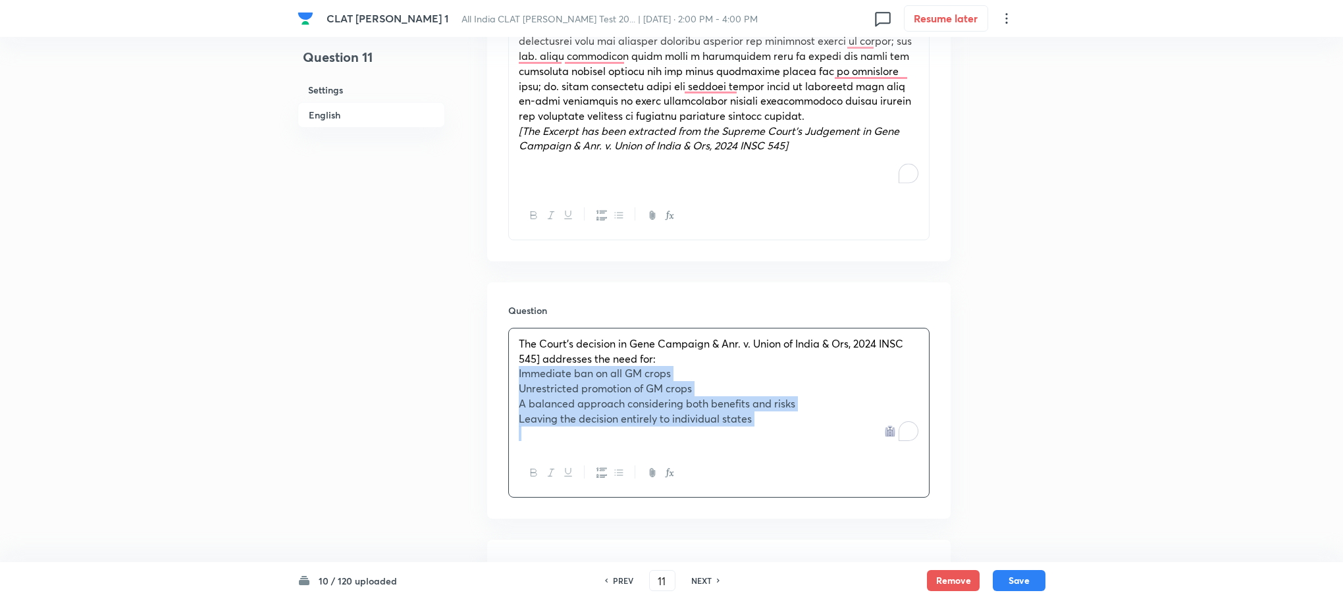
drag, startPoint x: 519, startPoint y: 375, endPoint x: 820, endPoint y: 440, distance: 307.2
click at [820, 440] on div "The Court’s decision in Gene Campaign & Anr. v. Union of India & Ors, 2024 INSC…" at bounding box center [719, 389] width 420 height 120
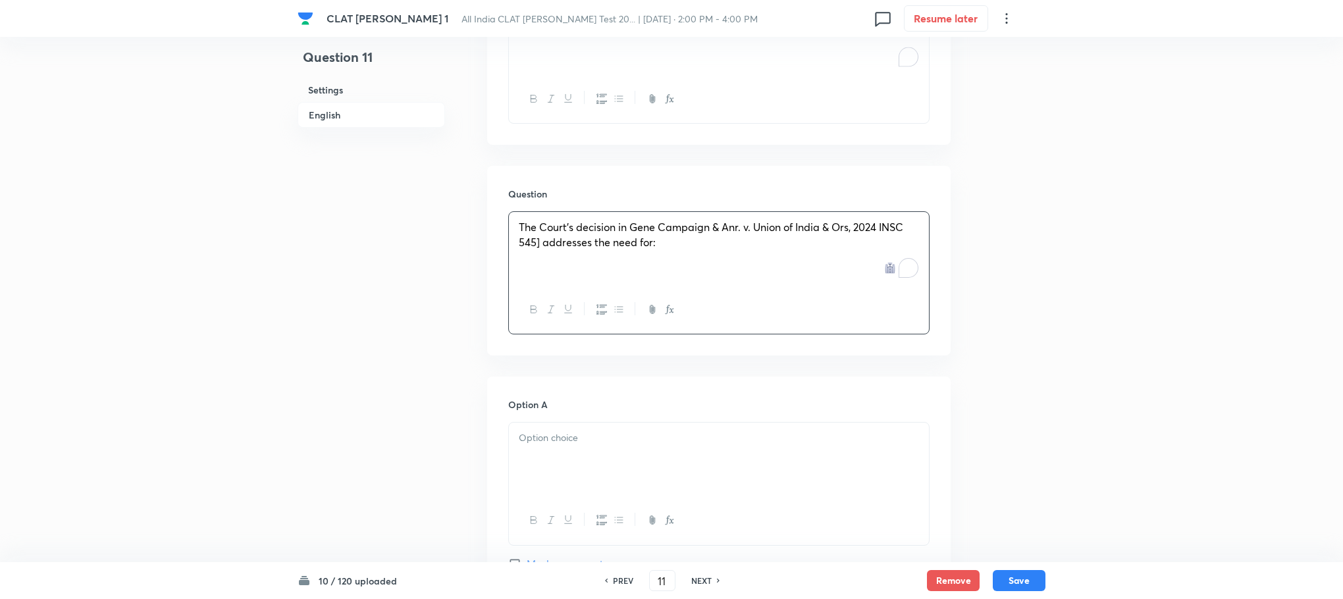
scroll to position [1067, 0]
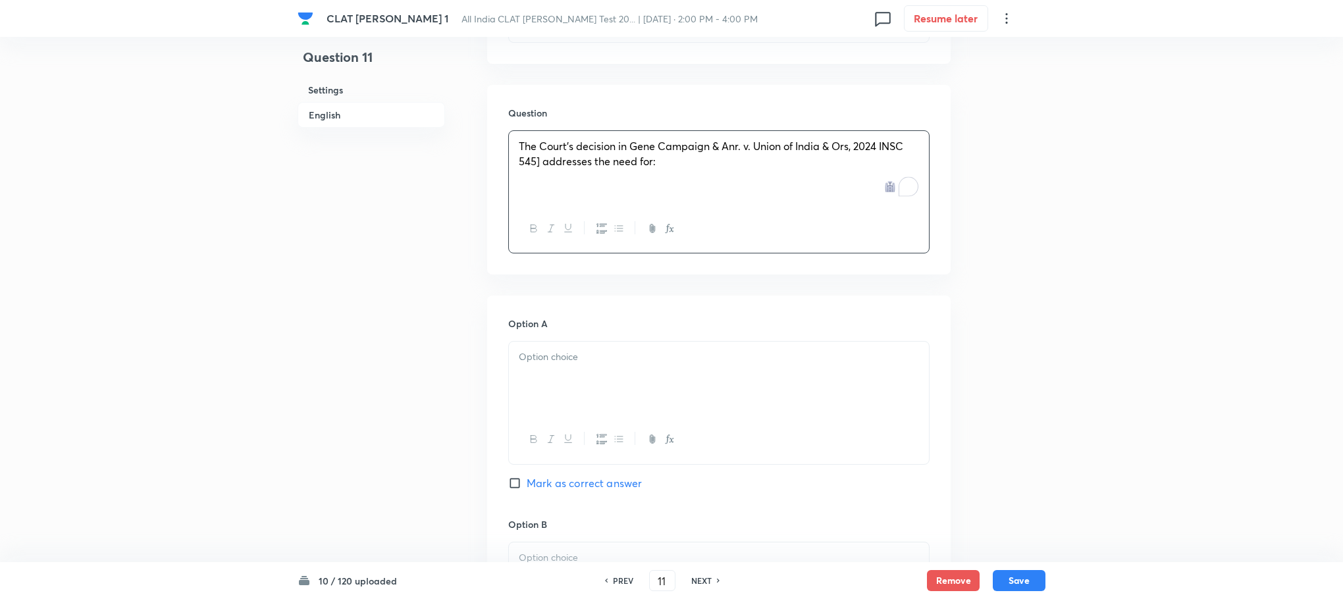
click at [538, 354] on p at bounding box center [719, 357] width 400 height 15
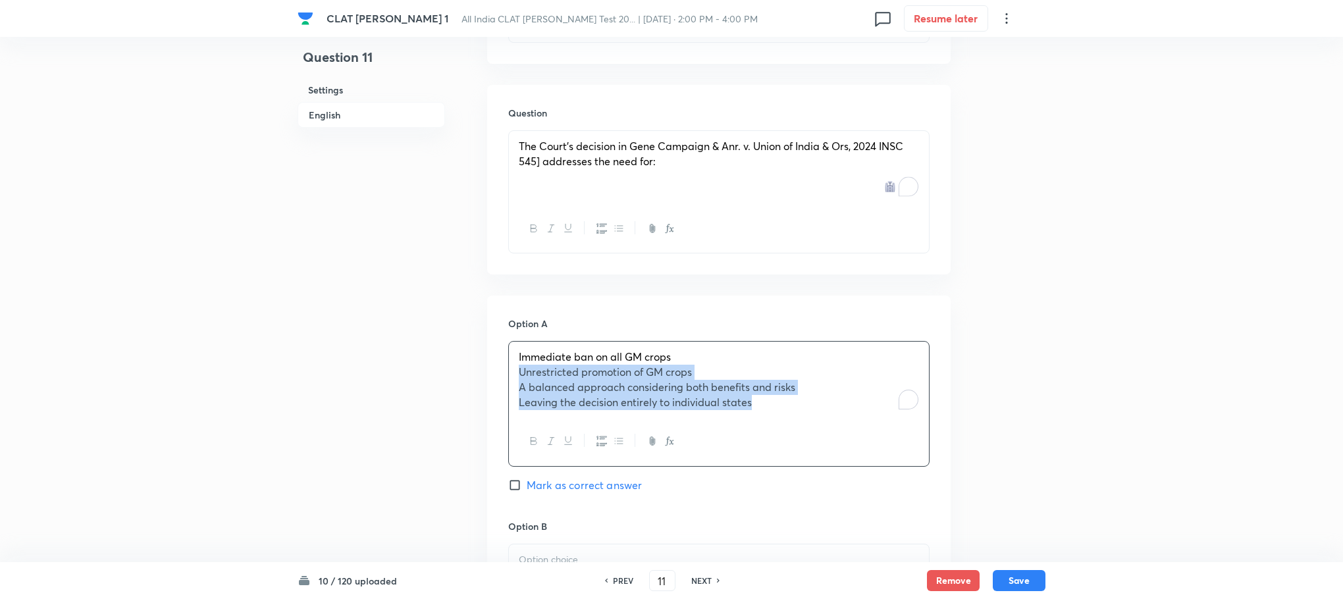
drag, startPoint x: 519, startPoint y: 367, endPoint x: 838, endPoint y: 454, distance: 330.3
click at [838, 454] on div "Immediate ban on all GM crops Unrestricted promotion of GM crops A balanced app…" at bounding box center [718, 403] width 421 height 125
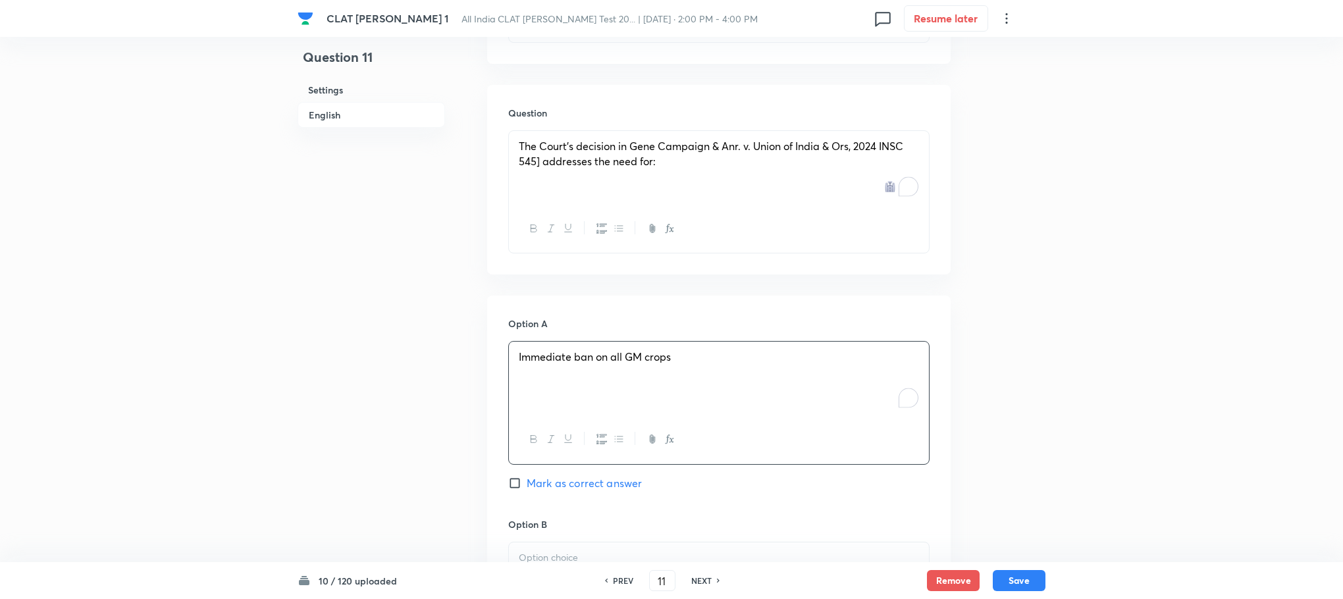
scroll to position [1363, 0]
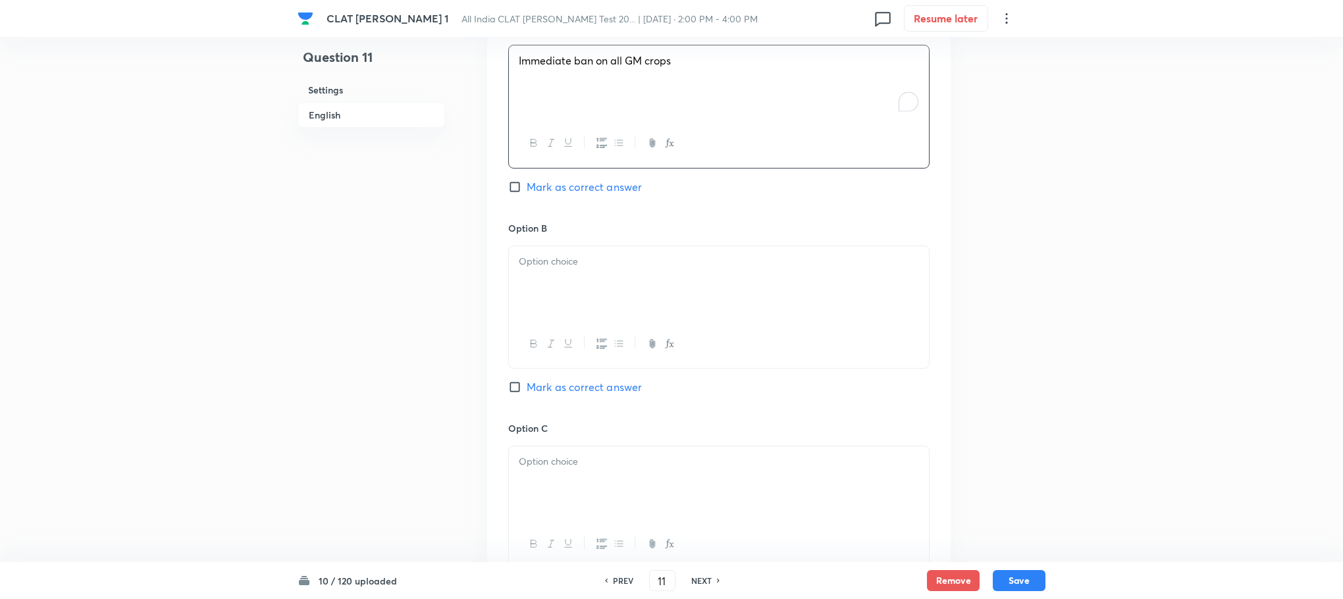
click at [531, 291] on div at bounding box center [719, 283] width 420 height 74
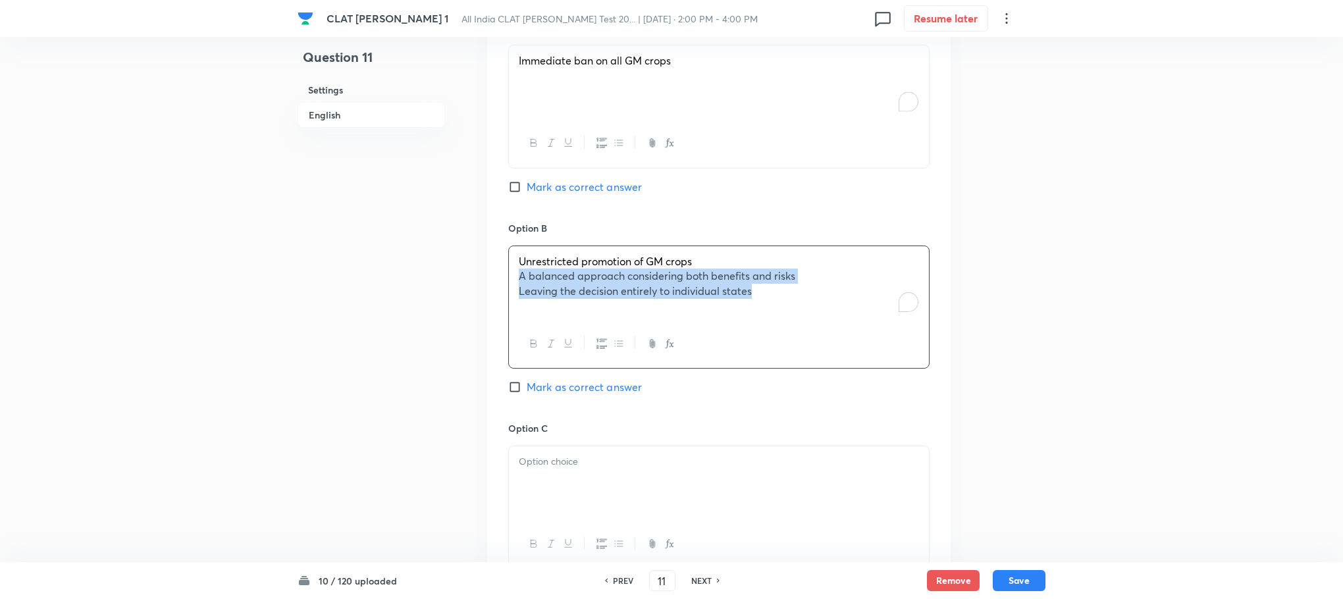
drag, startPoint x: 514, startPoint y: 283, endPoint x: 867, endPoint y: 365, distance: 362.4
click at [867, 365] on div "Unrestricted promotion of GM crops A balanced approach considering both benefit…" at bounding box center [718, 307] width 421 height 123
click at [534, 514] on div at bounding box center [719, 483] width 420 height 74
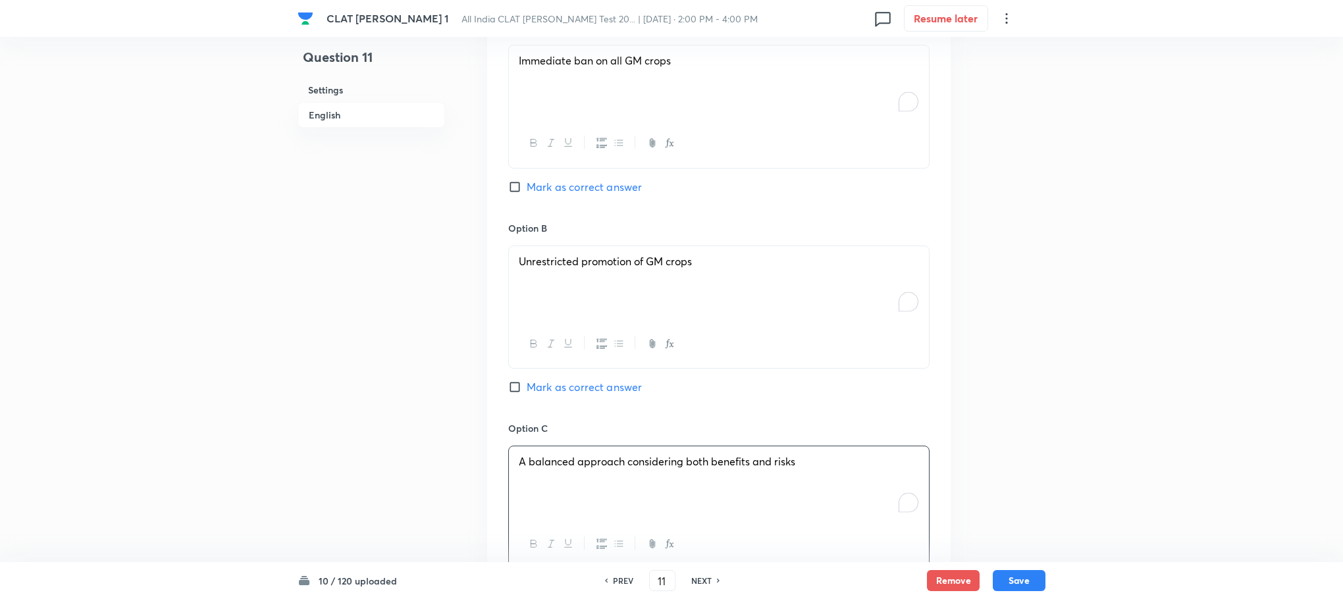
drag, startPoint x: 518, startPoint y: 484, endPoint x: 749, endPoint y: 500, distance: 232.3
click at [749, 500] on div "A balanced approach considering both benefits and risks" at bounding box center [719, 483] width 420 height 74
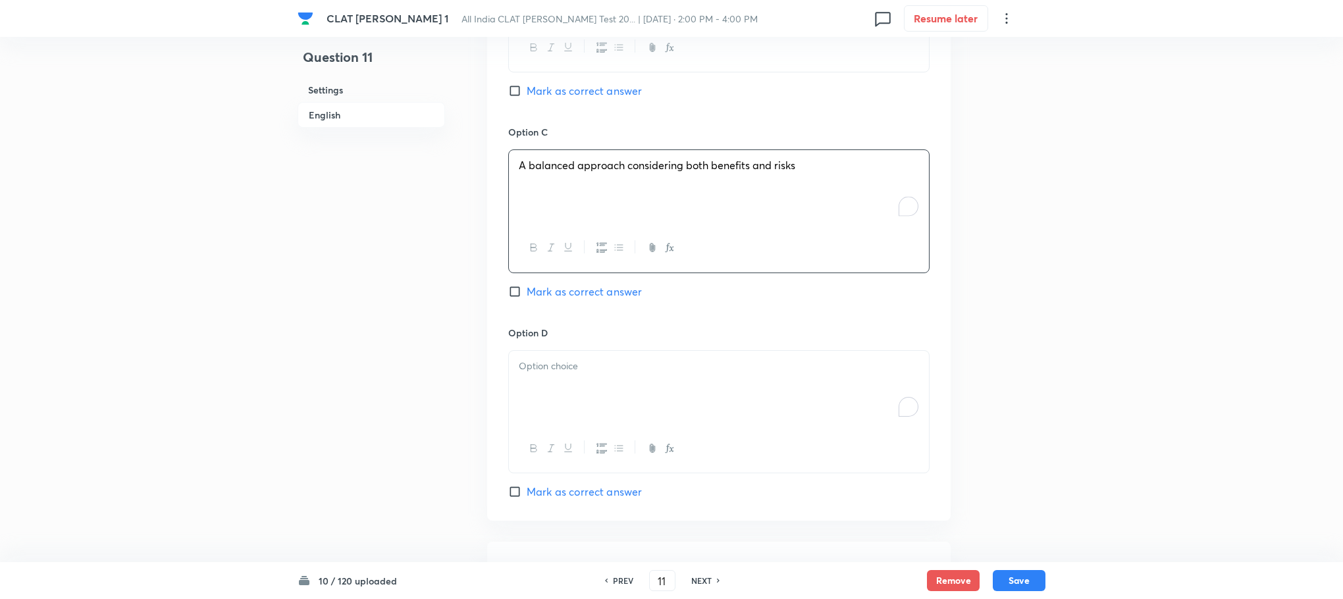
click at [552, 394] on div "To enrich screen reader interactions, please activate Accessibility in Grammarl…" at bounding box center [719, 388] width 420 height 74
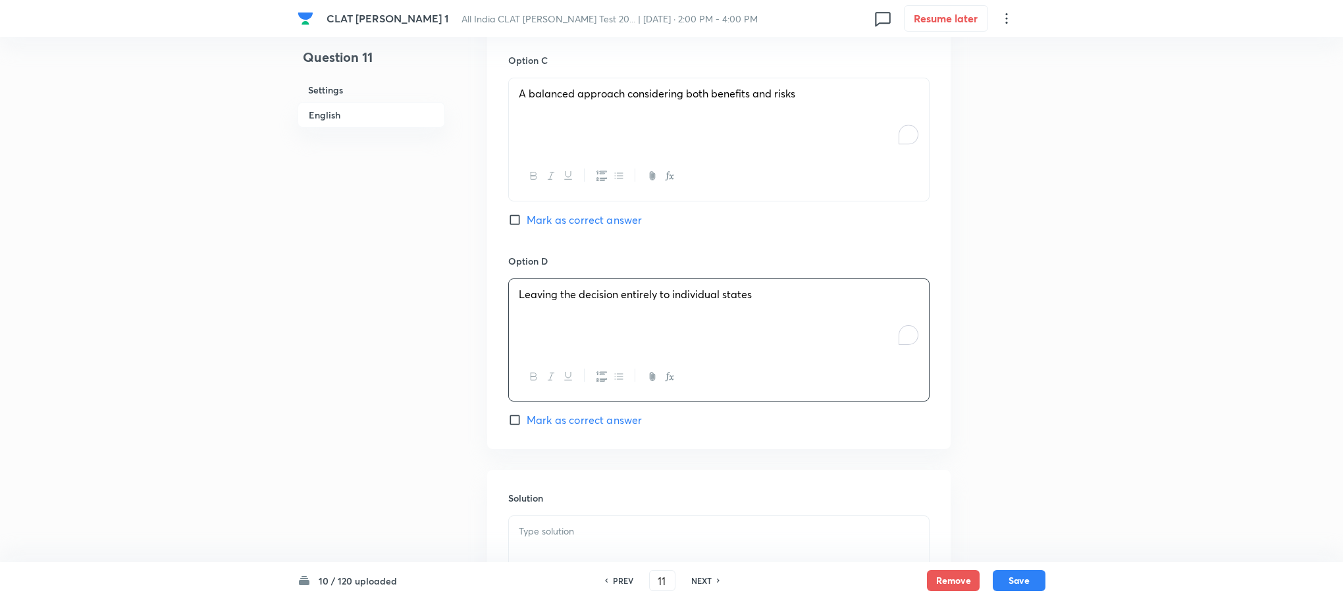
scroll to position [1758, 0]
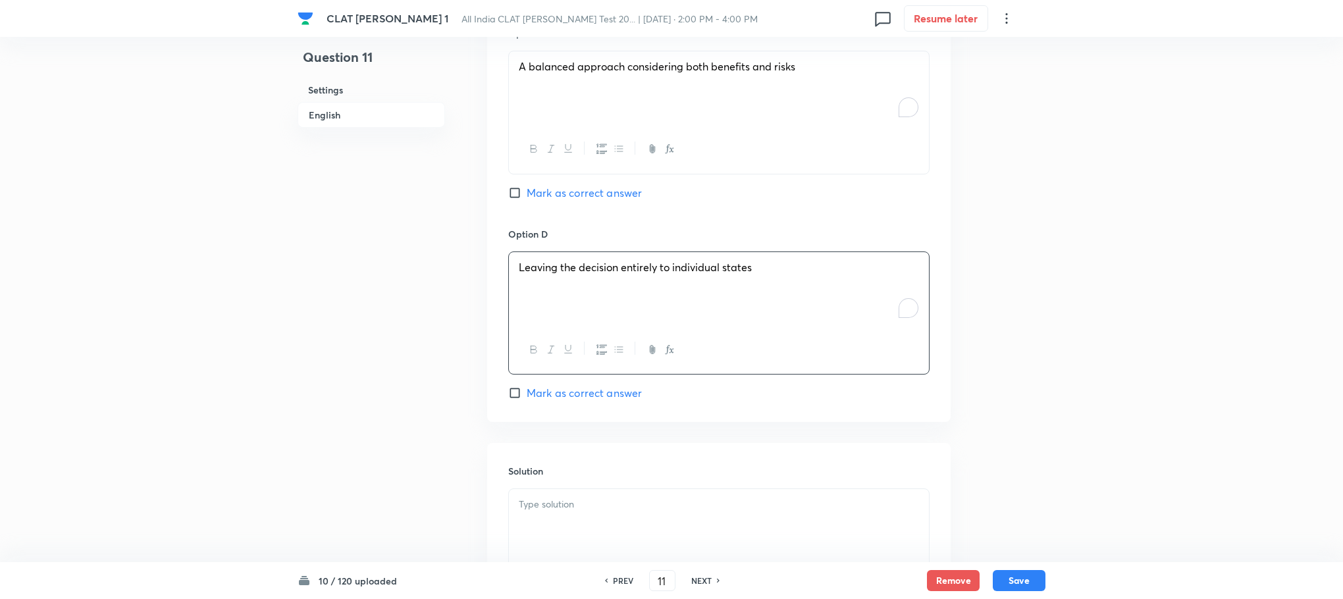
click at [600, 504] on p at bounding box center [719, 504] width 400 height 15
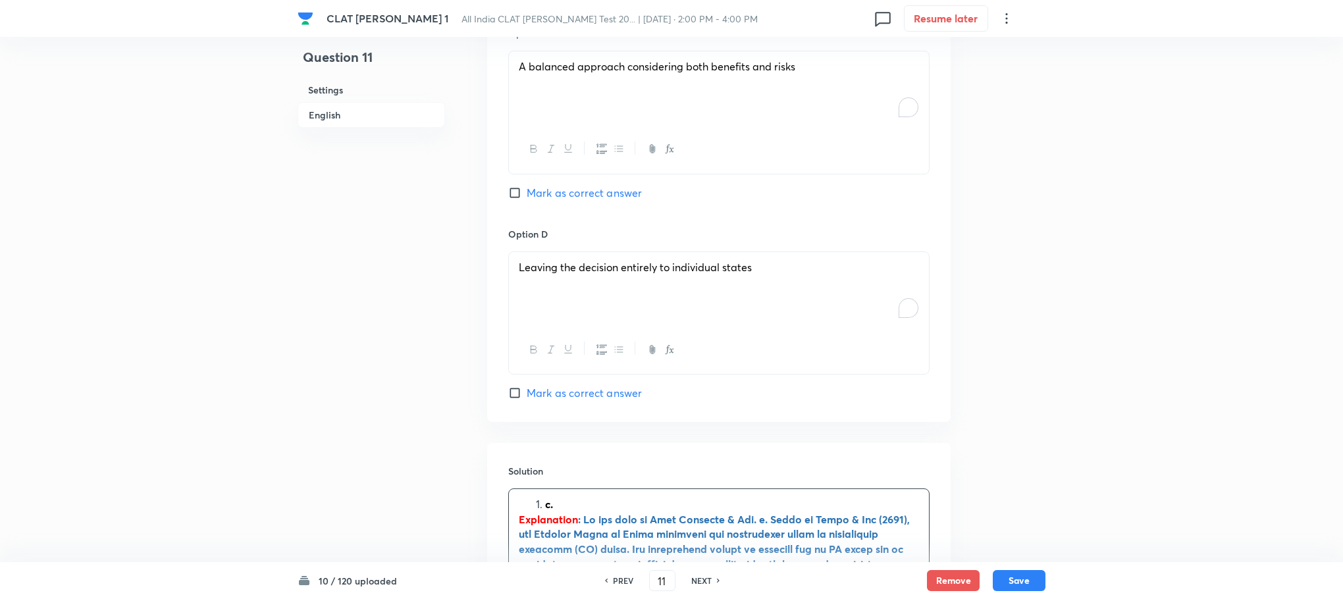
click at [545, 510] on li "c." at bounding box center [732, 504] width 374 height 15
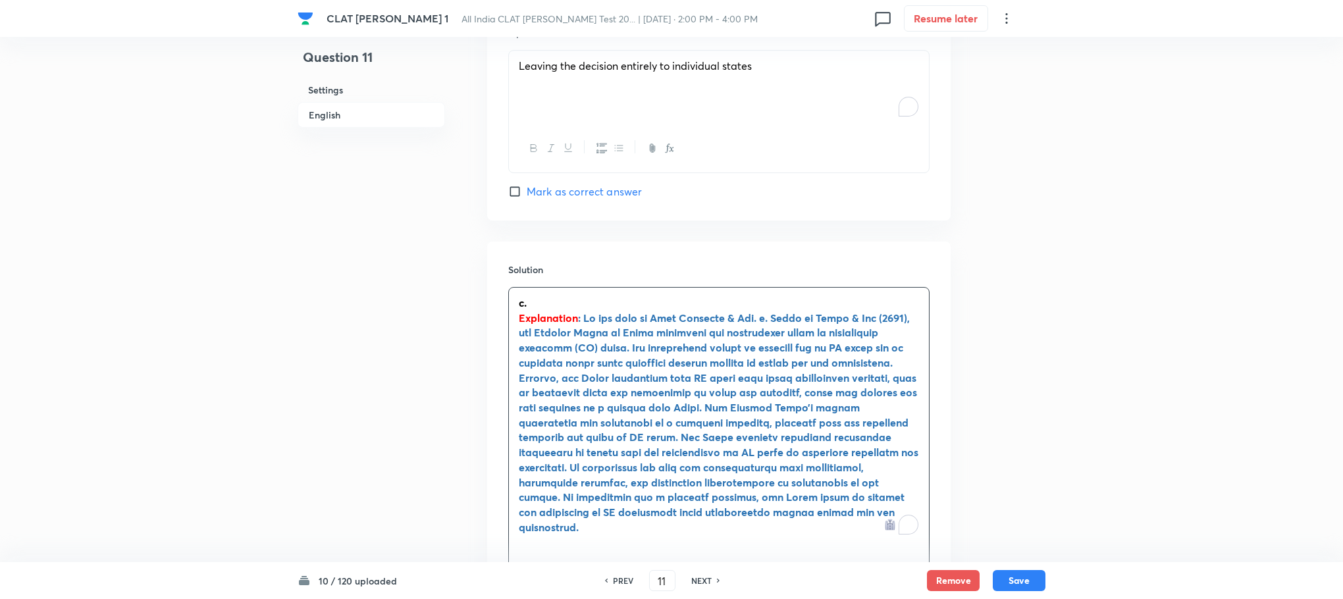
scroll to position [1659, 0]
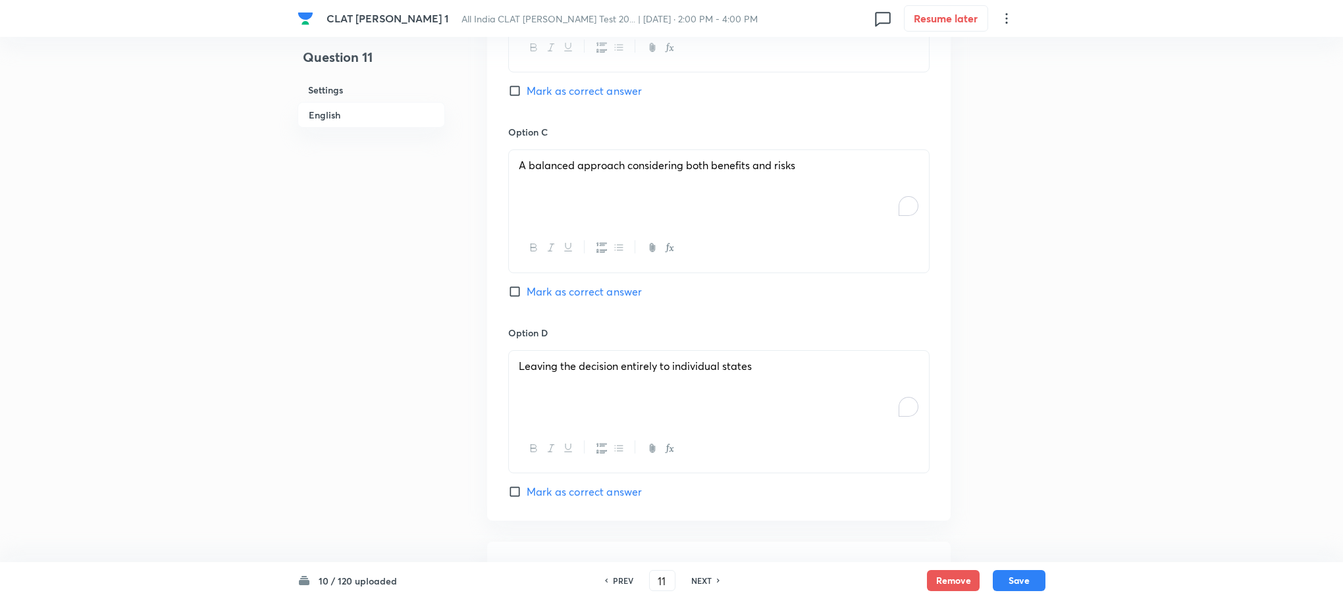
click at [561, 304] on div "Option C A balanced approach considering both benefits and risks Mark as correc…" at bounding box center [718, 225] width 421 height 200
click at [591, 291] on span "Mark as correct answer" at bounding box center [584, 292] width 115 height 16
click at [527, 291] on input "Mark as correct answer" at bounding box center [517, 291] width 18 height 13
checkbox input "true"
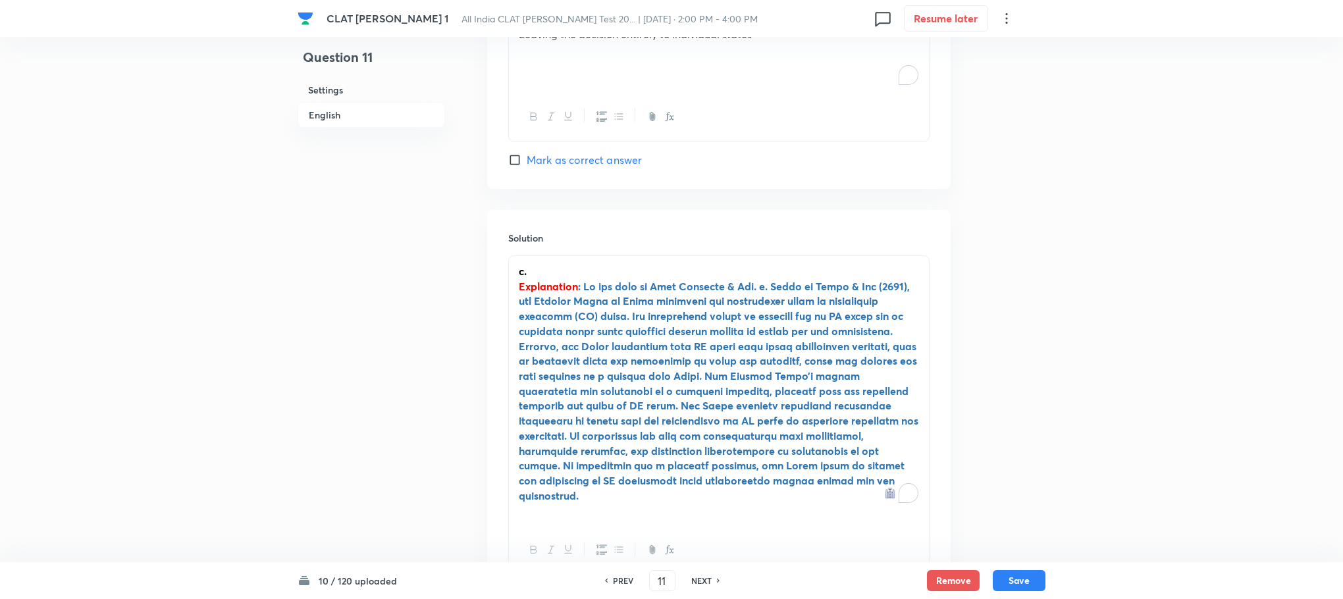
scroll to position [2092, 0]
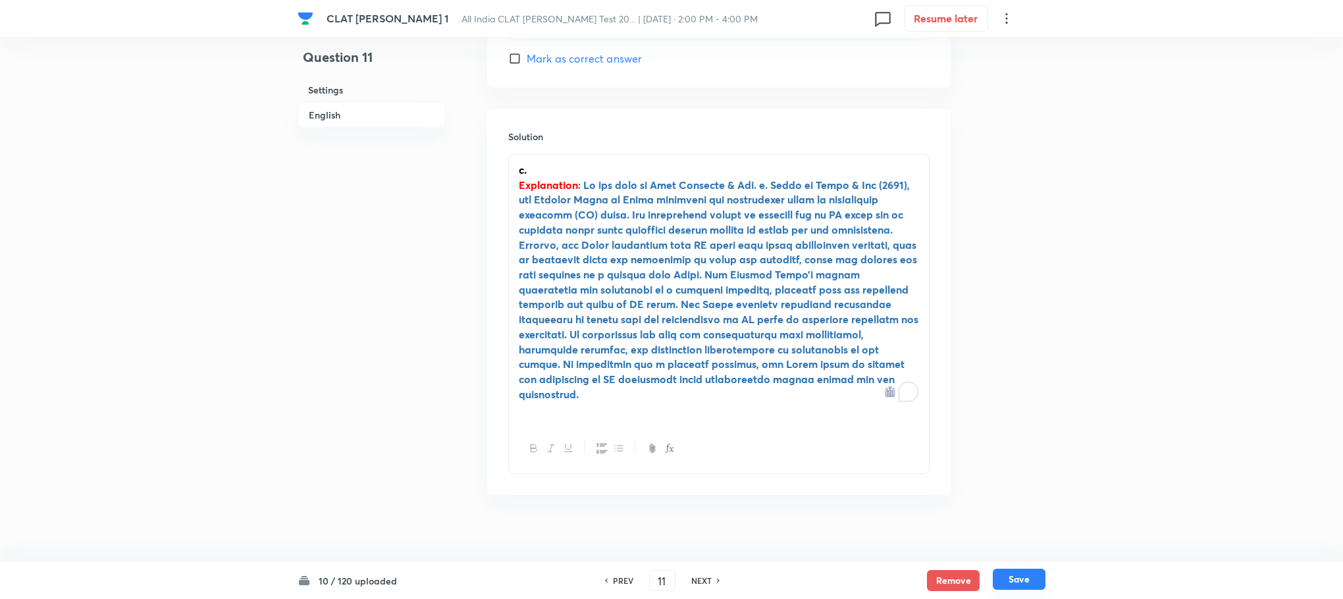
click at [1037, 577] on button "Save" at bounding box center [1019, 579] width 53 height 21
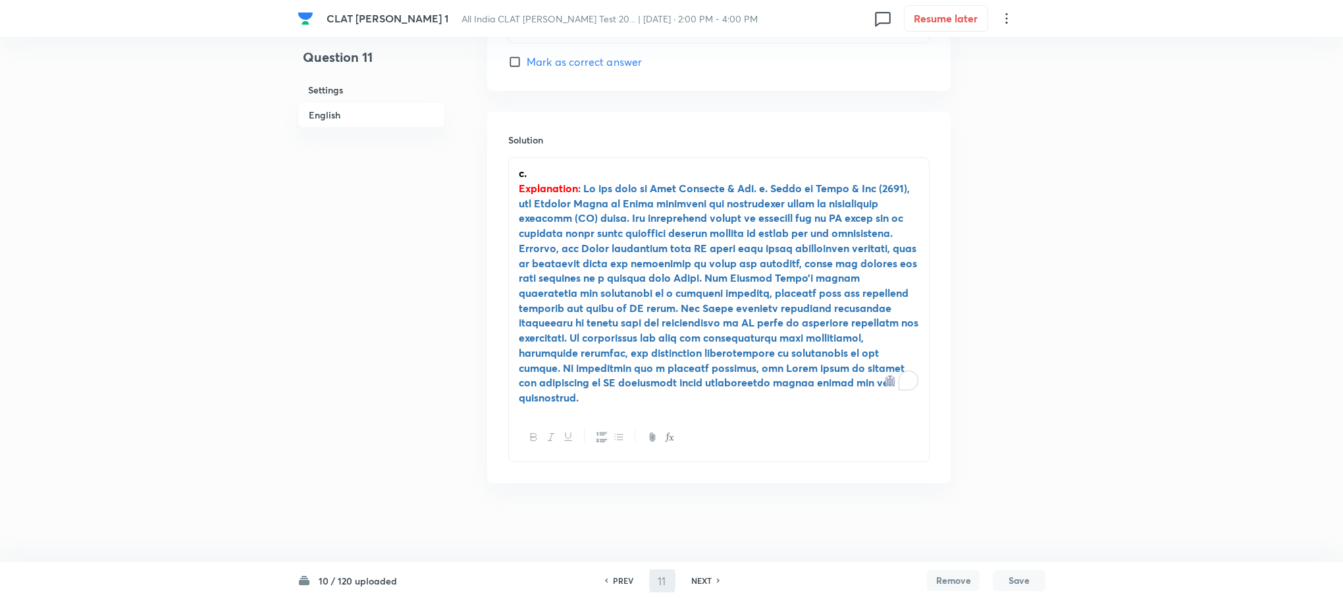
scroll to position [2062, 0]
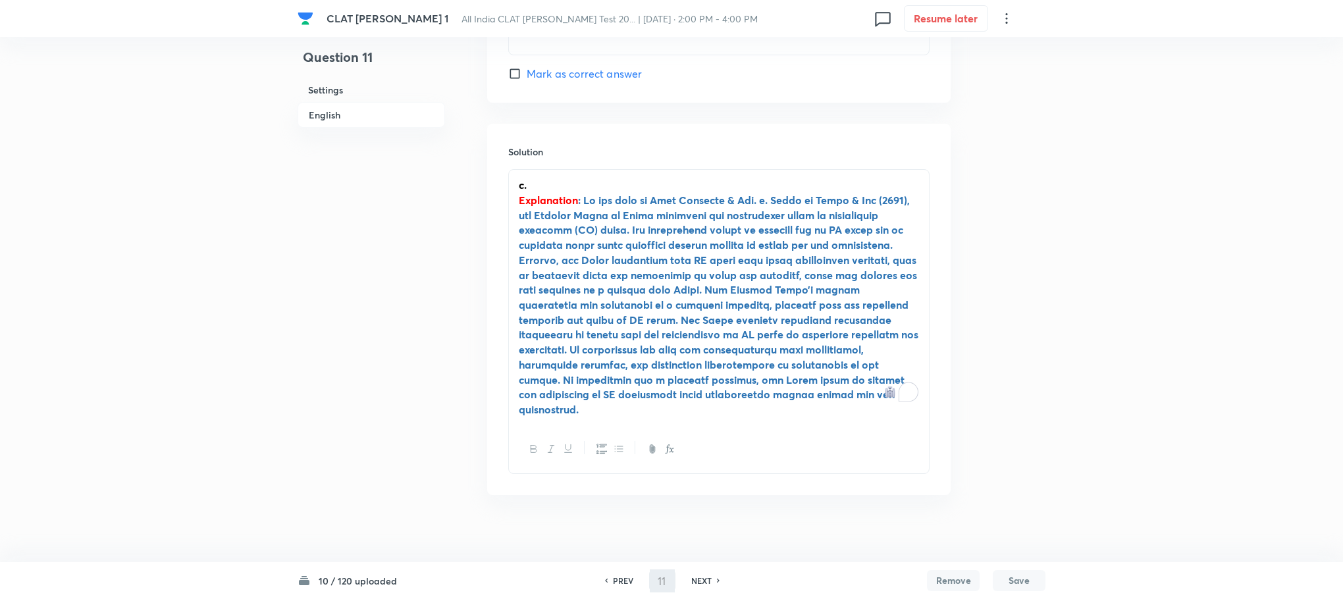
type input "12"
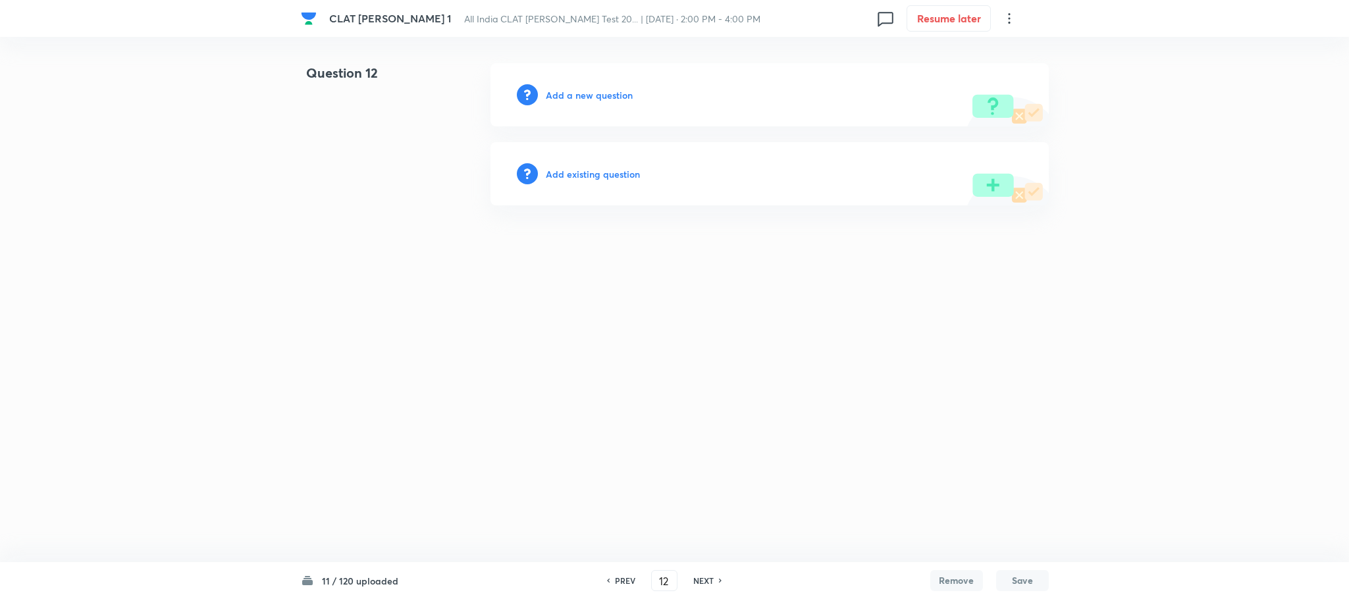
click at [605, 97] on h6 "Add a new question" at bounding box center [589, 95] width 87 height 14
click at [605, 97] on h6 "Choose a question type" at bounding box center [596, 95] width 101 height 14
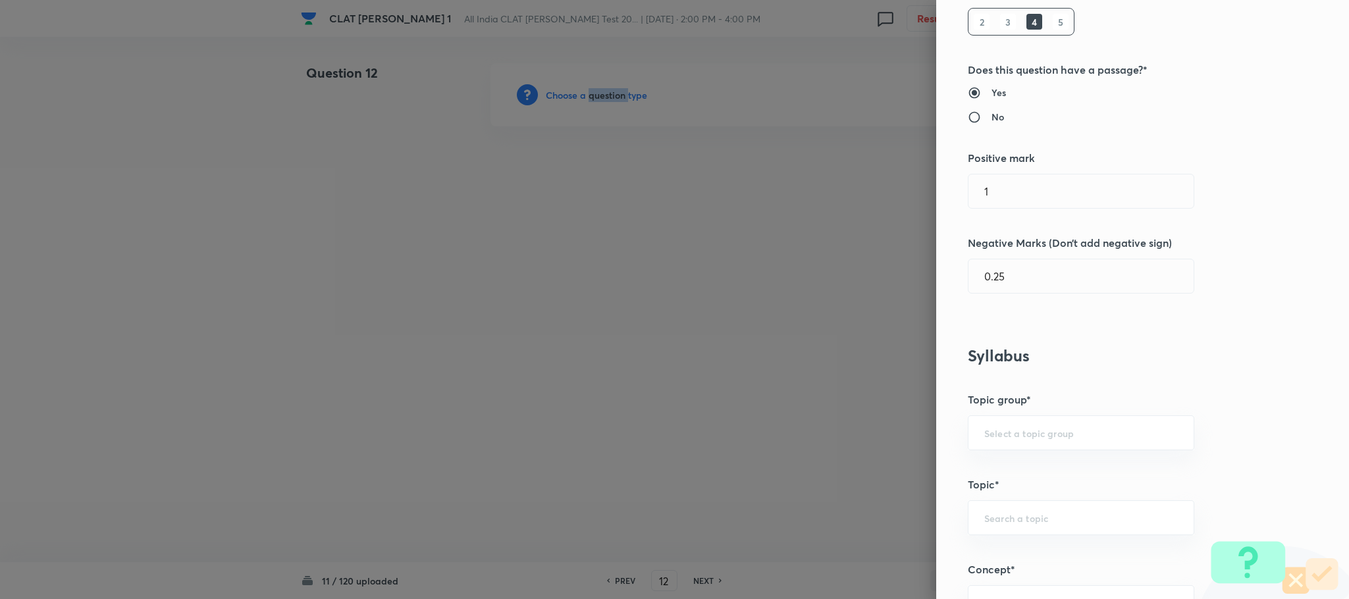
scroll to position [593, 0]
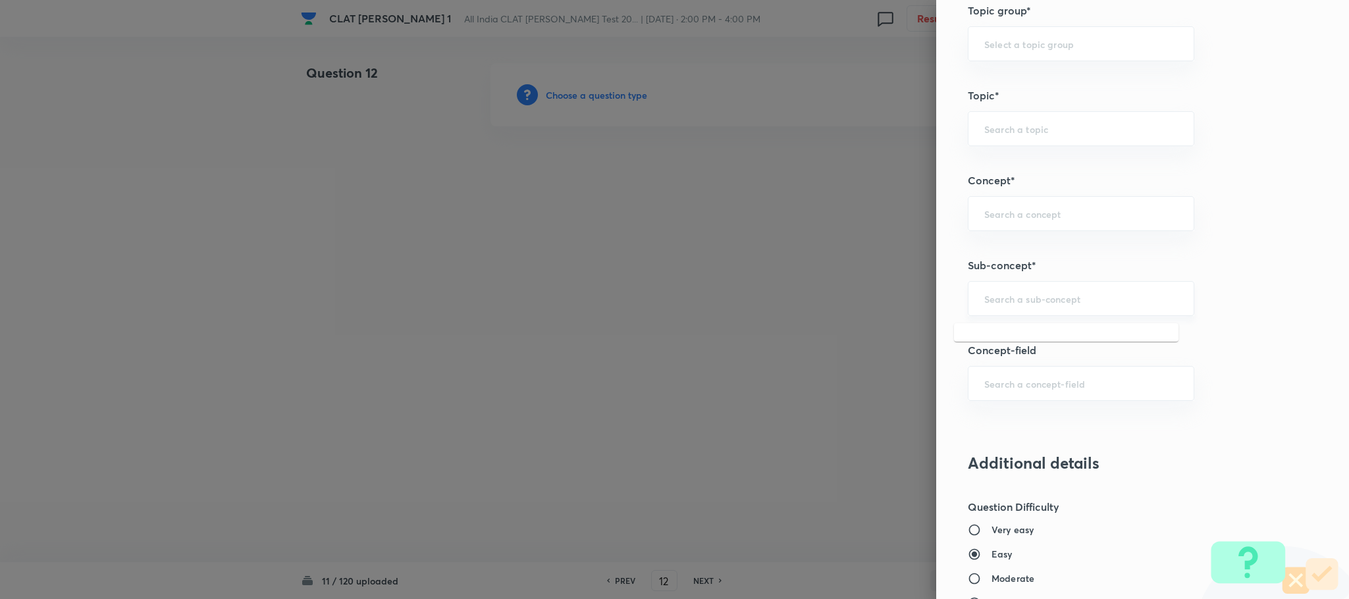
click at [1005, 305] on input "text" at bounding box center [1081, 298] width 194 height 13
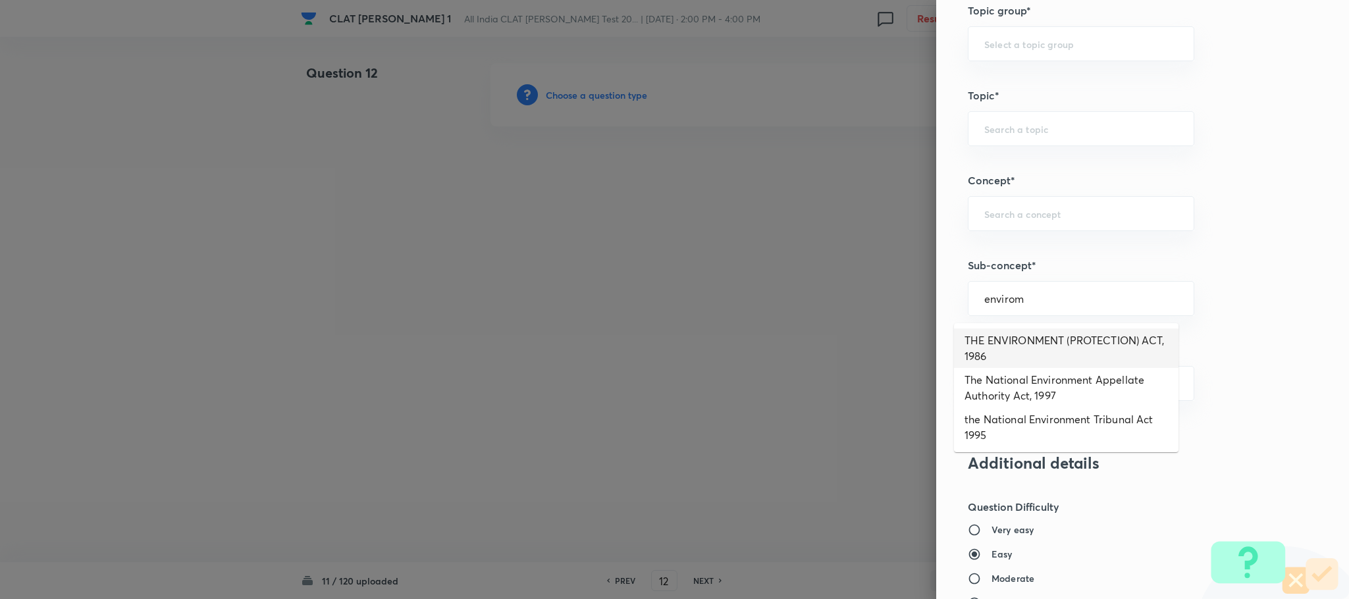
click at [1045, 346] on li "THE ENVIRONMENT (PROTECTION) ACT, 1986" at bounding box center [1066, 349] width 225 height 40
type input "THE ENVIRONMENT (PROTECTION) ACT, 1986"
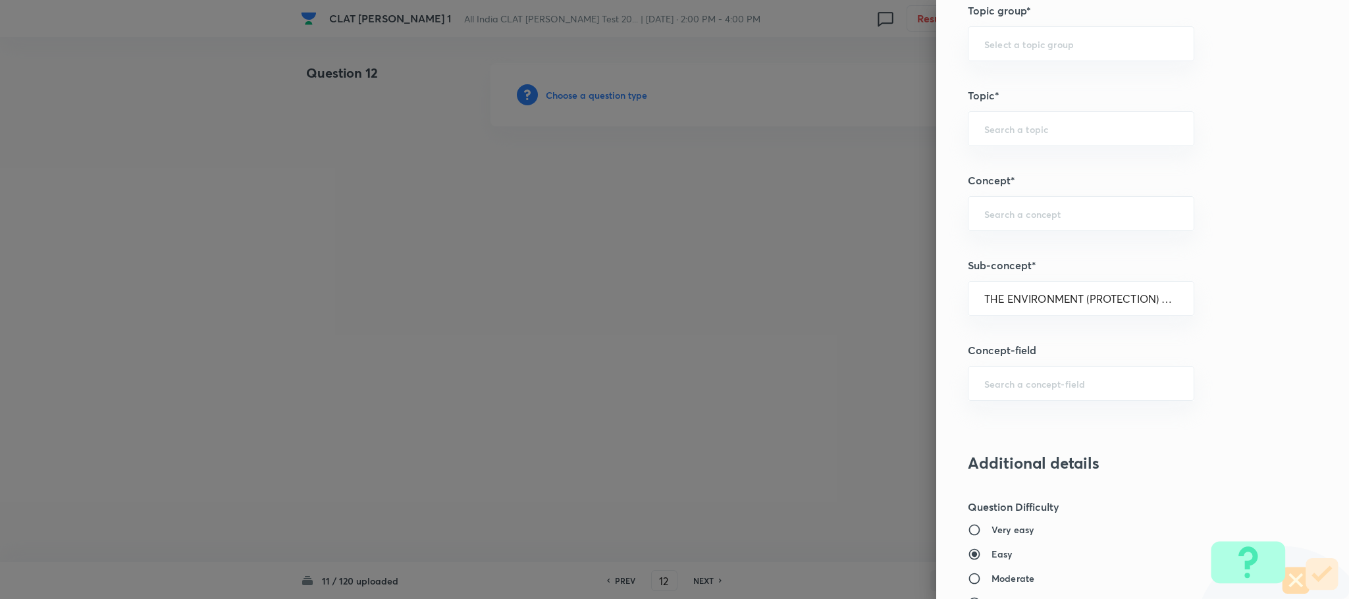
type input "Environmental Law"
type input "Acts"
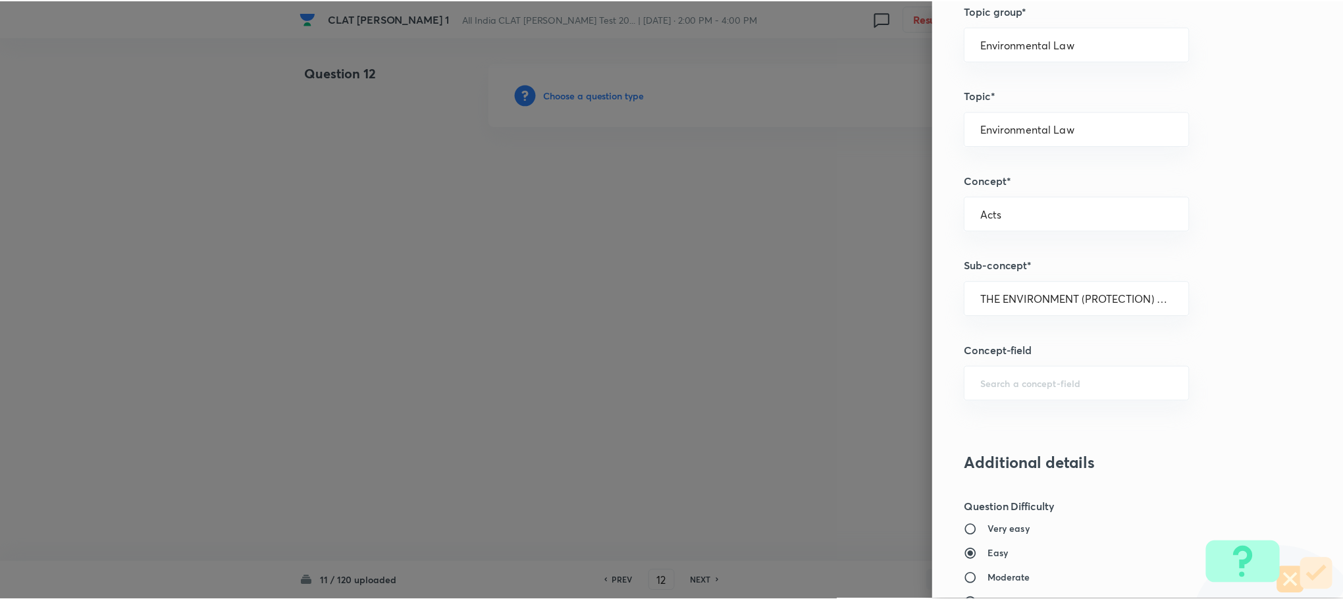
scroll to position [1200, 0]
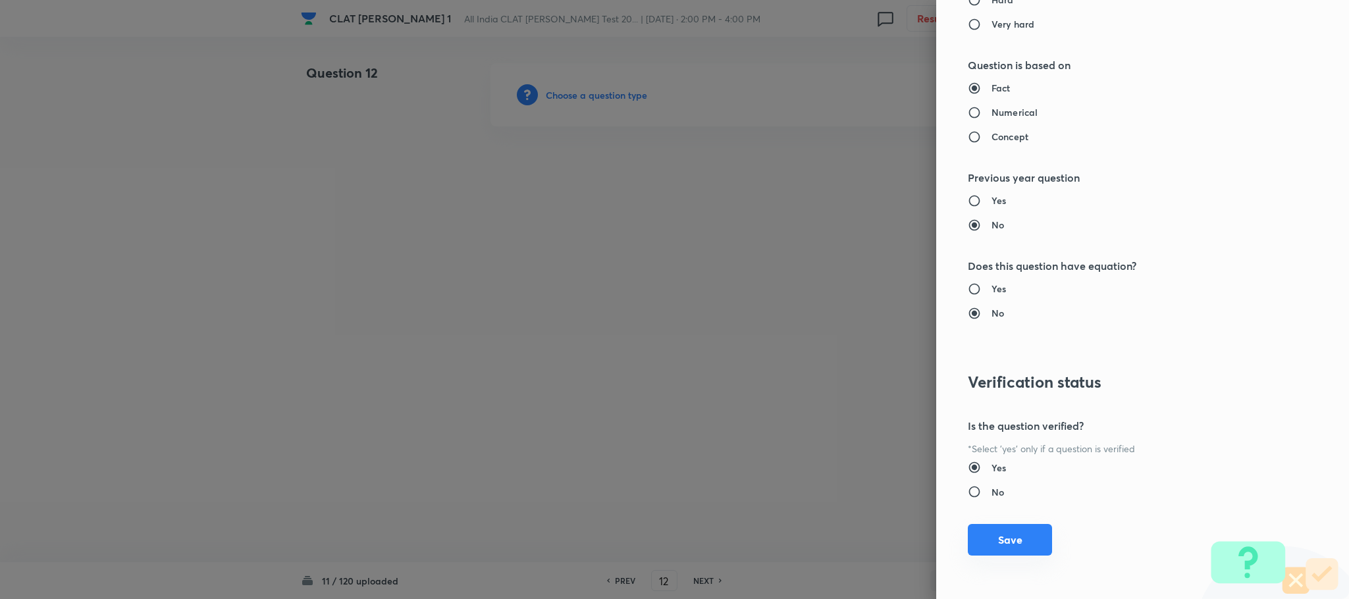
click at [1004, 529] on button "Save" at bounding box center [1010, 540] width 84 height 32
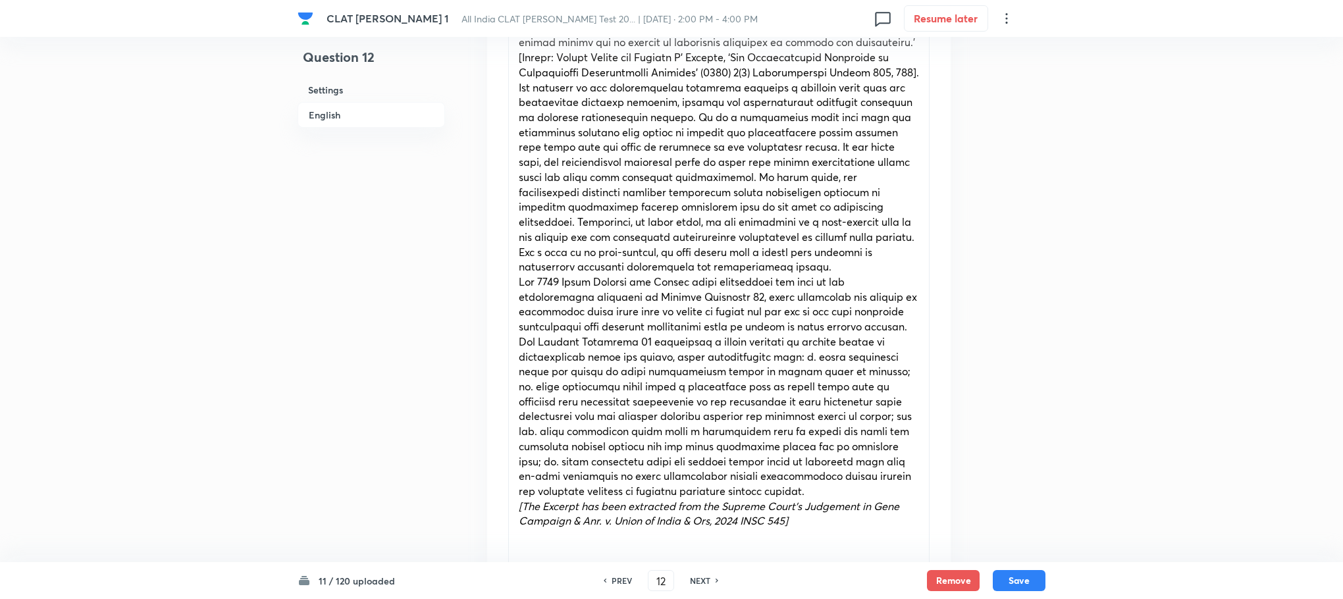
scroll to position [790, 0]
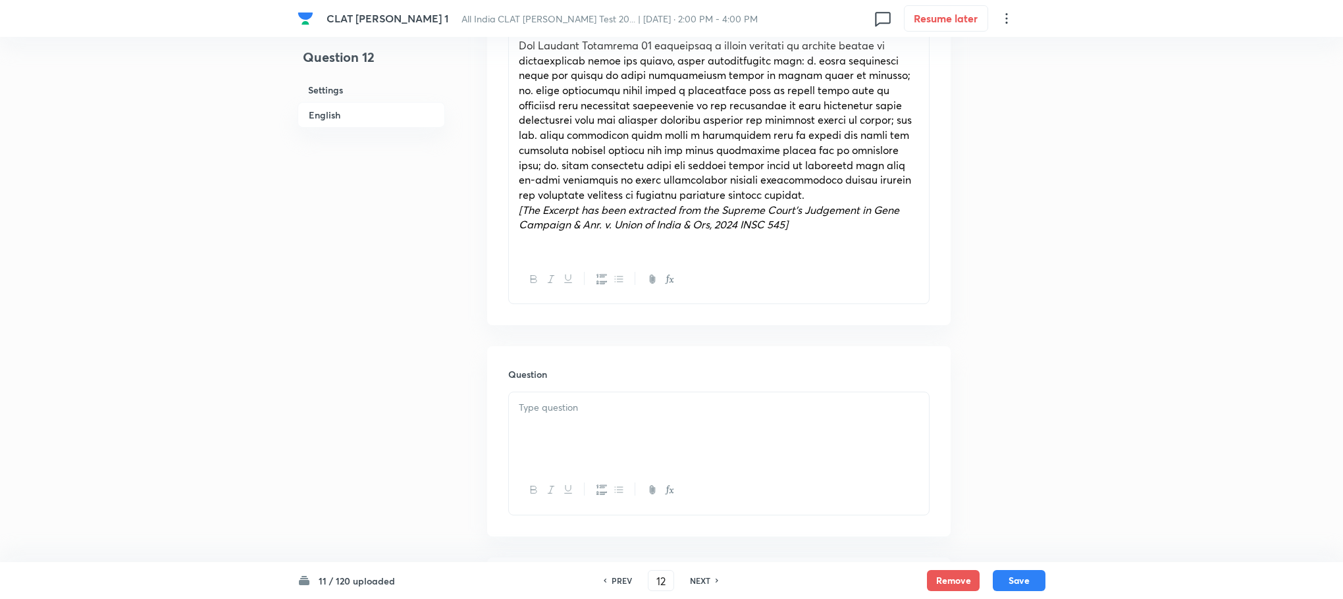
click at [571, 387] on div "Question" at bounding box center [719, 441] width 464 height 190
click at [551, 415] on p at bounding box center [719, 407] width 400 height 15
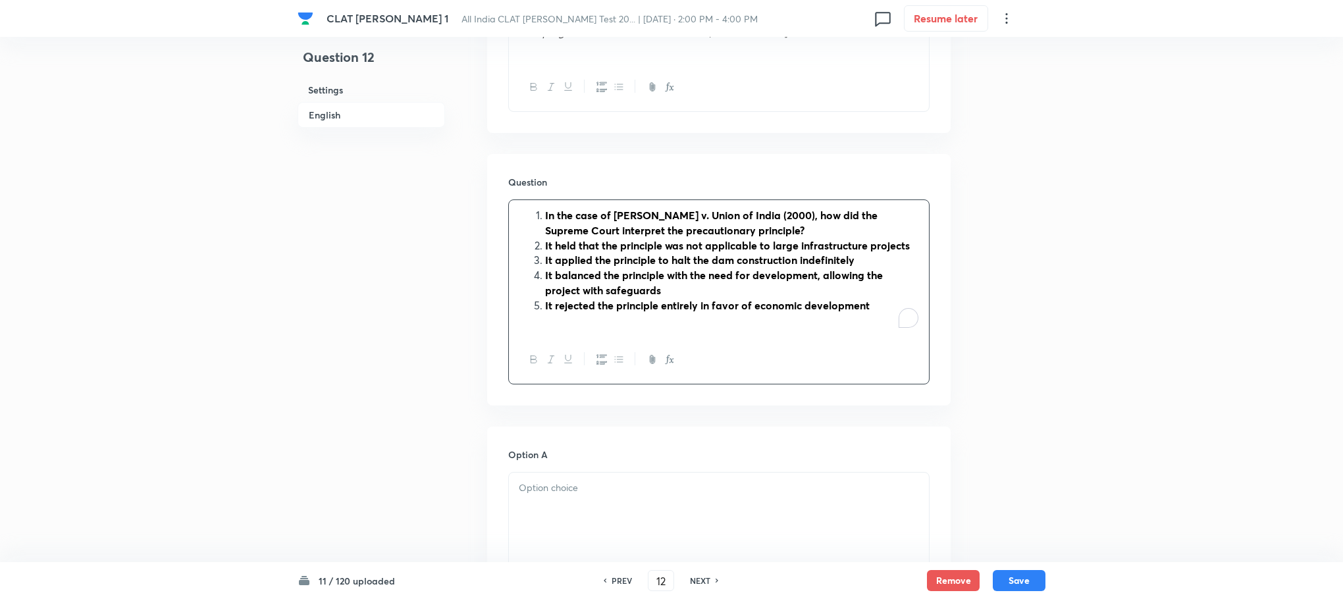
scroll to position [988, 0]
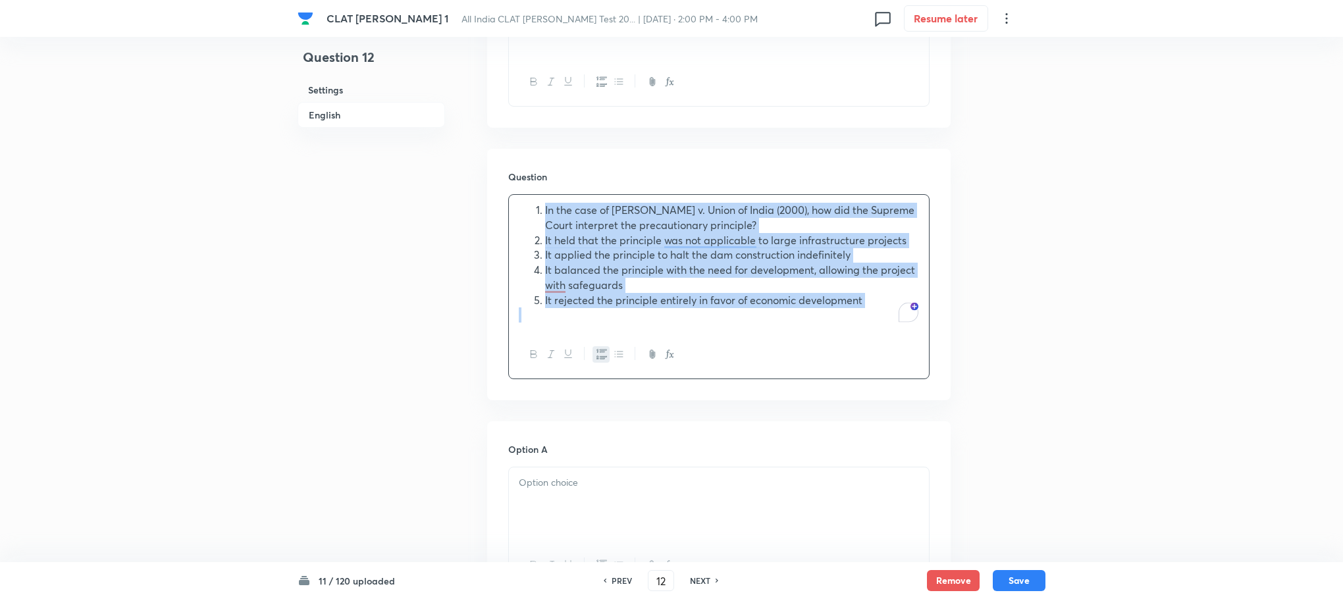
click at [545, 240] on span "It held that the principle was not applicable to large infrastructure projects" at bounding box center [725, 240] width 361 height 14
click at [597, 358] on icon "button" at bounding box center [602, 354] width 11 height 11
click at [512, 237] on div "In the case of Narmada Bachao Andolan v. Union of India (2000), how did the Sup…" at bounding box center [719, 263] width 420 height 136
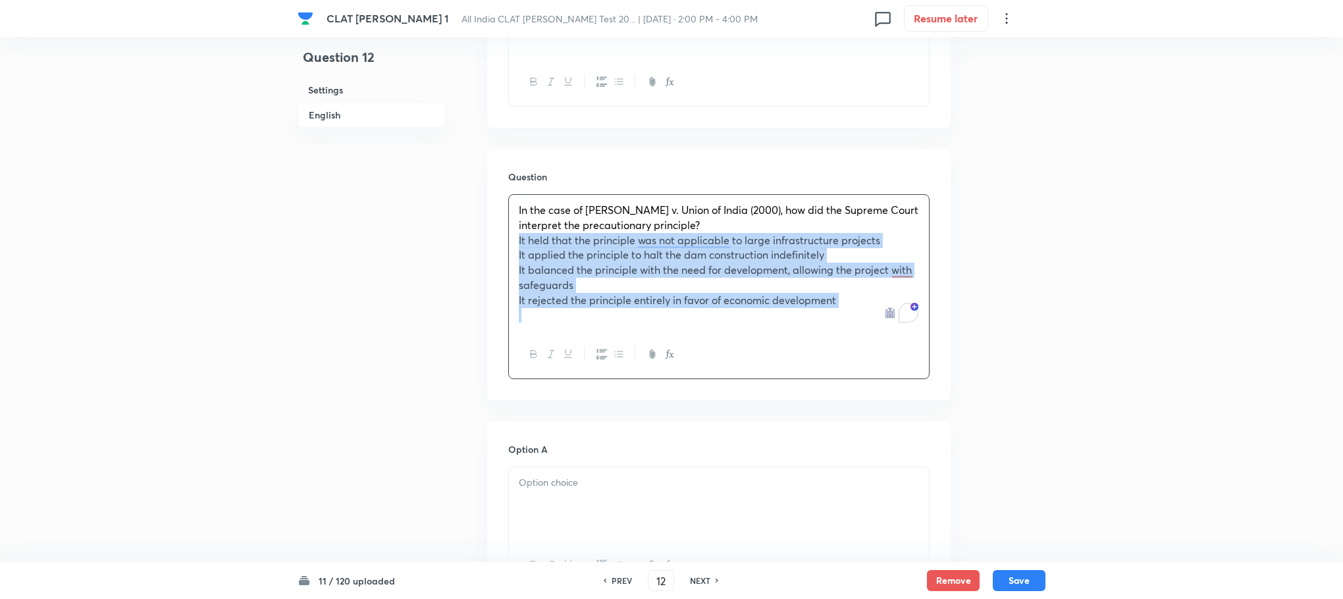
drag, startPoint x: 514, startPoint y: 244, endPoint x: 972, endPoint y: 356, distance: 471.7
click at [972, 356] on div "Question 12 Settings English Settings Type Single choice correct 4 options With…" at bounding box center [672, 289] width 748 height 2427
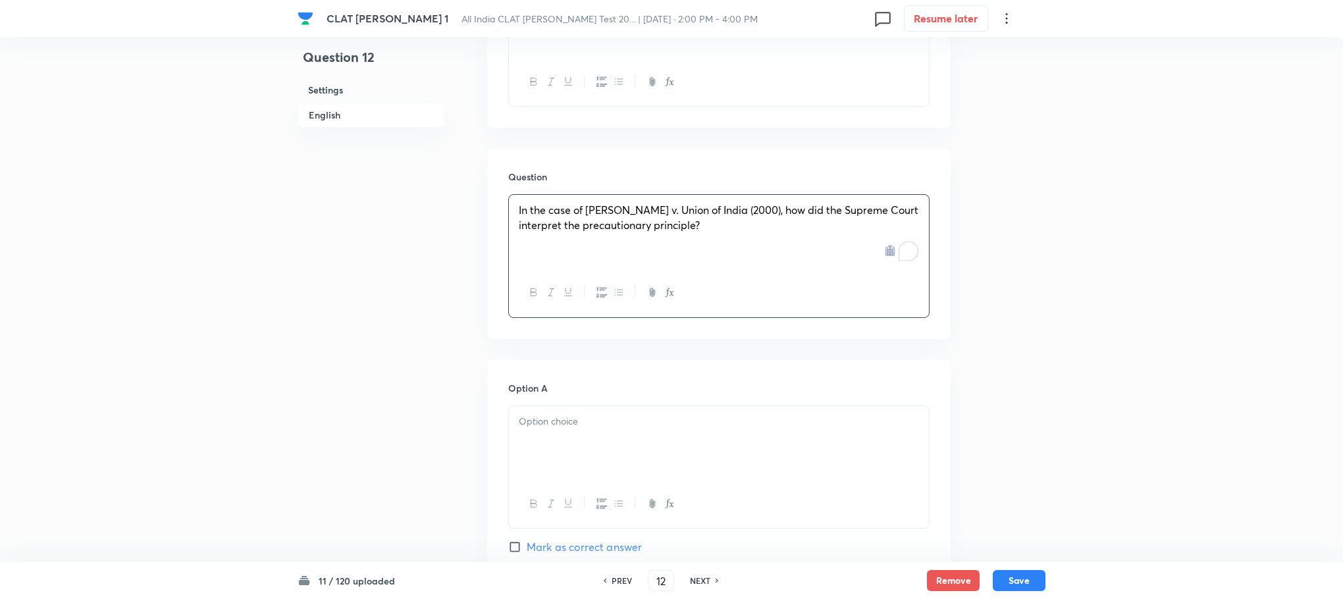
scroll to position [1185, 0]
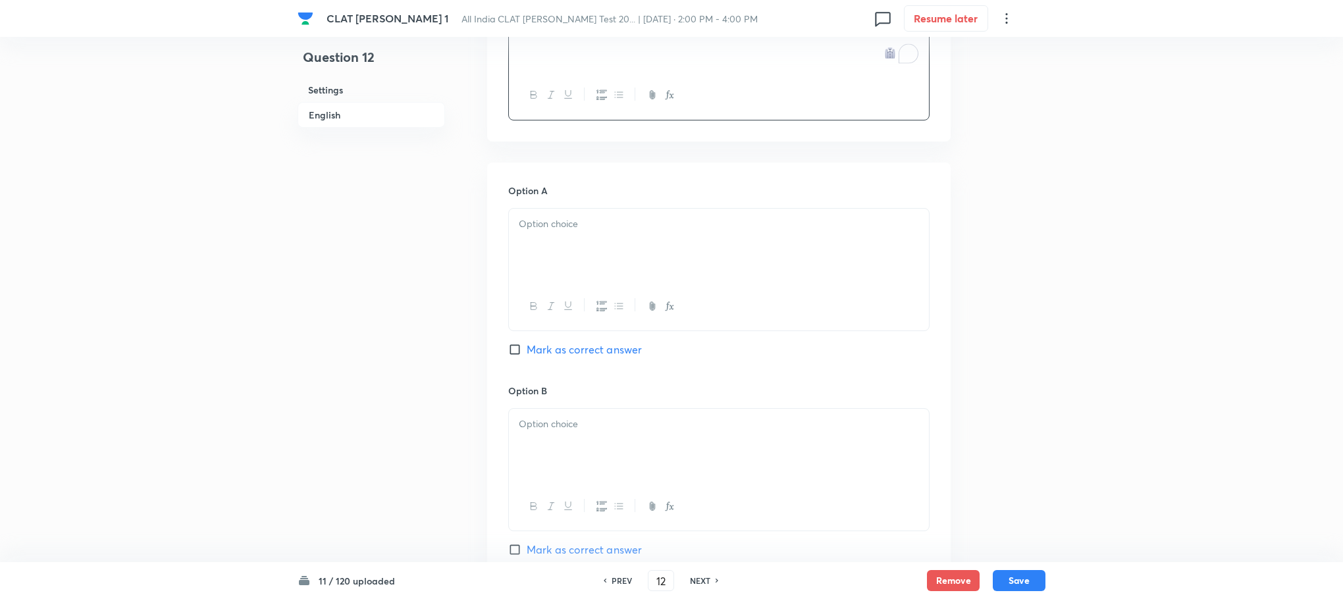
click at [568, 263] on div at bounding box center [719, 246] width 420 height 74
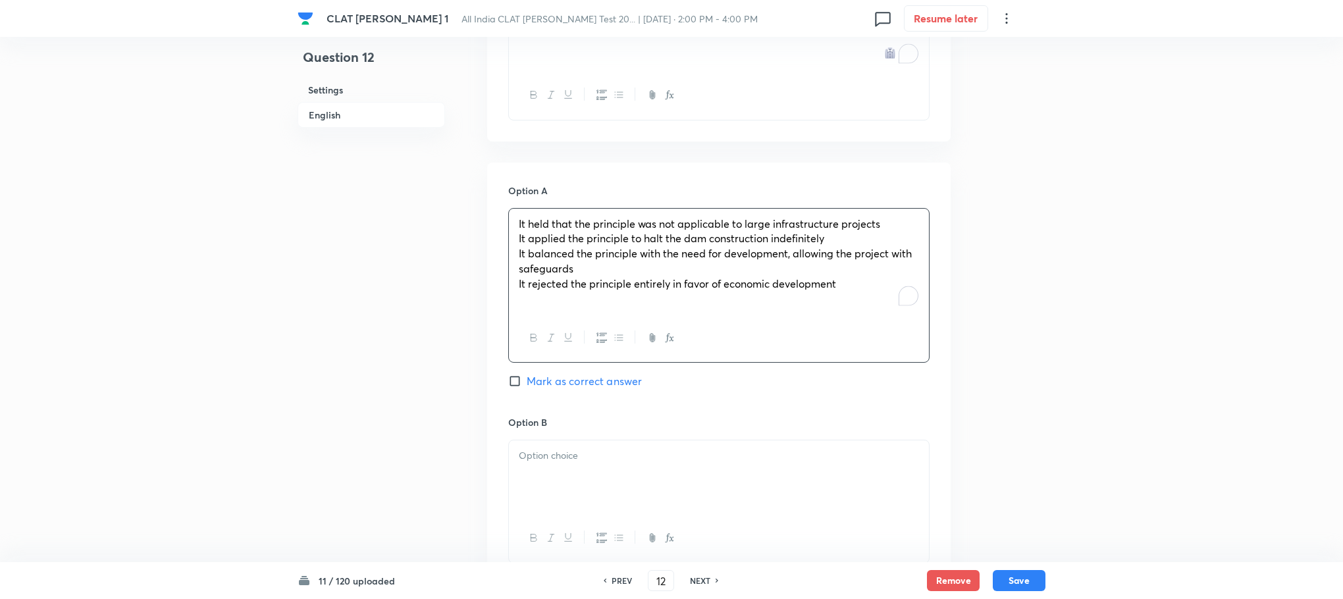
click at [523, 242] on span "It applied the principle to halt the dam construction indefinitely" at bounding box center [672, 238] width 306 height 14
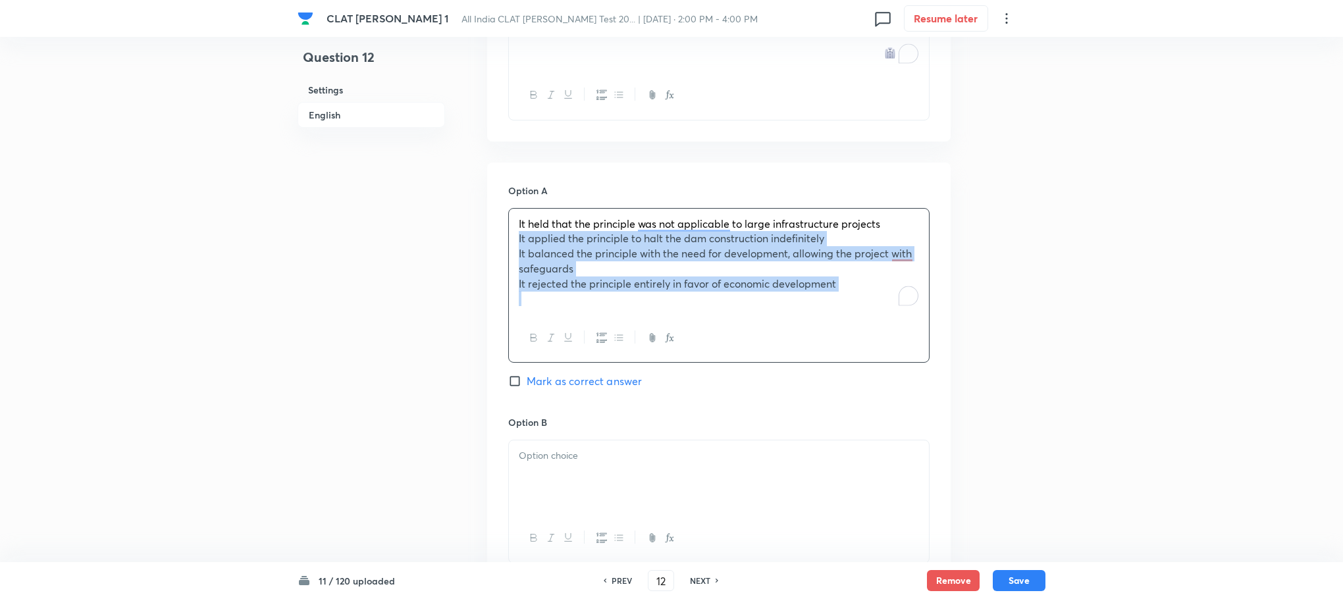
drag, startPoint x: 512, startPoint y: 242, endPoint x: 895, endPoint y: 318, distance: 390.7
click at [895, 318] on div "It held that the principle was not applicable to large infrastructure projects …" at bounding box center [718, 285] width 421 height 155
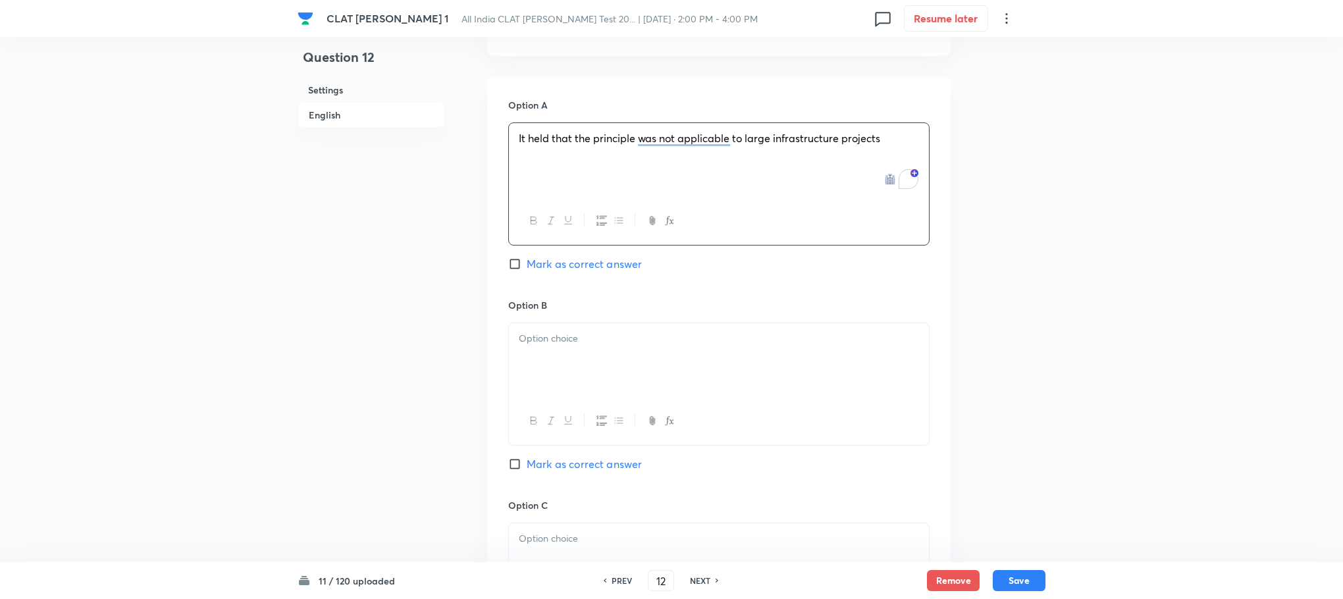
scroll to position [1383, 0]
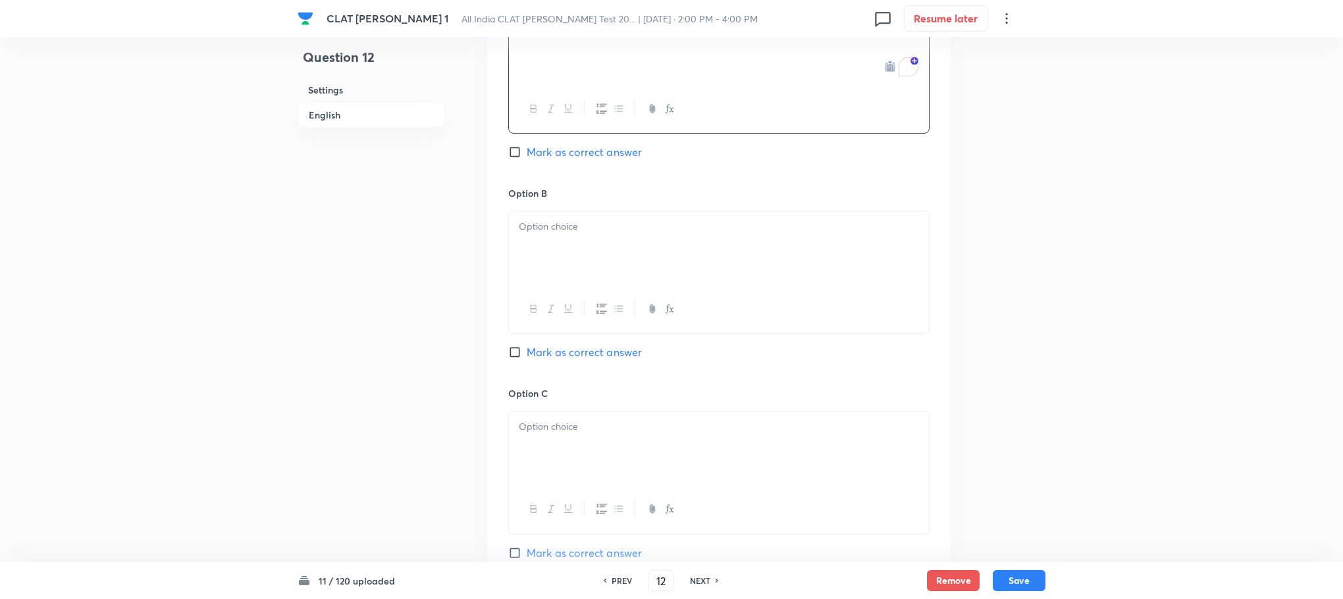
click at [564, 253] on div at bounding box center [719, 248] width 420 height 74
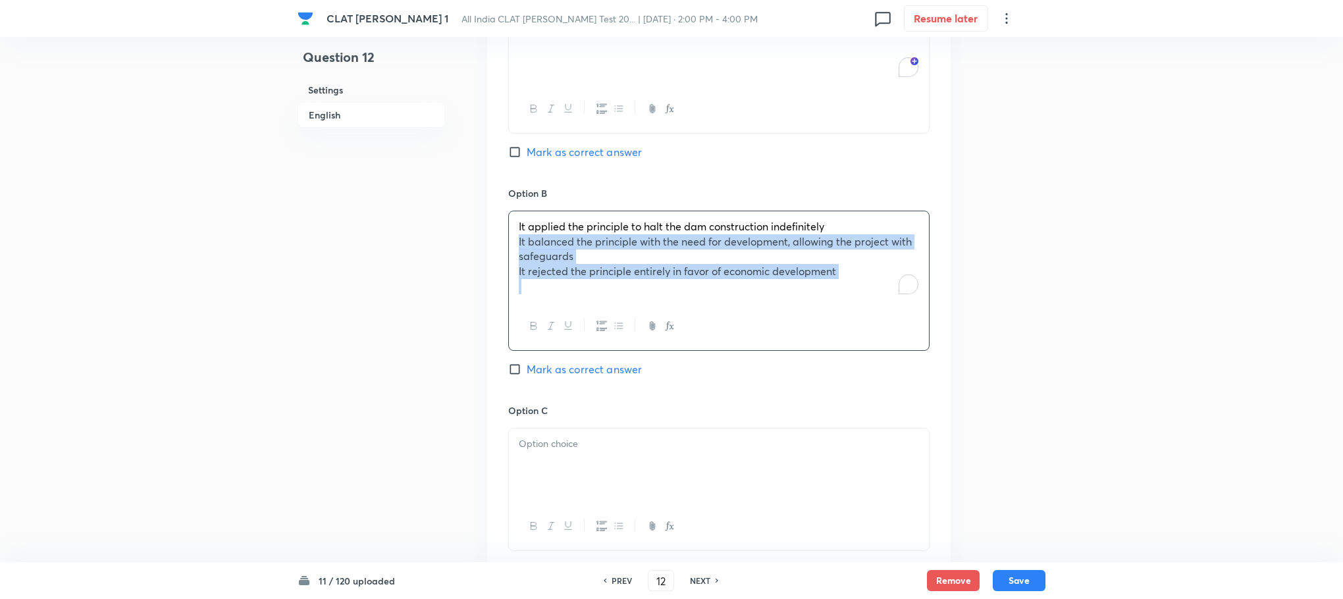
drag, startPoint x: 516, startPoint y: 247, endPoint x: 961, endPoint y: 368, distance: 461.3
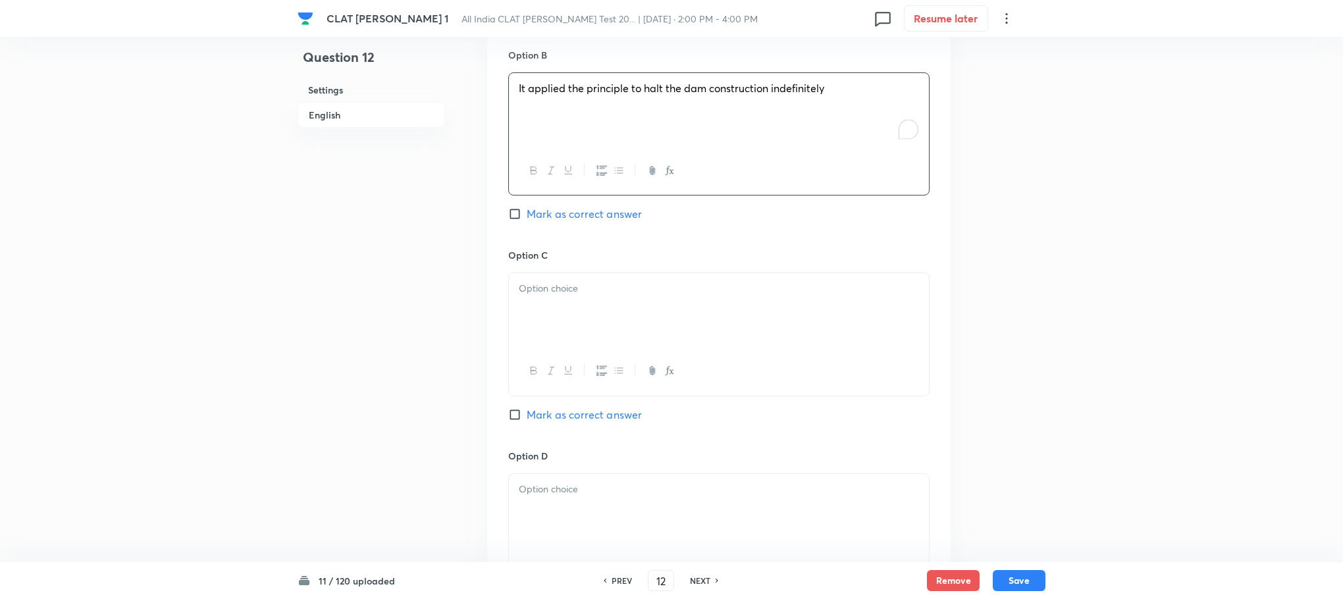
scroll to position [1580, 0]
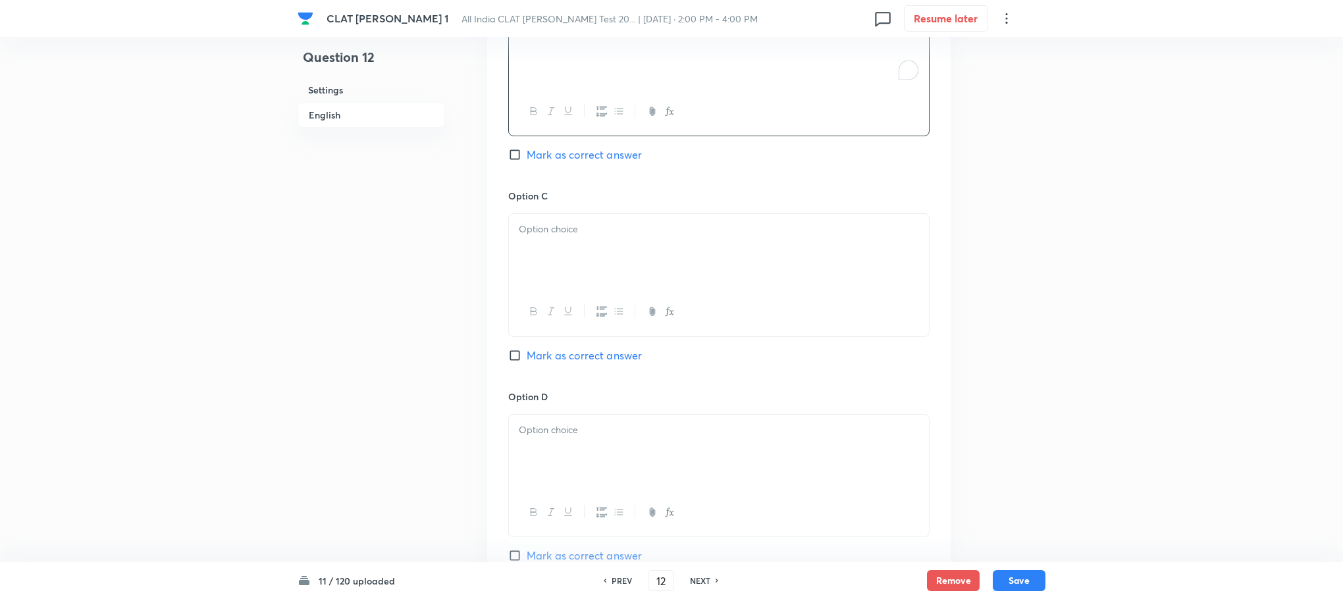
click at [553, 232] on p at bounding box center [719, 229] width 400 height 15
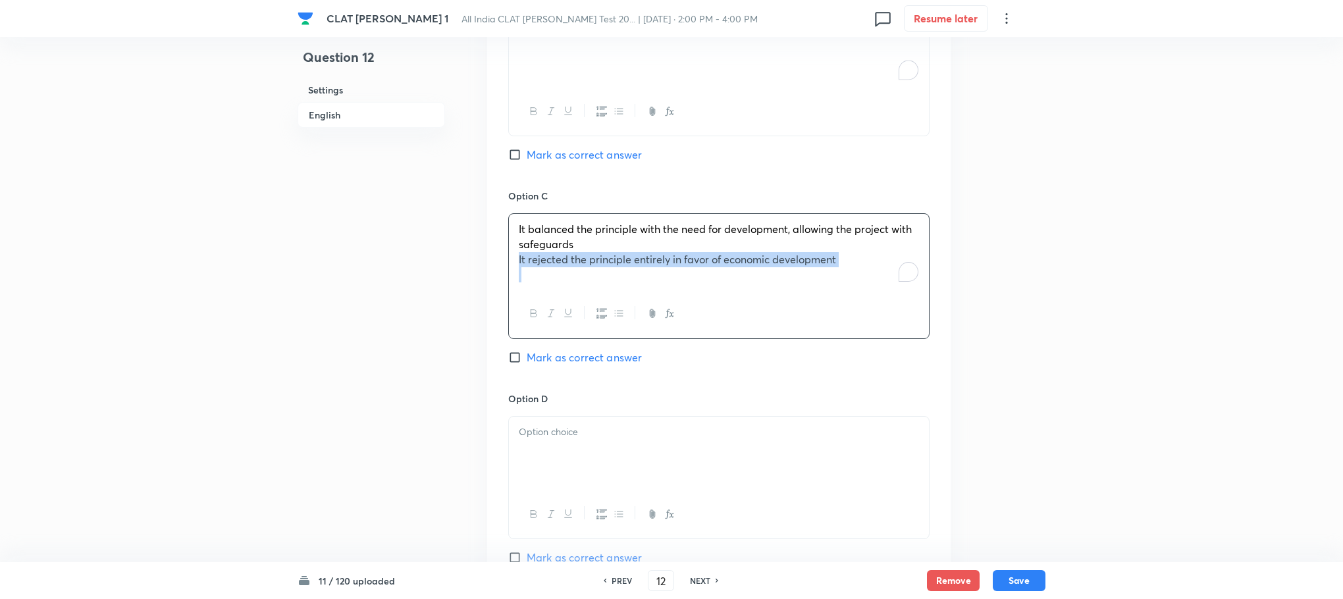
drag, startPoint x: 514, startPoint y: 257, endPoint x: 974, endPoint y: 350, distance: 468.9
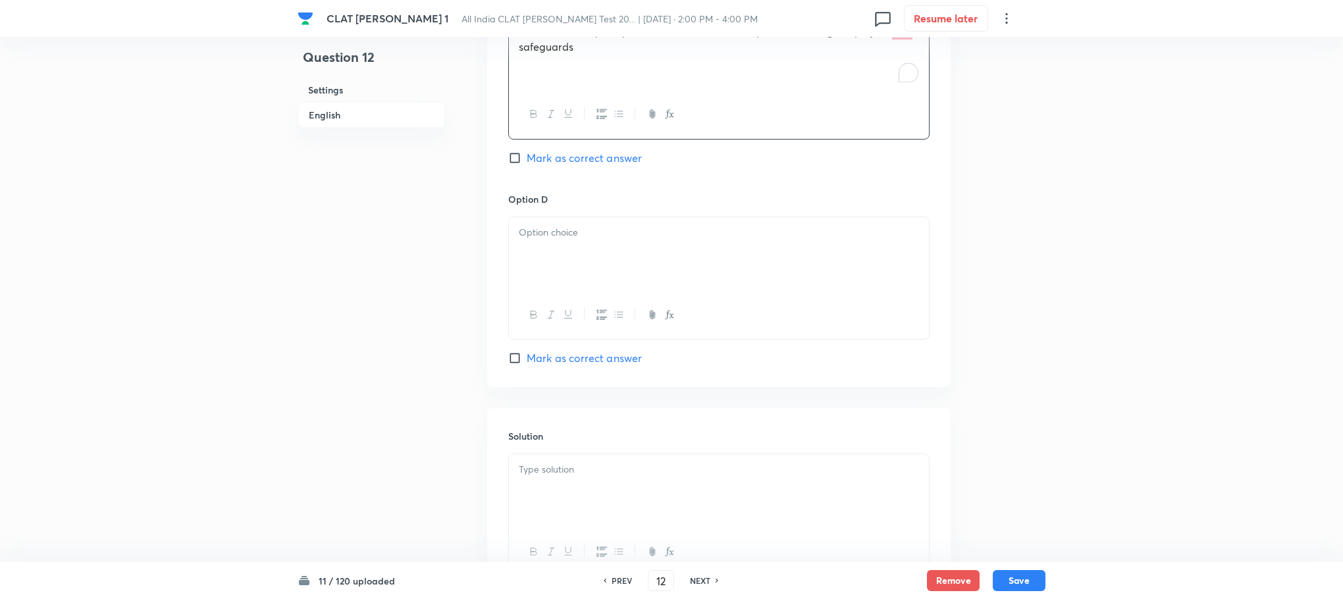
click at [606, 282] on div at bounding box center [719, 254] width 420 height 74
drag, startPoint x: 587, startPoint y: 544, endPoint x: 585, endPoint y: 521, distance: 22.4
click at [591, 544] on div at bounding box center [719, 552] width 420 height 48
click at [585, 502] on div at bounding box center [719, 491] width 420 height 74
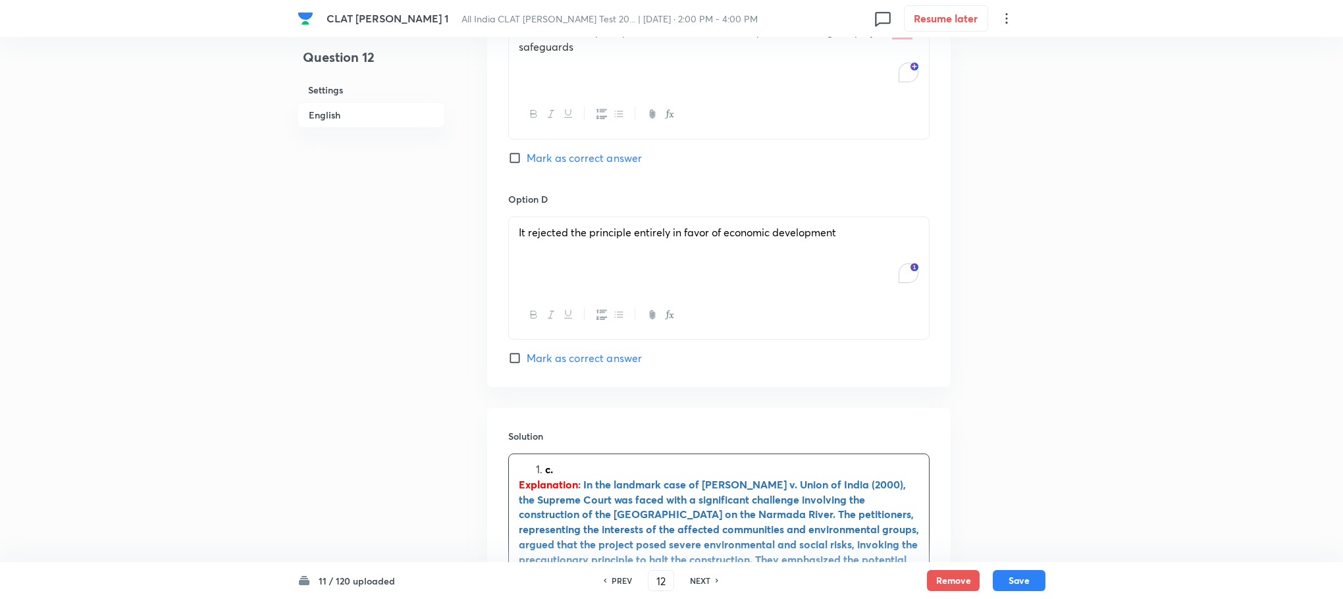
click at [548, 473] on strong "c." at bounding box center [549, 469] width 8 height 14
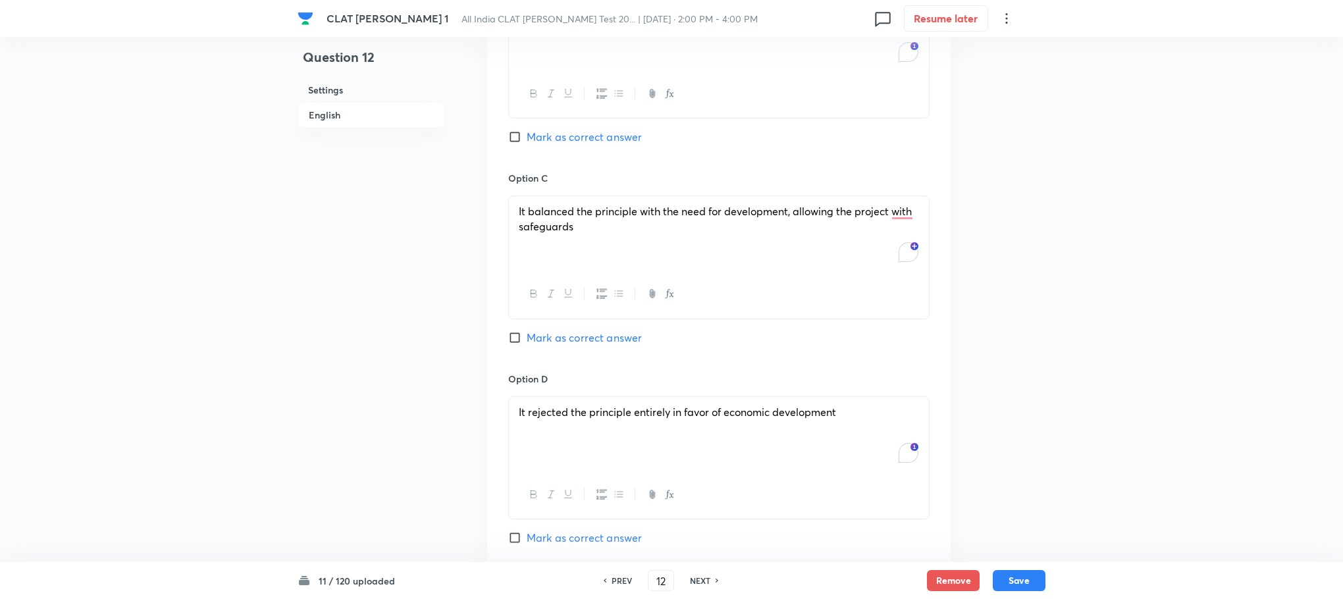
scroll to position [1580, 0]
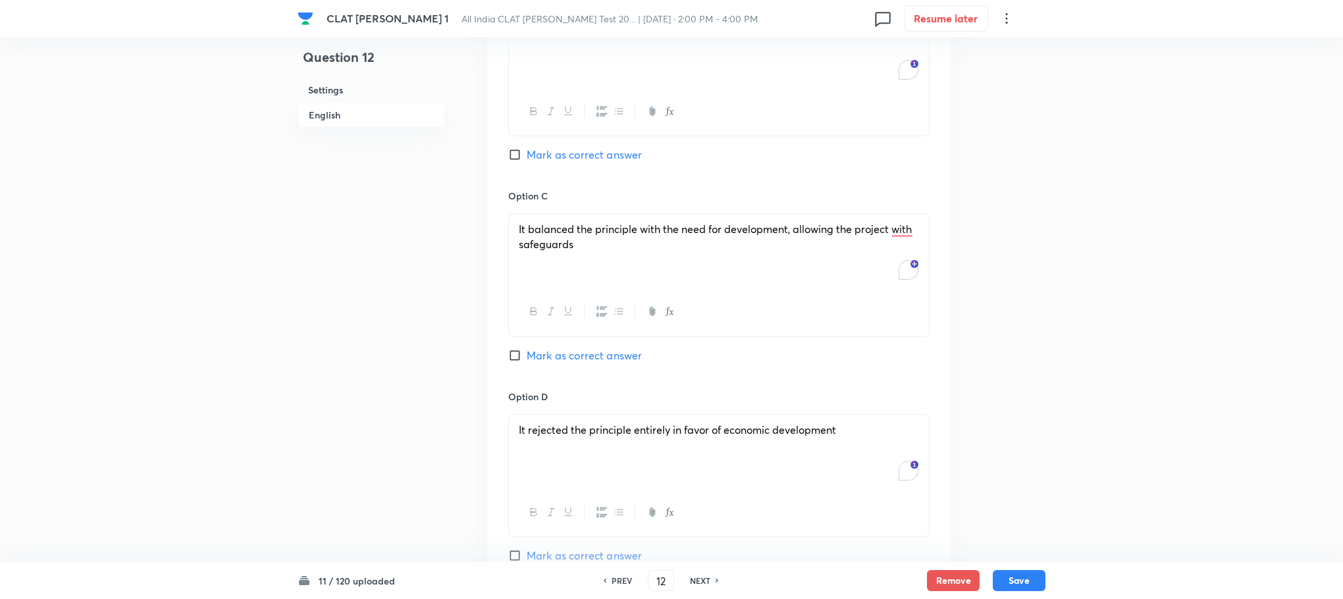
click at [587, 358] on span "Mark as correct answer" at bounding box center [584, 356] width 115 height 16
click at [527, 358] on input "Mark as correct answer" at bounding box center [517, 355] width 18 height 13
checkbox input "true"
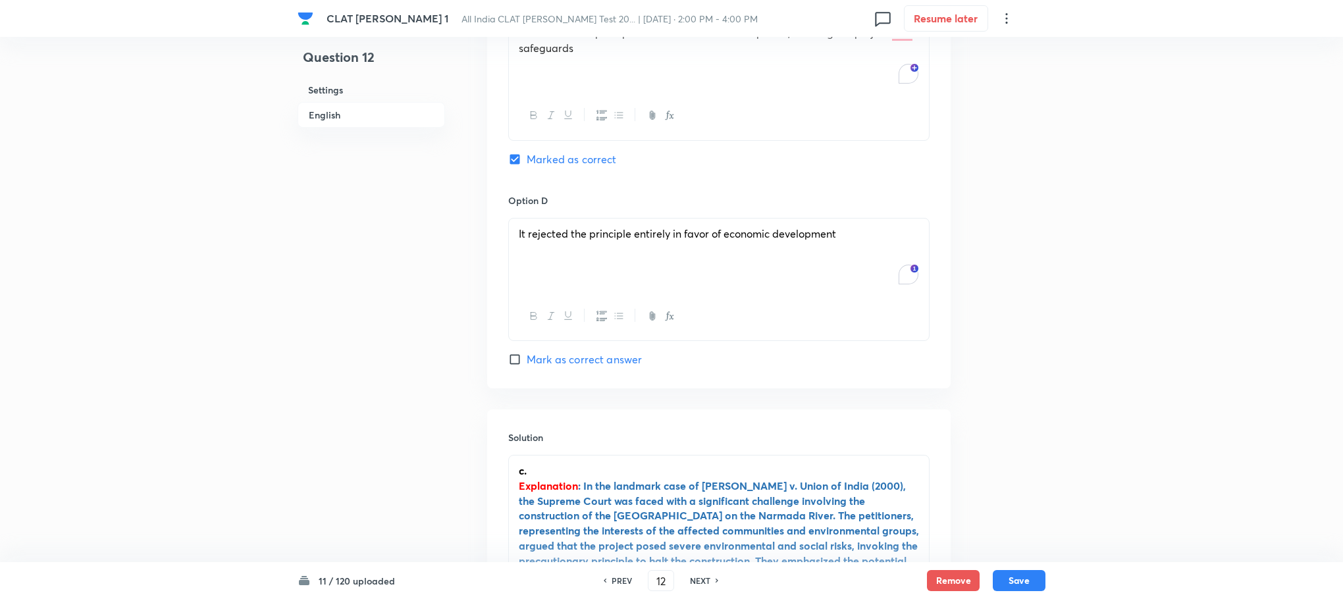
scroll to position [1975, 0]
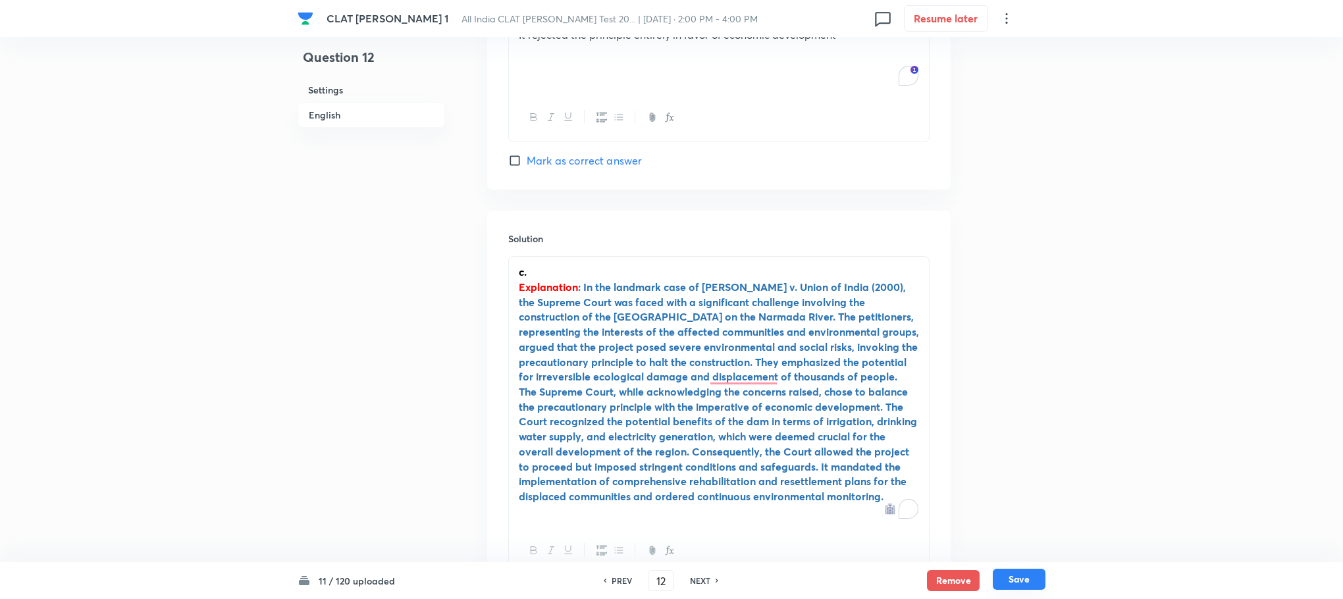
click at [1026, 579] on button "Save" at bounding box center [1019, 579] width 53 height 21
type input "13"
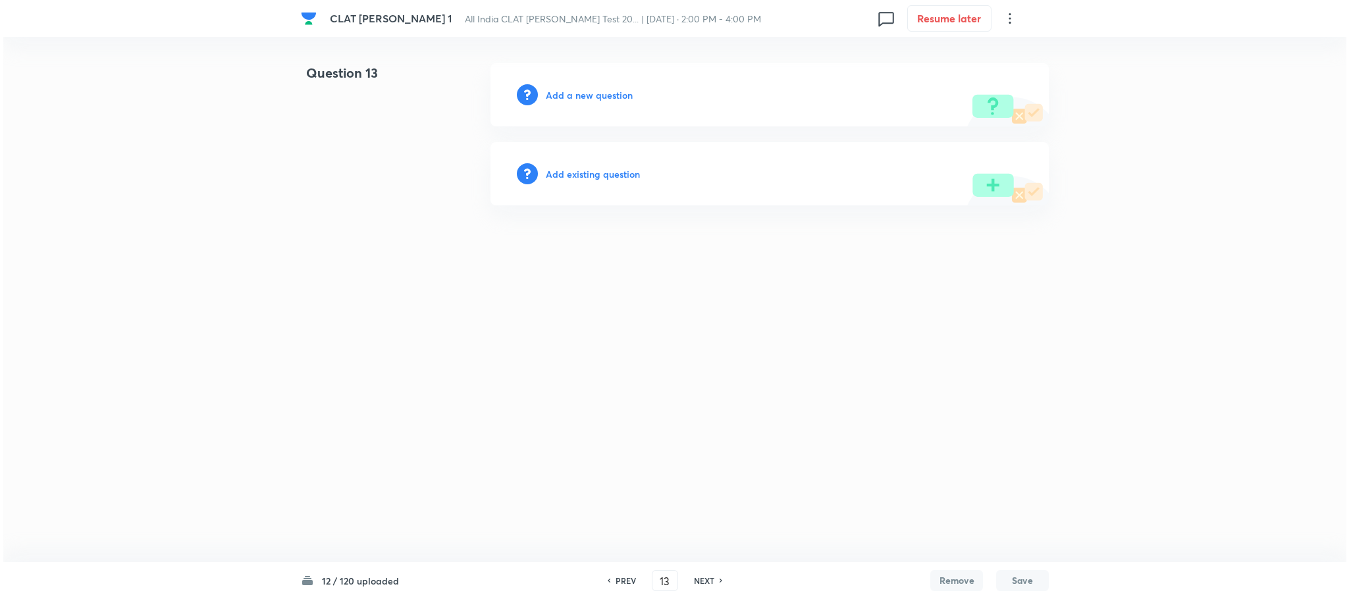
scroll to position [0, 0]
click at [600, 91] on h6 "Add a new question" at bounding box center [589, 95] width 87 height 14
click at [600, 91] on h6 "Choose a question type" at bounding box center [596, 95] width 101 height 14
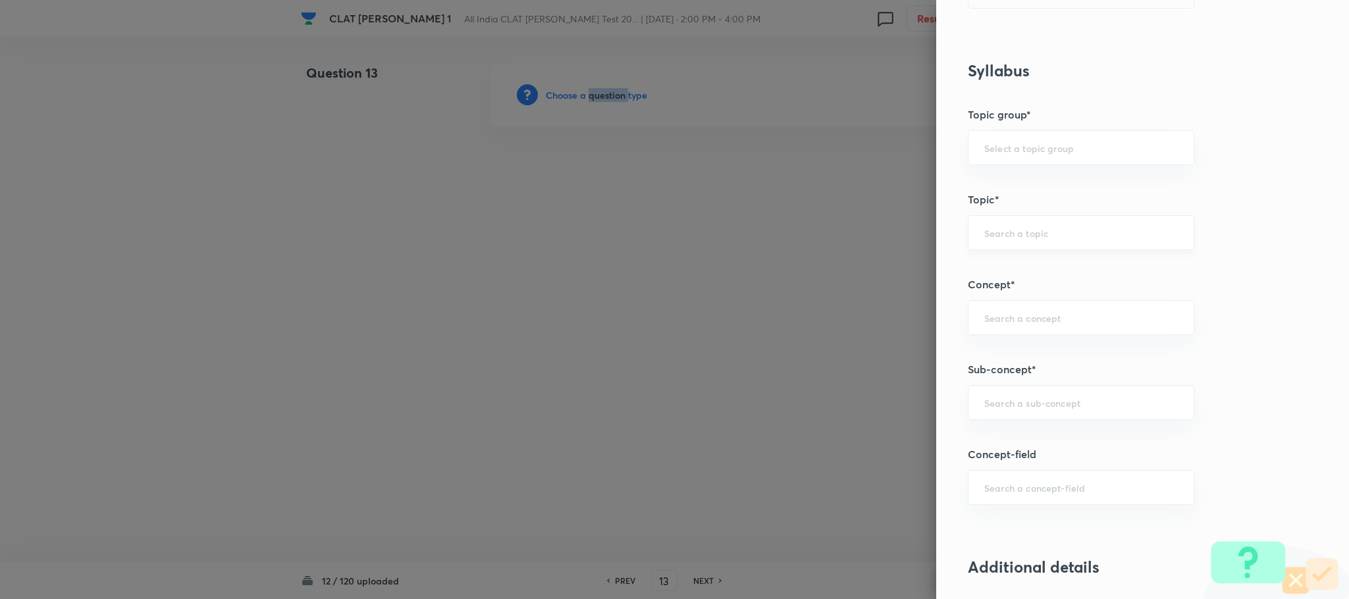
scroll to position [691, 0]
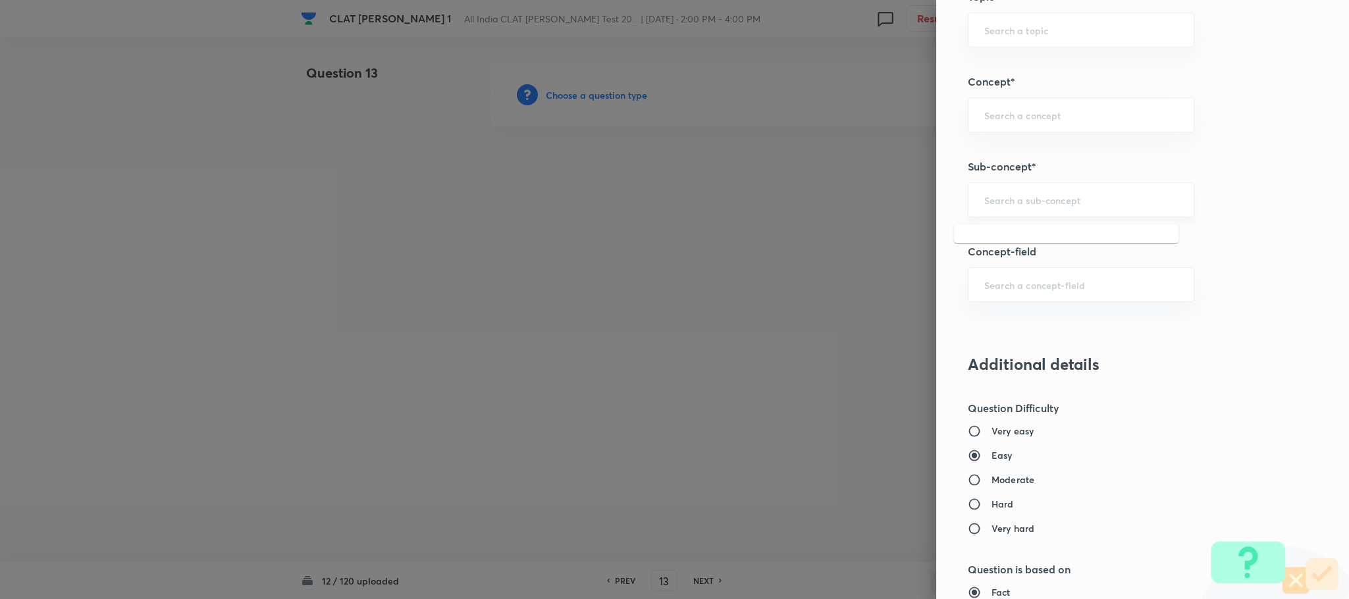
click at [1004, 199] on input "text" at bounding box center [1081, 200] width 194 height 13
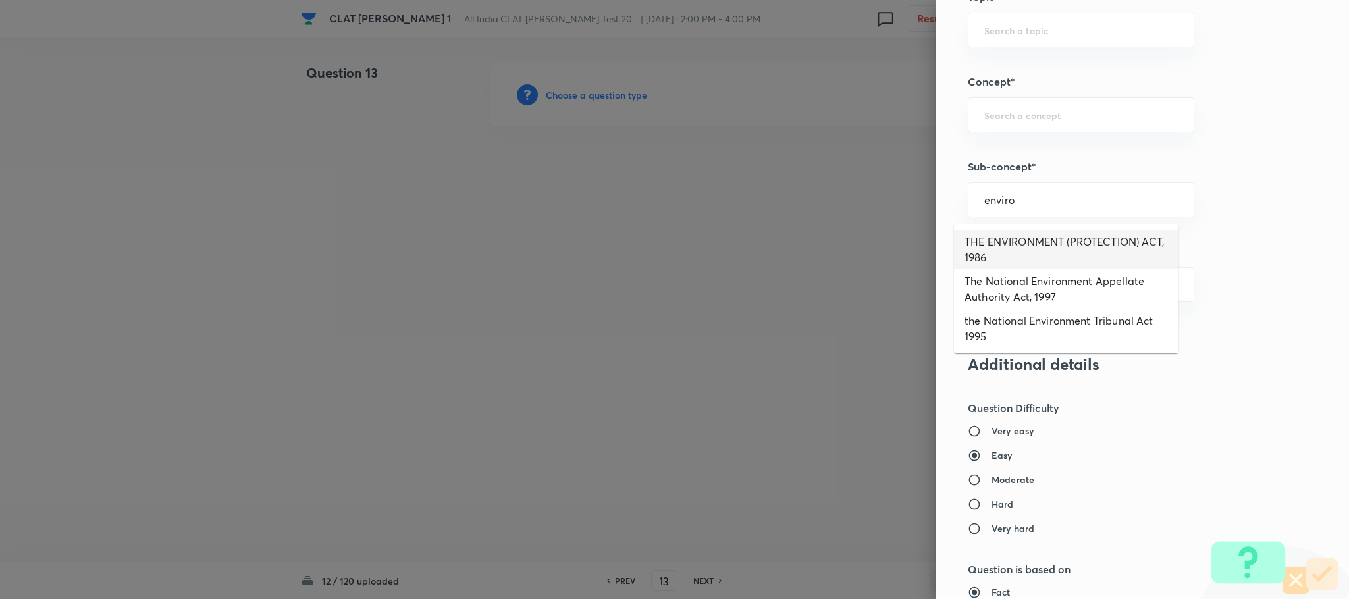
click at [1026, 247] on li "THE ENVIRONMENT (PROTECTION) ACT, 1986" at bounding box center [1066, 250] width 225 height 40
type input "THE ENVIRONMENT (PROTECTION) ACT, 1986"
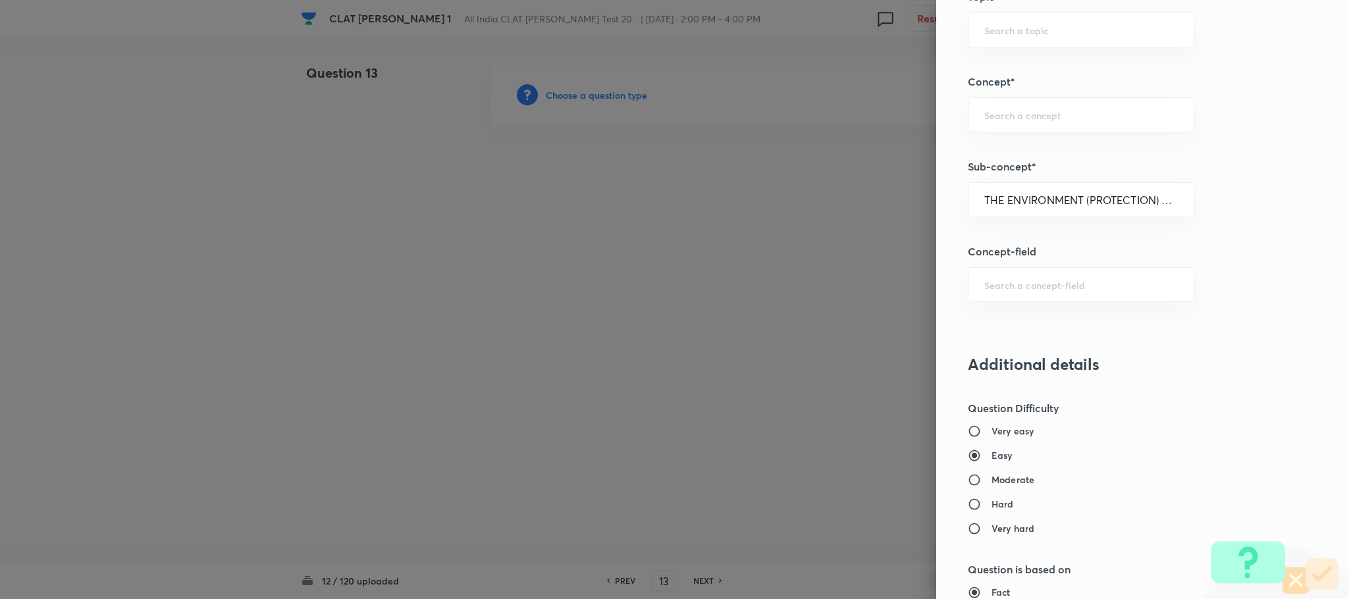
type input "Environmental Law"
type input "Acts"
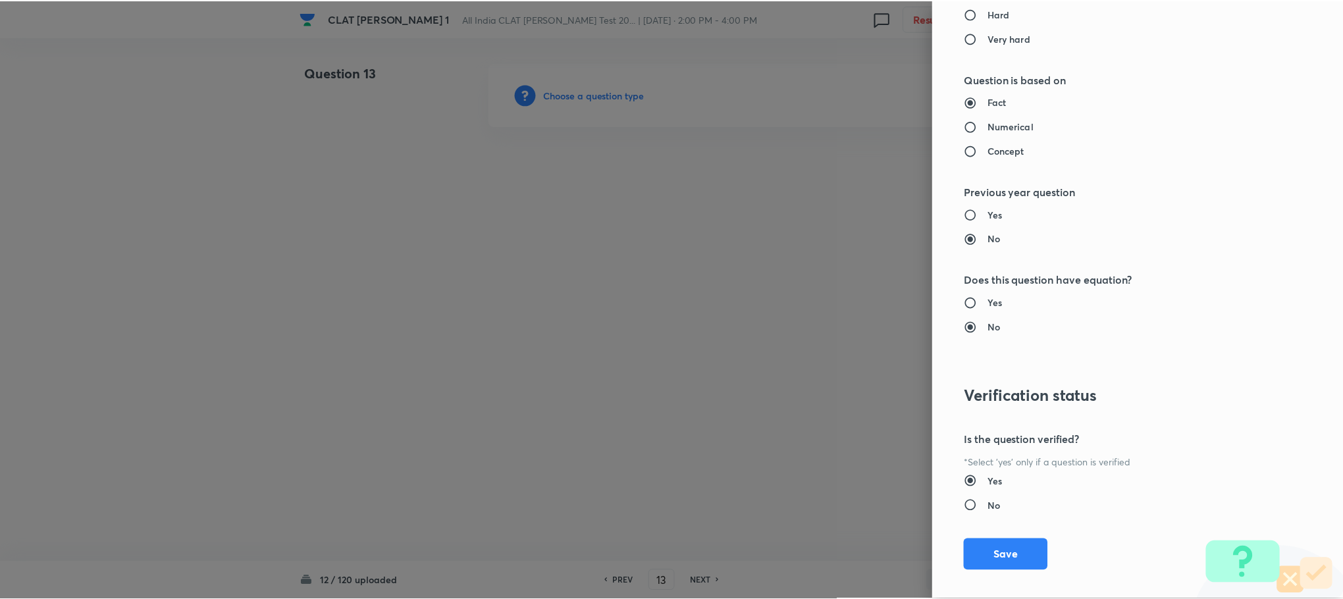
scroll to position [1200, 0]
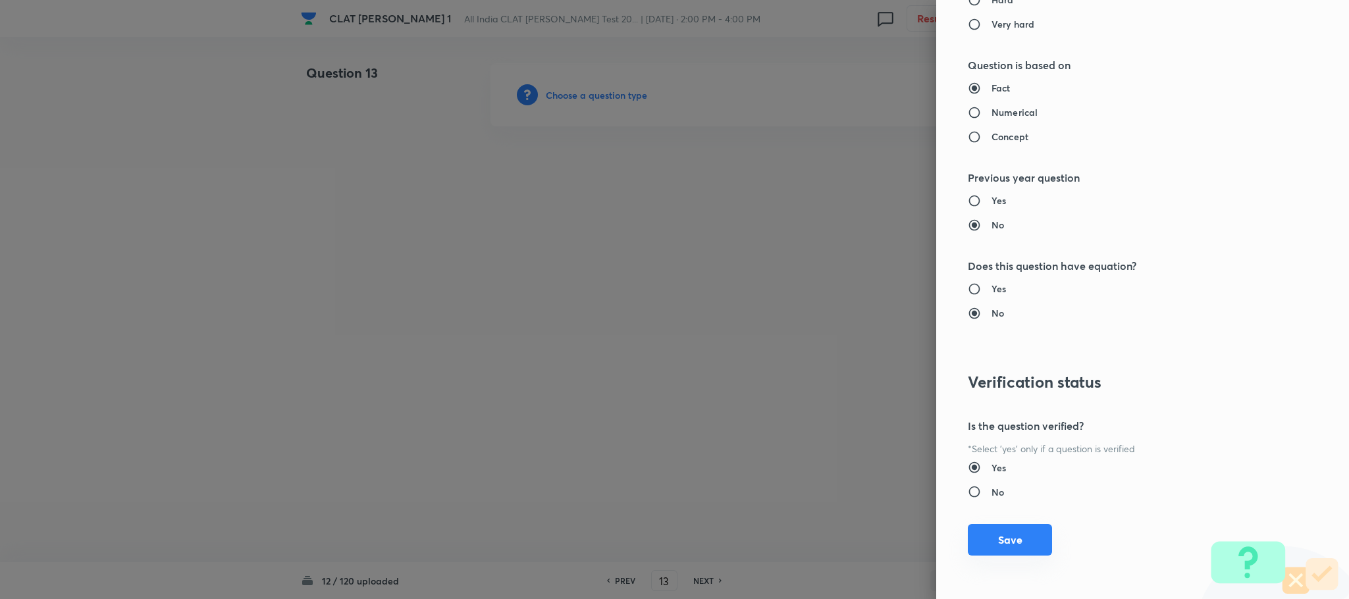
click at [992, 545] on button "Save" at bounding box center [1010, 540] width 84 height 32
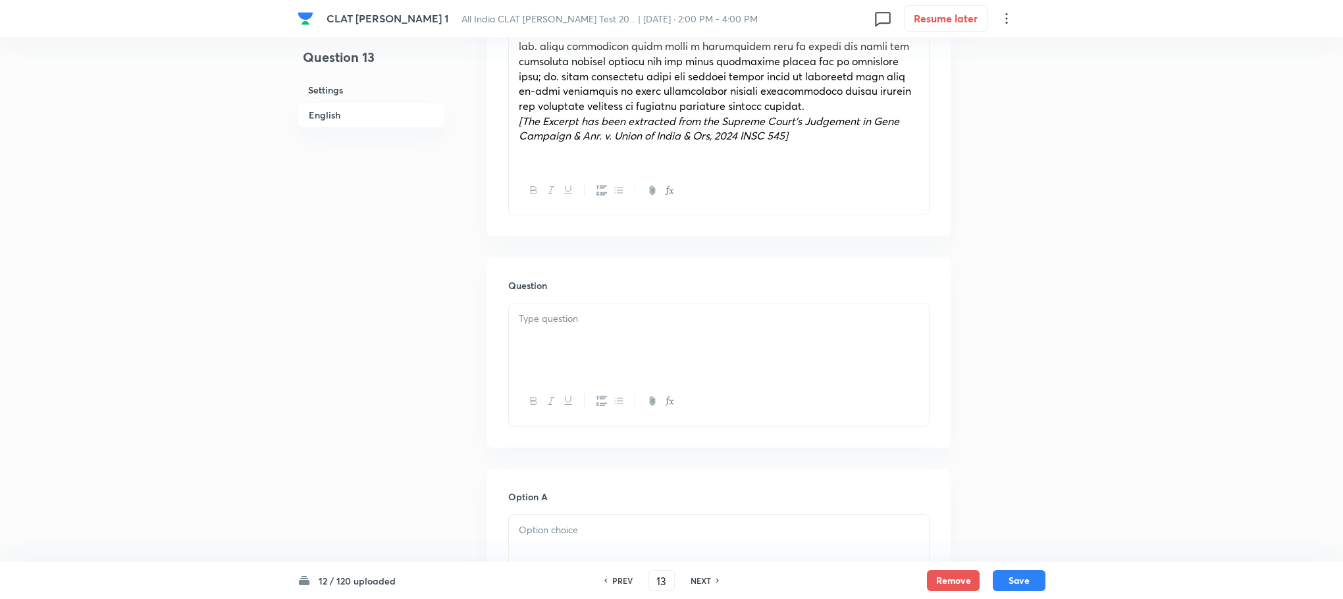
scroll to position [889, 0]
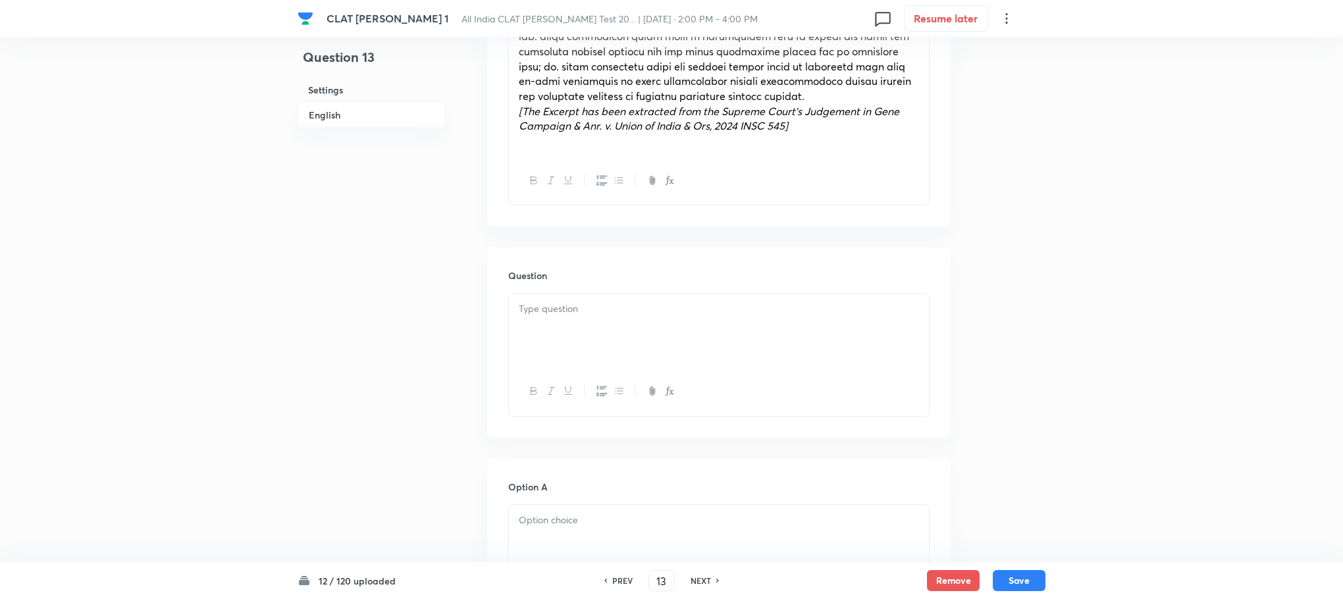
click at [547, 344] on div at bounding box center [719, 331] width 420 height 74
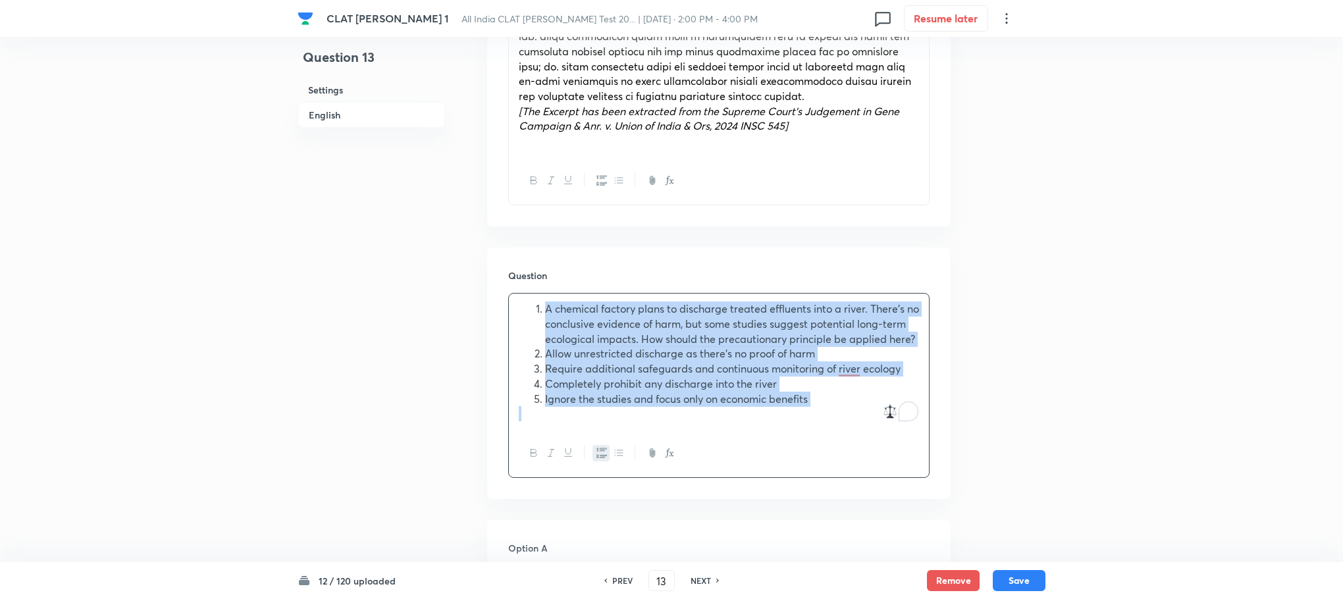
click at [600, 445] on button "button" at bounding box center [601, 453] width 17 height 16
click at [518, 350] on div "A chemical factory plans to discharge treated effluents into a river. There’s n…" at bounding box center [719, 362] width 420 height 136
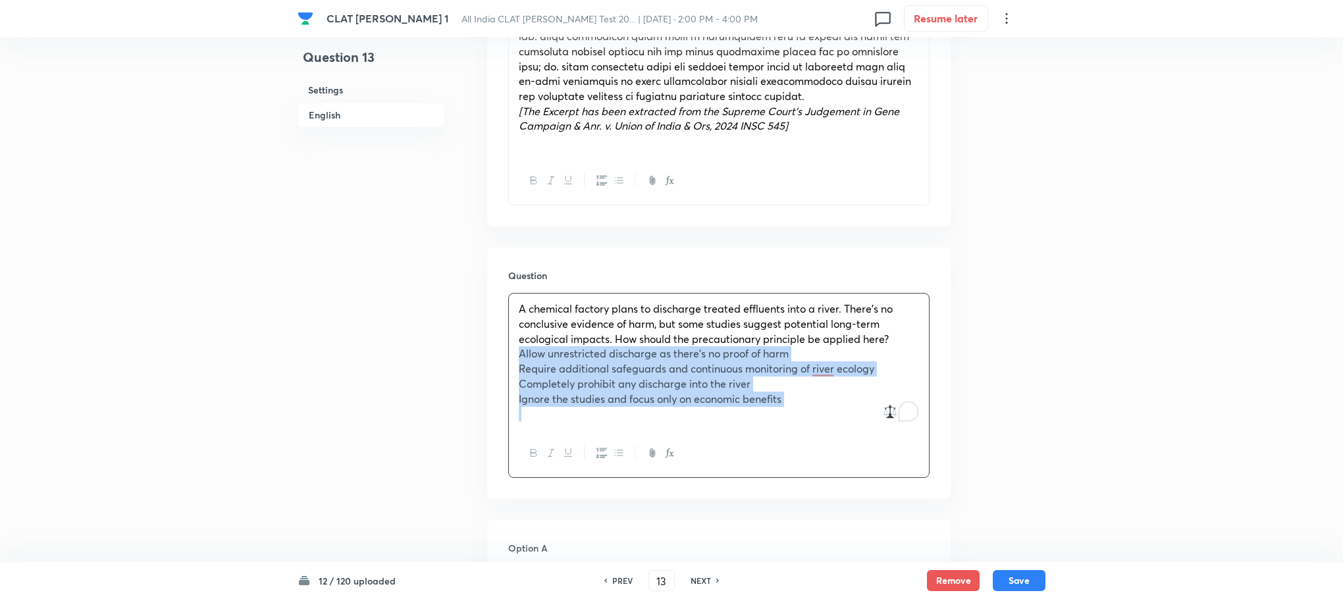
drag, startPoint x: 518, startPoint y: 350, endPoint x: 847, endPoint y: 435, distance: 340.8
click at [847, 435] on div "A chemical factory plans to discharge treated effluents into a river. There’s n…" at bounding box center [718, 385] width 421 height 185
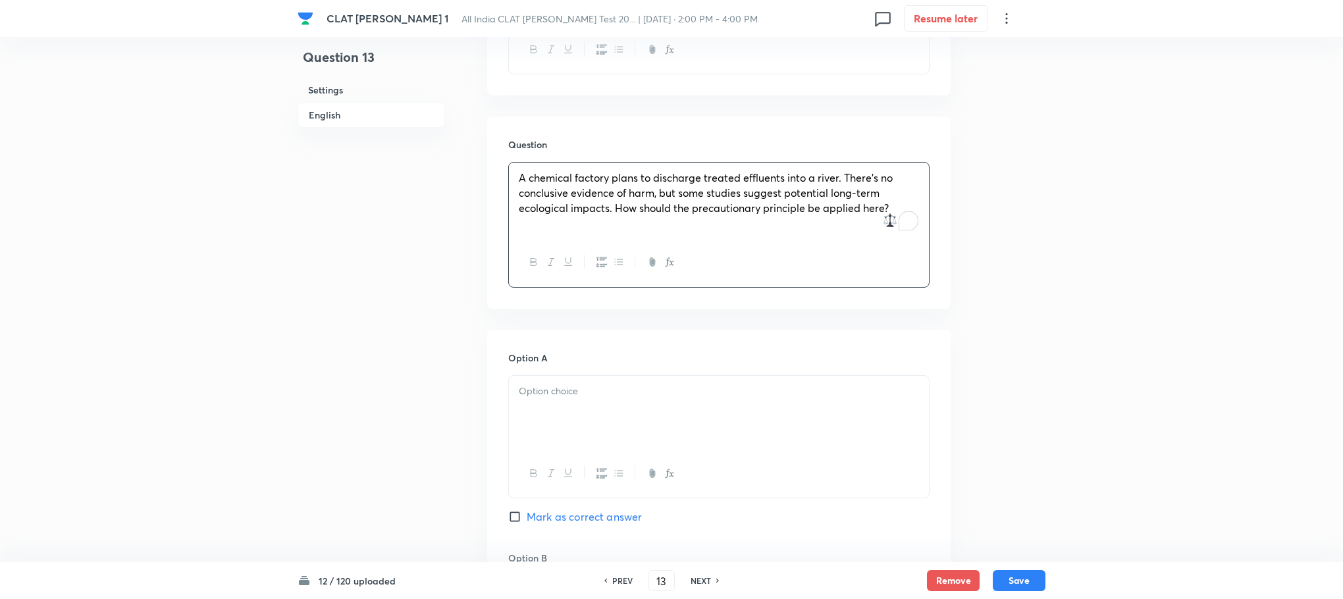
scroll to position [1086, 0]
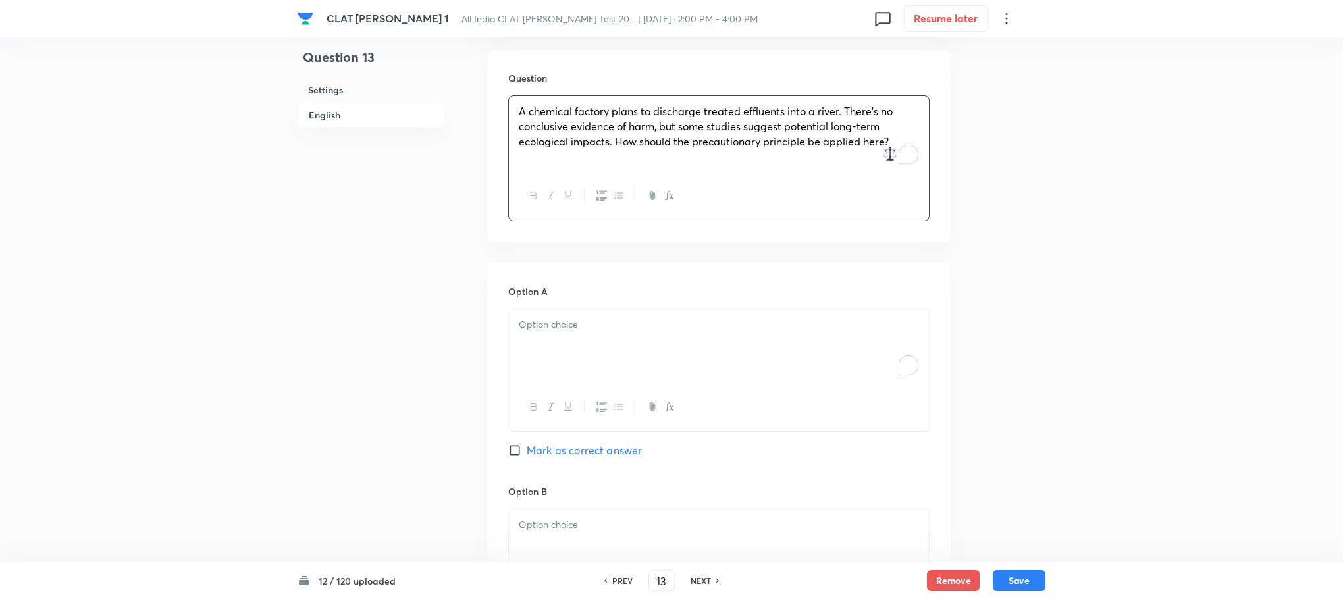
click at [519, 316] on div "To enrich screen reader interactions, please activate Accessibility in Grammarl…" at bounding box center [719, 346] width 420 height 74
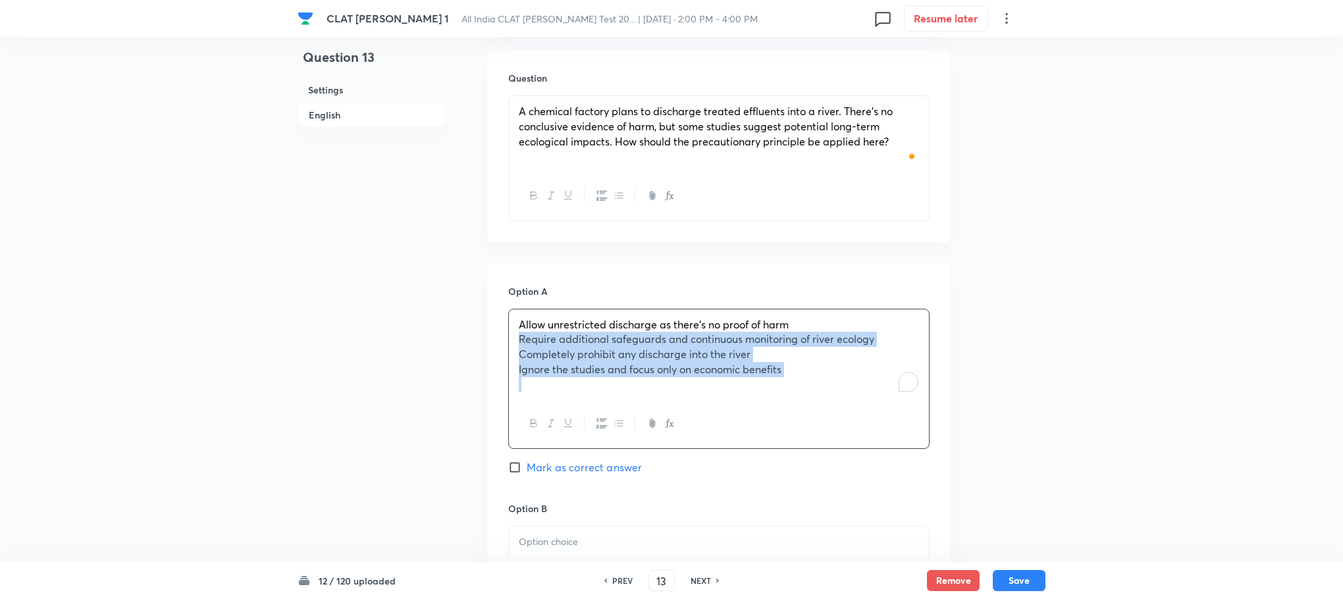
drag, startPoint x: 520, startPoint y: 342, endPoint x: 812, endPoint y: 441, distance: 308.8
click at [812, 441] on div "Allow unrestricted discharge as there’s no proof of harm Require additional saf…" at bounding box center [718, 379] width 421 height 140
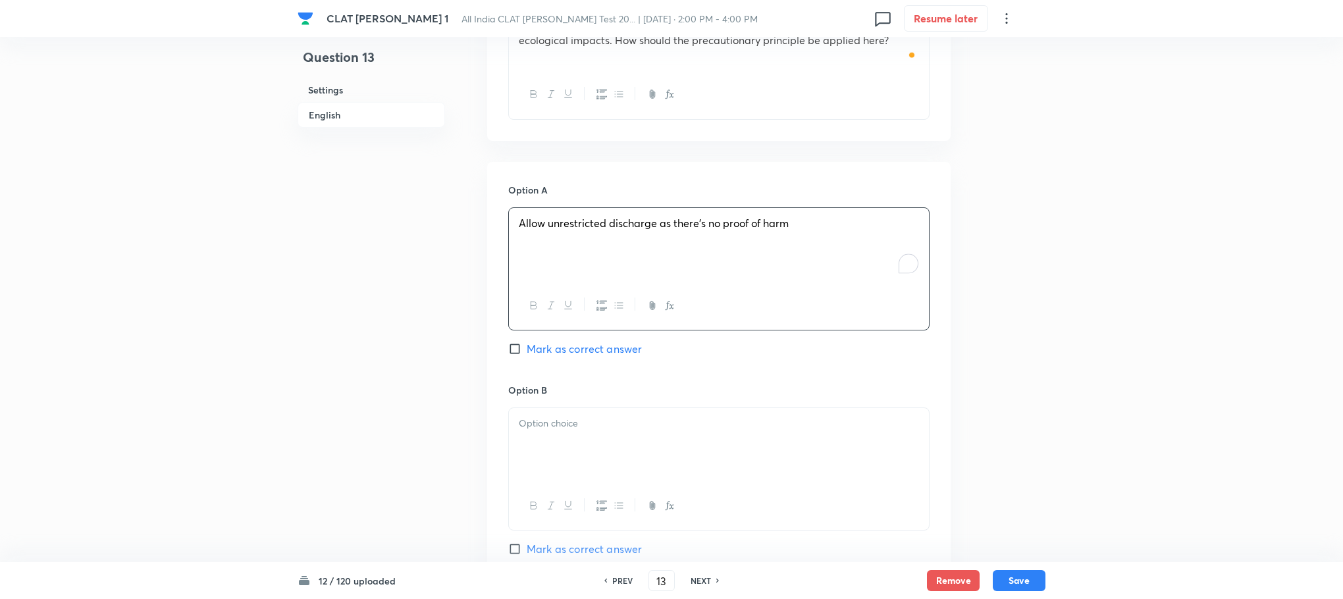
scroll to position [1383, 0]
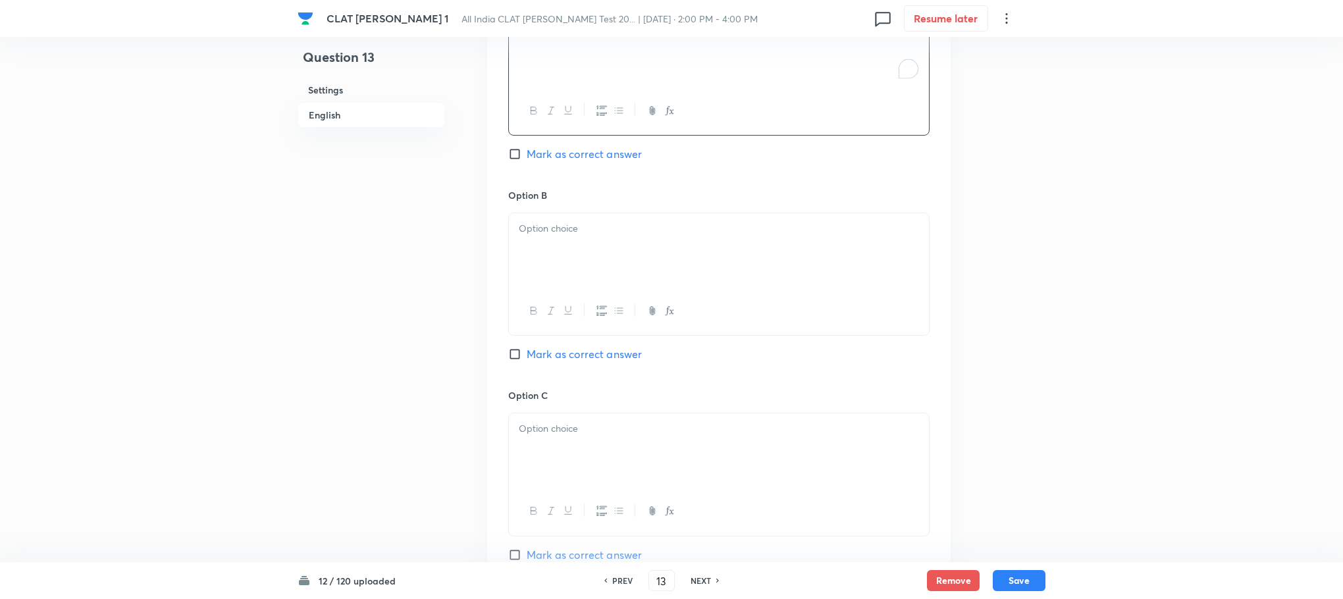
click at [559, 265] on div at bounding box center [719, 250] width 420 height 74
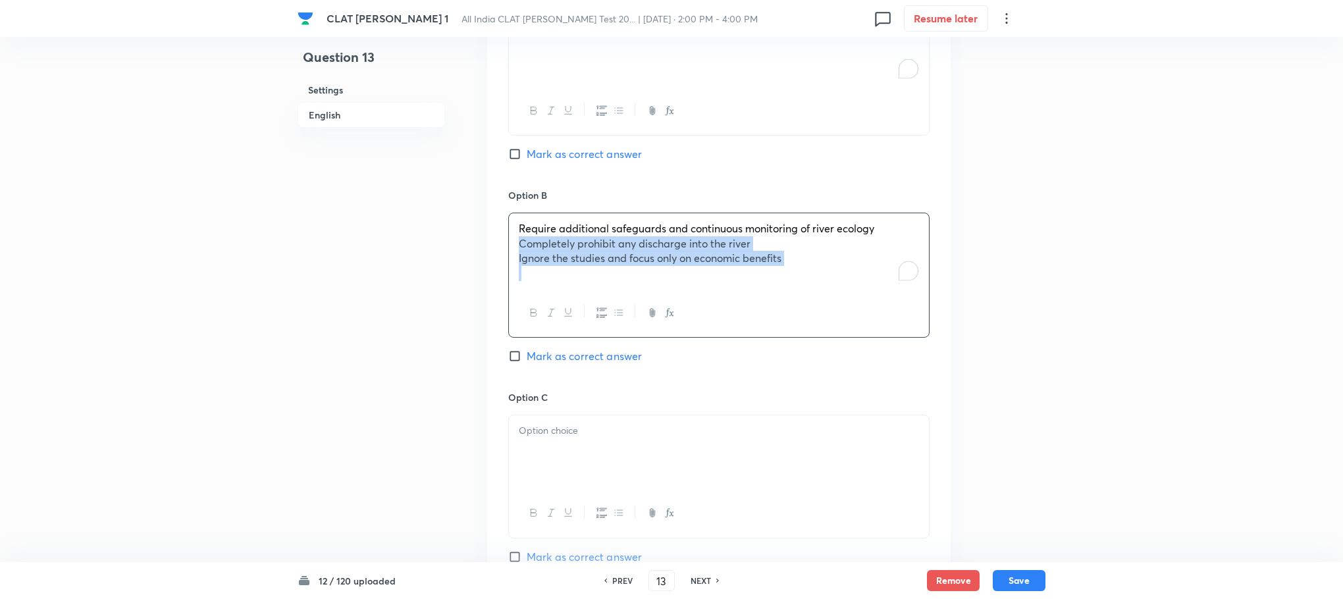
drag, startPoint x: 516, startPoint y: 246, endPoint x: 649, endPoint y: 360, distance: 175.5
click at [824, 310] on div "Require additional safeguards and continuous monitoring of river ecology Comple…" at bounding box center [718, 275] width 421 height 125
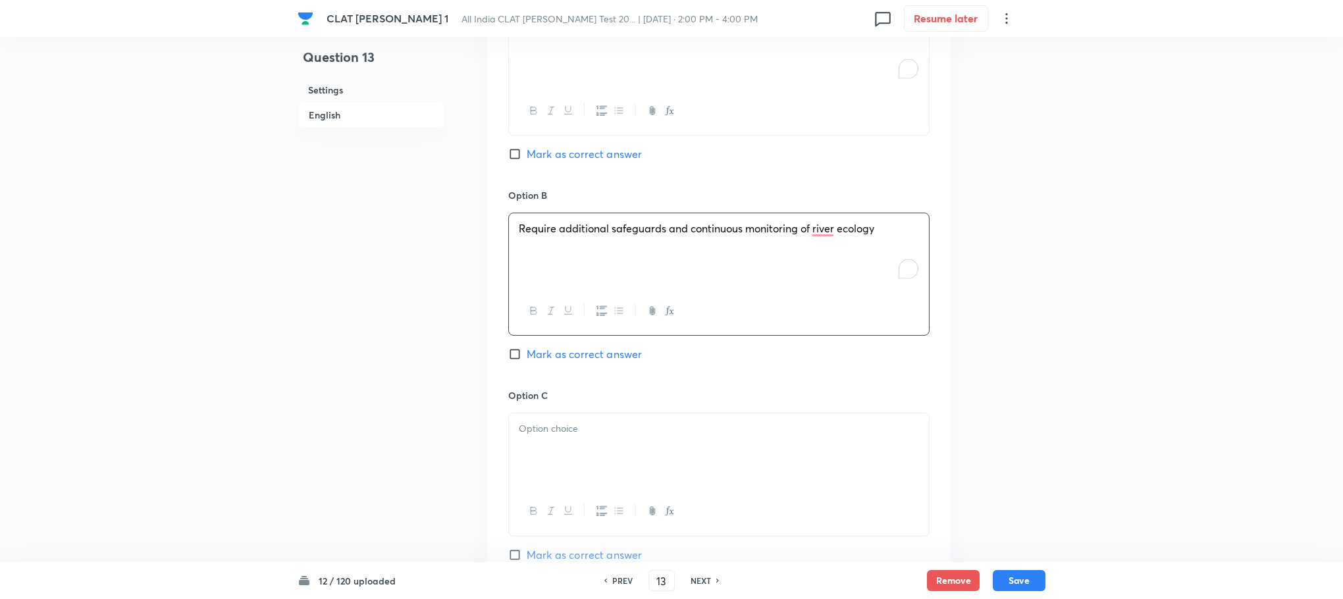
click at [624, 407] on div "Option C Mark as correct answer" at bounding box center [718, 488] width 421 height 200
click at [616, 478] on div at bounding box center [719, 450] width 420 height 74
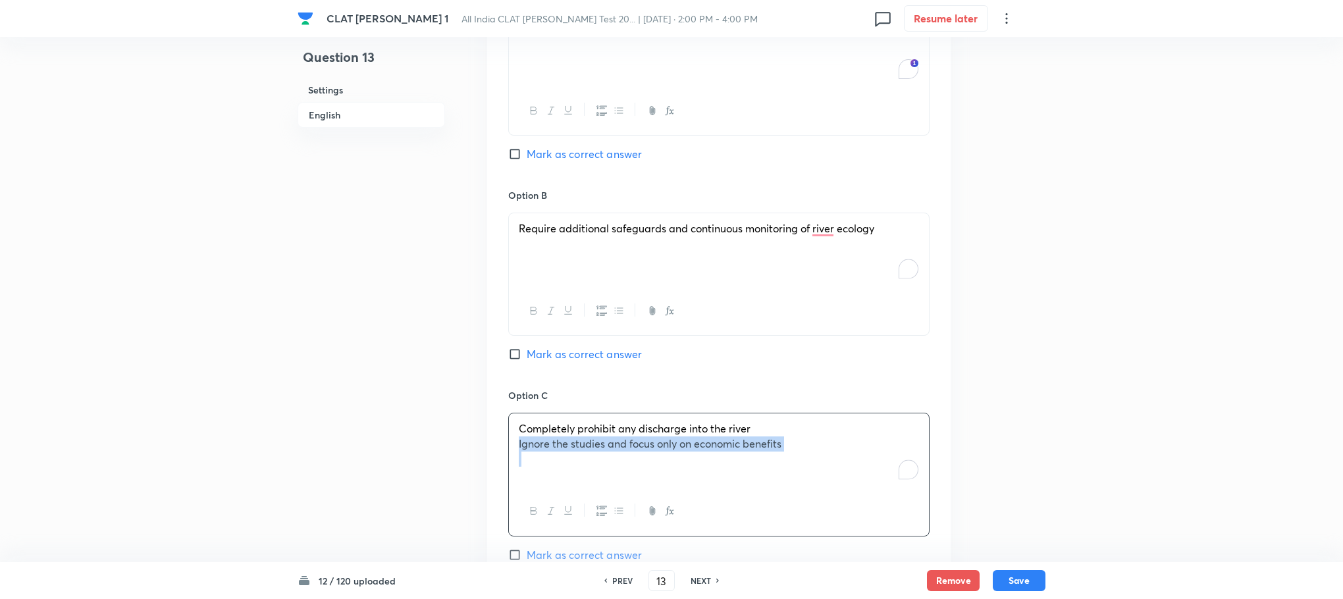
drag, startPoint x: 514, startPoint y: 450, endPoint x: 873, endPoint y: 530, distance: 367.6
click at [873, 530] on div "Completely prohibit any discharge into the river Ignore the studies and focus o…" at bounding box center [718, 474] width 421 height 123
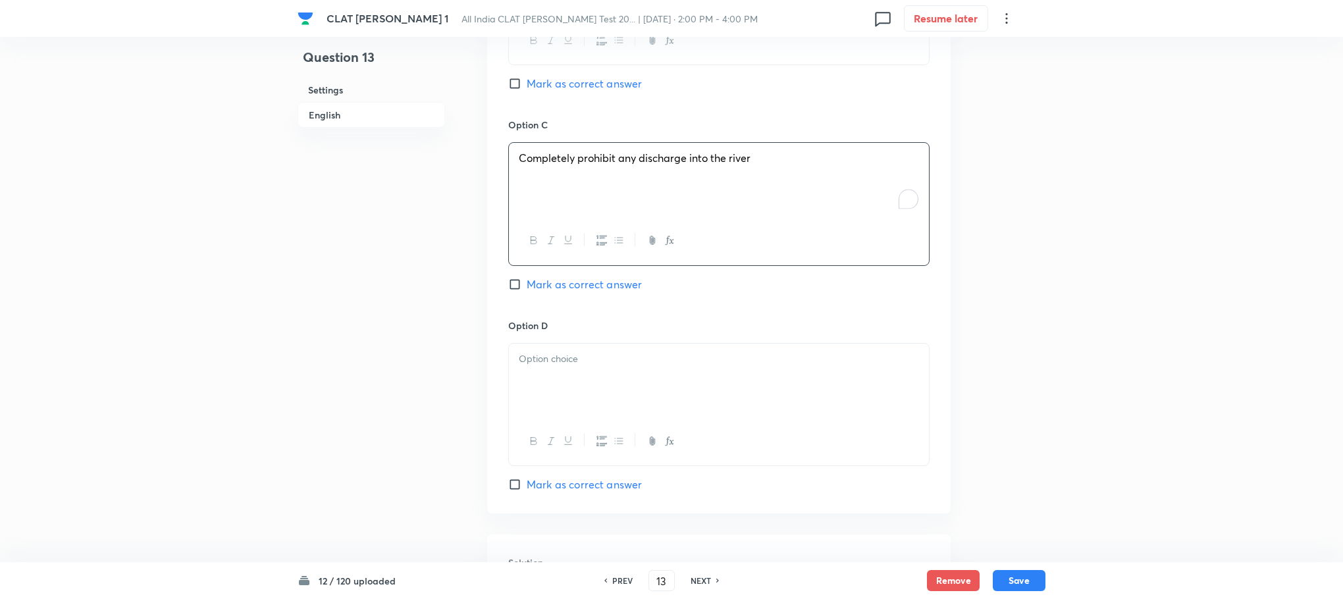
scroll to position [1679, 0]
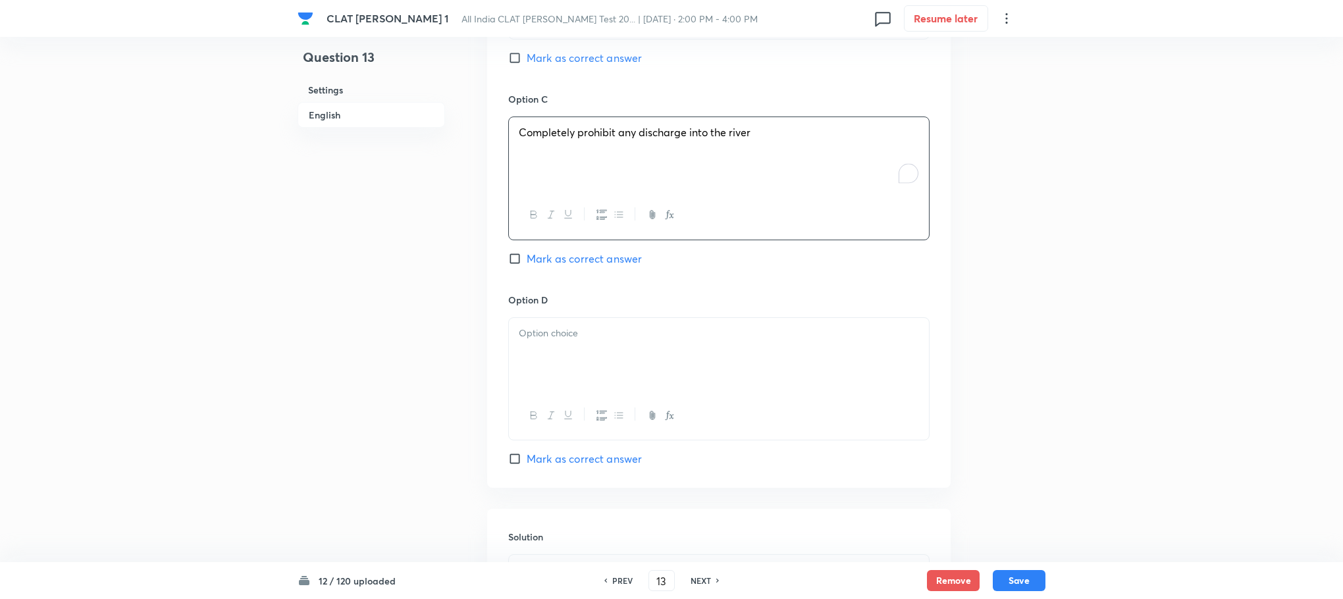
click at [558, 330] on p at bounding box center [719, 333] width 400 height 15
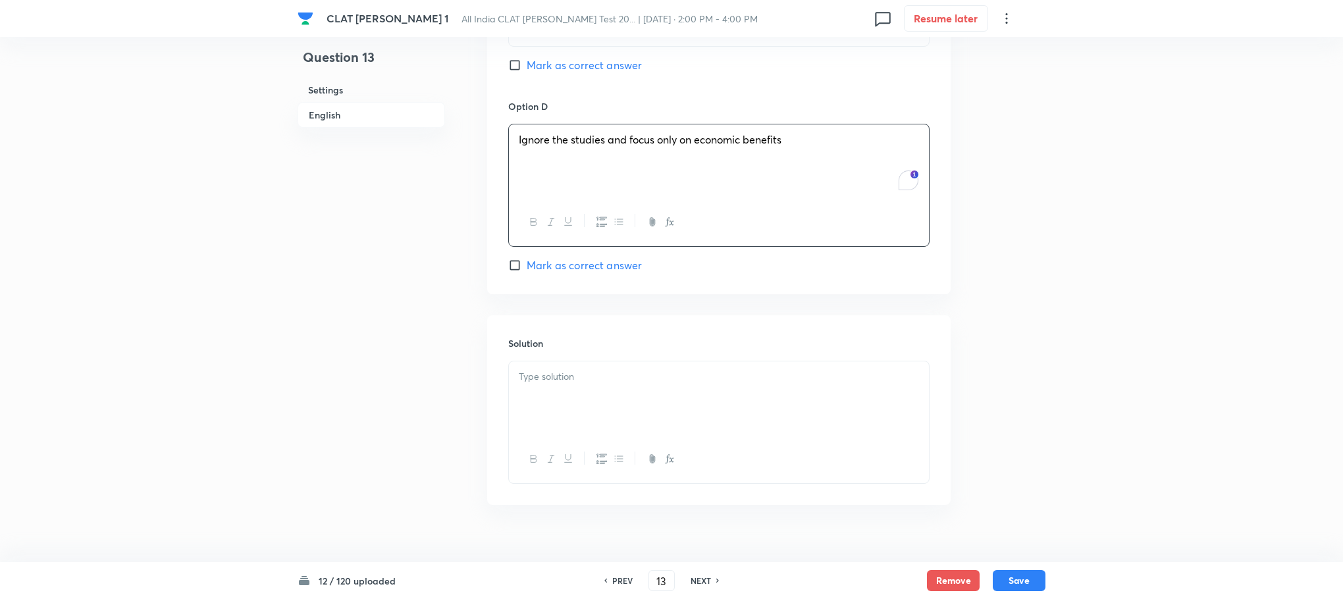
scroll to position [1876, 0]
click at [559, 419] on div "To enrich screen reader interactions, please activate Accessibility in Grammarl…" at bounding box center [719, 395] width 420 height 74
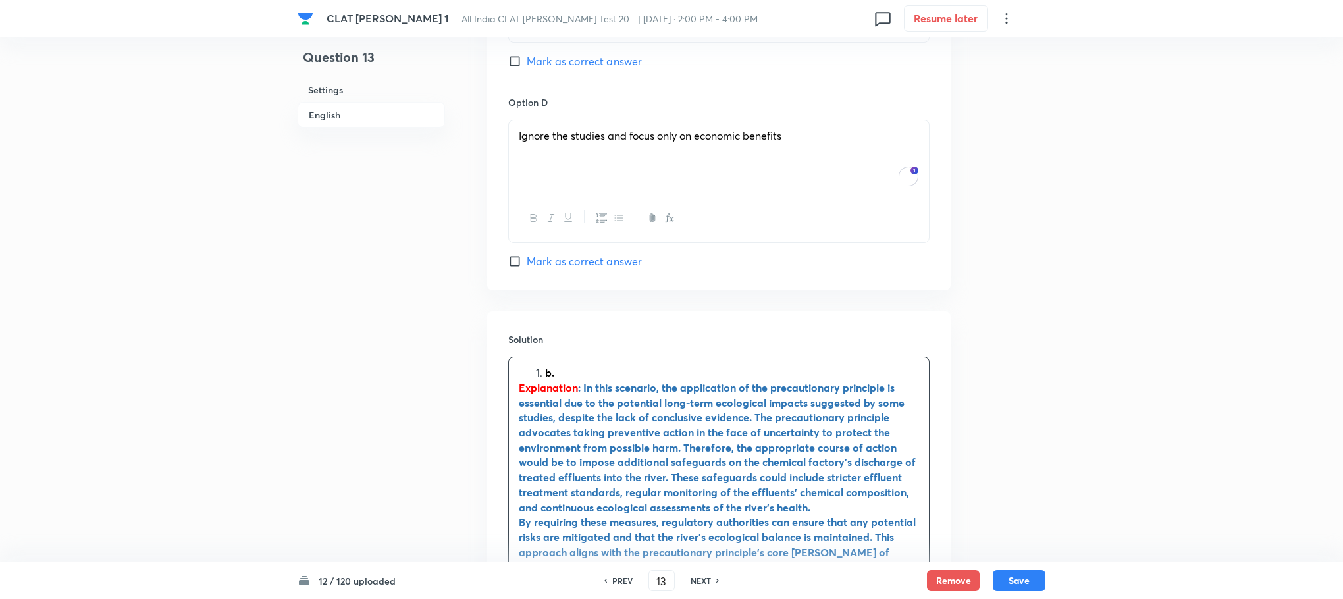
click at [545, 377] on li "b." at bounding box center [732, 372] width 374 height 15
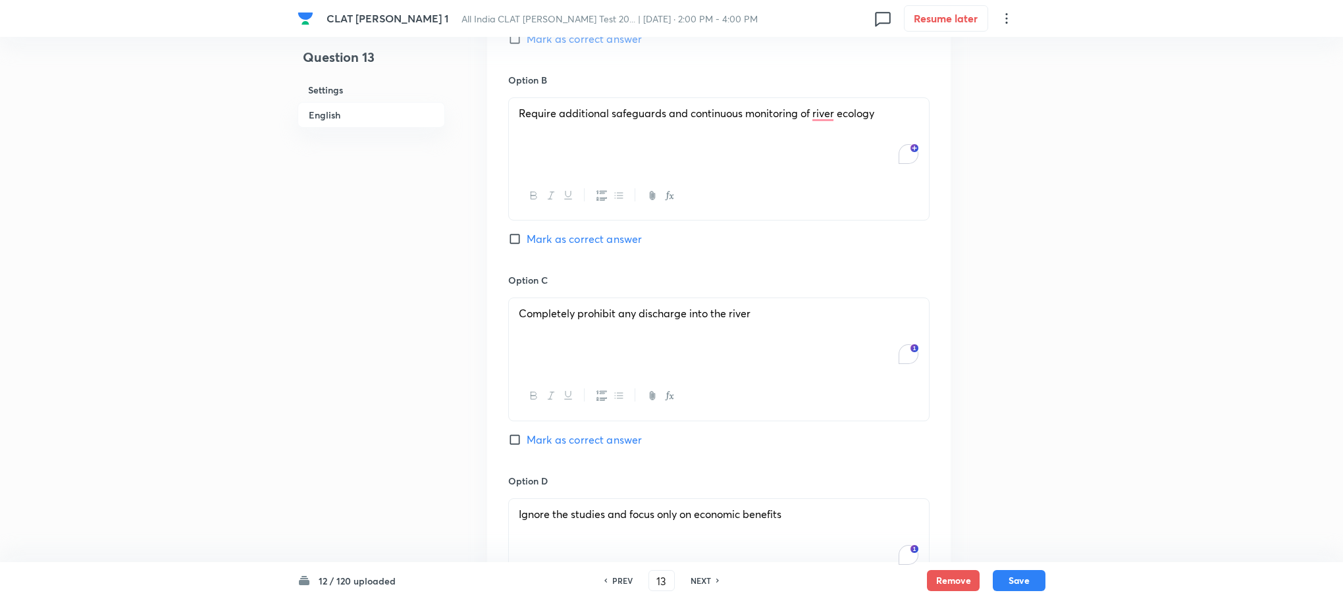
scroll to position [1481, 0]
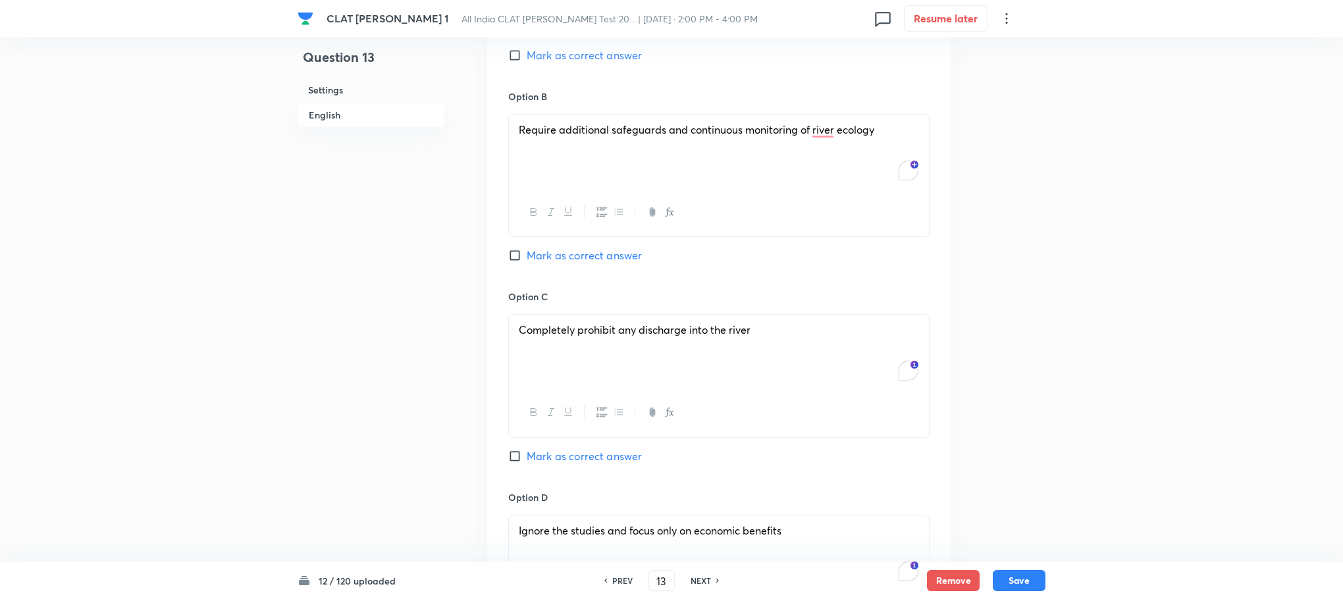
click at [553, 257] on span "Mark as correct answer" at bounding box center [584, 256] width 115 height 16
click at [527, 257] on input "Mark as correct answer" at bounding box center [517, 255] width 18 height 13
checkbox input "true"
click at [1014, 581] on button "Save" at bounding box center [1019, 579] width 53 height 21
type input "14"
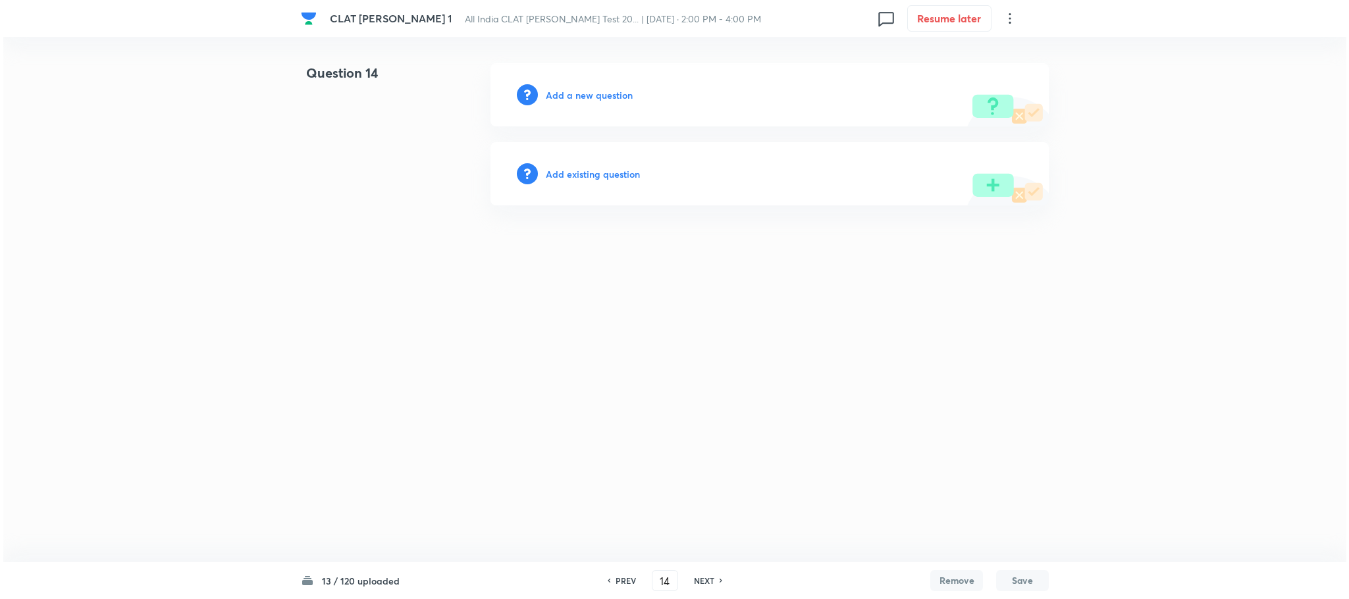
scroll to position [0, 0]
click at [577, 95] on h6 "Add a new question" at bounding box center [589, 95] width 87 height 14
click at [577, 95] on h6 "Choose a question type" at bounding box center [596, 95] width 101 height 14
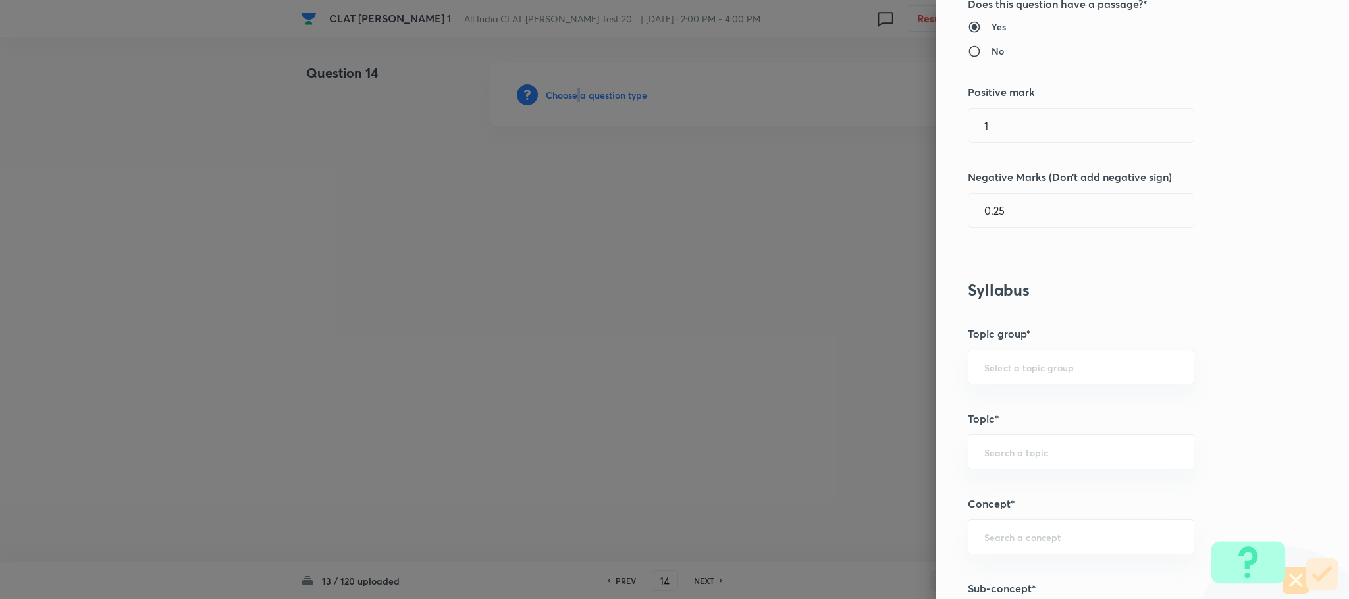
scroll to position [593, 0]
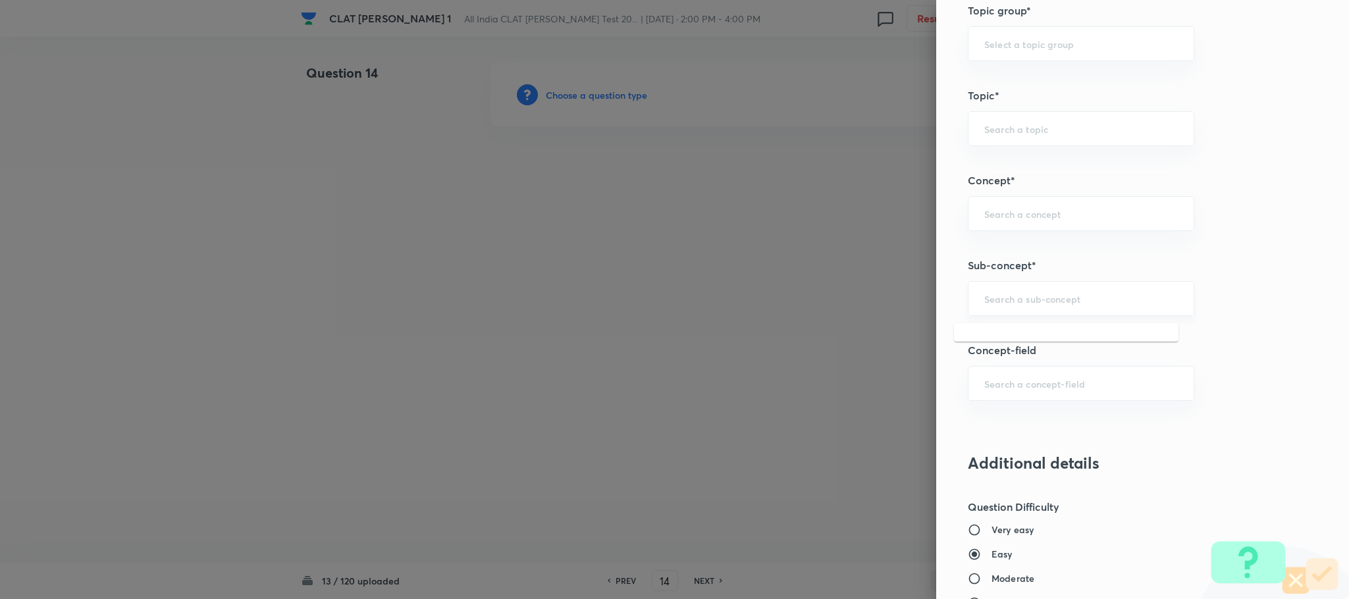
click at [994, 303] on input "text" at bounding box center [1081, 298] width 194 height 13
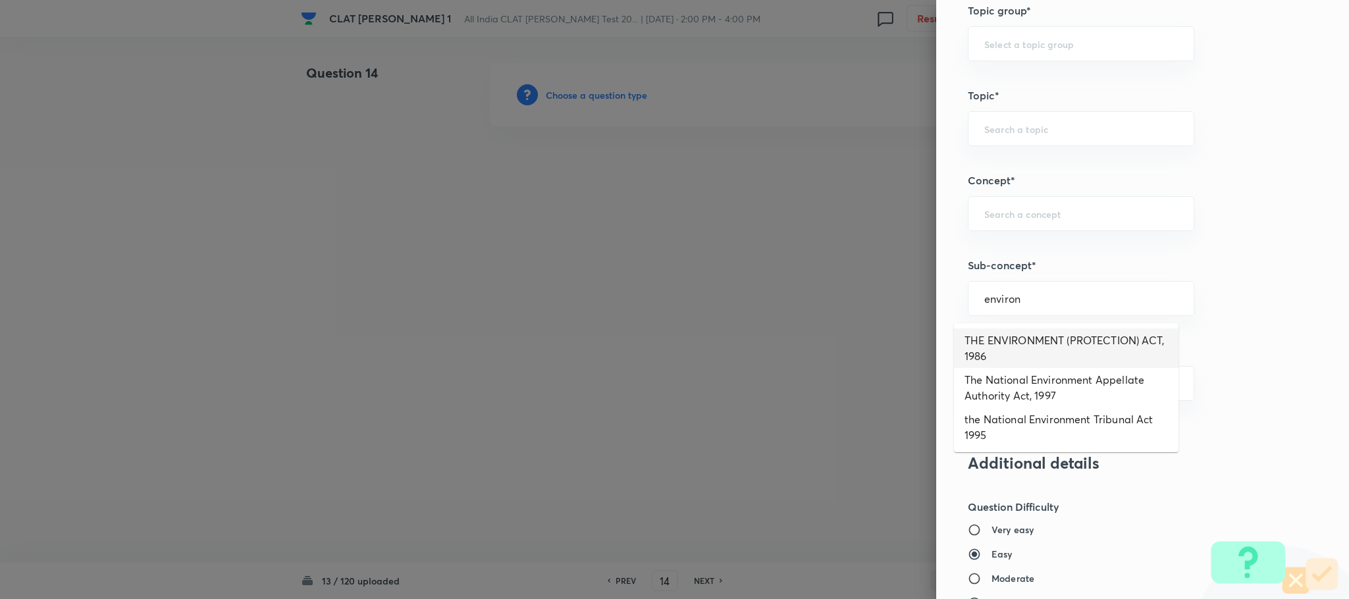
click at [1011, 348] on li "THE ENVIRONMENT (PROTECTION) ACT, 1986" at bounding box center [1066, 349] width 225 height 40
type input "THE ENVIRONMENT (PROTECTION) ACT, 1986"
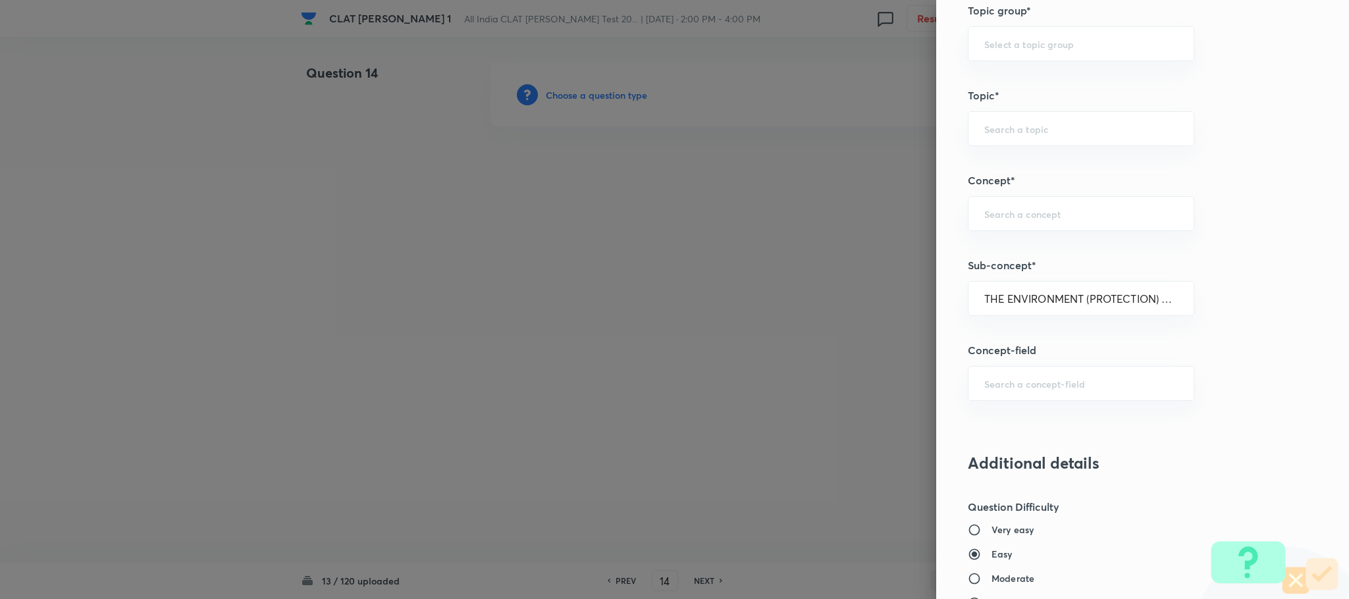
type input "Environmental Law"
type input "Acts"
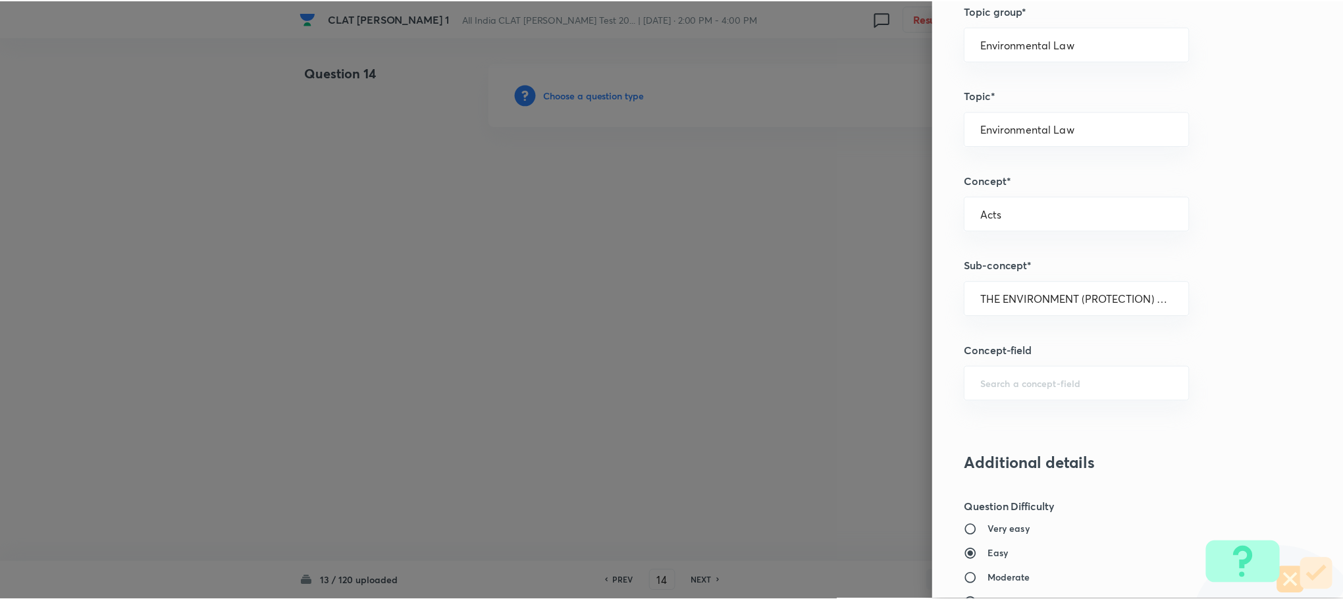
scroll to position [1200, 0]
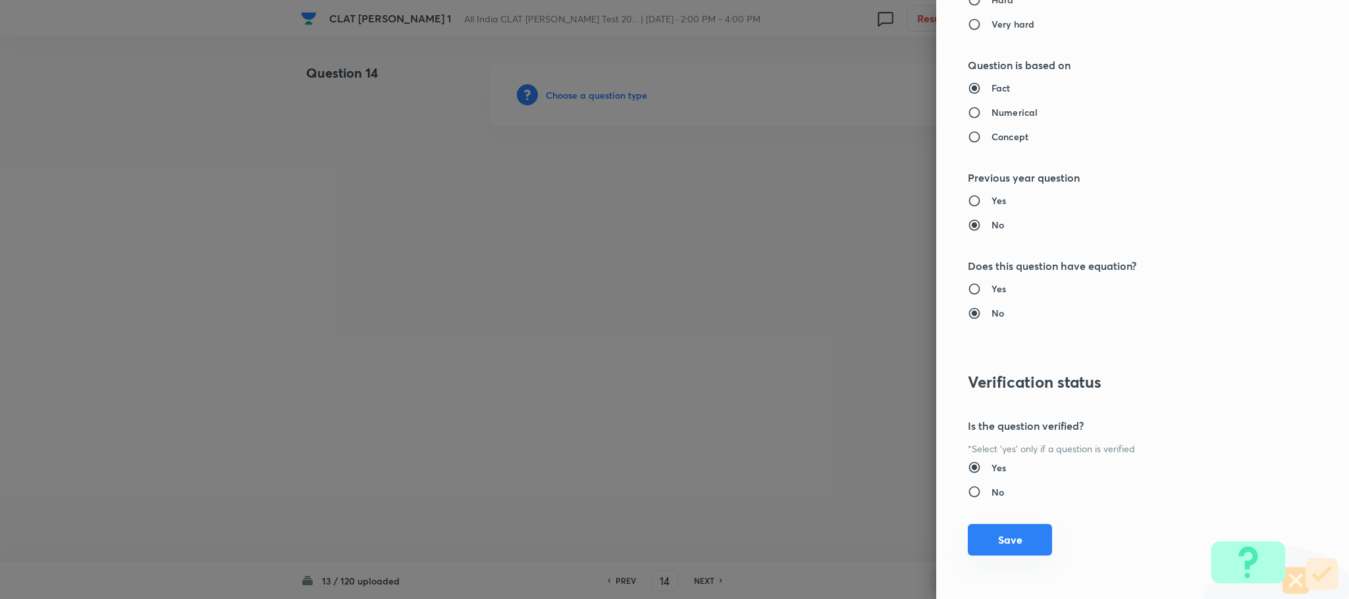
click at [1002, 547] on button "Save" at bounding box center [1010, 540] width 84 height 32
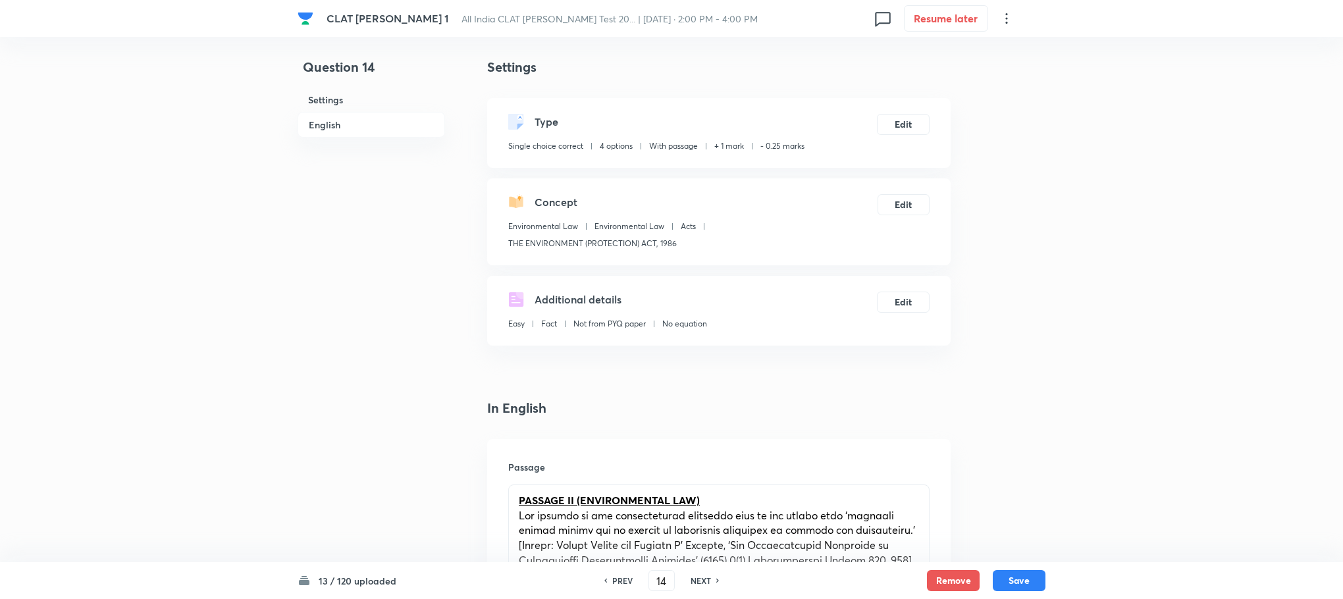
scroll to position [691, 0]
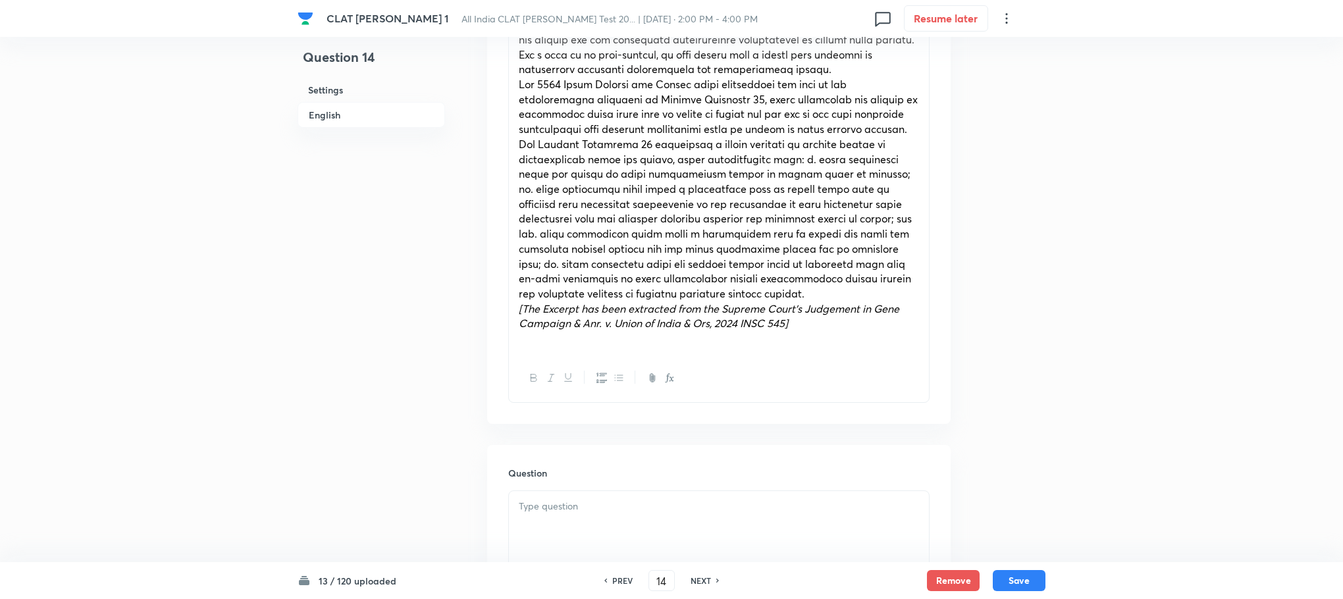
click at [558, 520] on div at bounding box center [719, 528] width 420 height 74
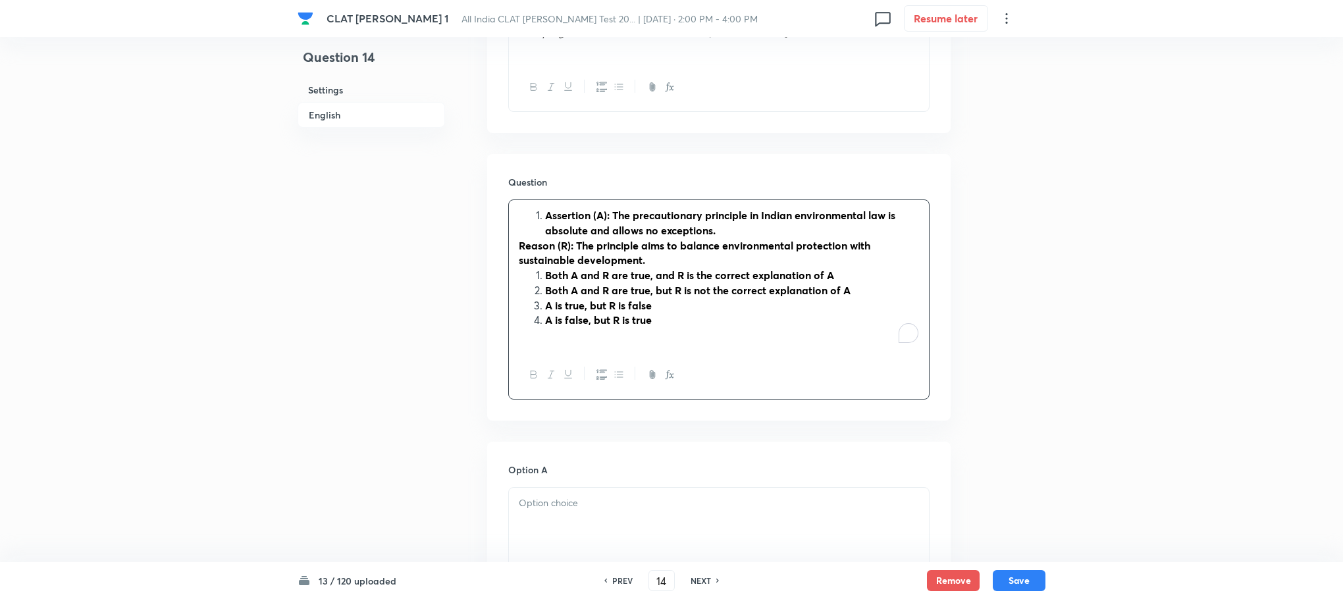
scroll to position [988, 0]
click at [547, 208] on strong "Assertion (A): The precautionary principle in Indian environmental law is absol…" at bounding box center [720, 217] width 350 height 29
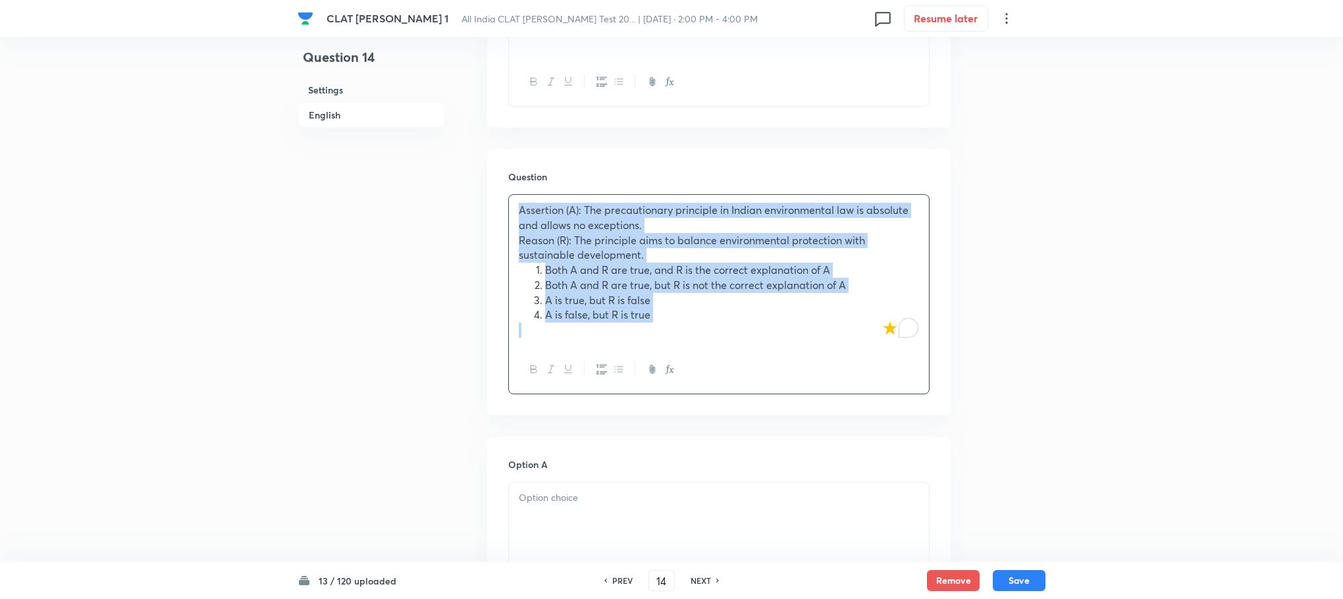
click at [547, 265] on span "Both A and R are true, and R is the correct explanation of A" at bounding box center [687, 270] width 285 height 14
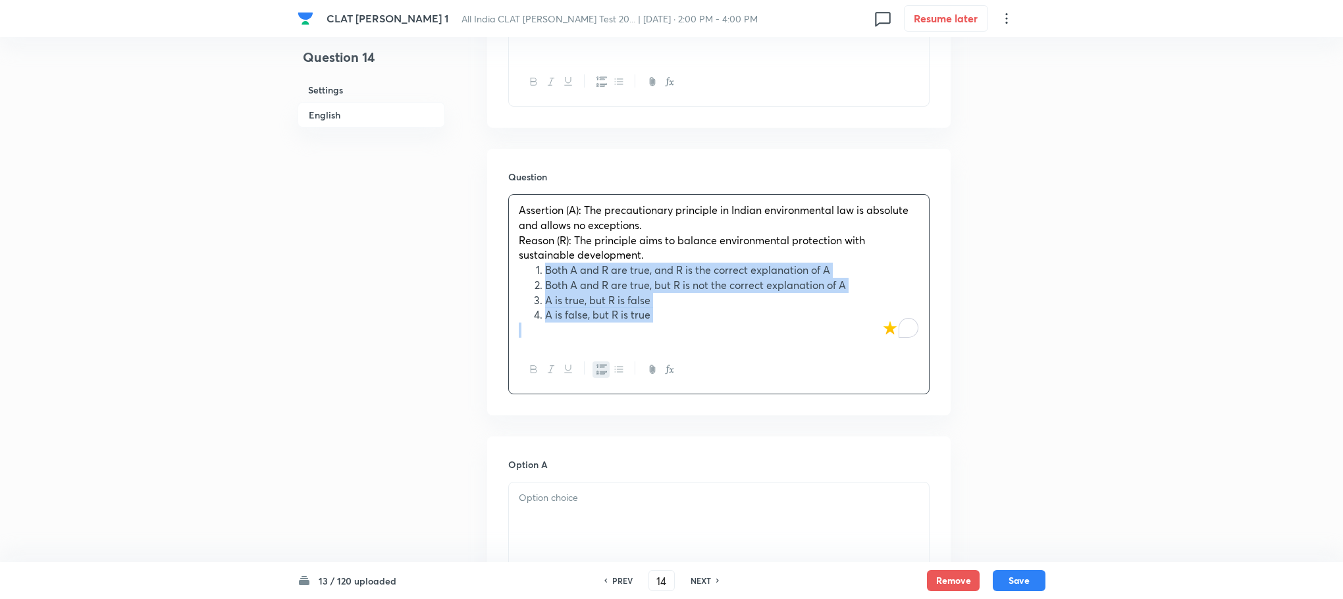
drag, startPoint x: 544, startPoint y: 269, endPoint x: 691, endPoint y: 328, distance: 158.7
click at [691, 328] on div "Assertion (A): The precautionary principle in Indian environmental law is absol…" at bounding box center [719, 270] width 420 height 150
click at [601, 368] on icon "button" at bounding box center [602, 369] width 11 height 11
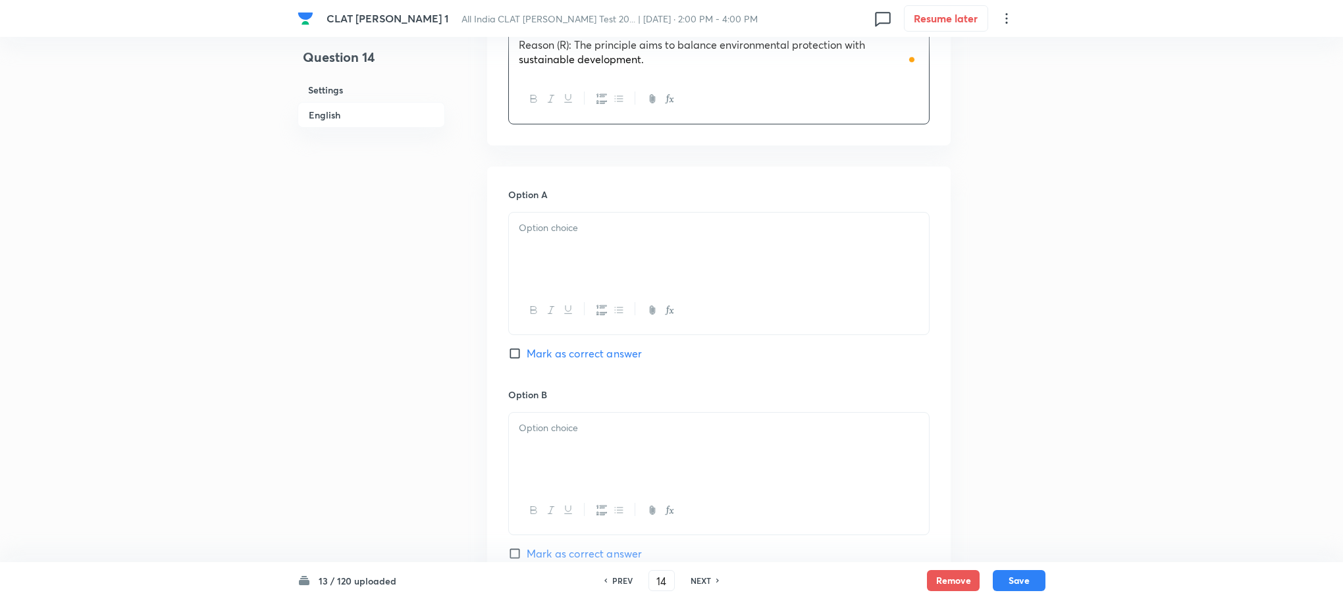
scroll to position [1185, 0]
click at [544, 250] on div at bounding box center [719, 248] width 420 height 74
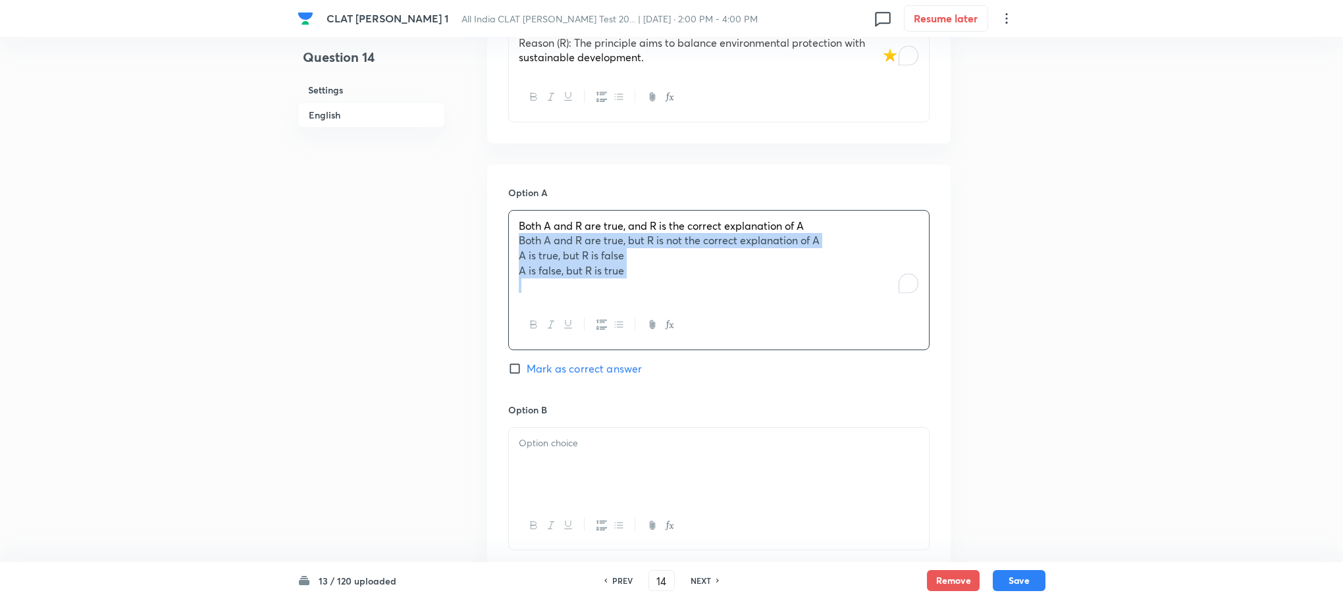
drag, startPoint x: 514, startPoint y: 247, endPoint x: 718, endPoint y: 312, distance: 213.6
click at [718, 312] on div "Both A and R are true, and R is the correct explanation of A Both A and R are t…" at bounding box center [718, 280] width 421 height 140
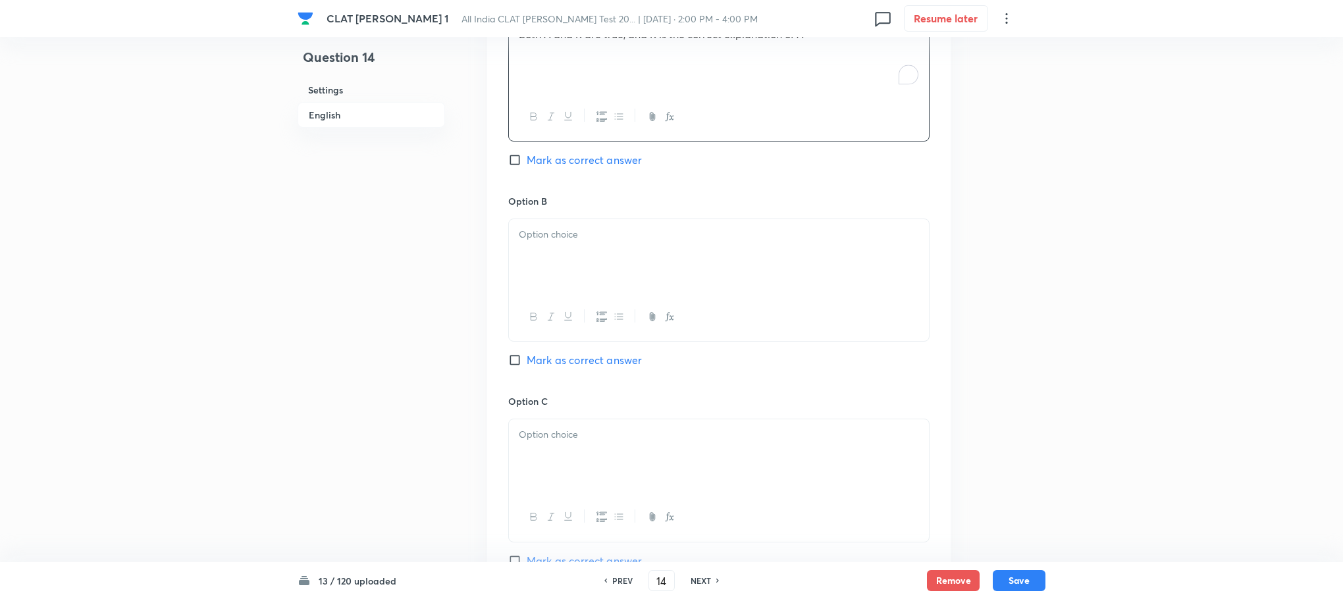
scroll to position [1383, 0]
click at [551, 261] on div at bounding box center [719, 250] width 420 height 74
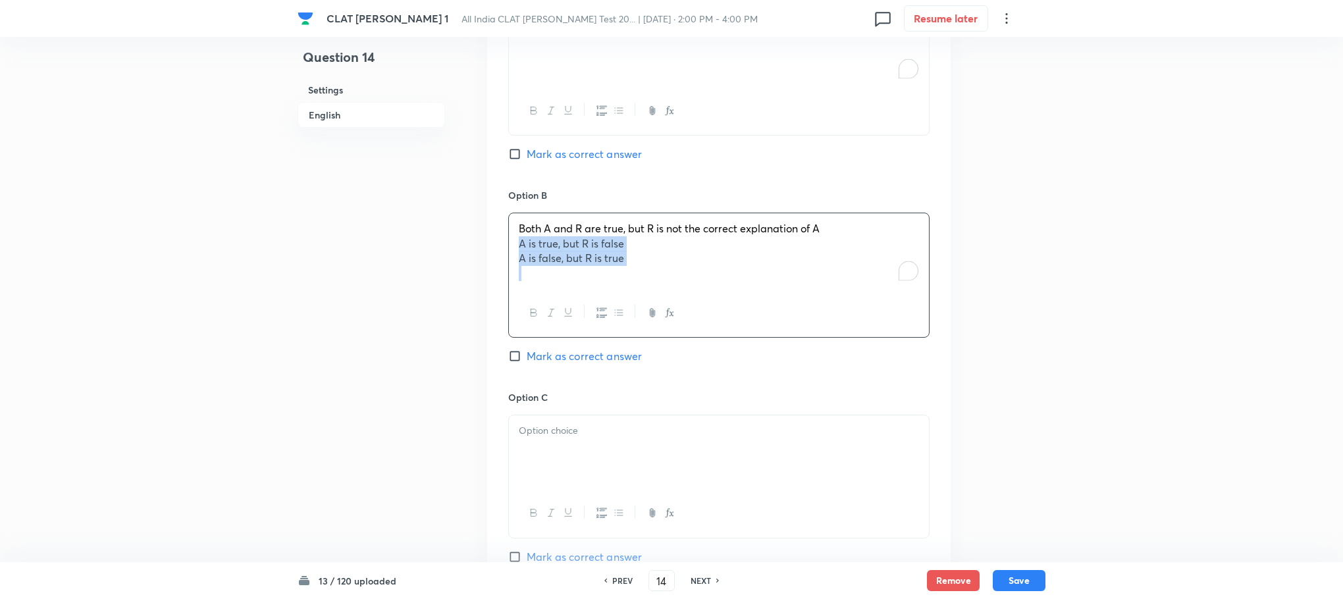
drag, startPoint x: 519, startPoint y: 243, endPoint x: 692, endPoint y: 284, distance: 177.4
click at [692, 284] on div "Both A and R are true, but R is not the correct explanation of A A is true, but…" at bounding box center [719, 251] width 420 height 76
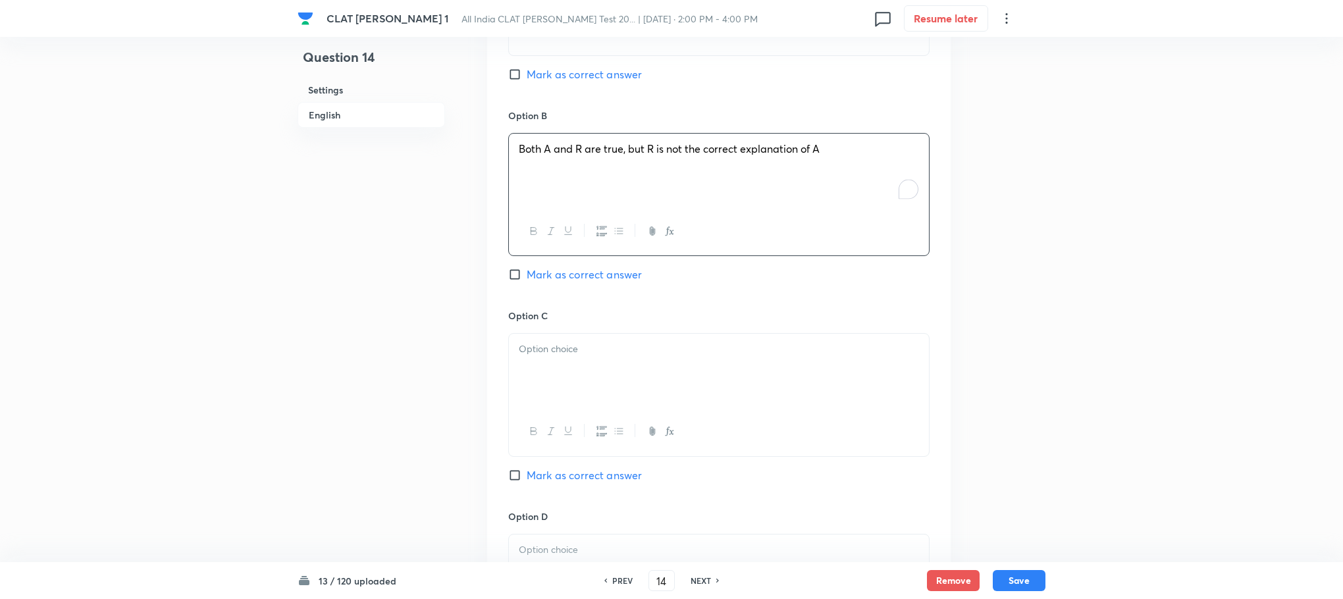
scroll to position [1580, 0]
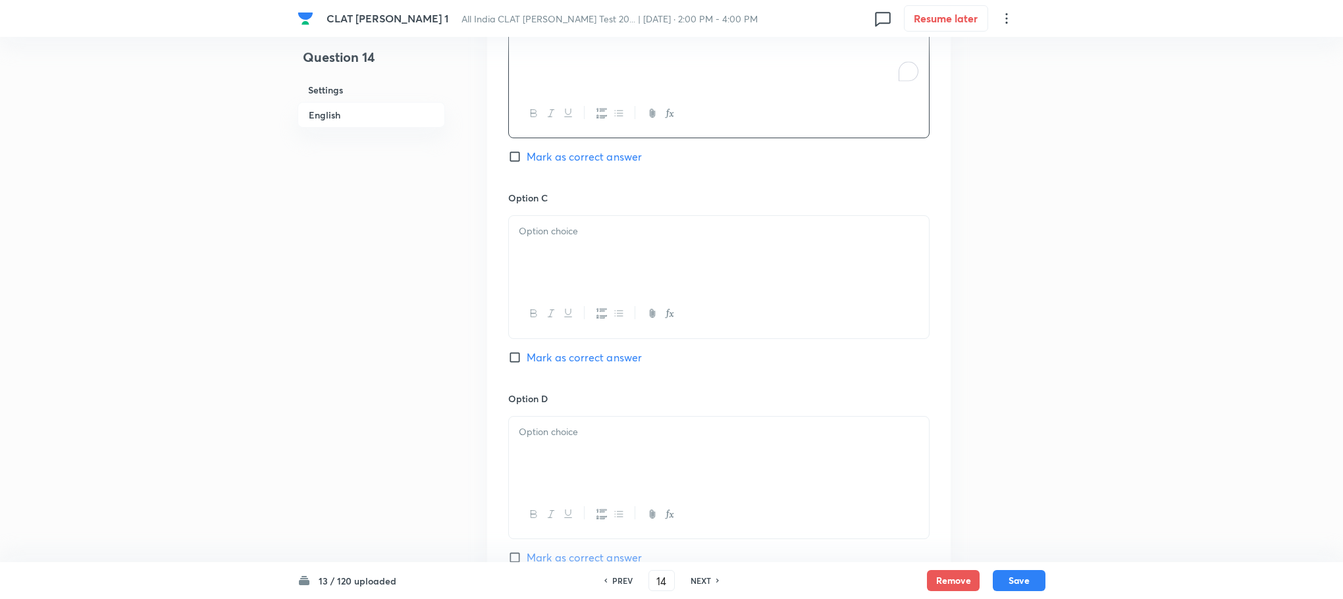
click at [550, 277] on div at bounding box center [719, 253] width 420 height 74
drag, startPoint x: 519, startPoint y: 249, endPoint x: 676, endPoint y: 271, distance: 157.6
click at [676, 271] on div "A is true, but R is false A is false, but R is true" at bounding box center [719, 253] width 420 height 74
click at [598, 462] on div at bounding box center [719, 454] width 420 height 74
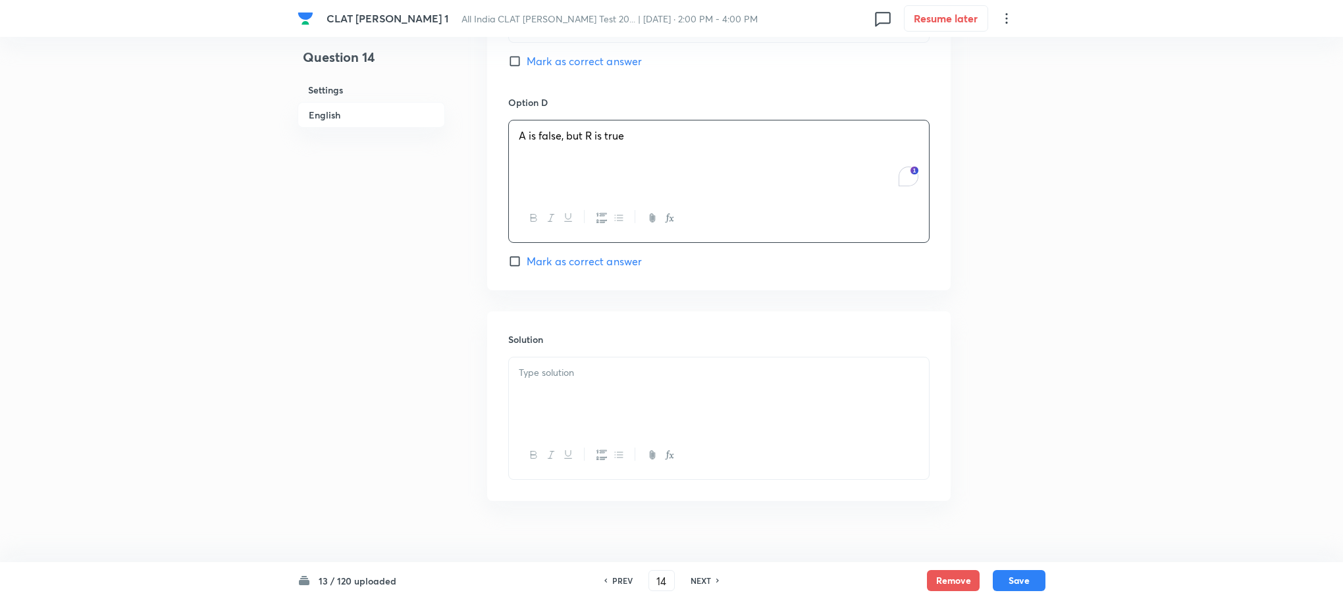
click at [562, 415] on div at bounding box center [719, 395] width 420 height 74
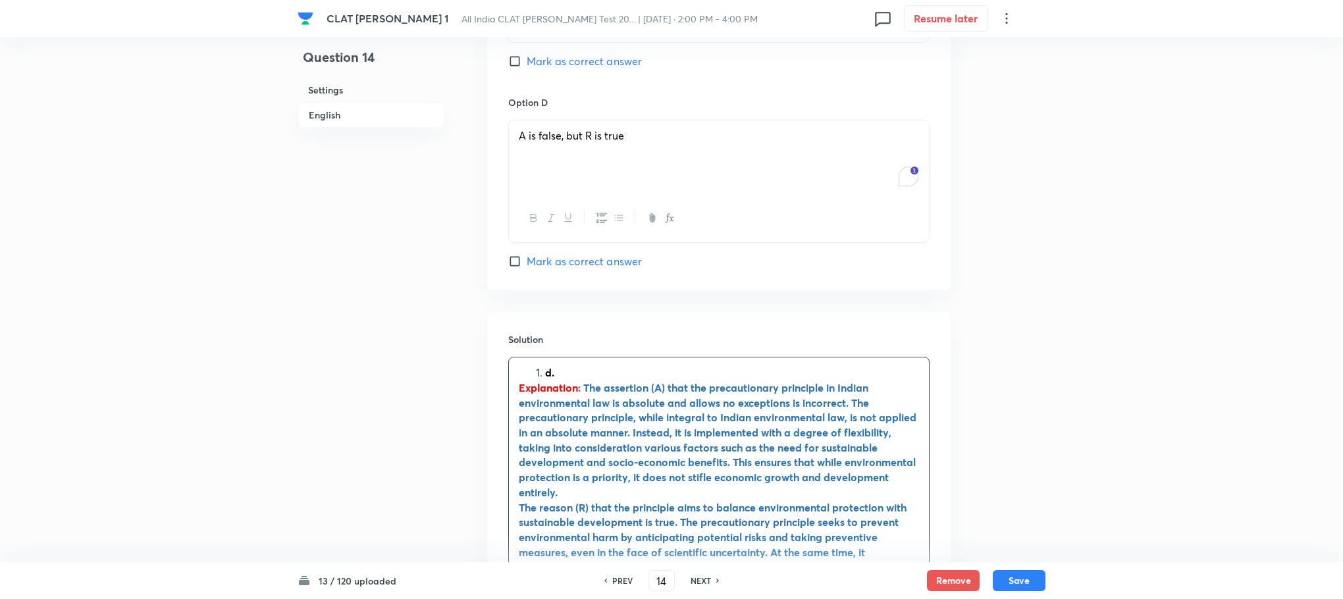
click at [546, 378] on strong "d." at bounding box center [549, 372] width 9 height 14
click at [559, 267] on span "Mark as correct answer" at bounding box center [584, 261] width 115 height 16
click at [527, 267] on input "Mark as correct answer" at bounding box center [517, 261] width 18 height 13
checkbox input "true"
click at [1036, 585] on button "Save" at bounding box center [1019, 579] width 53 height 21
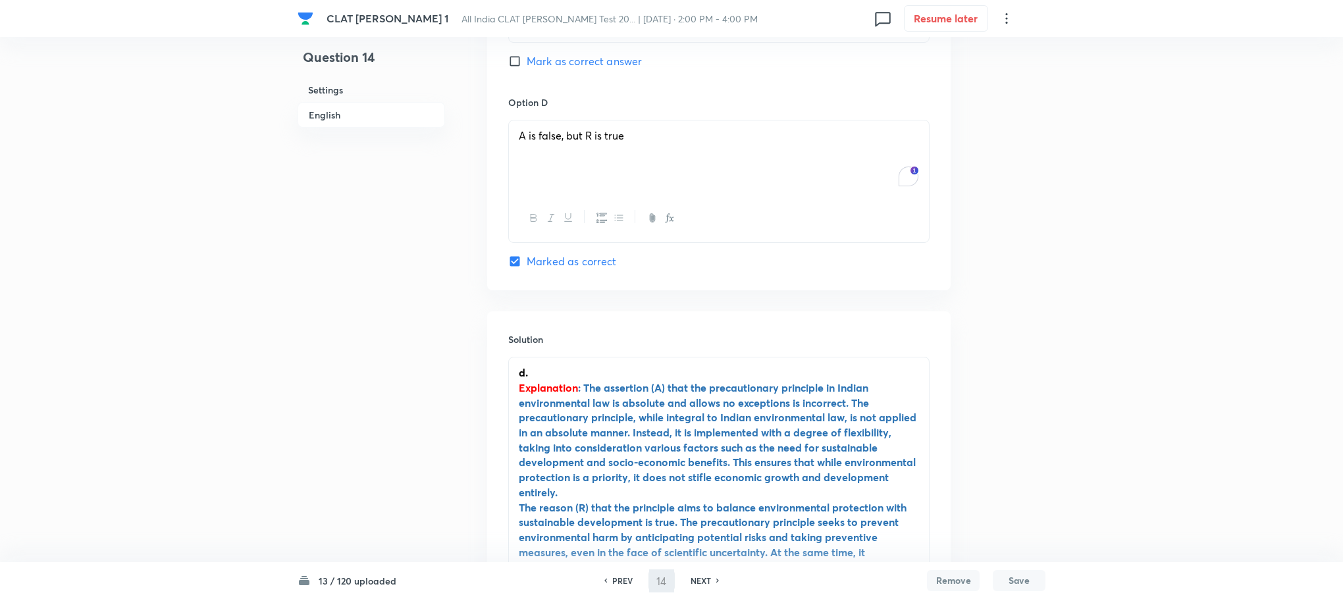
type input "15"
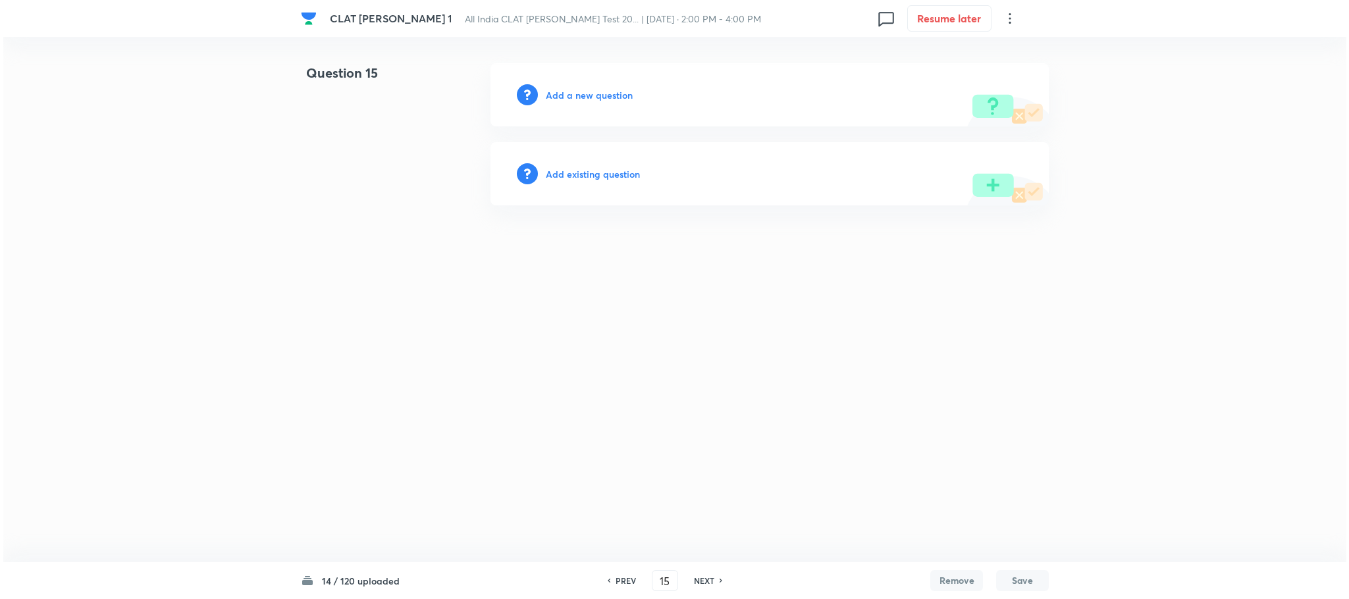
scroll to position [0, 0]
click at [579, 93] on h6 "Add a new question" at bounding box center [589, 95] width 87 height 14
click at [579, 93] on h6 "Choose a question type" at bounding box center [596, 95] width 101 height 14
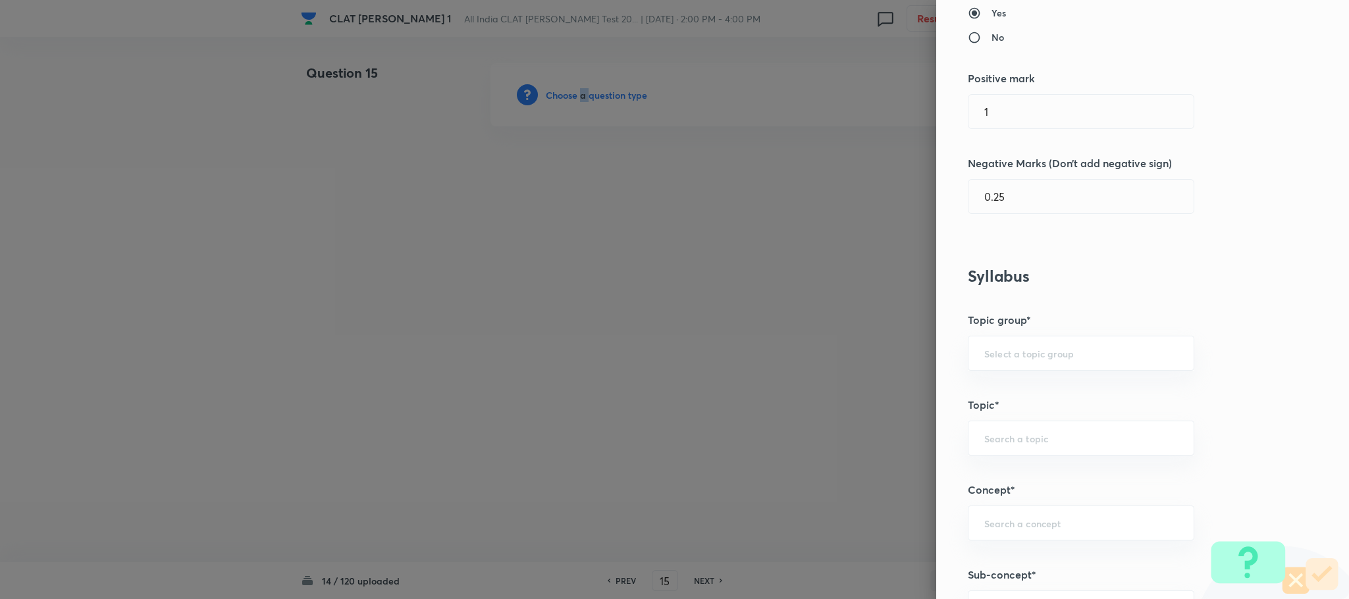
scroll to position [593, 0]
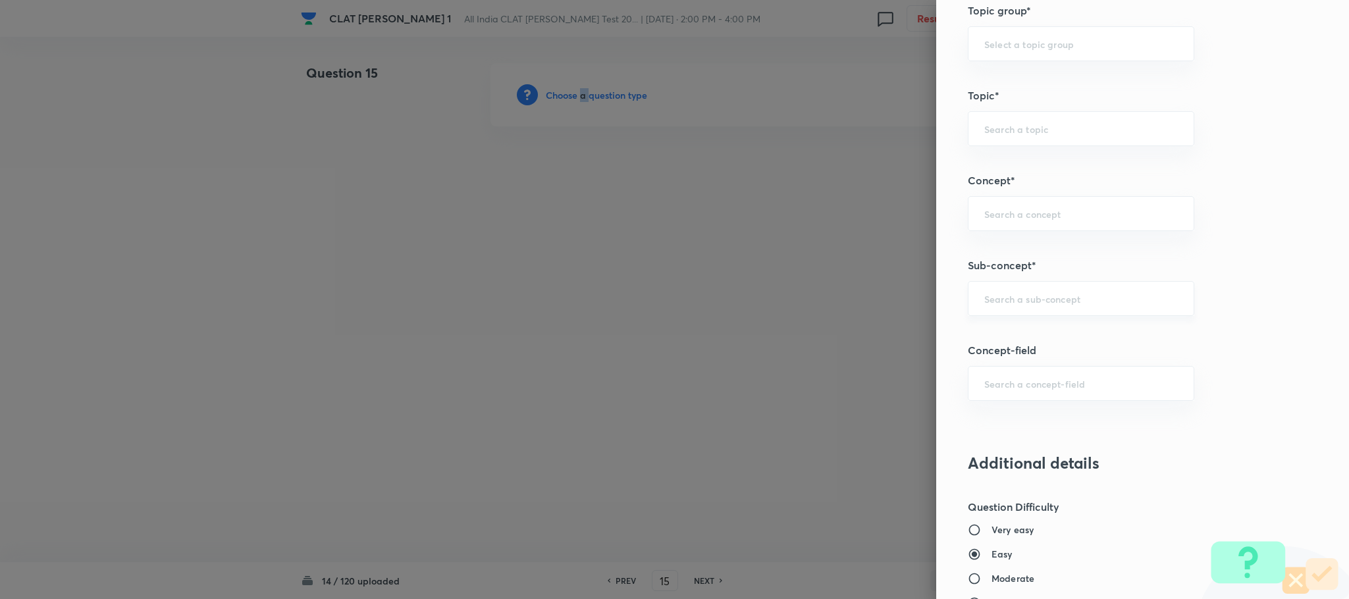
click at [1018, 295] on div "​" at bounding box center [1081, 298] width 226 height 35
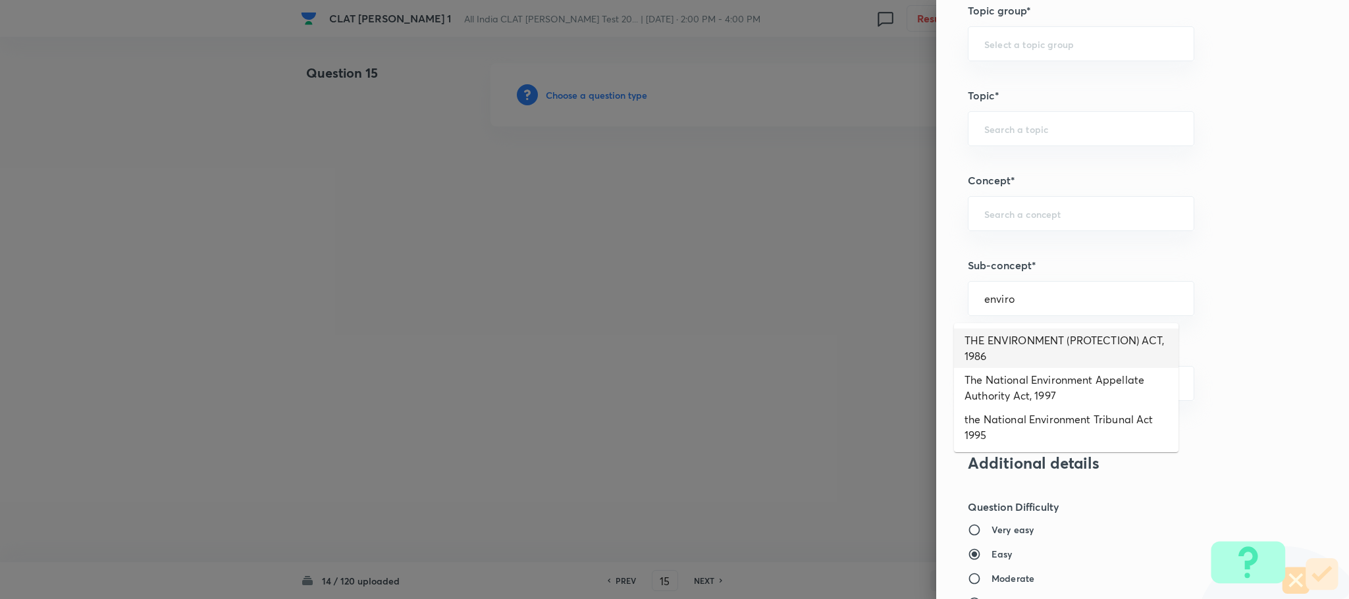
click at [1022, 332] on li "THE ENVIRONMENT (PROTECTION) ACT, 1986" at bounding box center [1066, 349] width 225 height 40
type input "THE ENVIRONMENT (PROTECTION) ACT, 1986"
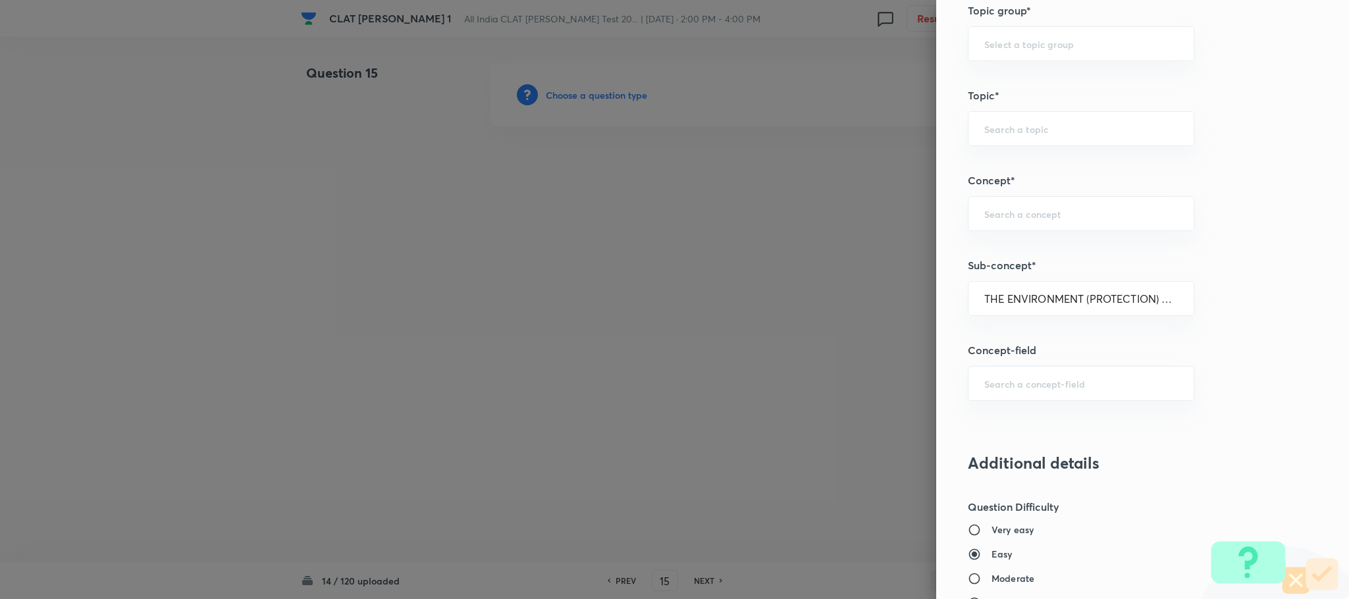
type input "Environmental Law"
type input "Acts"
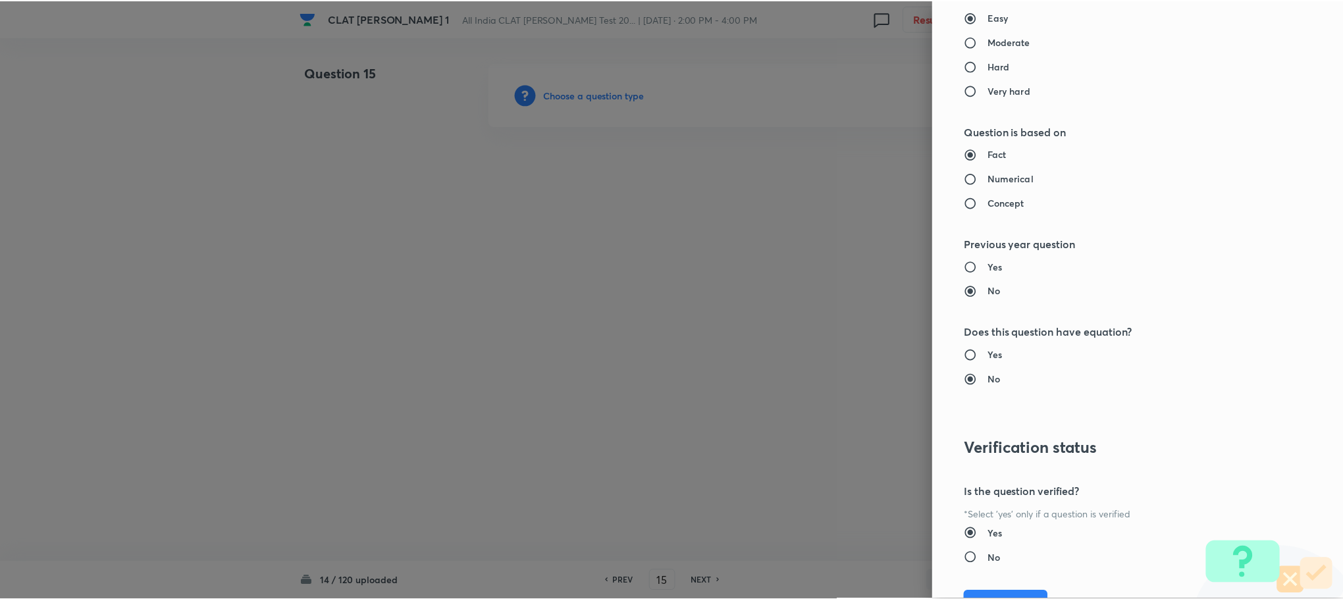
scroll to position [1200, 0]
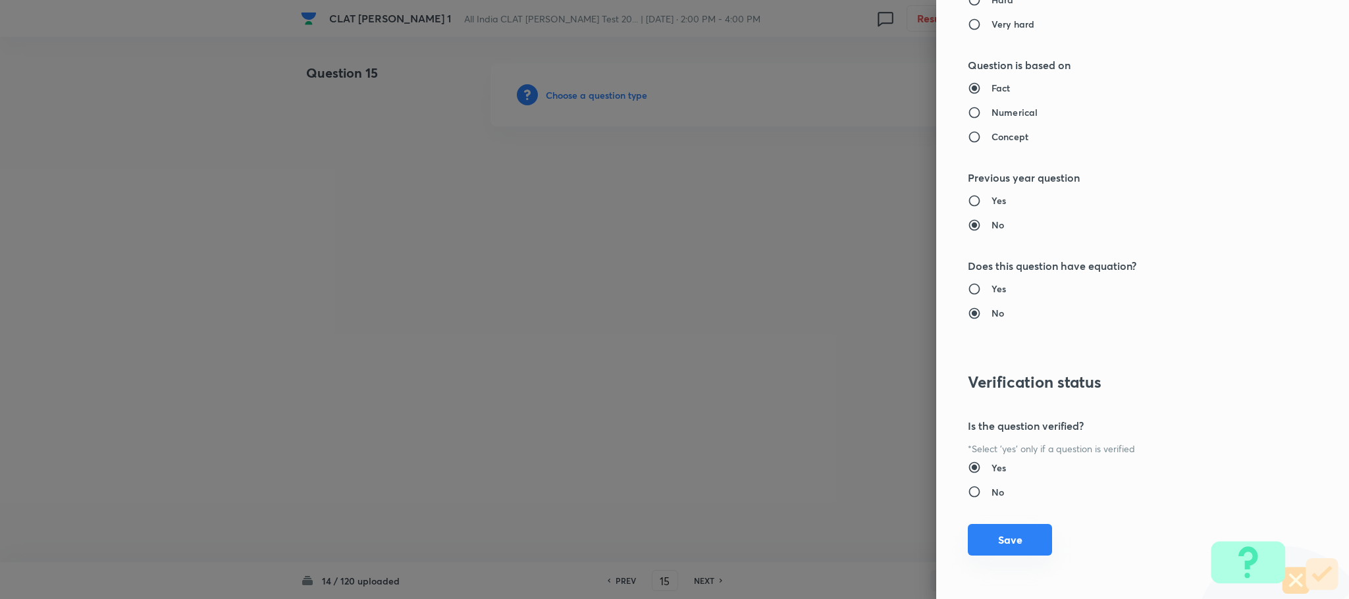
click at [1003, 537] on button "Save" at bounding box center [1010, 540] width 84 height 32
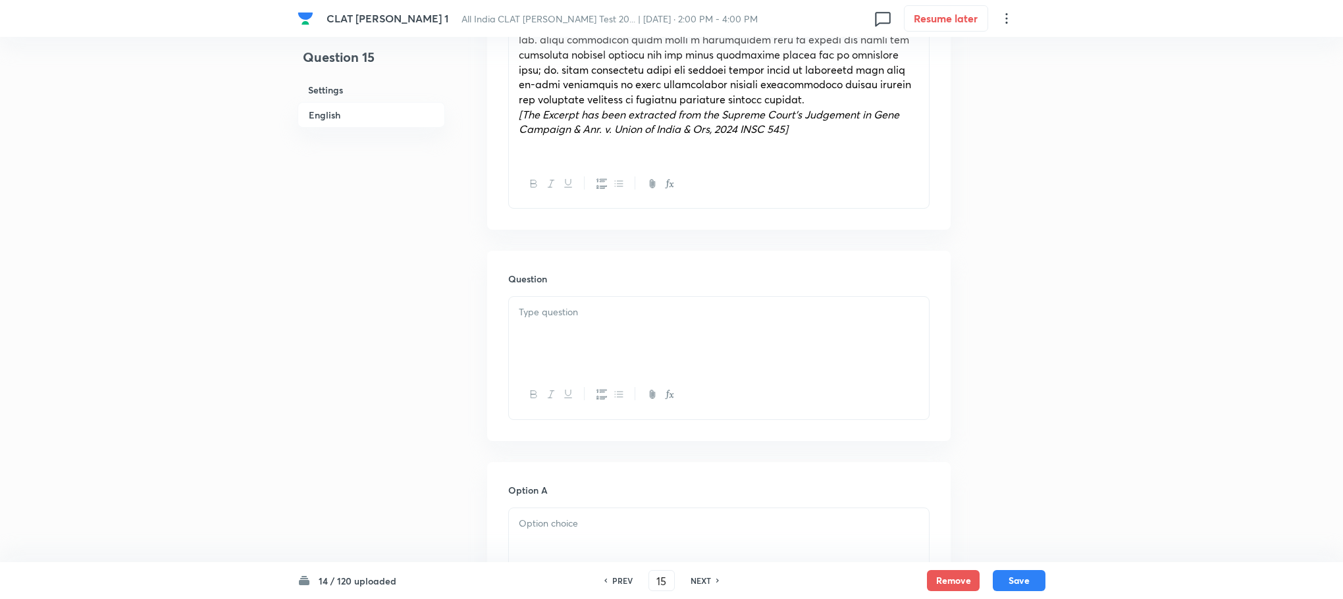
scroll to position [889, 0]
click at [516, 316] on div at bounding box center [719, 331] width 420 height 74
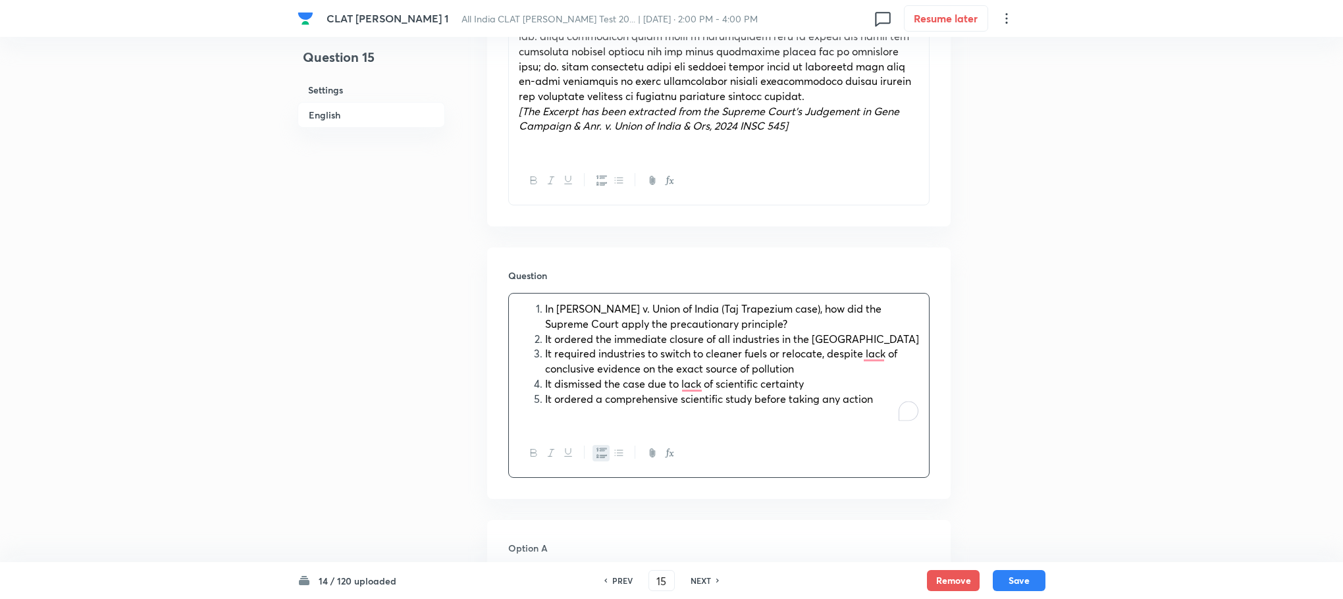
click at [595, 462] on button "button" at bounding box center [601, 453] width 17 height 16
click at [518, 346] on div "In [PERSON_NAME] v. Union of India (Taj Trapezium case), how did the Supreme Co…" at bounding box center [719, 362] width 420 height 136
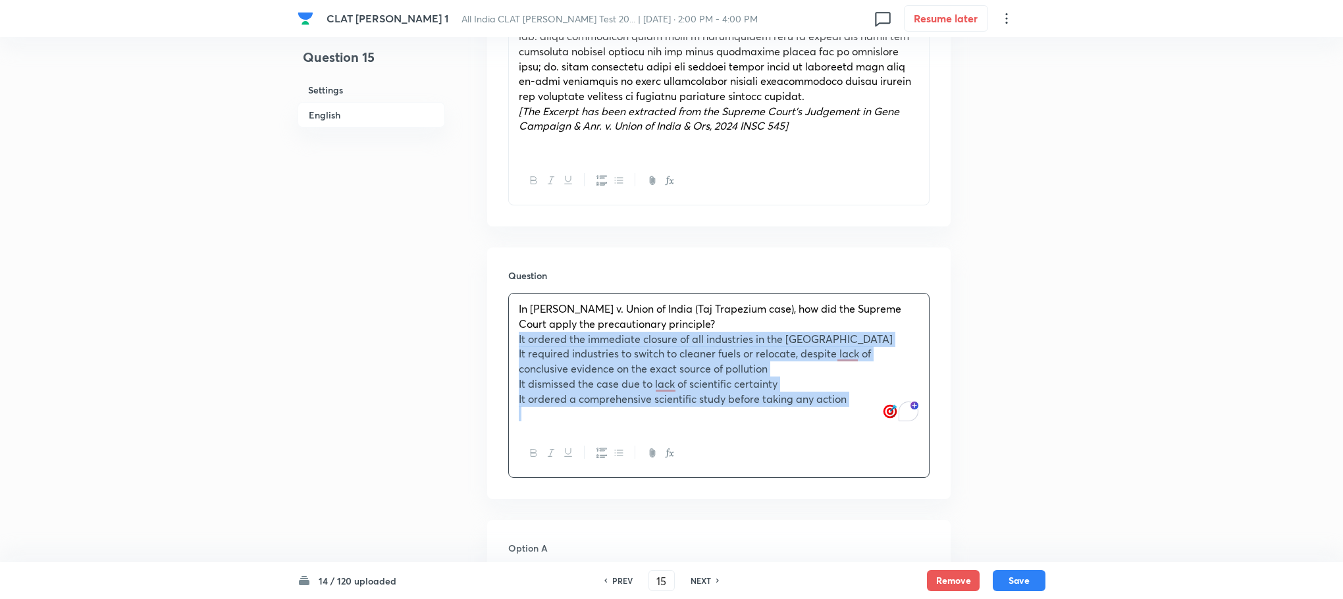
drag, startPoint x: 518, startPoint y: 346, endPoint x: 885, endPoint y: 452, distance: 382.6
click at [885, 452] on div "In [PERSON_NAME] v. Union of India (Taj Trapezium case), how did the Supreme Co…" at bounding box center [718, 385] width 421 height 185
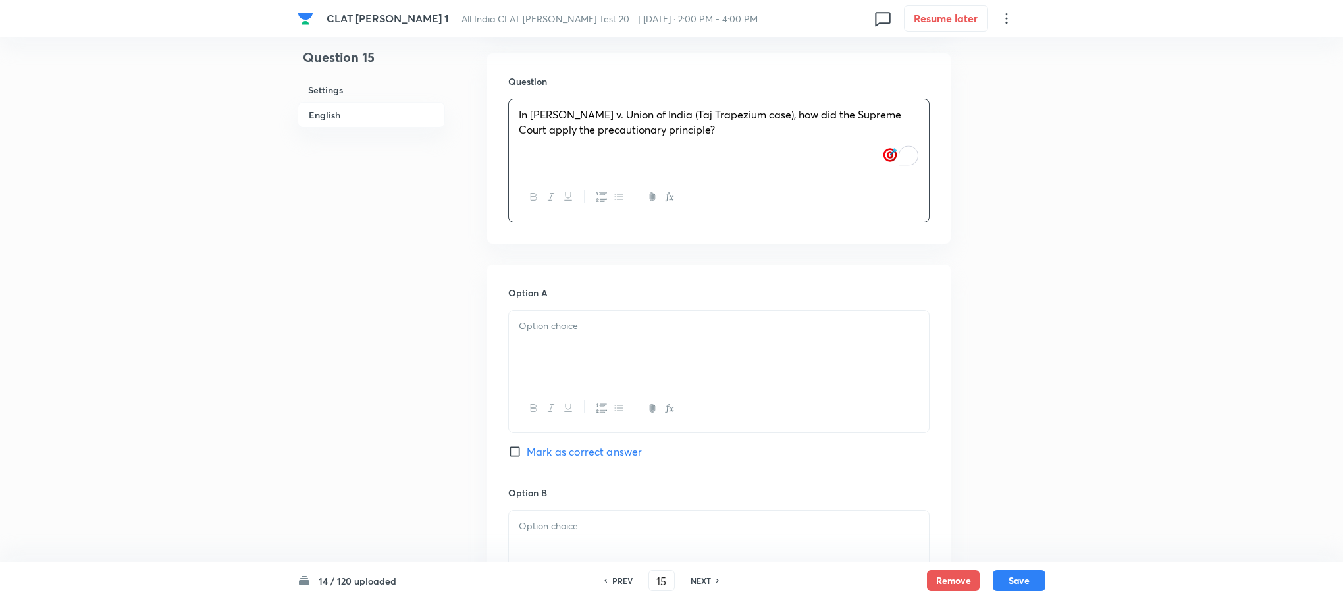
scroll to position [1185, 0]
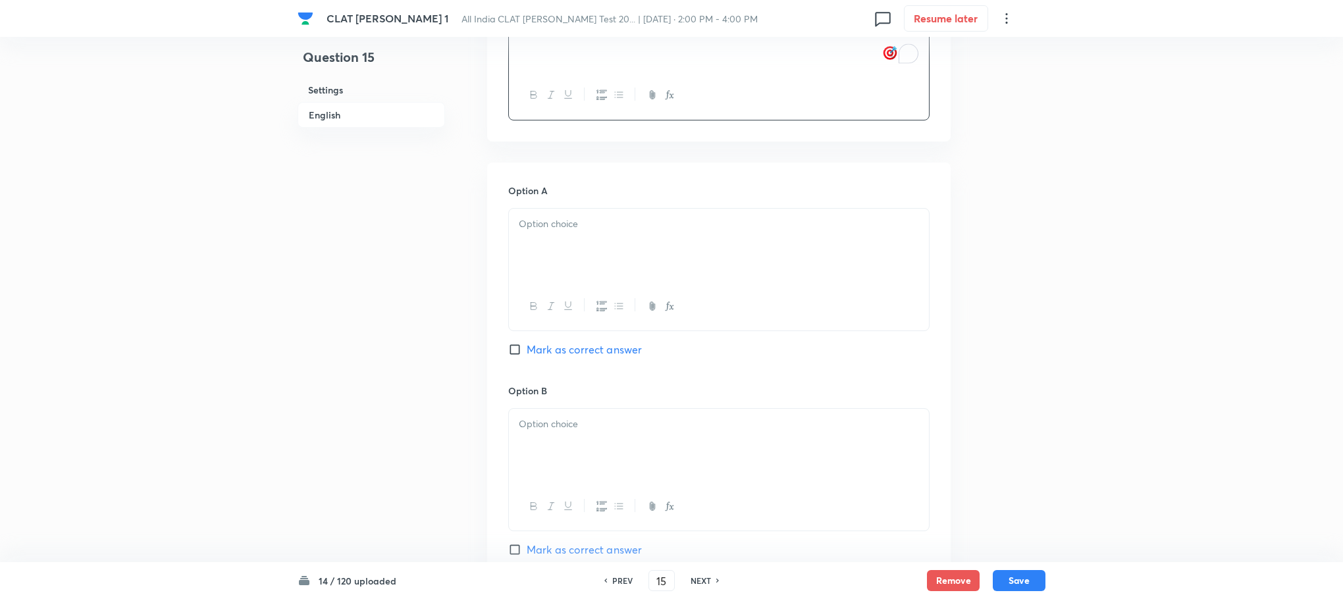
click at [524, 261] on div at bounding box center [719, 246] width 420 height 74
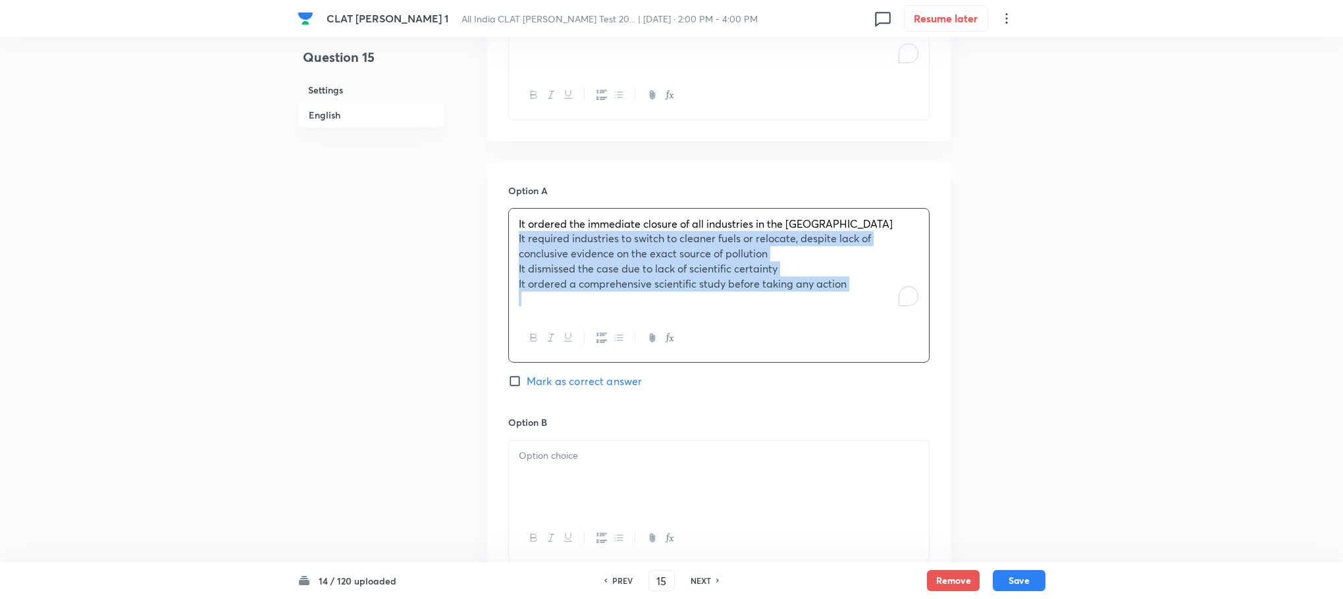
drag, startPoint x: 516, startPoint y: 240, endPoint x: 873, endPoint y: 313, distance: 364.9
click at [873, 313] on div "It ordered the immediate closure of all industries in the Taj Trapezium Zone It…" at bounding box center [719, 261] width 420 height 105
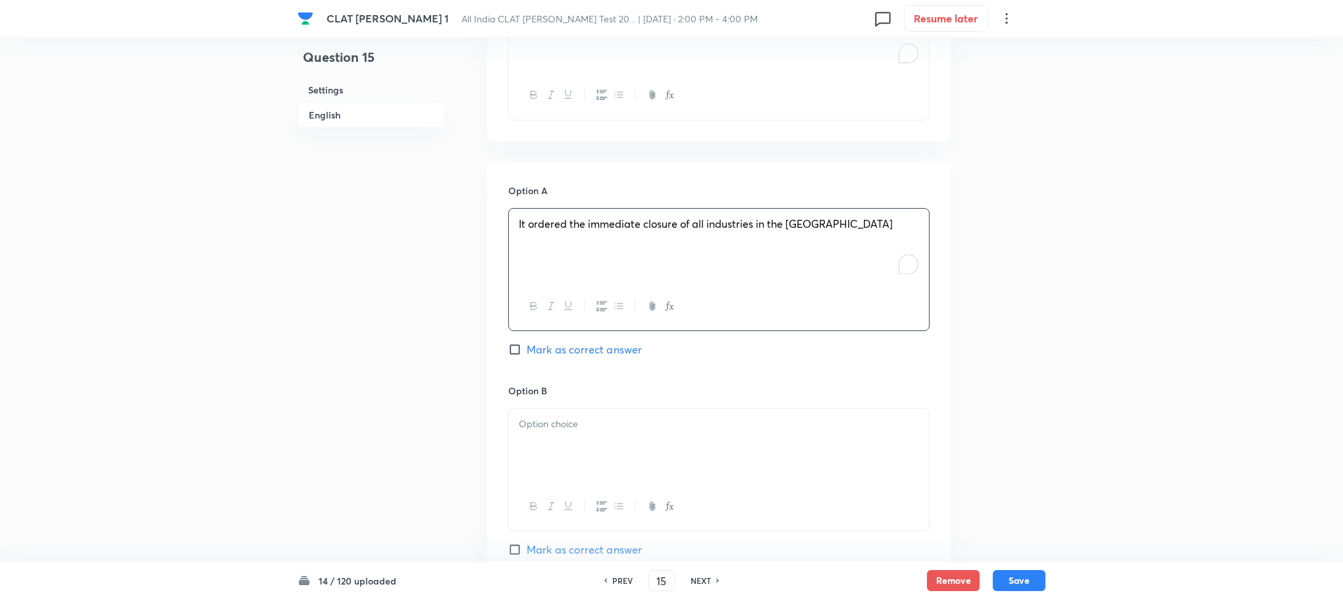
click at [630, 449] on div at bounding box center [719, 446] width 420 height 74
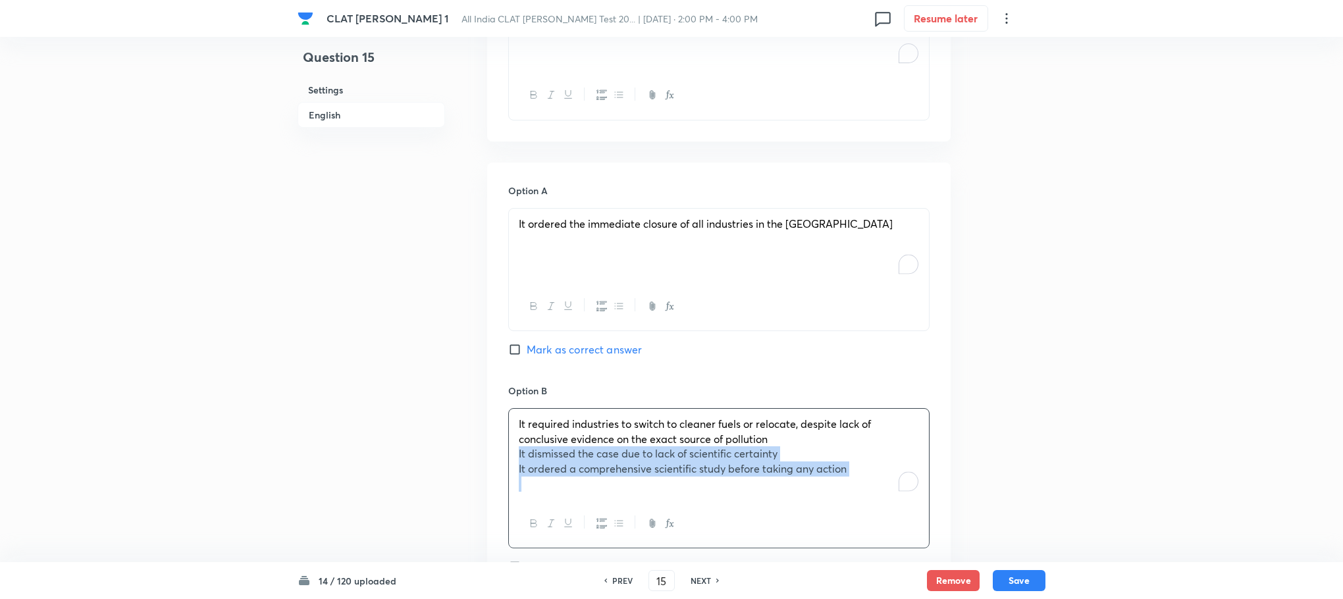
drag, startPoint x: 514, startPoint y: 460, endPoint x: 980, endPoint y: 498, distance: 467.0
click at [980, 498] on div "Question 15 Settings English Settings Type Single choice correct 4 options With…" at bounding box center [672, 69] width 748 height 2382
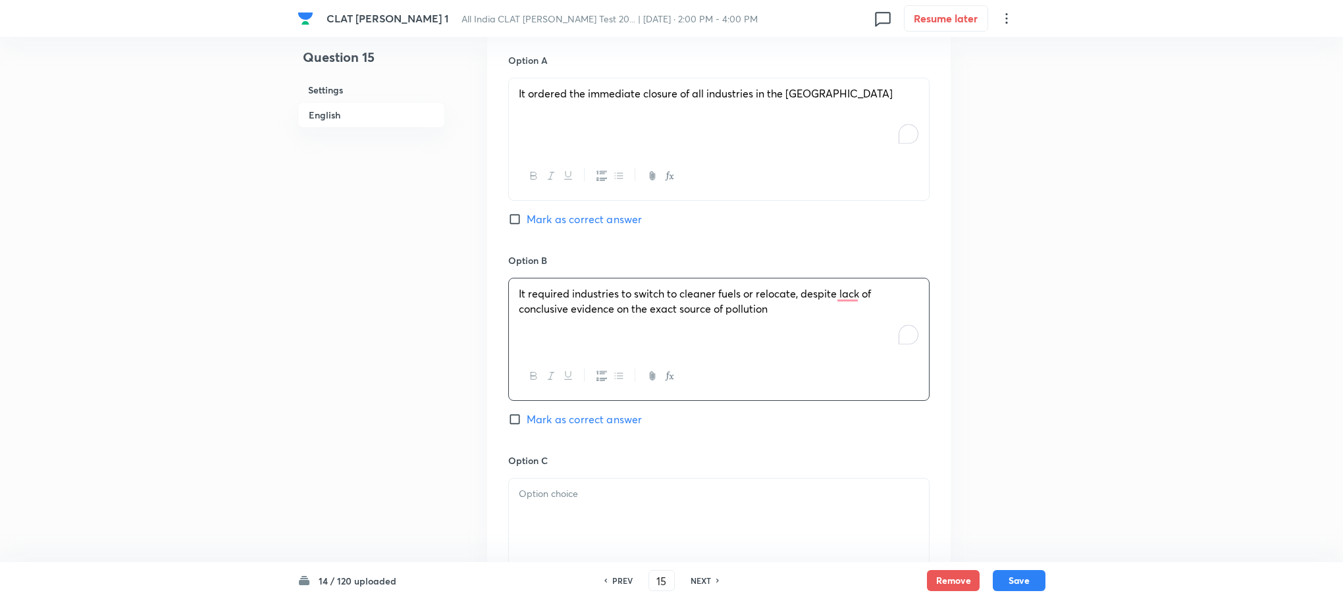
scroll to position [1481, 0]
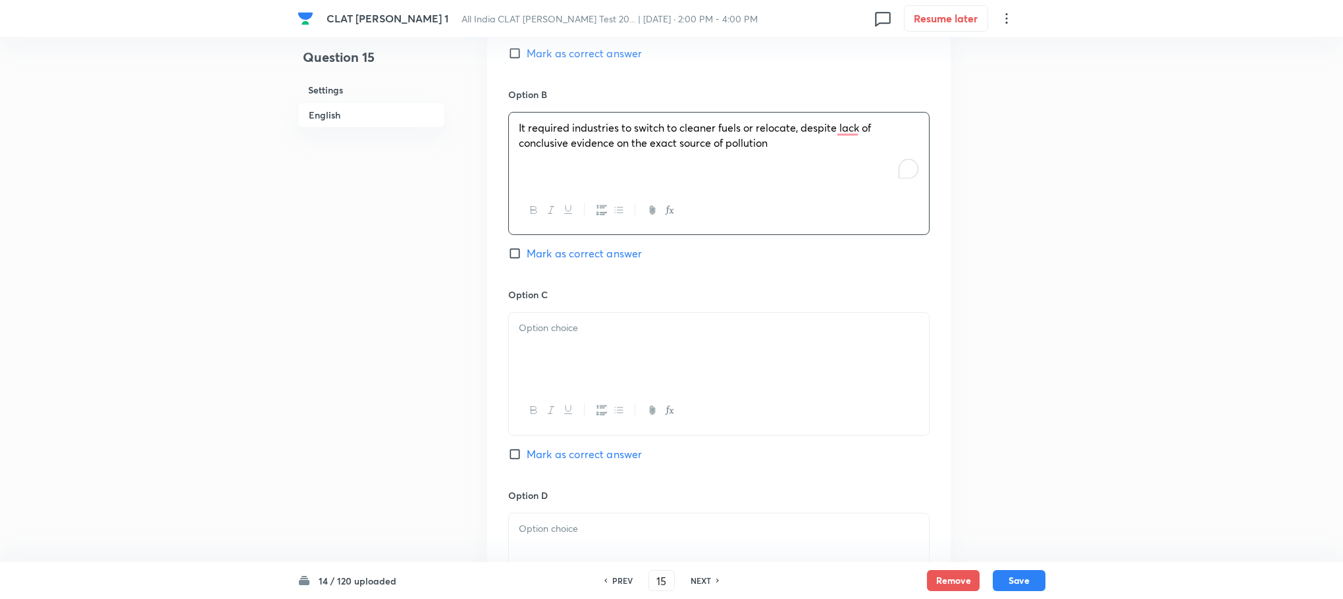
click at [540, 352] on div at bounding box center [719, 350] width 420 height 74
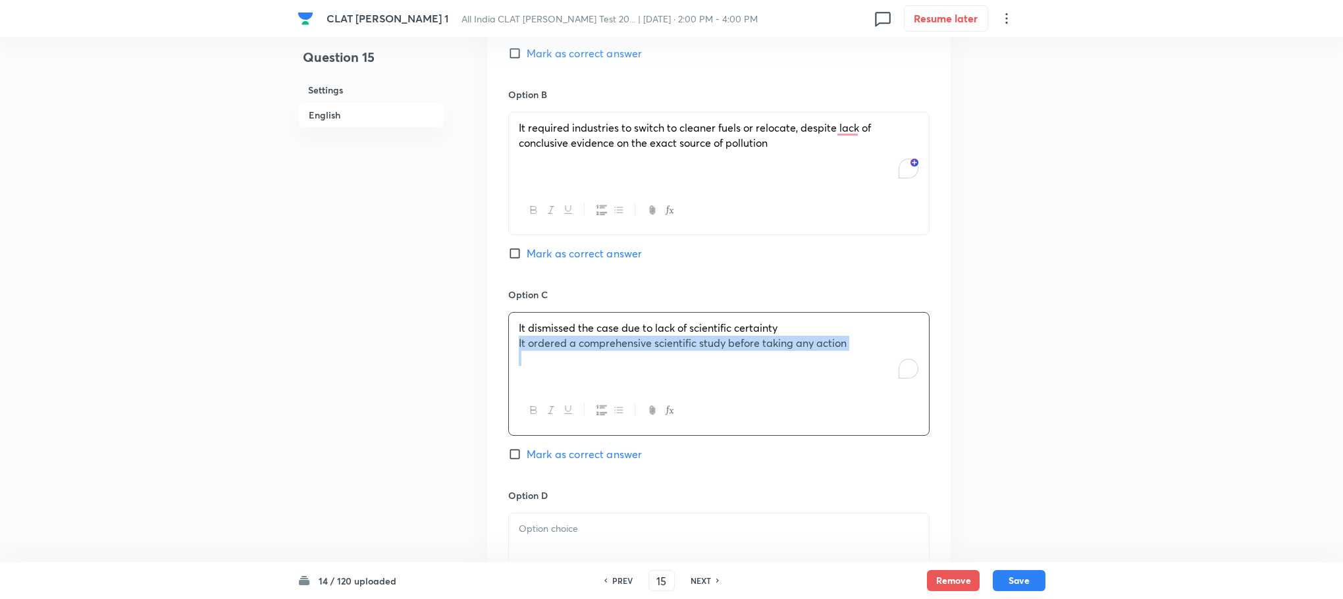
drag, startPoint x: 516, startPoint y: 348, endPoint x: 959, endPoint y: 405, distance: 446.7
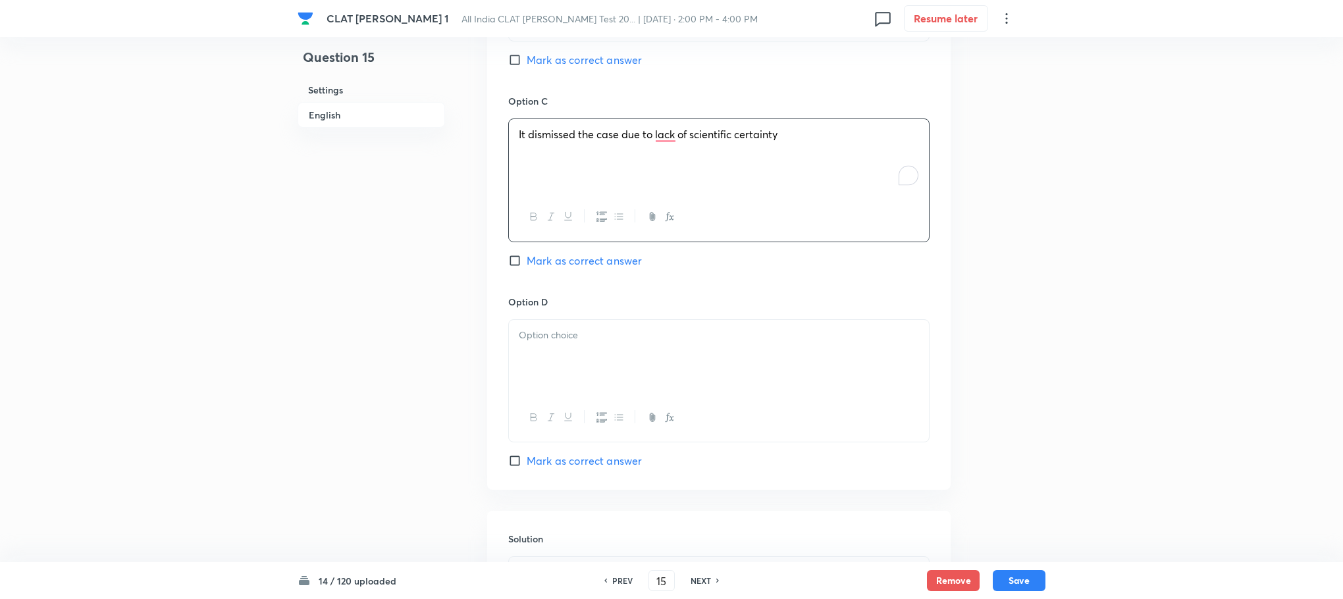
scroll to position [1679, 0]
click at [642, 385] on div at bounding box center [719, 353] width 420 height 74
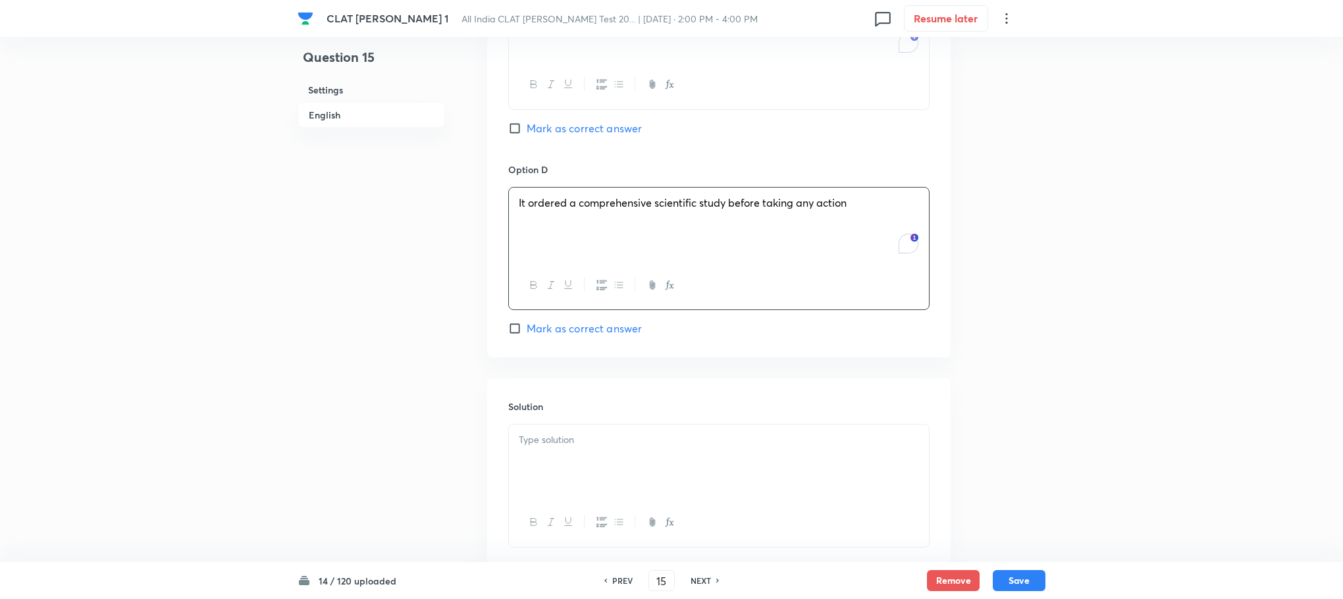
scroll to position [1896, 0]
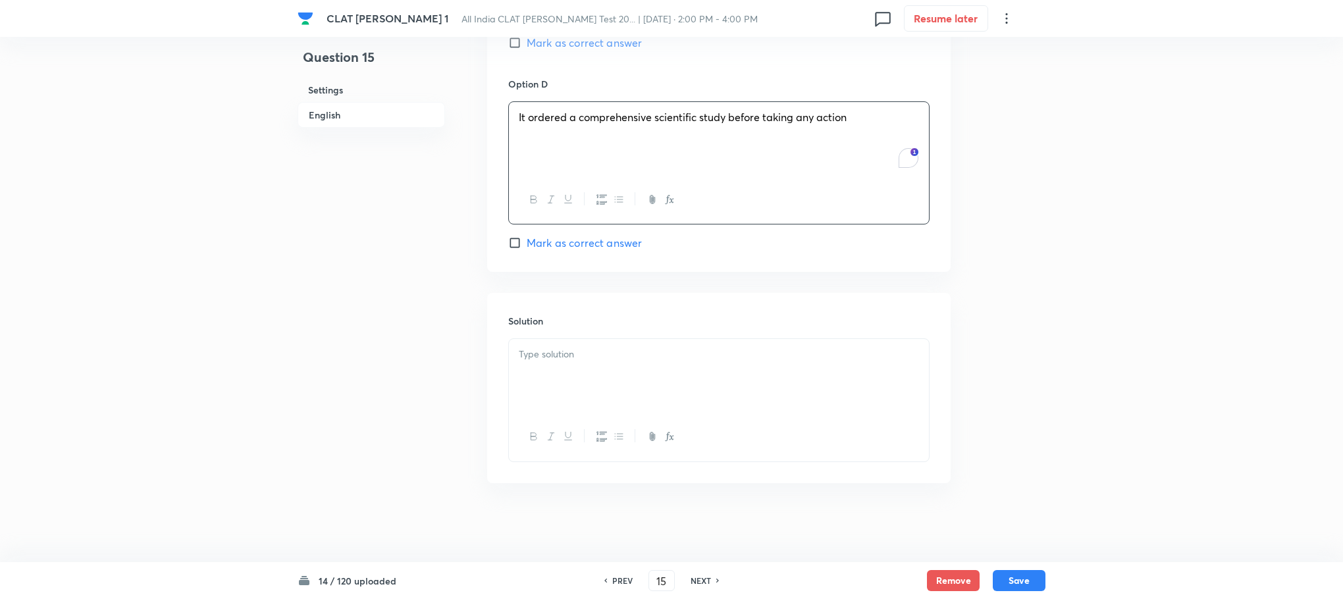
click at [568, 376] on div at bounding box center [719, 376] width 420 height 74
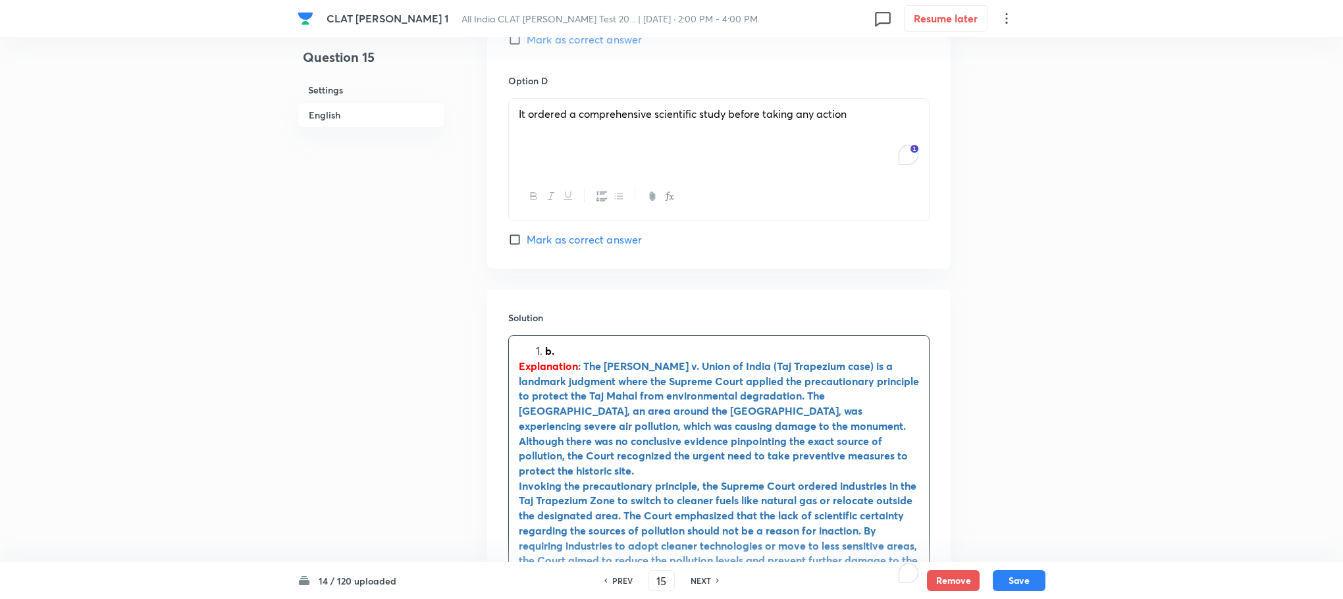
click at [546, 358] on strong "b." at bounding box center [549, 351] width 9 height 14
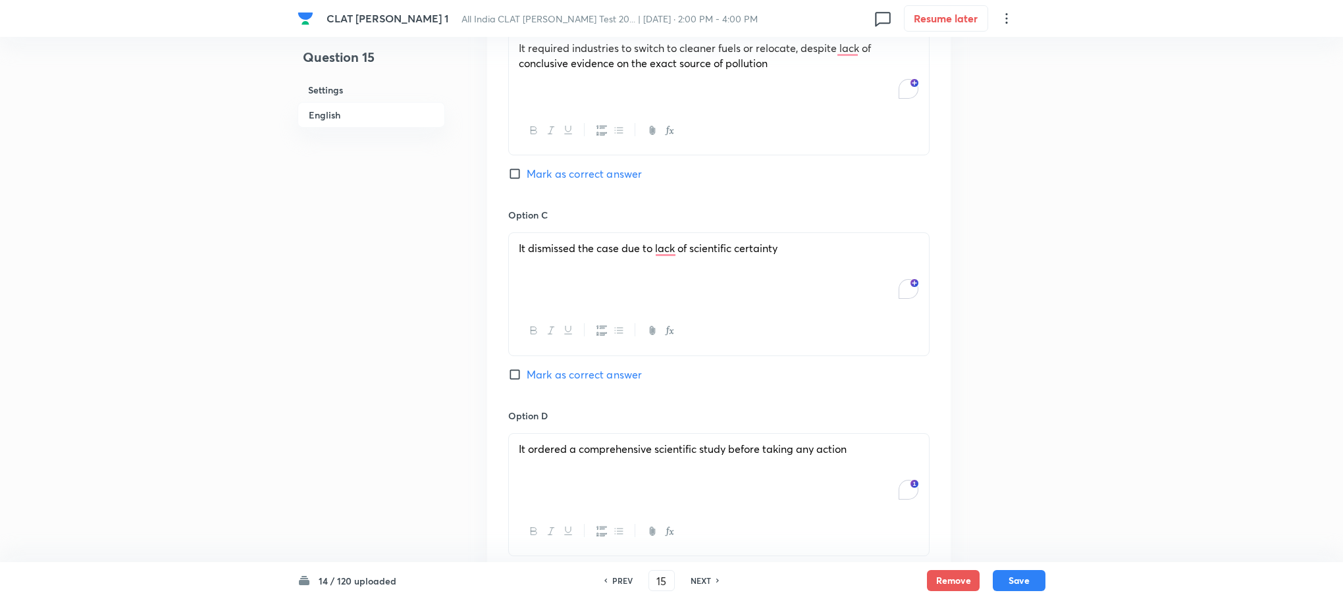
scroll to position [1501, 0]
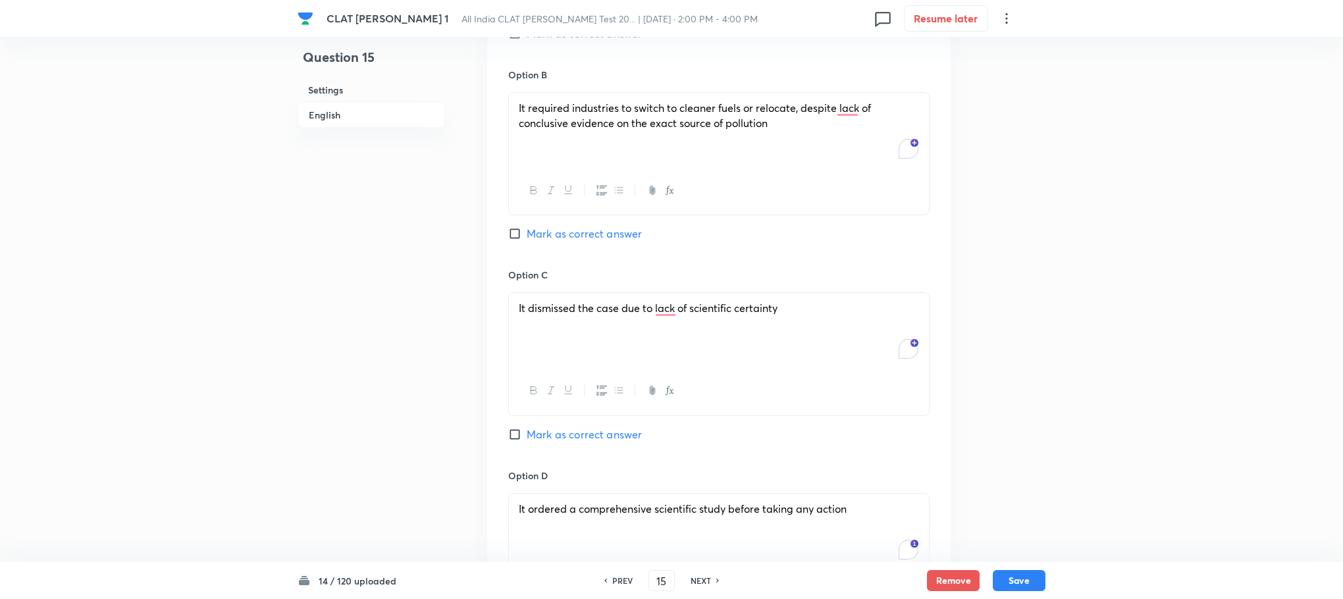
click at [568, 226] on div "Option B It required industries to switch to cleaner fuels or relocate, despite…" at bounding box center [718, 168] width 421 height 200
click at [571, 228] on span "Mark as correct answer" at bounding box center [584, 234] width 115 height 16
click at [527, 228] on input "Mark as correct answer" at bounding box center [517, 233] width 18 height 13
checkbox input "true"
click at [1021, 577] on button "Save" at bounding box center [1019, 579] width 53 height 21
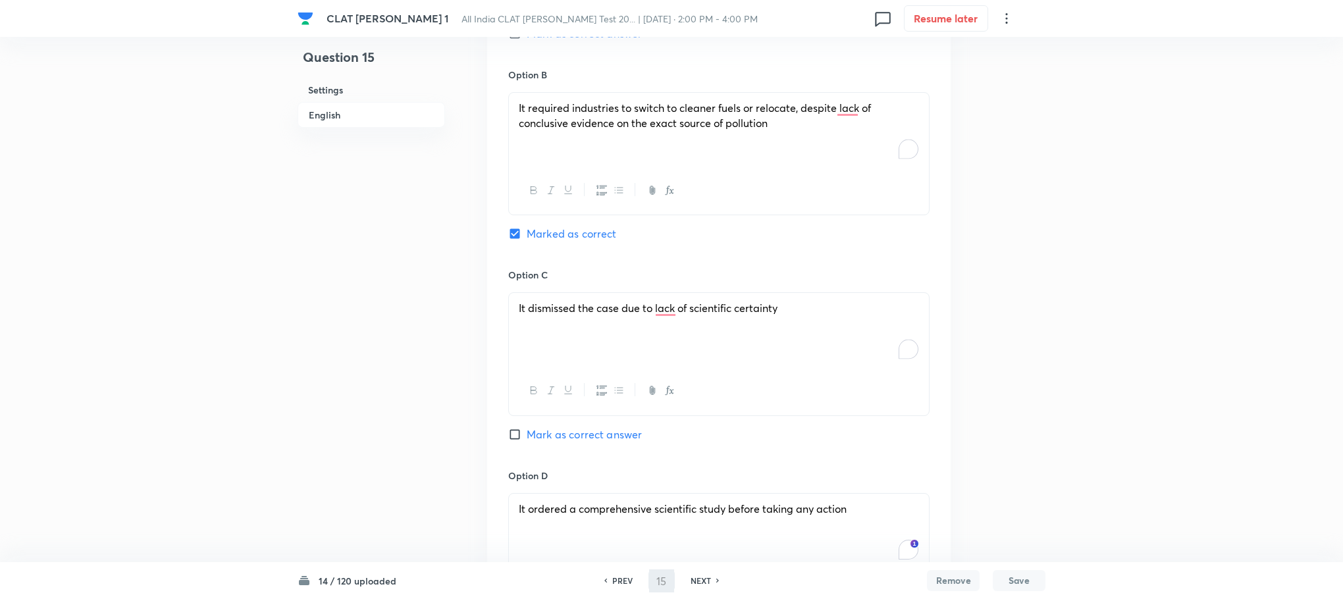
type input "16"
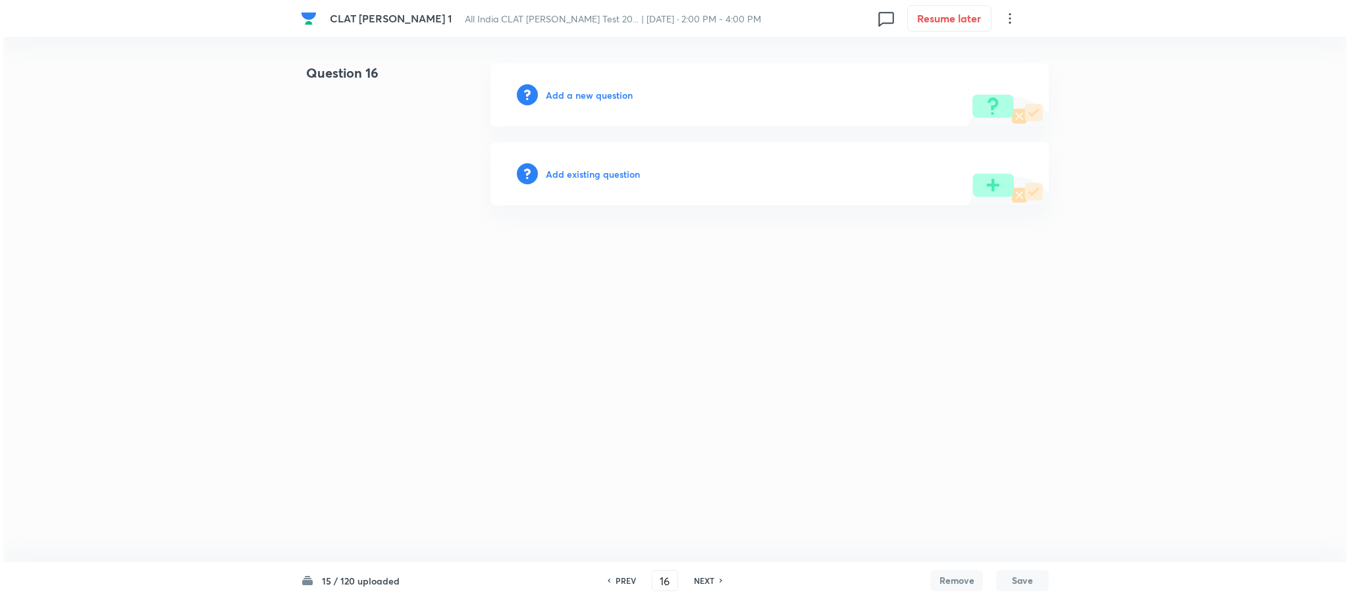
scroll to position [0, 0]
click at [593, 91] on h6 "Add a new question" at bounding box center [589, 95] width 87 height 14
click at [593, 91] on h6 "Choose a question type" at bounding box center [596, 95] width 101 height 14
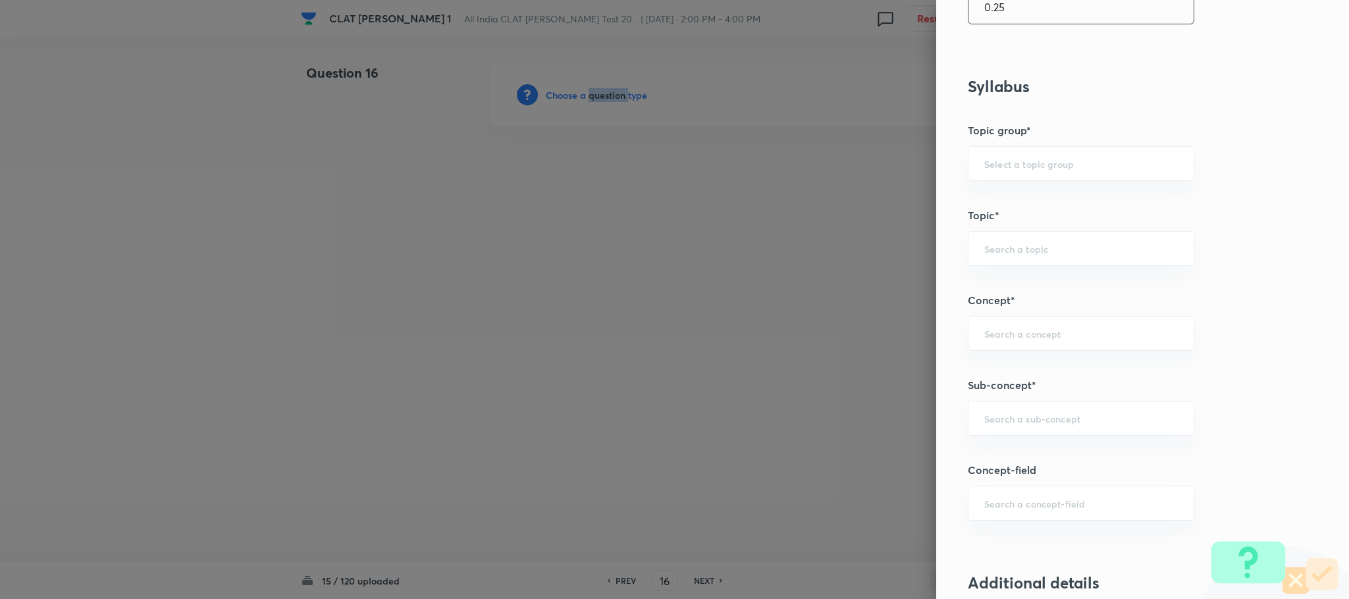
scroll to position [494, 0]
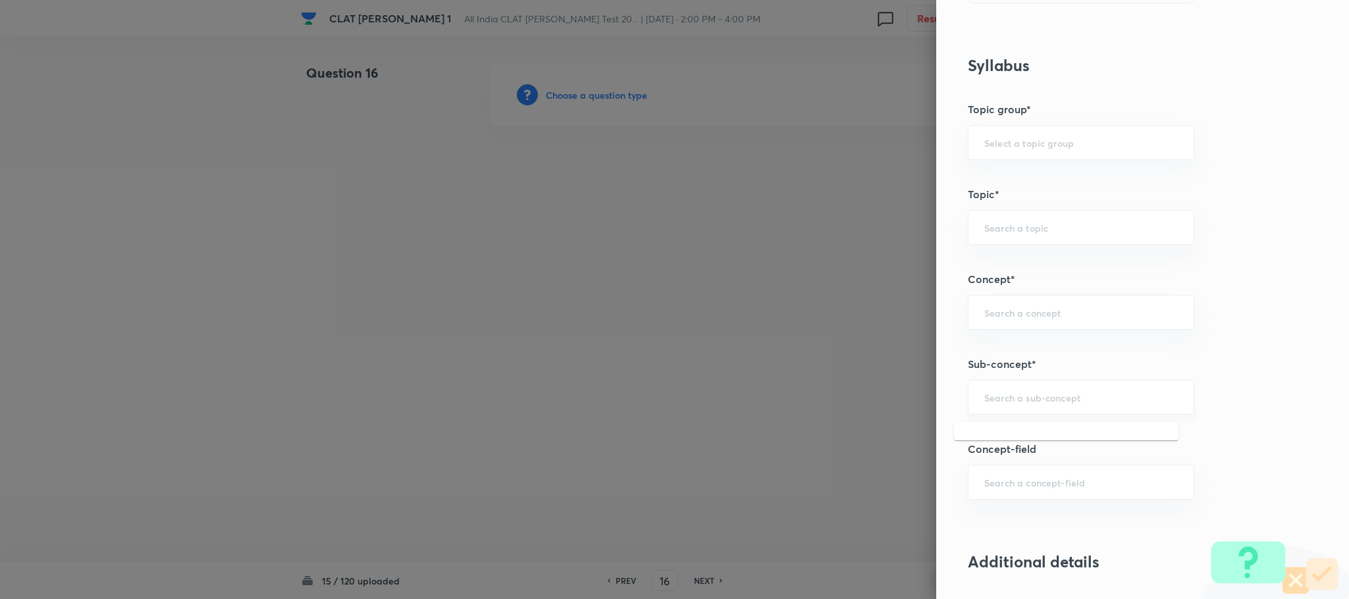
click at [1002, 399] on input "text" at bounding box center [1081, 397] width 194 height 13
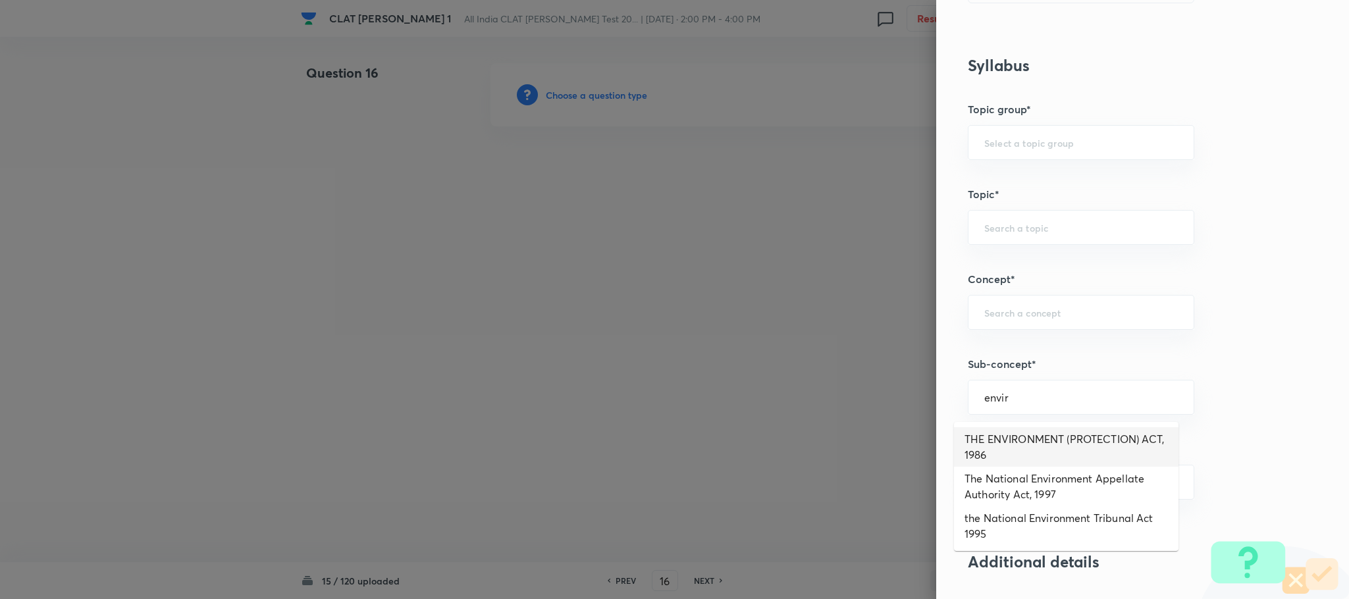
click at [1002, 435] on li "THE ENVIRONMENT (PROTECTION) ACT, 1986" at bounding box center [1066, 447] width 225 height 40
type input "THE ENVIRONMENT (PROTECTION) ACT, 1986"
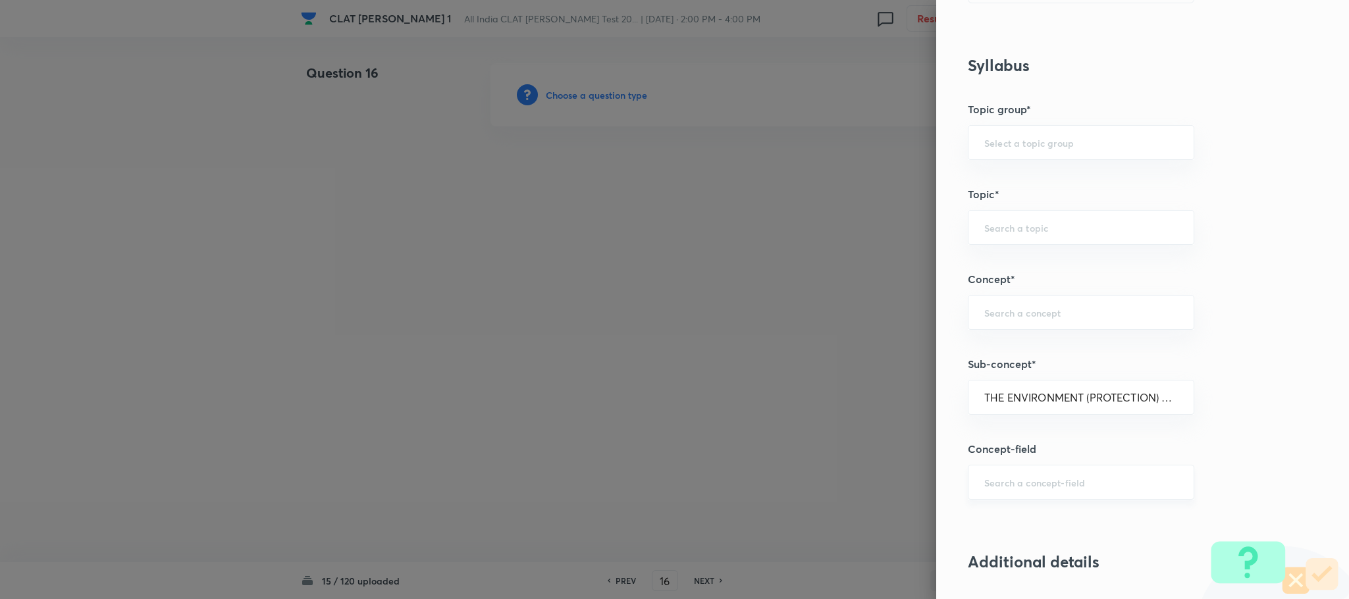
type input "Environmental Law"
type input "Acts"
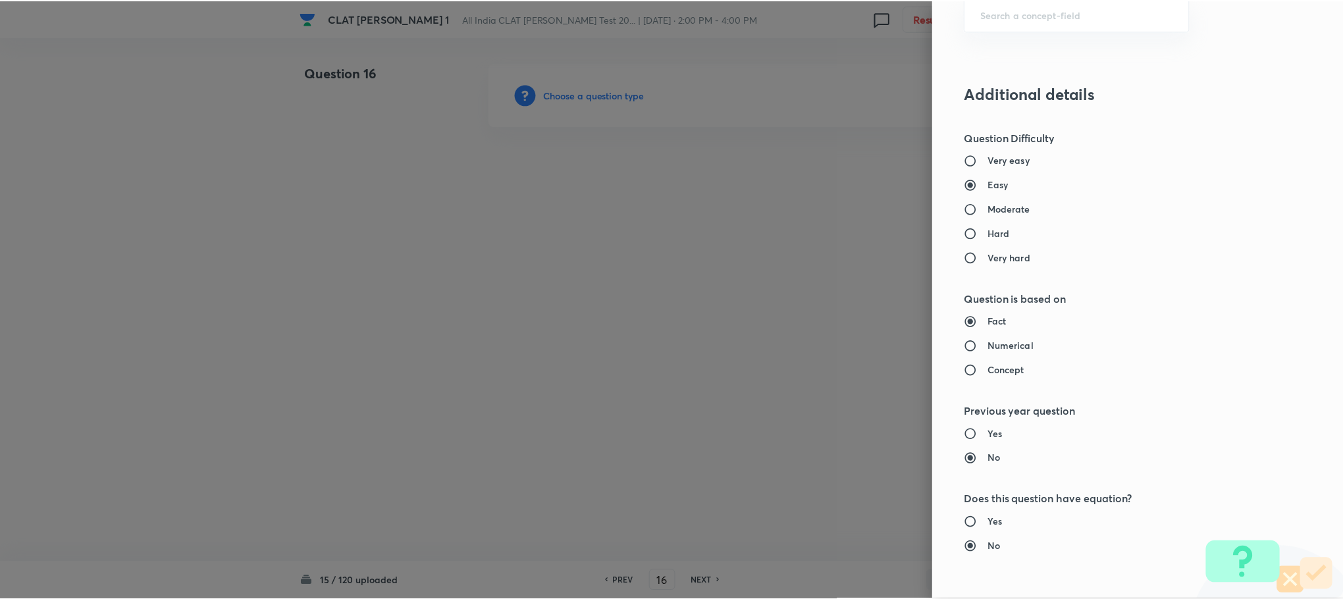
scroll to position [1185, 0]
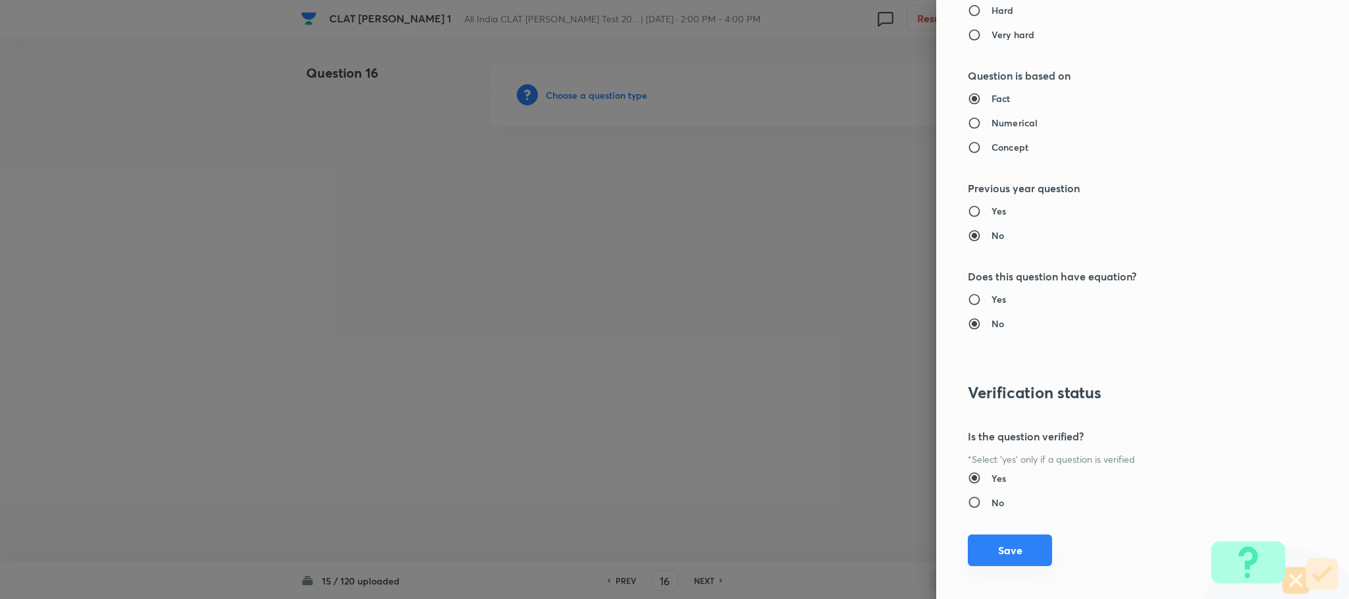
click at [1007, 541] on button "Save" at bounding box center [1010, 551] width 84 height 32
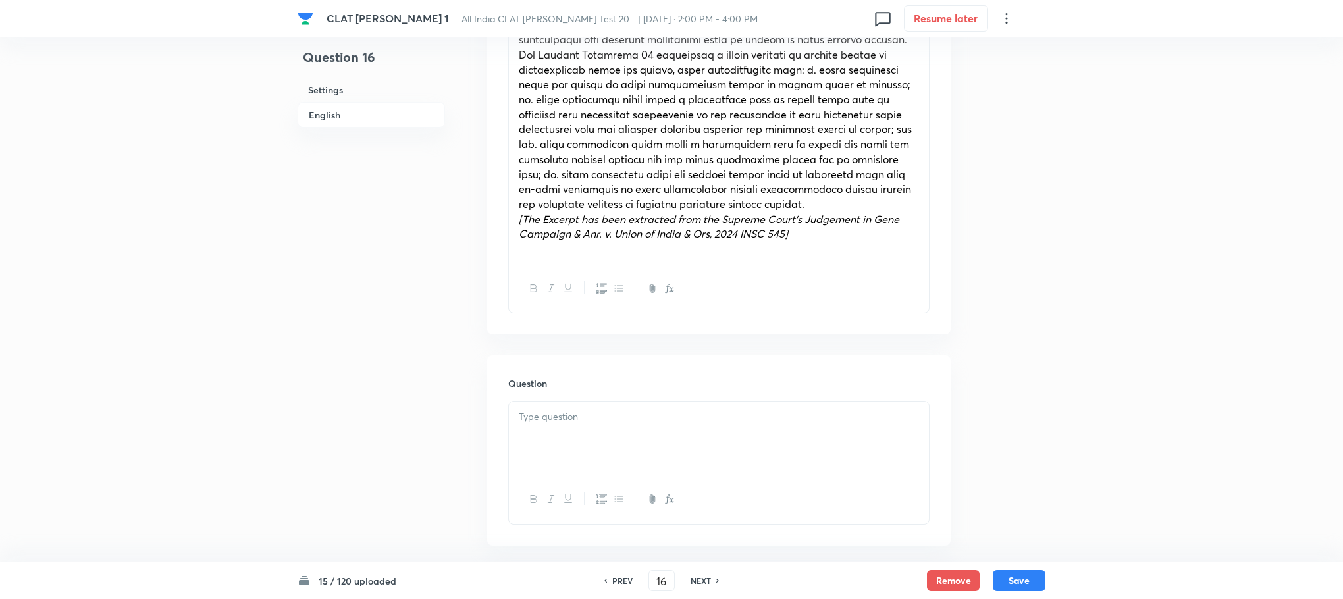
scroll to position [790, 0]
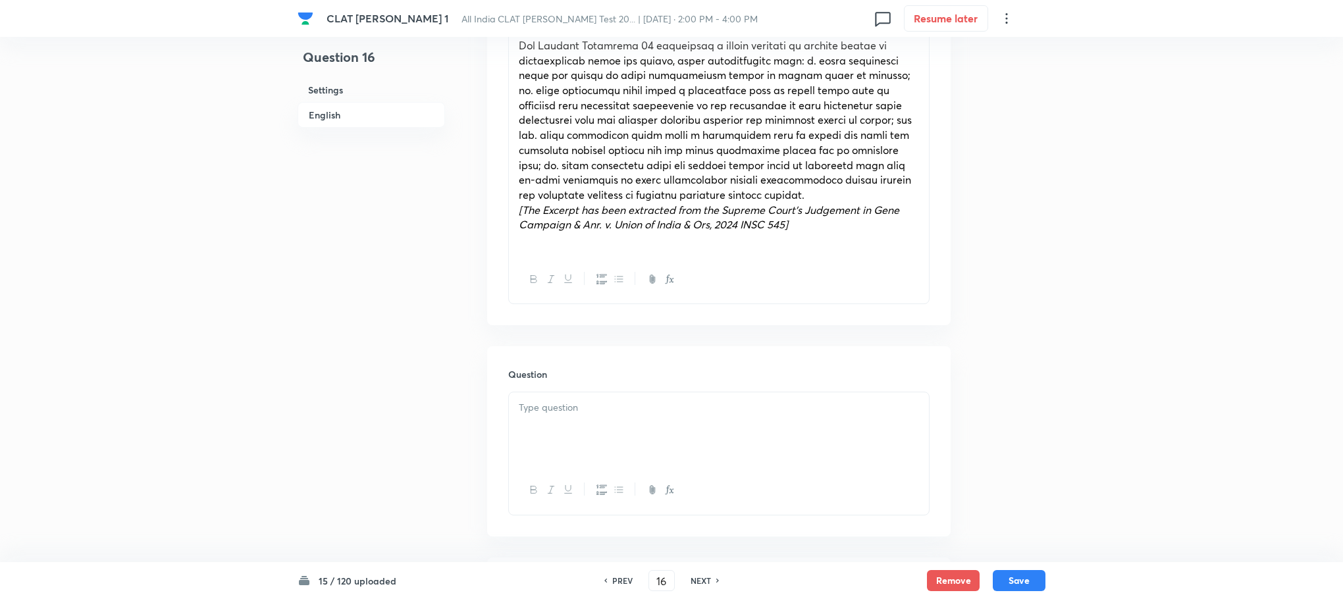
click at [569, 444] on div at bounding box center [719, 429] width 420 height 74
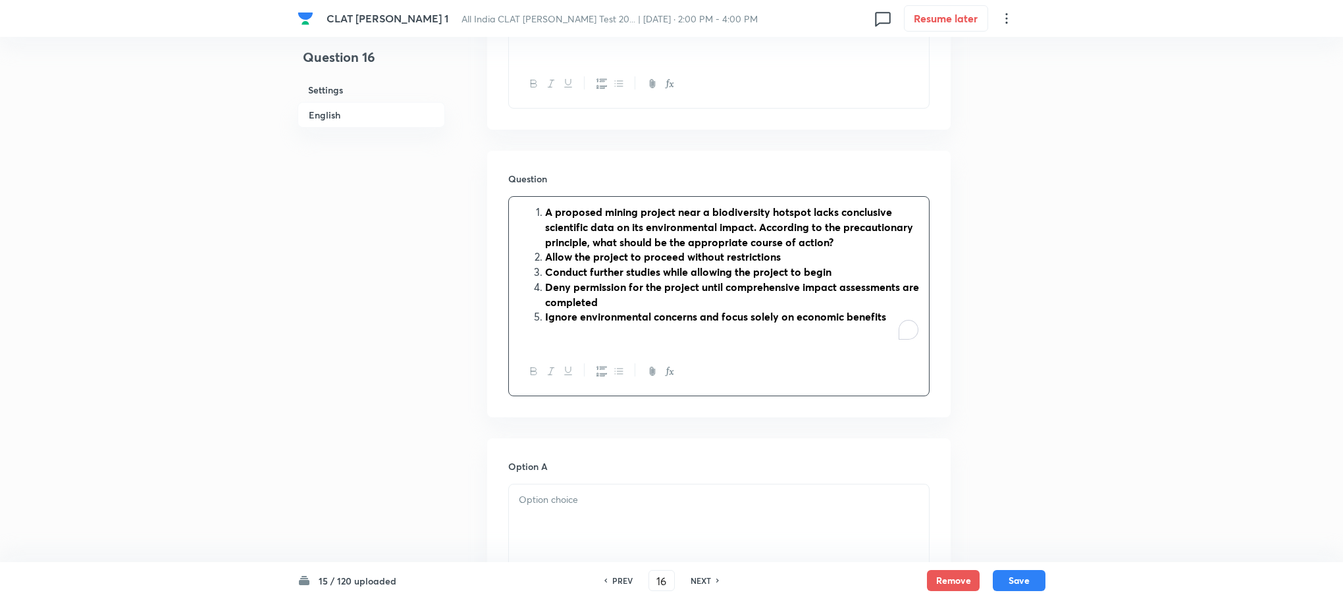
scroll to position [988, 0]
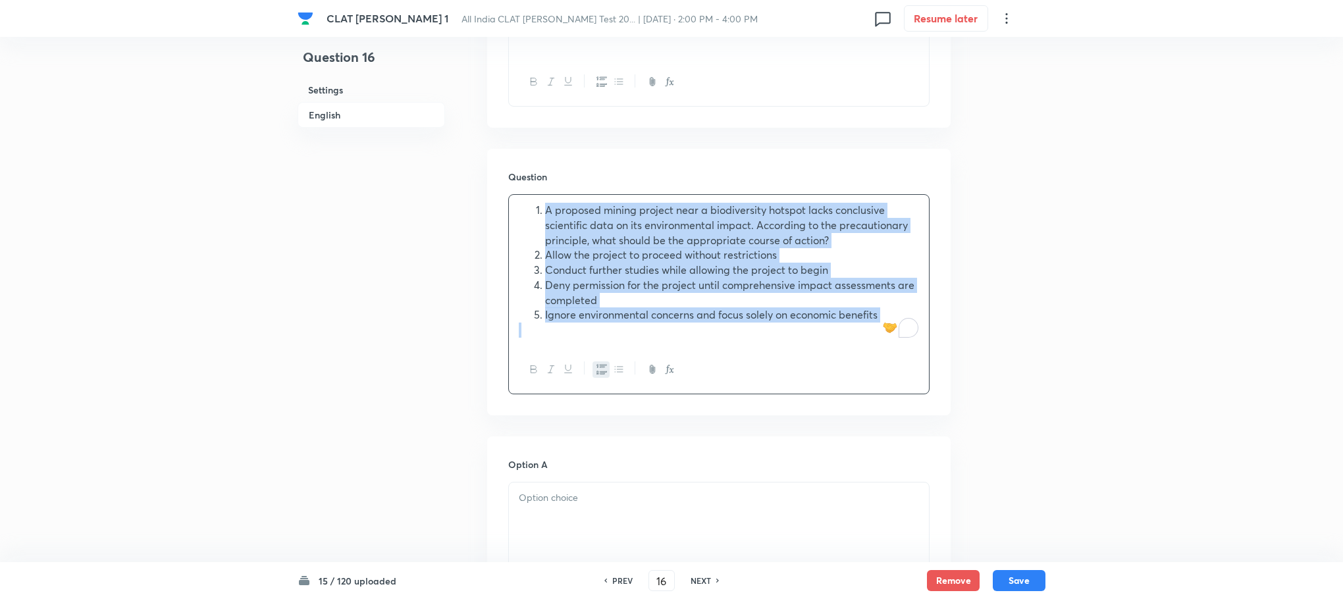
click at [599, 375] on button "button" at bounding box center [601, 369] width 17 height 16
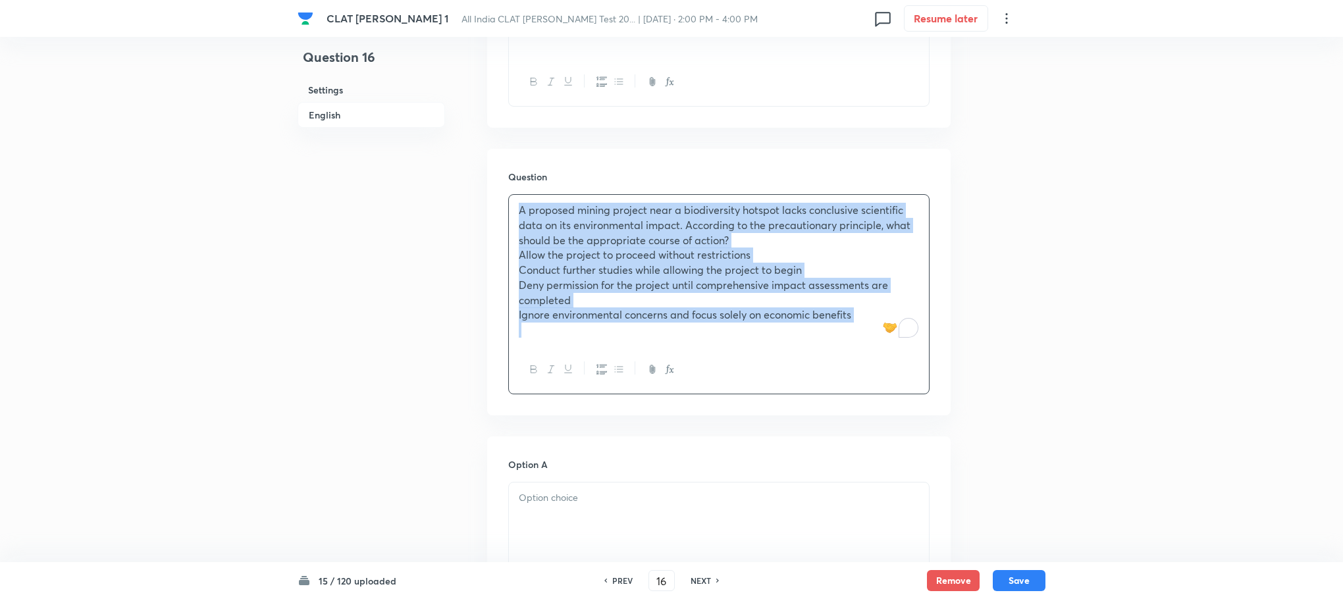
click at [514, 249] on div "A proposed mining project near a biodiversity hotspot lacks conclusive scientif…" at bounding box center [719, 270] width 420 height 150
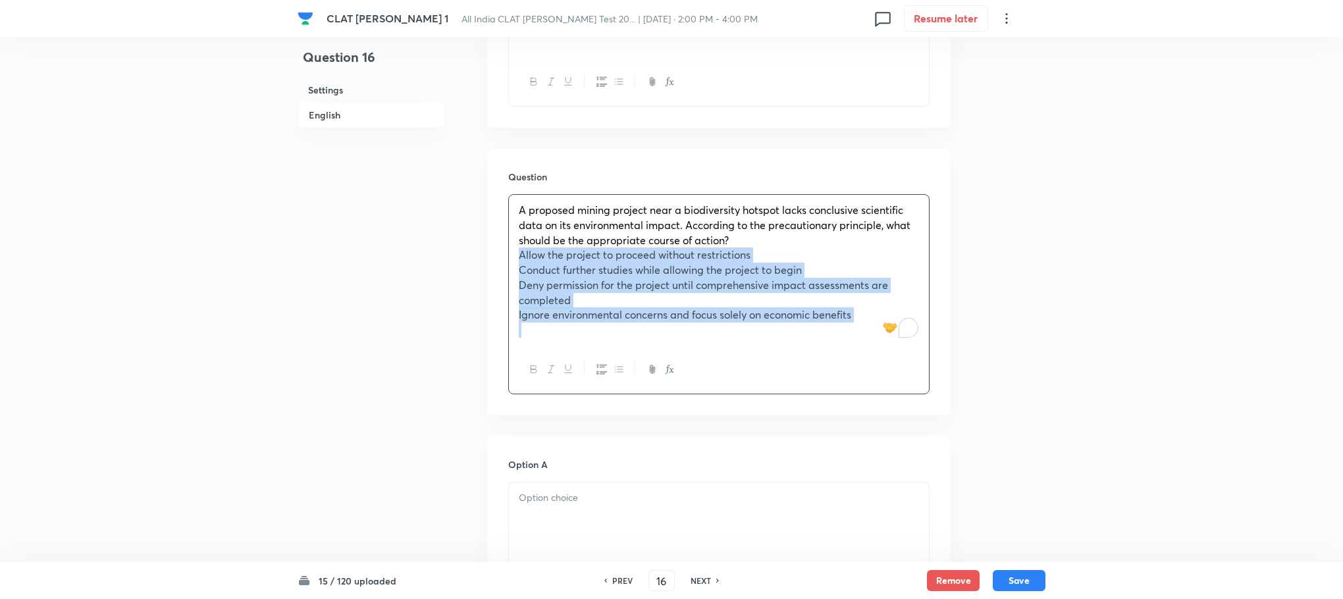
drag, startPoint x: 514, startPoint y: 253, endPoint x: 878, endPoint y: 332, distance: 371.9
click at [878, 332] on div "A proposed mining project near a biodiversity hotspot lacks conclusive scientif…" at bounding box center [719, 270] width 420 height 150
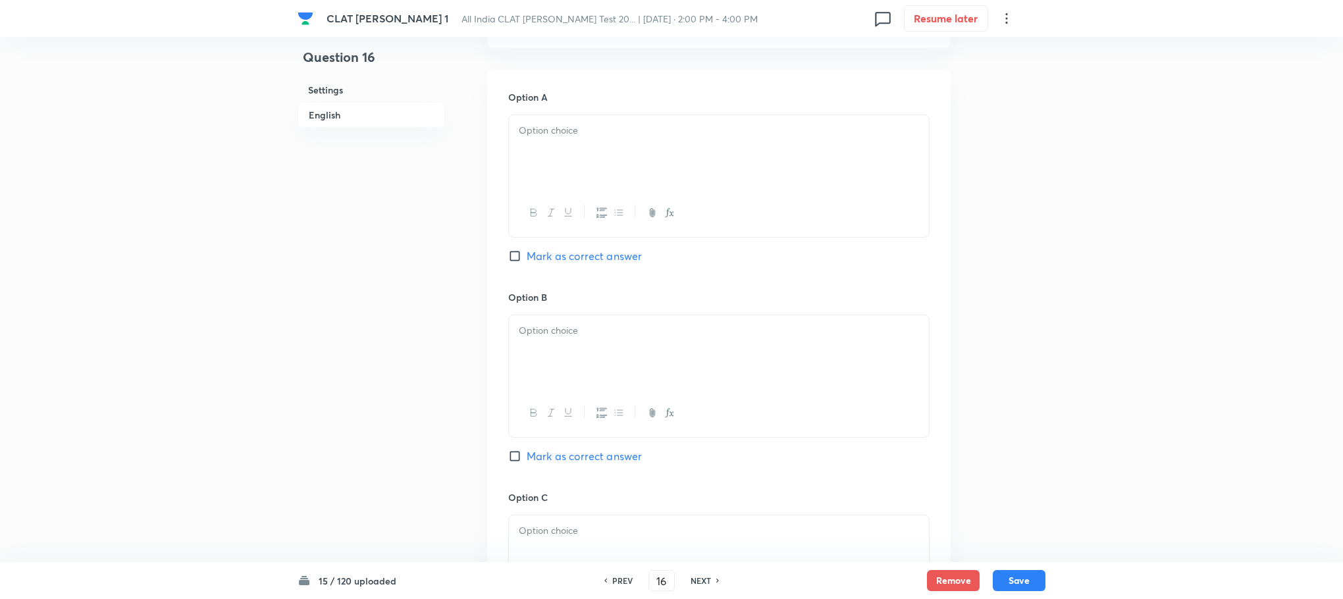
scroll to position [1284, 0]
click at [530, 176] on div at bounding box center [719, 149] width 420 height 74
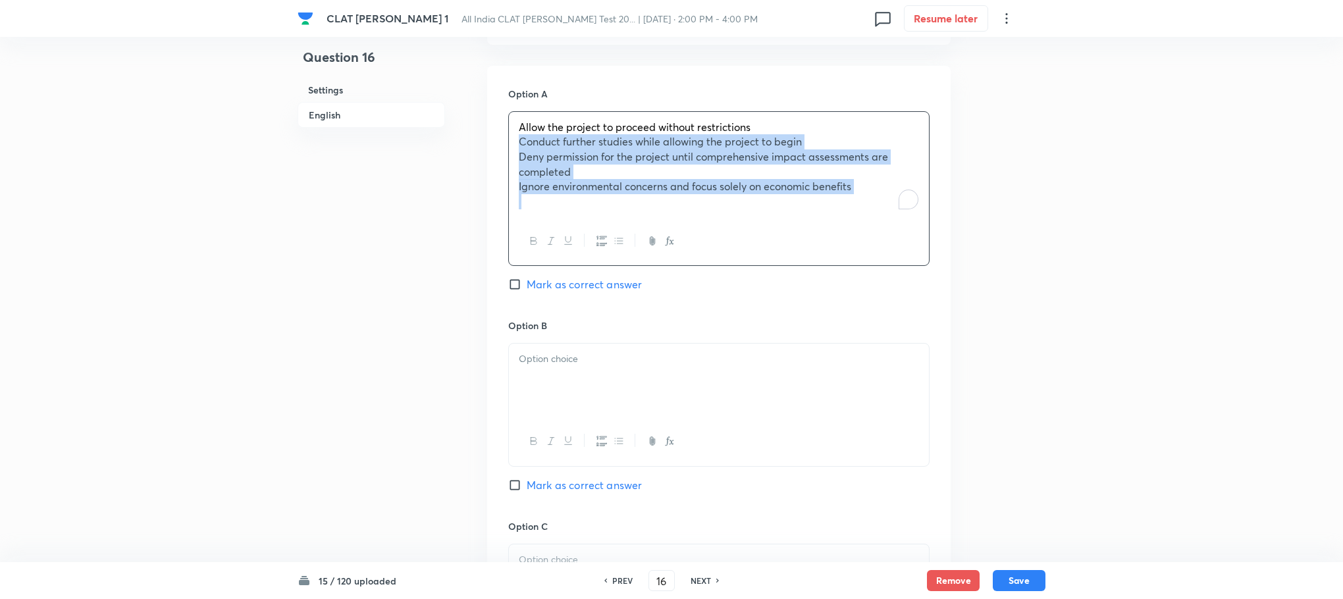
drag, startPoint x: 510, startPoint y: 149, endPoint x: 816, endPoint y: 219, distance: 314.2
click at [816, 219] on div "Allow the project to proceed without restrictions Conduct further studies while…" at bounding box center [718, 188] width 421 height 155
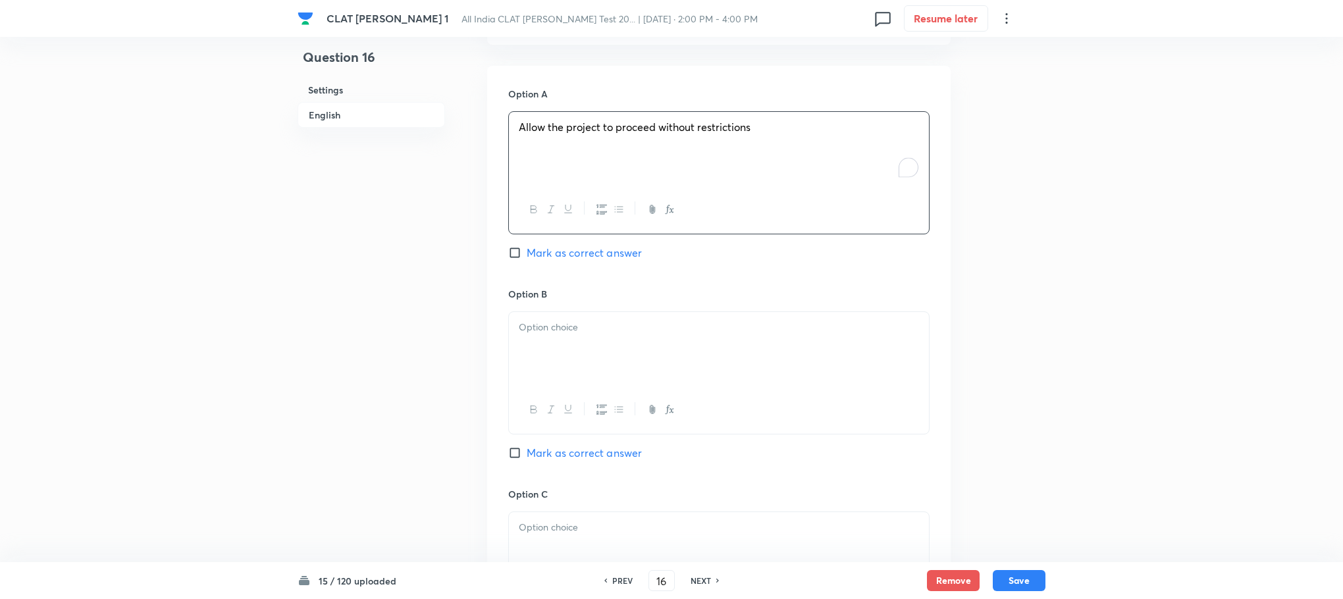
click at [629, 389] on div at bounding box center [719, 410] width 420 height 48
click at [549, 362] on div at bounding box center [719, 349] width 420 height 74
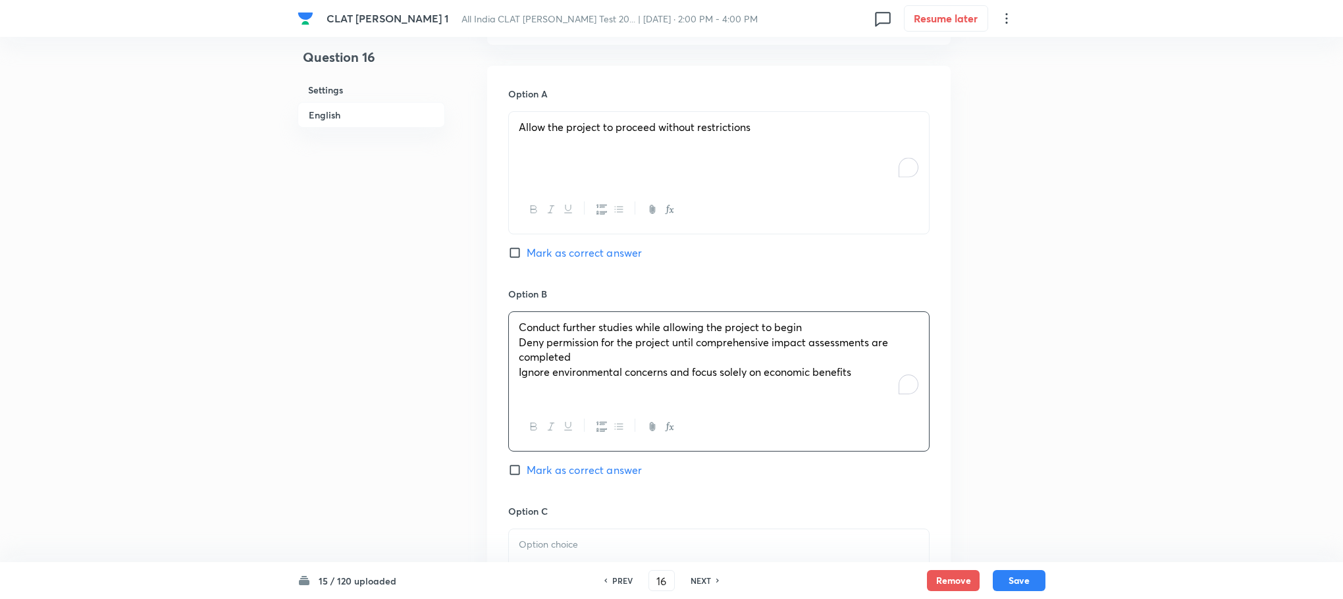
click at [518, 331] on div "Conduct further studies while allowing the project to begin Deny permission for…" at bounding box center [719, 357] width 420 height 91
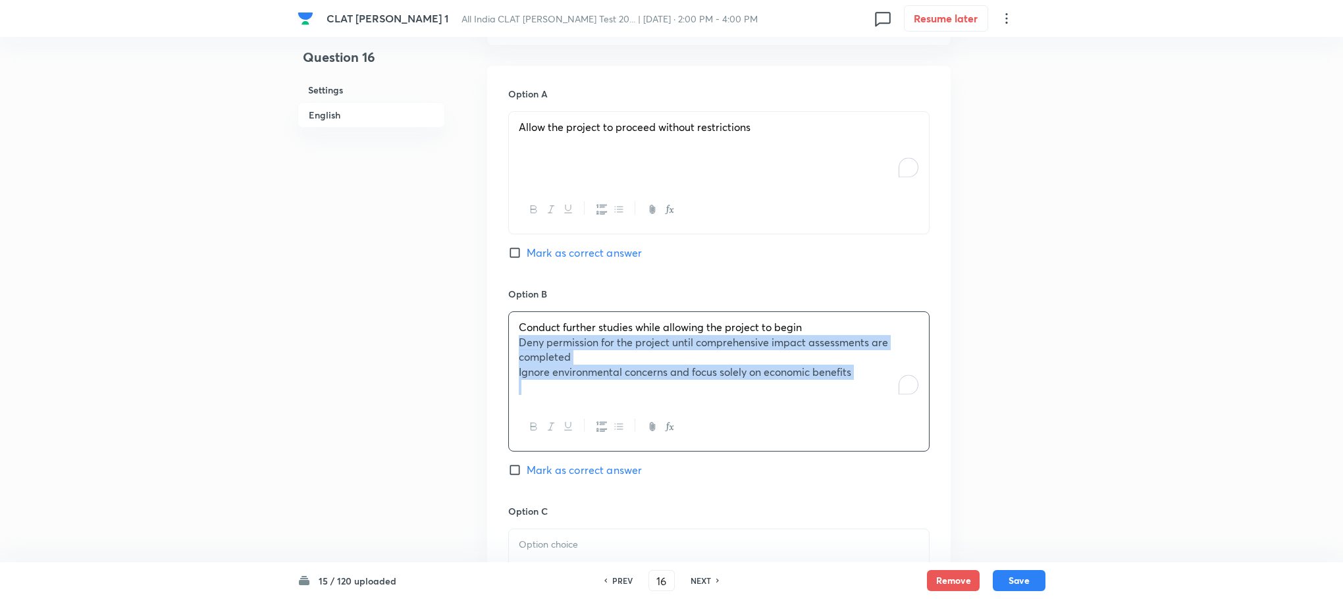
drag, startPoint x: 516, startPoint y: 344, endPoint x: 877, endPoint y: 423, distance: 369.2
click at [877, 423] on div "Conduct further studies while allowing the project to begin Deny permission for…" at bounding box center [718, 381] width 421 height 140
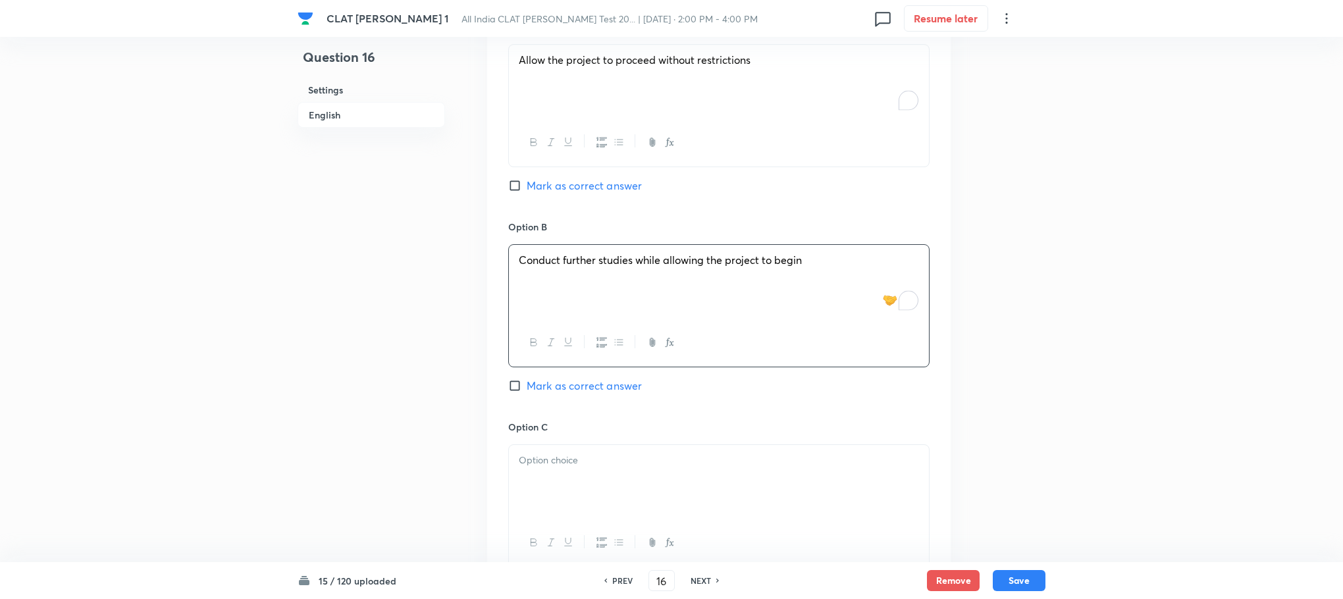
scroll to position [1481, 0]
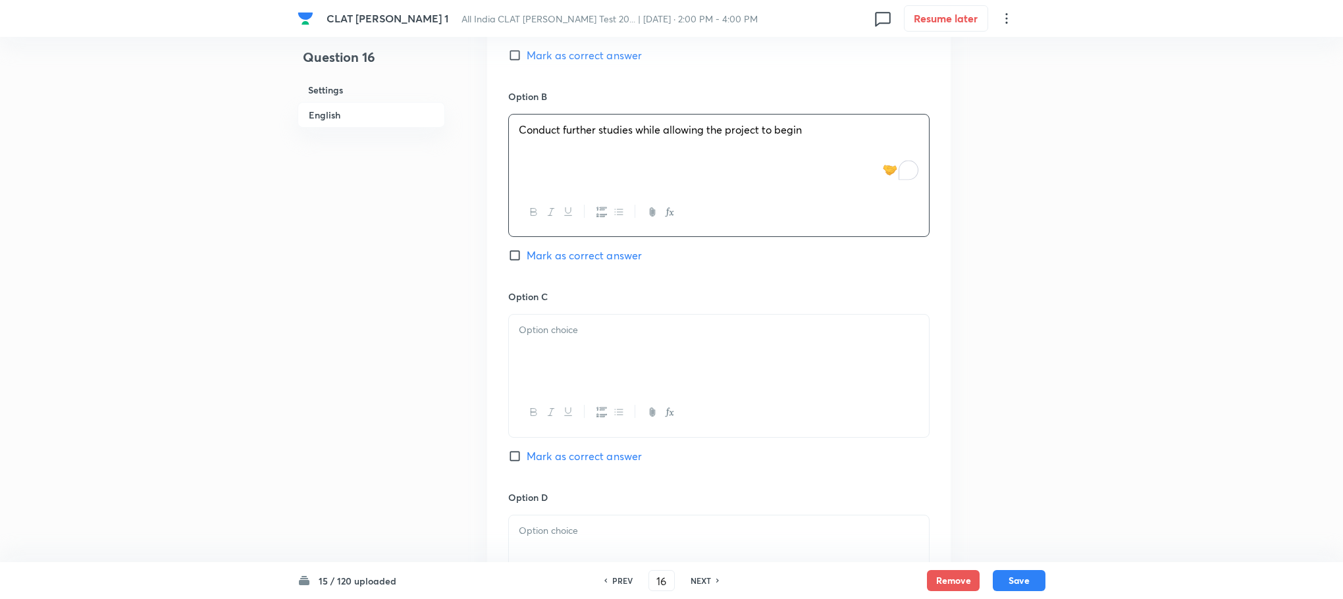
click at [527, 388] on div at bounding box center [719, 352] width 420 height 74
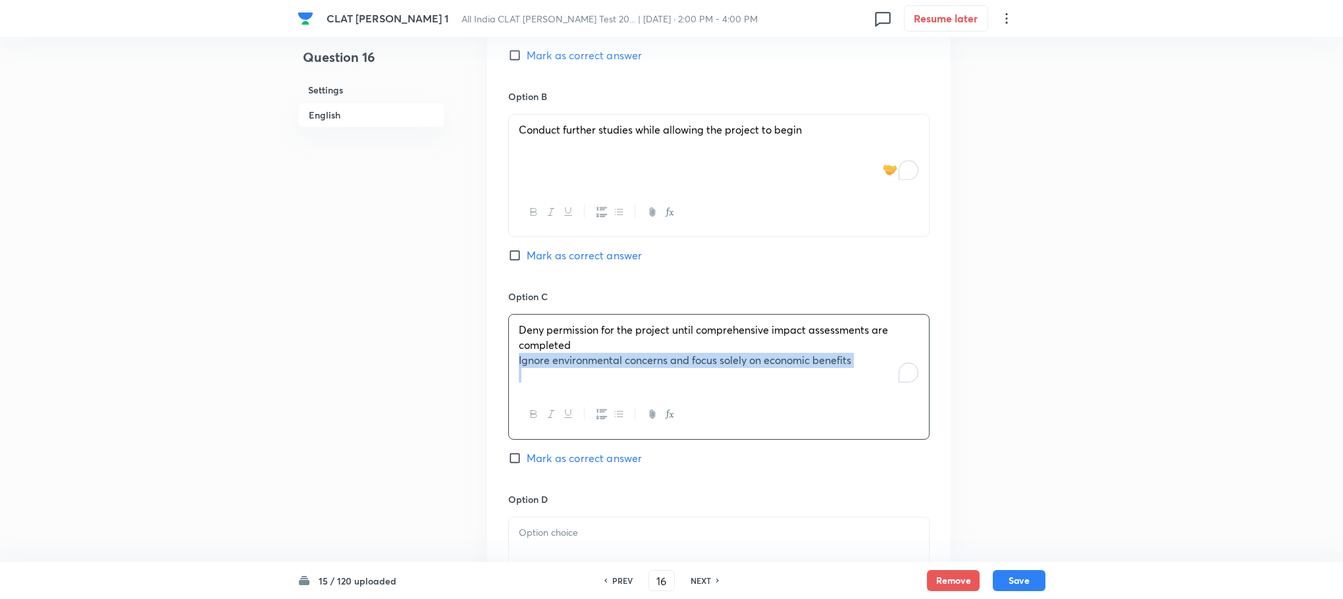
drag, startPoint x: 512, startPoint y: 356, endPoint x: 855, endPoint y: 389, distance: 345.3
click at [855, 389] on div "Deny permission for the project until comprehensive impact assessments are comp…" at bounding box center [719, 353] width 420 height 76
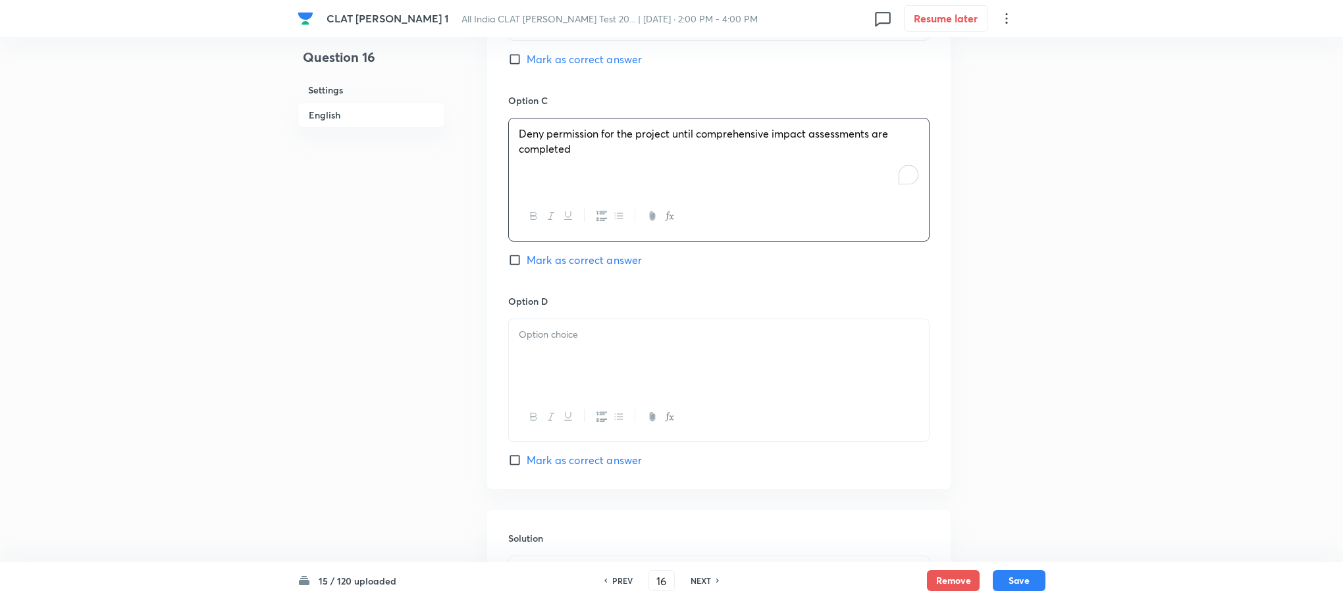
scroll to position [1778, 0]
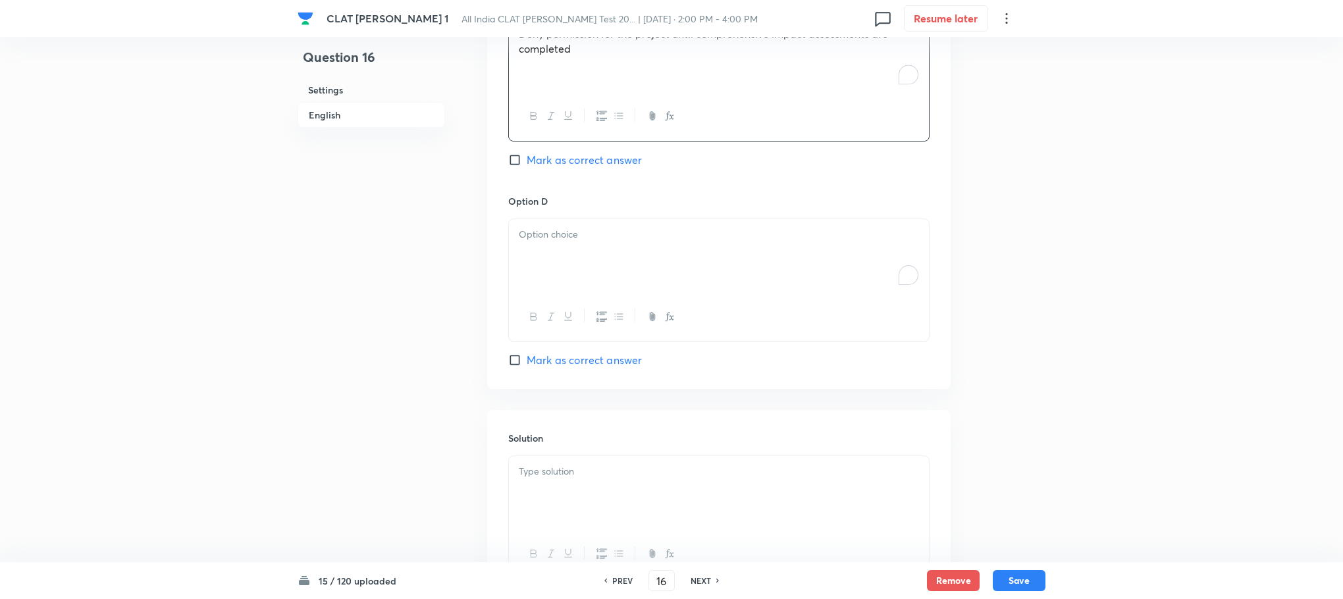
click at [544, 257] on div "To enrich screen reader interactions, please activate Accessibility in Grammarl…" at bounding box center [719, 256] width 420 height 74
click at [618, 463] on div at bounding box center [719, 493] width 420 height 74
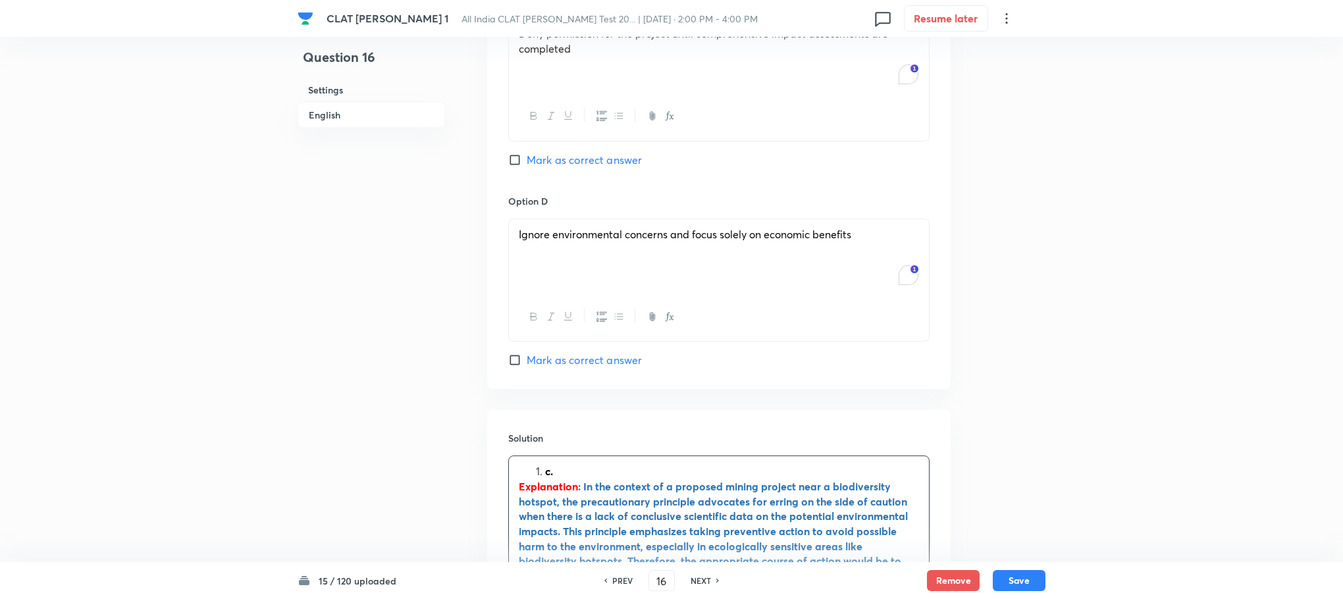
click at [545, 475] on li "c." at bounding box center [732, 471] width 374 height 15
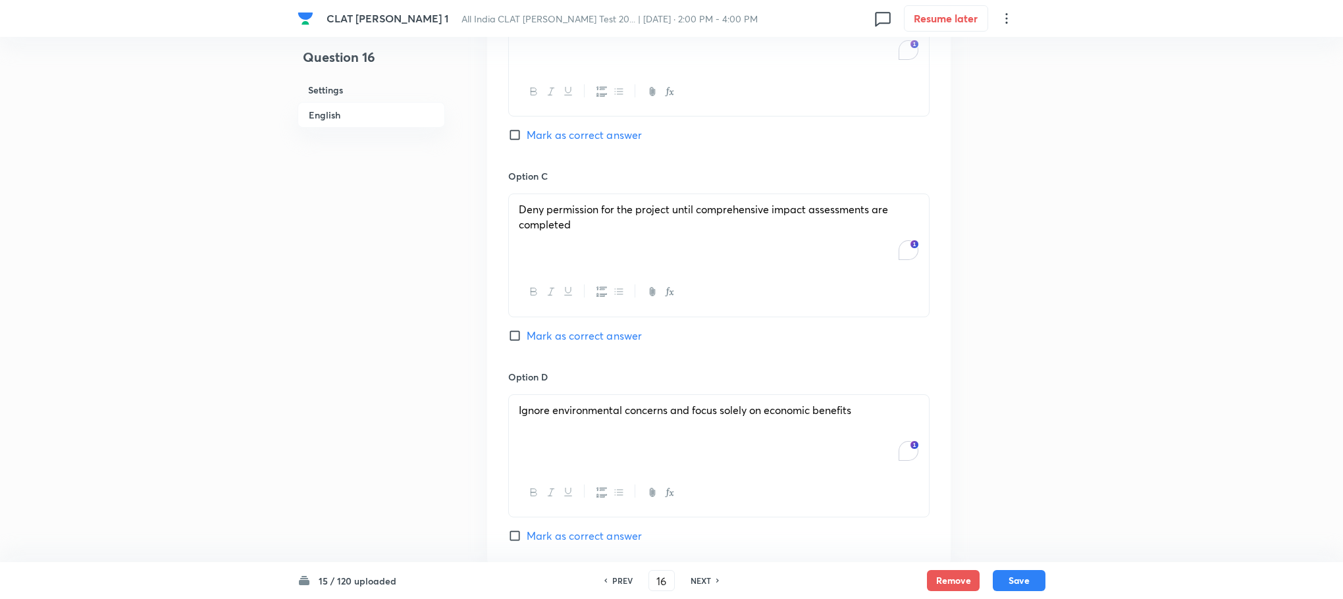
scroll to position [1580, 0]
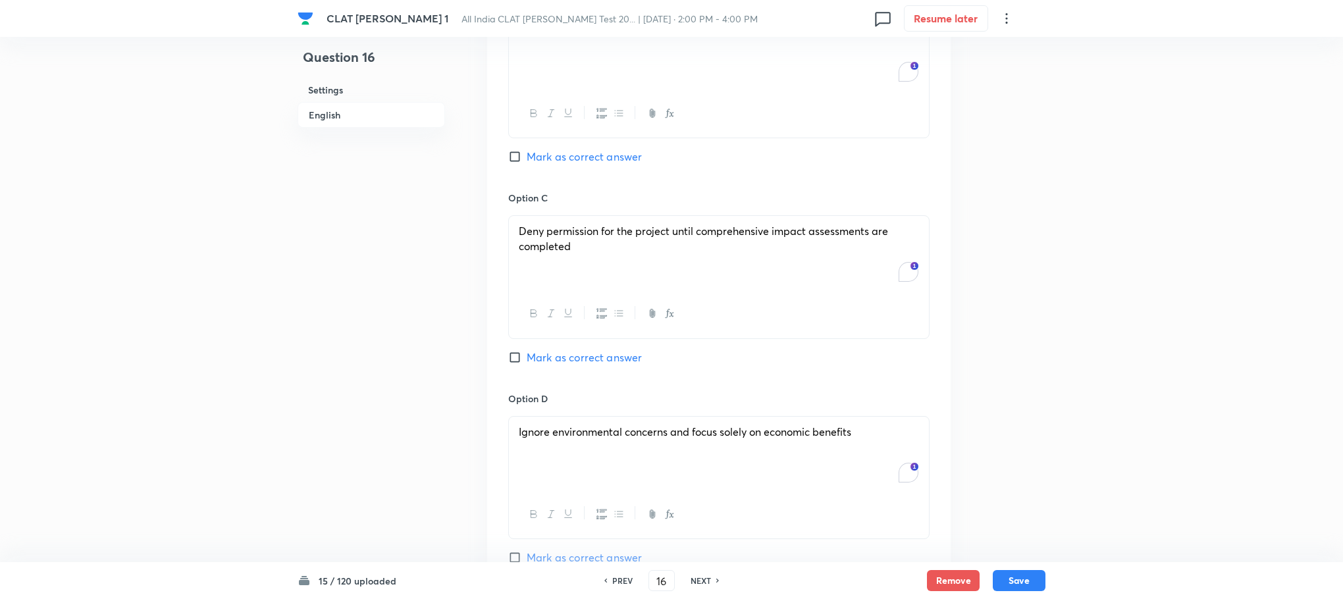
click at [583, 360] on span "Mark as correct answer" at bounding box center [584, 358] width 115 height 16
click at [527, 360] on input "Mark as correct answer" at bounding box center [517, 357] width 18 height 13
checkbox input "true"
click at [1005, 585] on button "Save" at bounding box center [1019, 579] width 53 height 21
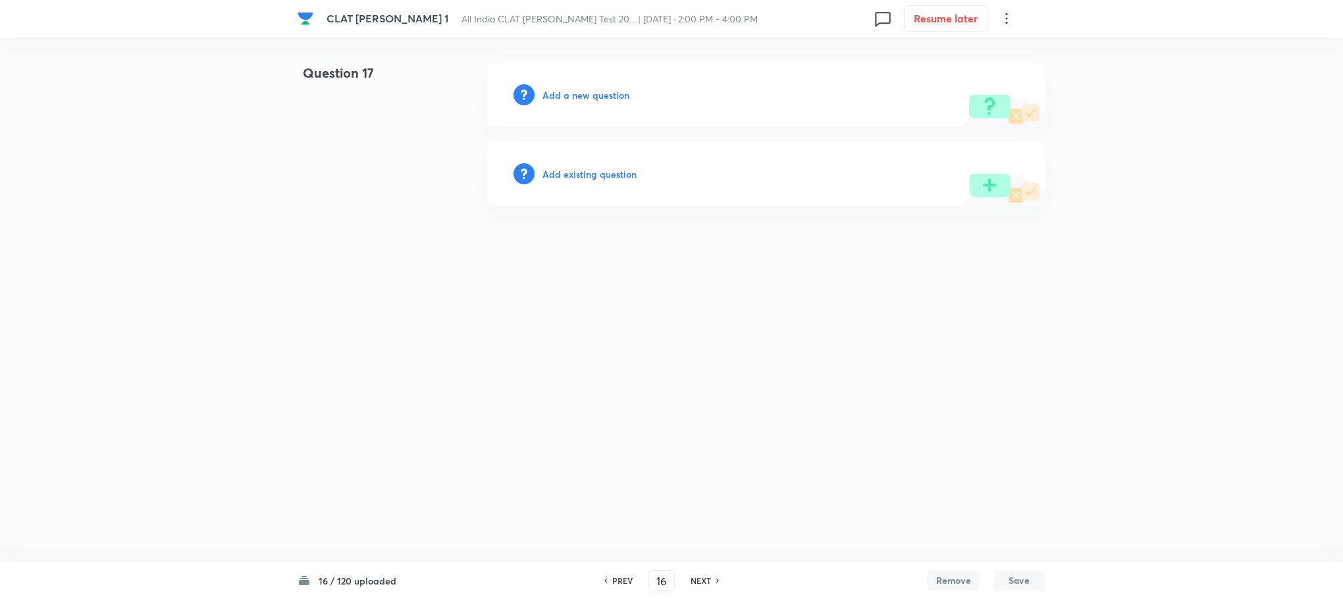
type input "17"
click at [599, 89] on h6 "Add a new question" at bounding box center [589, 95] width 87 height 14
click at [599, 89] on h6 "Choose a question type" at bounding box center [596, 95] width 101 height 14
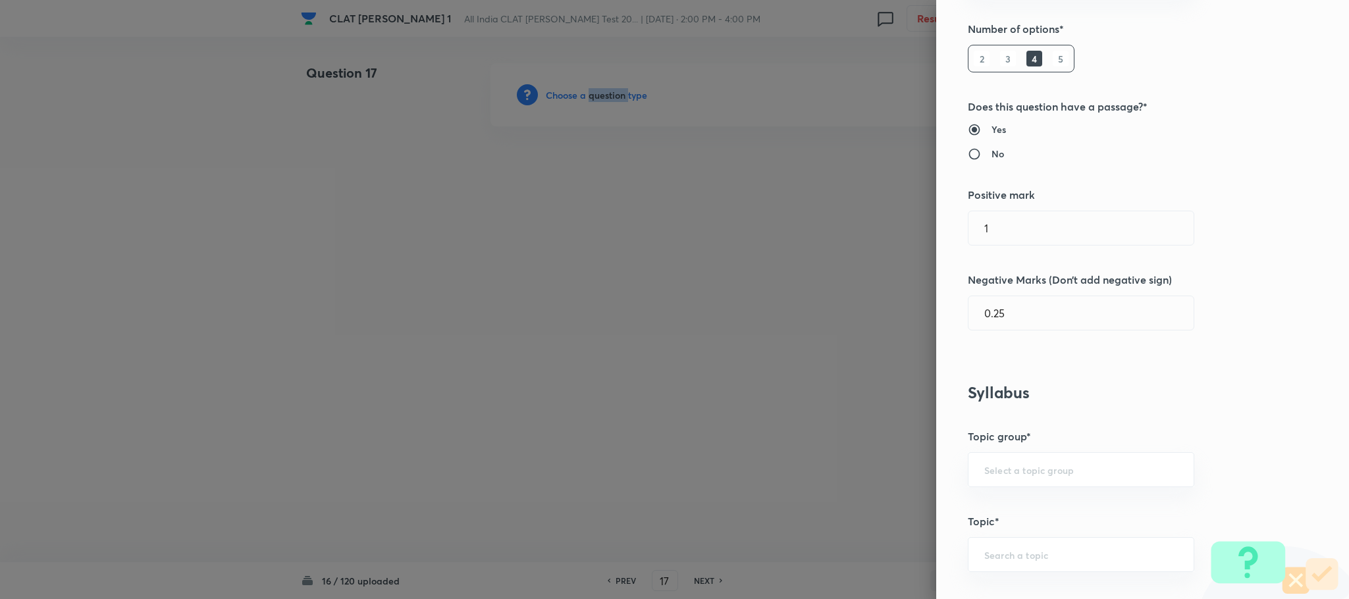
scroll to position [395, 0]
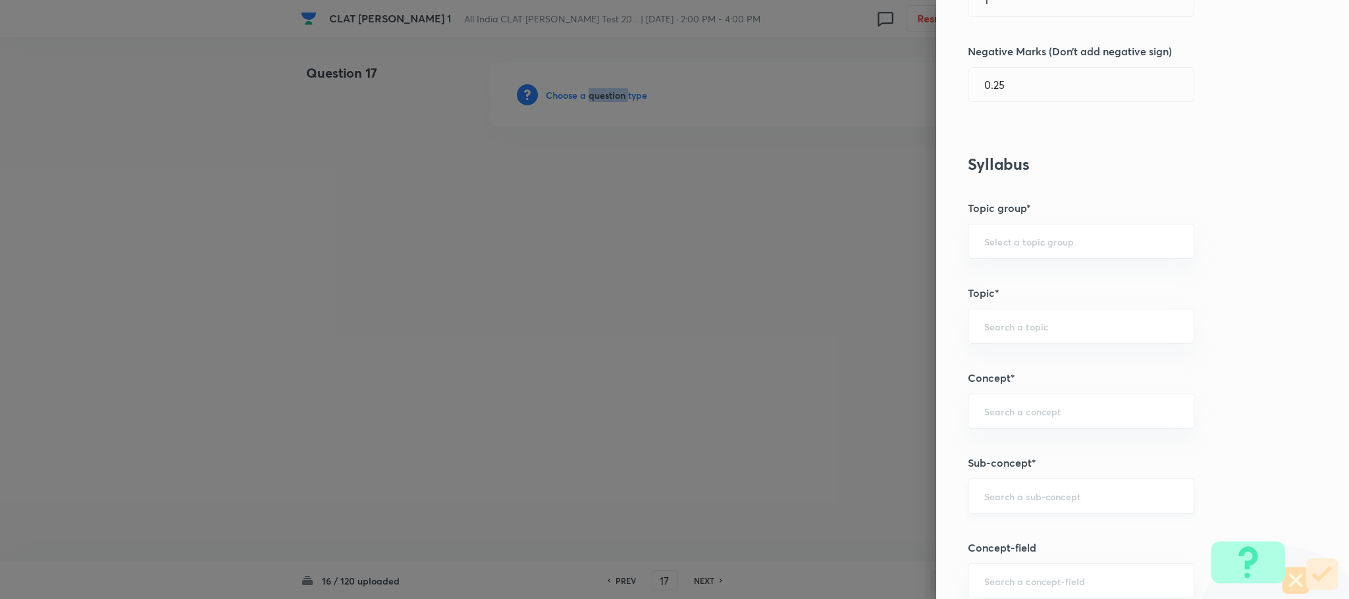
click at [992, 506] on div "​" at bounding box center [1081, 496] width 226 height 35
type input "d"
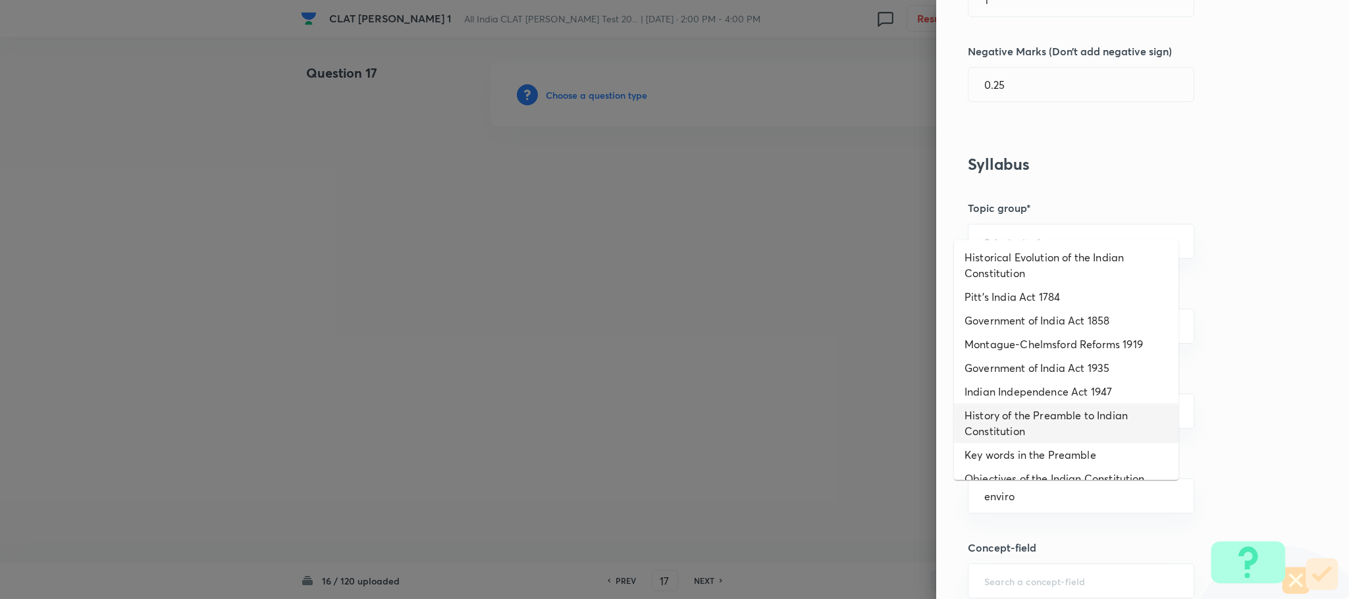
type input "enviro"
click at [1233, 456] on div "Question settings Question type* Single choice correct Number of options* 2 3 4…" at bounding box center [1142, 299] width 413 height 599
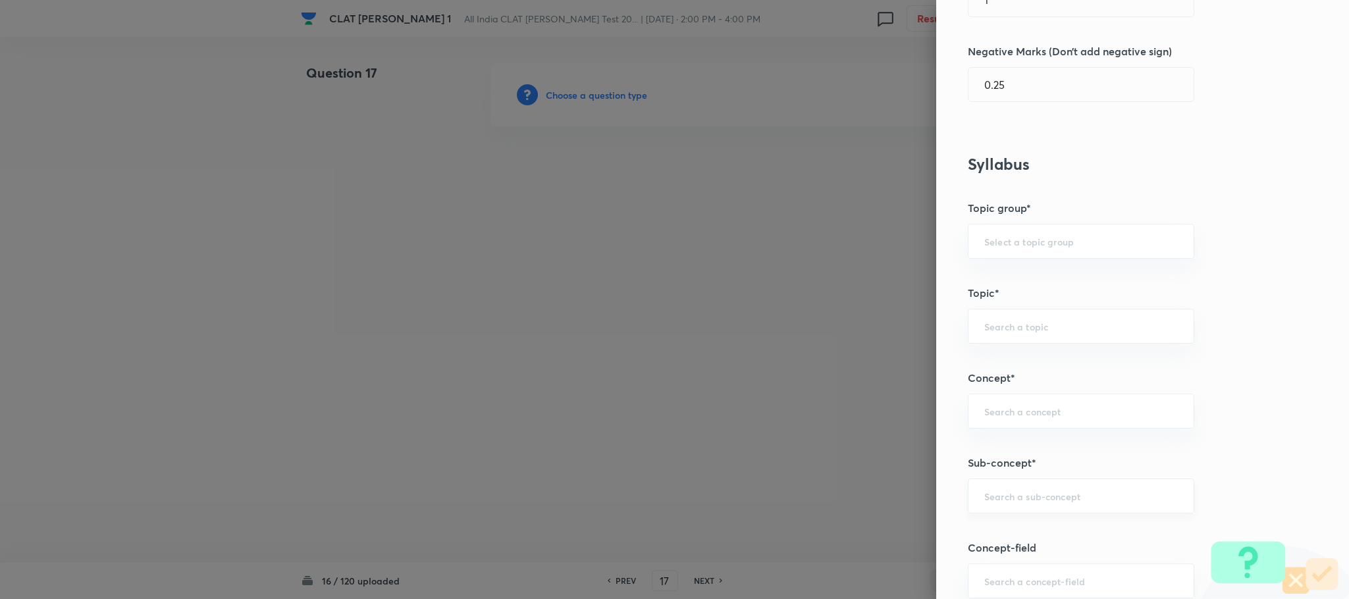
click at [1002, 502] on input "text" at bounding box center [1081, 496] width 194 height 13
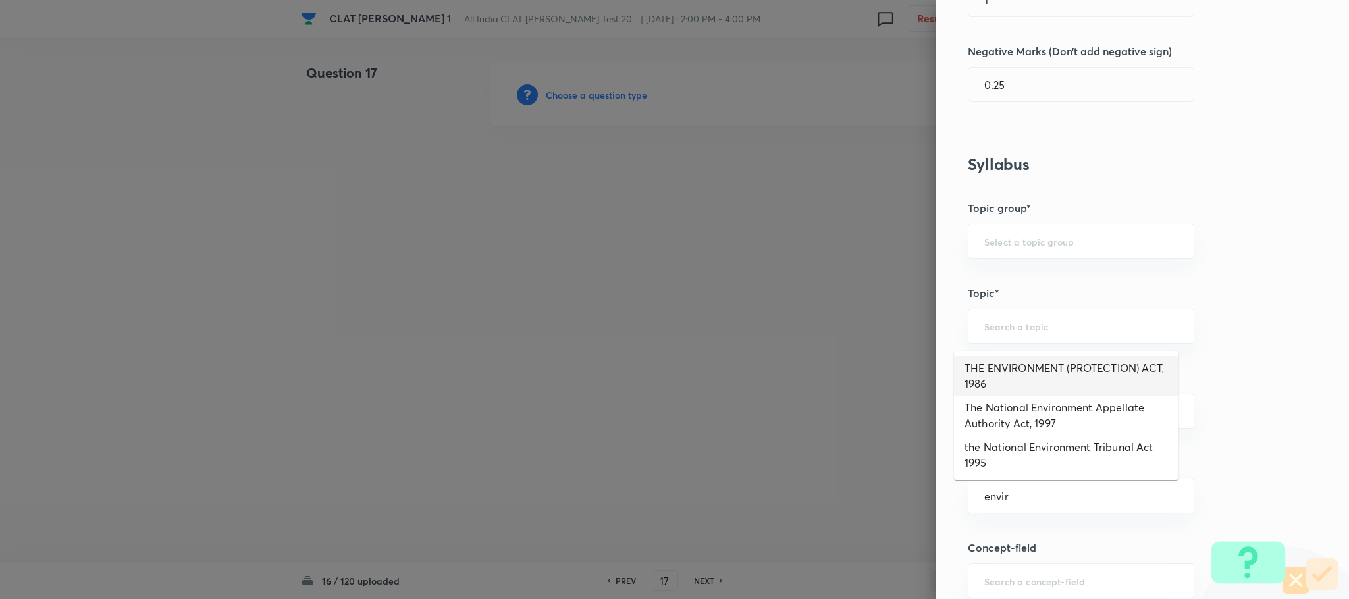
click at [1017, 394] on li "THE ENVIRONMENT (PROTECTION) ACT, 1986" at bounding box center [1066, 376] width 225 height 40
type input "THE ENVIRONMENT (PROTECTION) ACT, 1986"
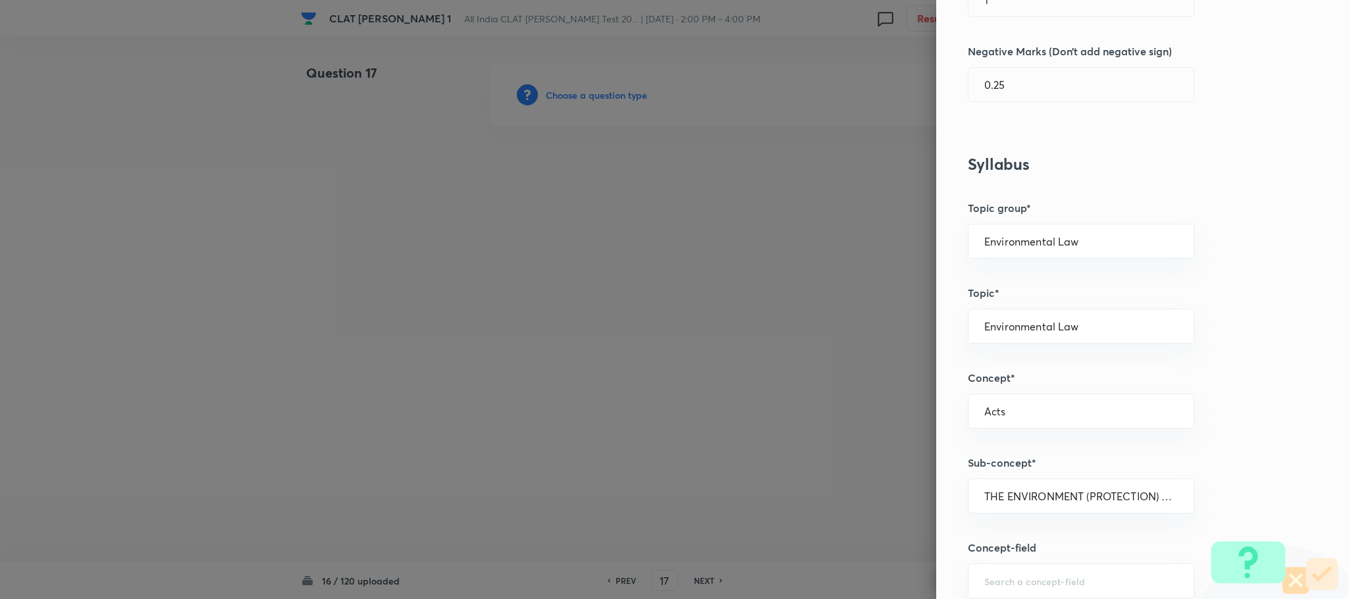
type input "Environmental Law"
type input "Acts"
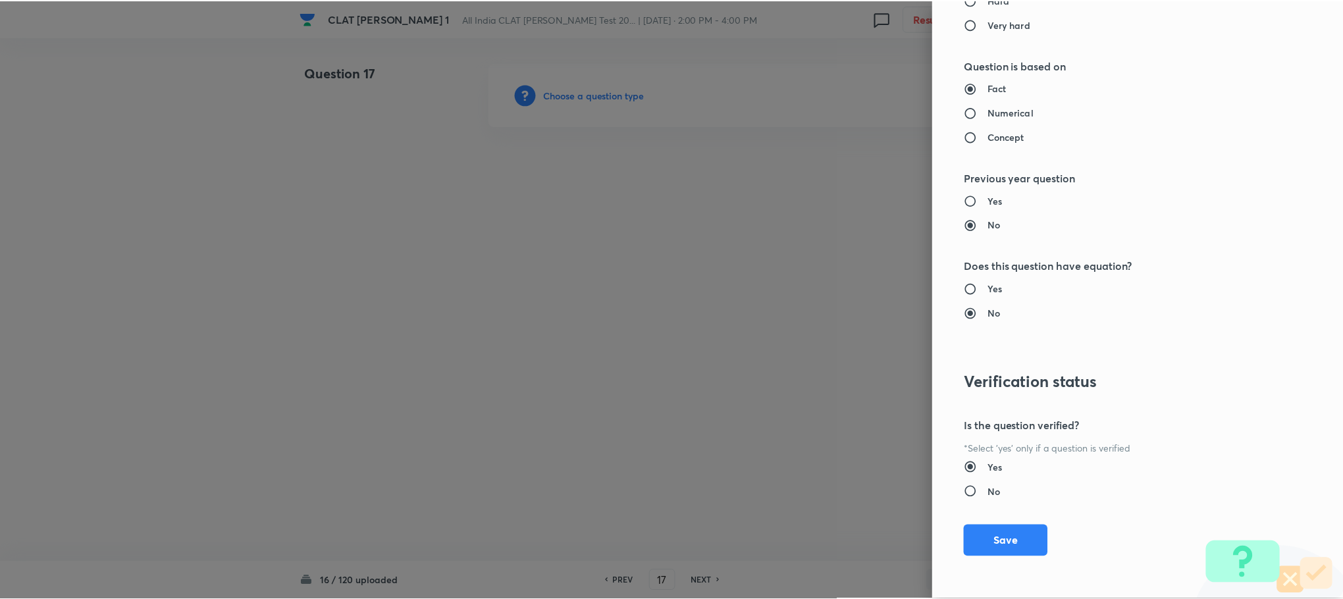
scroll to position [1200, 0]
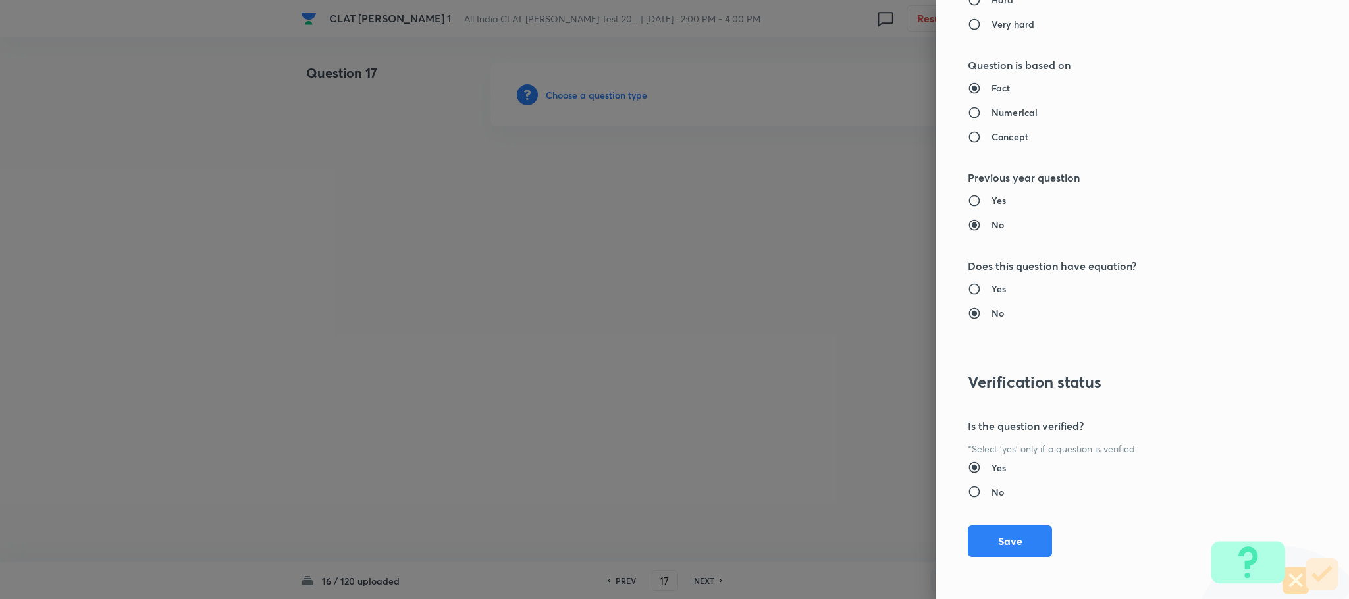
click at [996, 554] on button "Save" at bounding box center [1010, 541] width 84 height 32
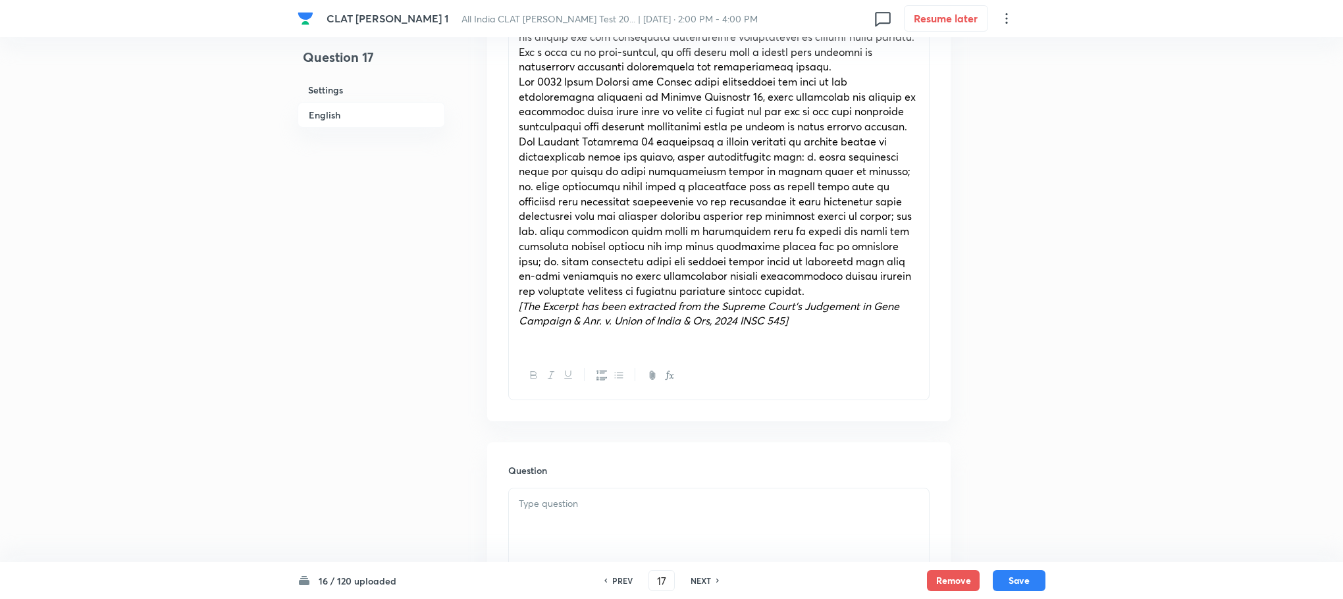
scroll to position [790, 0]
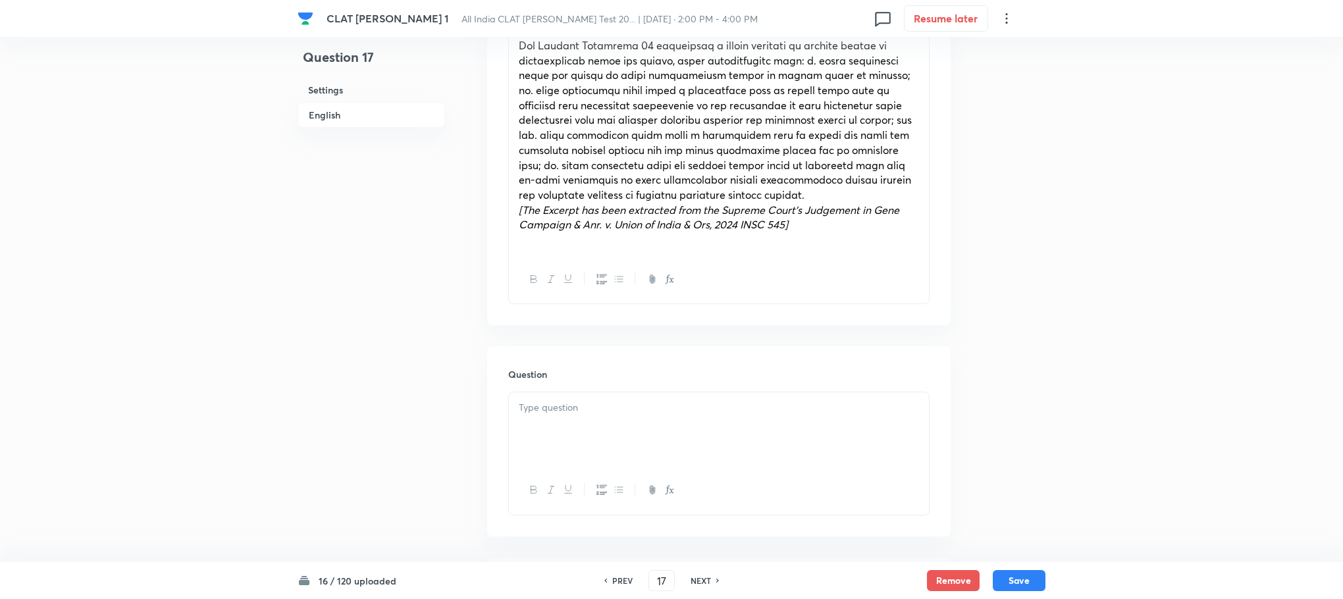
click at [563, 403] on p at bounding box center [719, 407] width 400 height 15
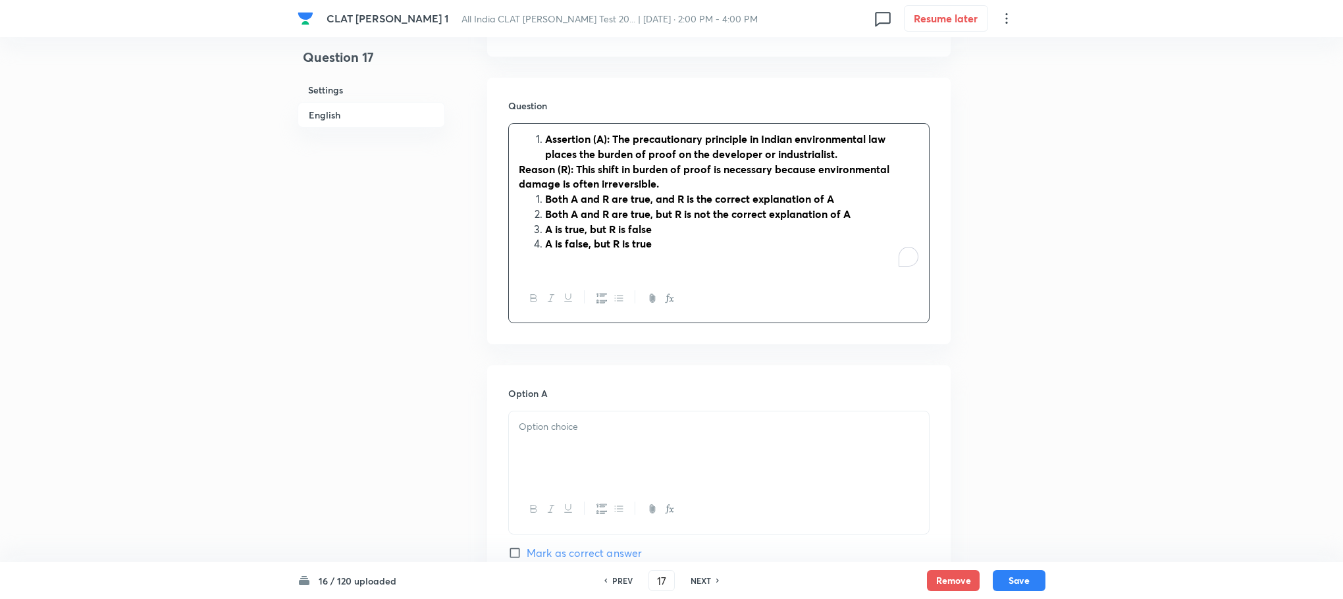
scroll to position [1086, 0]
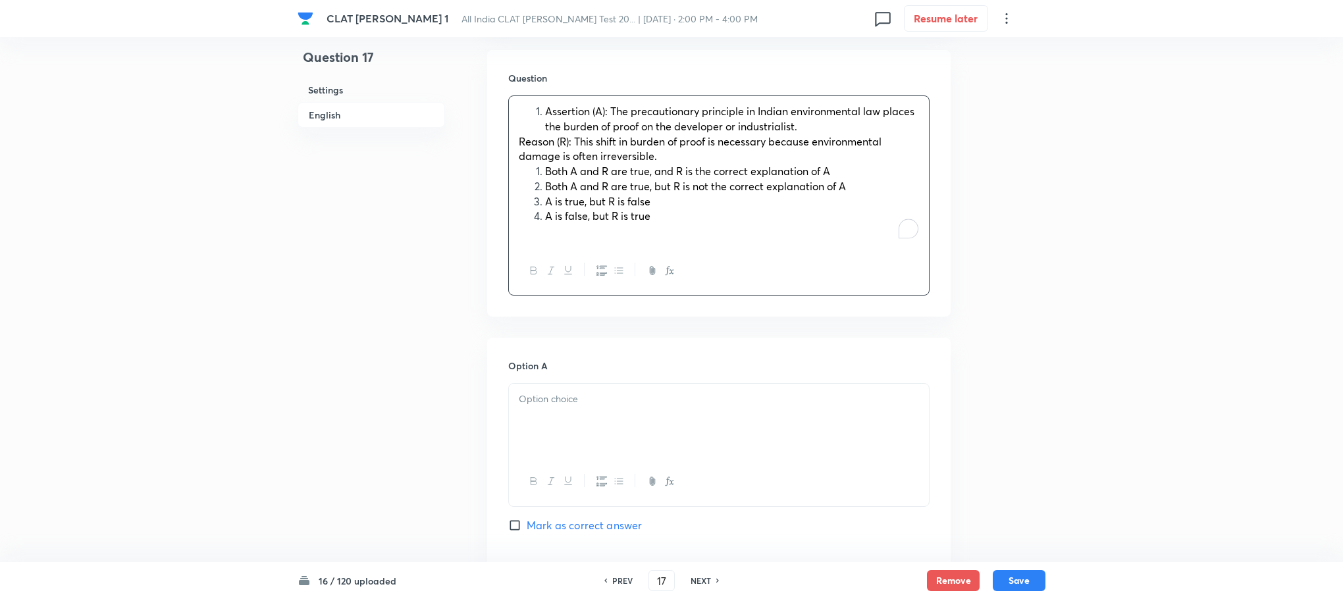
click at [545, 178] on li "Both A and R are true, and R is the correct explanation of A" at bounding box center [732, 171] width 374 height 15
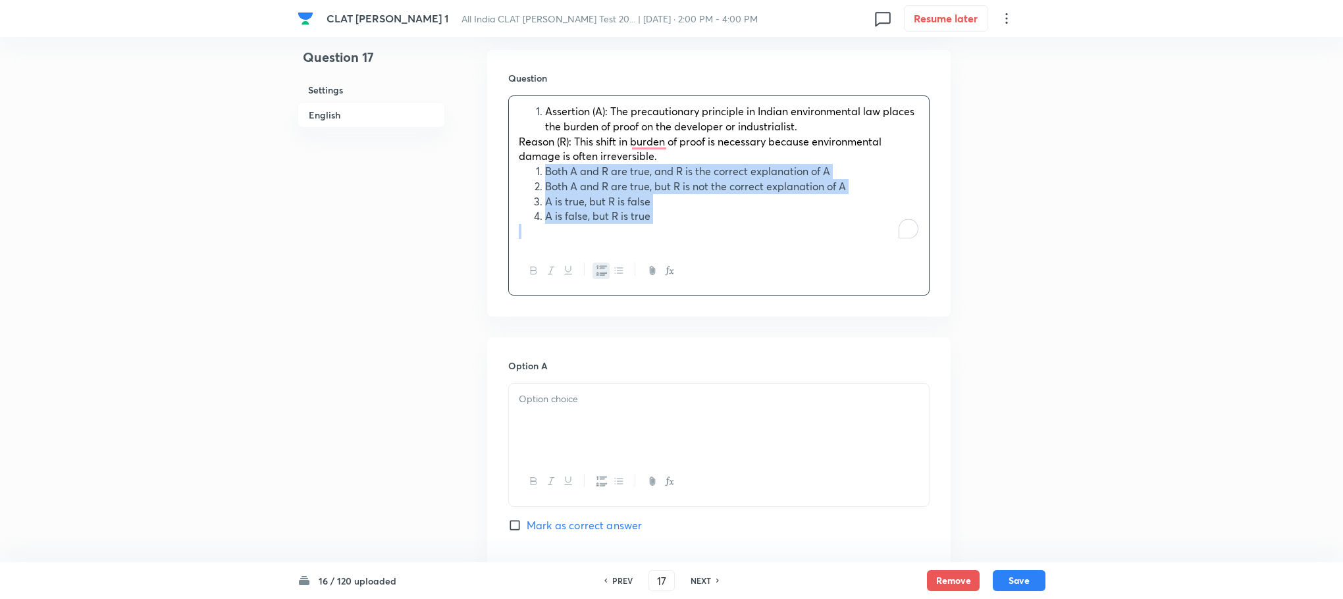
drag, startPoint x: 536, startPoint y: 178, endPoint x: 679, endPoint y: 249, distance: 160.2
click at [679, 249] on div "Assertion (A): The precautionary principle in Indian environmental law places t…" at bounding box center [718, 195] width 421 height 200
click at [604, 271] on icon "button" at bounding box center [602, 270] width 11 height 11
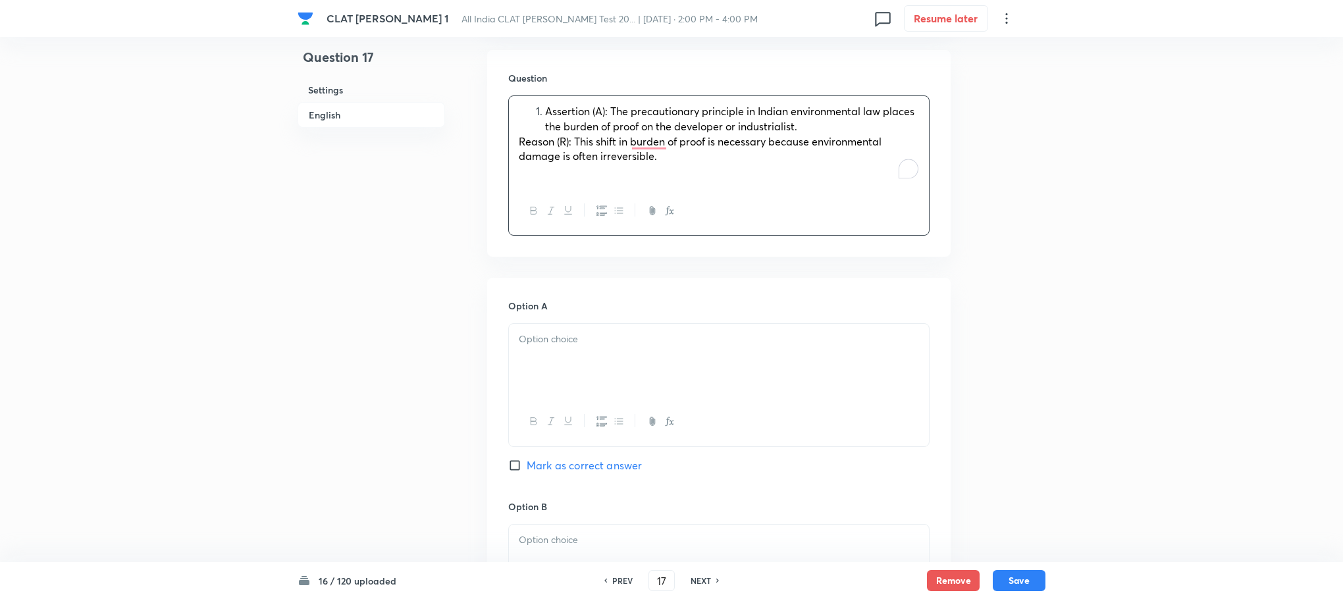
click at [546, 111] on span "Assertion (A): The precautionary principle in Indian environmental law places t…" at bounding box center [729, 118] width 369 height 29
click at [552, 336] on p at bounding box center [719, 339] width 400 height 15
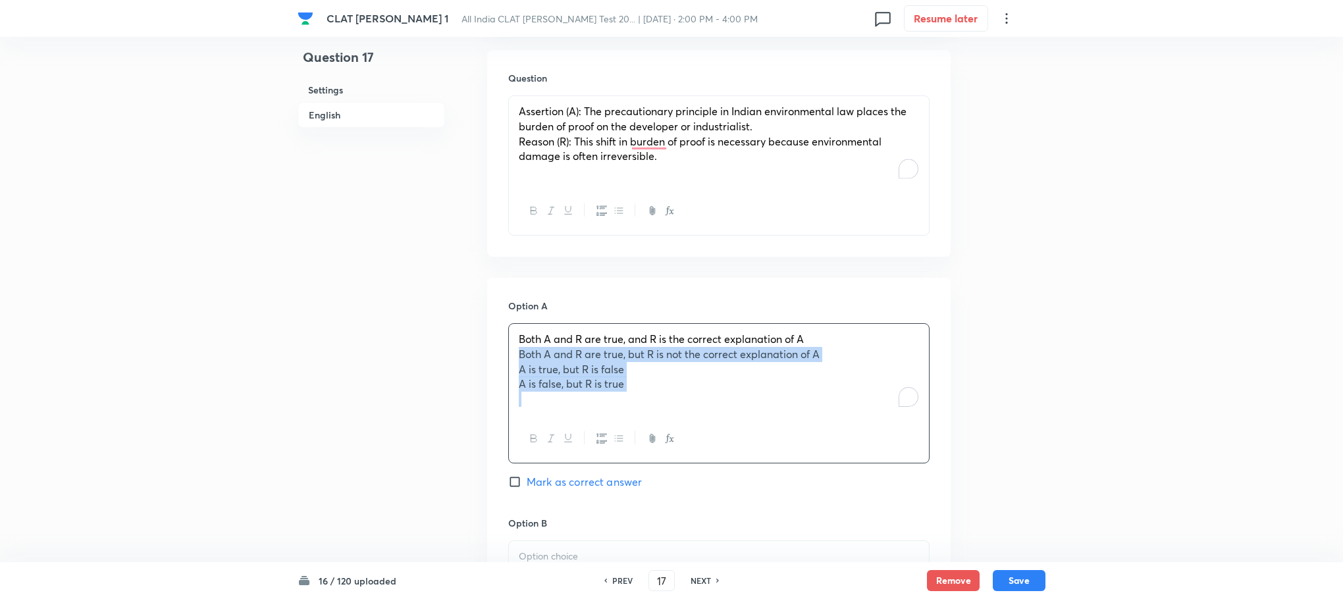
drag, startPoint x: 516, startPoint y: 359, endPoint x: 722, endPoint y: 433, distance: 218.3
click at [722, 433] on div "Both A and R are true, and R is the correct explanation of A Both A and R are t…" at bounding box center [718, 393] width 421 height 140
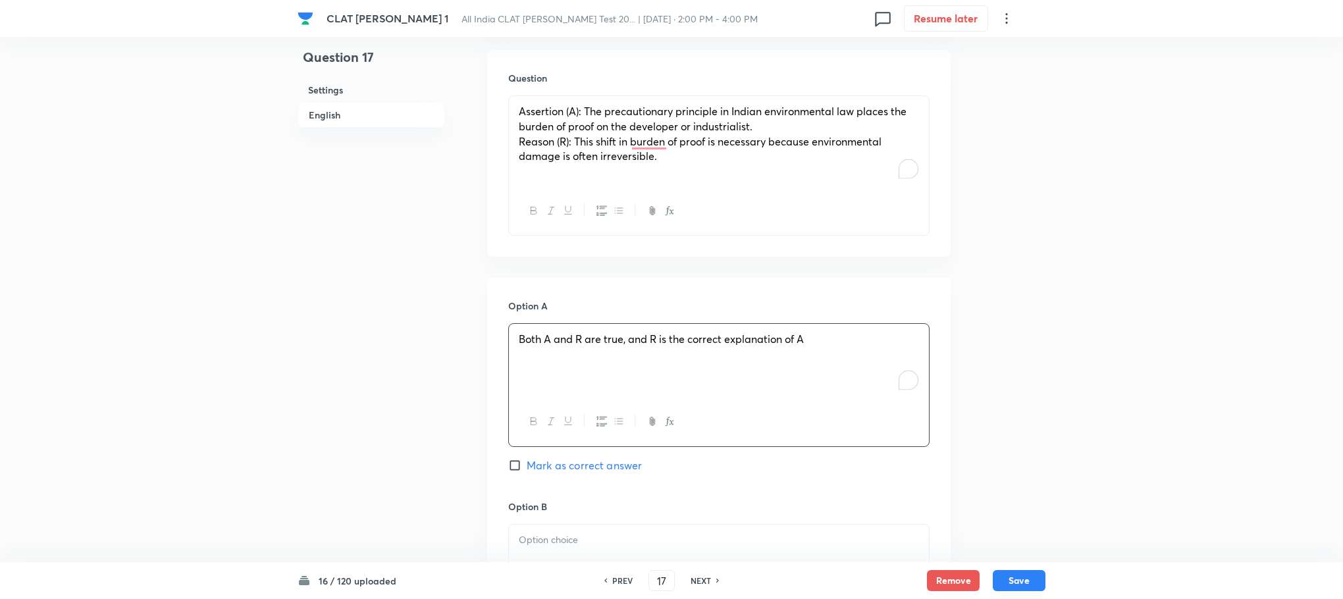
scroll to position [1383, 0]
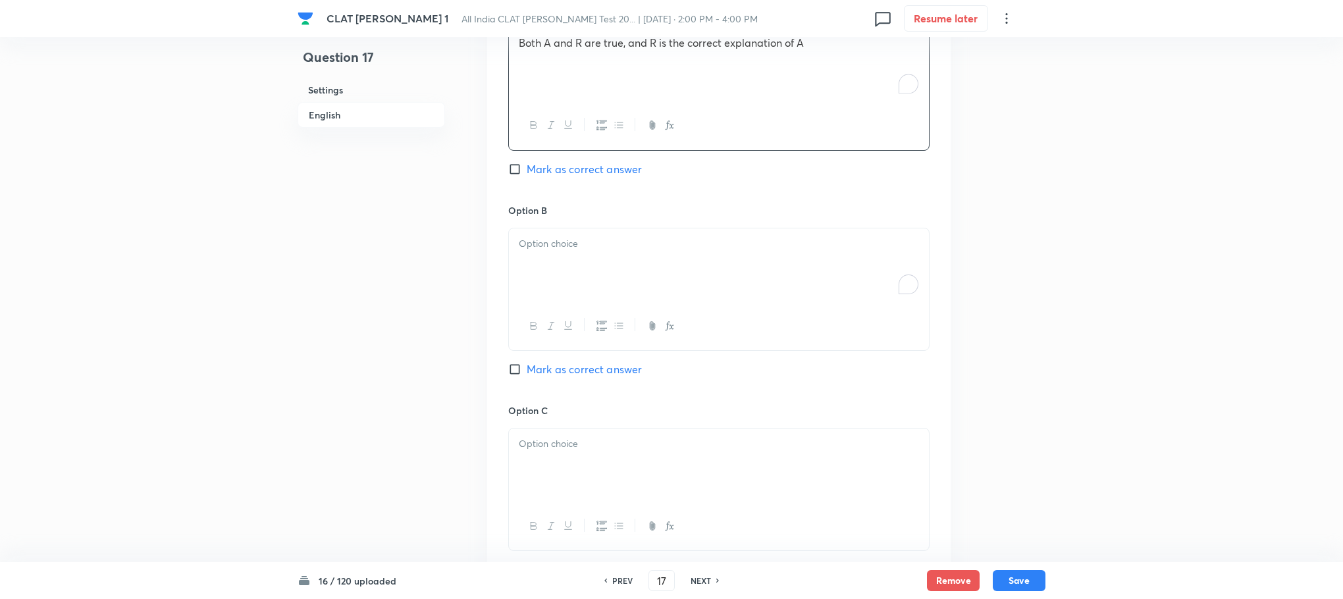
click at [577, 295] on div "To enrich screen reader interactions, please activate Accessibility in Grammarl…" at bounding box center [719, 265] width 420 height 74
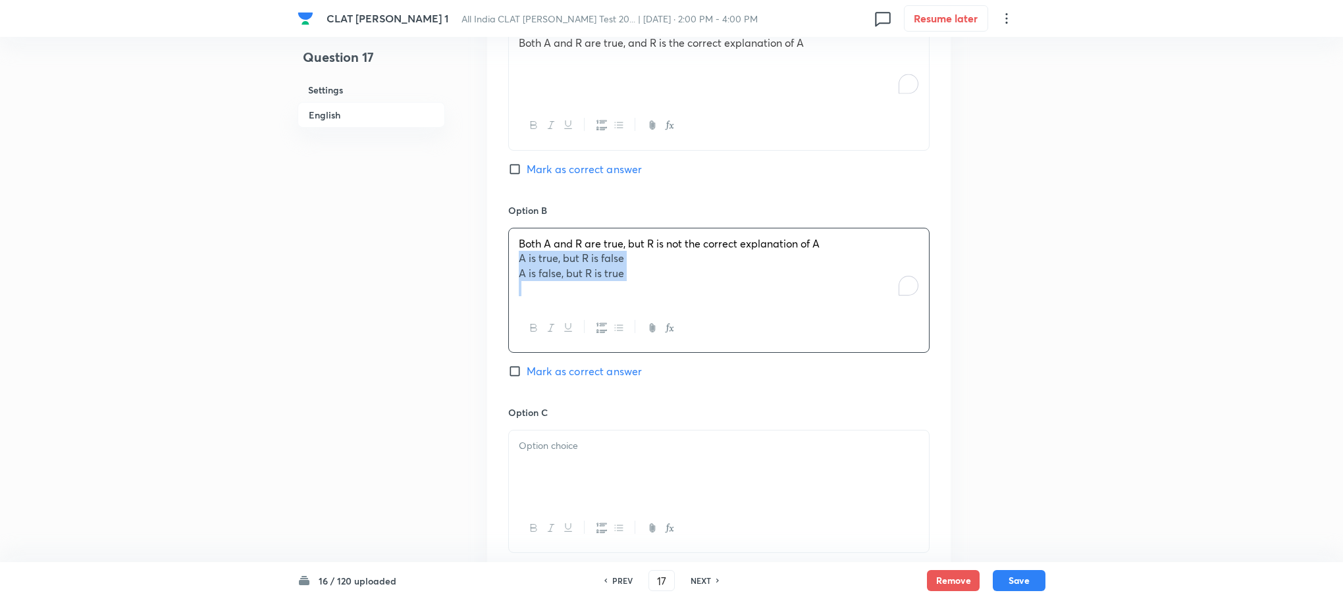
drag, startPoint x: 512, startPoint y: 253, endPoint x: 723, endPoint y: 331, distance: 225.0
click at [727, 325] on div "Both A and R are true, but R is not the correct explanation of A A is true, but…" at bounding box center [718, 290] width 421 height 125
click at [598, 431] on div at bounding box center [719, 466] width 420 height 74
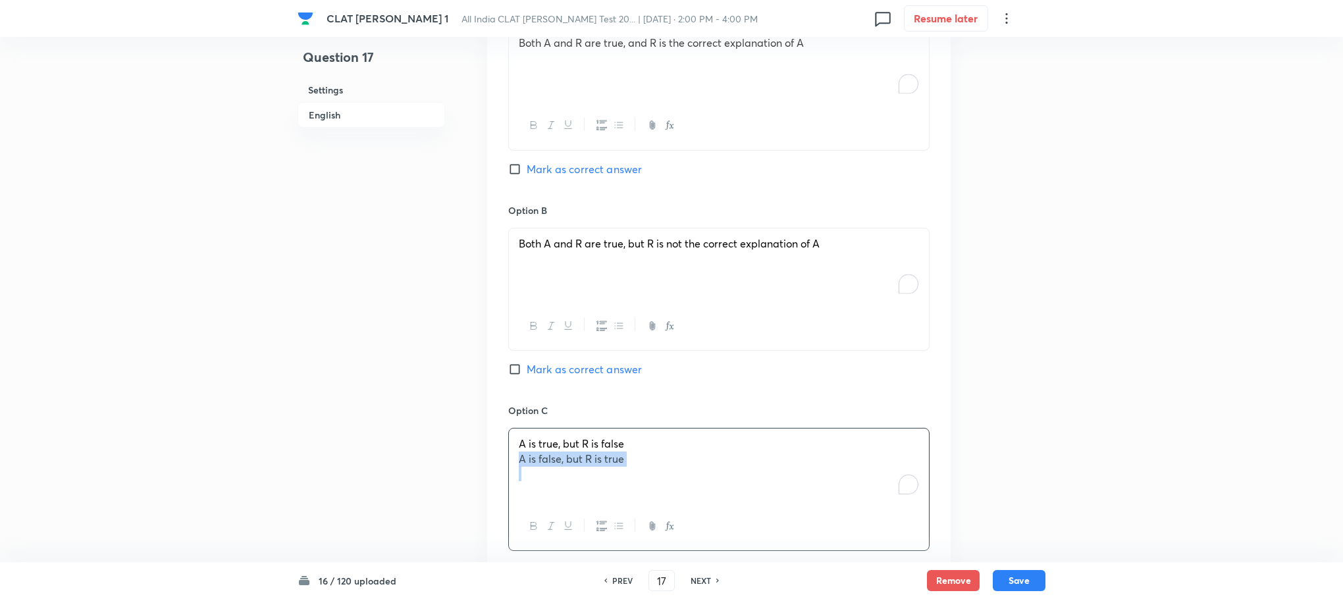
drag, startPoint x: 512, startPoint y: 464, endPoint x: 724, endPoint y: 491, distance: 213.0
click at [724, 491] on div "A is true, but R is false A is false, but R is true" at bounding box center [719, 466] width 420 height 74
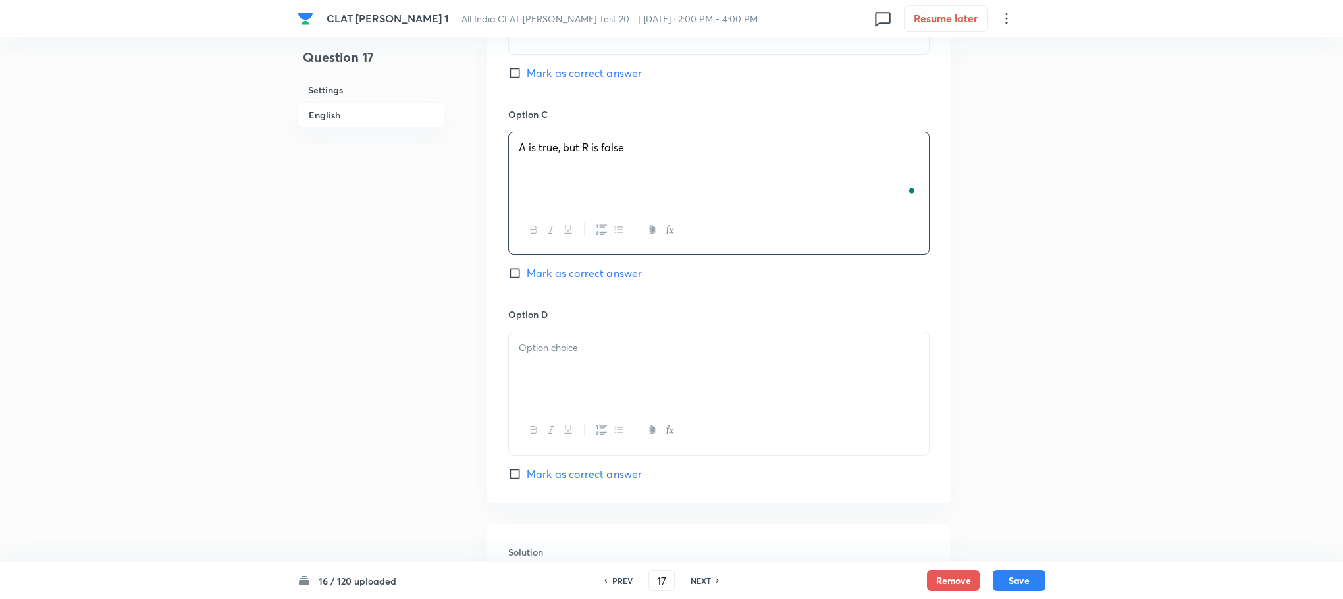
click at [577, 393] on div at bounding box center [719, 369] width 420 height 74
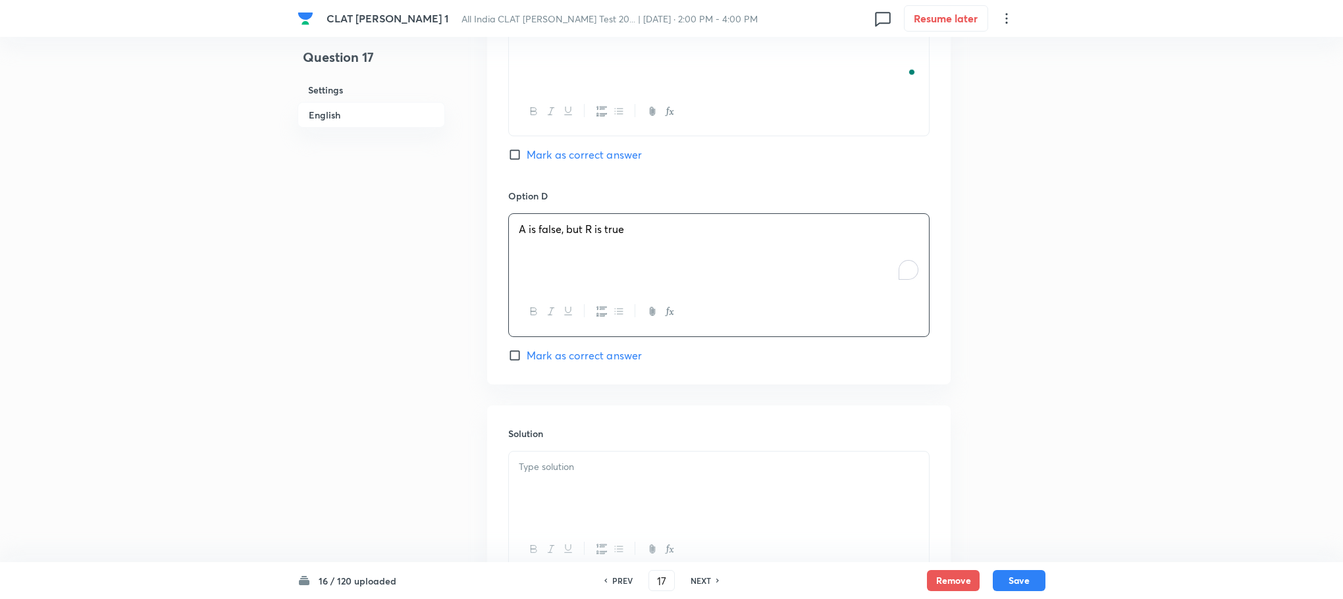
scroll to position [1913, 0]
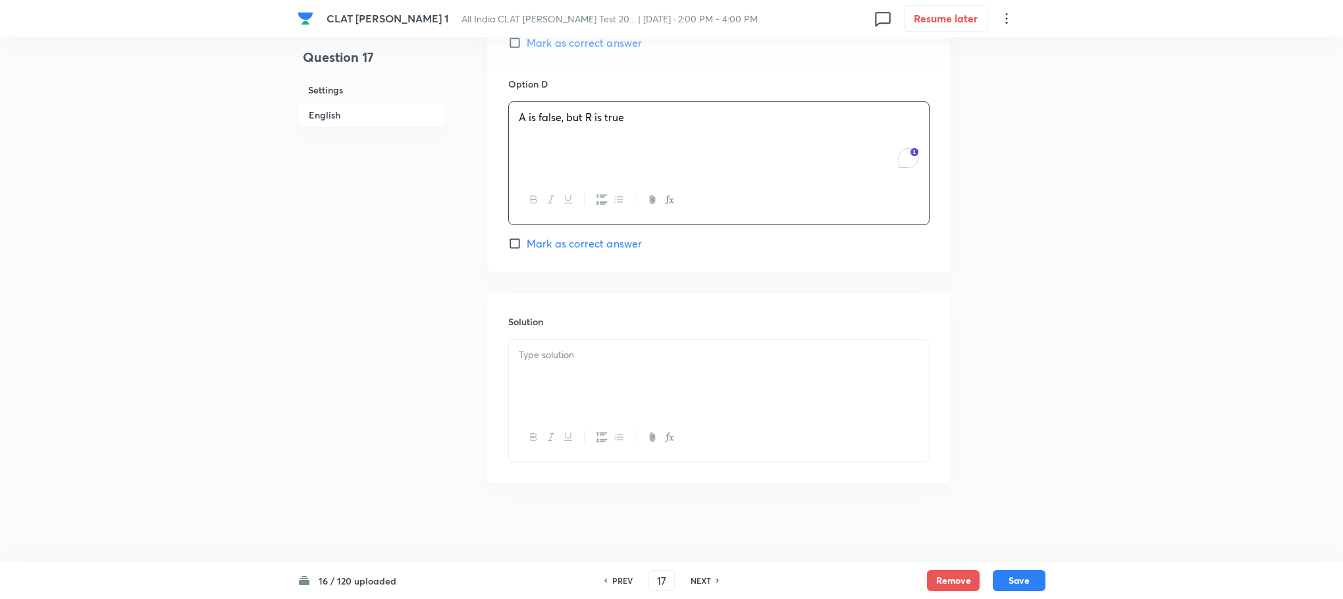
click at [568, 359] on p at bounding box center [719, 355] width 400 height 15
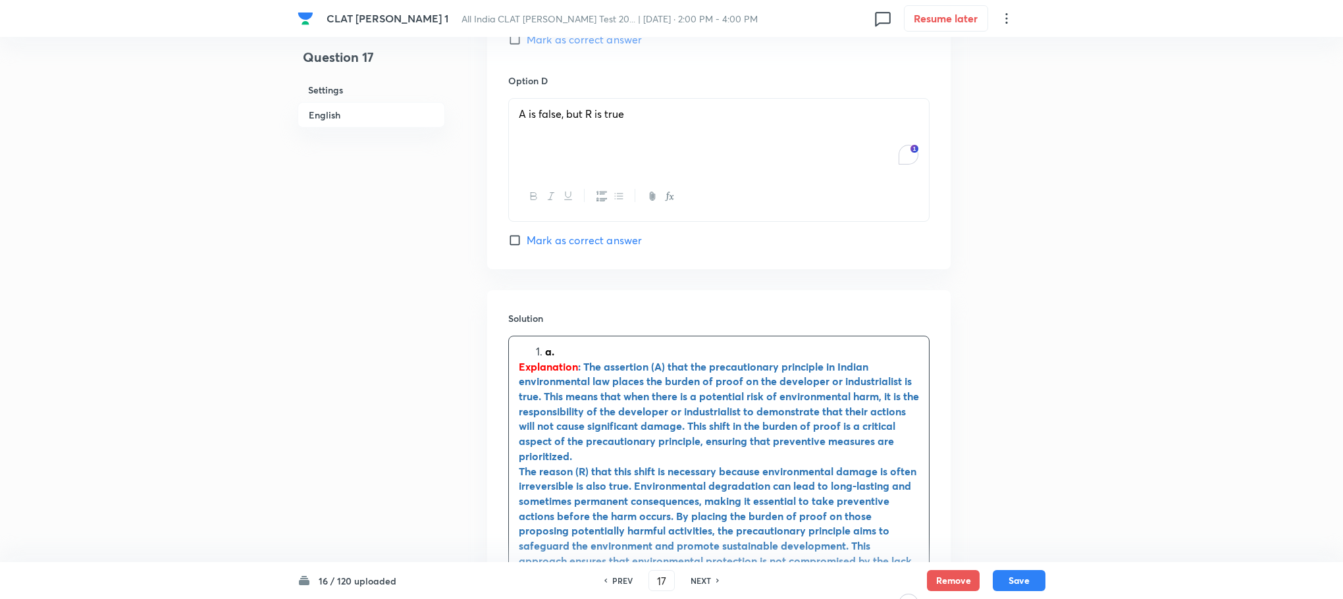
click at [546, 356] on strong "a." at bounding box center [549, 351] width 9 height 14
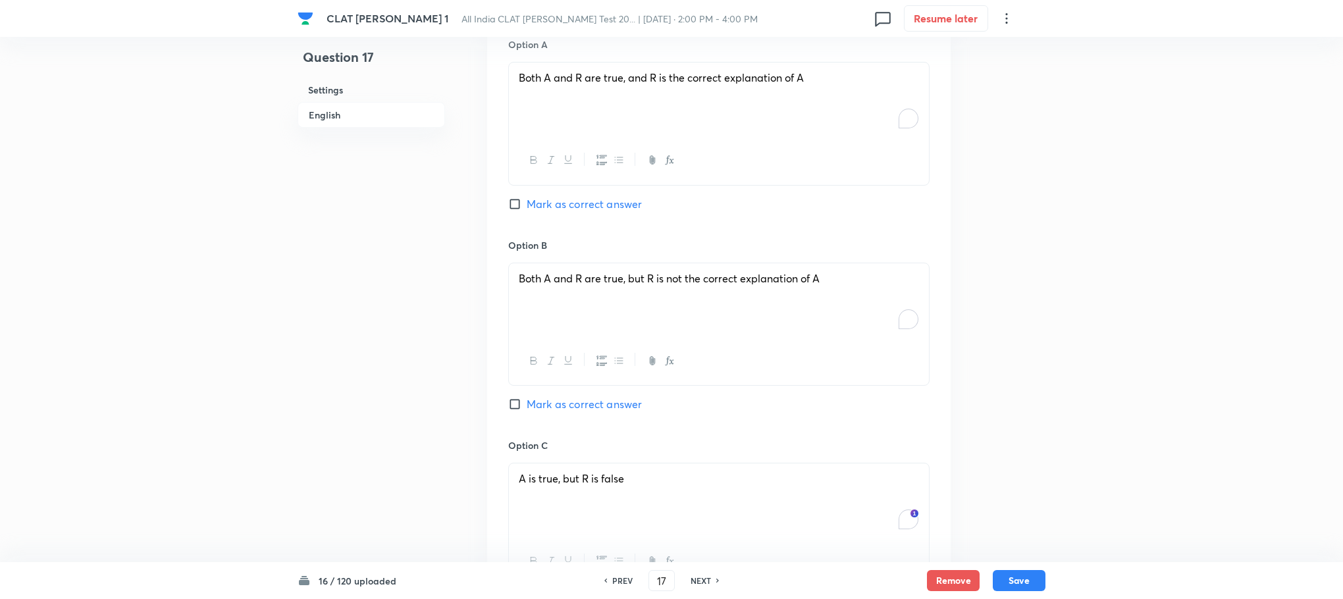
scroll to position [1320, 0]
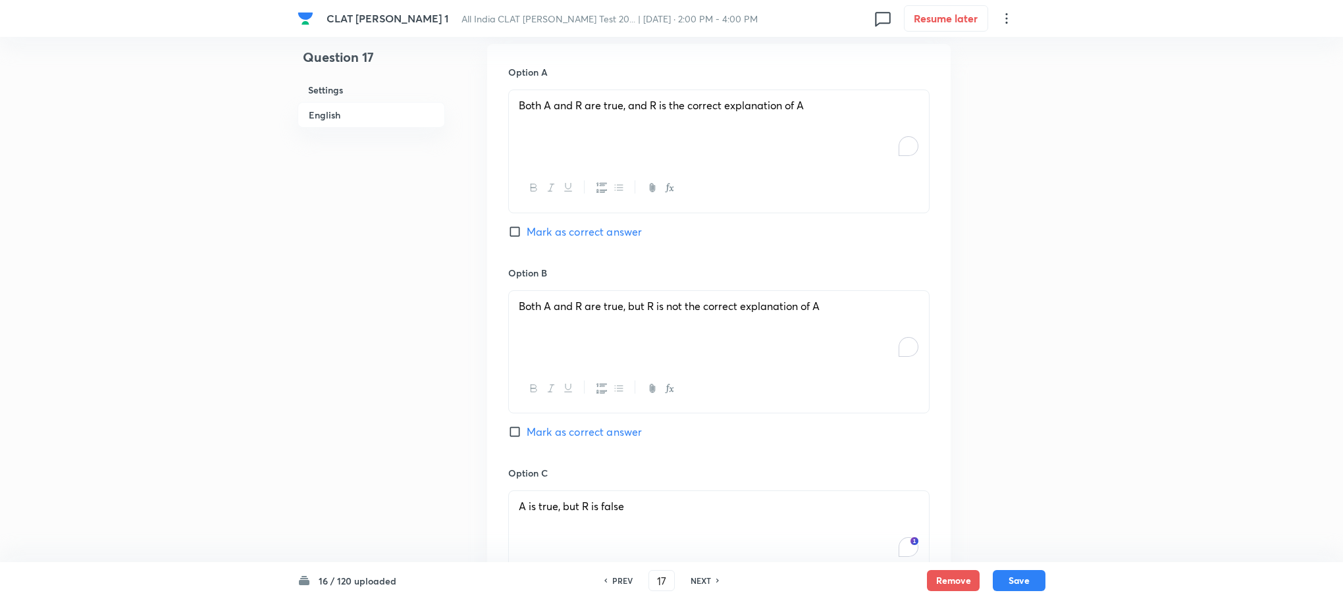
click at [595, 220] on div "Option A Both A and R are true, and R is the correct explanation of A [PERSON_N…" at bounding box center [718, 165] width 421 height 200
click at [595, 226] on span "Mark as correct answer" at bounding box center [584, 232] width 115 height 16
click at [527, 226] on input "Mark as correct answer" at bounding box center [517, 231] width 18 height 13
checkbox input "true"
click at [1019, 589] on button "Save" at bounding box center [1019, 579] width 53 height 21
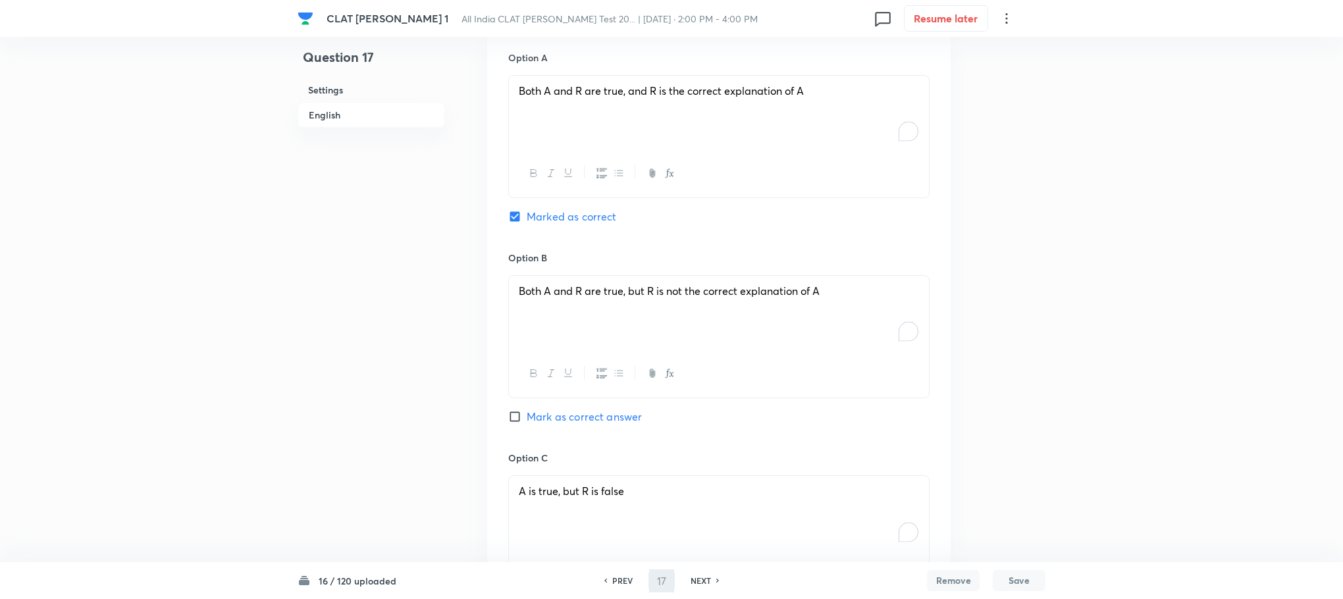
type input "18"
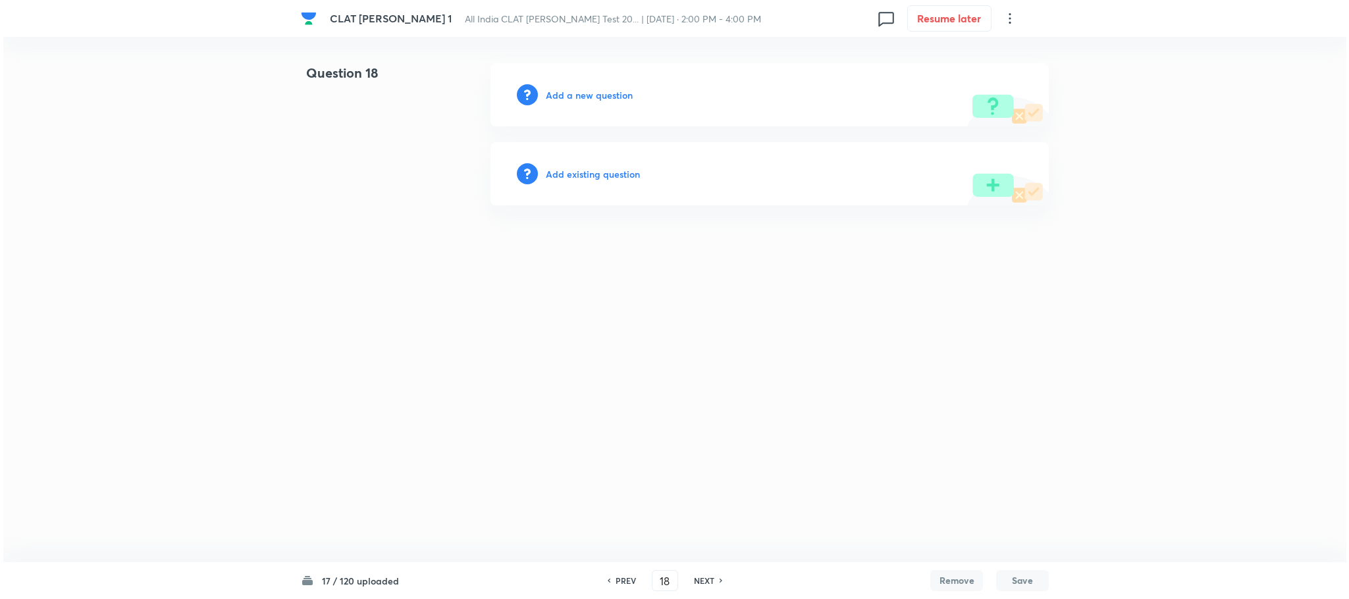
scroll to position [0, 0]
click at [602, 93] on h6 "Add a new question" at bounding box center [589, 95] width 87 height 14
click at [602, 93] on h6 "Choose a question type" at bounding box center [596, 95] width 101 height 14
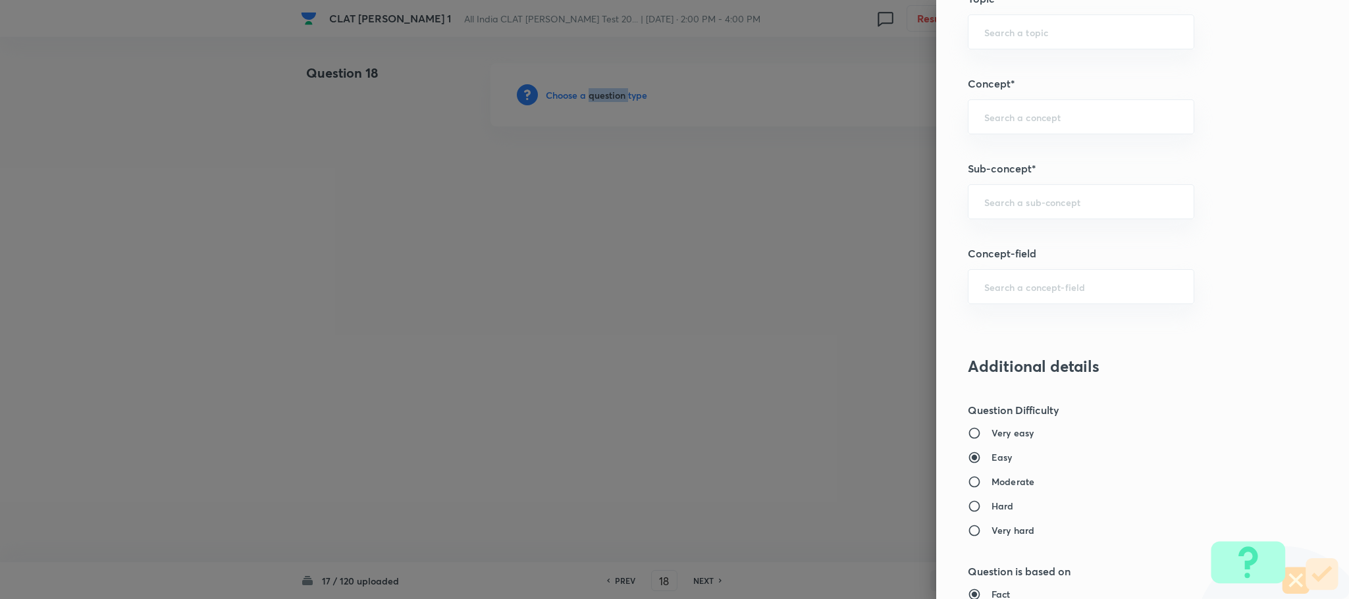
scroll to position [691, 0]
click at [1020, 214] on div "​" at bounding box center [1081, 199] width 226 height 35
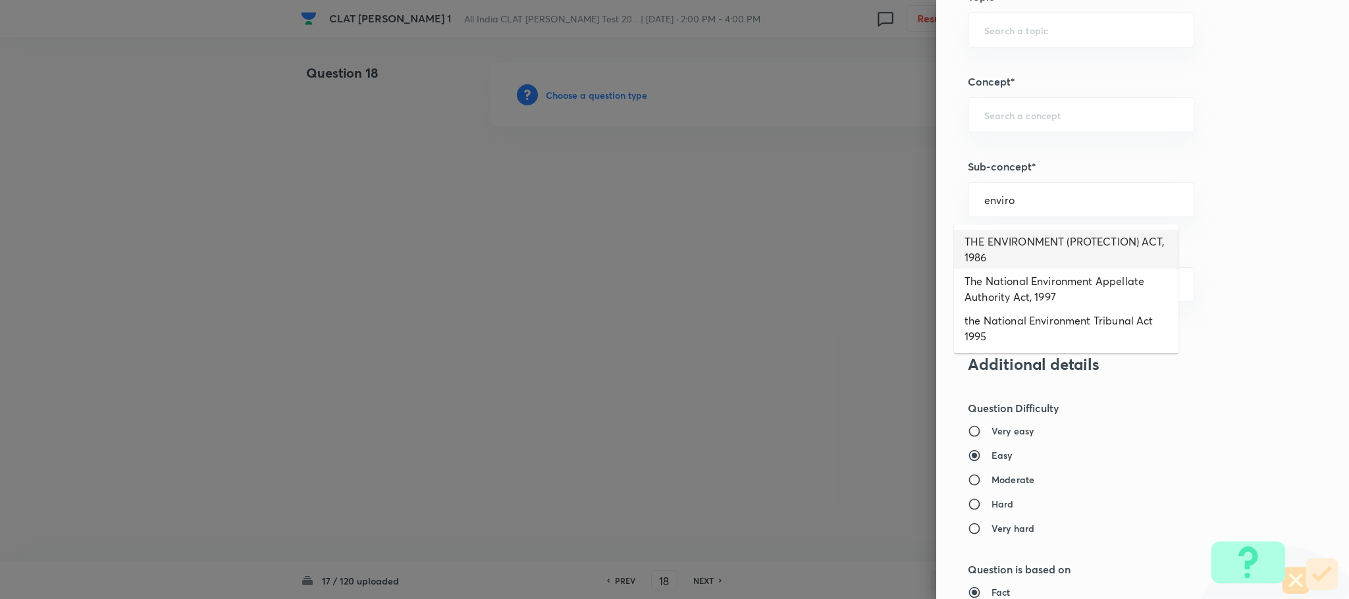
click at [1017, 250] on li "THE ENVIRONMENT (PROTECTION) ACT, 1986" at bounding box center [1066, 250] width 225 height 40
type input "THE ENVIRONMENT (PROTECTION) ACT, 1986"
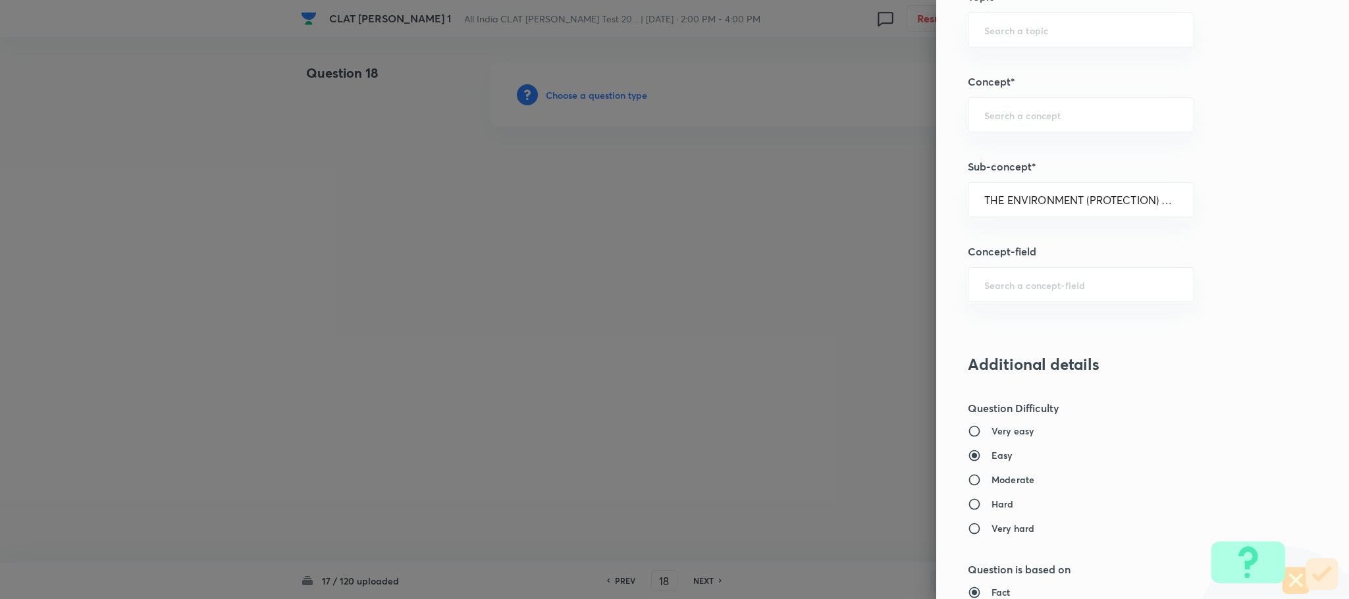
type input "Environmental Law"
type input "Acts"
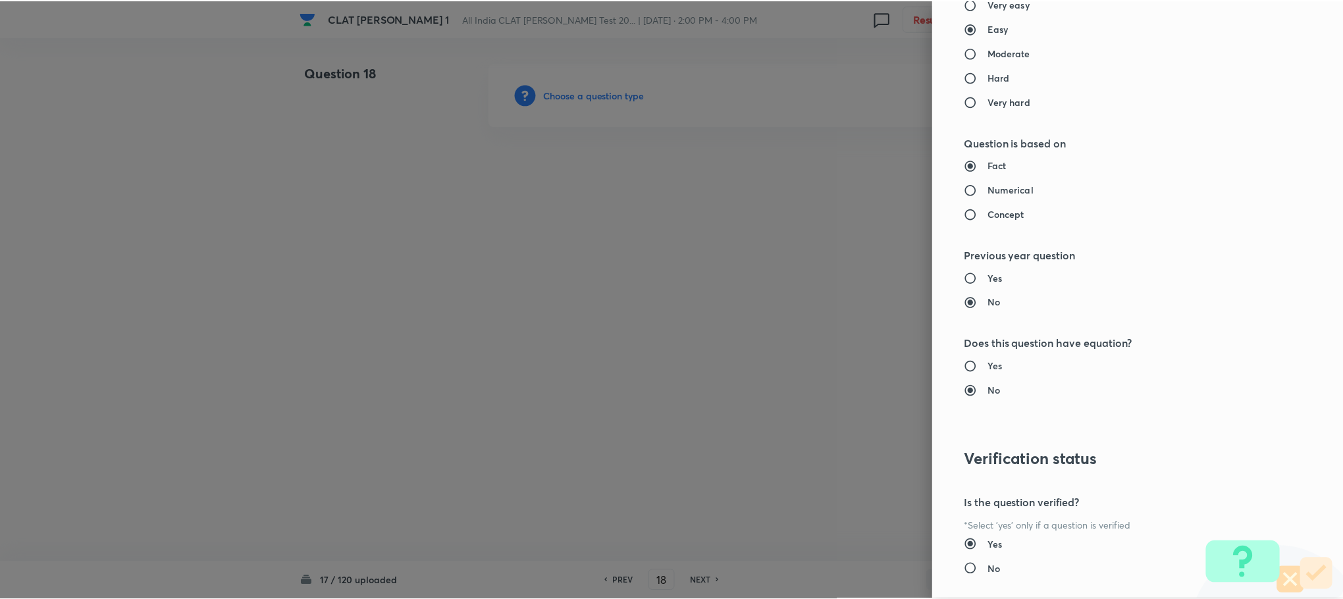
scroll to position [1200, 0]
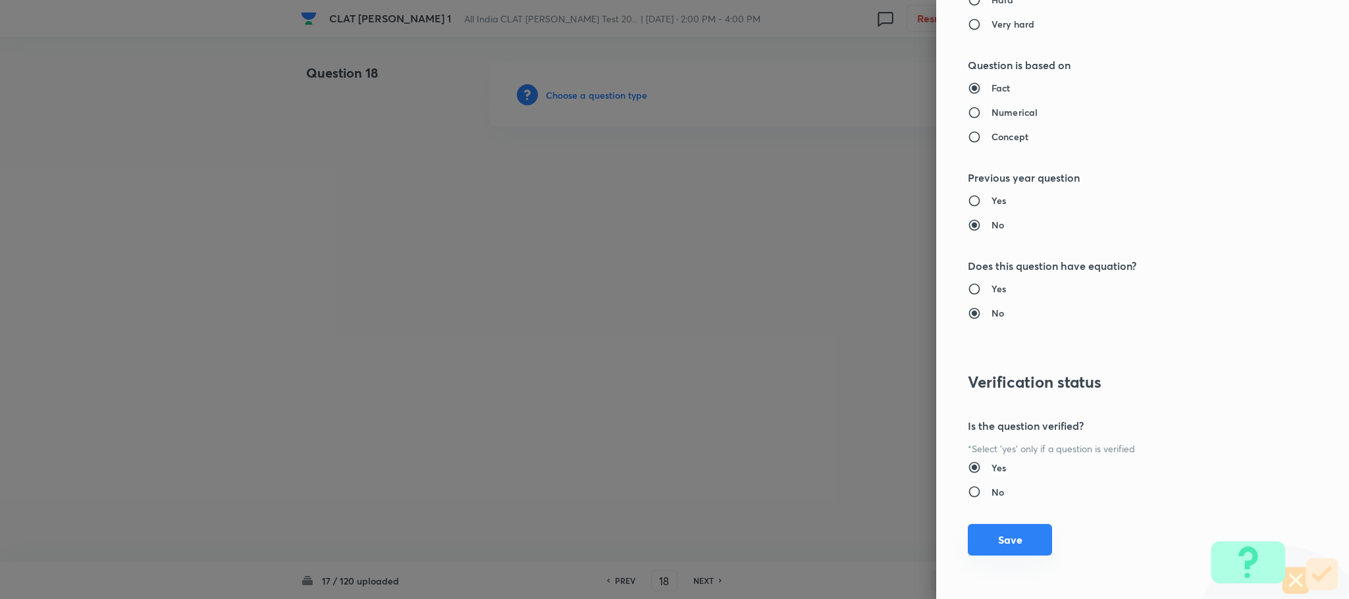
click at [988, 541] on button "Save" at bounding box center [1010, 540] width 84 height 32
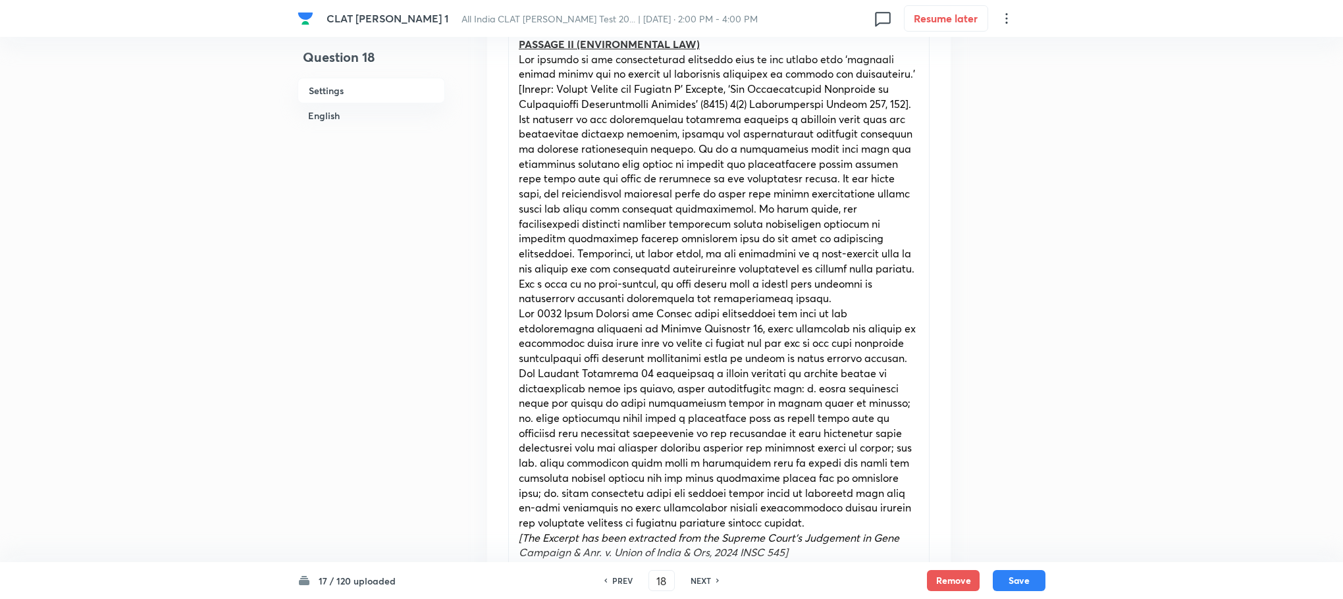
scroll to position [691, 0]
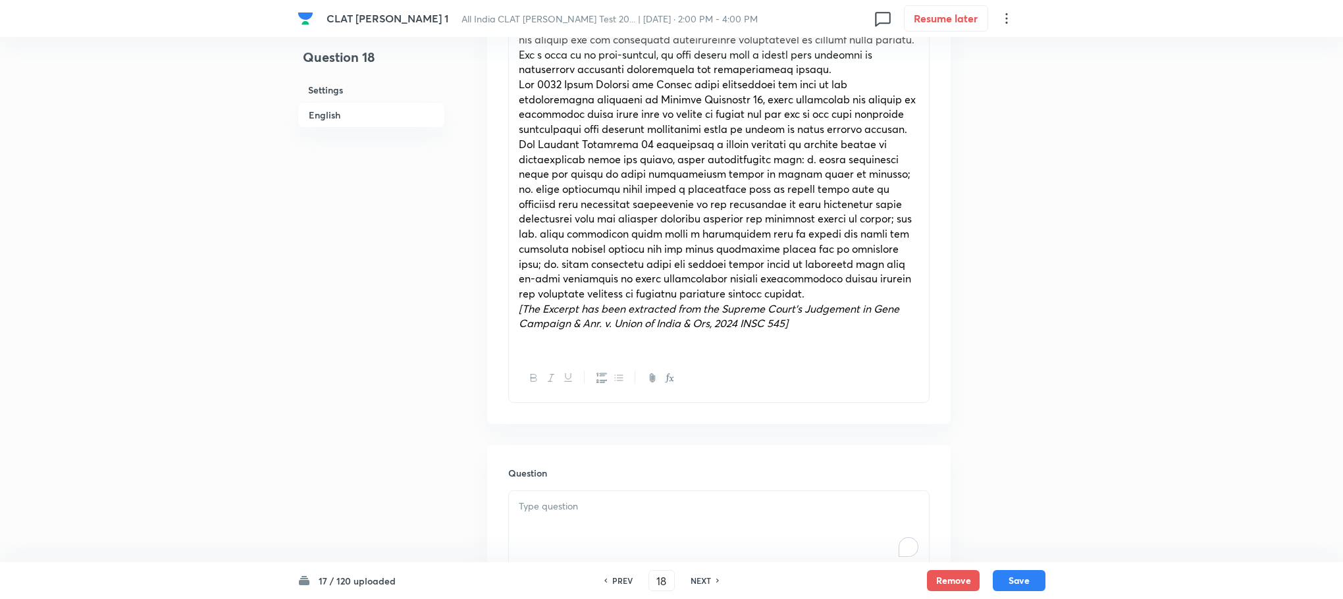
click at [554, 514] on p "To enrich screen reader interactions, please activate Accessibility in Grammarl…" at bounding box center [719, 506] width 400 height 15
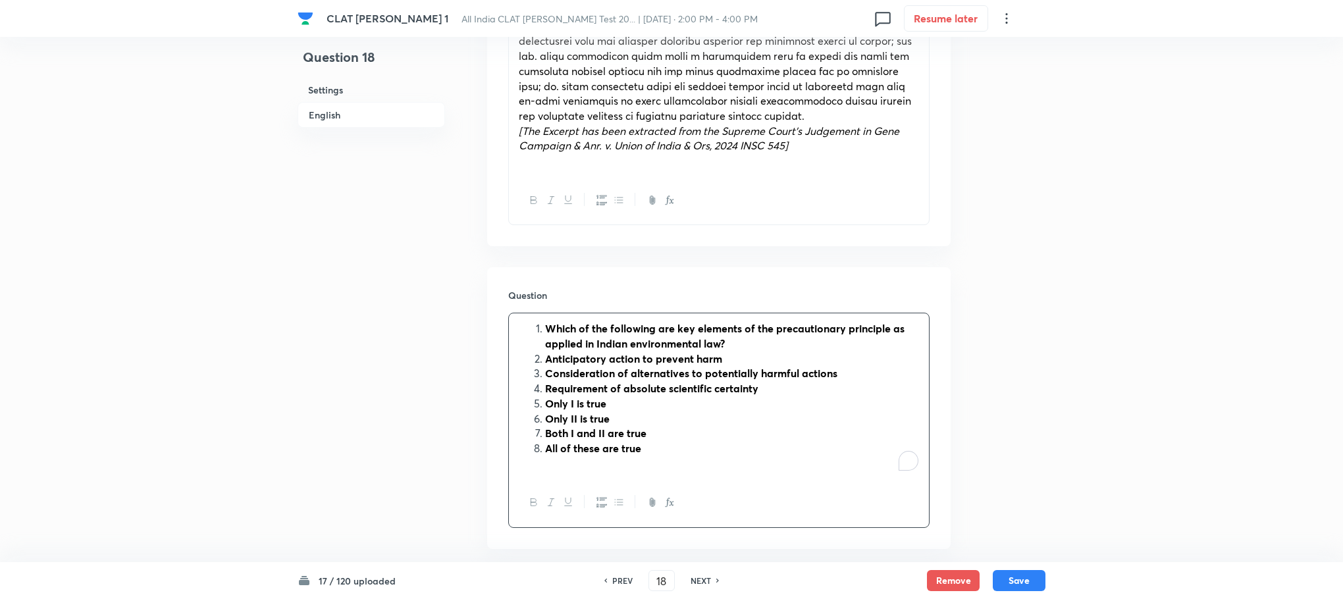
scroll to position [889, 0]
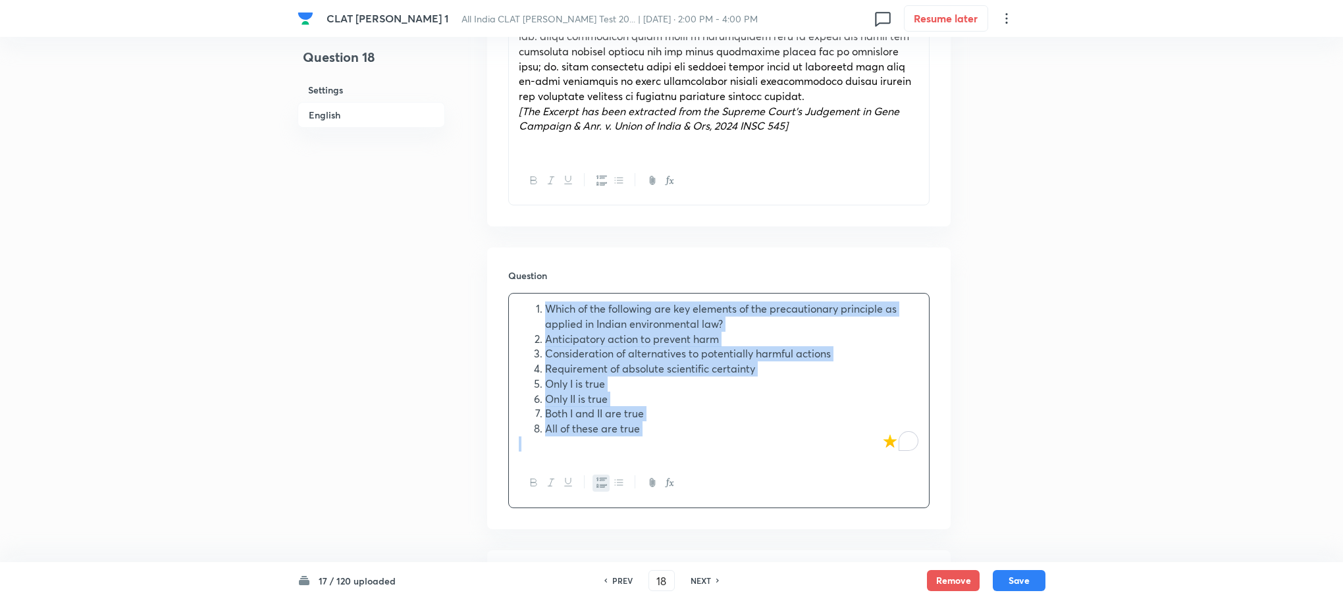
click at [593, 482] on button "button" at bounding box center [601, 483] width 17 height 16
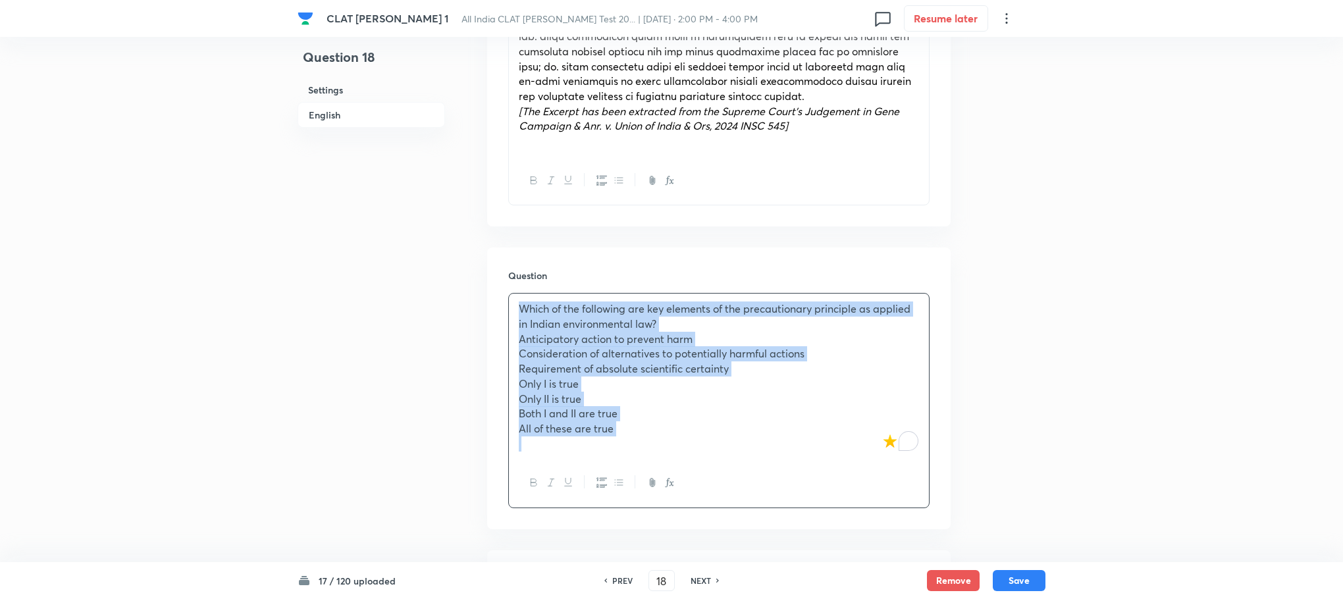
click at [509, 387] on div "Which of the following are key elements of the precautionary principle as appli…" at bounding box center [719, 376] width 420 height 165
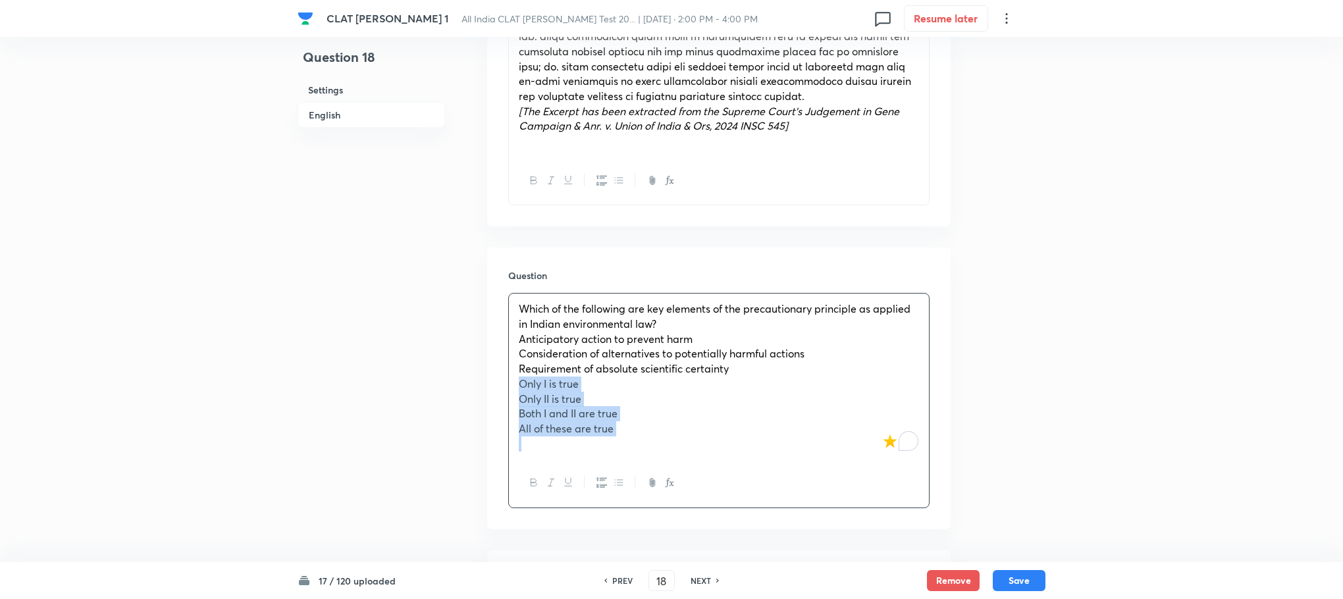
drag, startPoint x: 508, startPoint y: 387, endPoint x: 684, endPoint y: 467, distance: 193.0
click at [684, 467] on div "Which of the following are key elements of the precautionary principle as appli…" at bounding box center [718, 400] width 421 height 215
click at [518, 338] on div "Which of the following are key elements of the precautionary principle as appli…" at bounding box center [719, 346] width 420 height 105
click at [514, 354] on div "Which of the following are key elements of the precautionary principle as appli…" at bounding box center [719, 346] width 420 height 105
click at [514, 368] on div "Which of the following are key elements of the precautionary principle as appli…" at bounding box center [719, 346] width 420 height 105
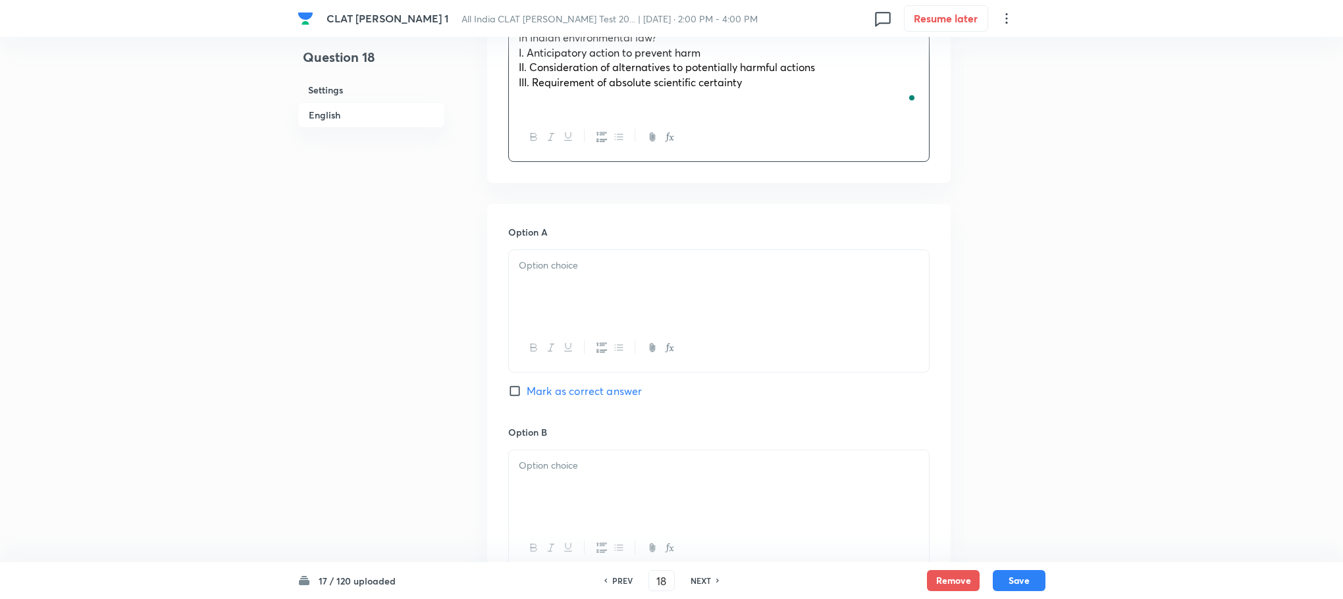
scroll to position [1185, 0]
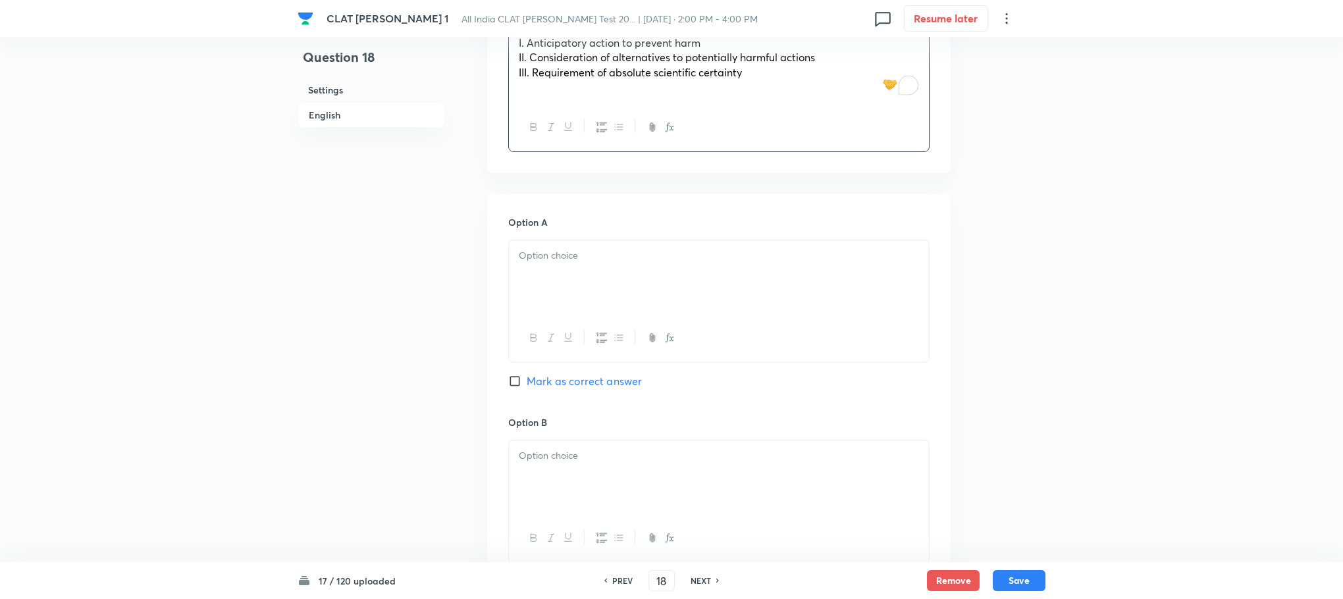
click at [567, 290] on div at bounding box center [719, 277] width 420 height 74
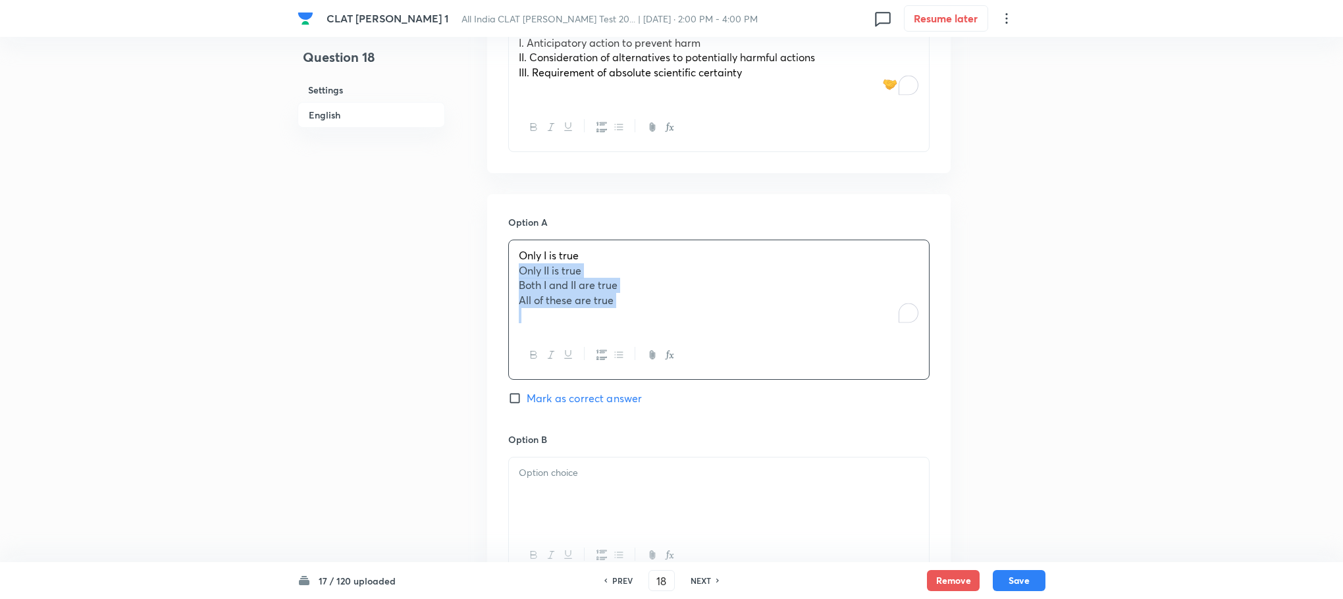
drag, startPoint x: 518, startPoint y: 273, endPoint x: 715, endPoint y: 344, distance: 209.3
click at [715, 344] on div "Only I is true Only II is true Both I and II are true All of these are true" at bounding box center [718, 310] width 421 height 140
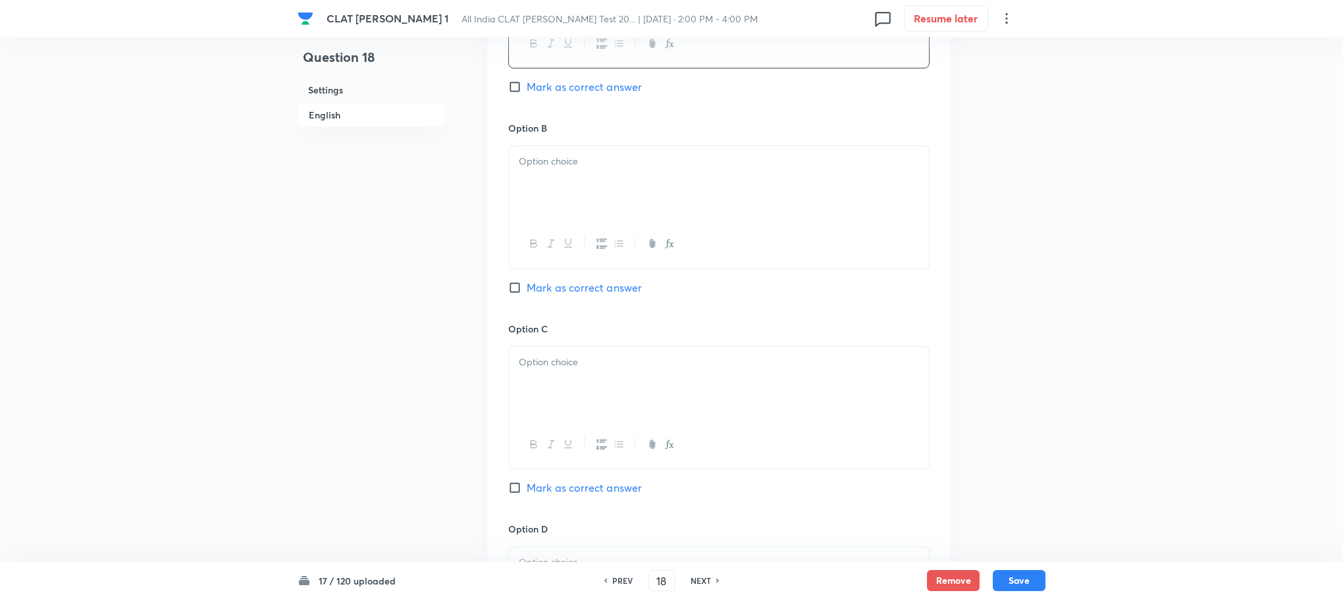
scroll to position [1481, 0]
click at [541, 166] on p at bounding box center [719, 159] width 400 height 15
drag, startPoint x: 510, startPoint y: 180, endPoint x: 812, endPoint y: 273, distance: 316.0
click at [812, 273] on div "Option B Only II is true Both I and II are true All of these are true Mark as c…" at bounding box center [718, 220] width 421 height 202
click at [587, 390] on div at bounding box center [719, 382] width 420 height 74
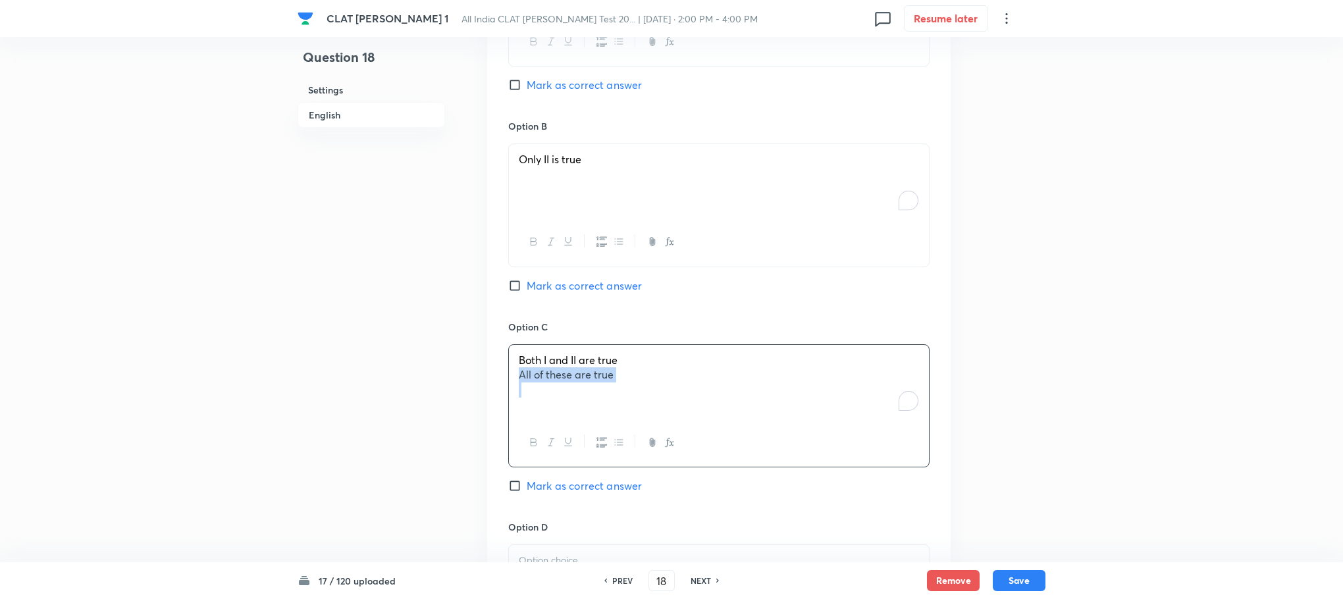
drag, startPoint x: 512, startPoint y: 383, endPoint x: 557, endPoint y: 407, distance: 50.7
click at [745, 409] on div "Both I and II are true All of these are true" at bounding box center [719, 382] width 420 height 74
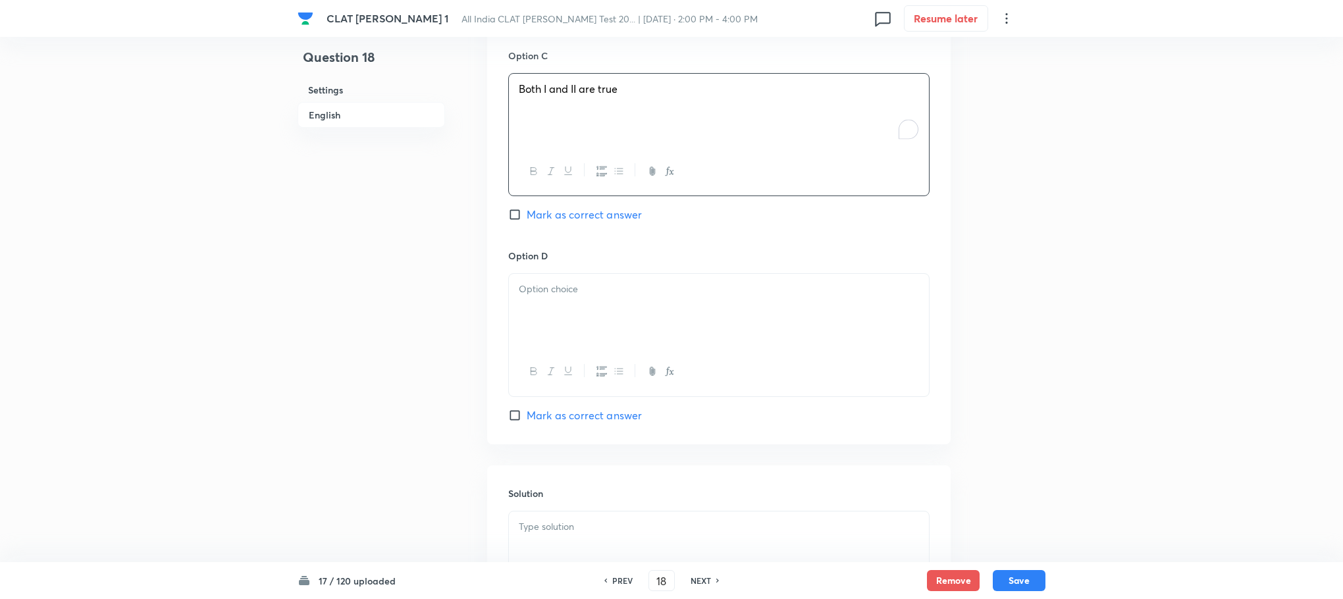
scroll to position [1778, 0]
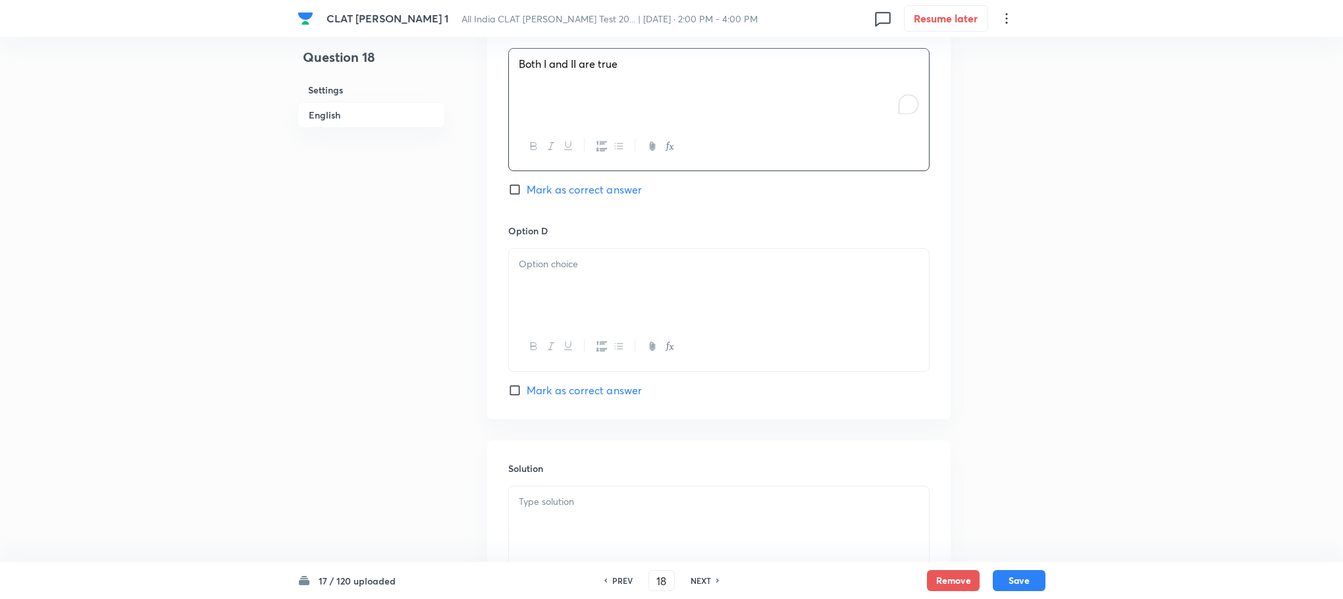
click at [554, 303] on div at bounding box center [719, 286] width 420 height 74
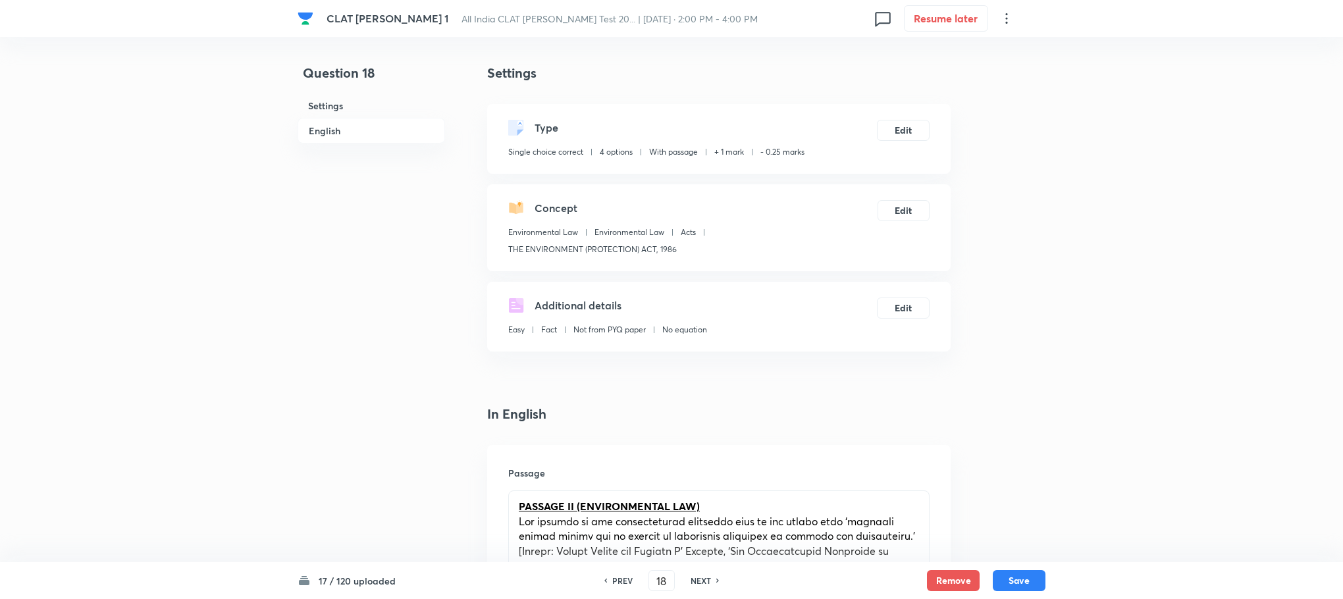
drag, startPoint x: 0, startPoint y: 0, endPoint x: 575, endPoint y: 498, distance: 760.9
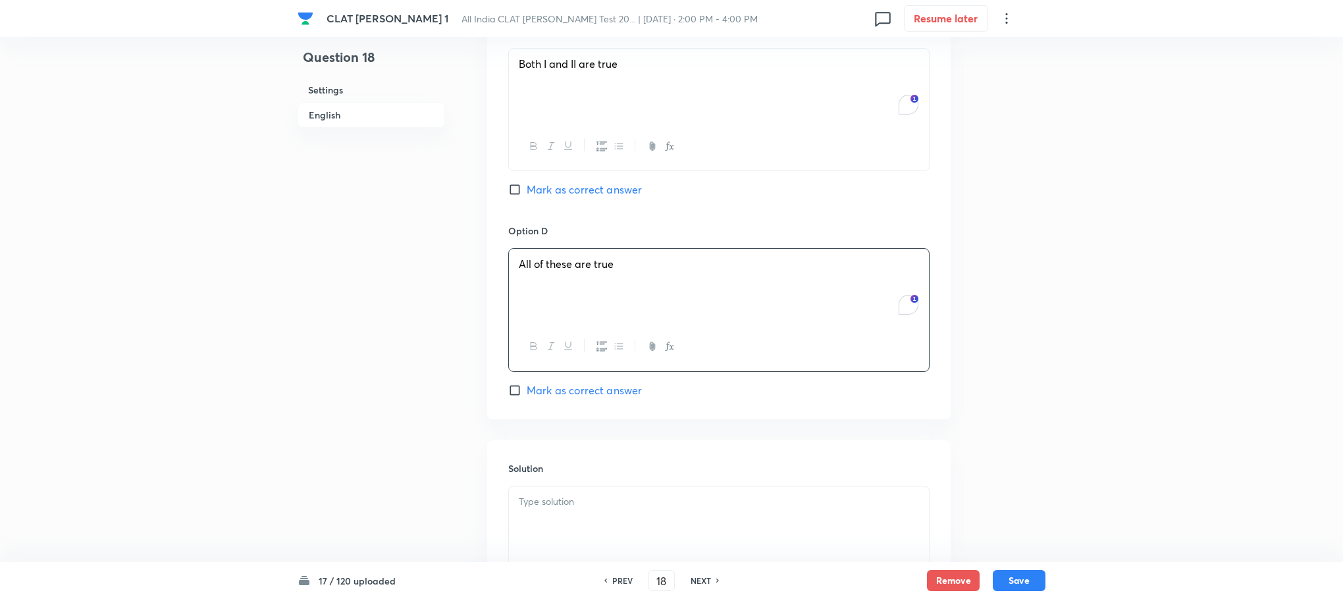
scroll to position [1778, 0]
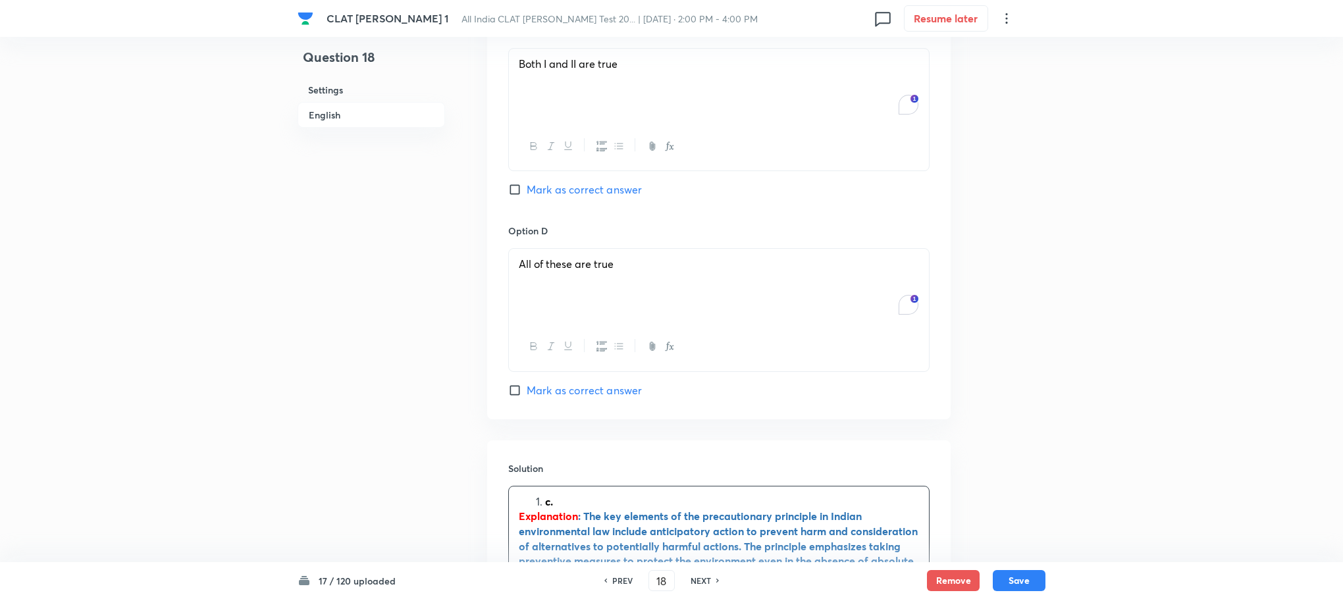
click at [547, 510] on li "c." at bounding box center [732, 501] width 374 height 15
click at [581, 188] on span "Mark as correct answer" at bounding box center [584, 190] width 115 height 16
click at [527, 188] on input "Mark as correct answer" at bounding box center [517, 189] width 18 height 13
checkbox input "true"
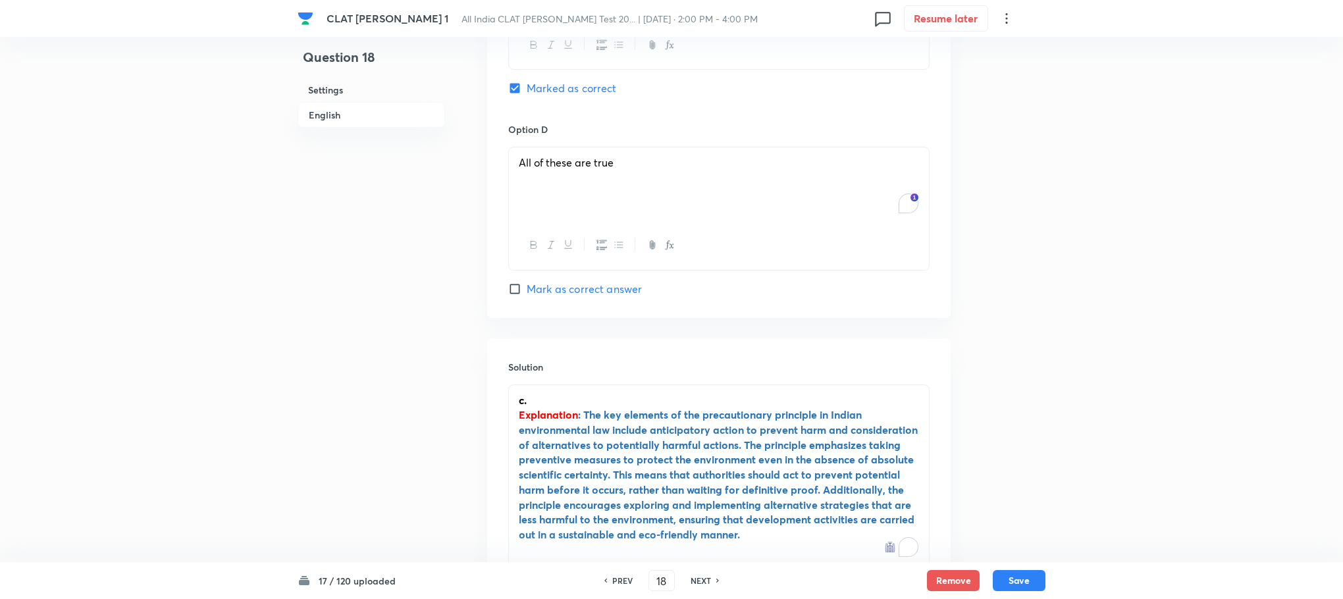
scroll to position [2034, 0]
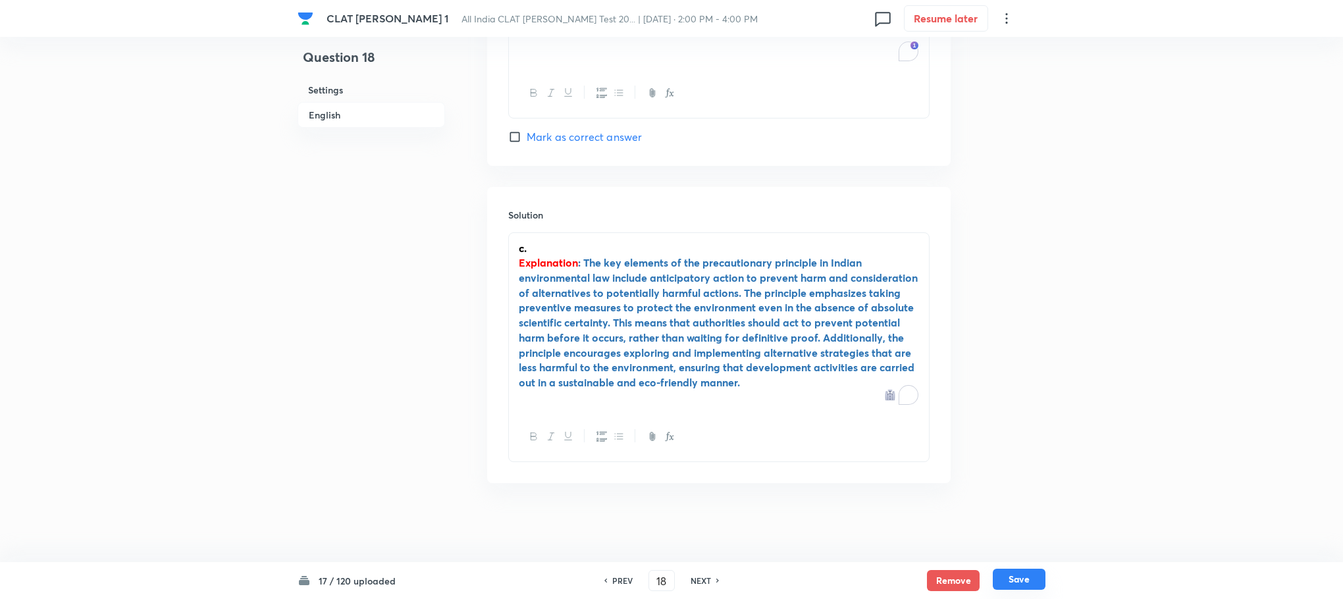
click at [1033, 581] on button "Save" at bounding box center [1019, 579] width 53 height 21
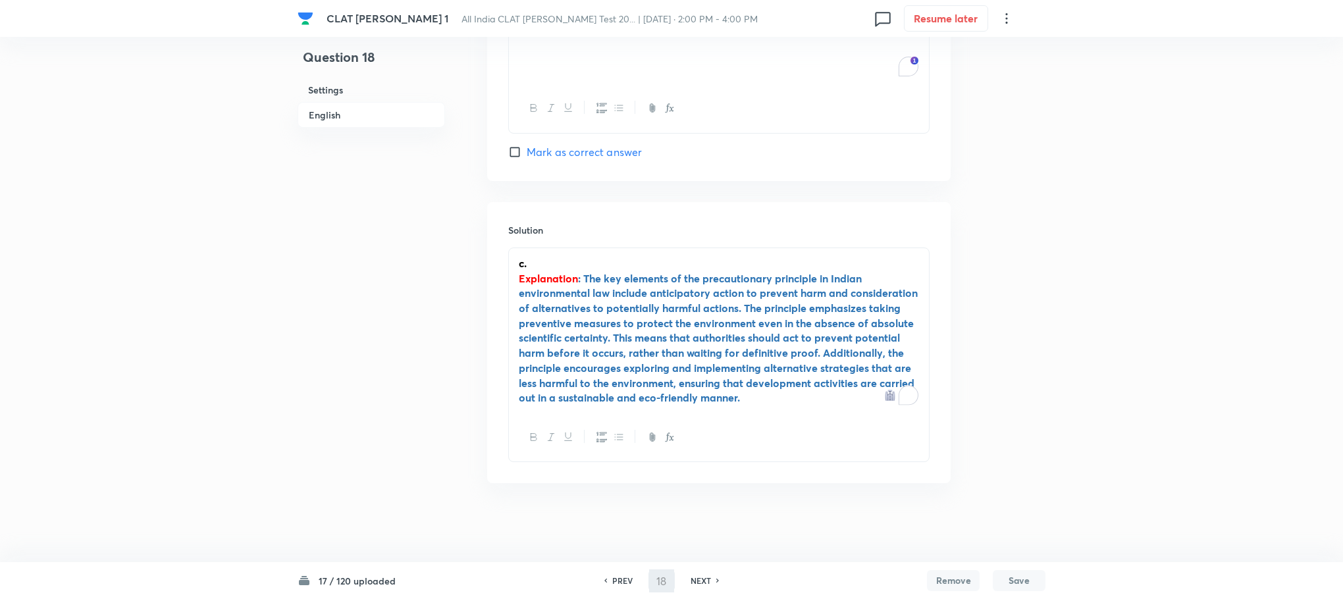
type input "19"
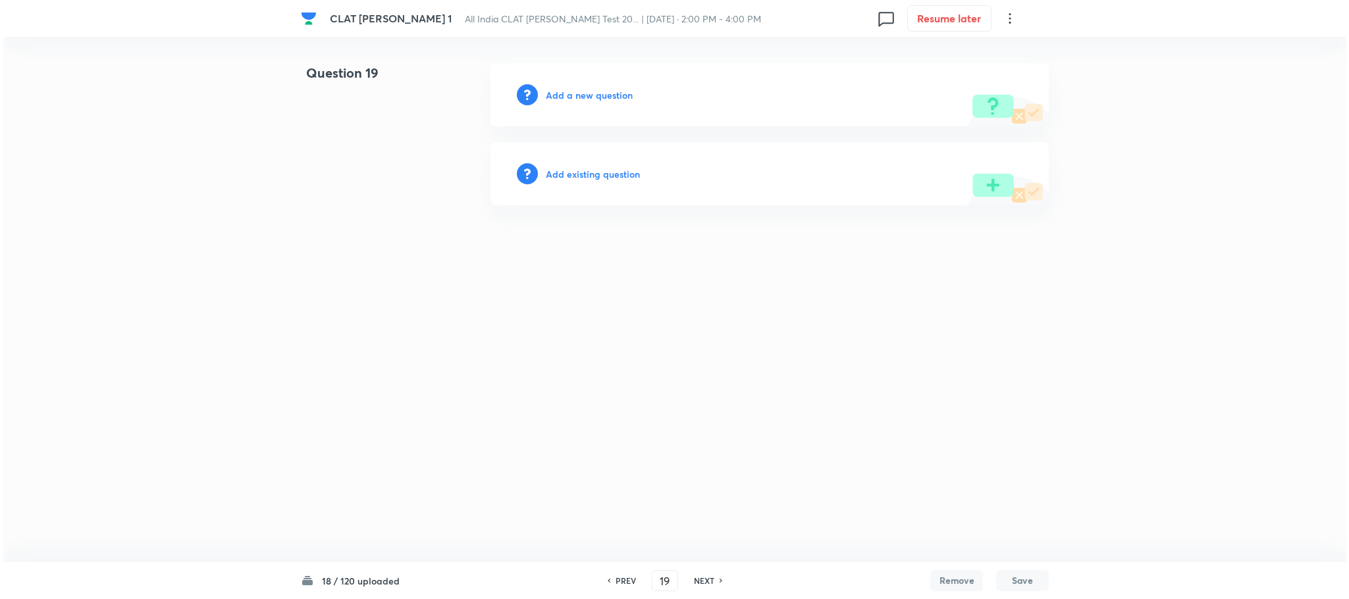
scroll to position [0, 0]
click at [593, 90] on h6 "Add a new question" at bounding box center [589, 95] width 87 height 14
click at [593, 90] on h6 "Choose a question type" at bounding box center [596, 95] width 101 height 14
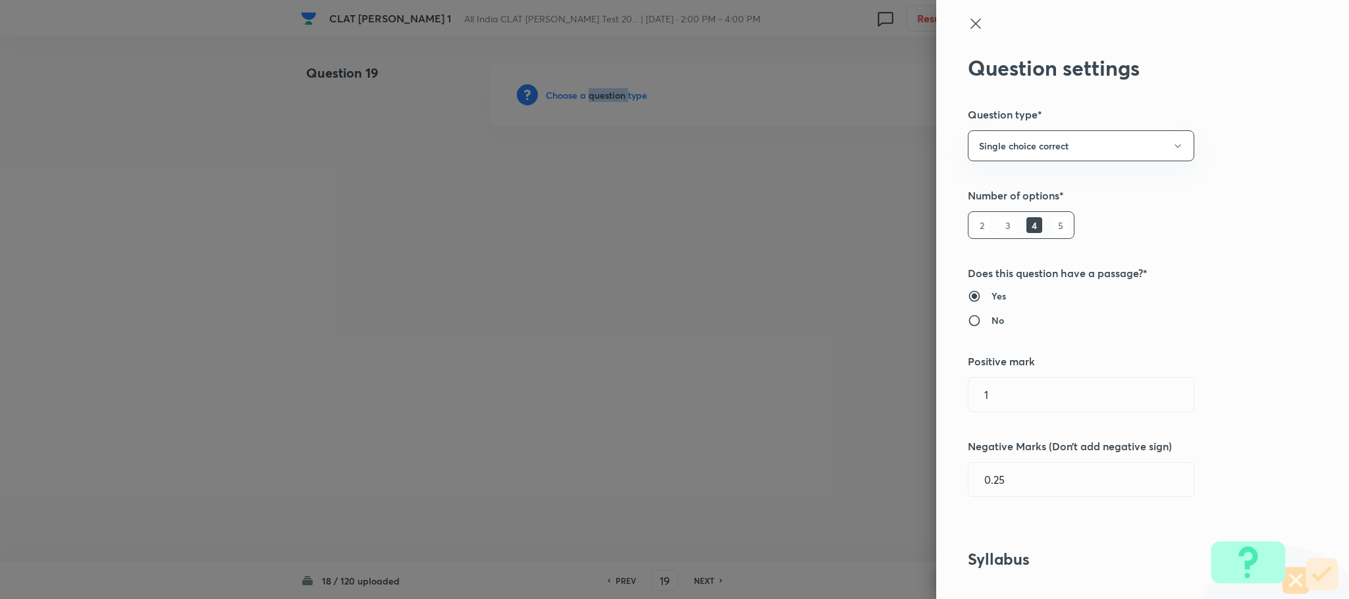
scroll to position [593, 0]
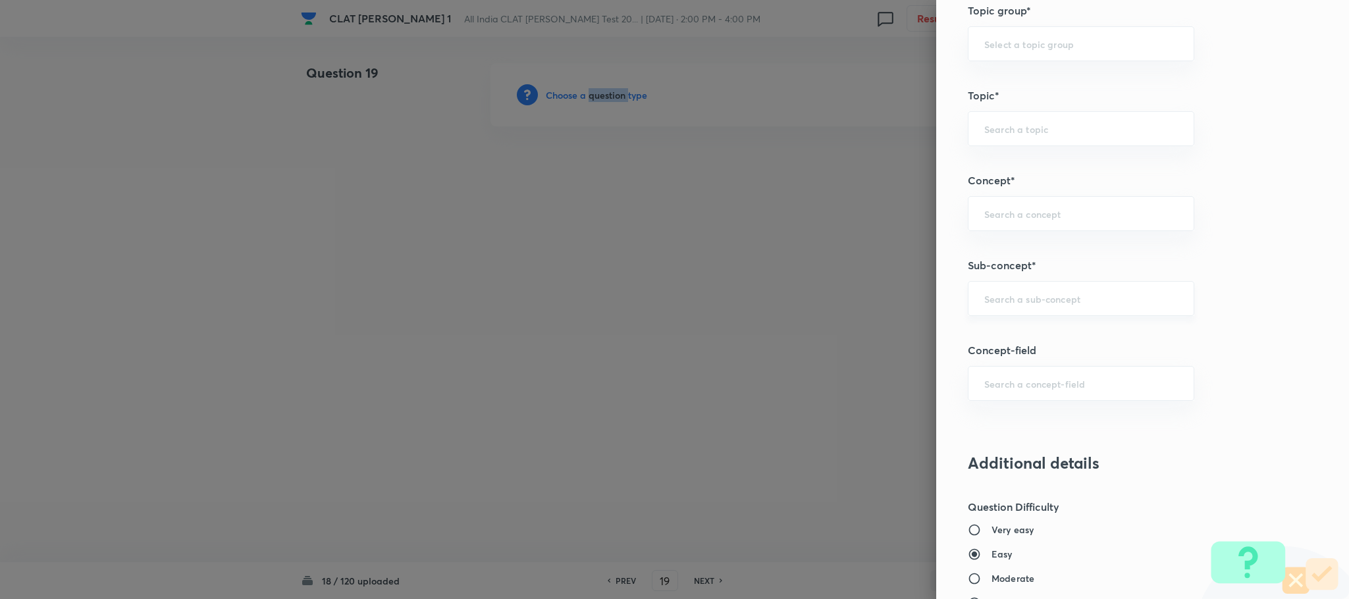
click at [1009, 313] on div "​" at bounding box center [1081, 298] width 226 height 35
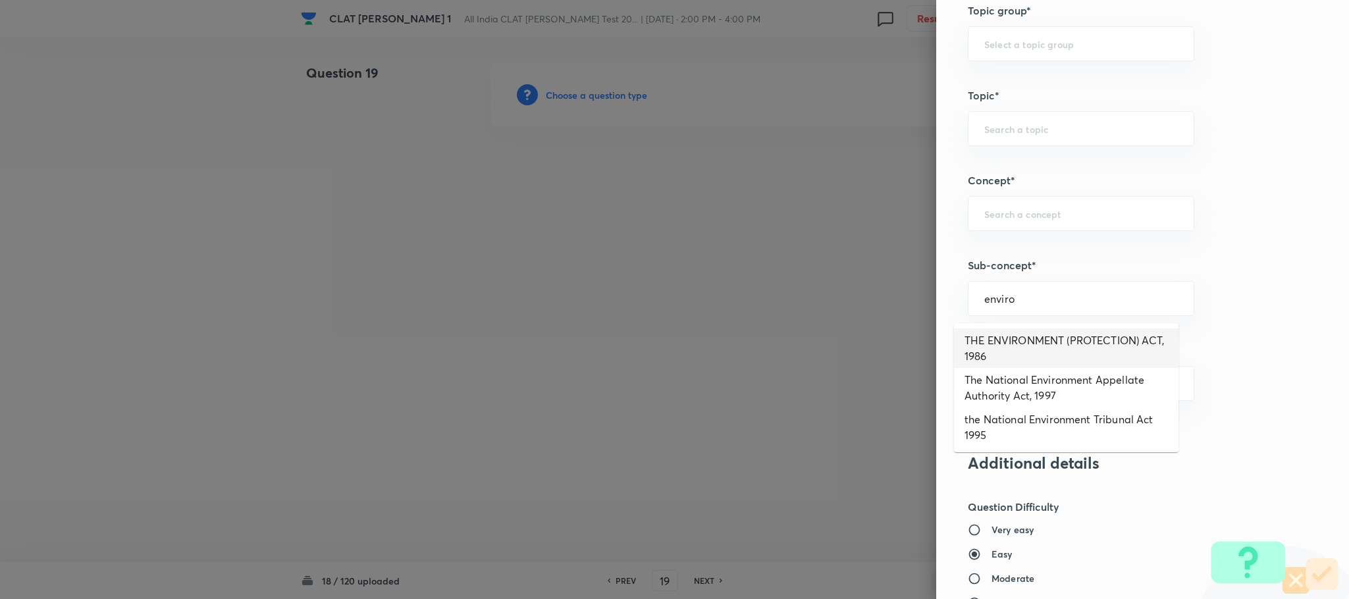
click at [1013, 350] on li "THE ENVIRONMENT (PROTECTION) ACT, 1986" at bounding box center [1066, 349] width 225 height 40
type input "THE ENVIRONMENT (PROTECTION) ACT, 1986"
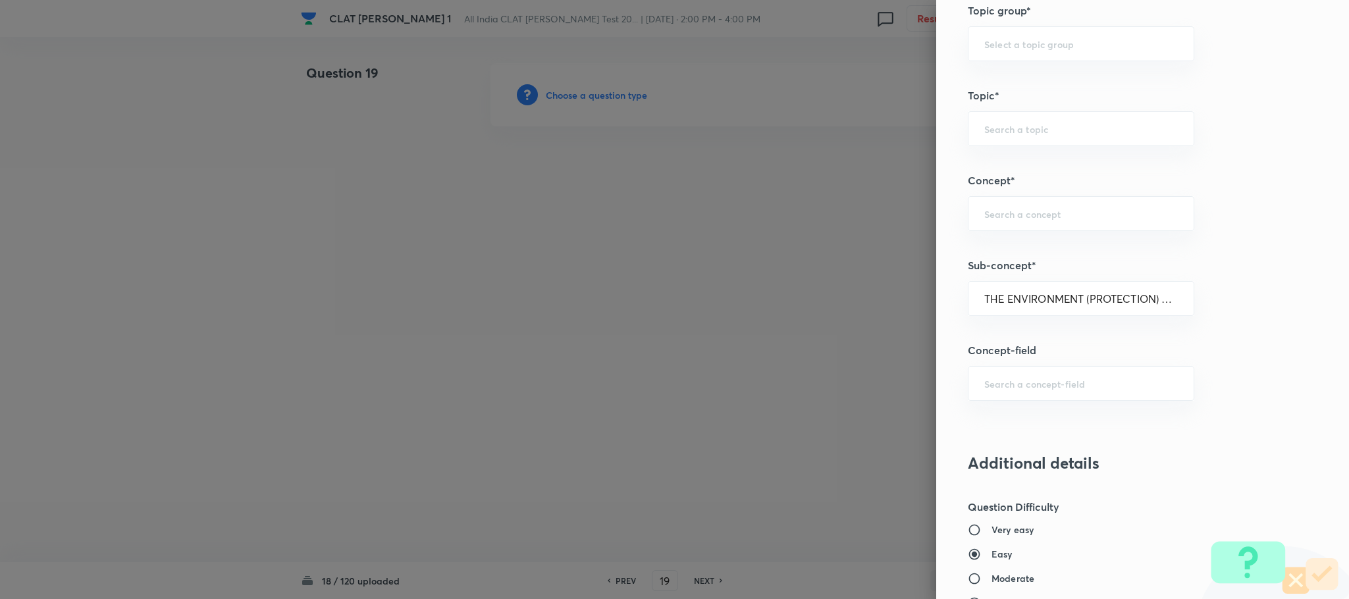
type input "Environmental Law"
type input "Acts"
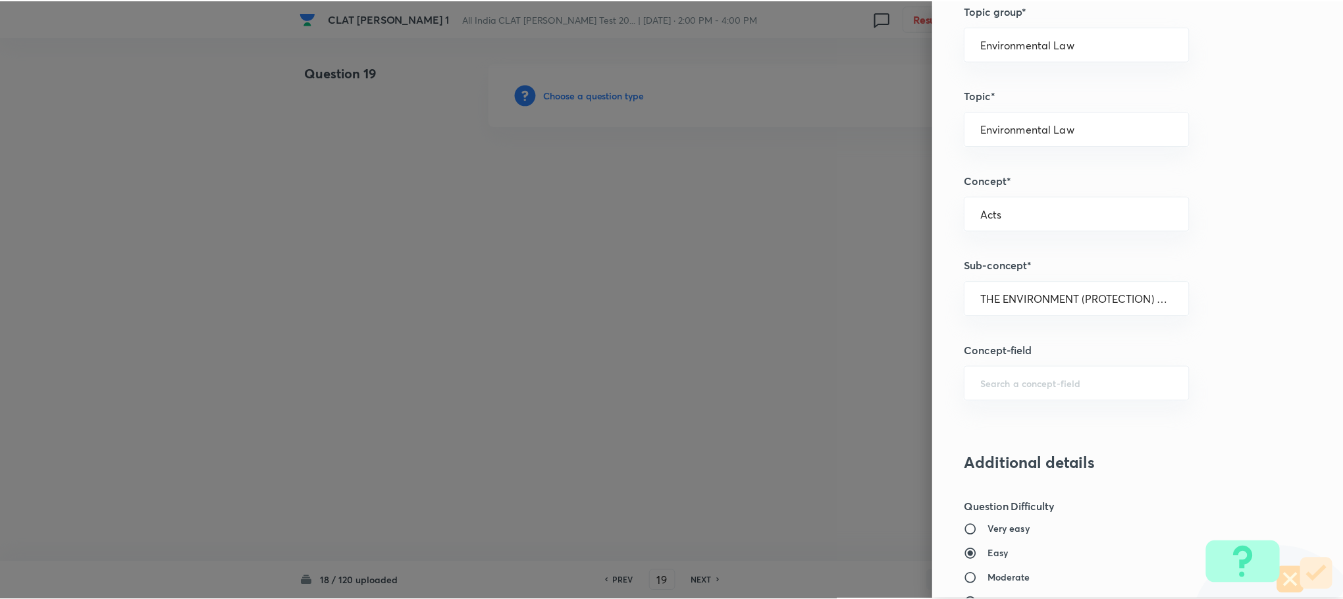
scroll to position [1200, 0]
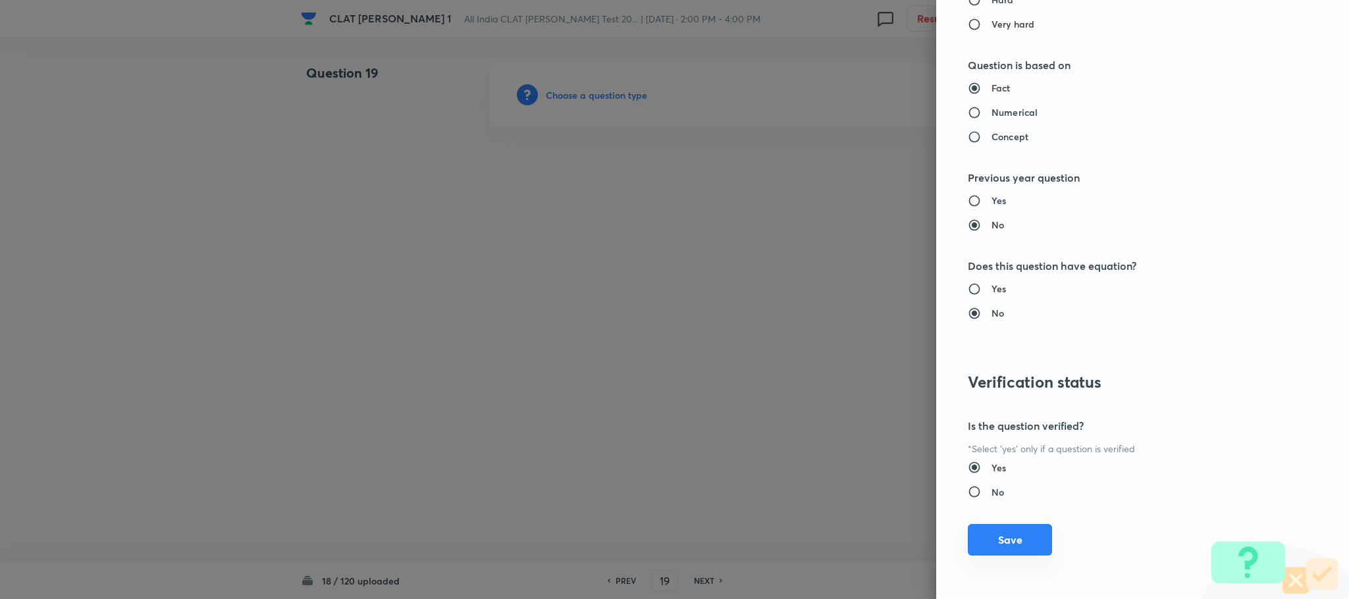
click at [996, 541] on button "Save" at bounding box center [1010, 540] width 84 height 32
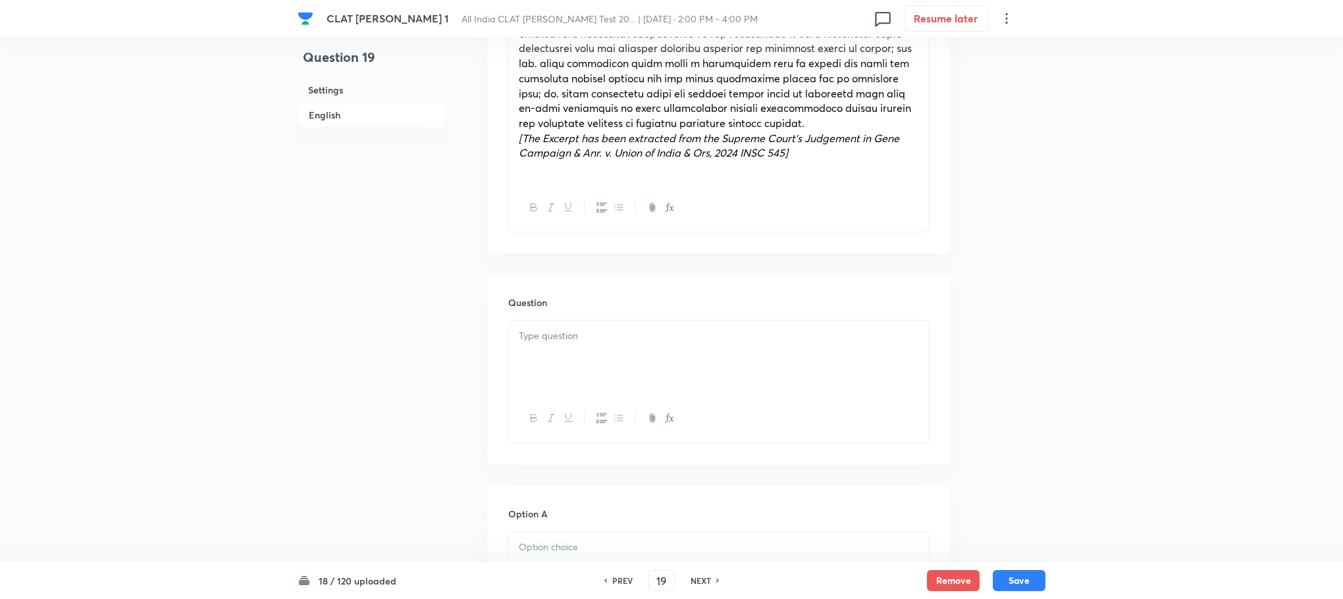
scroll to position [889, 0]
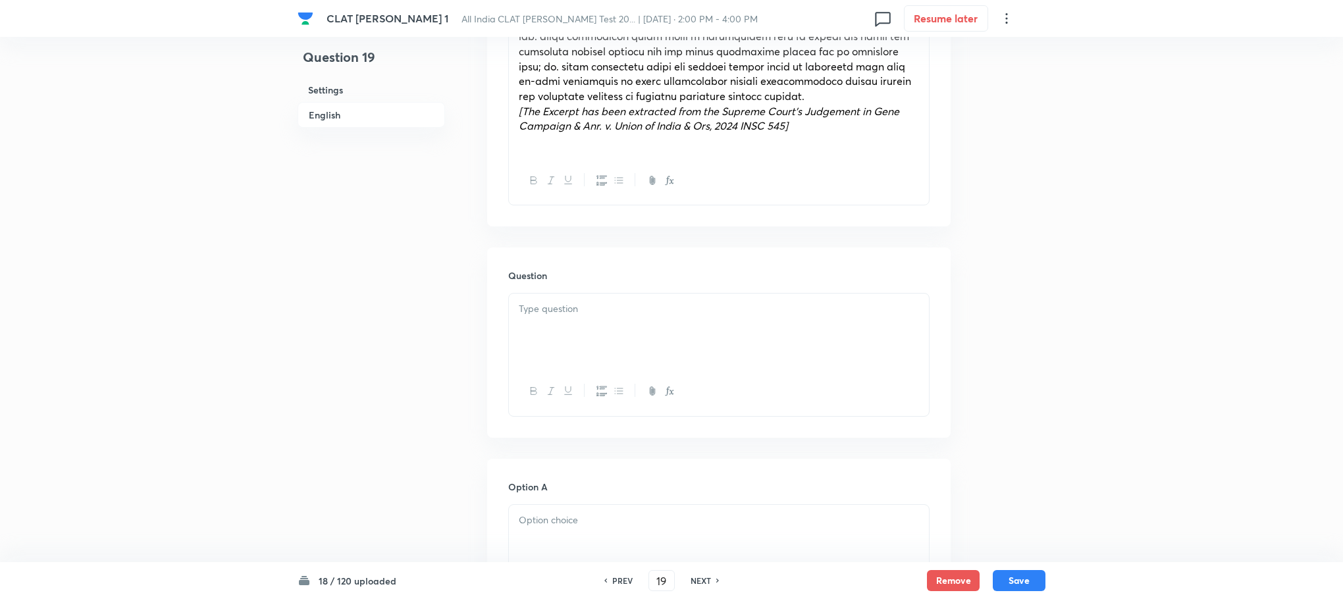
click at [556, 354] on div at bounding box center [719, 331] width 420 height 74
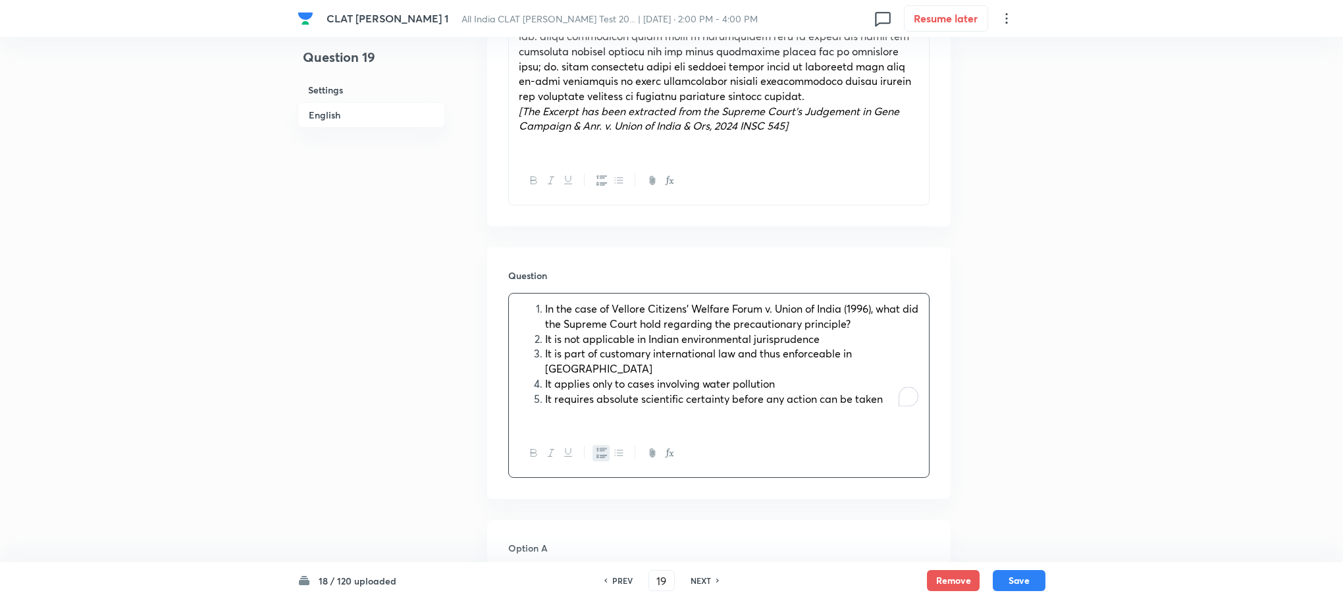
click at [601, 448] on icon "button" at bounding box center [602, 453] width 11 height 11
click at [512, 348] on div "In the case of Vellore Citizens’ Welfare Forum v. Union of India (1996), what d…" at bounding box center [719, 362] width 420 height 136
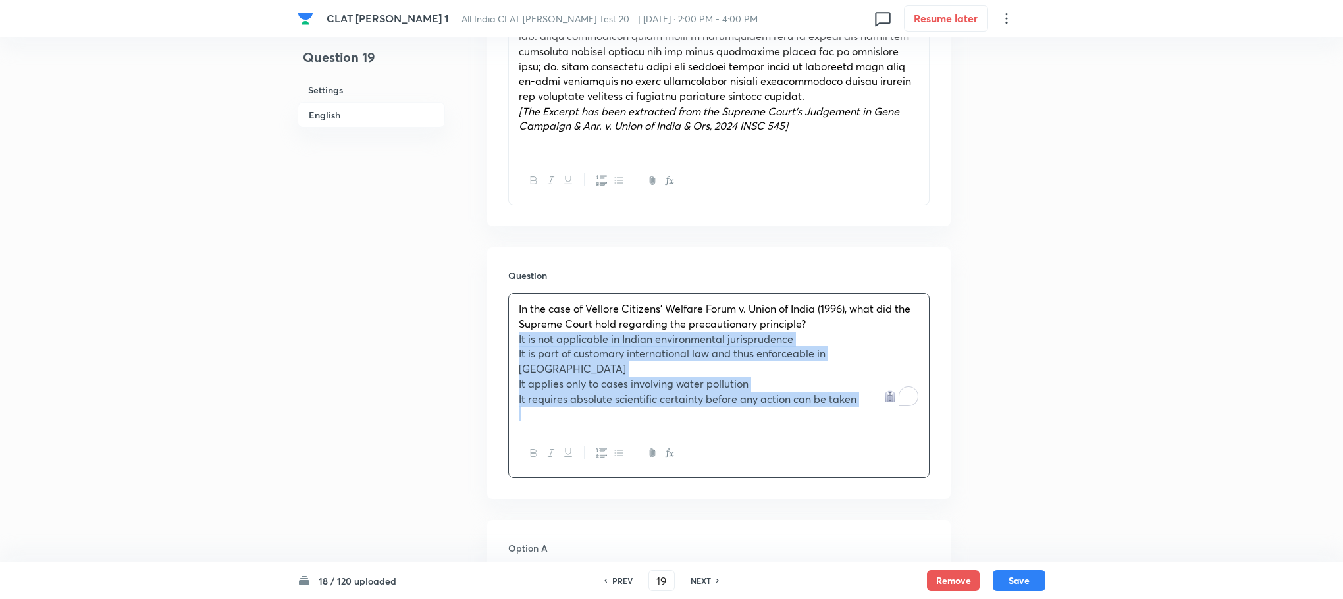
drag, startPoint x: 512, startPoint y: 338, endPoint x: 1094, endPoint y: 397, distance: 585.0
click at [1094, 397] on div "CLAT [PERSON_NAME] 1 All India CLAT [PERSON_NAME] Test 20... | [DATE] · 2:00 PM…" at bounding box center [671, 387] width 1343 height 2427
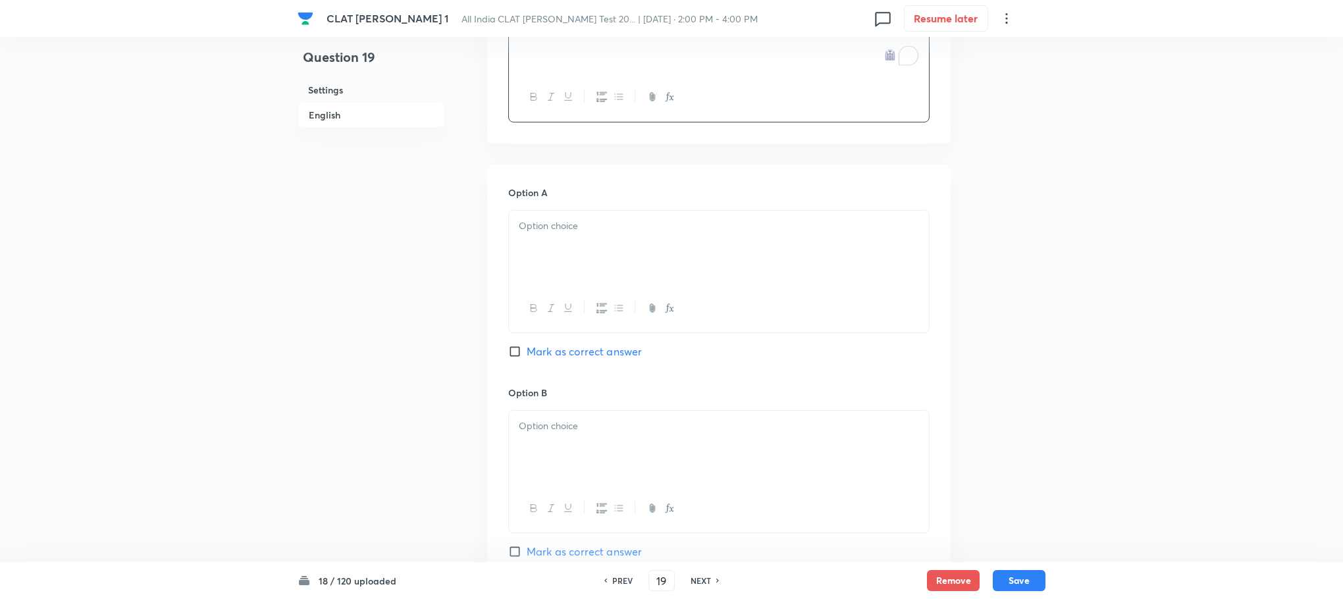
scroll to position [1185, 0]
click at [561, 261] on div at bounding box center [719, 246] width 420 height 74
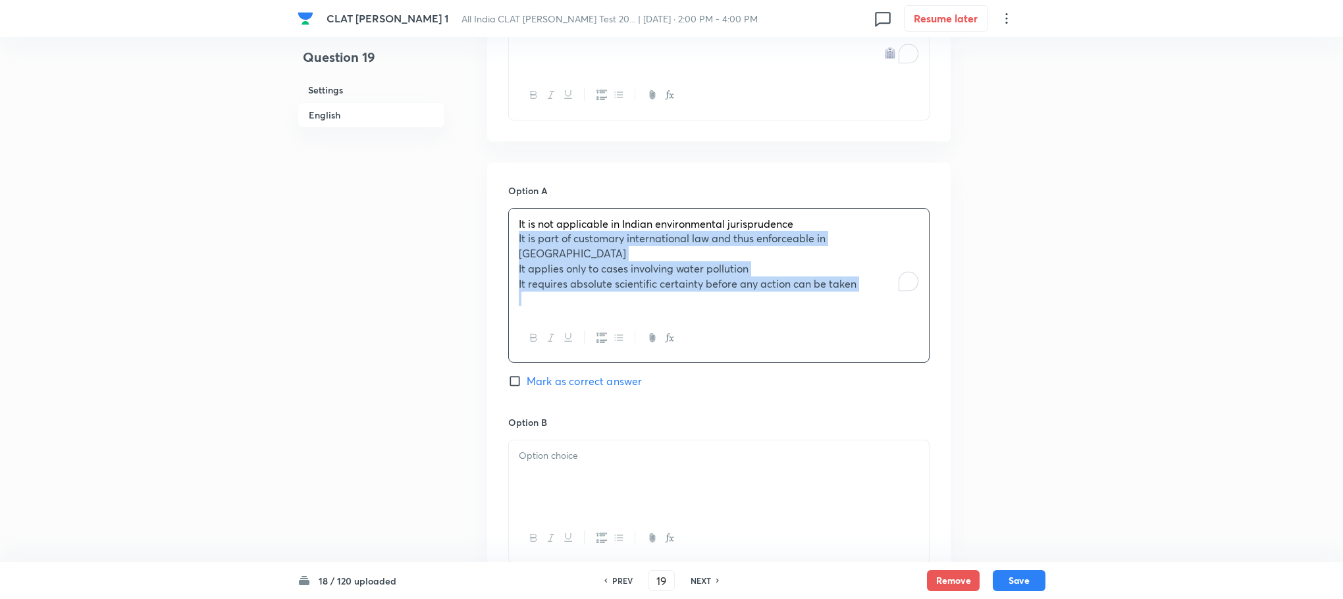
drag, startPoint x: 510, startPoint y: 239, endPoint x: 840, endPoint y: 289, distance: 334.3
click at [840, 289] on div "It is not applicable in Indian environmental jurisprudence It is part of custom…" at bounding box center [719, 261] width 420 height 105
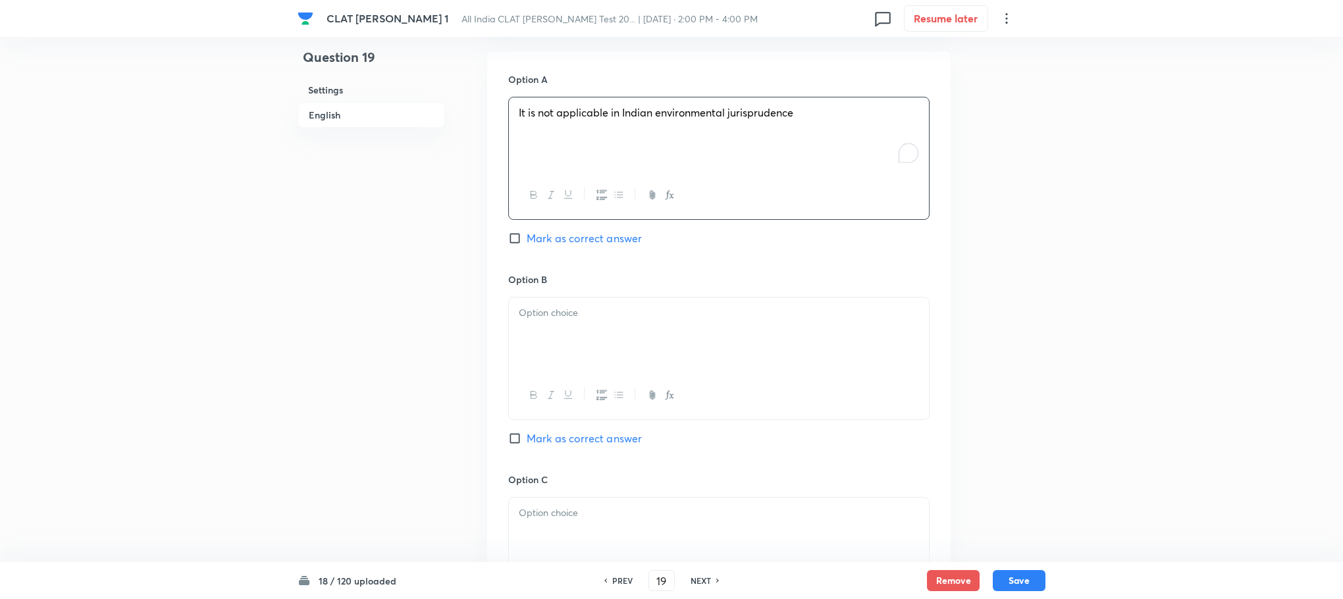
scroll to position [1383, 0]
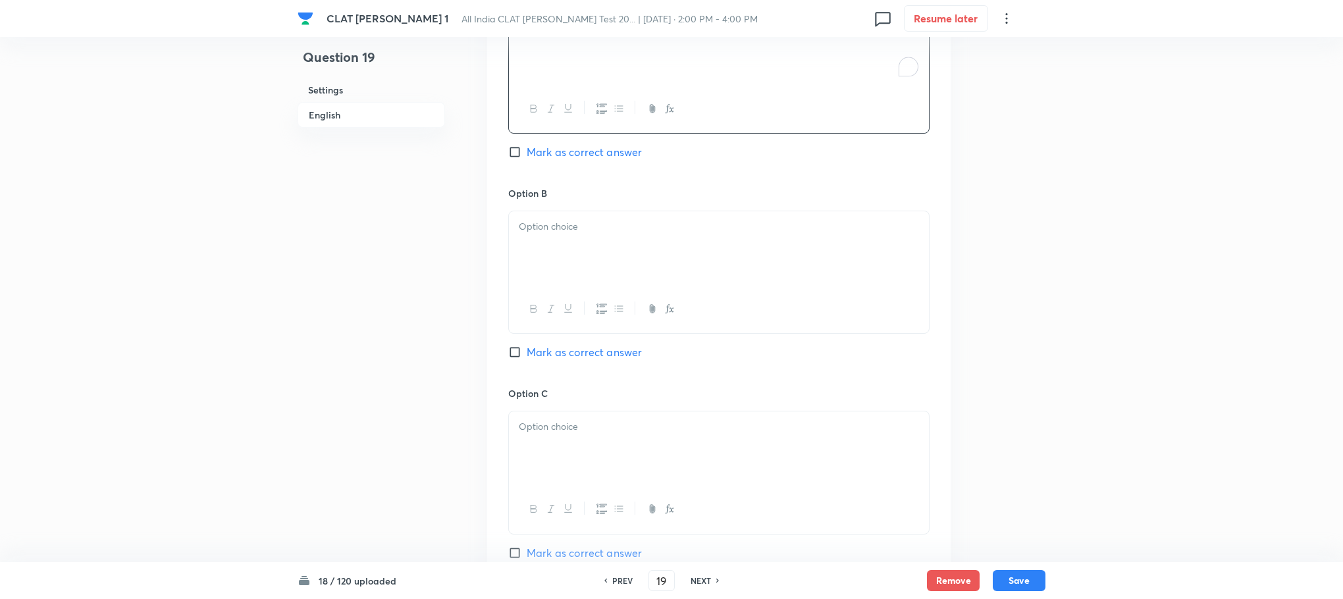
click at [532, 251] on div at bounding box center [719, 248] width 420 height 74
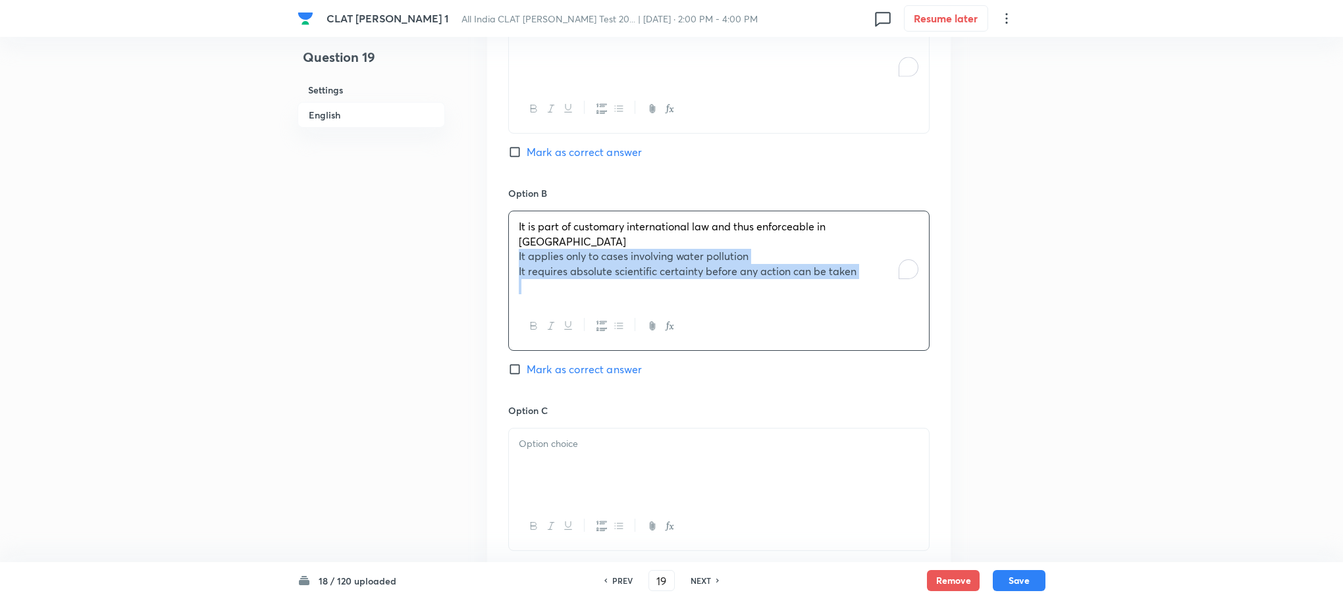
drag, startPoint x: 518, startPoint y: 247, endPoint x: 958, endPoint y: 279, distance: 441.7
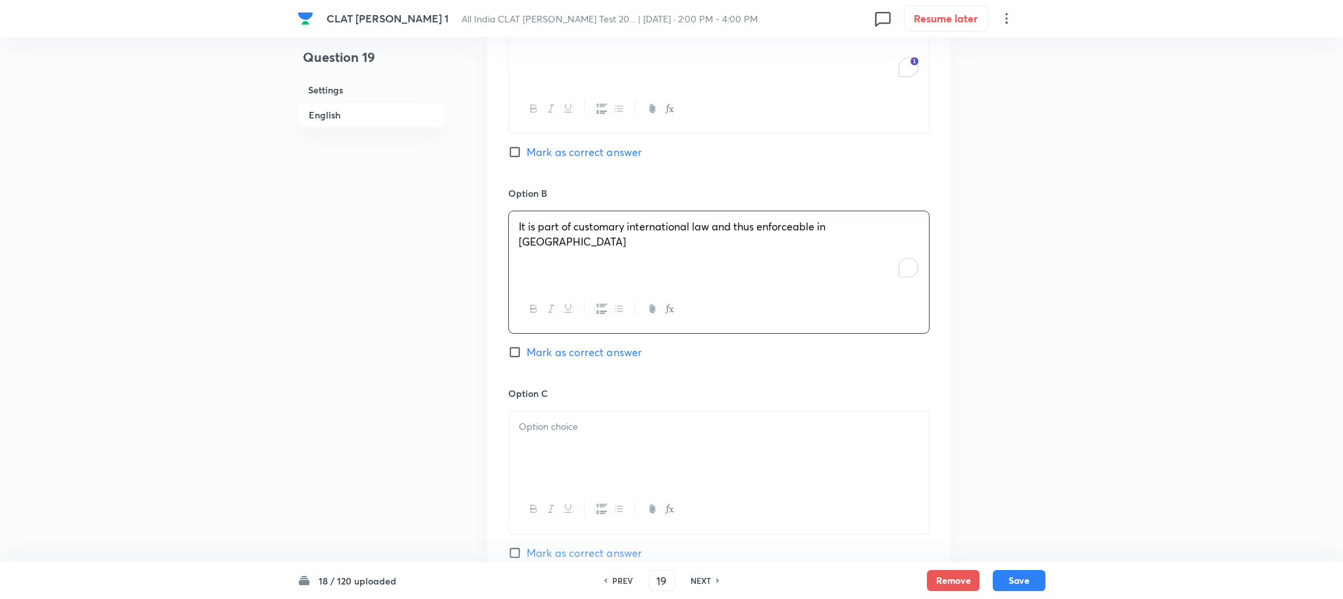
click at [534, 458] on div at bounding box center [719, 449] width 420 height 74
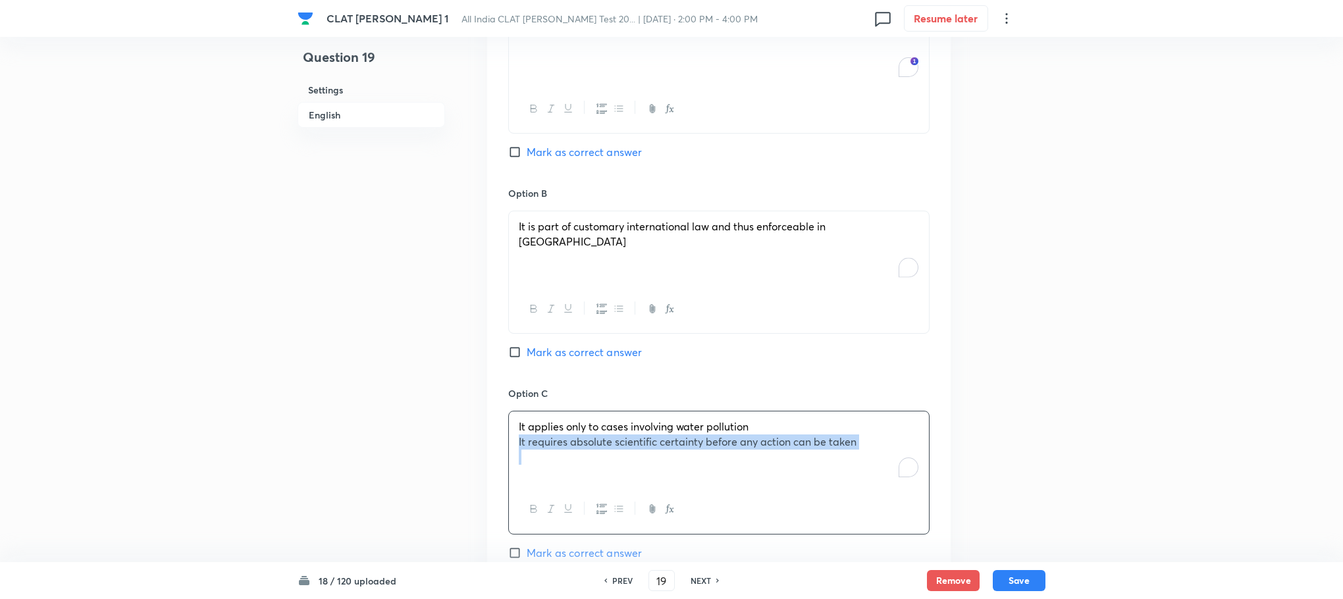
drag, startPoint x: 512, startPoint y: 446, endPoint x: 917, endPoint y: 452, distance: 405.0
click at [917, 452] on div "It applies only to cases involving water pollution It requires absolute scienti…" at bounding box center [719, 449] width 420 height 74
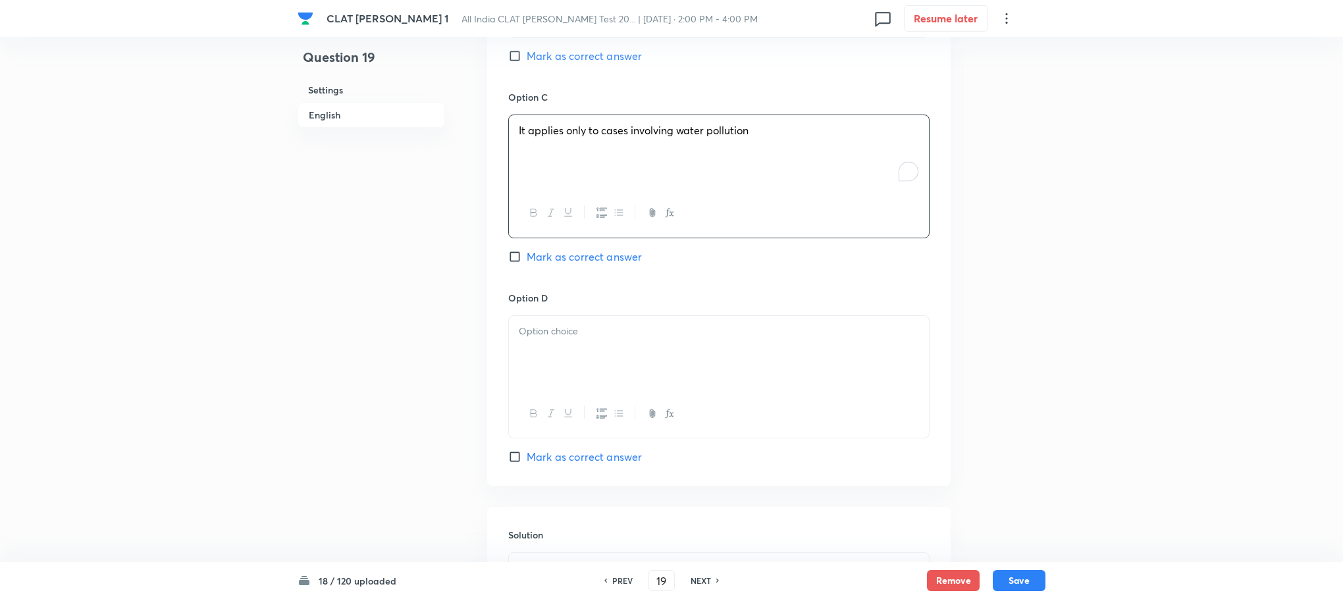
click at [573, 331] on p at bounding box center [719, 331] width 400 height 15
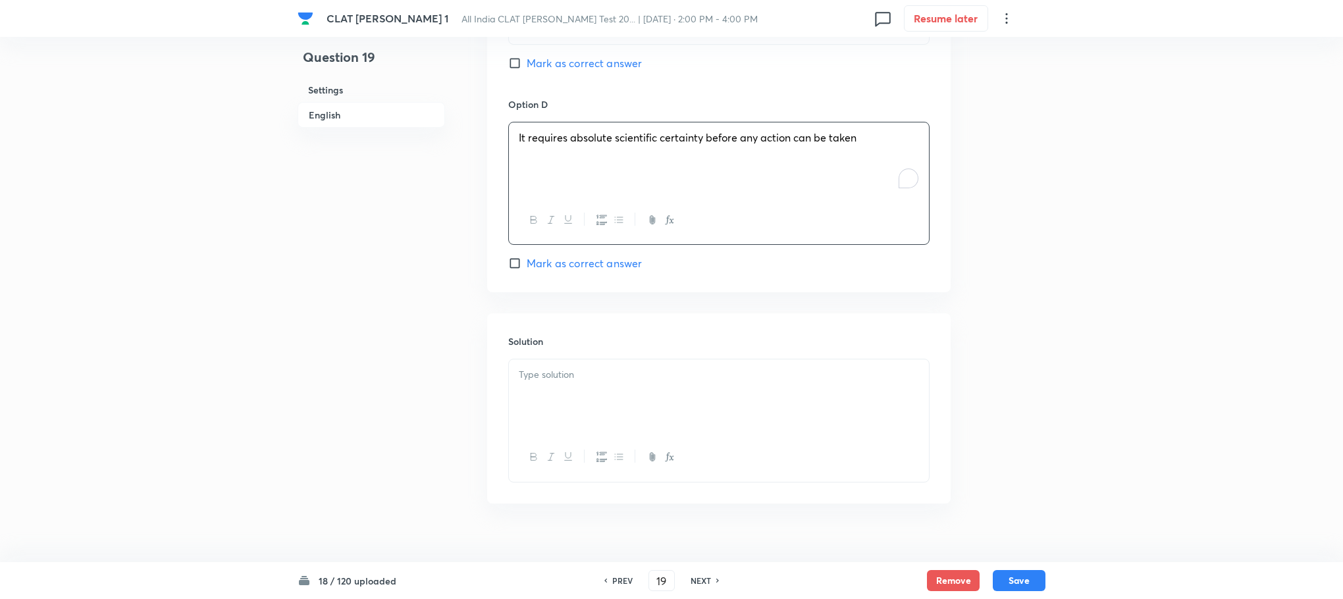
scroll to position [1896, 0]
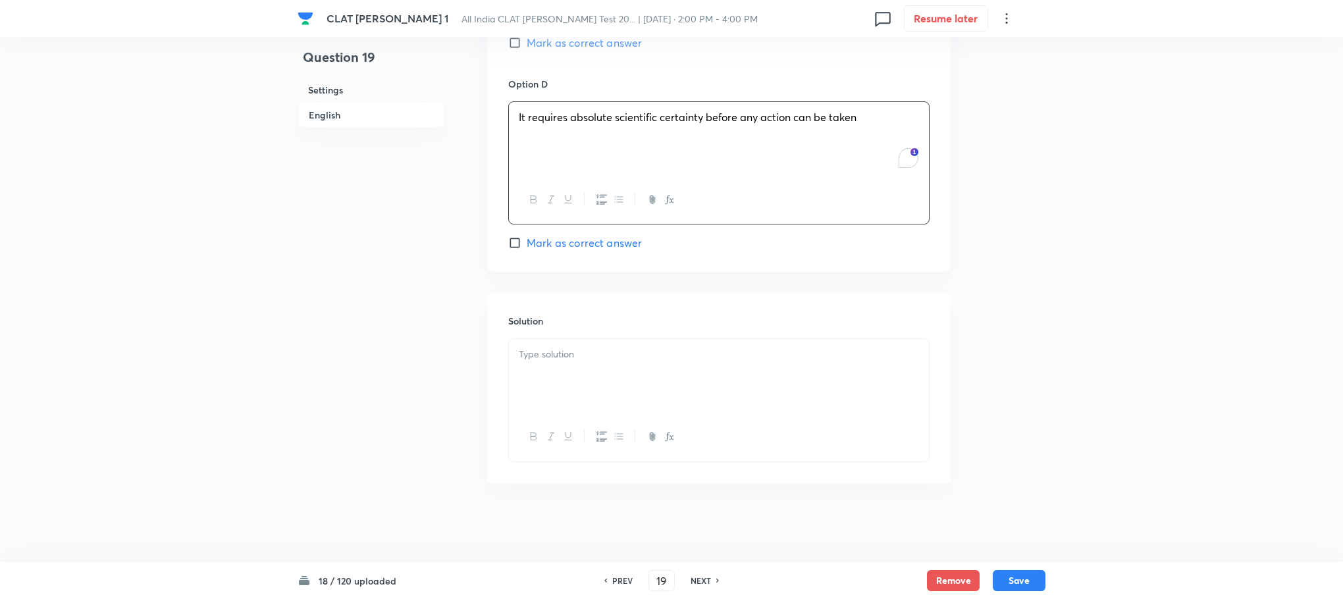
click at [579, 363] on div at bounding box center [719, 376] width 420 height 74
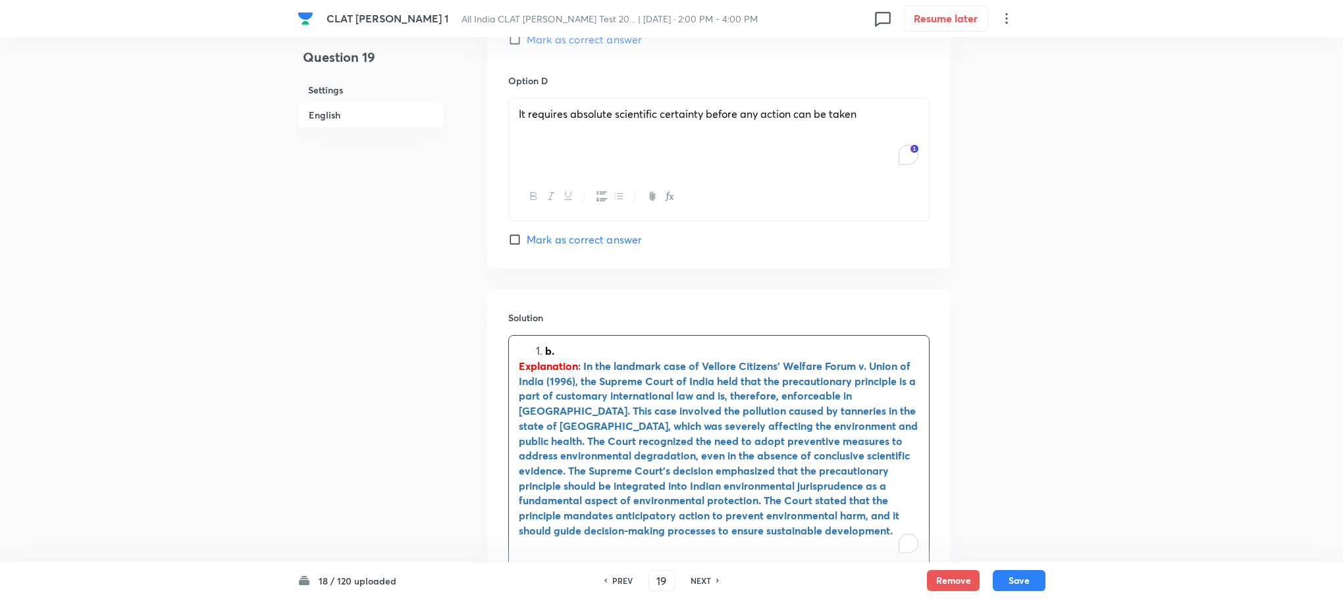
click at [543, 338] on div "b. Explanation : In the landmark case of Vellore Citizens’ Welfare Forum v. Uni…" at bounding box center [718, 472] width 421 height 275
click at [545, 352] on li "b." at bounding box center [732, 351] width 374 height 15
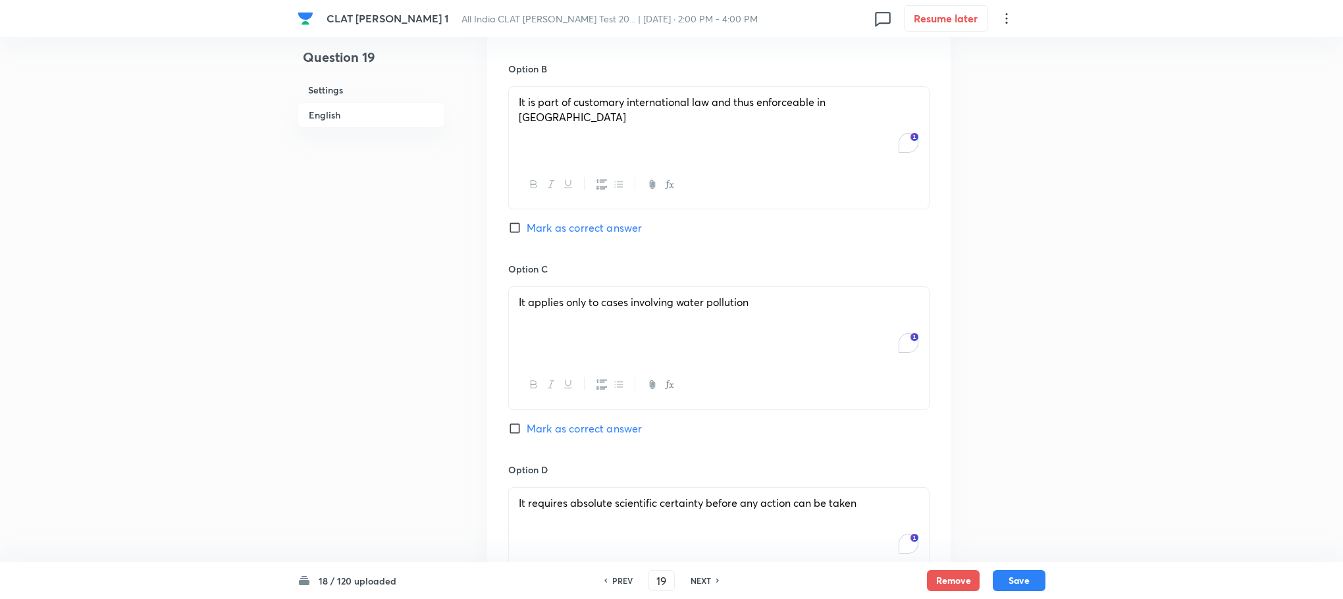
scroll to position [1501, 0]
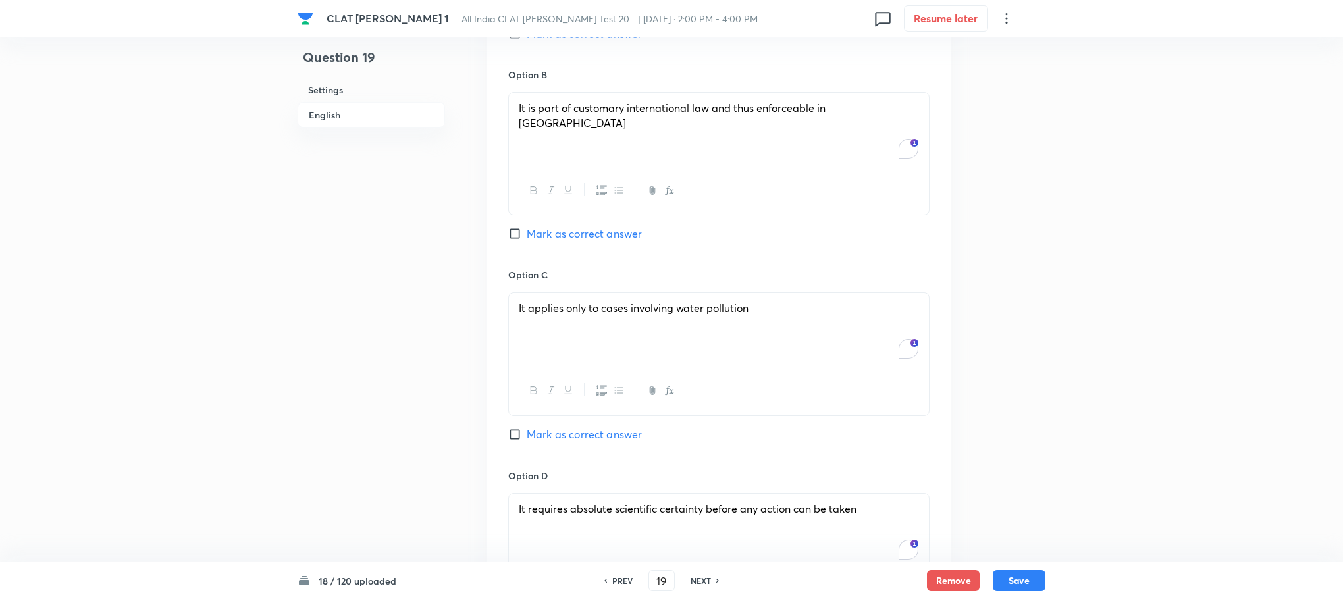
click at [581, 237] on span "Mark as correct answer" at bounding box center [584, 234] width 115 height 16
click at [527, 237] on input "Mark as correct answer" at bounding box center [517, 233] width 18 height 13
checkbox input "true"
click at [1019, 583] on button "Save" at bounding box center [1019, 579] width 53 height 21
type input "20"
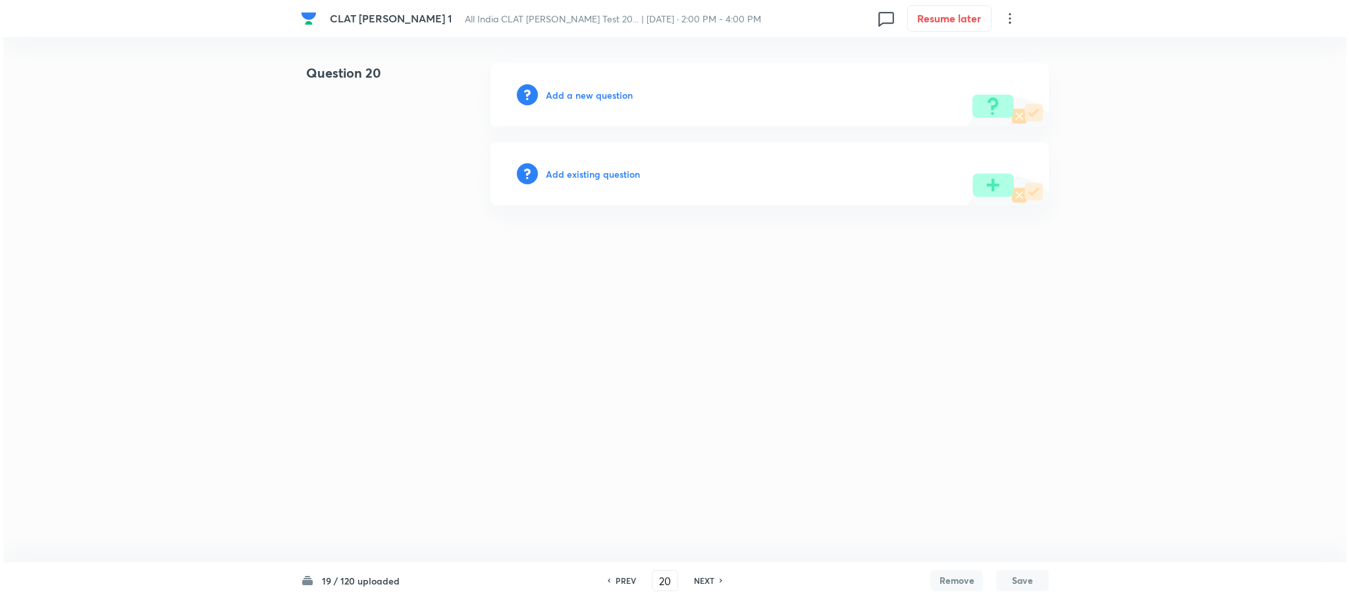
scroll to position [0, 0]
click at [593, 101] on div "Add a new question" at bounding box center [770, 94] width 558 height 63
click at [593, 91] on h6 "Add a new question" at bounding box center [589, 95] width 87 height 14
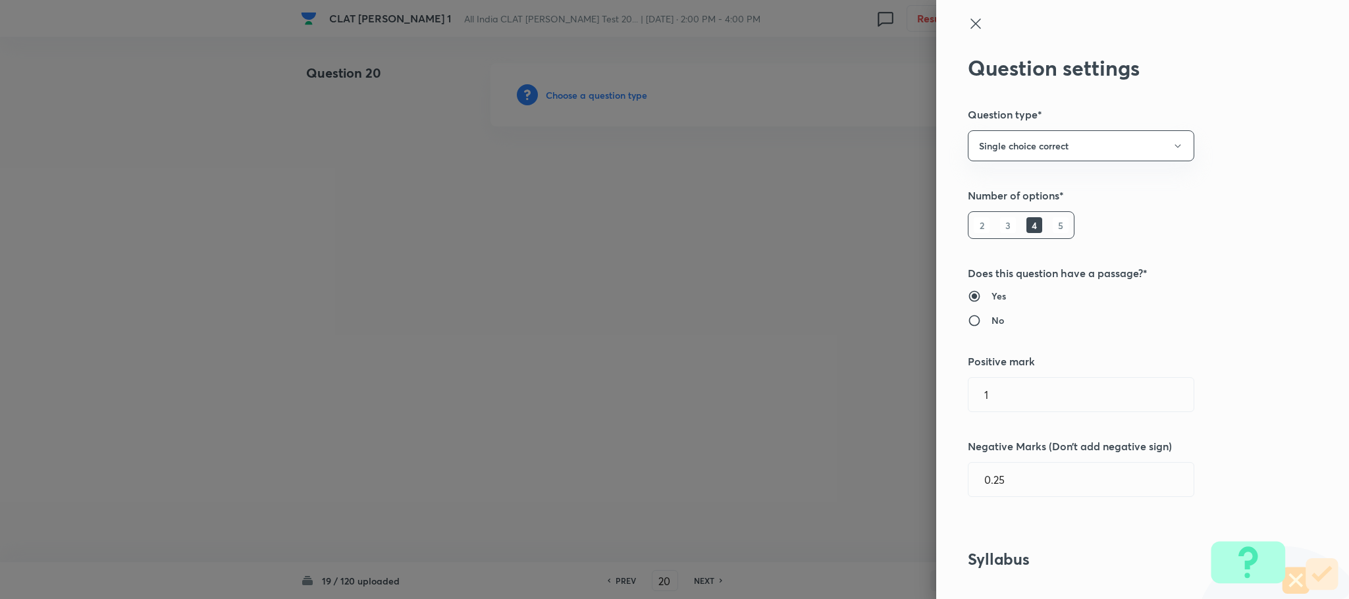
type input "Environmental Law"
type input "Acts"
type input "THE ENVIRONMENT (PROTECTION) ACT, 1986"
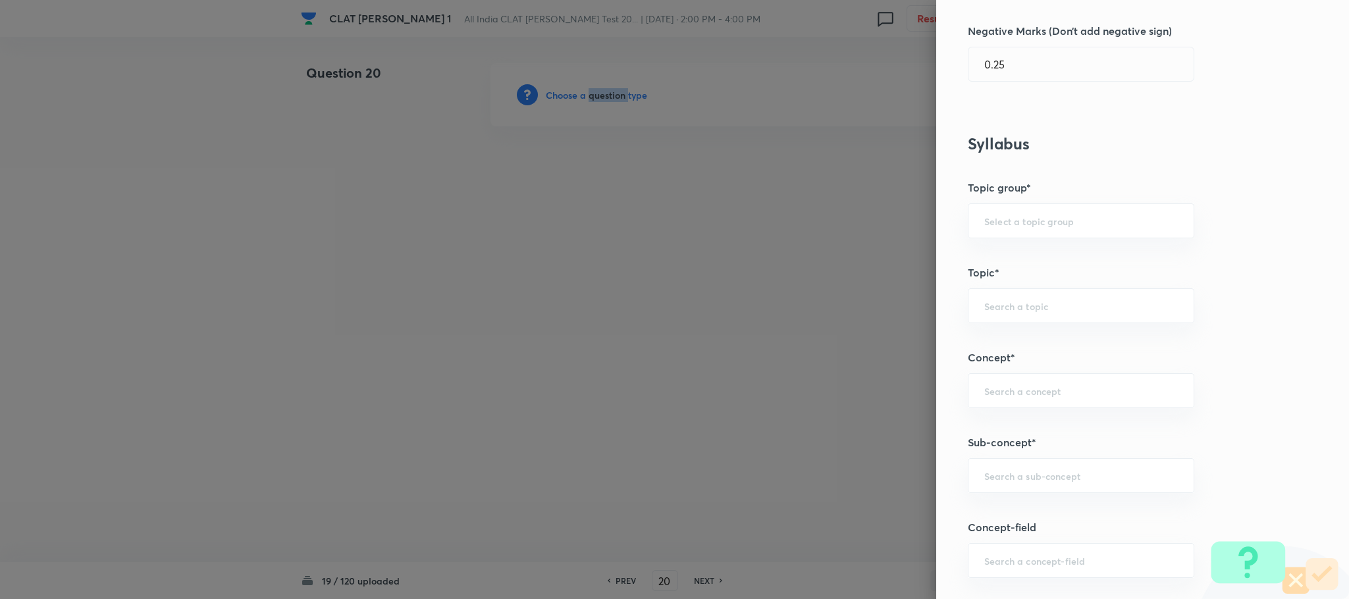
scroll to position [593, 0]
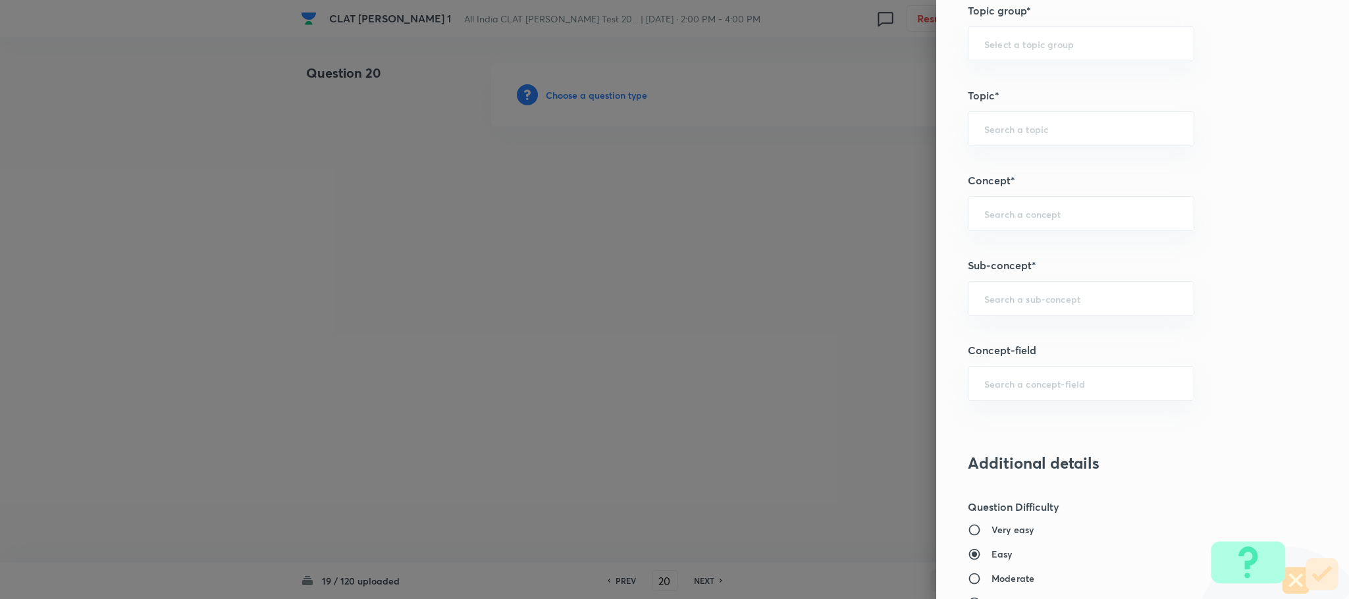
click at [1018, 273] on h5 "Sub-concept*" at bounding box center [1121, 265] width 306 height 16
click at [1018, 281] on div "Question settings Question type* Single choice correct Number of options* 2 3 4…" at bounding box center [1142, 299] width 413 height 599
click at [1021, 300] on input "text" at bounding box center [1081, 298] width 194 height 13
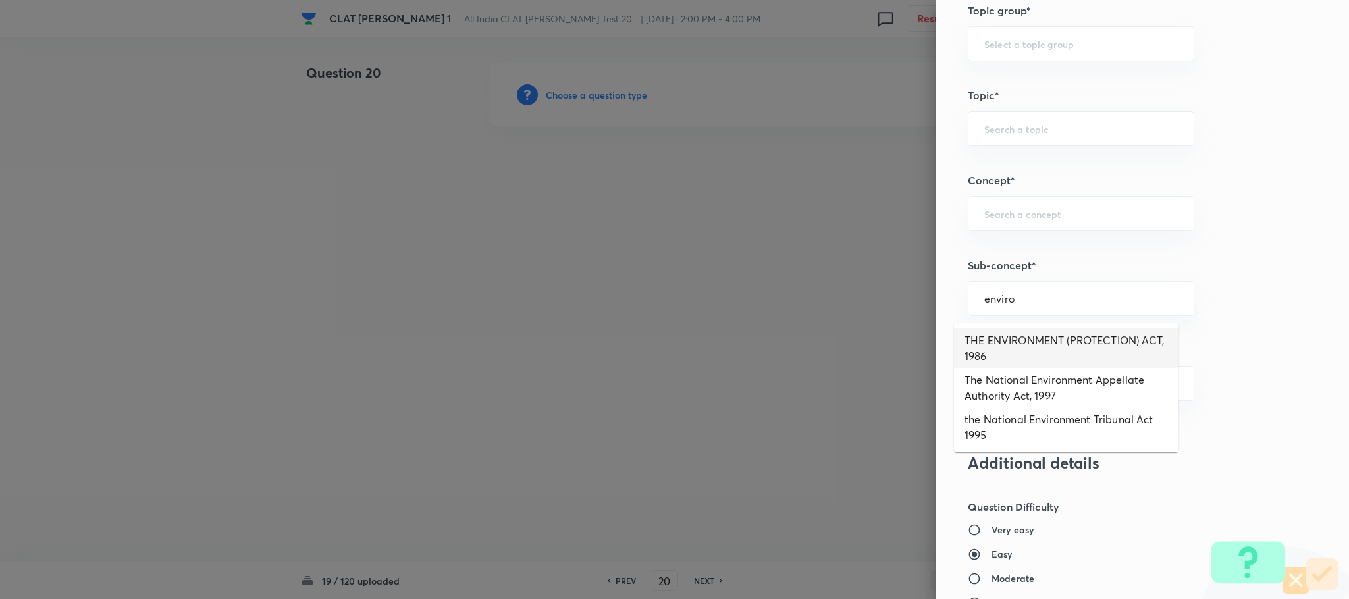
click at [1023, 350] on li "THE ENVIRONMENT (PROTECTION) ACT, 1986" at bounding box center [1066, 349] width 225 height 40
type input "THE ENVIRONMENT (PROTECTION) ACT, 1986"
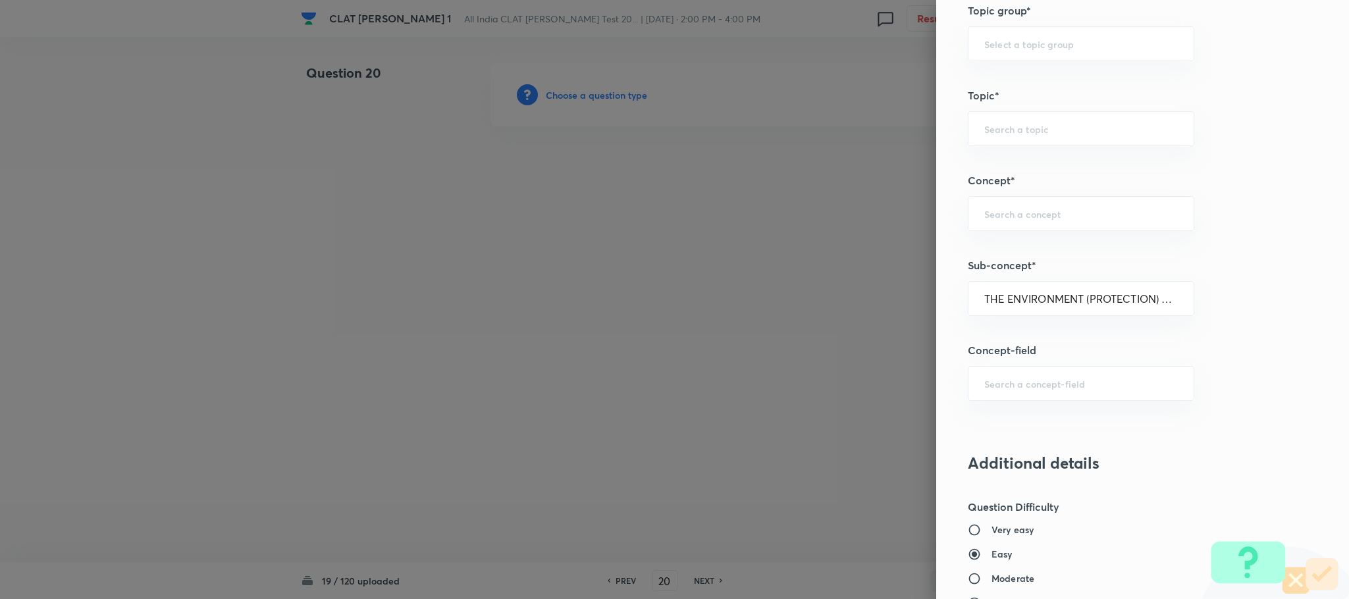
type input "Environmental Law"
type input "Acts"
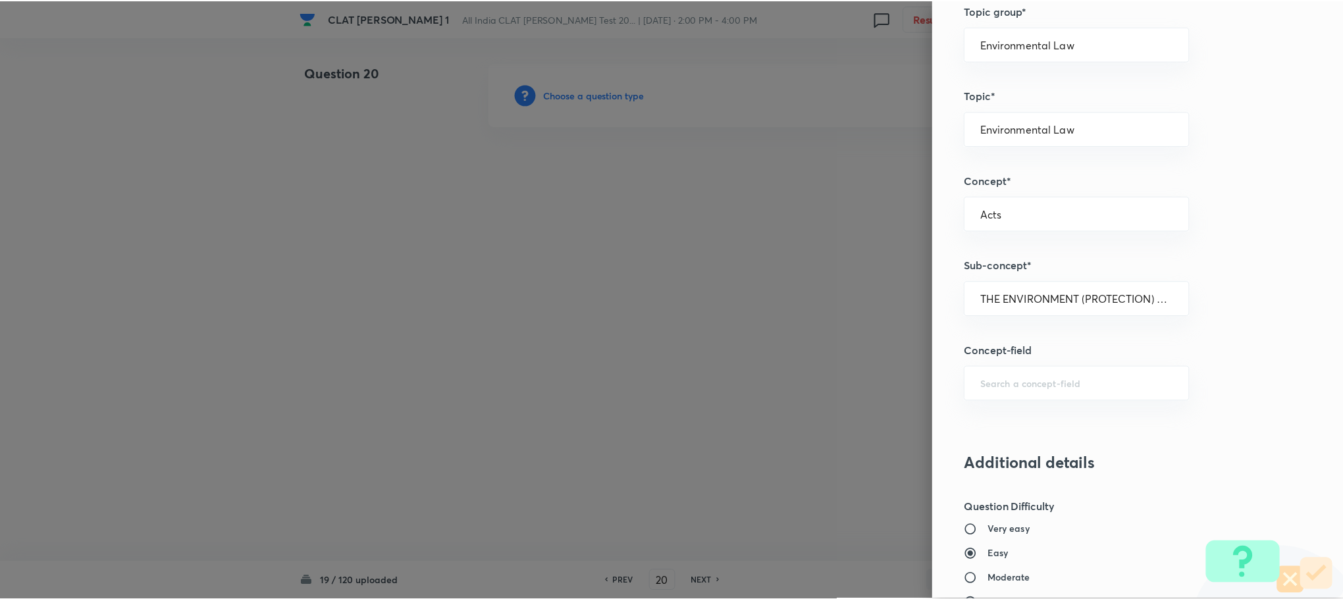
scroll to position [1185, 0]
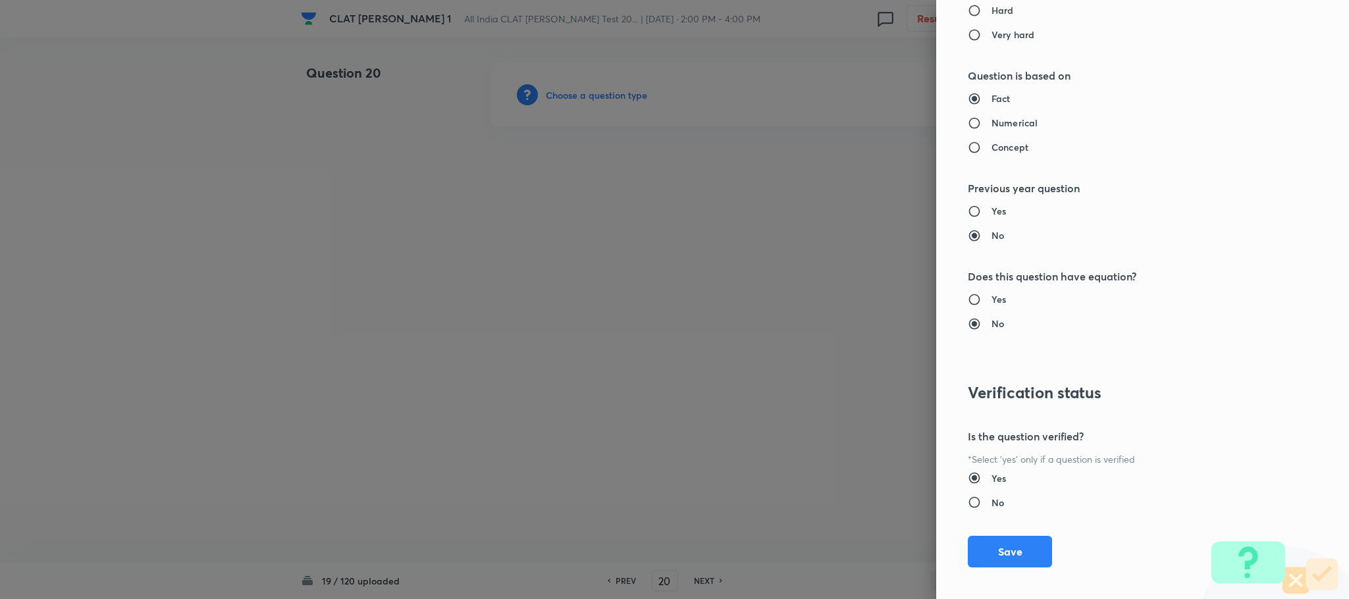
click at [988, 575] on div "Question settings Question type* Single choice correct Number of options* 2 3 4…" at bounding box center [1142, 299] width 413 height 599
click at [996, 558] on button "Save" at bounding box center [1010, 551] width 84 height 32
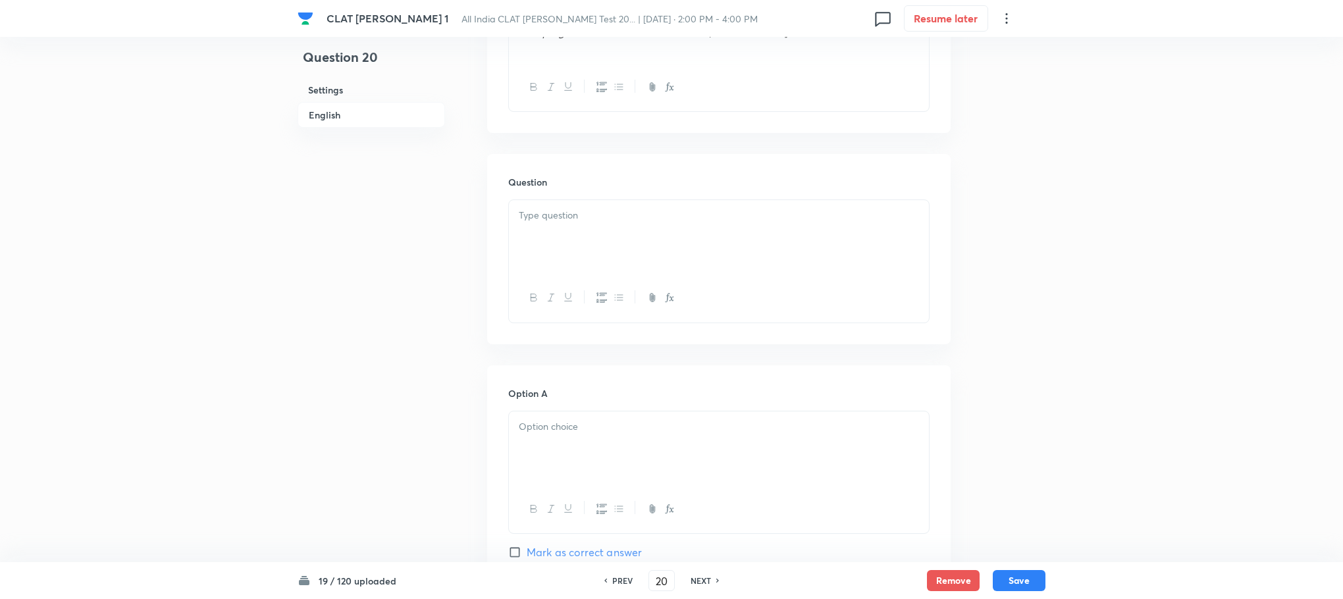
scroll to position [988, 0]
click at [555, 245] on div at bounding box center [719, 232] width 420 height 74
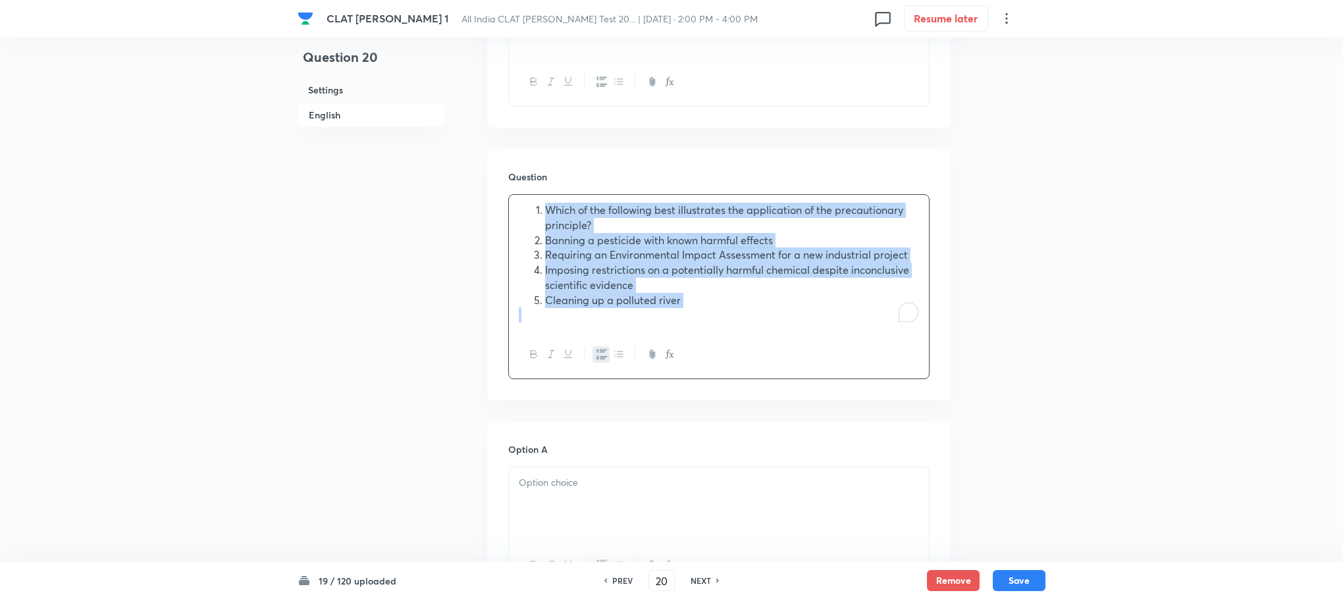
click at [549, 239] on span "Banning a pesticide with known harmful effects" at bounding box center [659, 240] width 228 height 14
drag, startPoint x: 546, startPoint y: 239, endPoint x: 683, endPoint y: 307, distance: 153.4
click at [683, 307] on ol "Which of the following best illustrates the application of the precautionary pr…" at bounding box center [719, 255] width 400 height 105
click at [604, 356] on icon "button" at bounding box center [602, 354] width 11 height 11
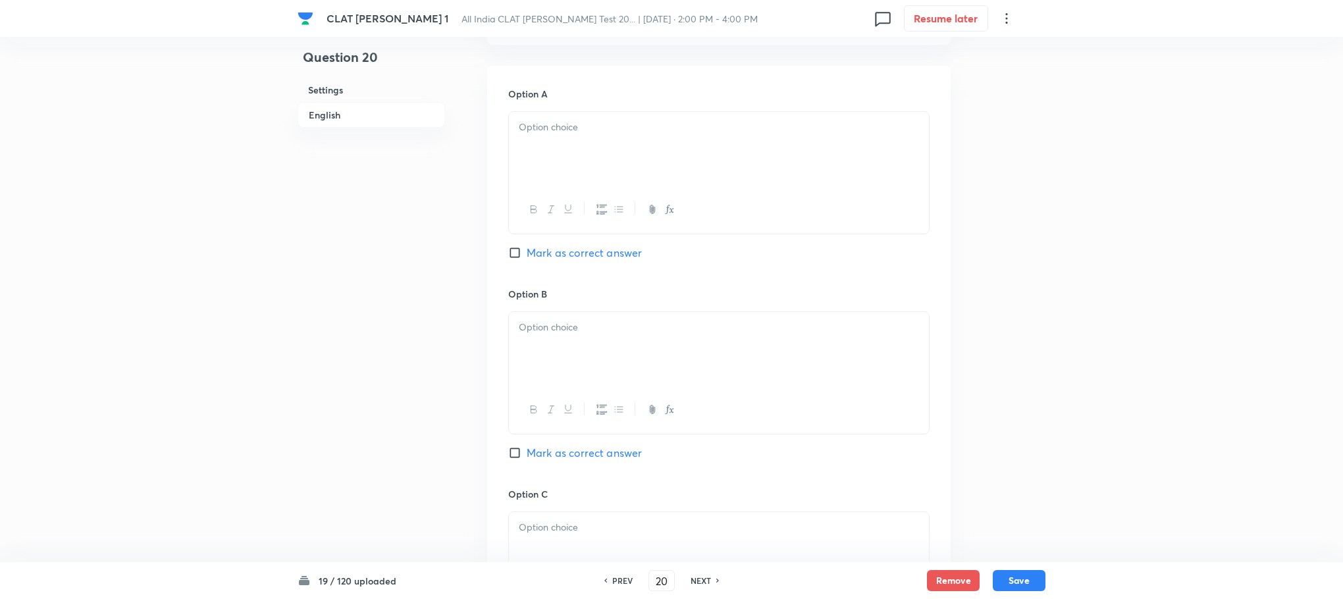
drag, startPoint x: 563, startPoint y: 174, endPoint x: 504, endPoint y: 126, distance: 75.9
click at [560, 166] on div at bounding box center [719, 149] width 420 height 74
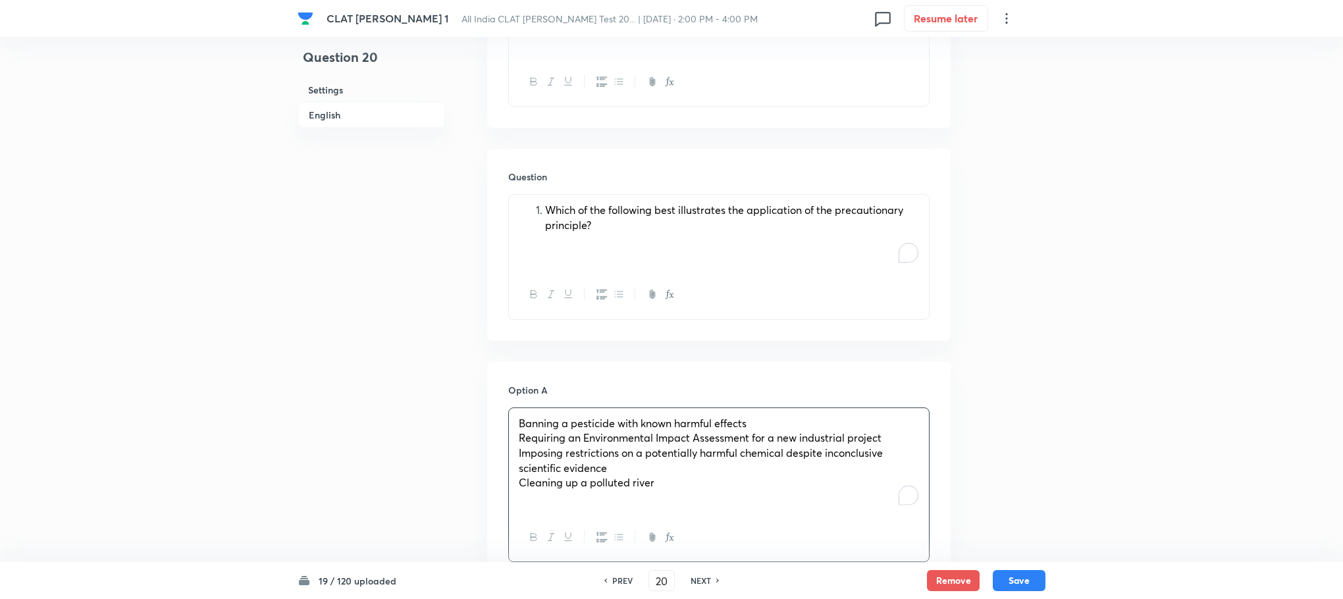
click at [545, 204] on li "Which of the following best illustrates the application of the precautionary pr…" at bounding box center [732, 218] width 374 height 30
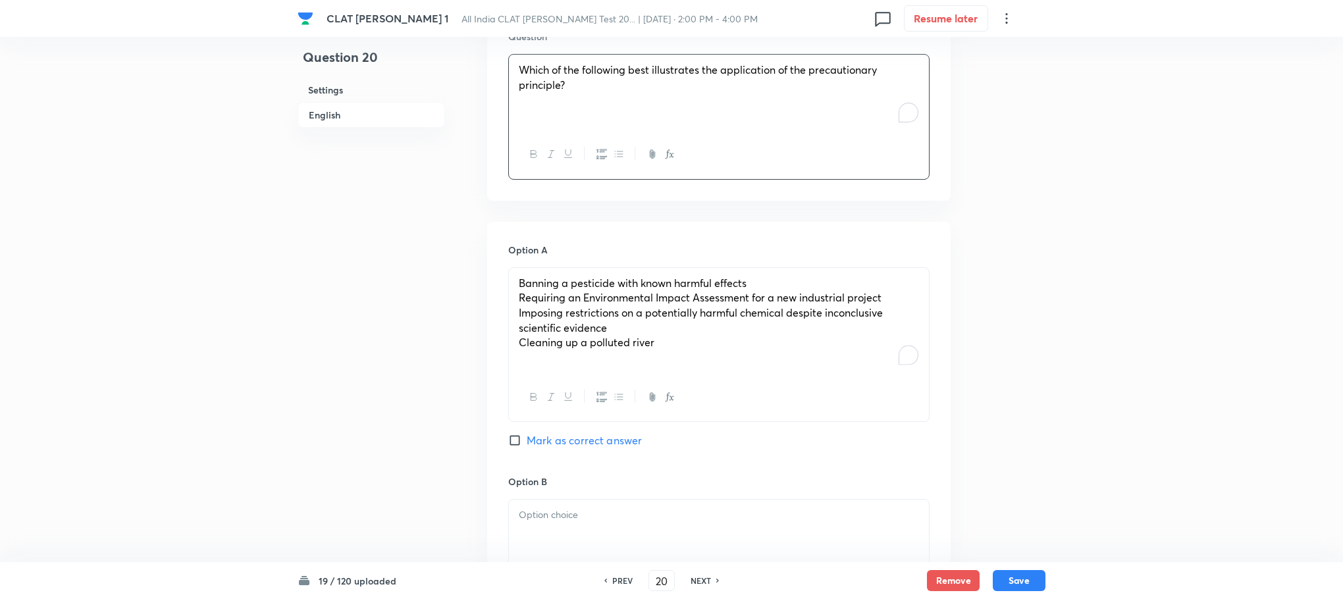
scroll to position [1284, 0]
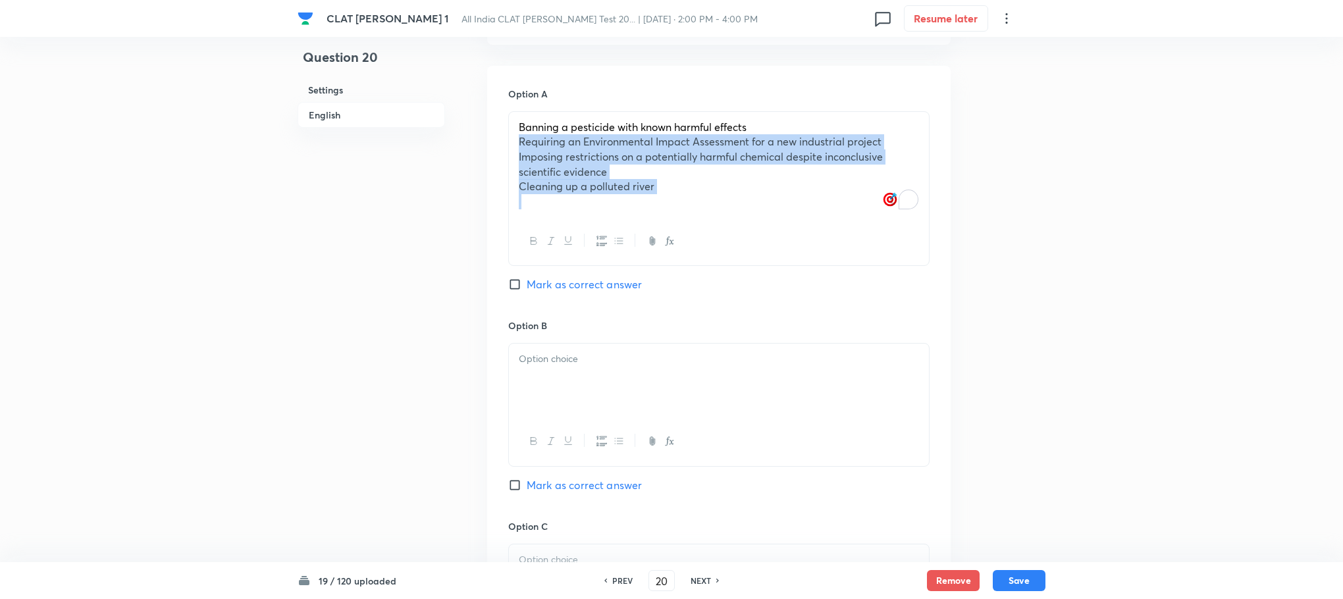
drag, startPoint x: 516, startPoint y: 144, endPoint x: 755, endPoint y: 253, distance: 262.8
click at [755, 253] on div "Banning a pesticide with known harmful effects Requiring an Environmental Impac…" at bounding box center [718, 188] width 421 height 155
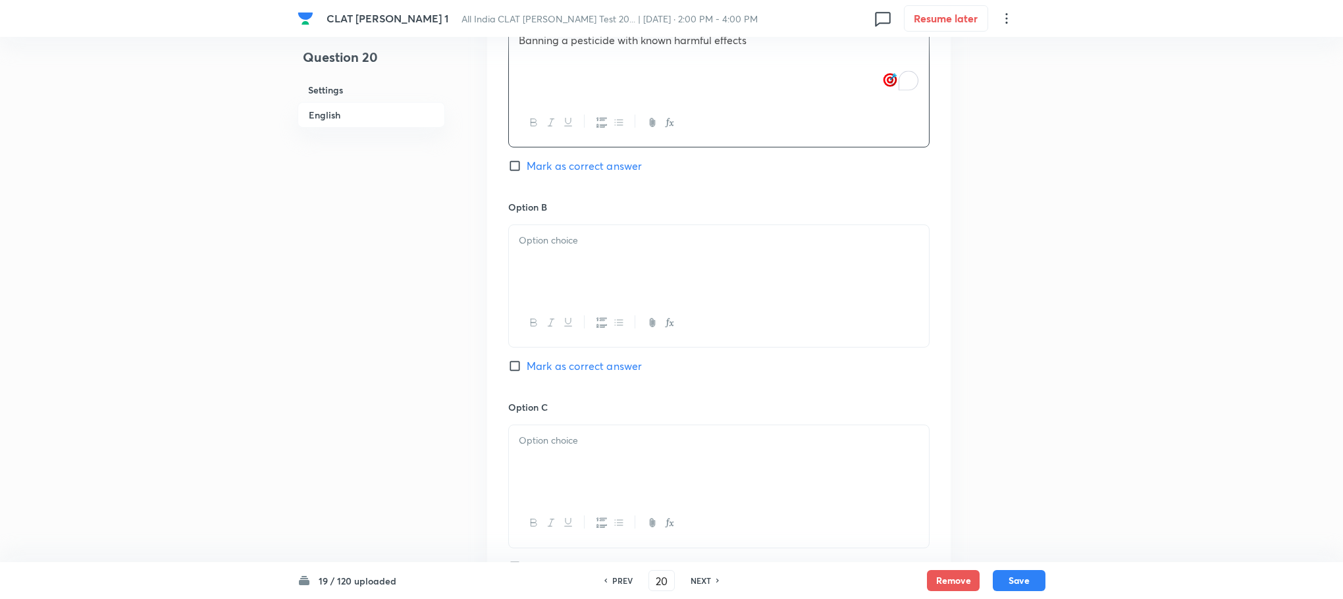
scroll to position [1383, 0]
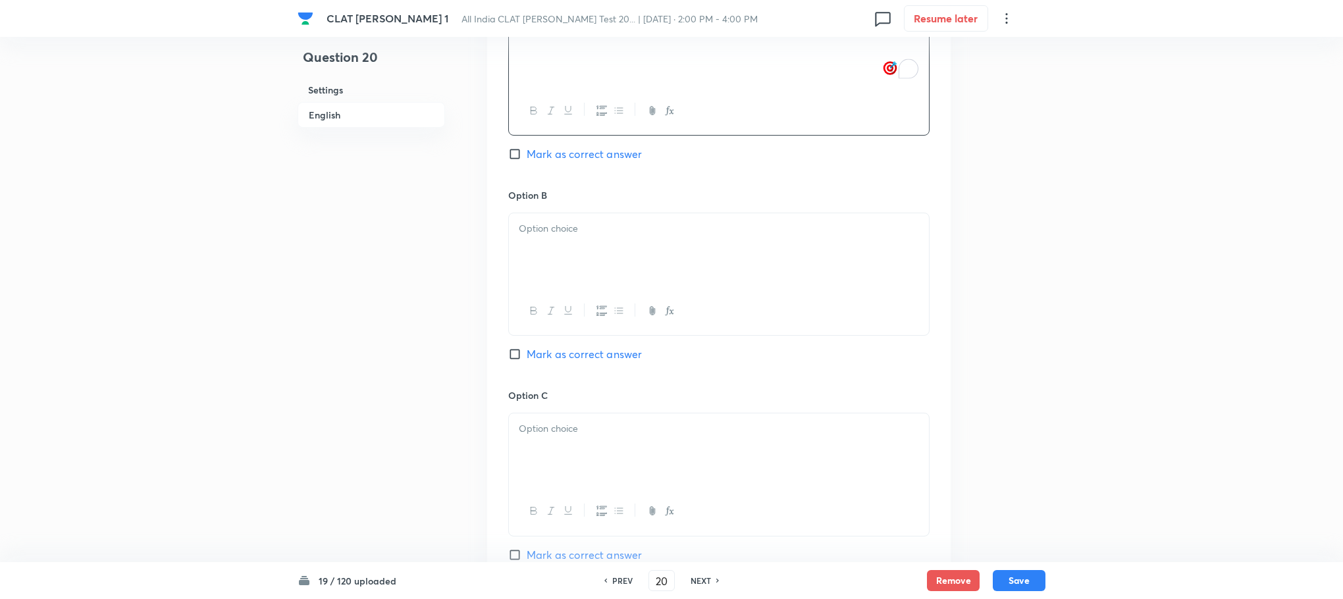
click at [557, 236] on p at bounding box center [719, 228] width 400 height 15
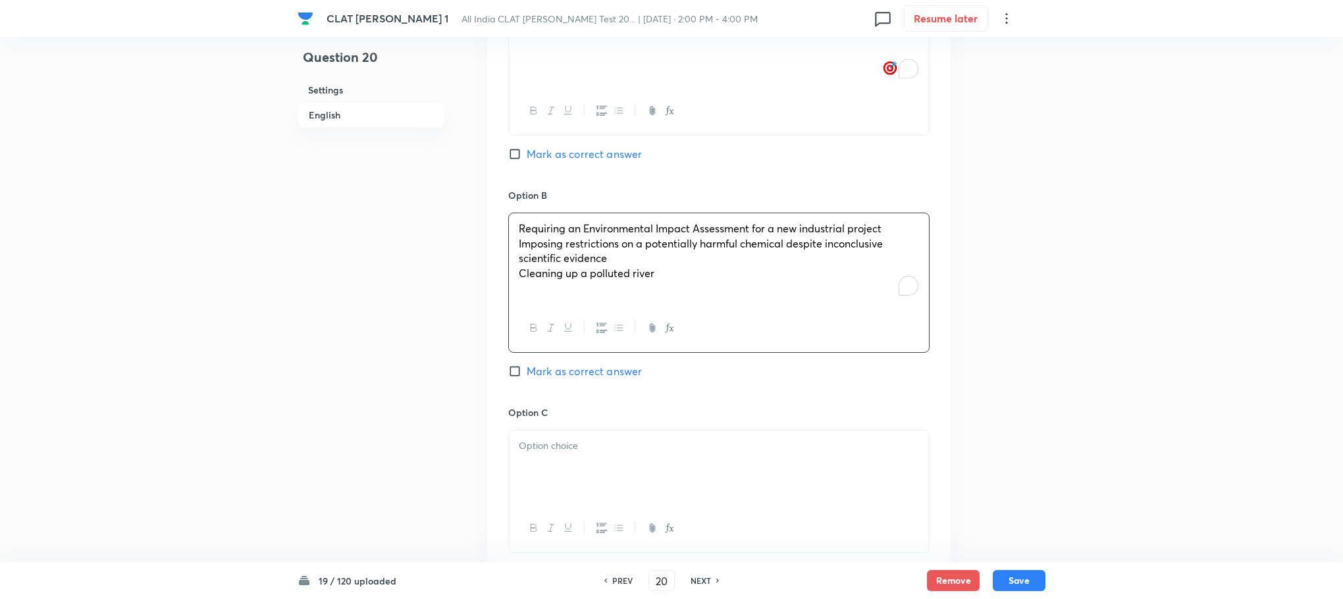
click at [510, 248] on div "Option A Banning a pesticide with known harmful effects Mark as correct answer …" at bounding box center [719, 384] width 464 height 834
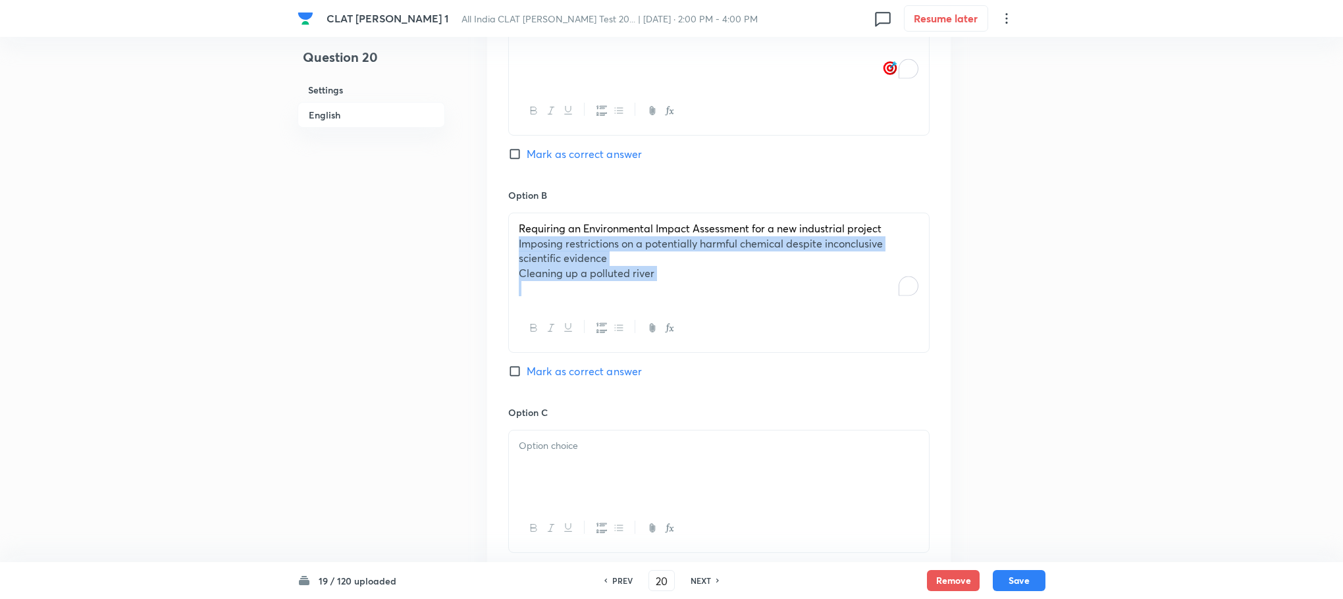
drag, startPoint x: 514, startPoint y: 248, endPoint x: 765, endPoint y: 309, distance: 258.2
click at [765, 309] on div "Requiring an Environmental Impact Assessment for a new industrial project Impos…" at bounding box center [718, 283] width 421 height 140
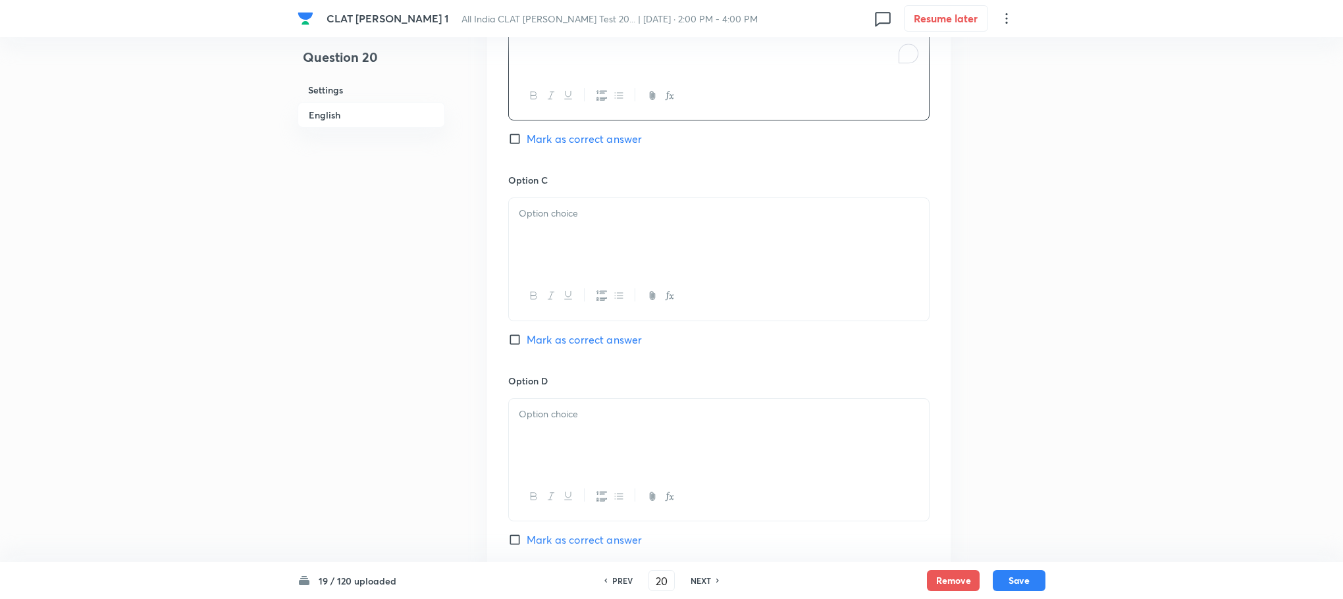
scroll to position [1679, 0]
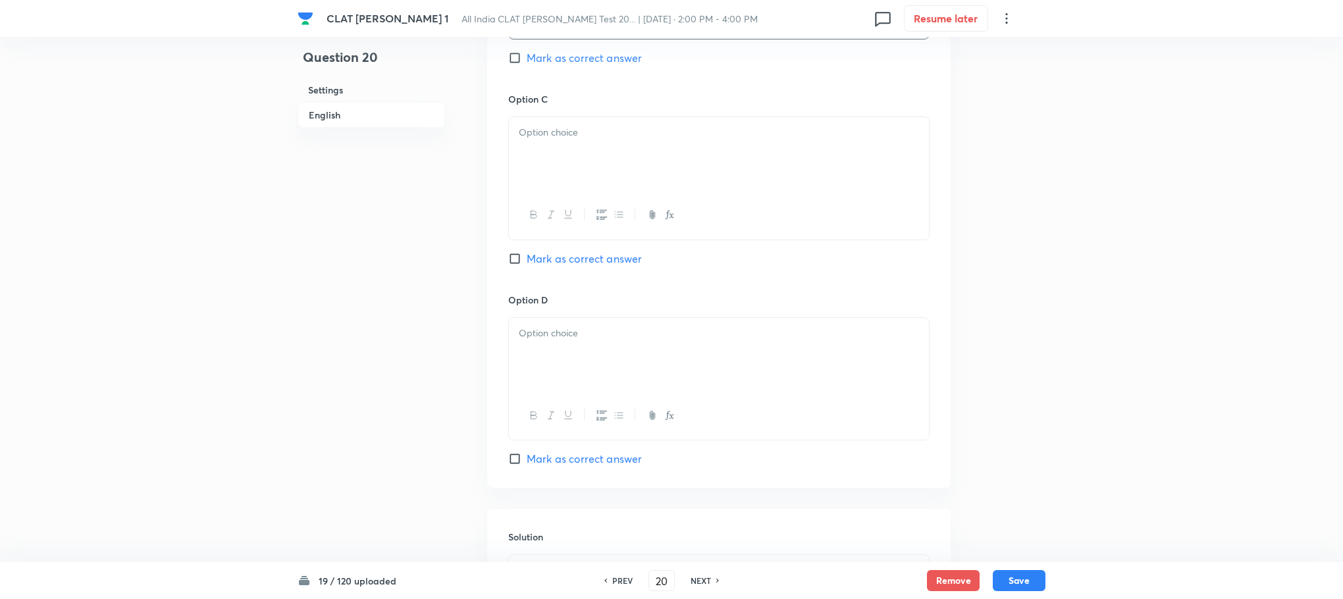
click at [534, 205] on div at bounding box center [719, 215] width 420 height 48
click at [534, 174] on div at bounding box center [719, 154] width 420 height 74
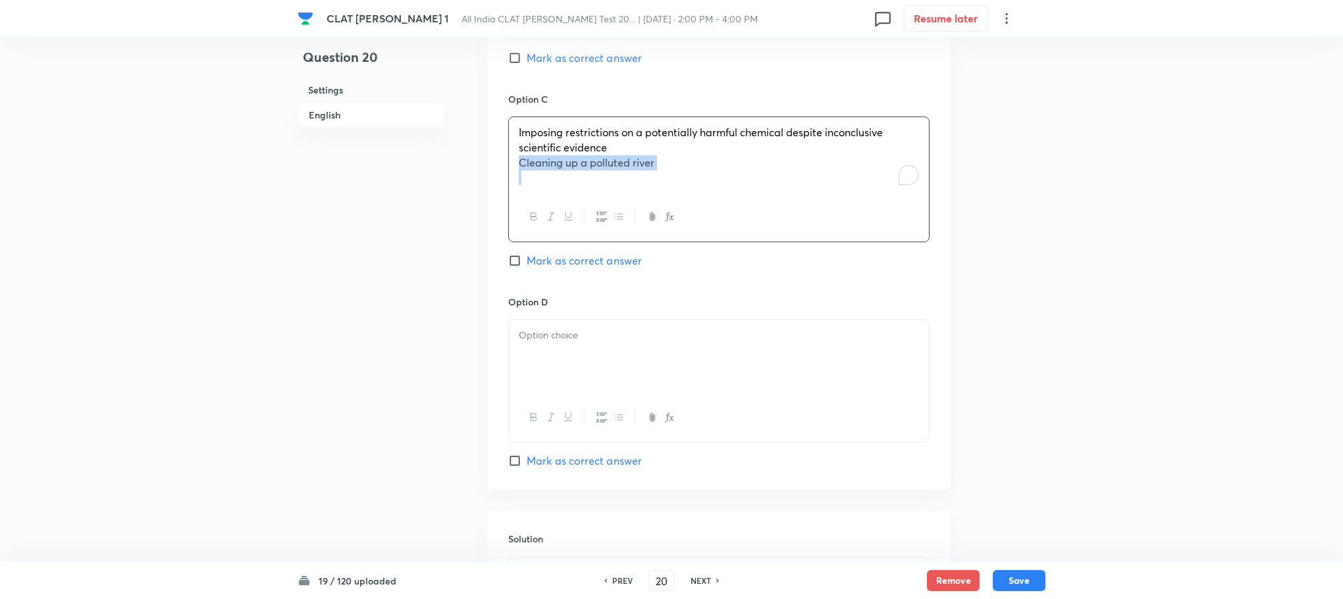
drag, startPoint x: 514, startPoint y: 164, endPoint x: 739, endPoint y: 217, distance: 232.0
click at [766, 203] on div "Imposing restrictions on a potentially harmful chemical despite inconclusive sc…" at bounding box center [718, 179] width 421 height 125
click at [620, 310] on div "Option D [PERSON_NAME] as correct answer" at bounding box center [718, 380] width 421 height 174
click at [619, 332] on p "To enrich screen reader interactions, please activate Accessibility in Grammarl…" at bounding box center [719, 333] width 400 height 15
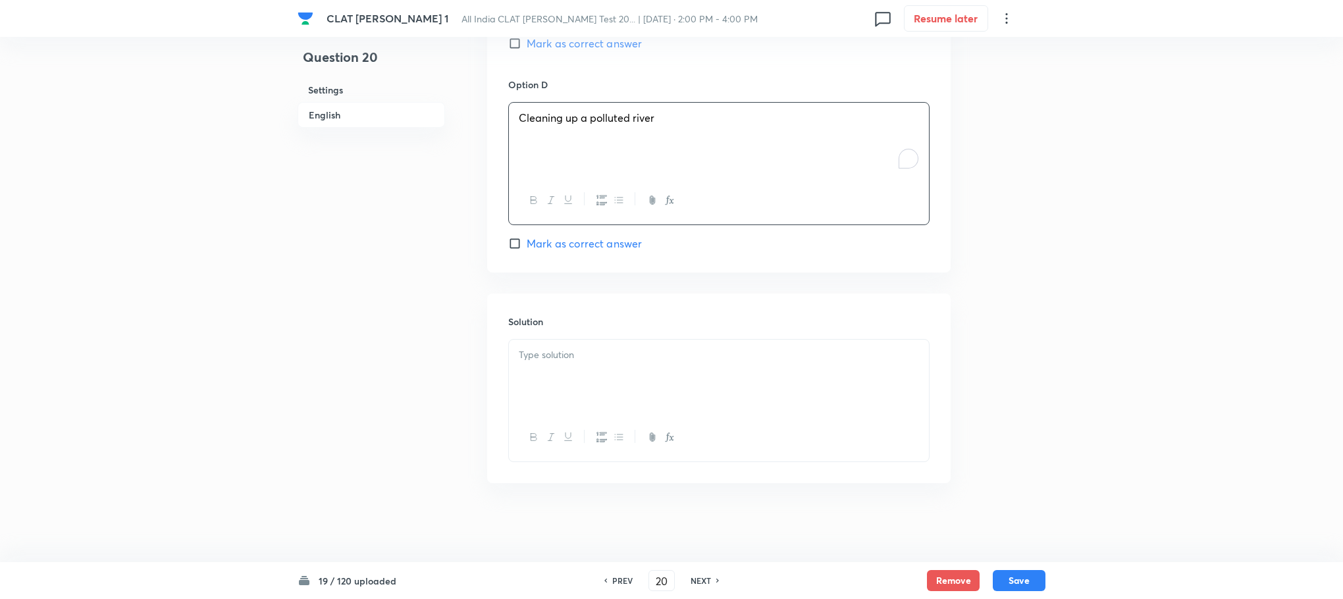
scroll to position [1898, 0]
click at [548, 344] on div at bounding box center [719, 377] width 420 height 74
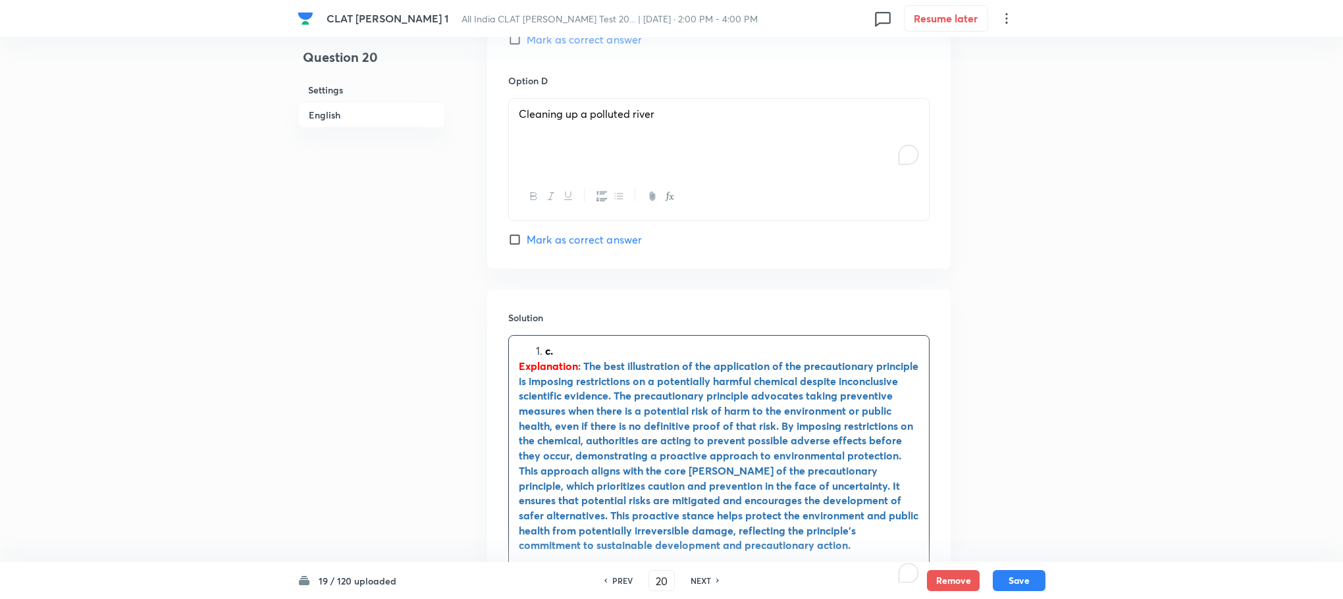
drag, startPoint x: 548, startPoint y: 344, endPoint x: 533, endPoint y: 360, distance: 21.4
click at [533, 360] on div "c. Explanation : The best illustration of the application of the precautionary …" at bounding box center [719, 456] width 420 height 240
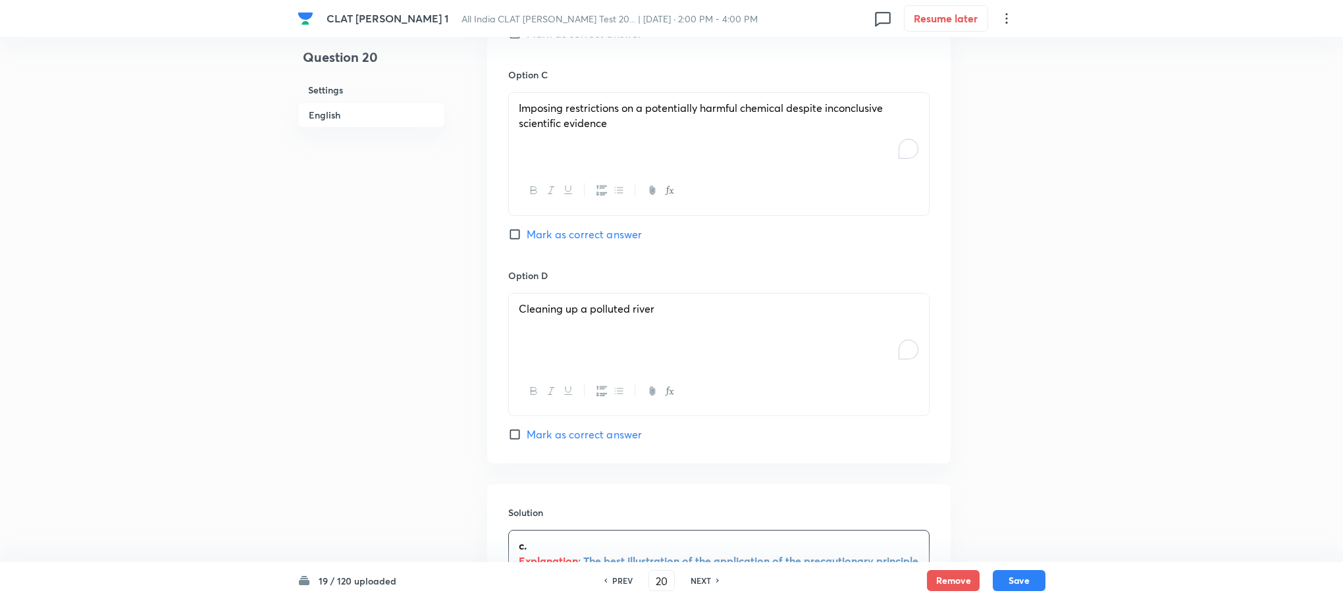
scroll to position [1701, 0]
click at [564, 242] on span "Mark as correct answer" at bounding box center [584, 237] width 115 height 16
click at [527, 242] on input "Mark as correct answer" at bounding box center [517, 236] width 18 height 13
checkbox input "true"
click at [1031, 571] on button "Save" at bounding box center [1019, 579] width 53 height 21
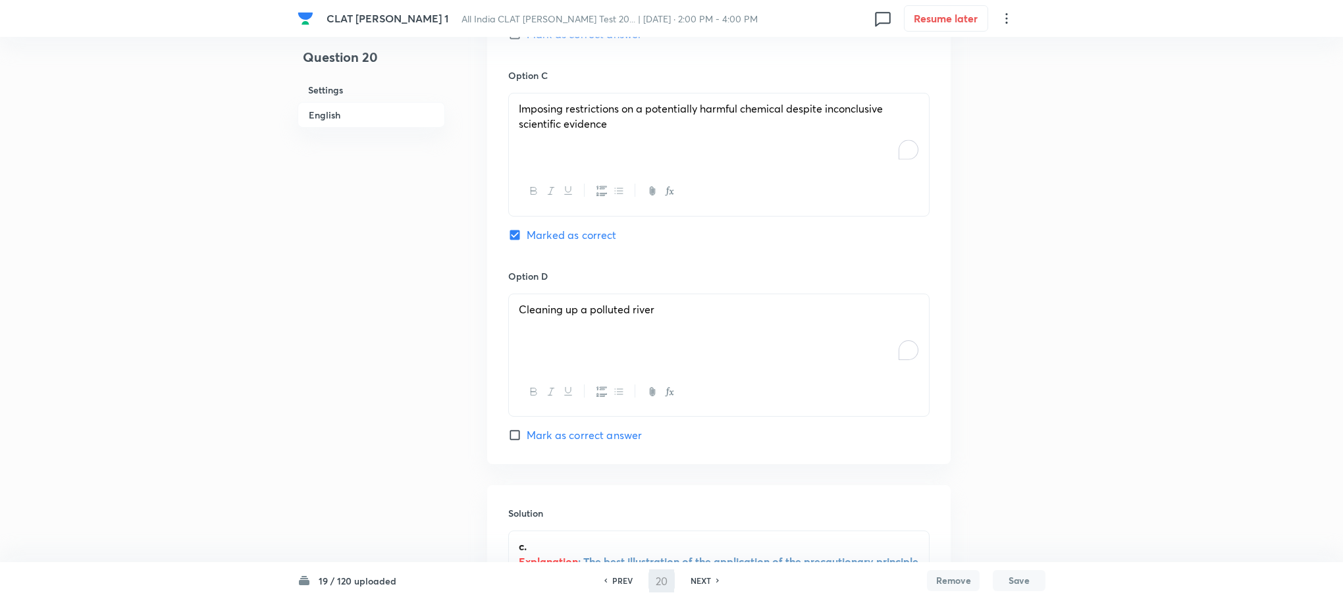
type input "21"
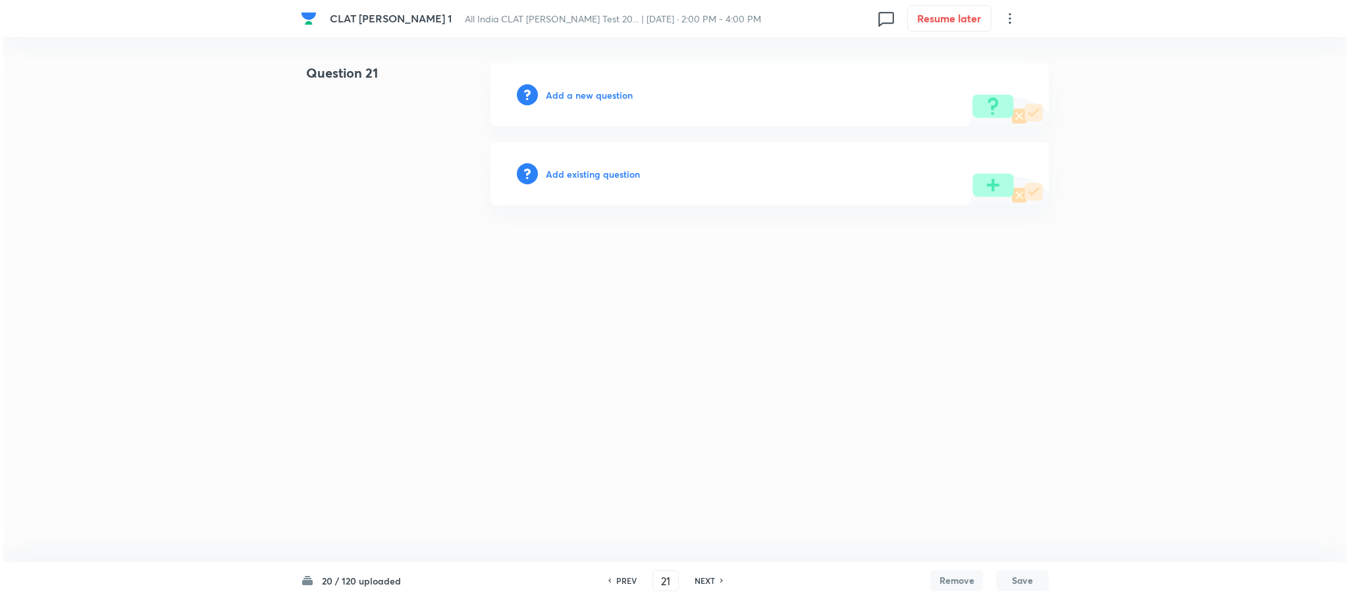
scroll to position [0, 0]
click at [937, 26] on button "Resume later" at bounding box center [949, 17] width 84 height 26
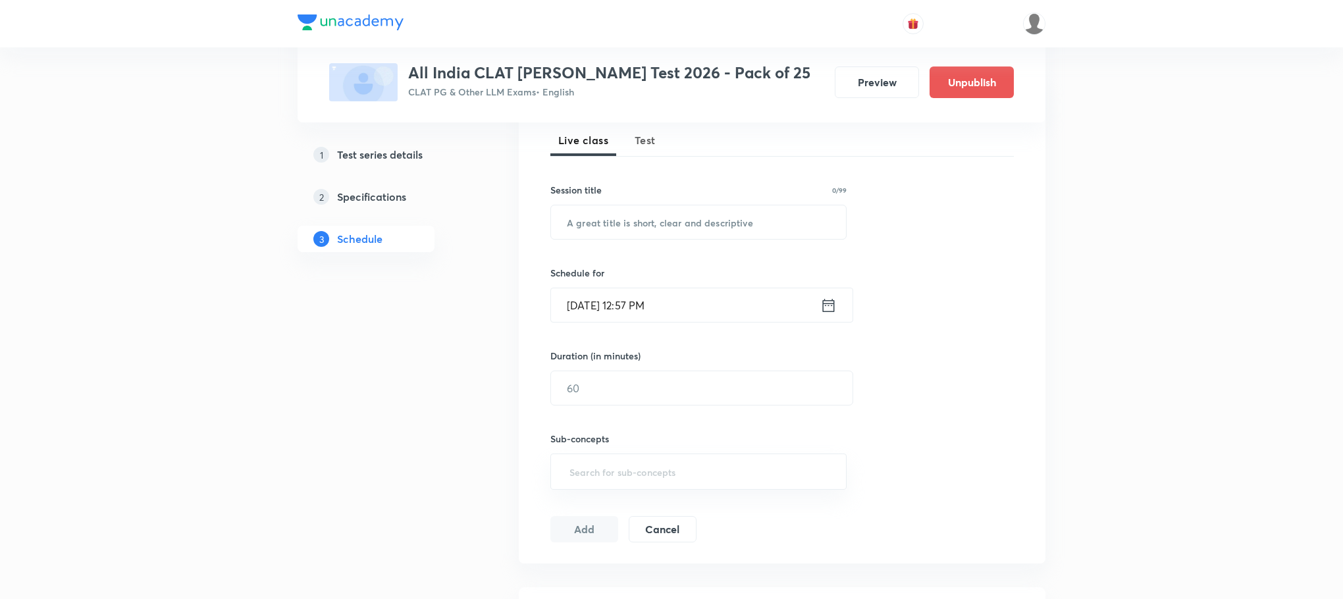
scroll to position [494, 0]
